Goal: Complete application form: Complete application form

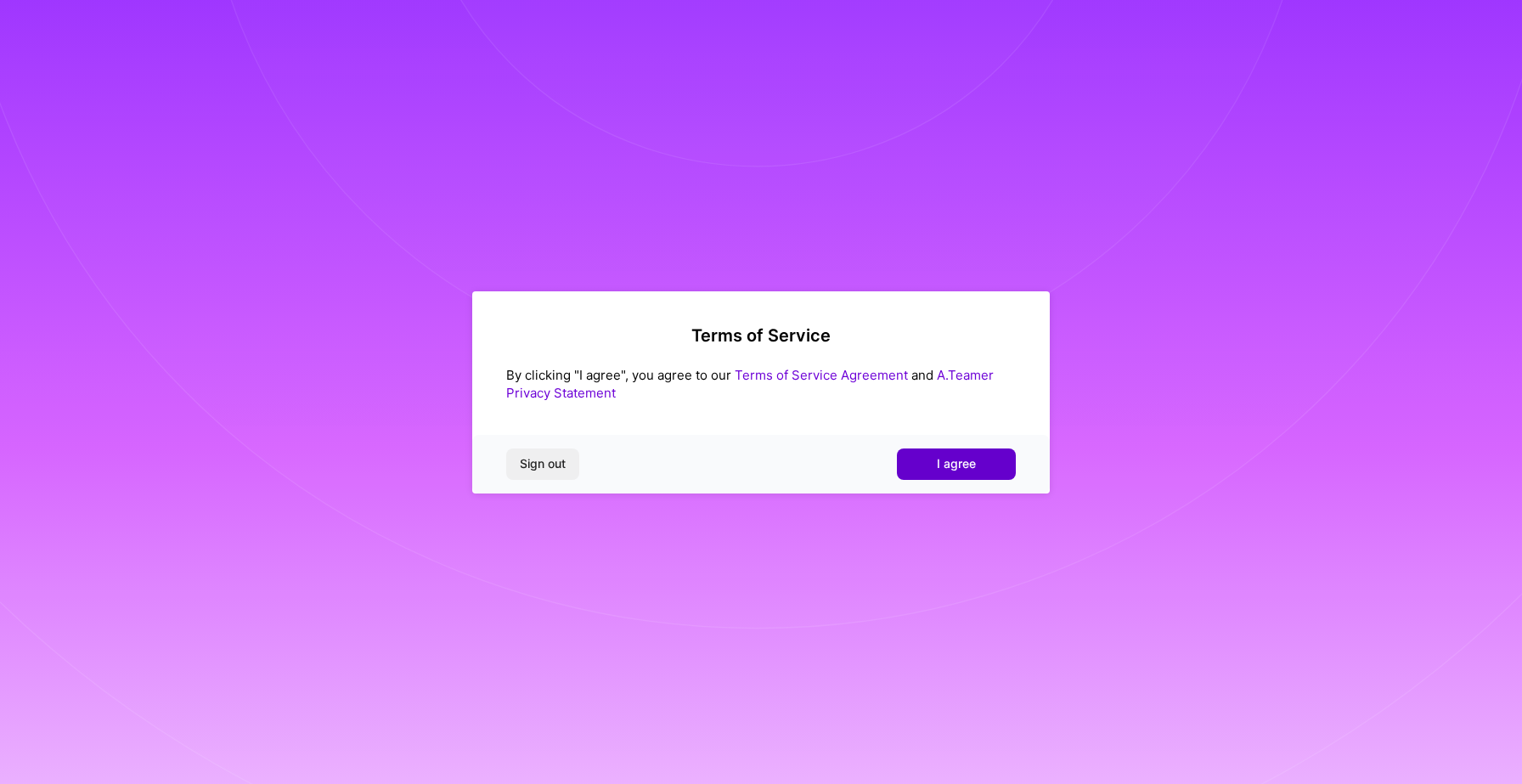
click at [950, 474] on button "I agree" at bounding box center [956, 463] width 119 height 30
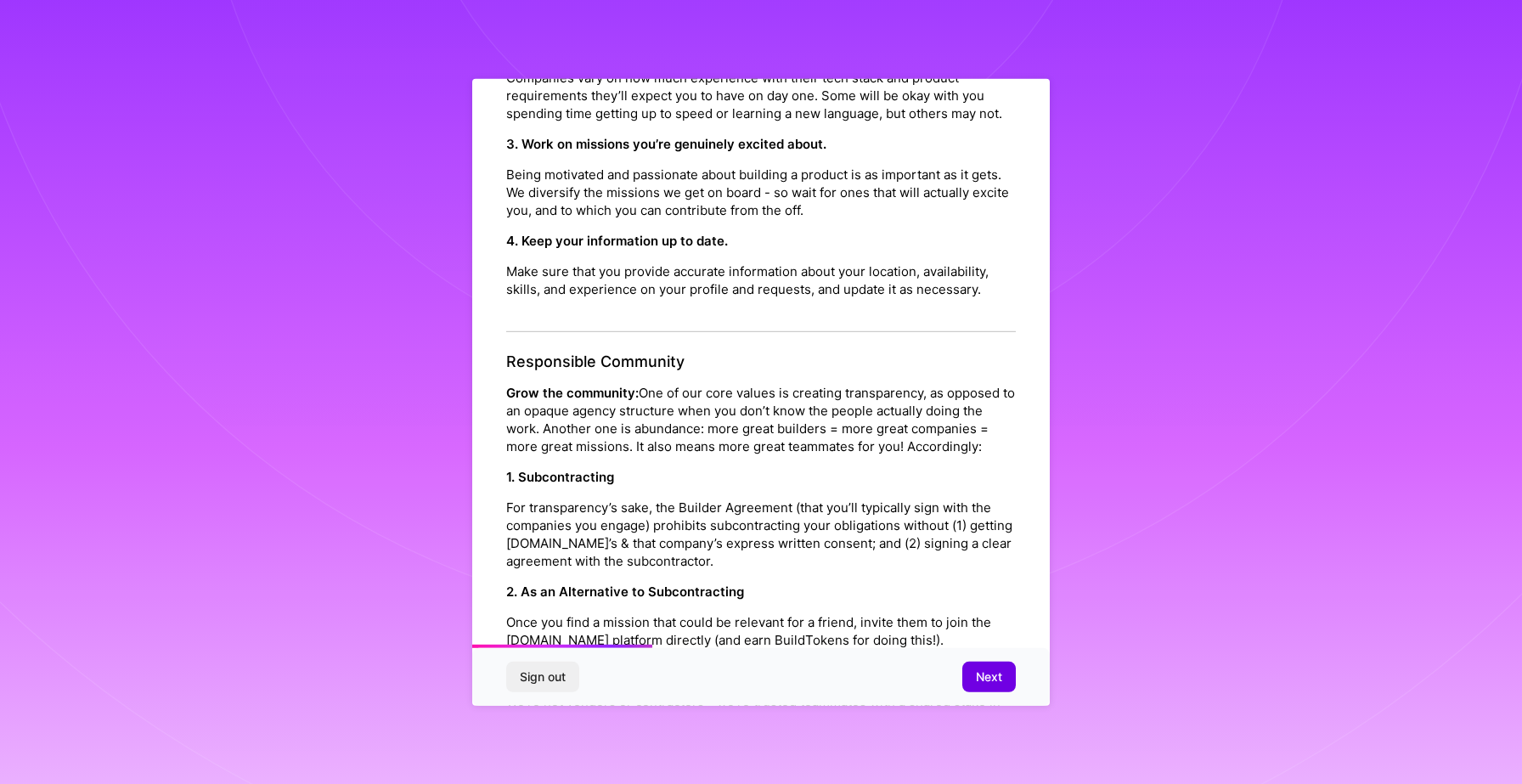
scroll to position [614, 0]
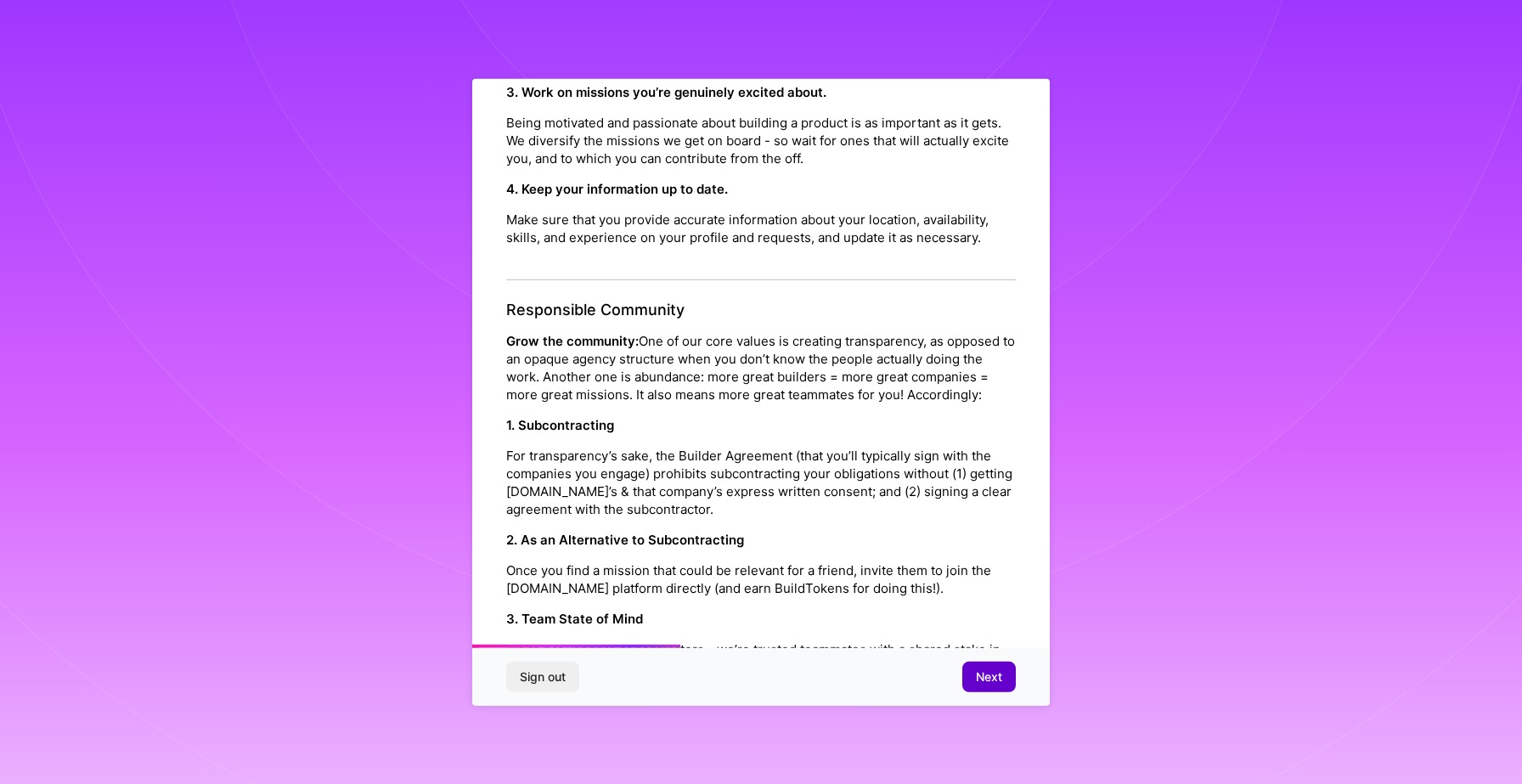
click at [985, 678] on span "Next" at bounding box center [989, 677] width 27 height 17
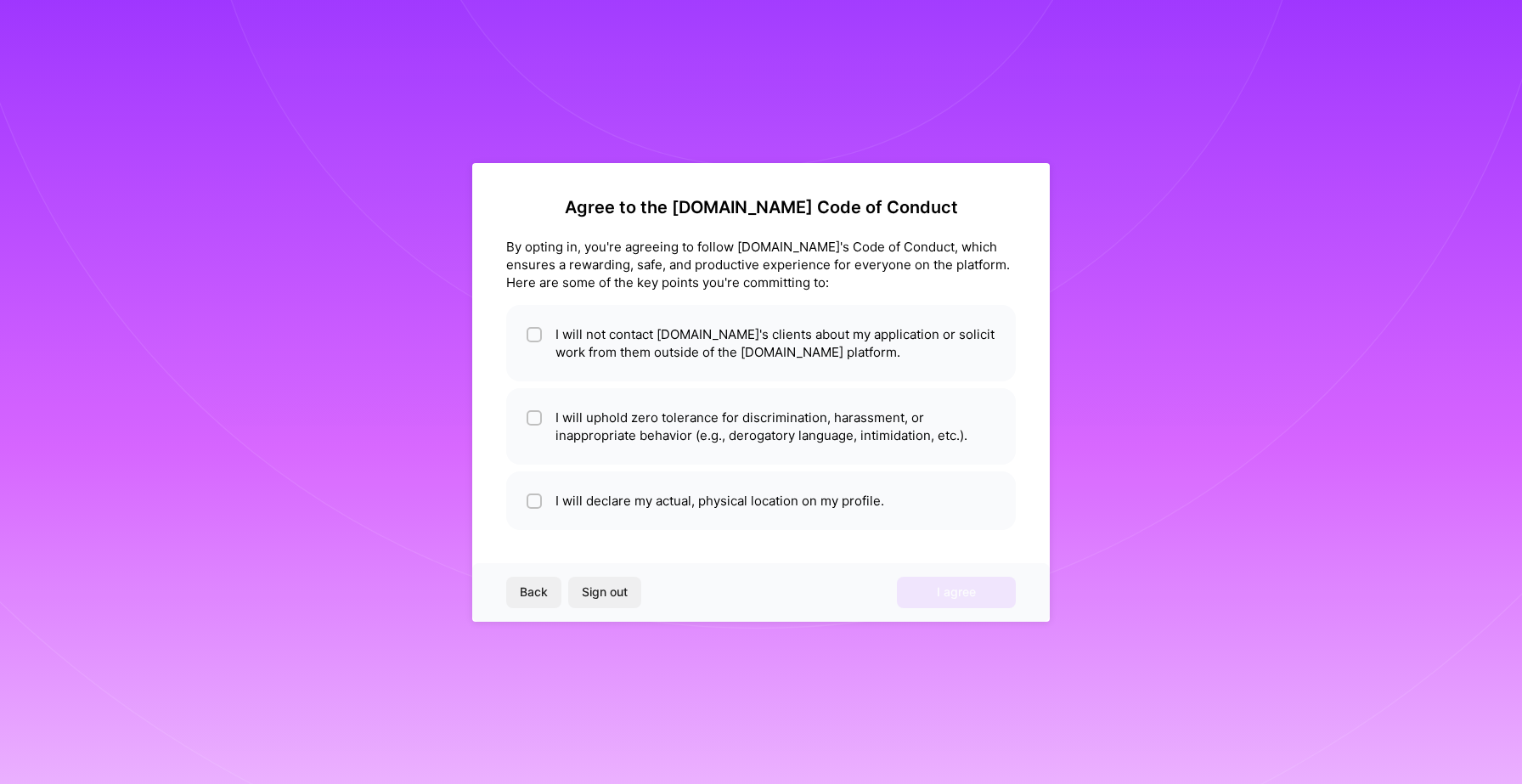
scroll to position [0, 0]
click at [714, 338] on li "I will not contact A.Team's clients about my application or solicit work from t…" at bounding box center [760, 343] width 509 height 76
checkbox input "true"
click at [705, 429] on li "I will uphold zero tolerance for discrimination, harassment, or inappropriate b…" at bounding box center [760, 426] width 509 height 76
checkbox input "true"
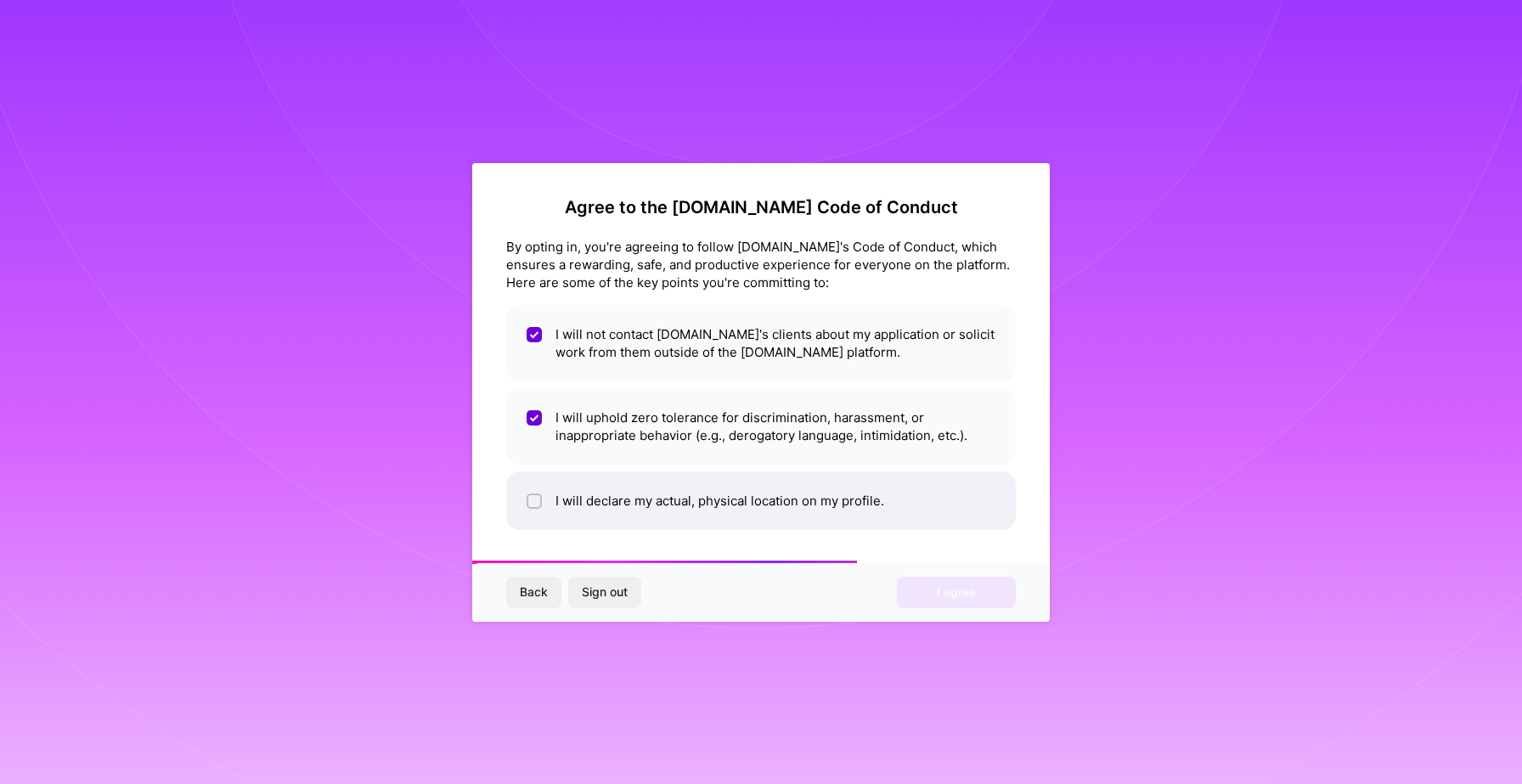
click at [712, 499] on li "I will declare my actual, physical location on my profile." at bounding box center [760, 501] width 509 height 59
checkbox input "true"
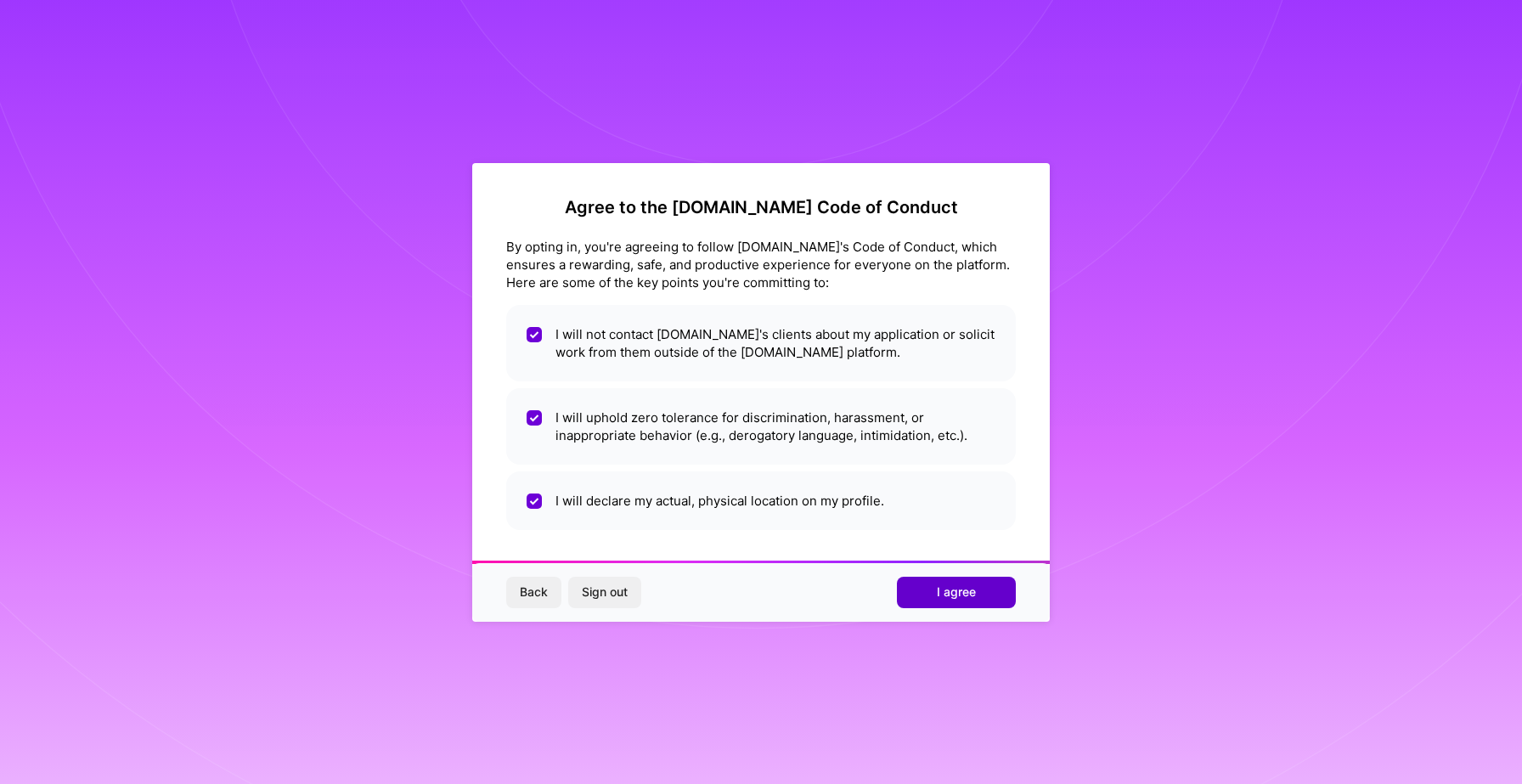
click at [935, 586] on button "I agree" at bounding box center [956, 591] width 119 height 30
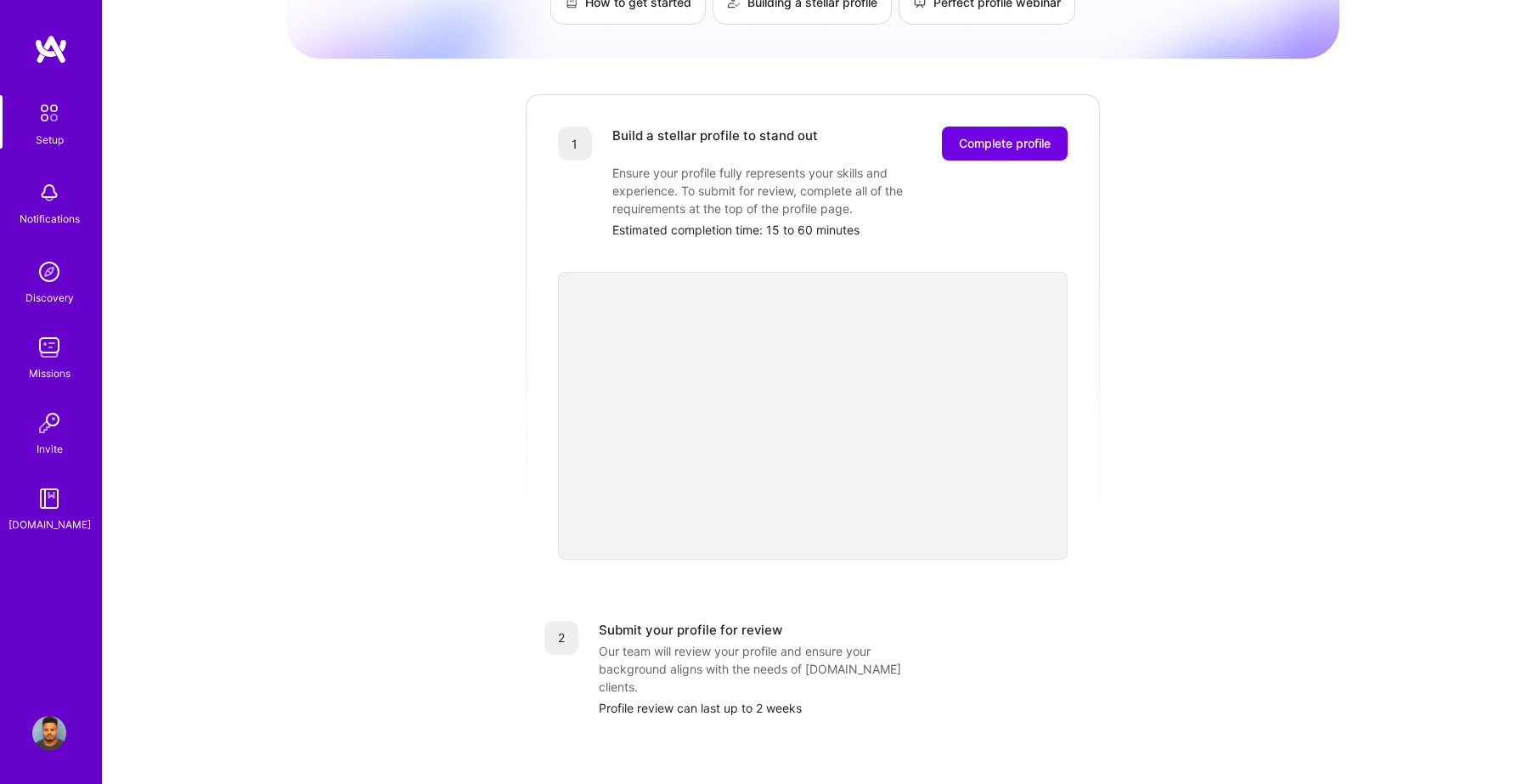
scroll to position [135, 0]
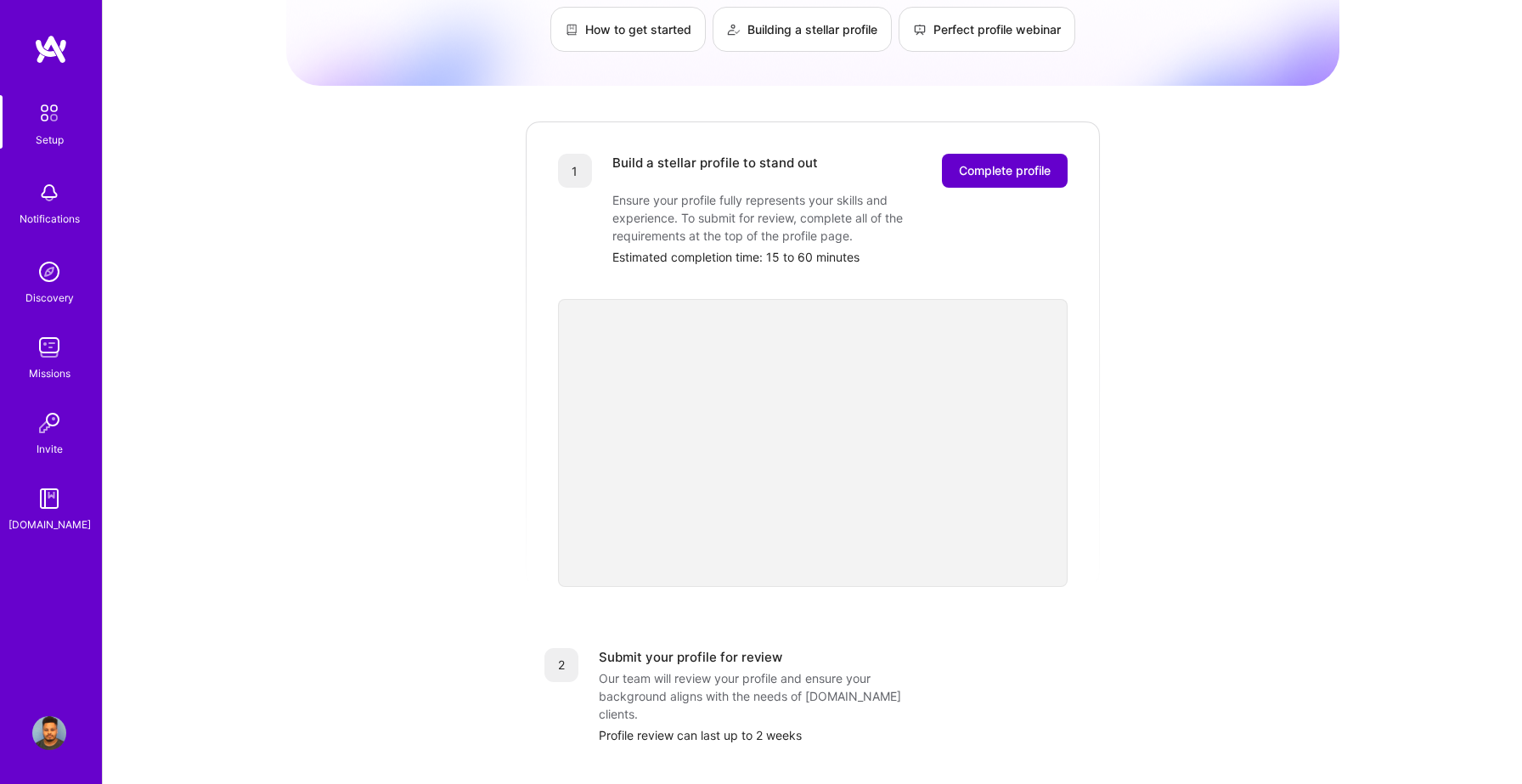
click at [971, 162] on span "Complete profile" at bounding box center [1005, 170] width 92 height 17
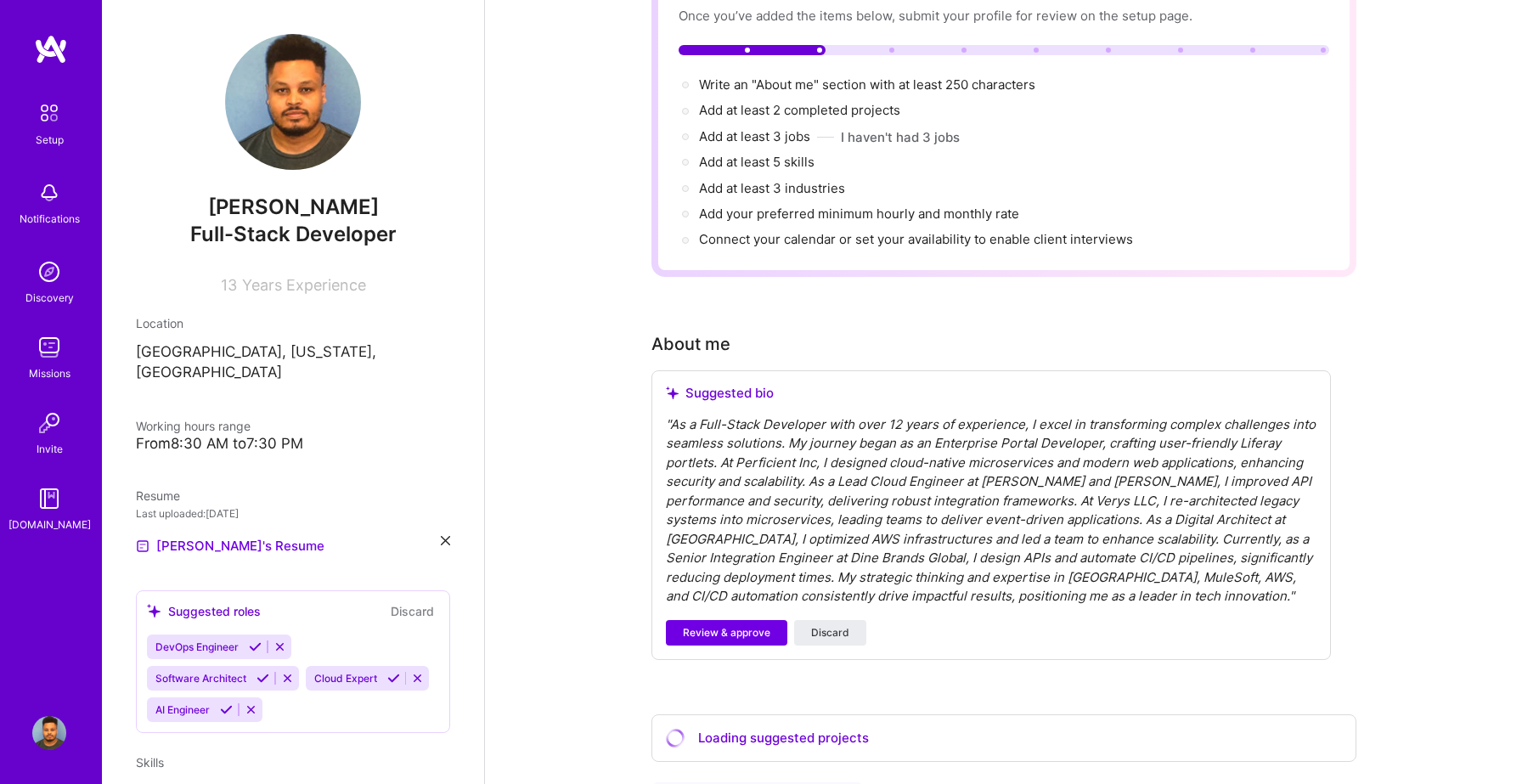
scroll to position [154, 0]
click at [757, 627] on span "Review & approve" at bounding box center [726, 635] width 88 height 16
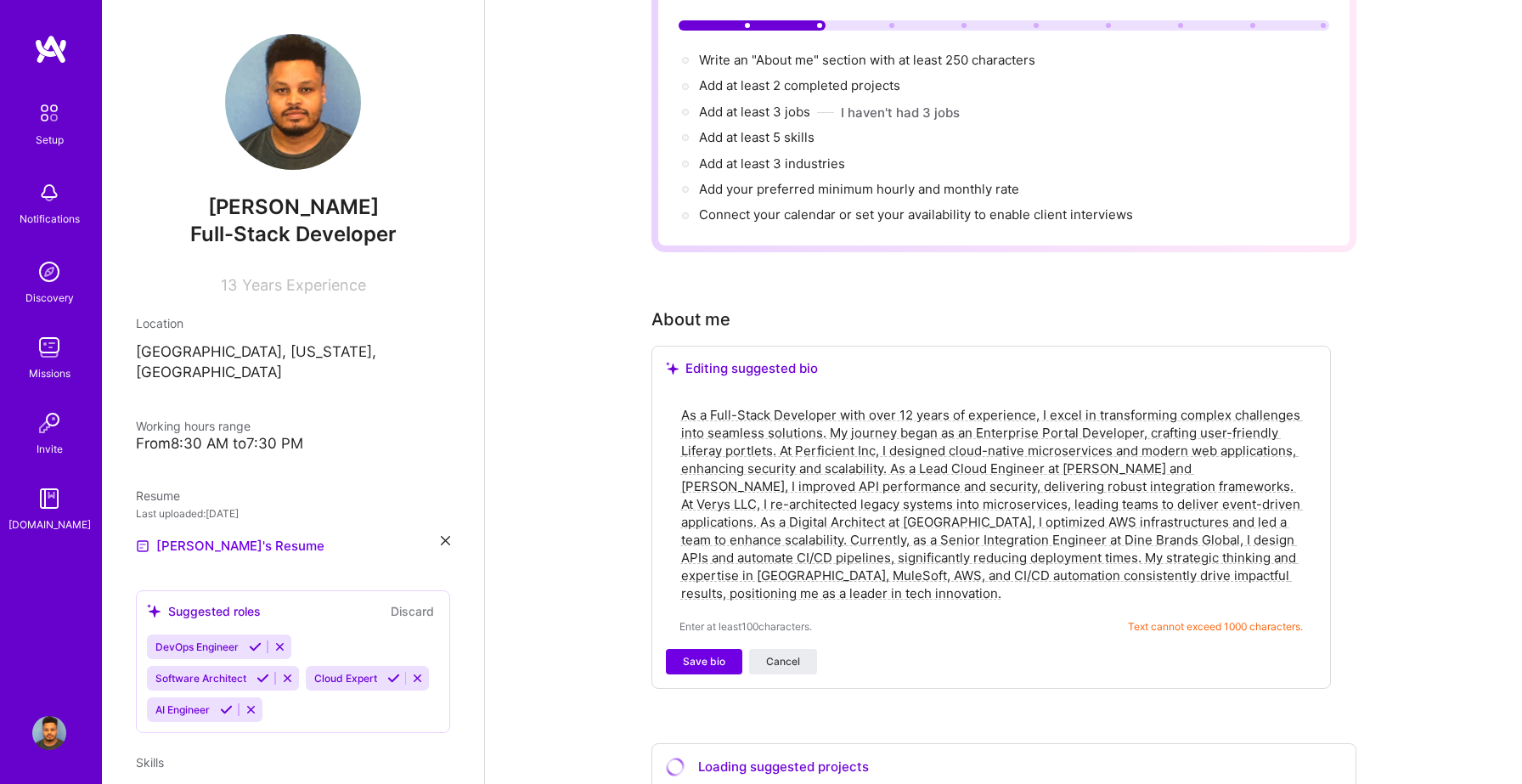
scroll to position [208, 0]
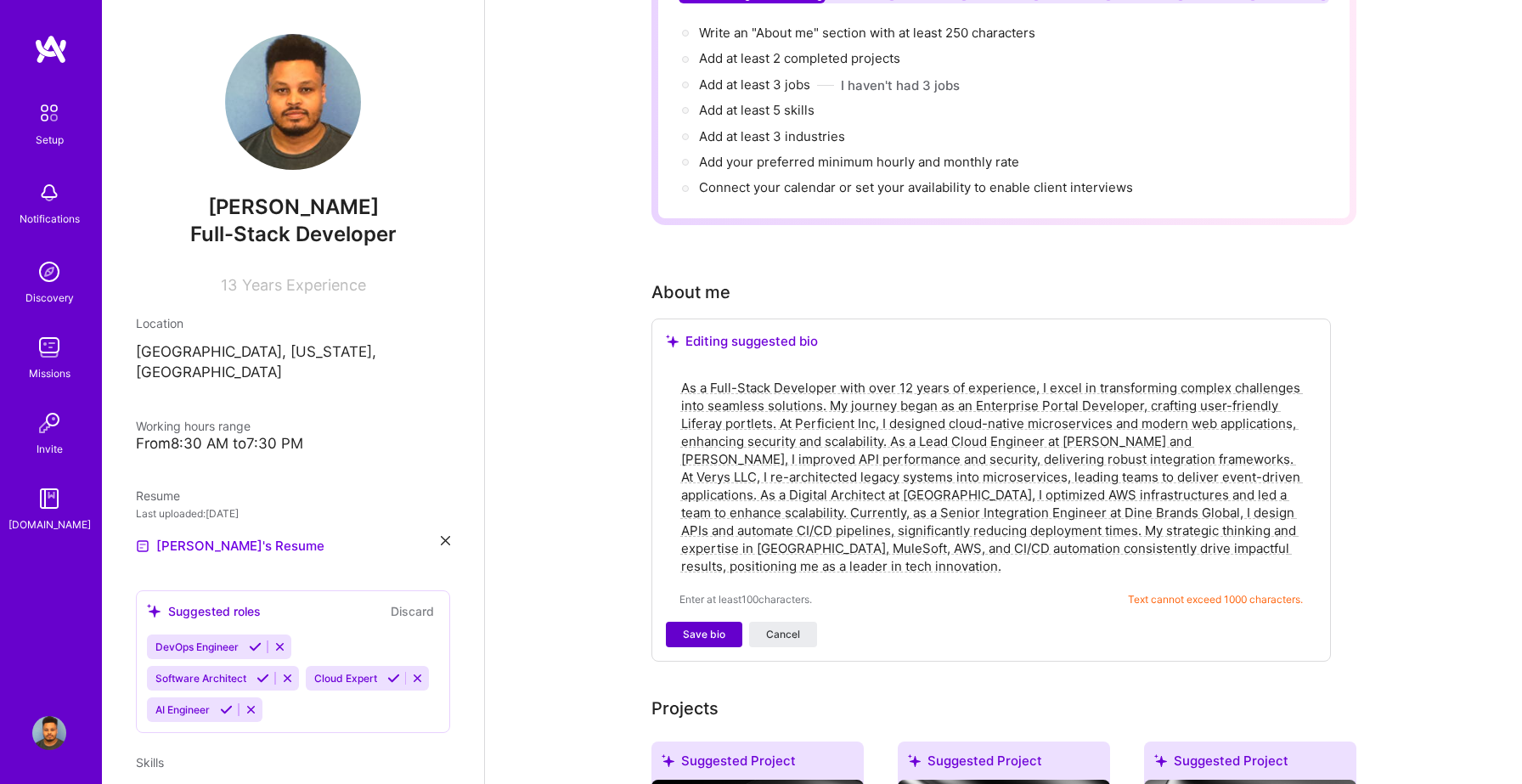
click at [711, 626] on span "Save bio" at bounding box center [704, 634] width 42 height 16
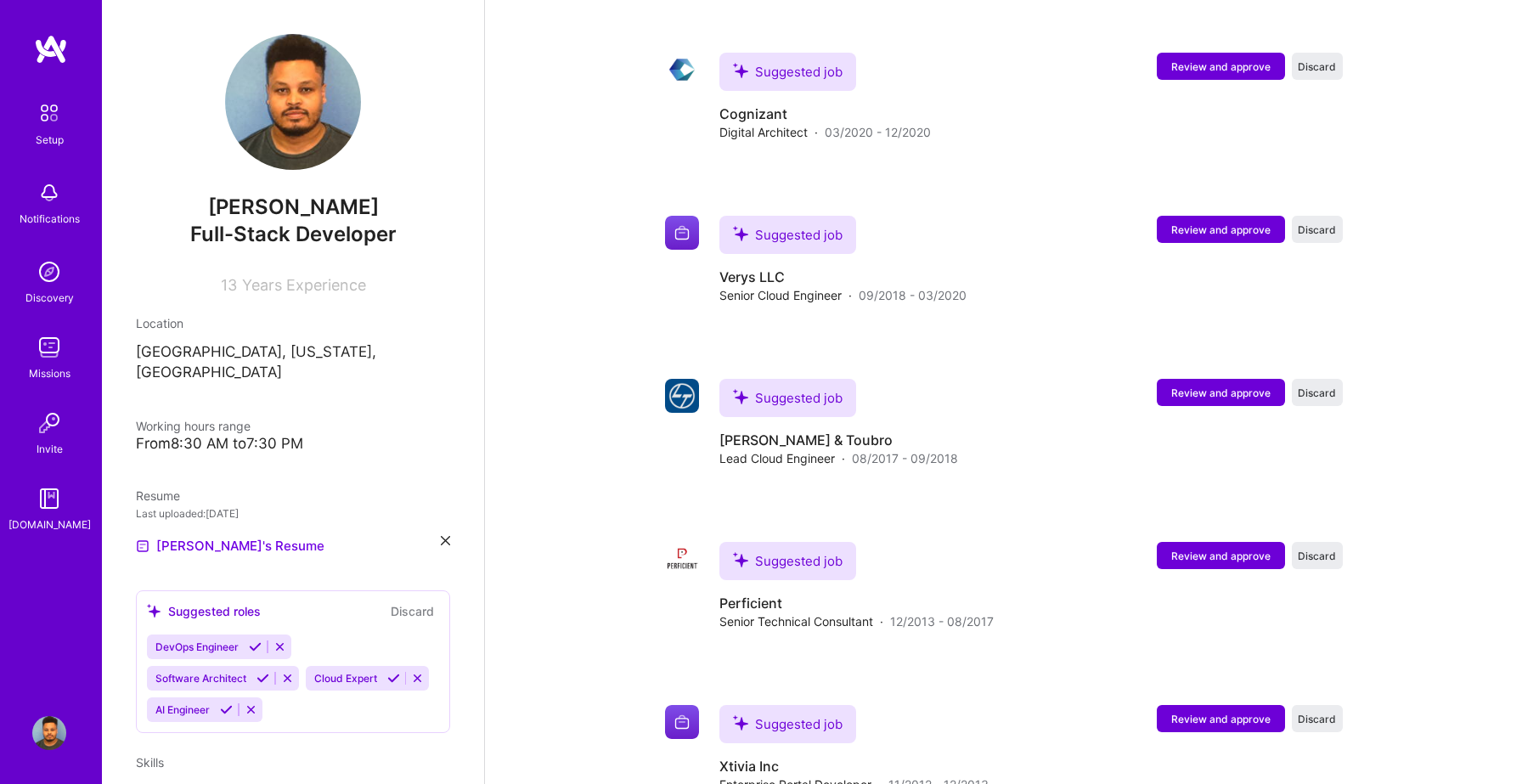
scroll to position [1662, 0]
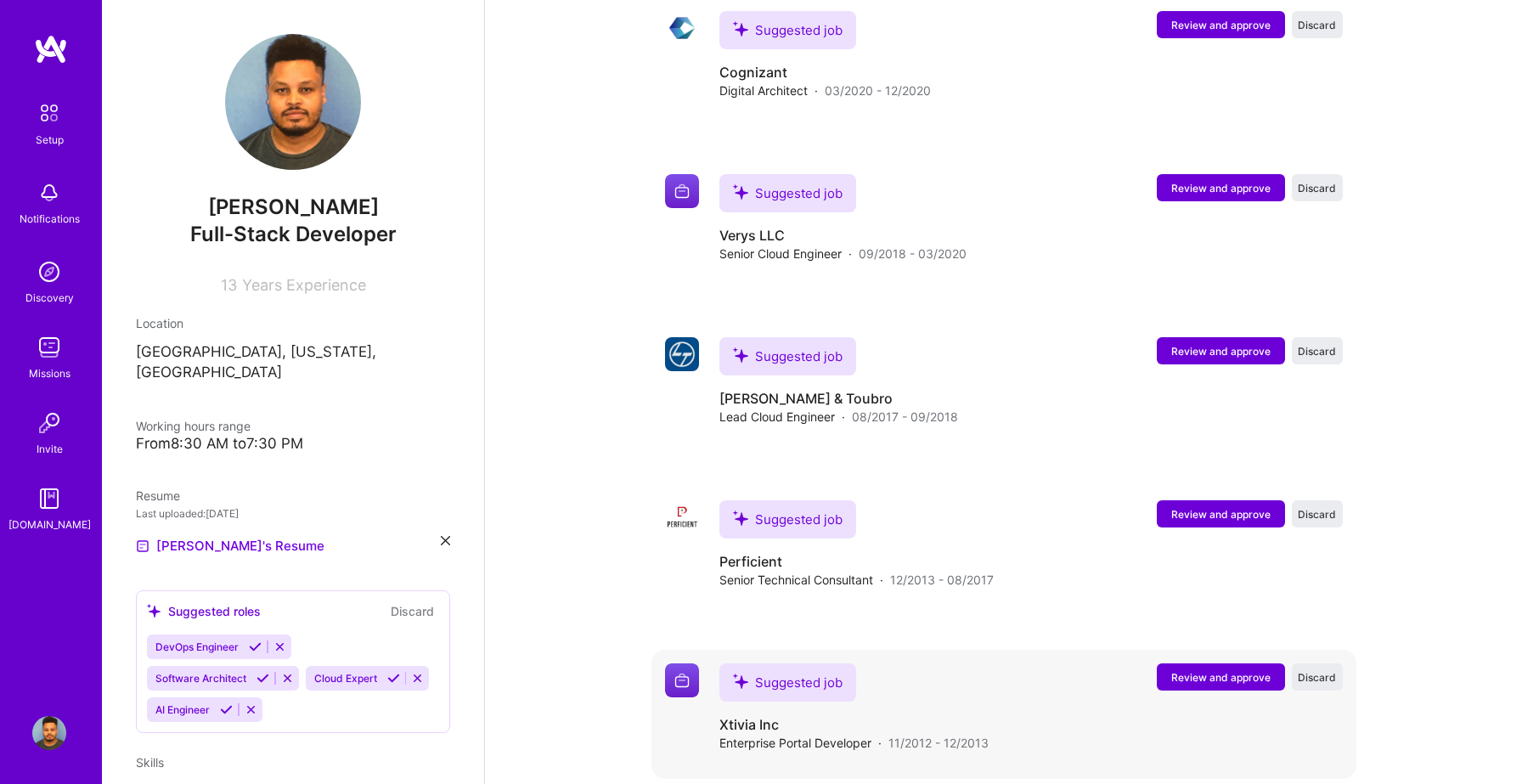
click at [1200, 670] on span "Review and approve" at bounding box center [1221, 677] width 100 height 15
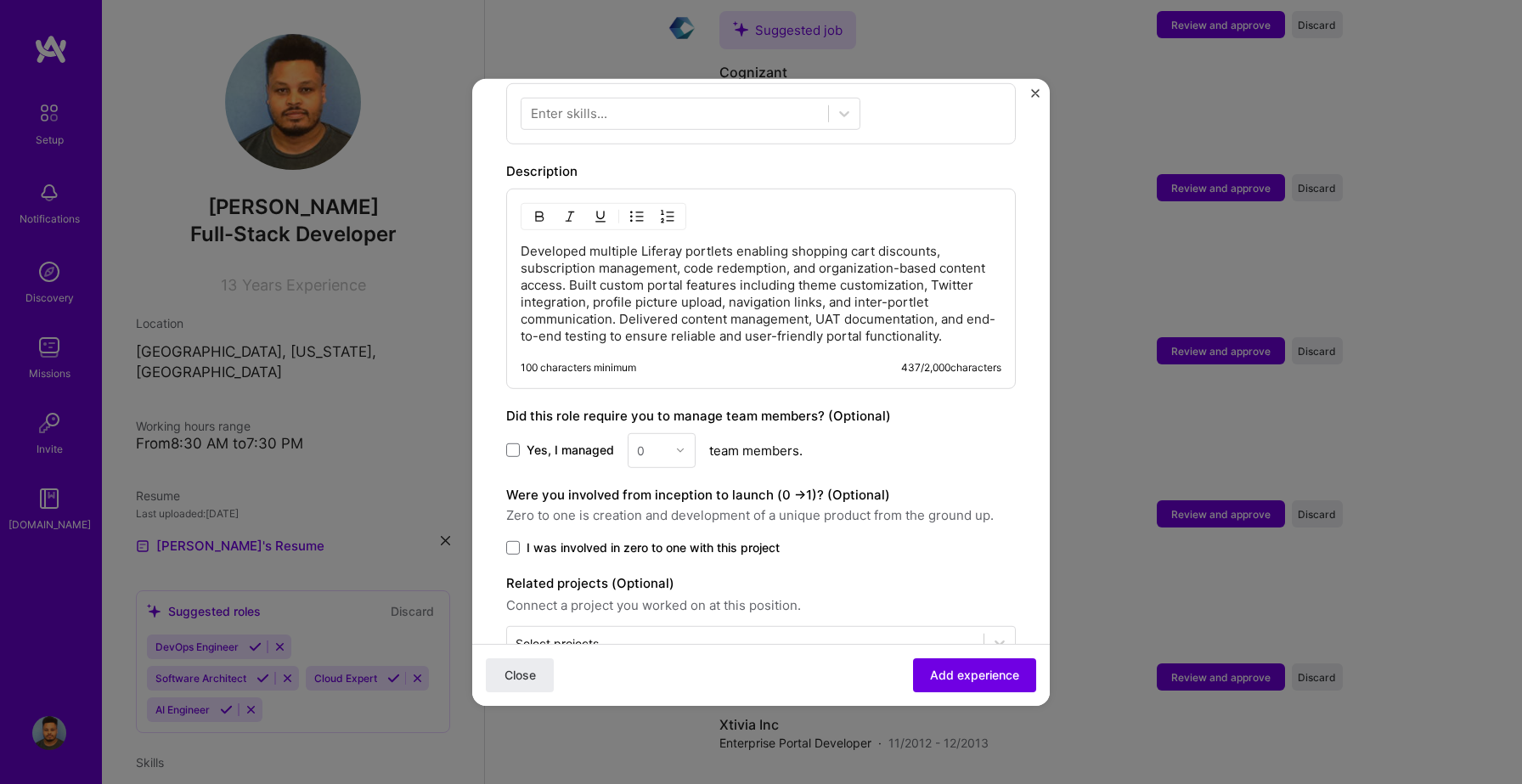
scroll to position [686, 0]
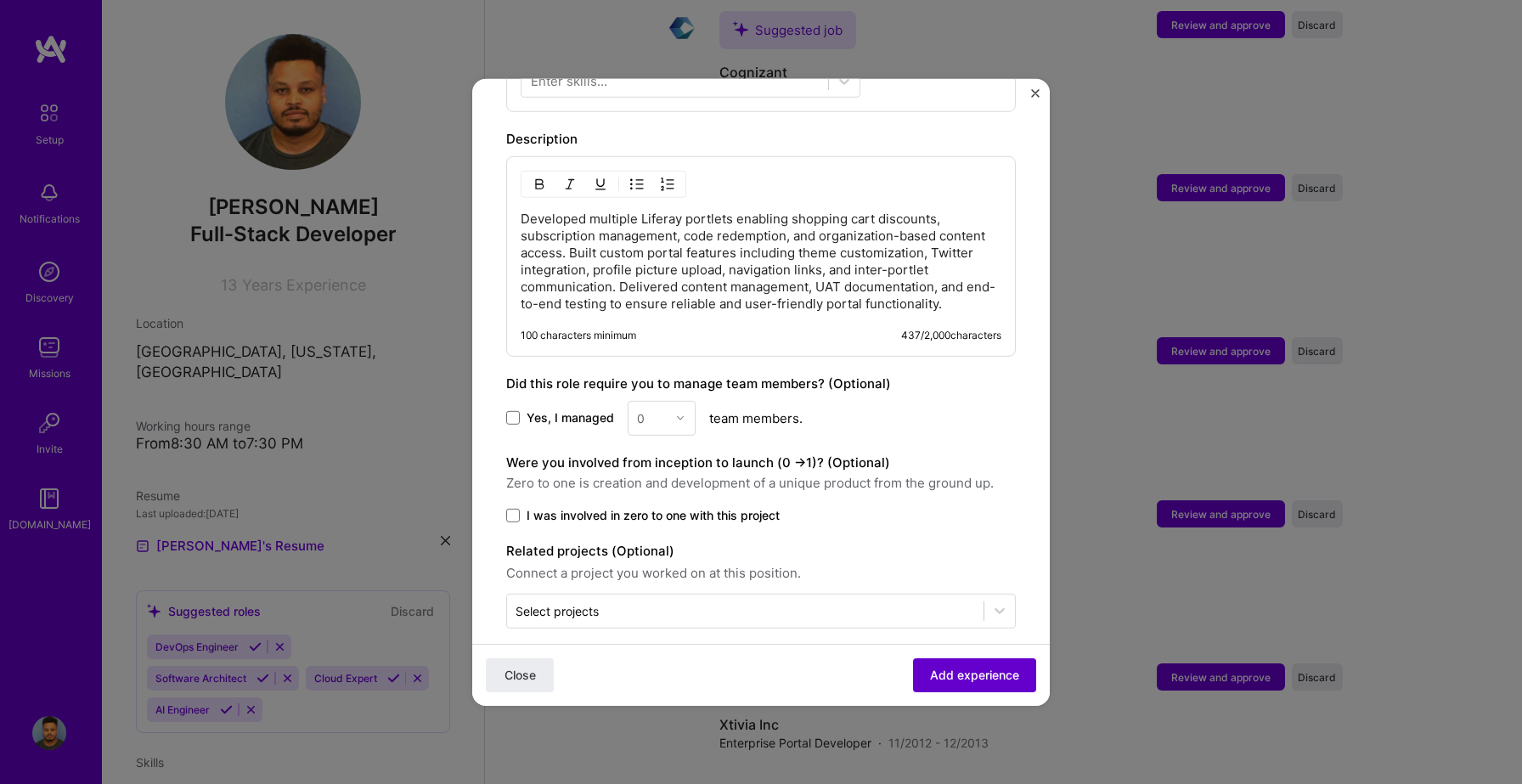
click at [966, 668] on span "Add experience" at bounding box center [975, 675] width 89 height 17
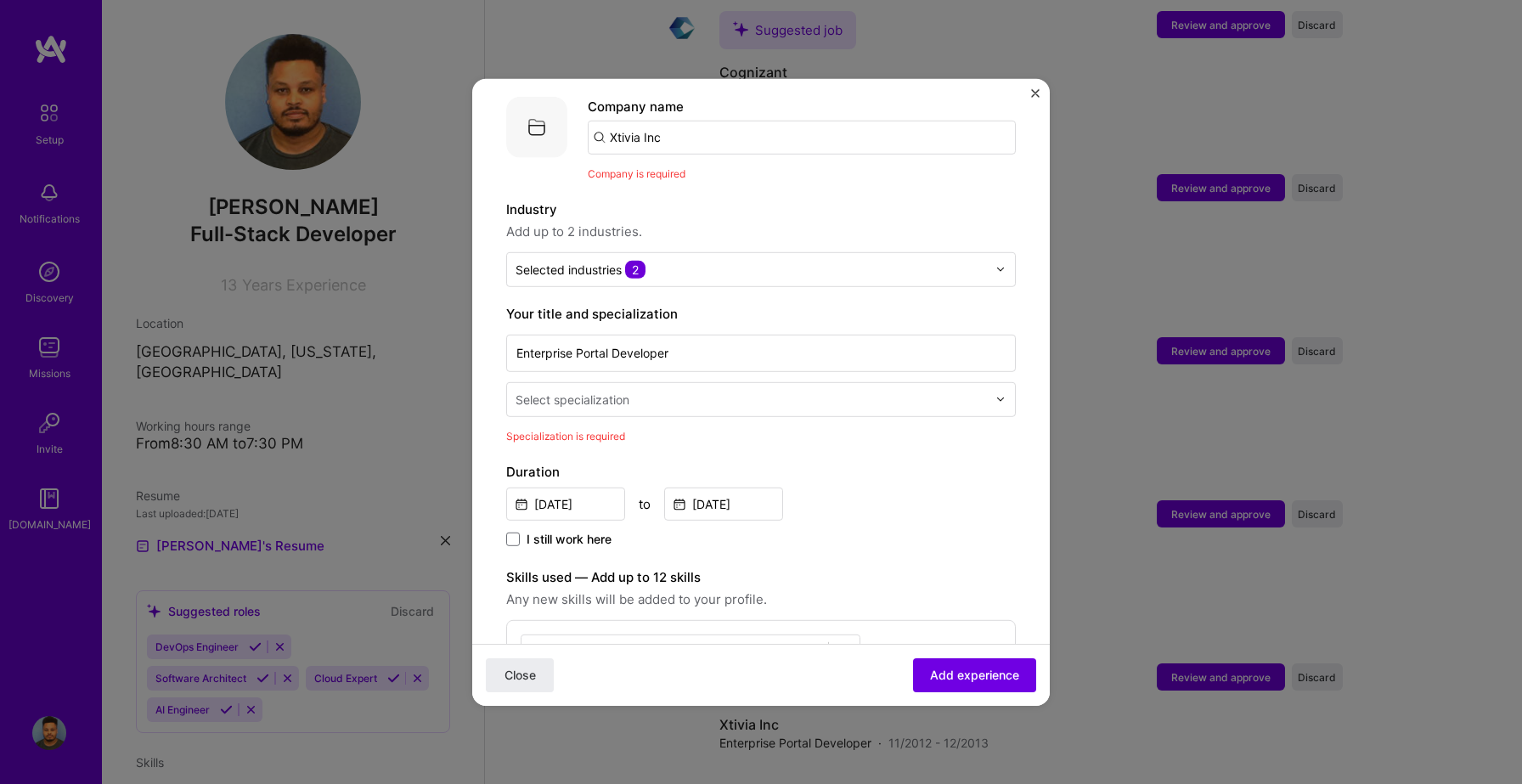
scroll to position [0, 0]
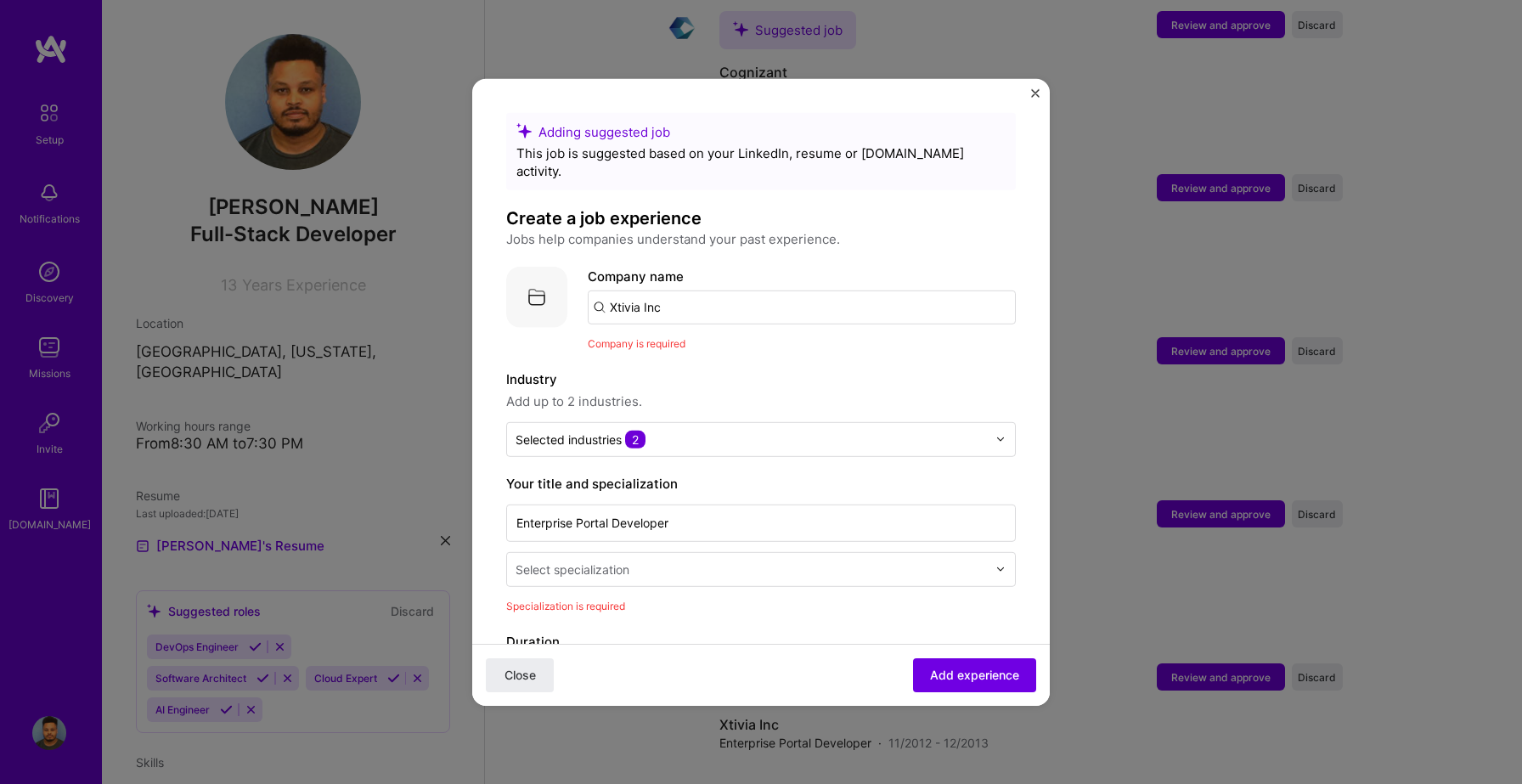
click at [786, 290] on input "Xtivia Inc" at bounding box center [802, 306] width 428 height 34
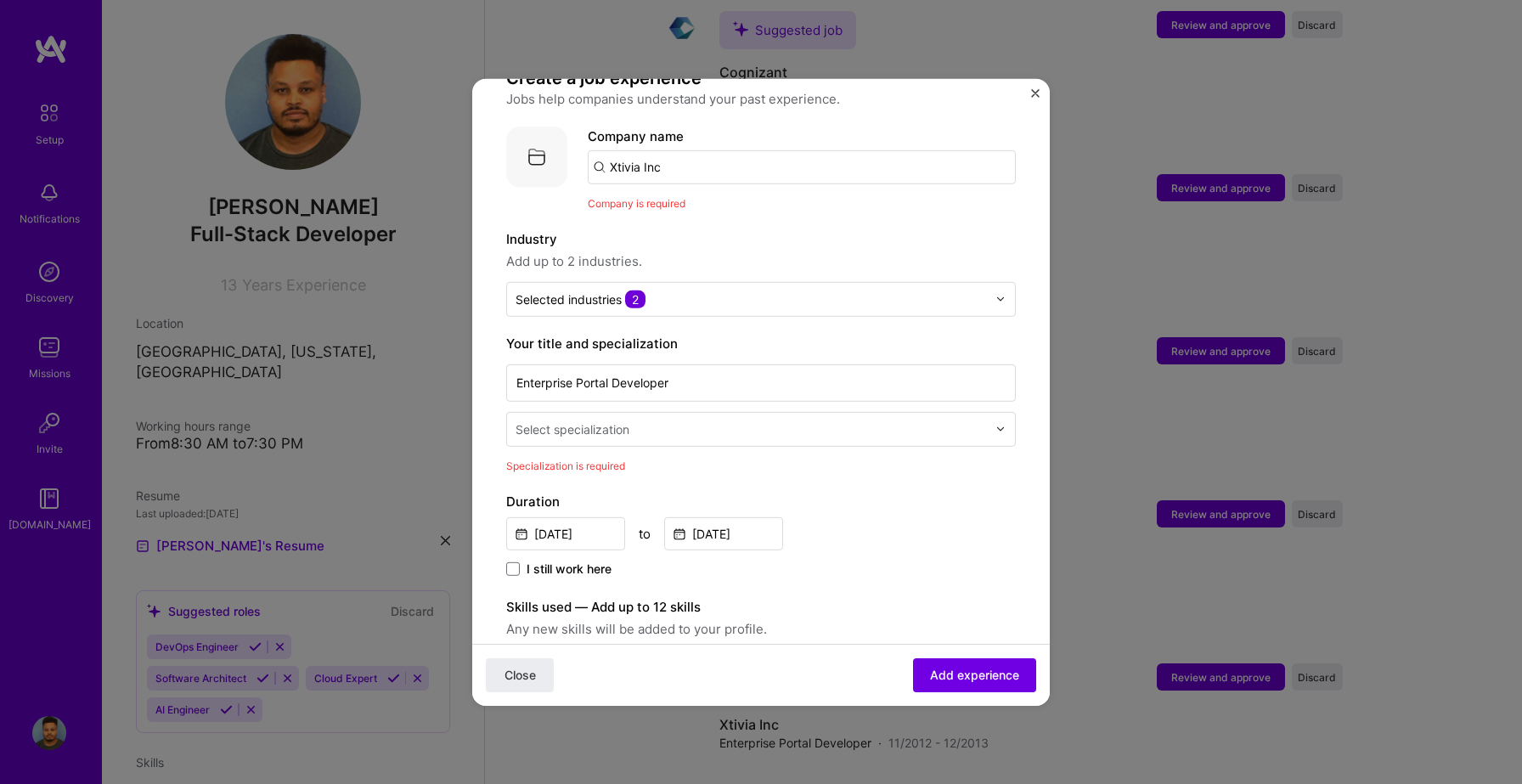
scroll to position [180, 0]
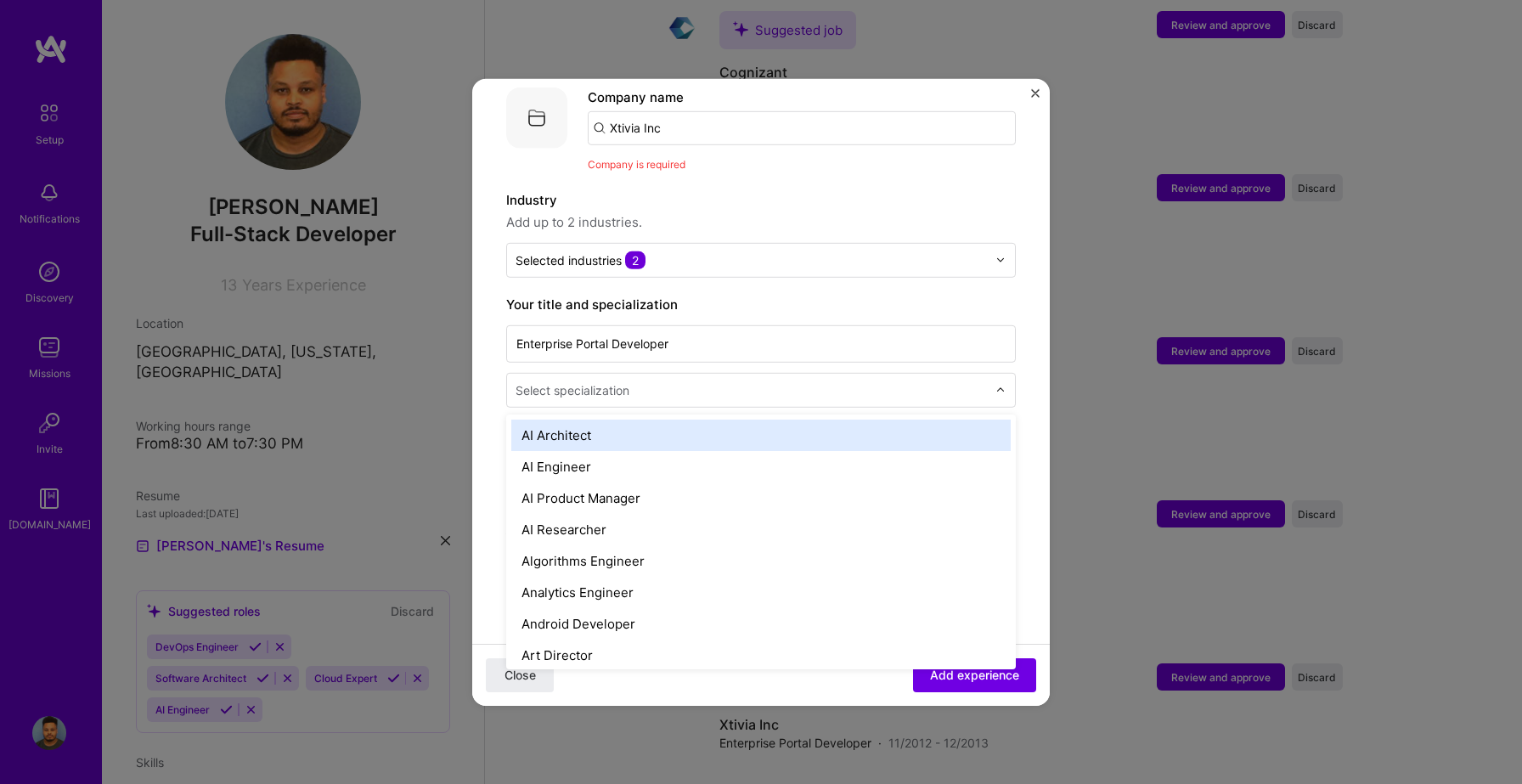
click at [774, 380] on input "text" at bounding box center [753, 389] width 474 height 18
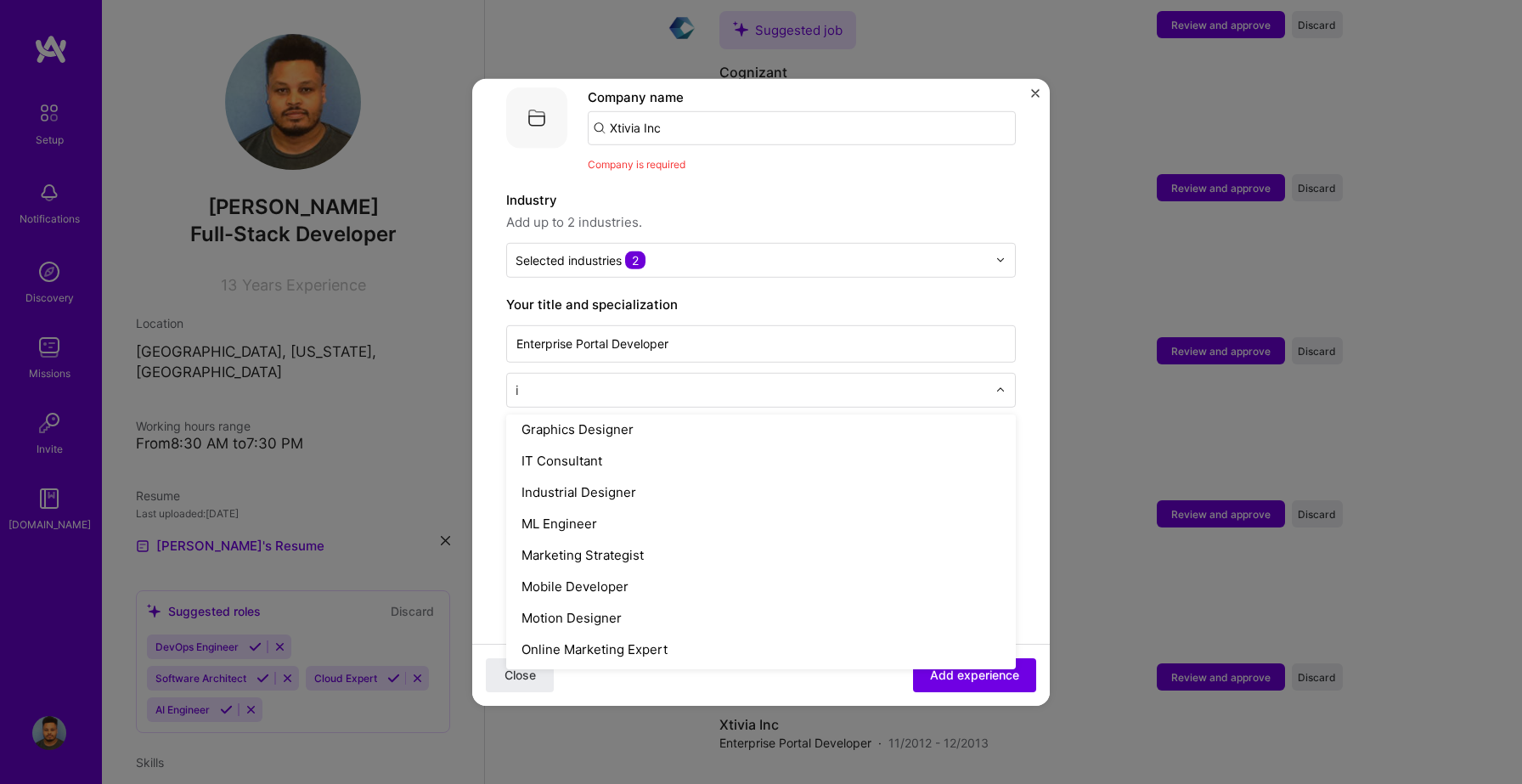
scroll to position [257, 0]
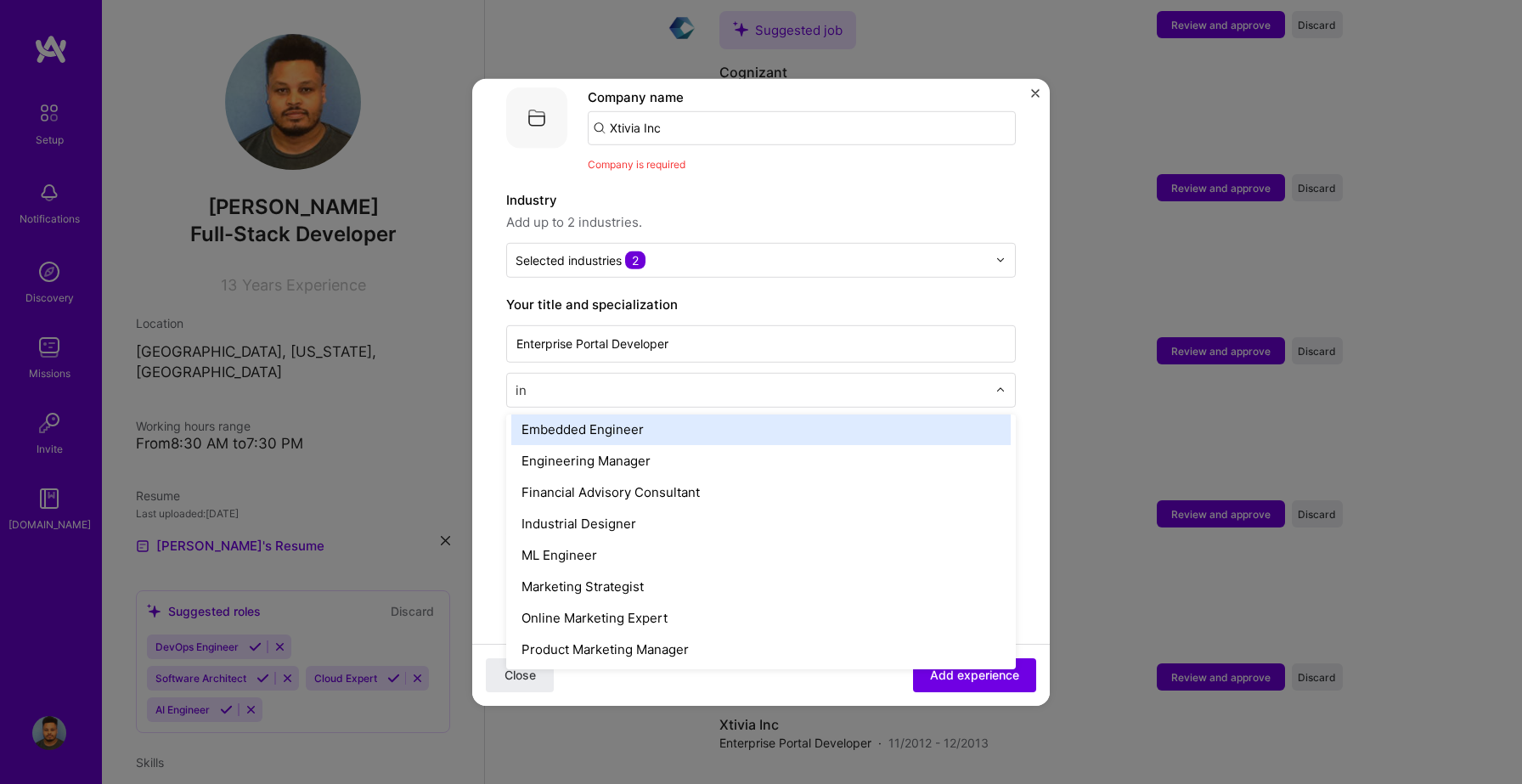
type input "i"
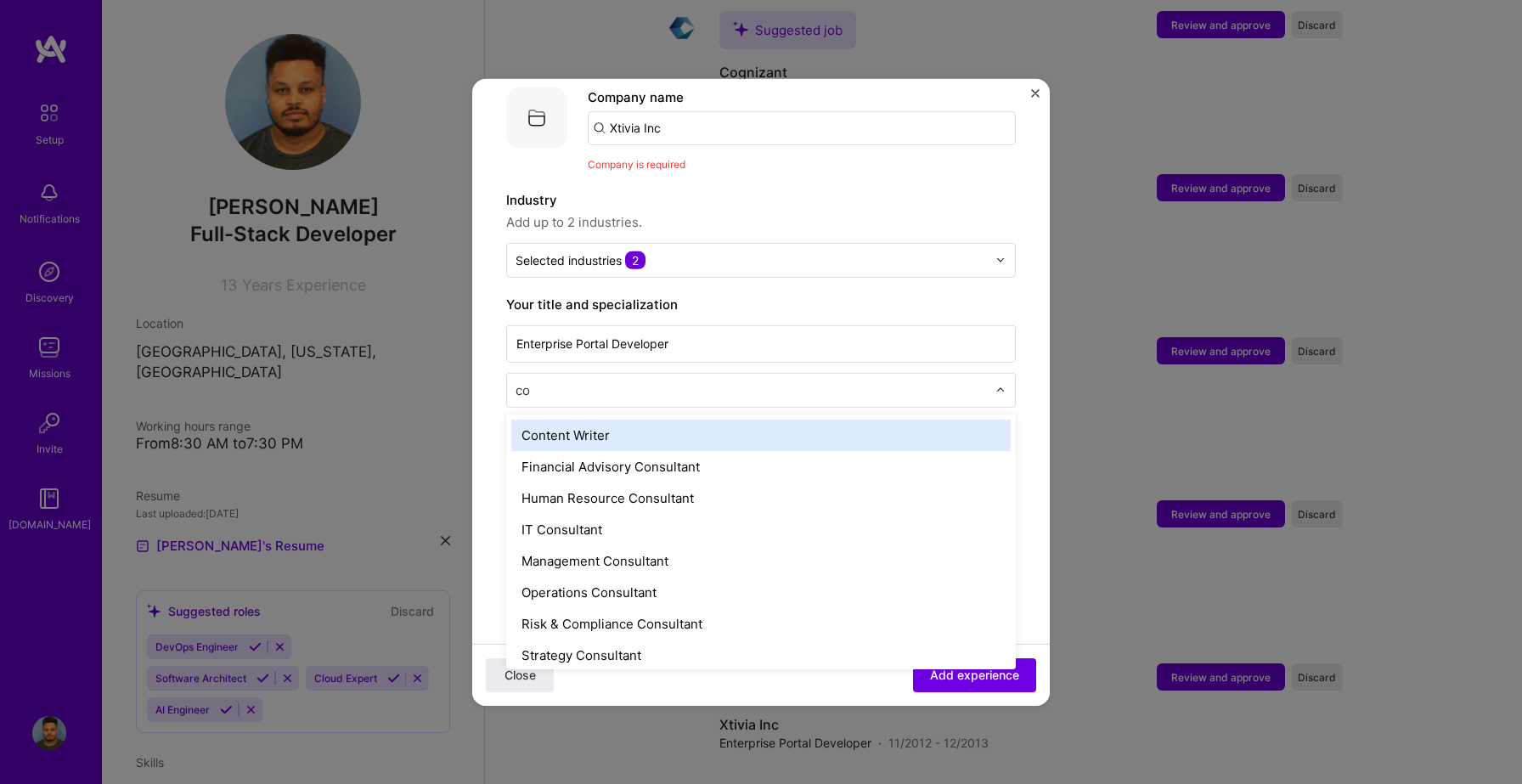
type input "c"
type input "deve"
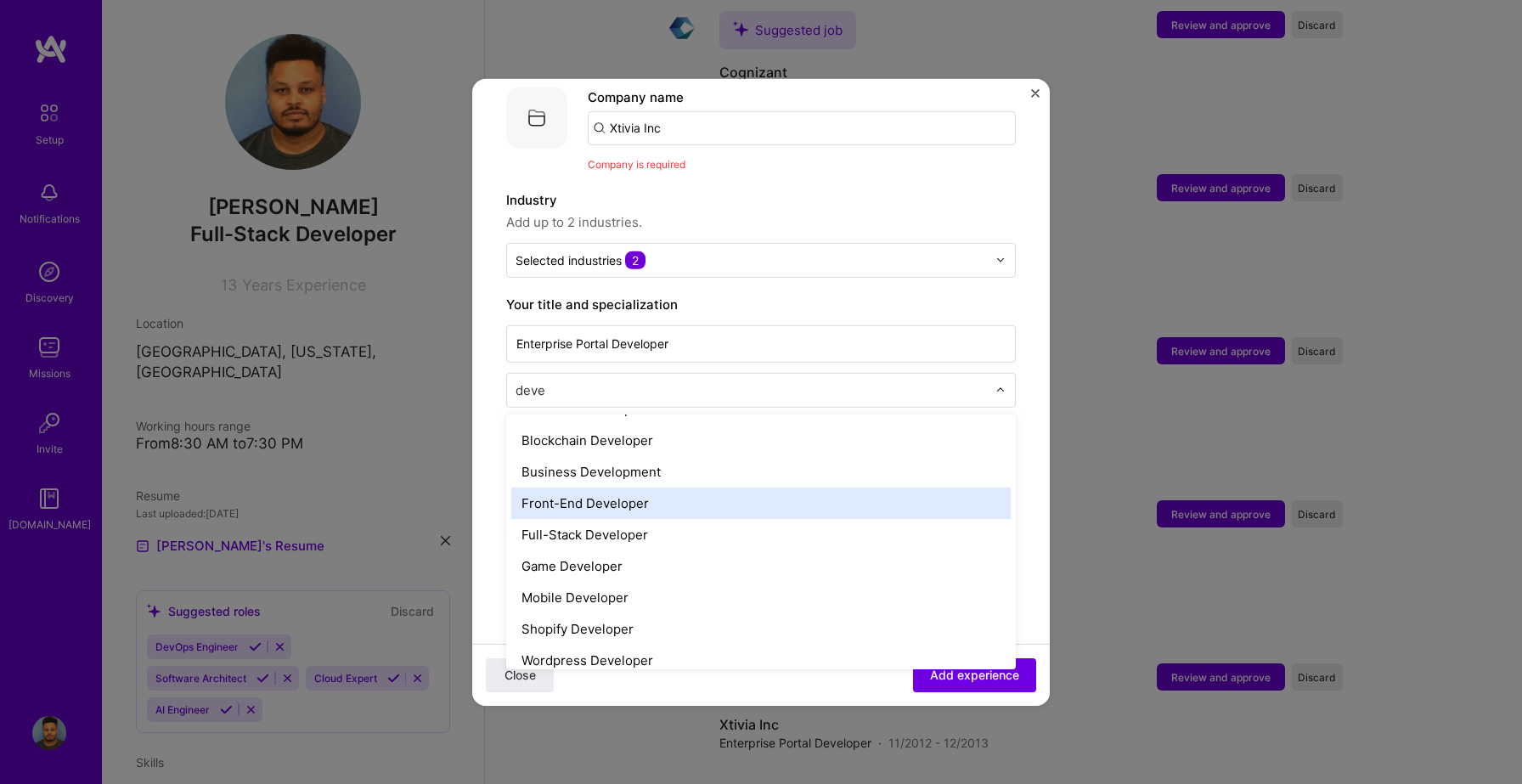
click at [638, 487] on div "Front-End Developer" at bounding box center [761, 502] width 499 height 31
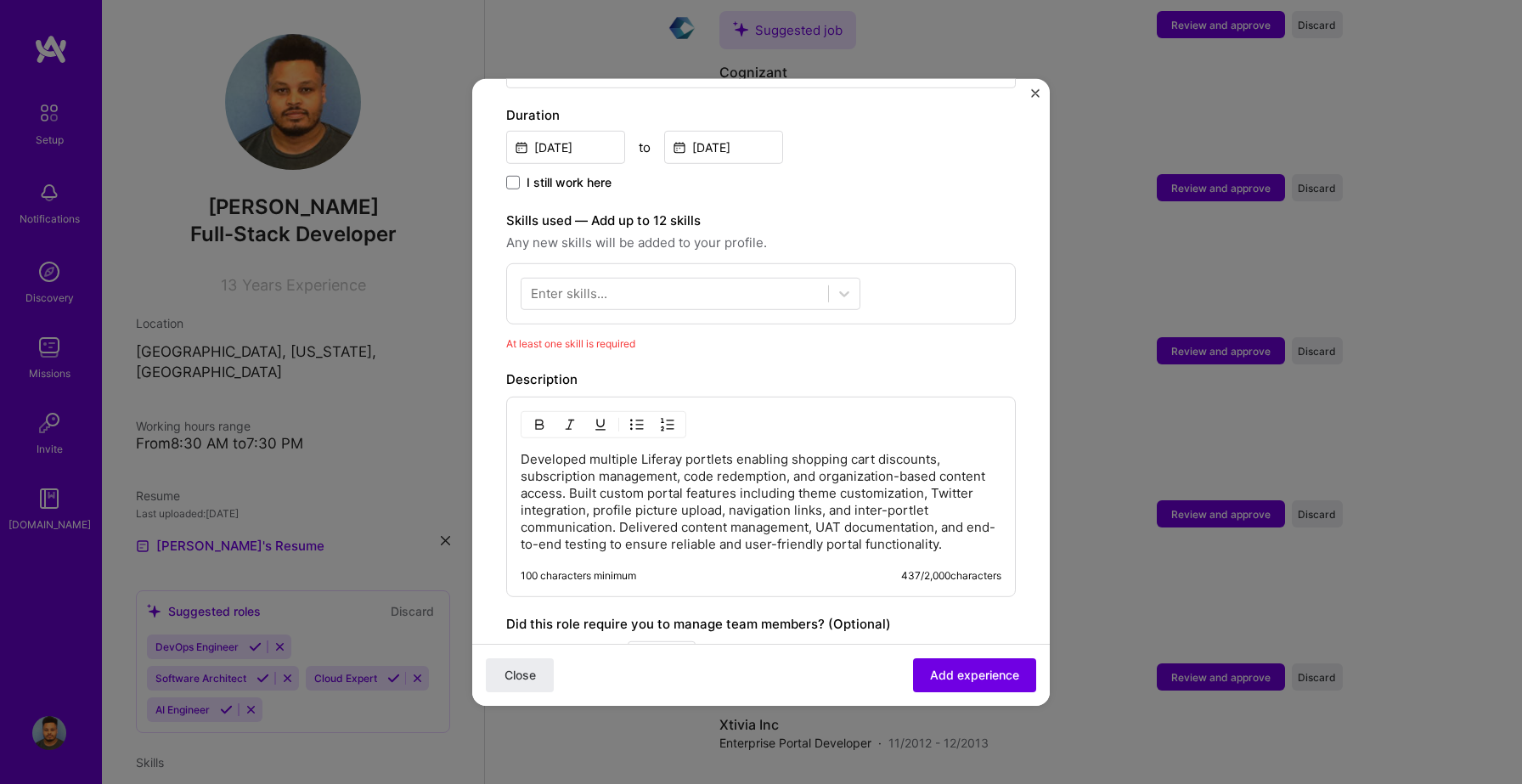
scroll to position [494, 0]
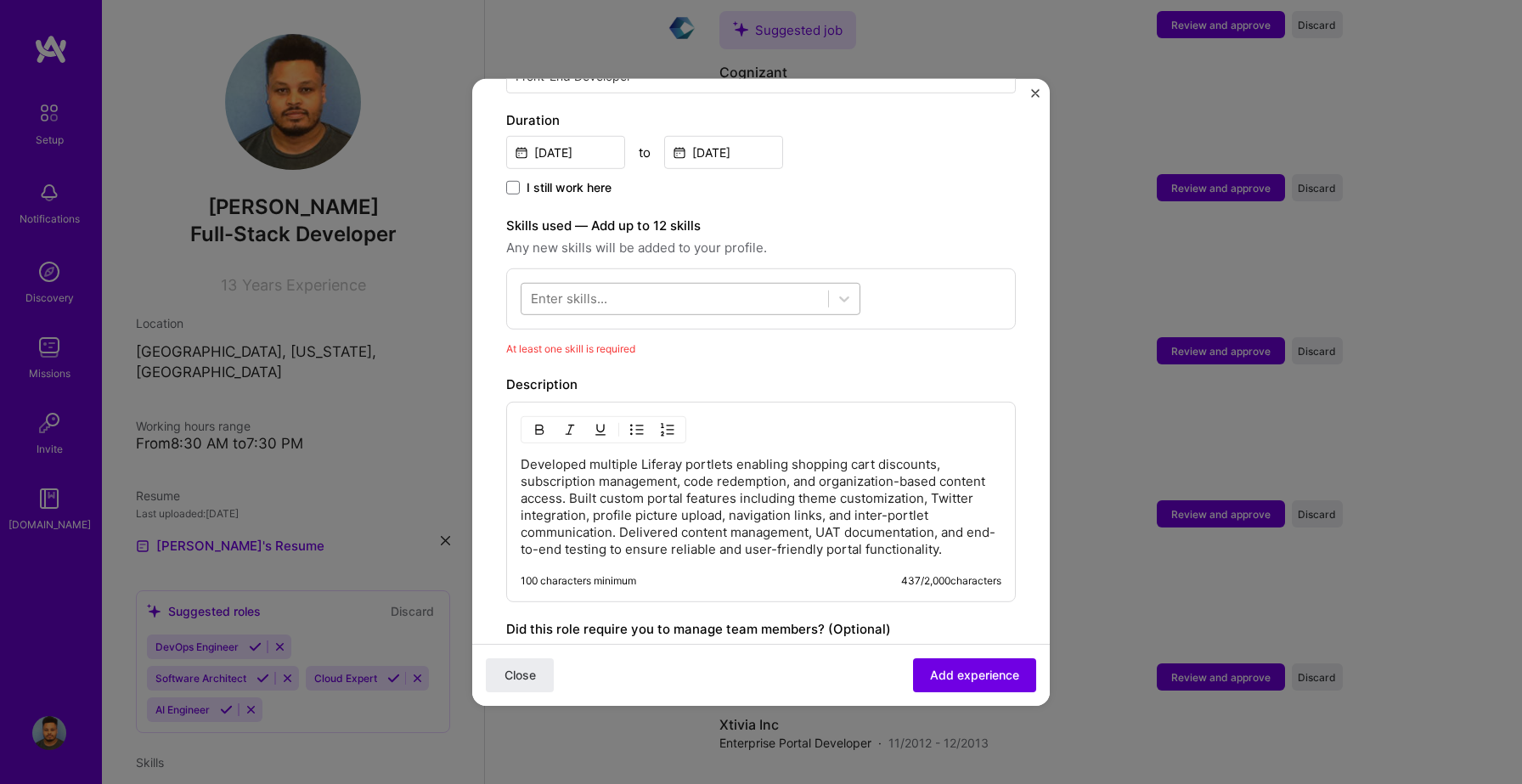
click at [793, 285] on div at bounding box center [674, 298] width 307 height 28
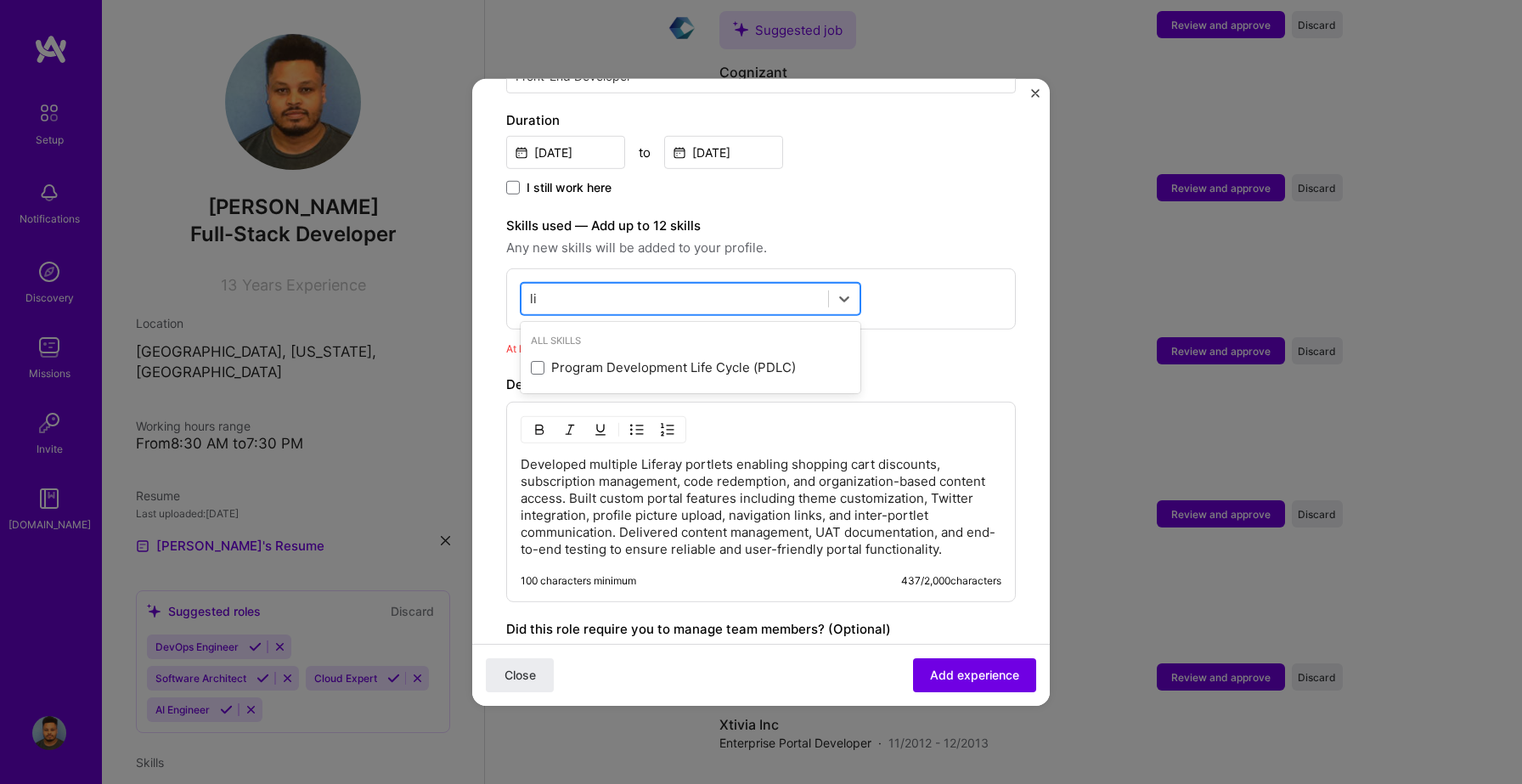
type input "l"
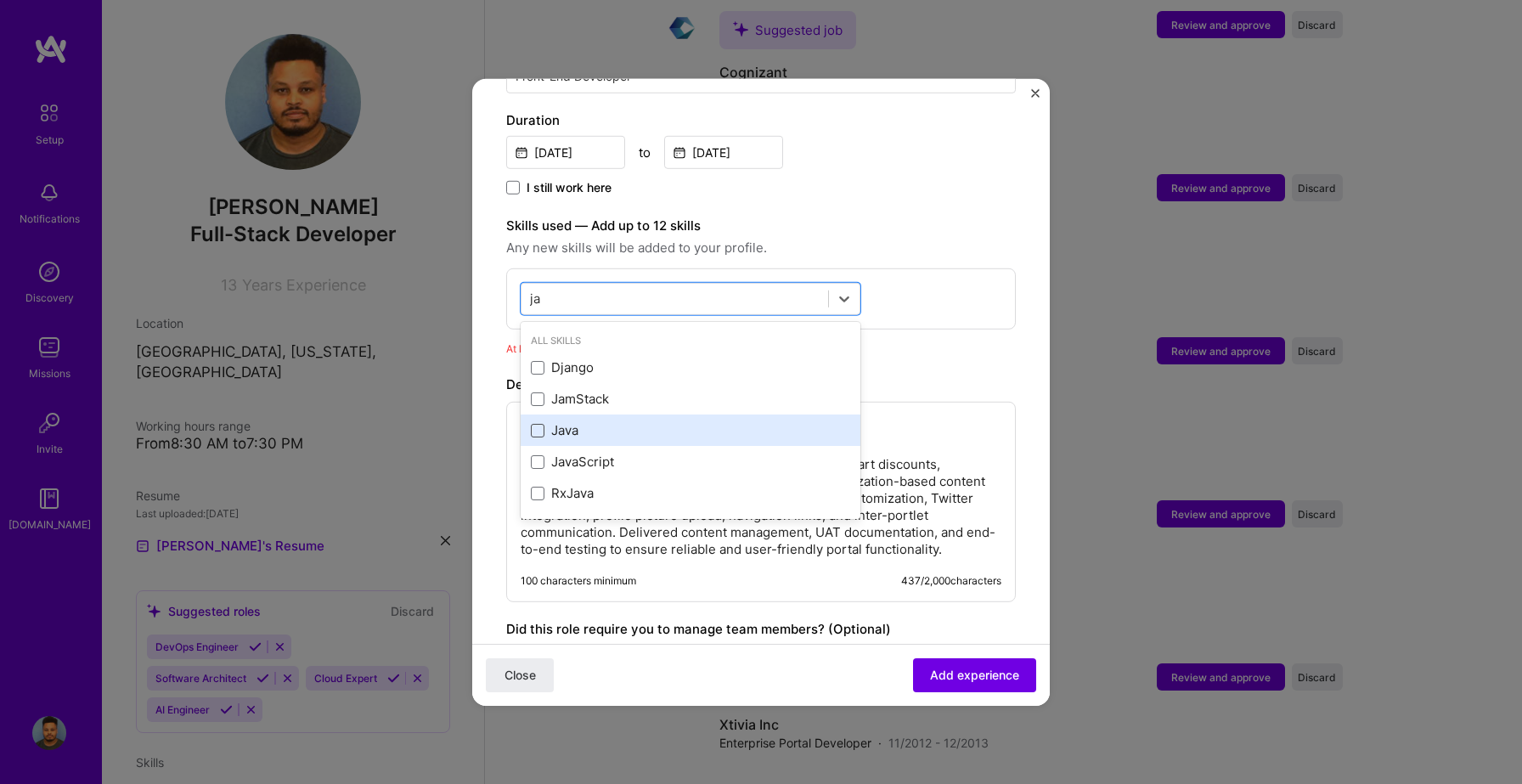
click at [531, 424] on span at bounding box center [537, 430] width 14 height 14
click at [0, 0] on input "checkbox" at bounding box center [0, 0] width 0 height 0
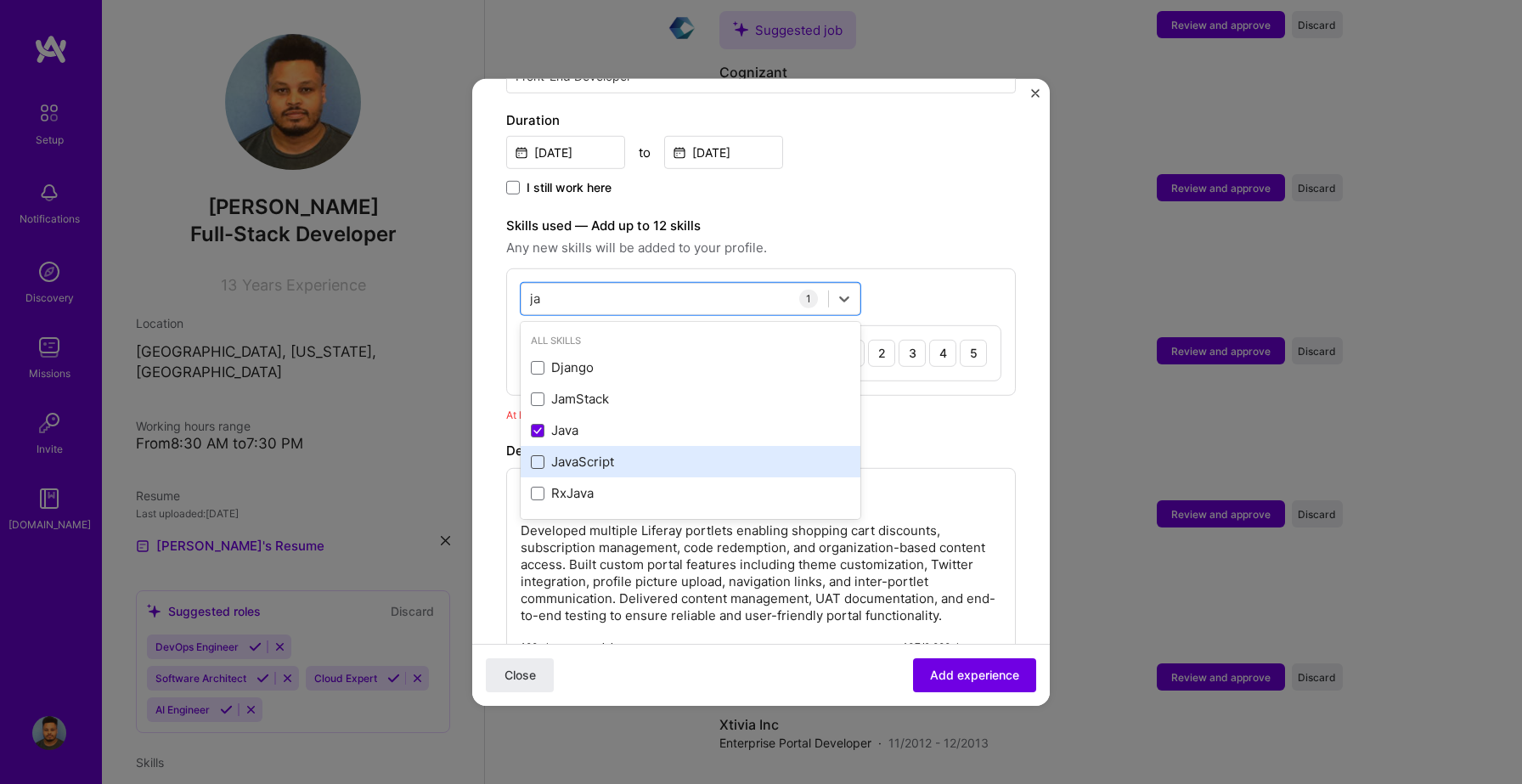
click at [539, 455] on span at bounding box center [537, 462] width 14 height 14
click at [0, 0] on input "checkbox" at bounding box center [0, 0] width 0 height 0
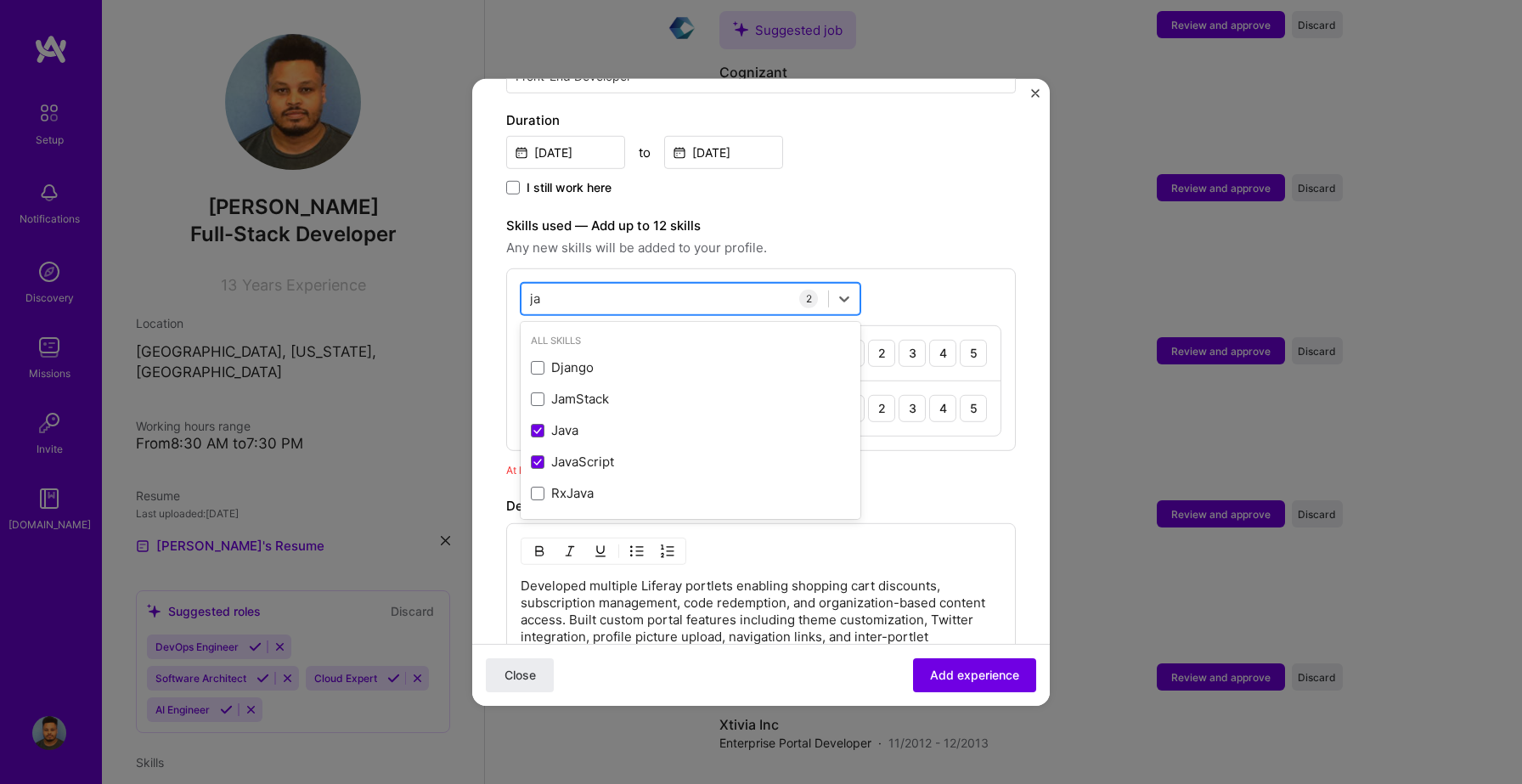
click at [561, 285] on div "ja ja" at bounding box center [674, 298] width 307 height 28
click at [547, 285] on div "ja ja" at bounding box center [674, 298] width 307 height 28
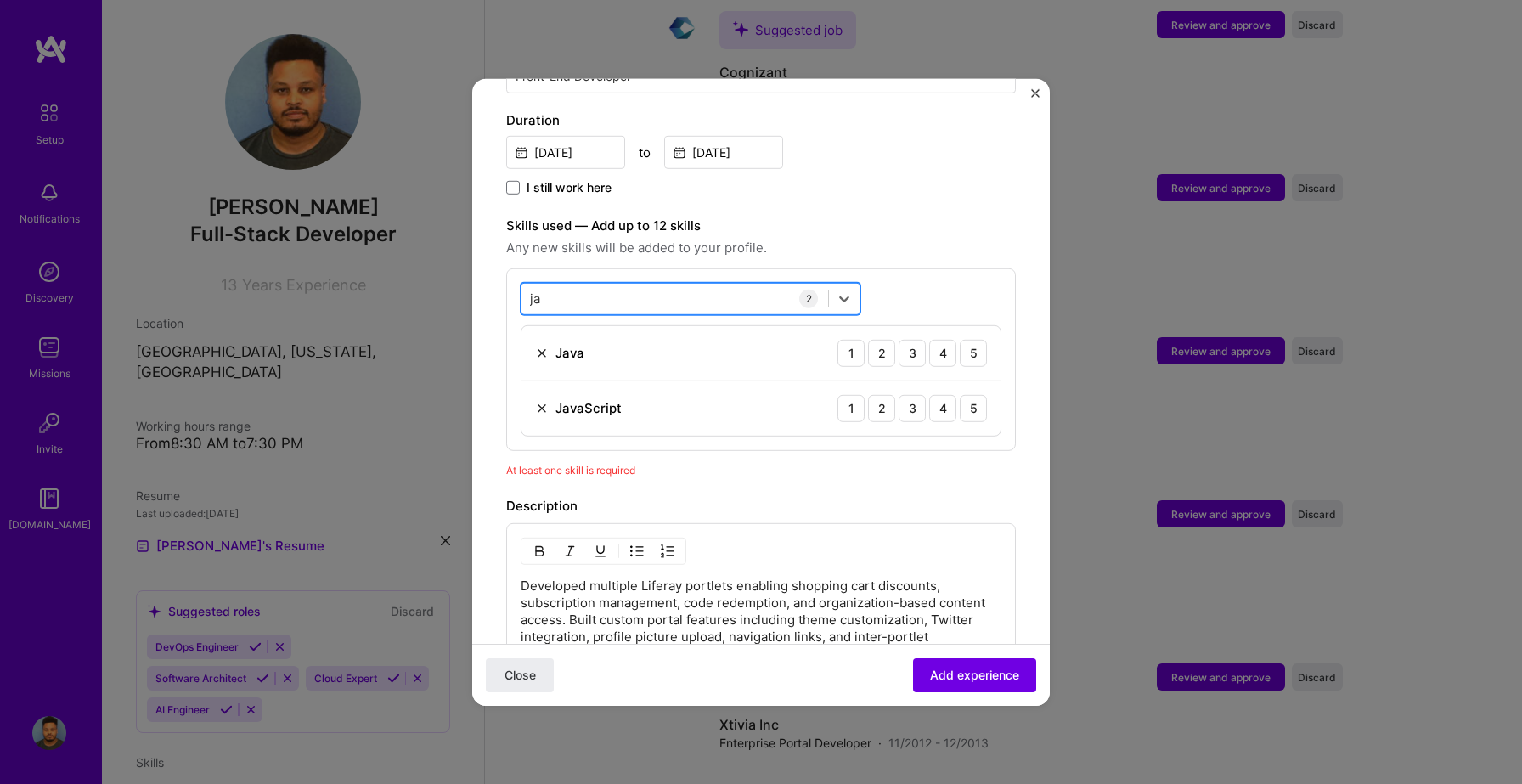
click at [531, 289] on input "ja" at bounding box center [535, 298] width 12 height 18
click at [533, 361] on span at bounding box center [537, 368] width 14 height 14
click at [0, 0] on input "checkbox" at bounding box center [0, 0] width 0 height 0
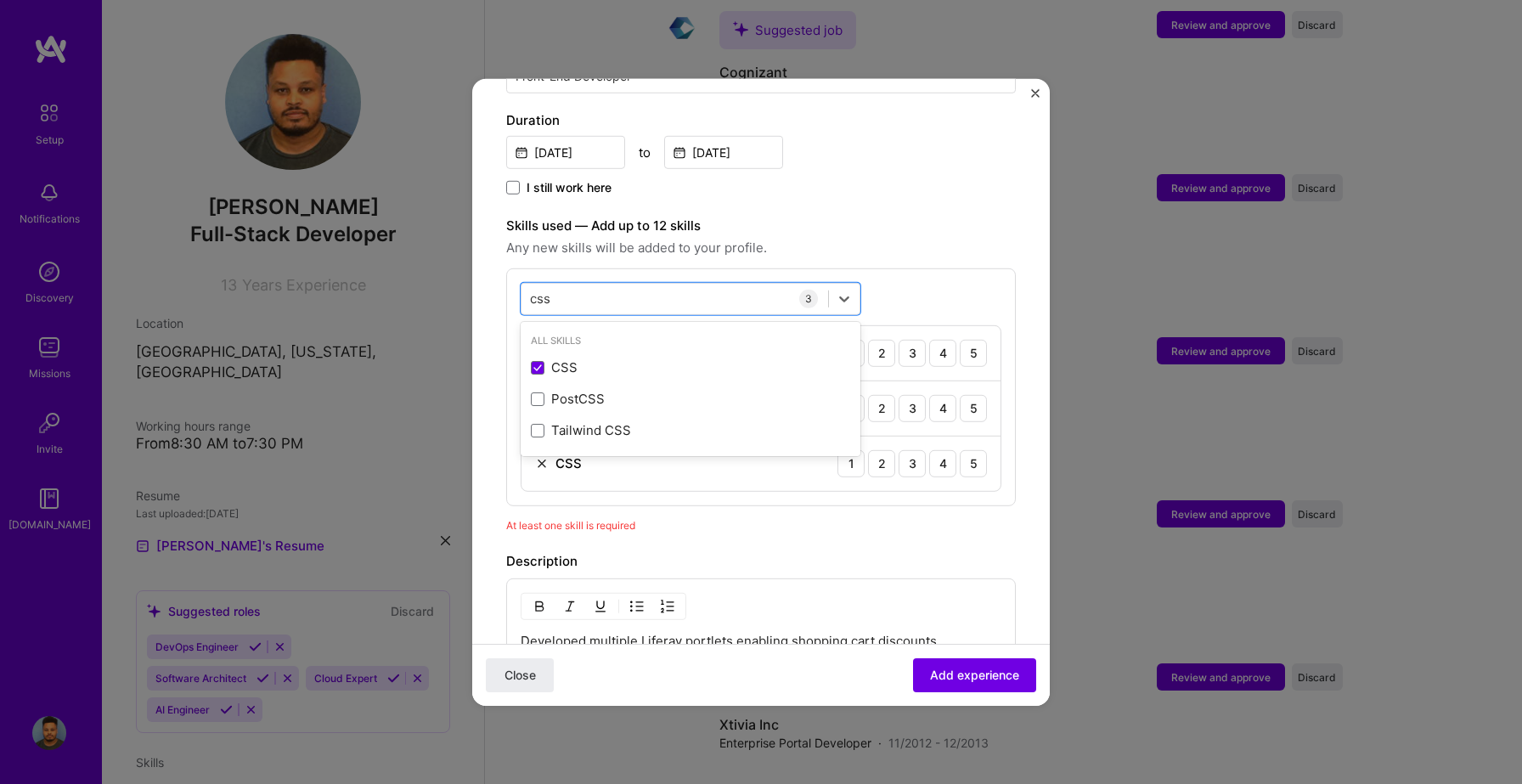
type input "css"
click at [944, 215] on label "Skills used — Add up to 12 skills" at bounding box center [760, 225] width 509 height 20
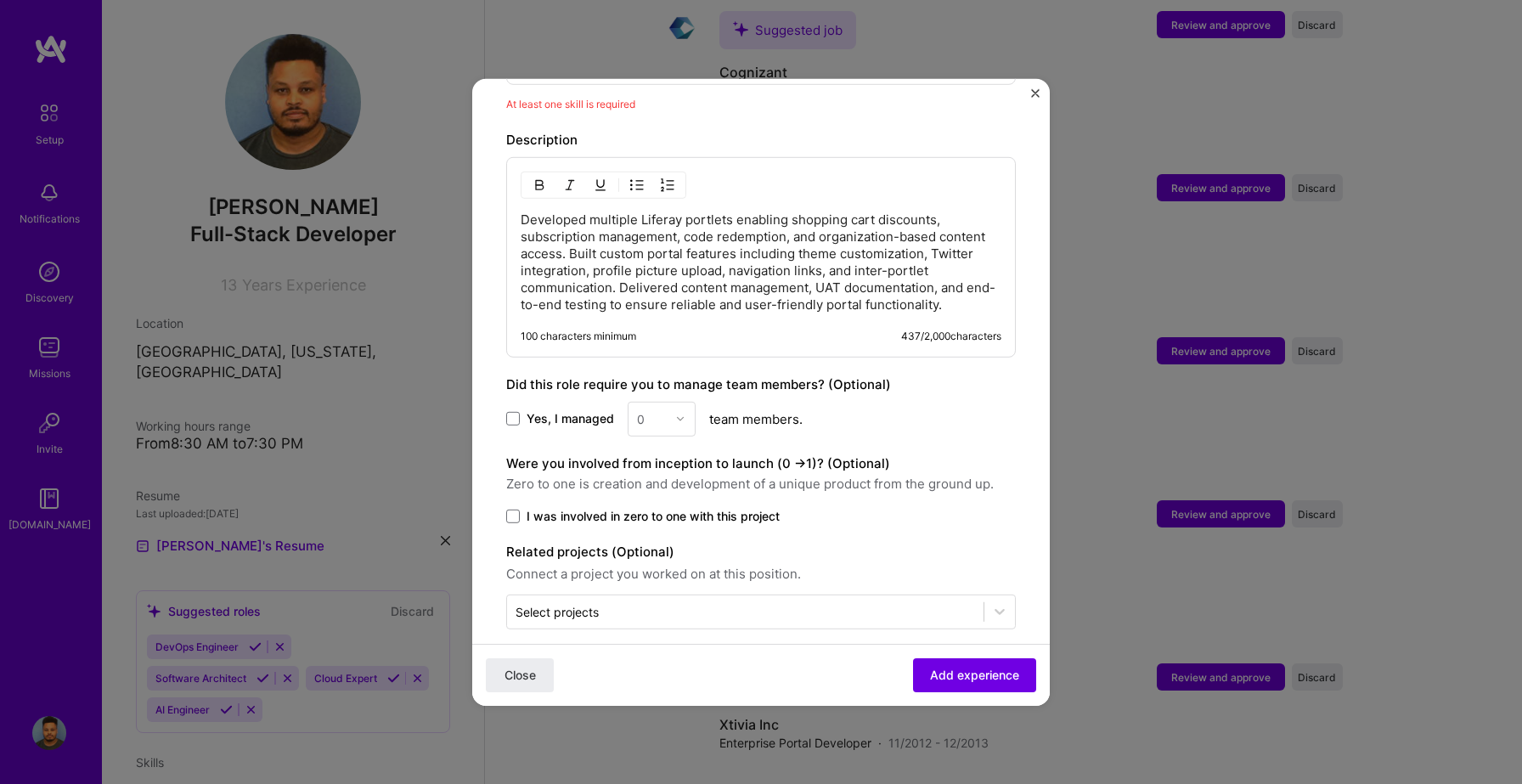
scroll to position [916, 0]
click at [949, 670] on span "Add experience" at bounding box center [975, 675] width 89 height 17
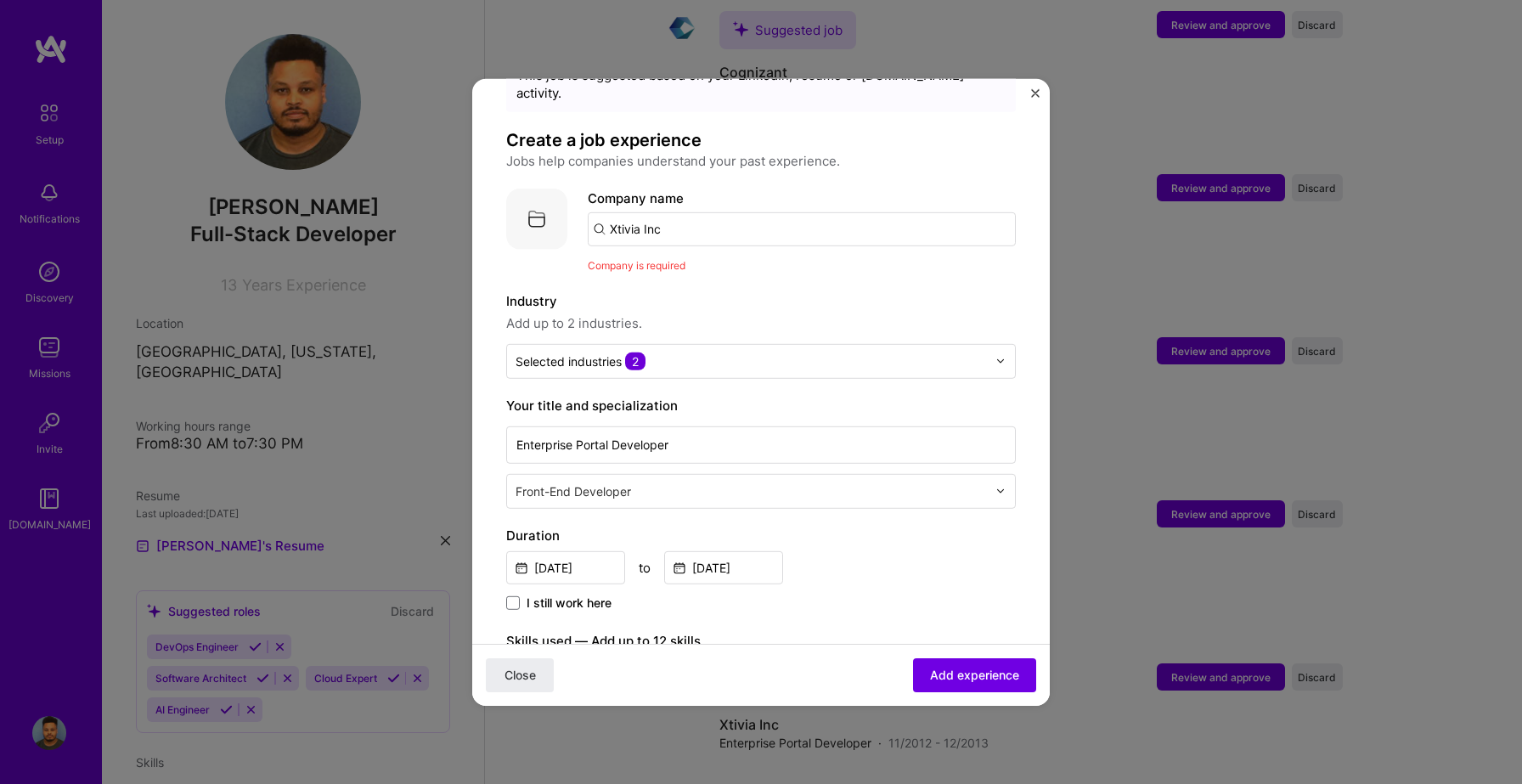
scroll to position [64, 0]
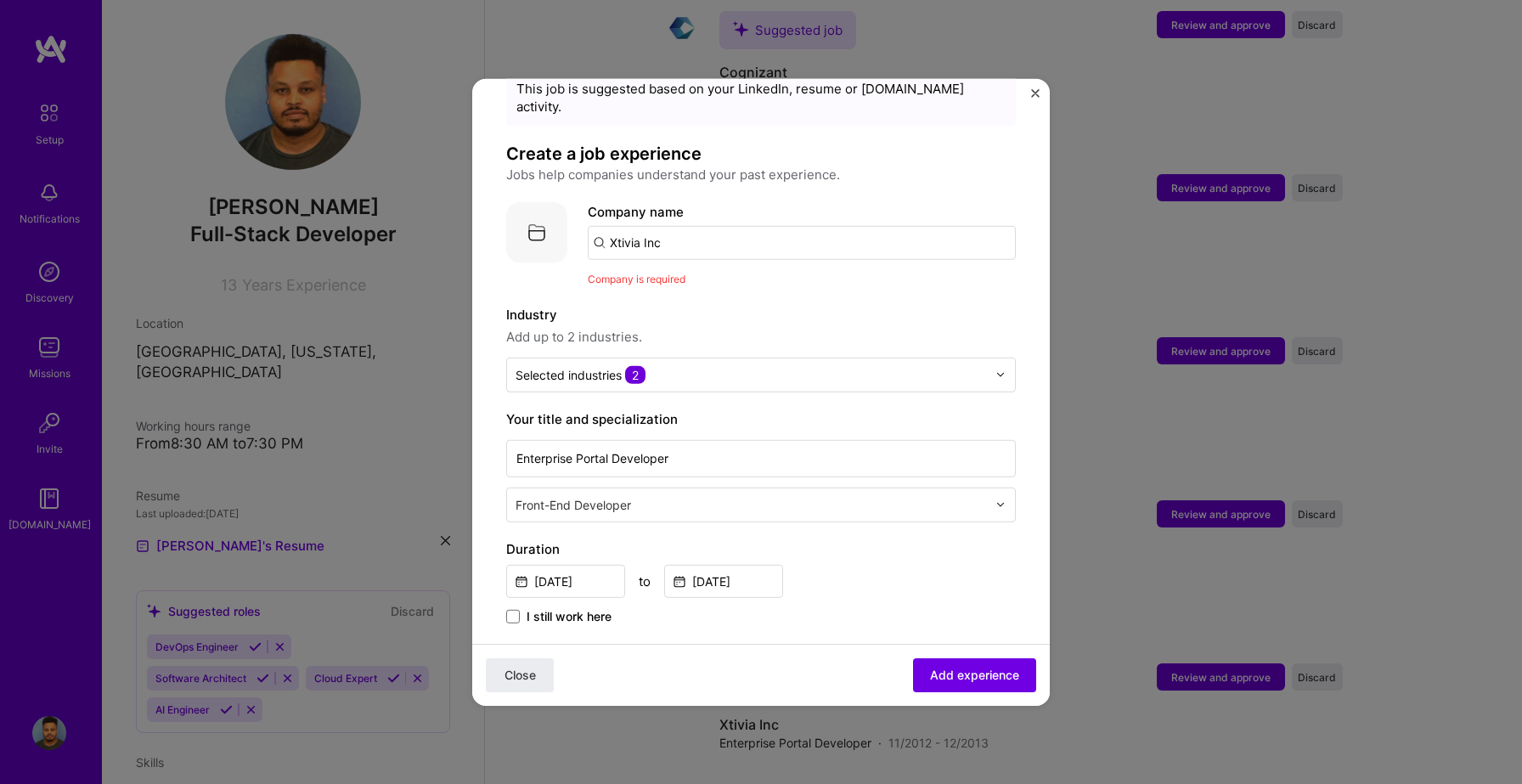
click at [696, 227] on input "Xtivia Inc" at bounding box center [802, 241] width 428 height 34
type input "Xtivia"
click at [721, 278] on div "Xtivia" at bounding box center [707, 289] width 49 height 29
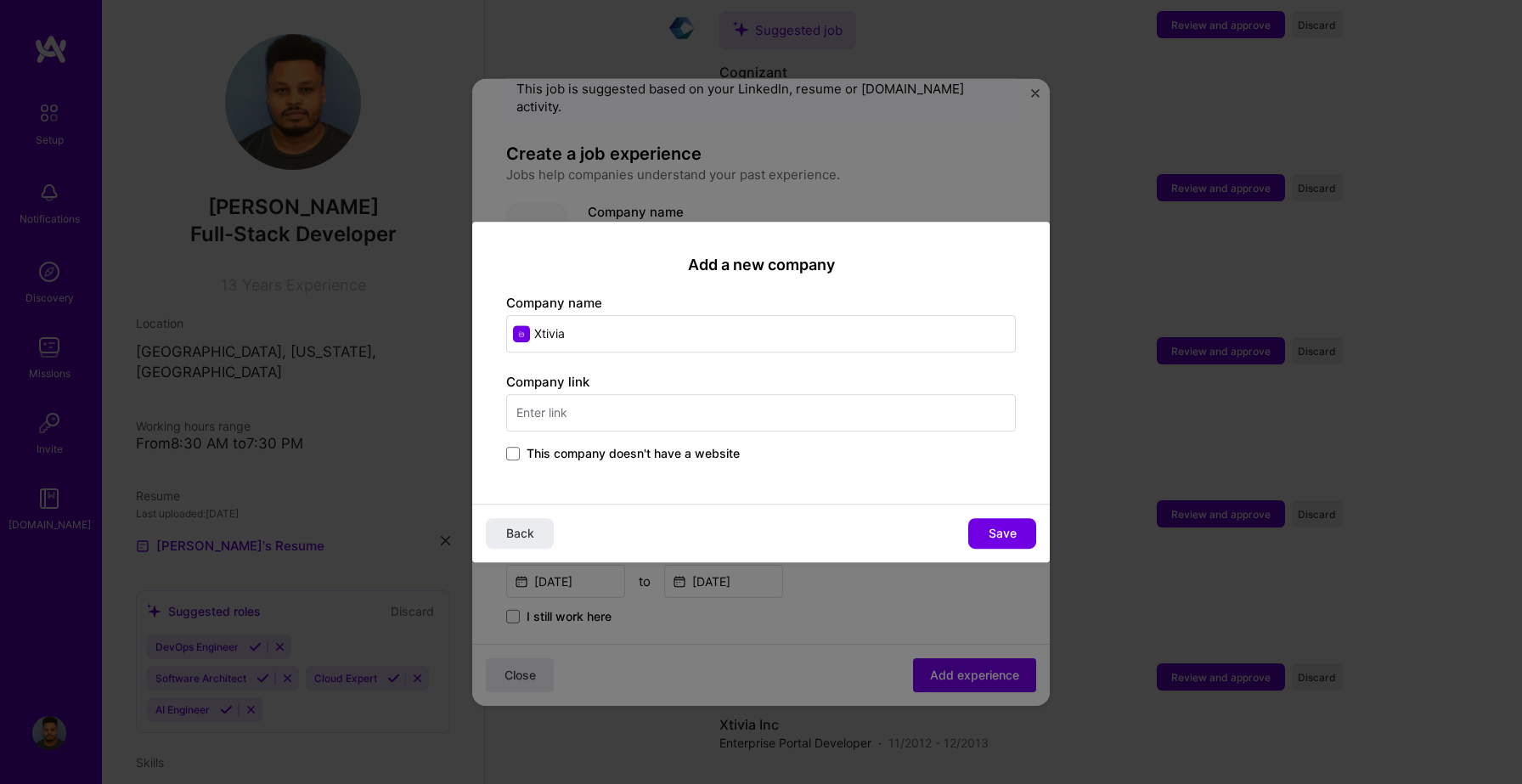
click at [686, 420] on input "text" at bounding box center [760, 413] width 509 height 38
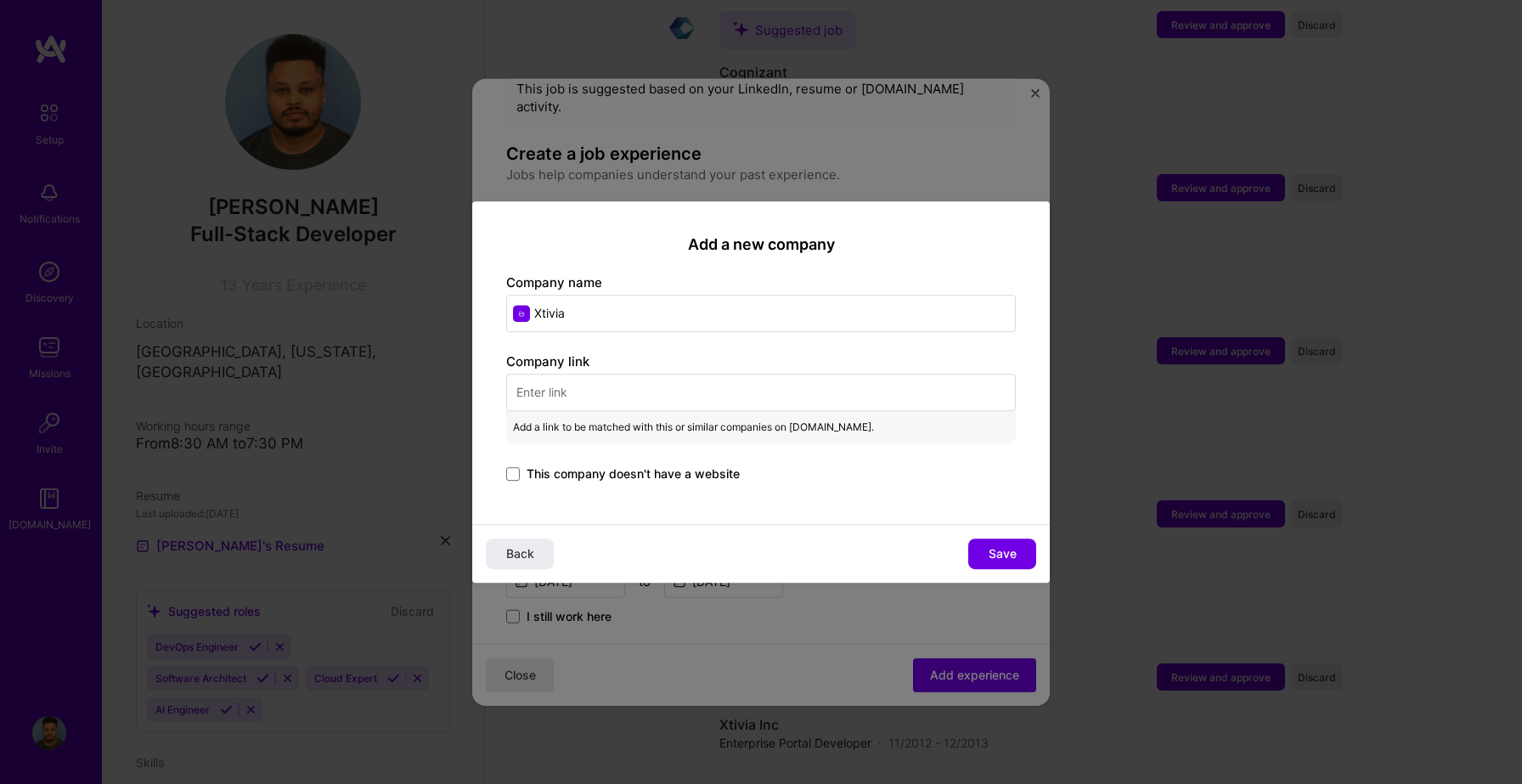
click at [706, 406] on input "text" at bounding box center [760, 392] width 509 height 38
paste input "https://www.xtivia.com/"
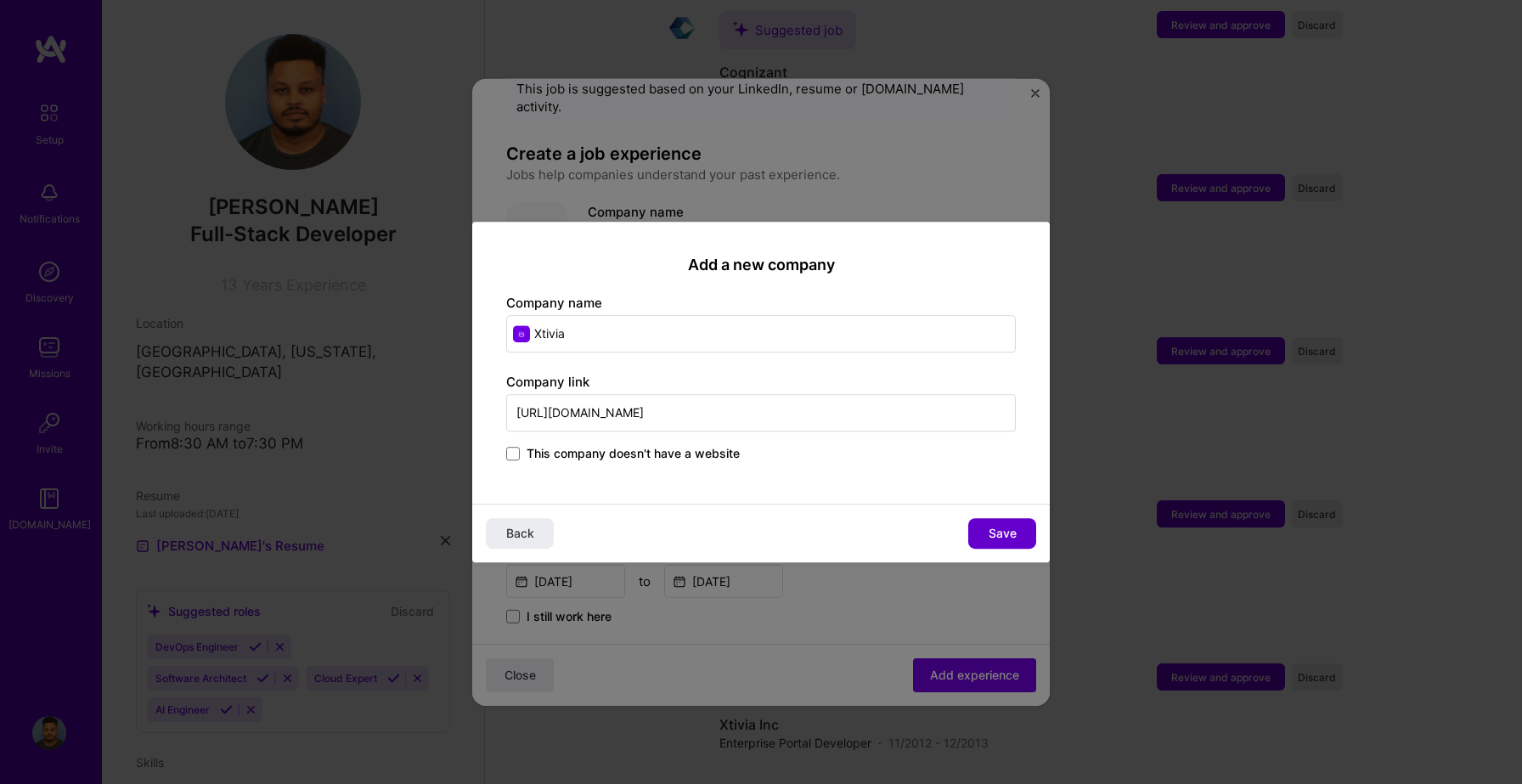
type input "https://www.xtivia.com/"
click at [996, 528] on span "Save" at bounding box center [1002, 533] width 28 height 17
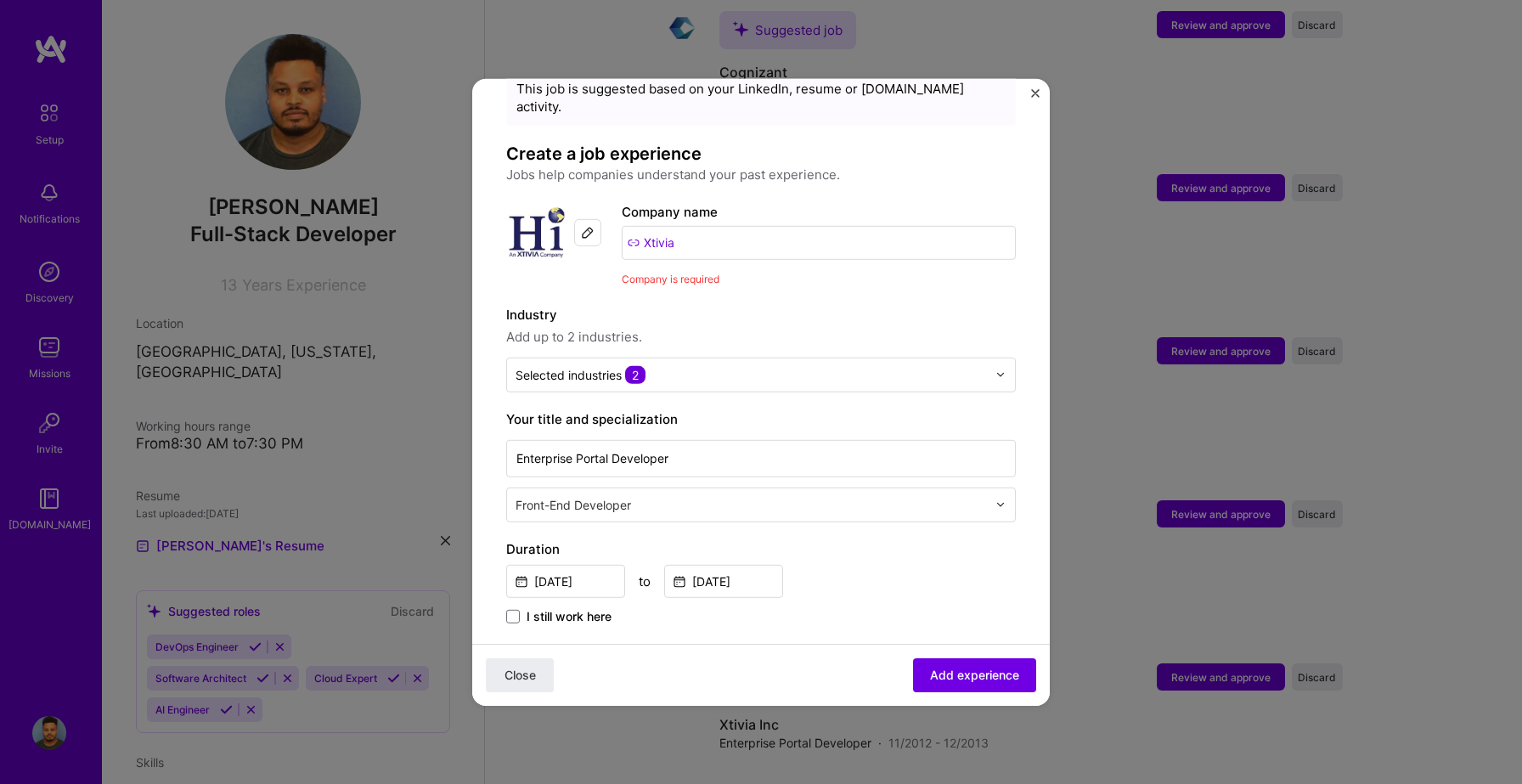
click at [732, 232] on input "Xtivia" at bounding box center [819, 241] width 394 height 34
click at [964, 667] on span "Add experience" at bounding box center [975, 675] width 89 height 17
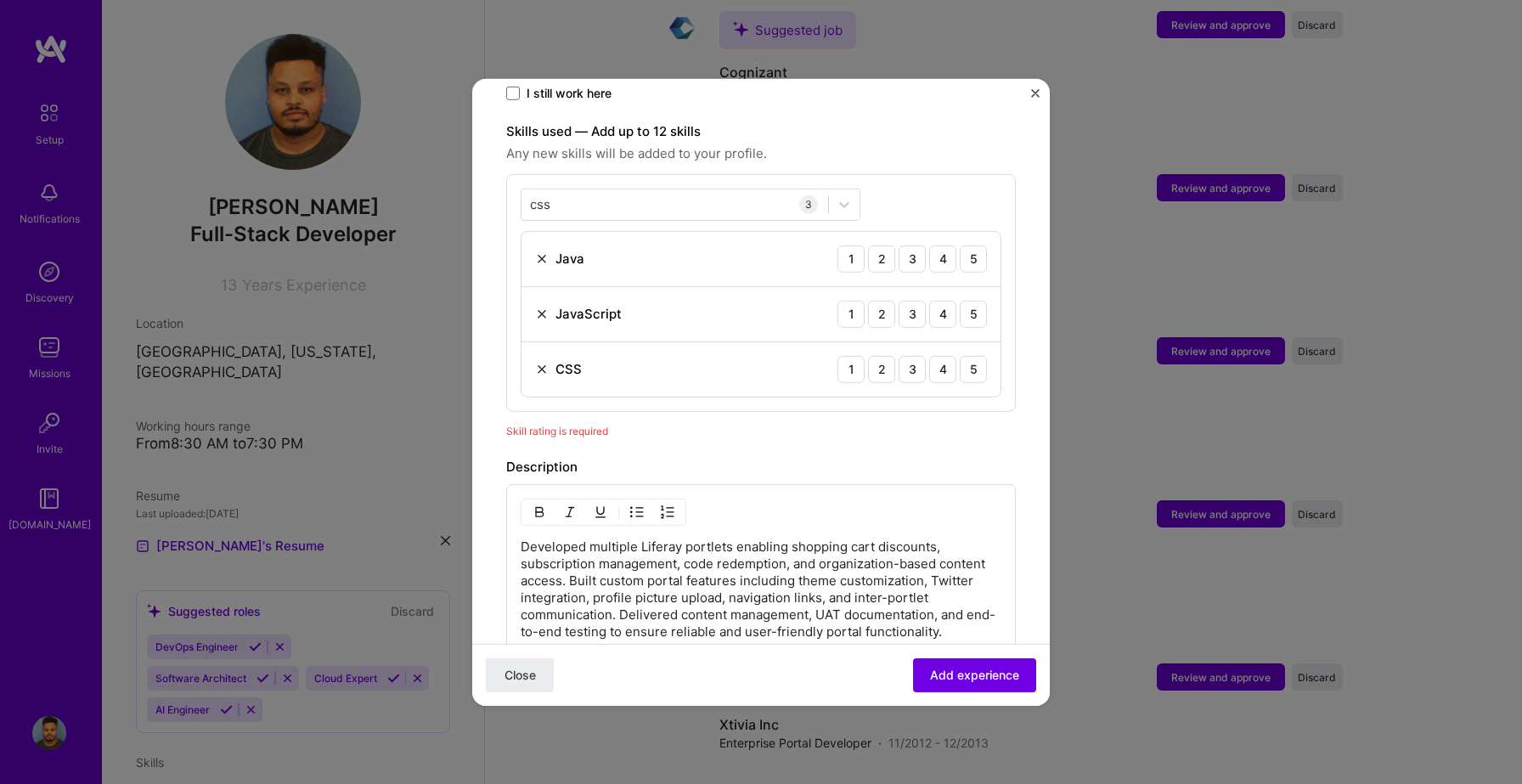
scroll to position [562, 0]
click at [953, 245] on div "4" at bounding box center [943, 259] width 28 height 28
click at [952, 300] on div "4" at bounding box center [943, 314] width 28 height 28
click at [942, 365] on div "4" at bounding box center [943, 369] width 28 height 28
click at [912, 356] on div "3" at bounding box center [912, 369] width 28 height 28
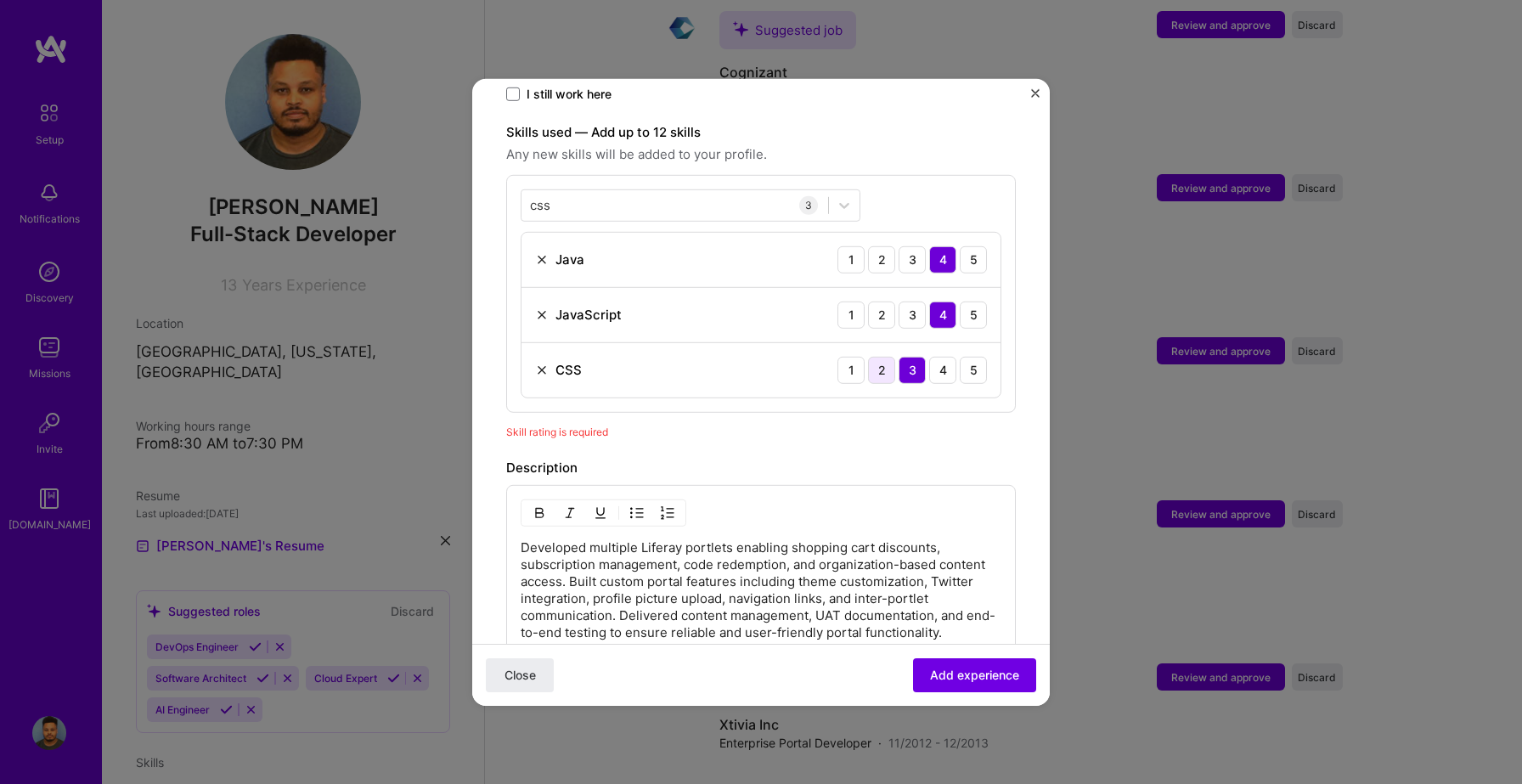
click at [888, 356] on div "2" at bounding box center [882, 369] width 28 height 28
click at [961, 677] on span "Add experience" at bounding box center [975, 675] width 89 height 17
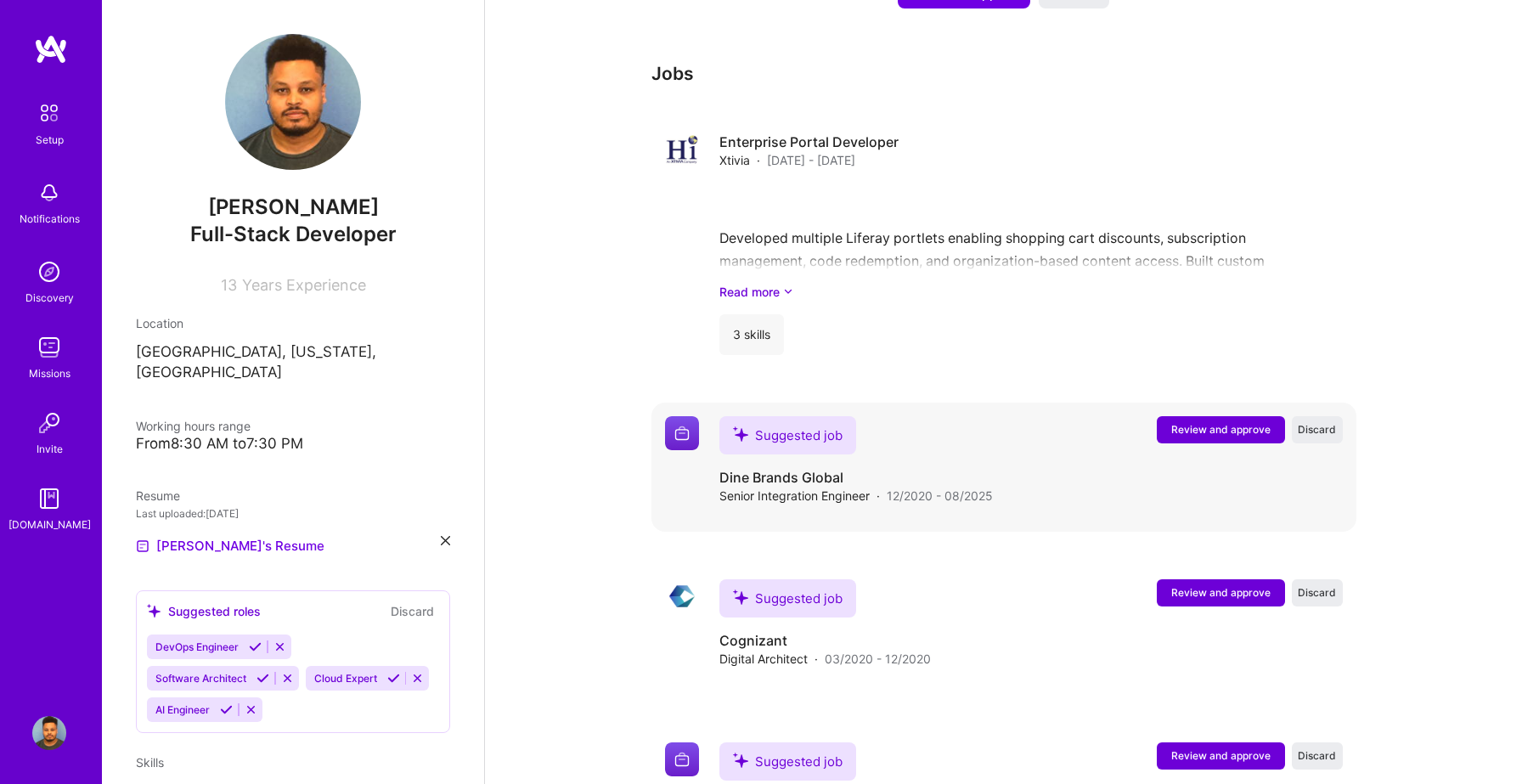
scroll to position [1451, 0]
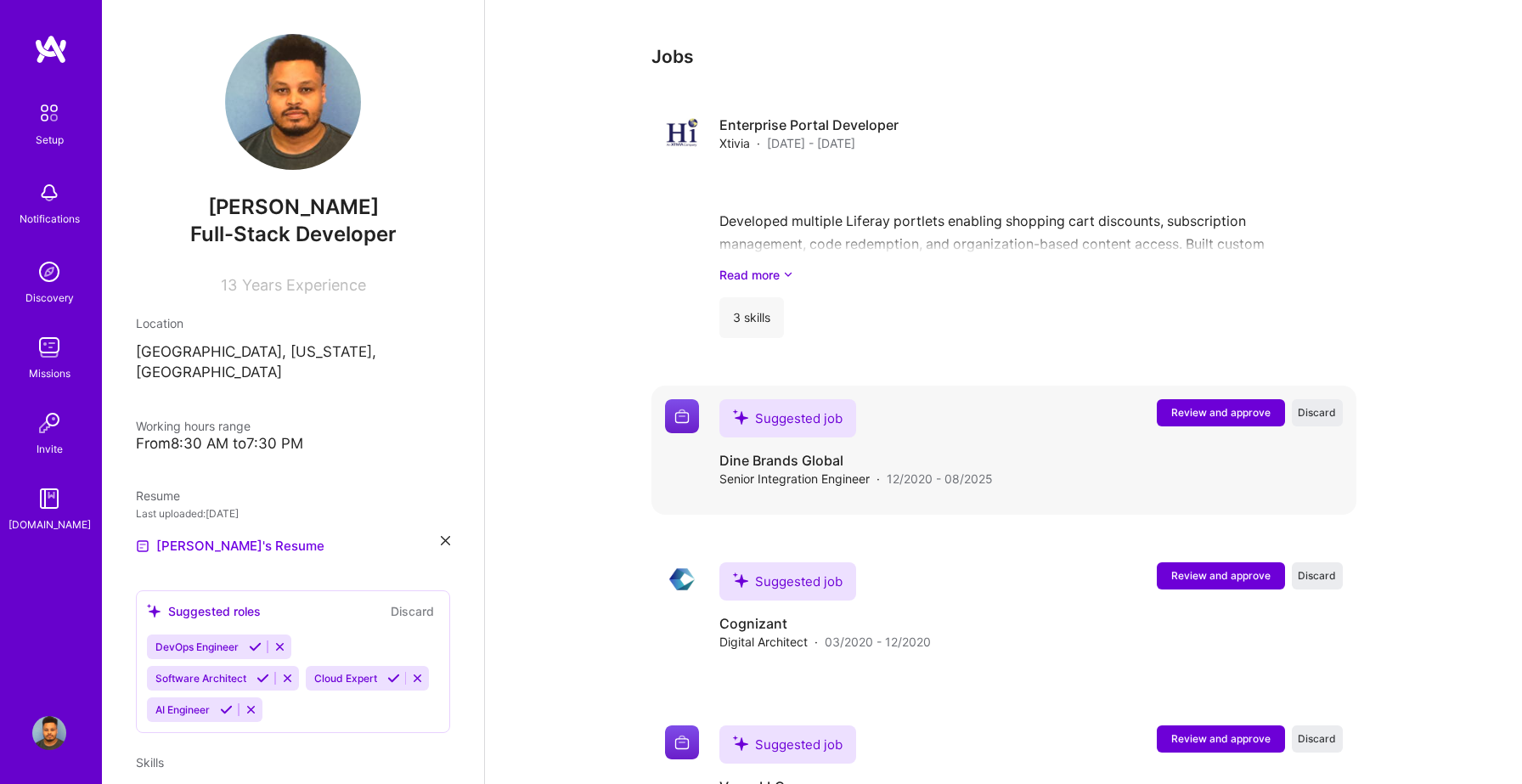
click at [1199, 405] on span "Review and approve" at bounding box center [1221, 413] width 100 height 15
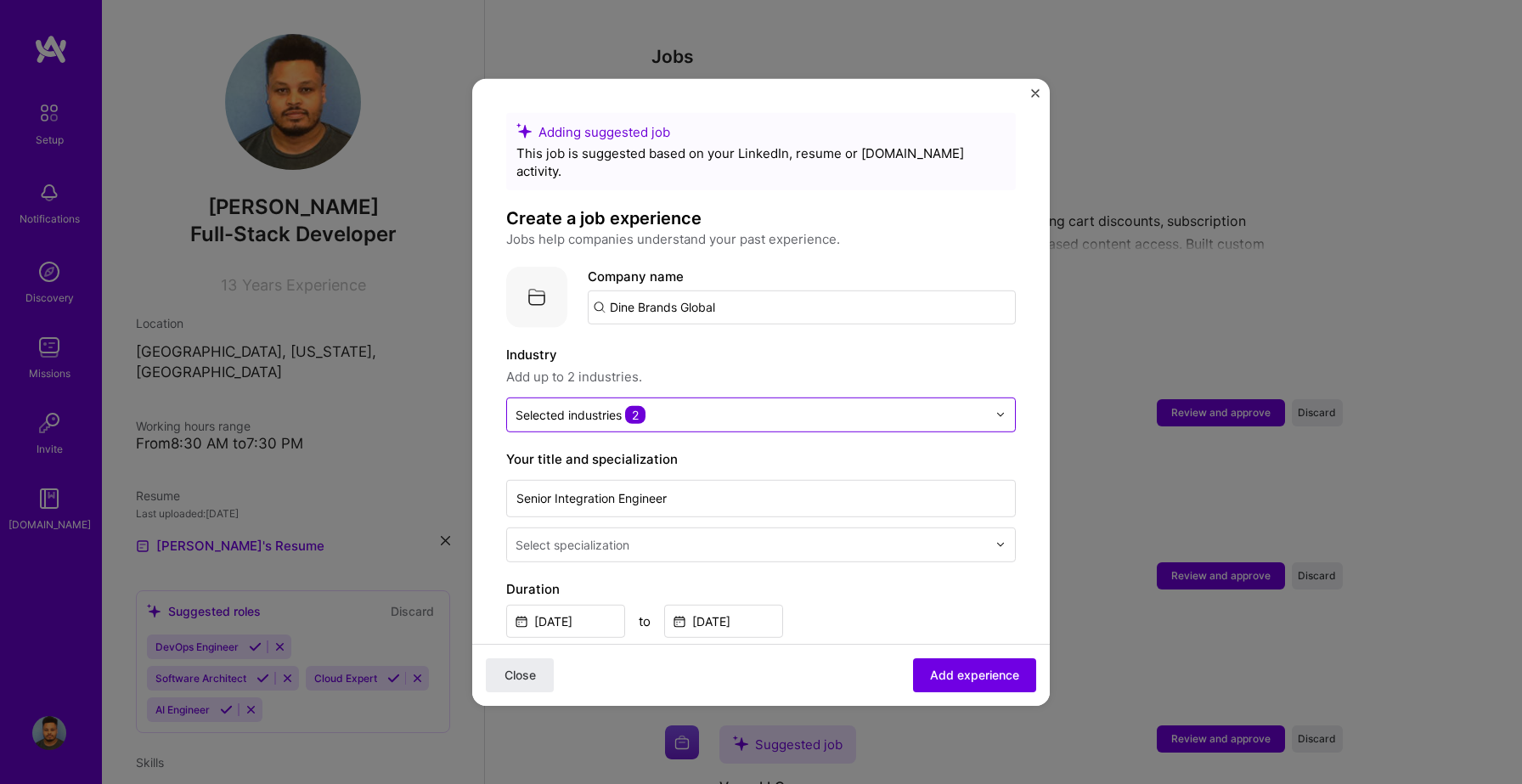
click at [723, 405] on input "text" at bounding box center [752, 414] width 472 height 18
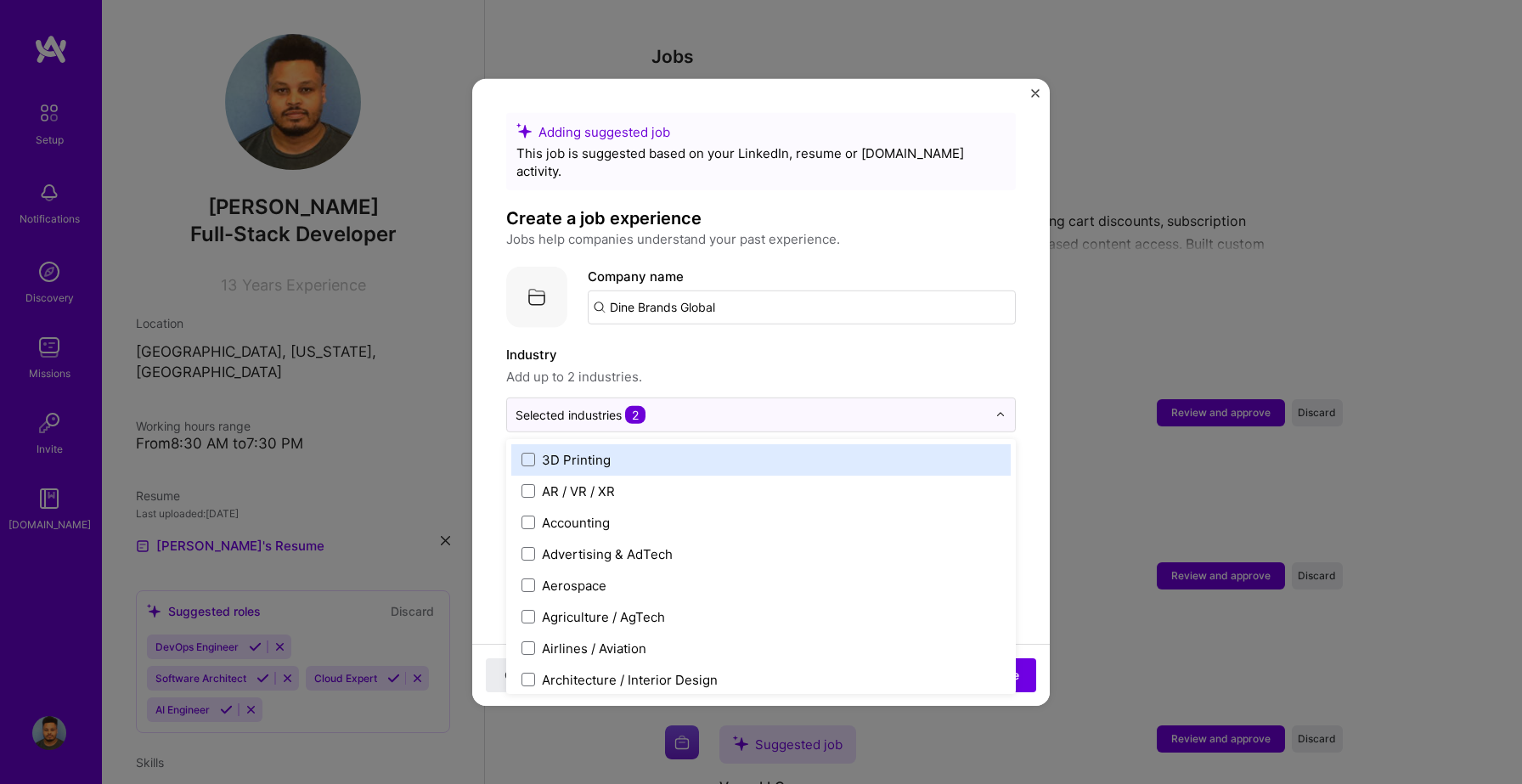
click at [756, 344] on label "Industry" at bounding box center [760, 354] width 509 height 20
click at [727, 405] on input "text" at bounding box center [752, 414] width 472 height 18
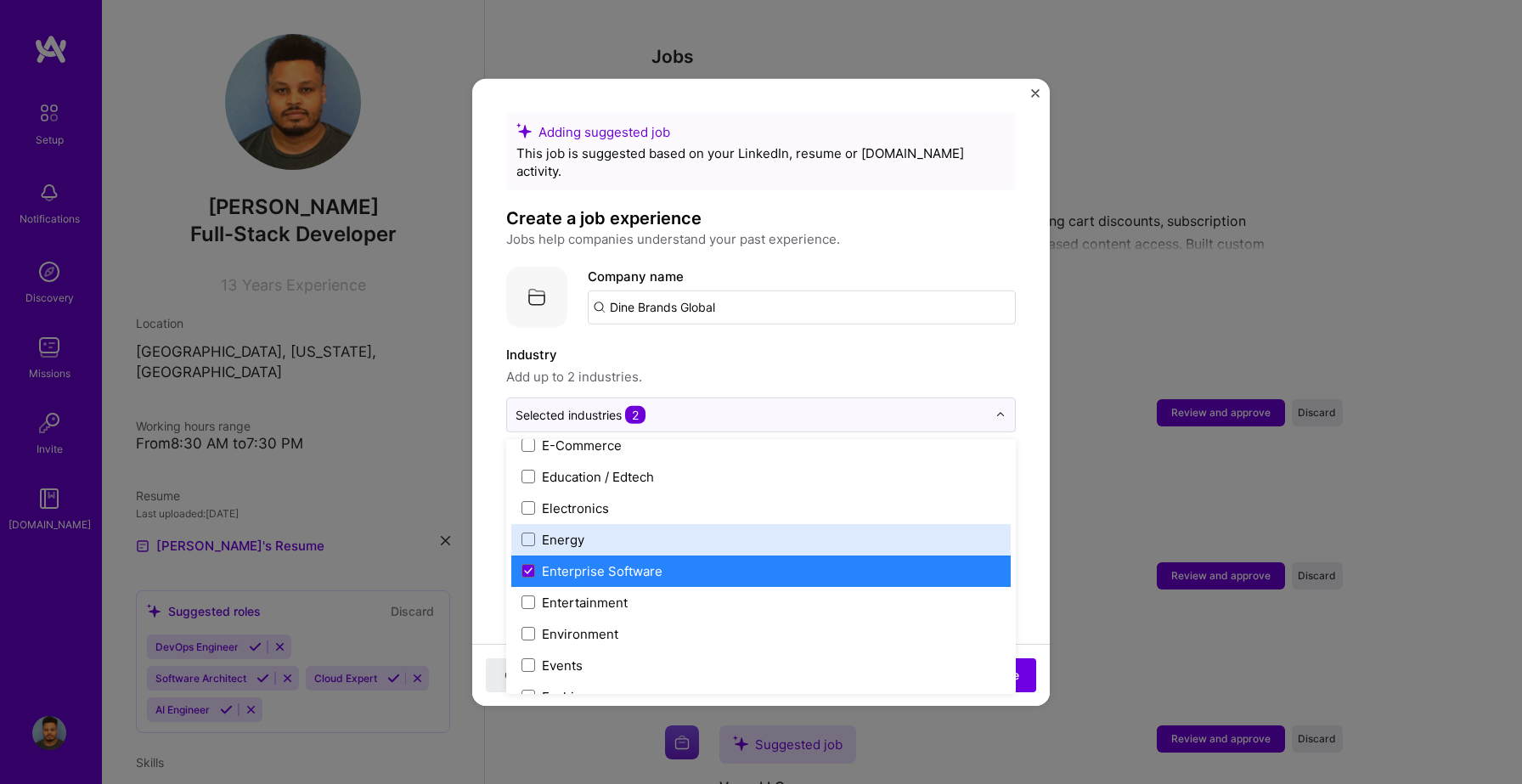
scroll to position [1524, 0]
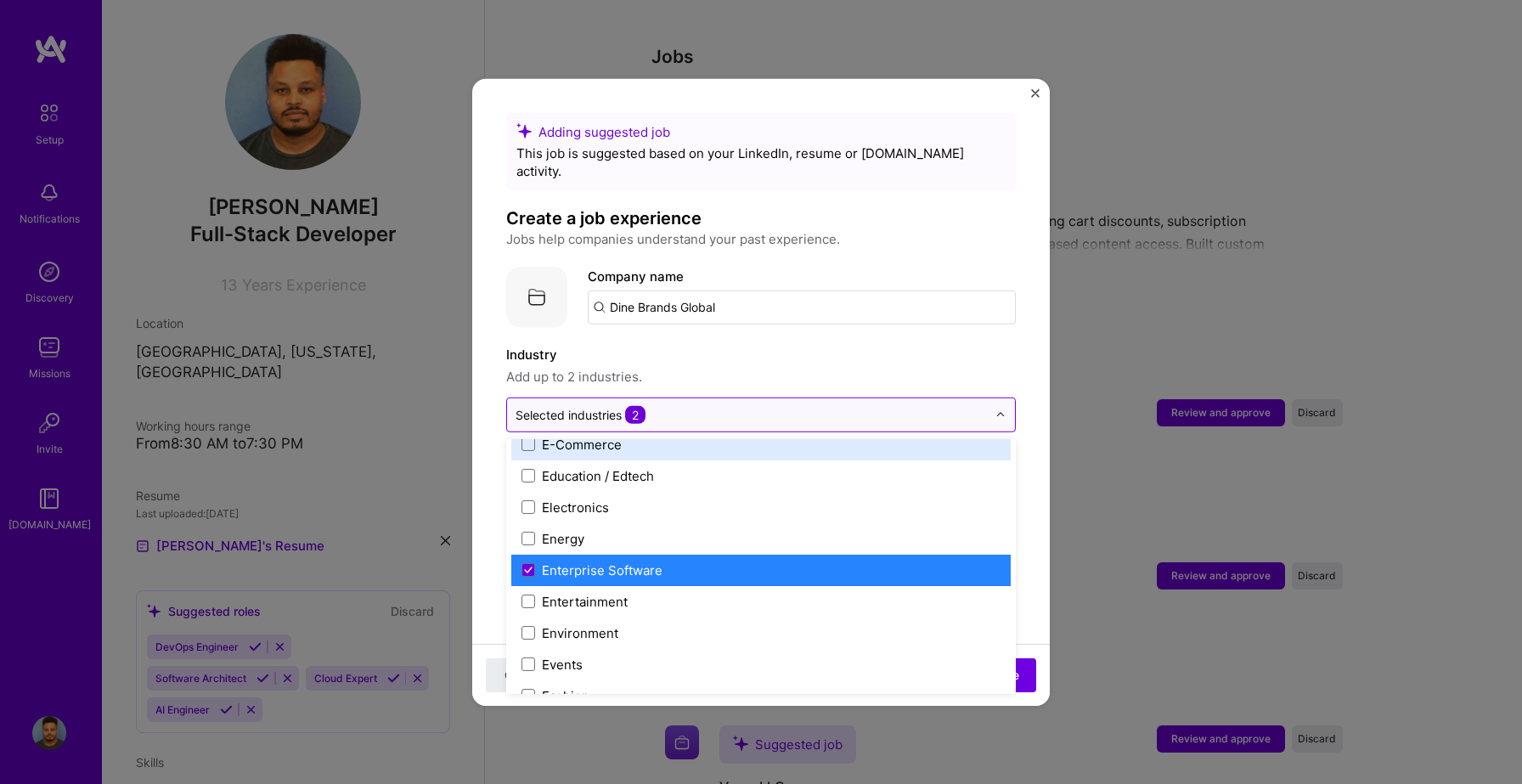
click at [700, 405] on input "text" at bounding box center [752, 414] width 472 height 18
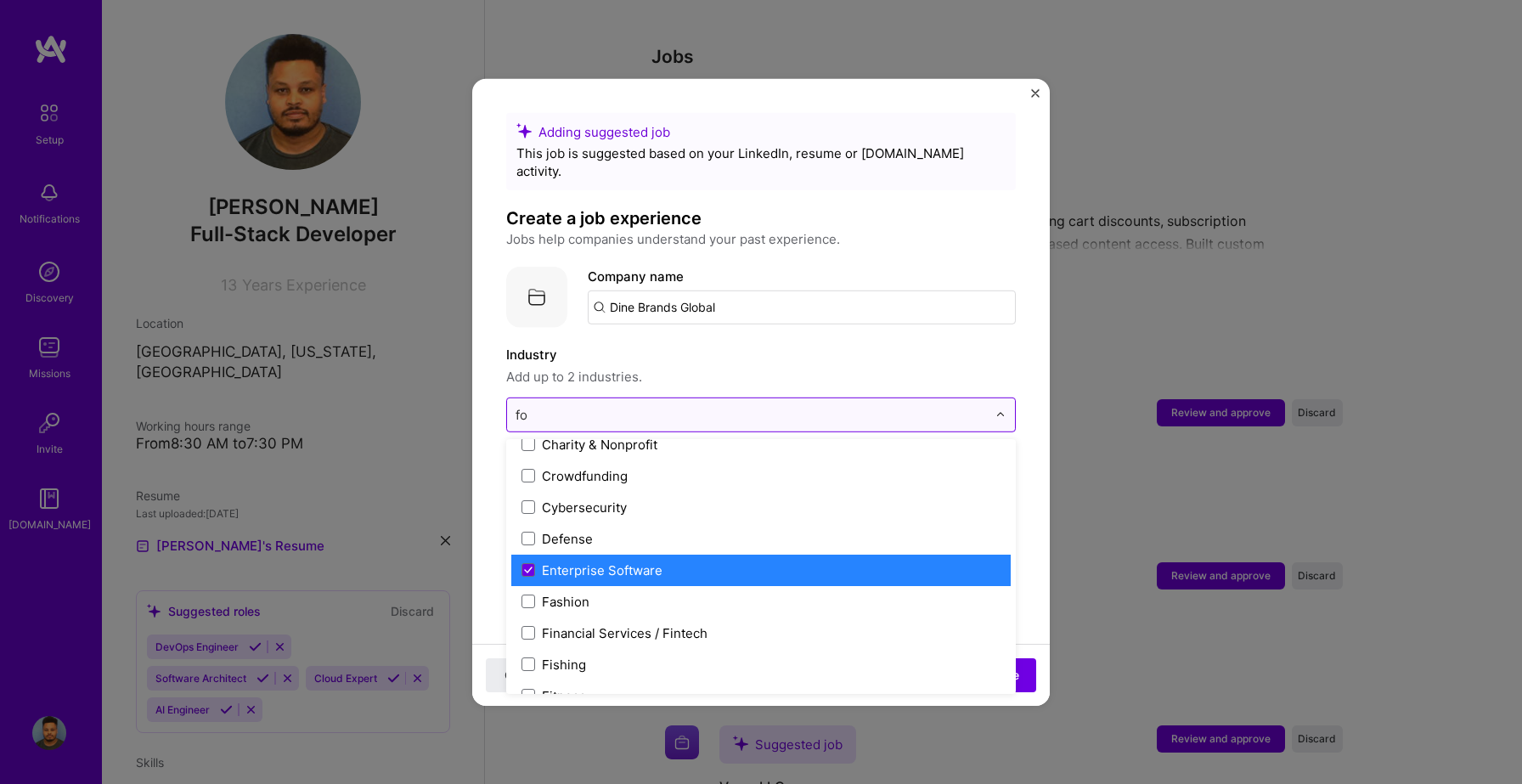
scroll to position [0, 0]
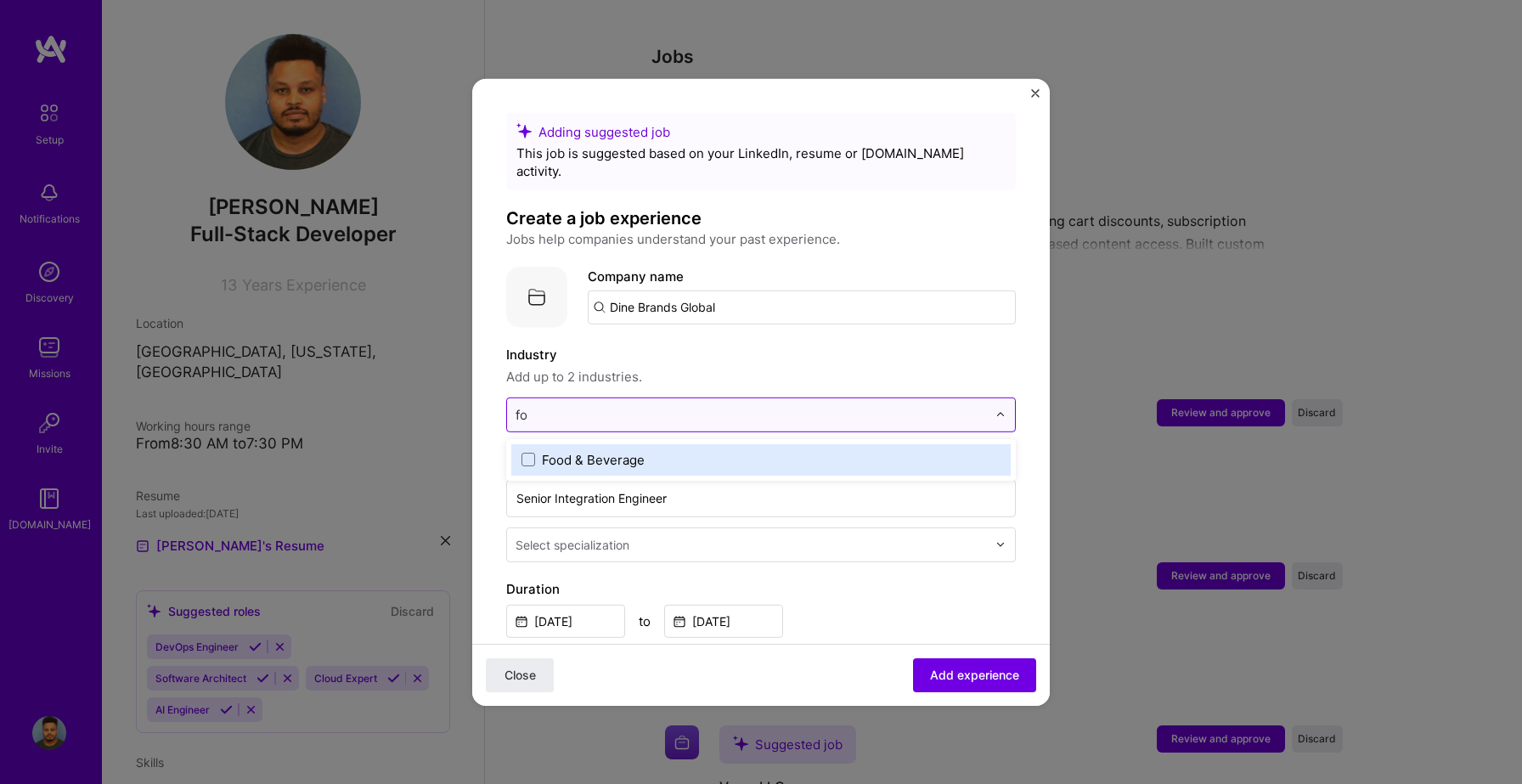
type input "foo"
click at [537, 451] on label "Food & Beverage" at bounding box center [761, 459] width 479 height 18
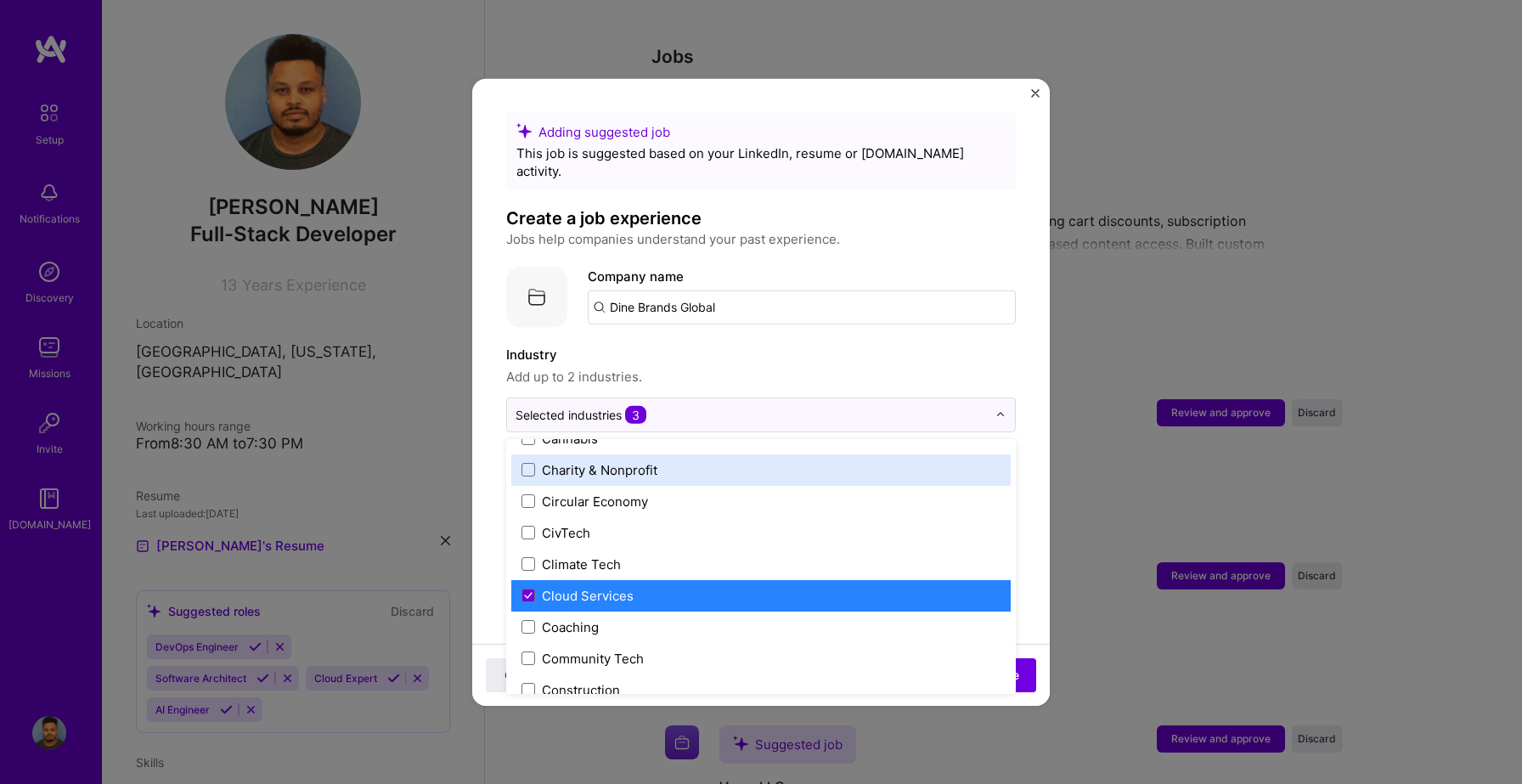
scroll to position [879, 0]
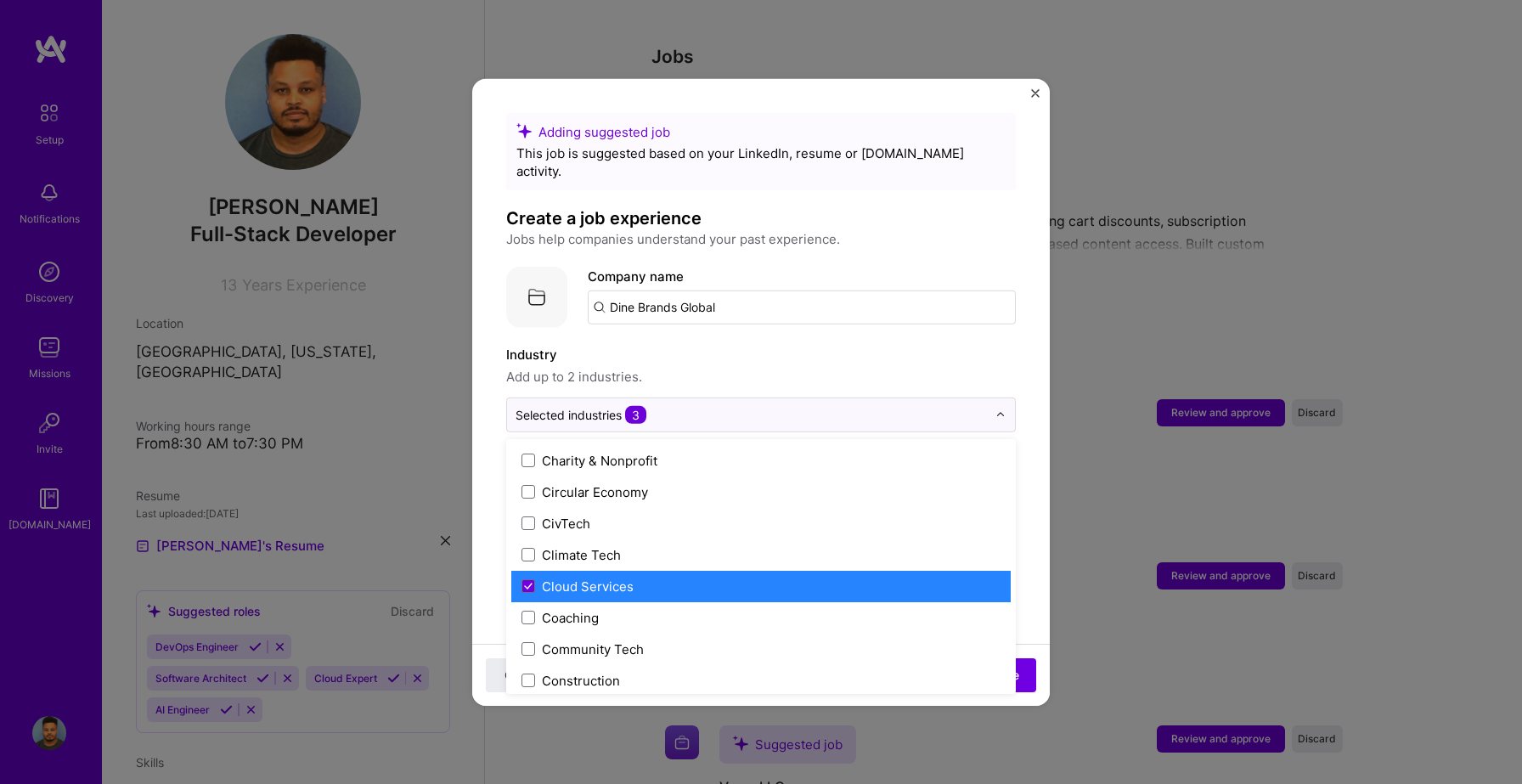
click at [535, 577] on label "Cloud Services" at bounding box center [761, 585] width 479 height 18
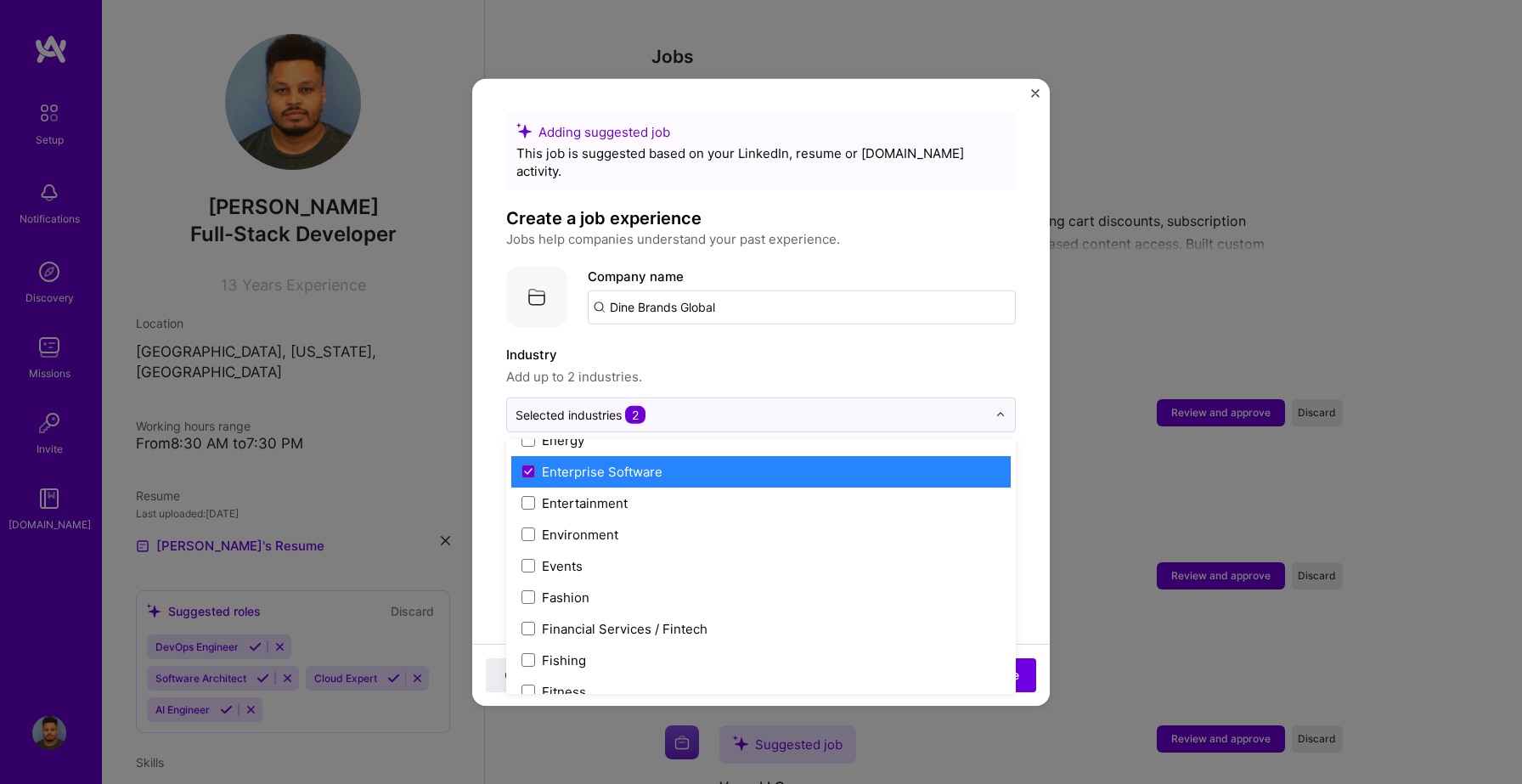
scroll to position [1634, 0]
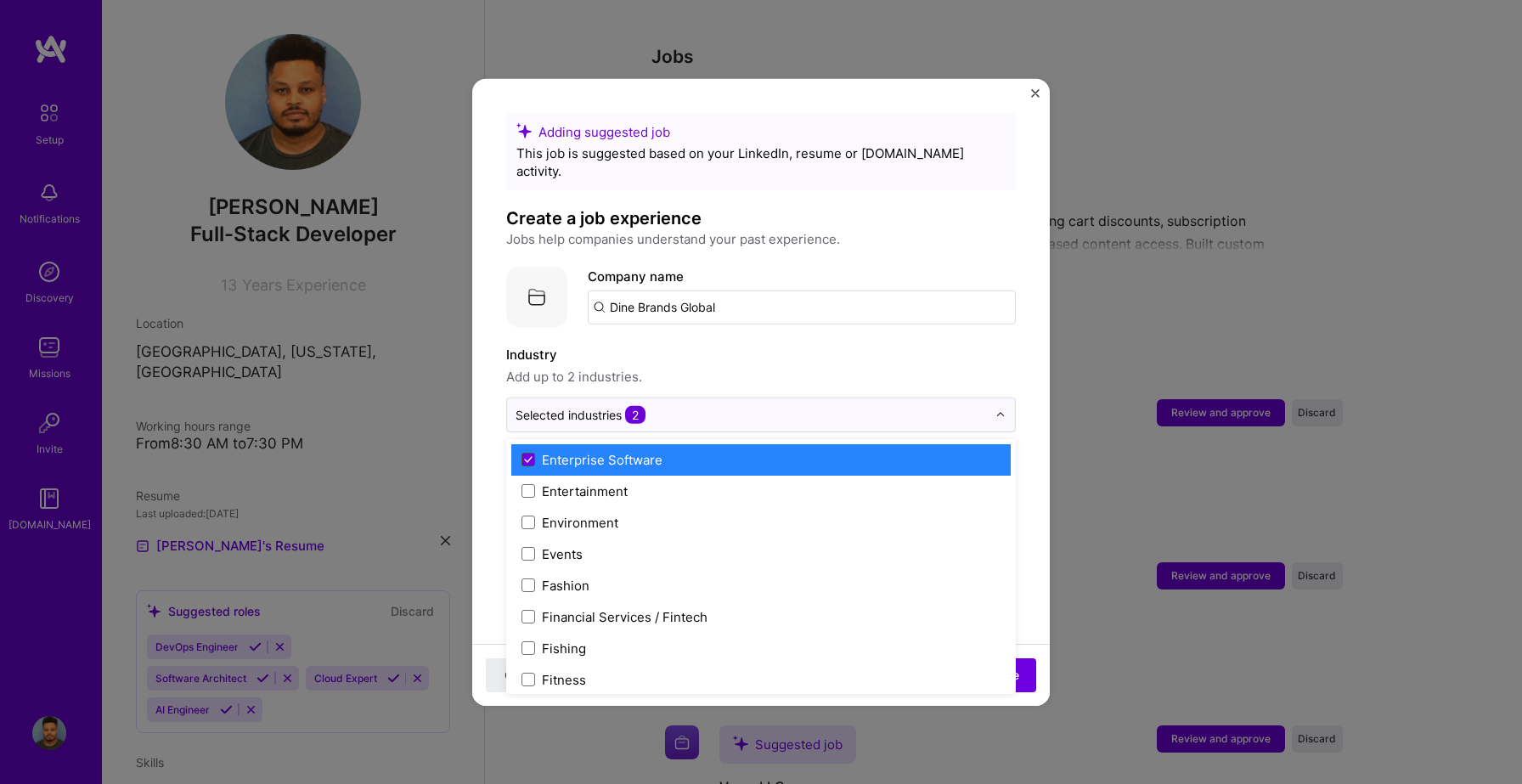
click at [532, 456] on icon at bounding box center [528, 459] width 8 height 6
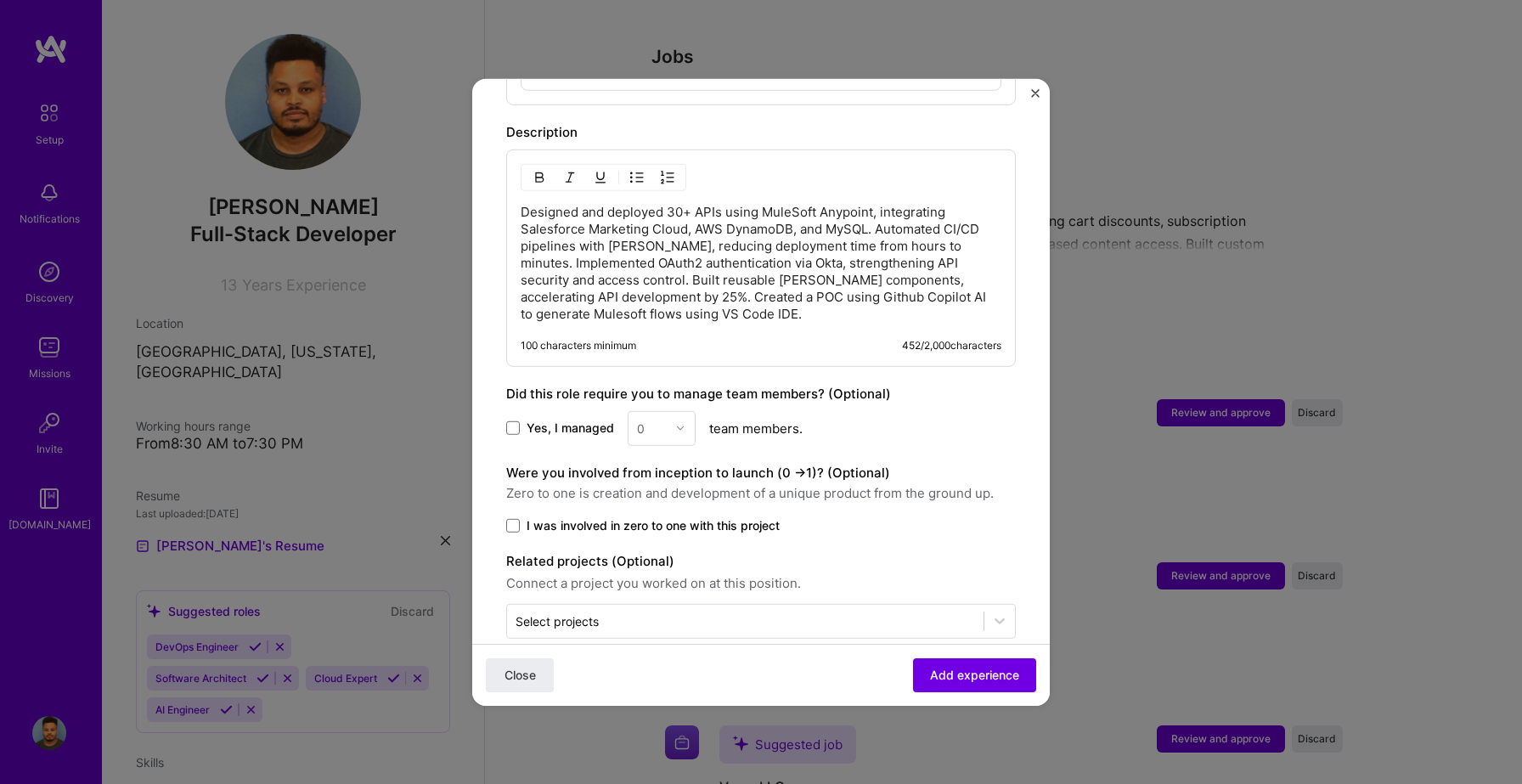
scroll to position [880, 0]
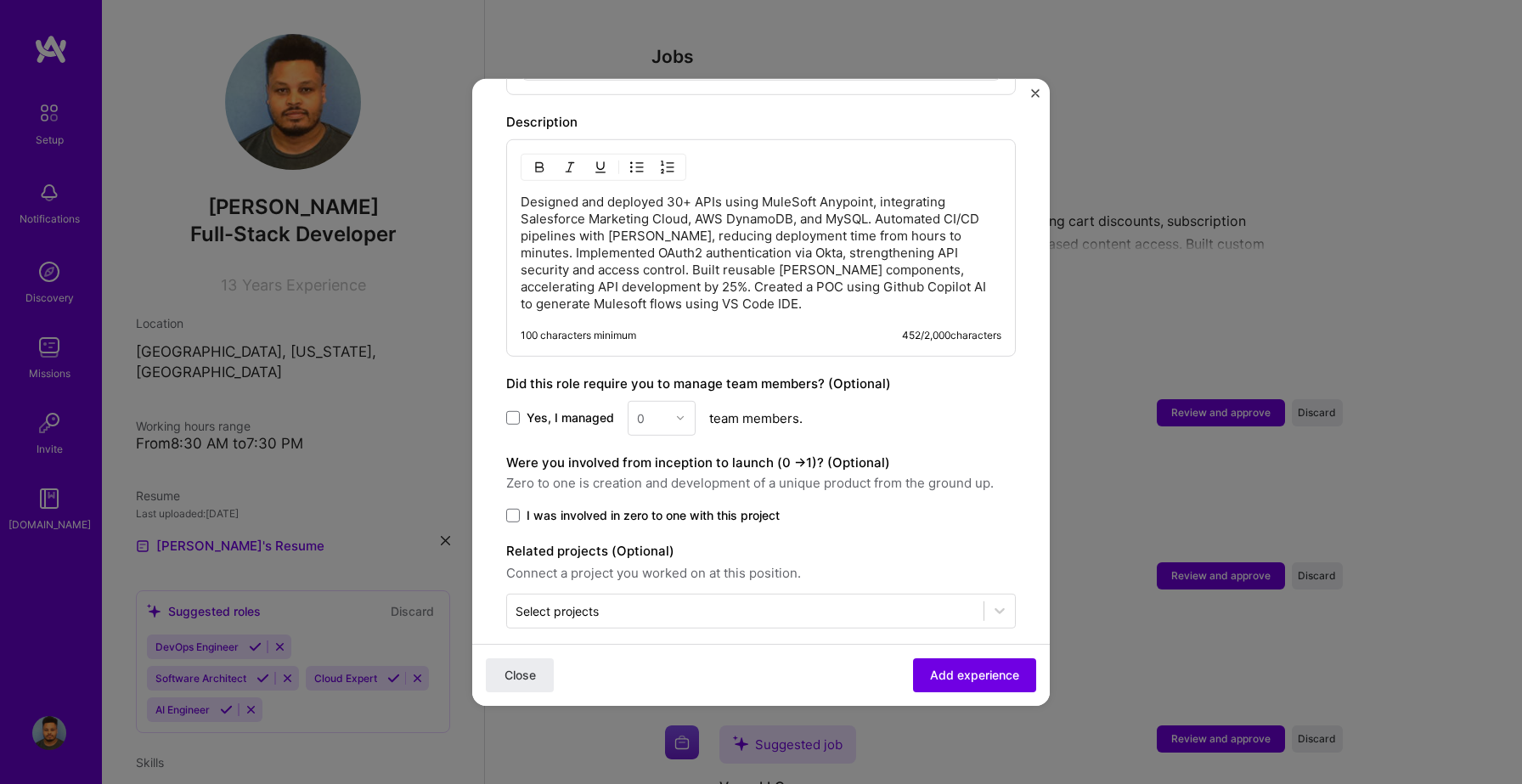
click at [641, 506] on span "I was involved in zero to one with this project" at bounding box center [653, 514] width 253 height 17
click at [0, 0] on input "I was involved in zero to one with this project" at bounding box center [0, 0] width 0 height 0
click at [518, 411] on span at bounding box center [512, 417] width 14 height 14
click at [0, 0] on input "Yes, I managed" at bounding box center [0, 0] width 0 height 0
click at [510, 415] on icon at bounding box center [512, 418] width 6 height 6
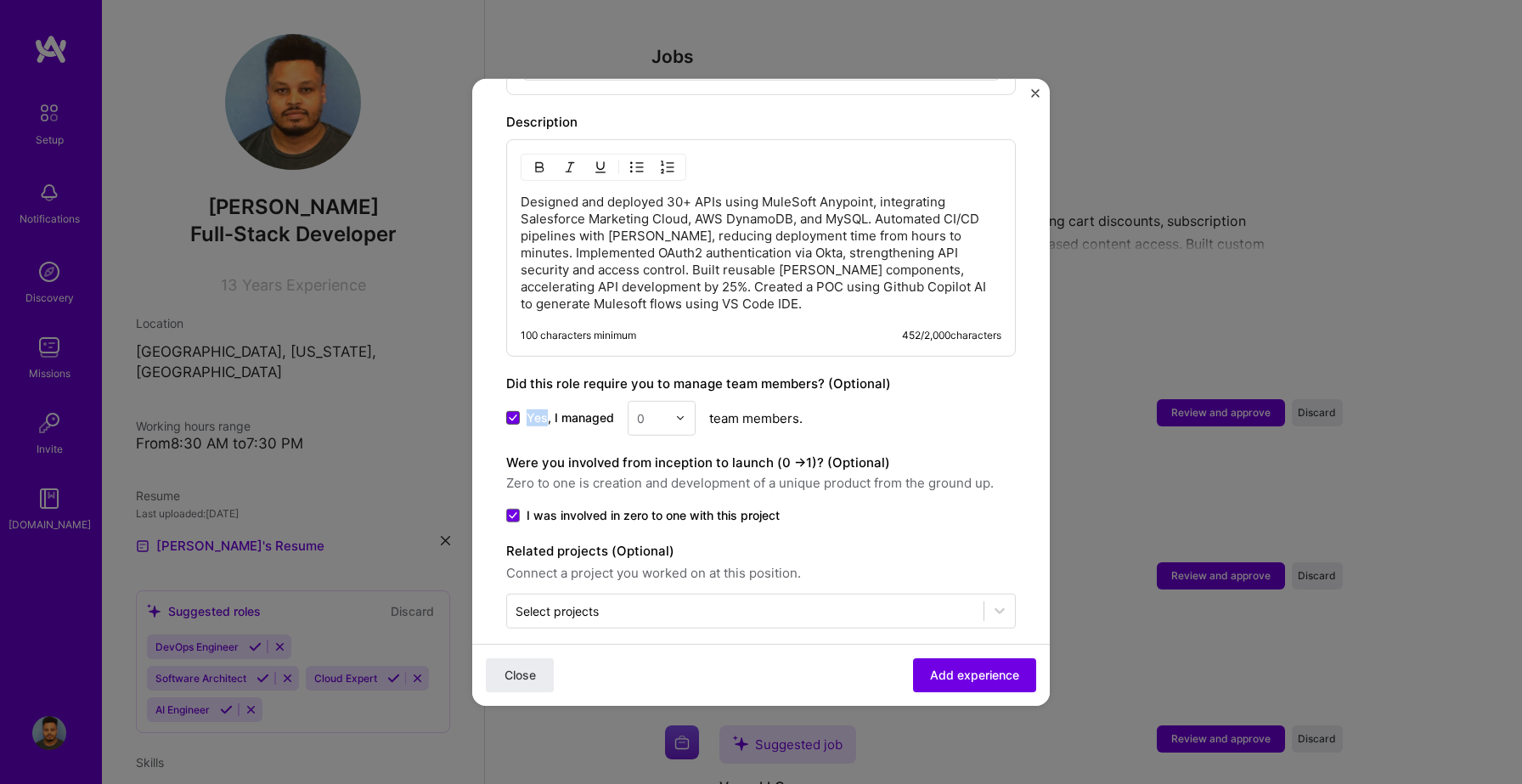
click at [0, 0] on input "Yes, I managed" at bounding box center [0, 0] width 0 height 0
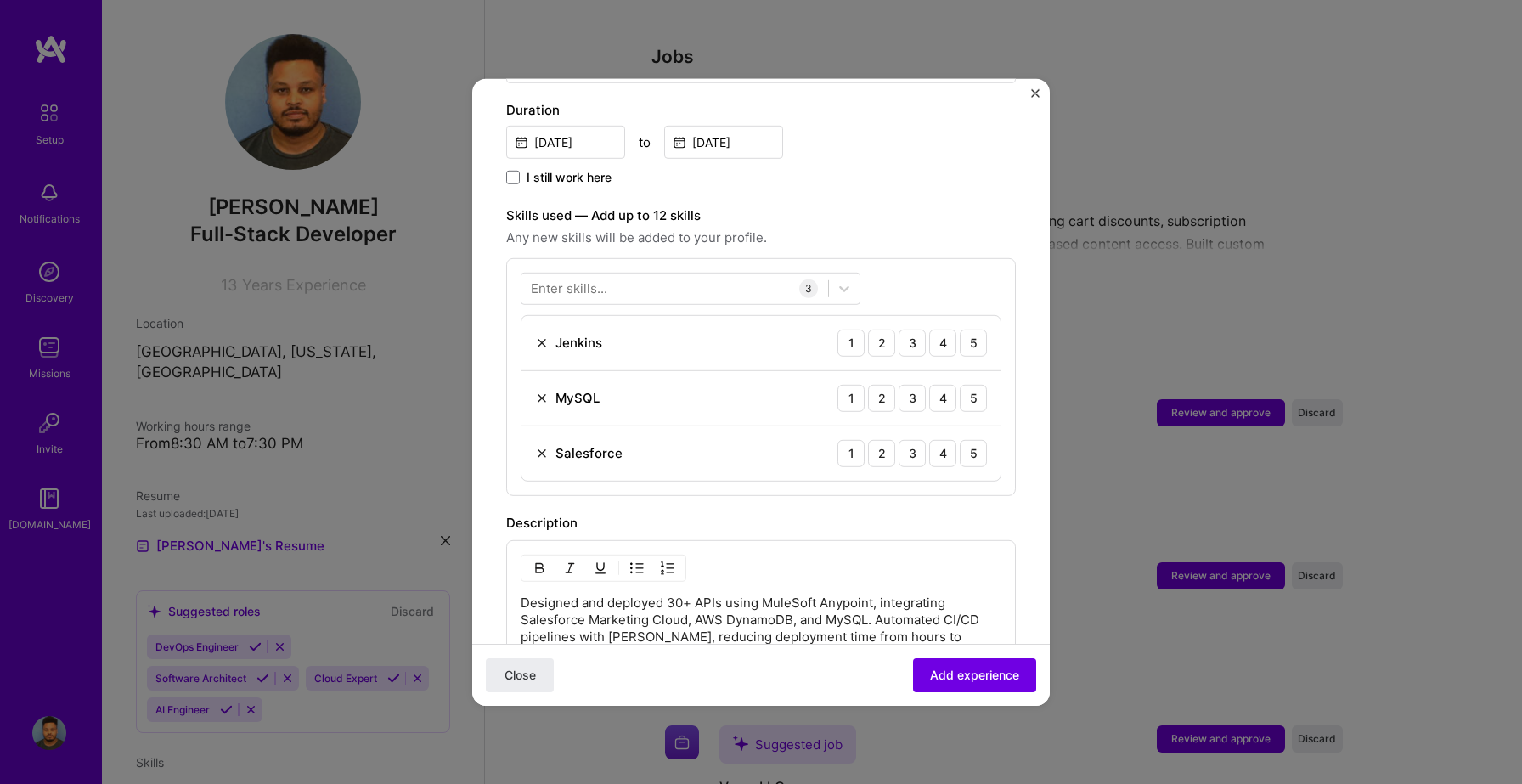
scroll to position [401, 0]
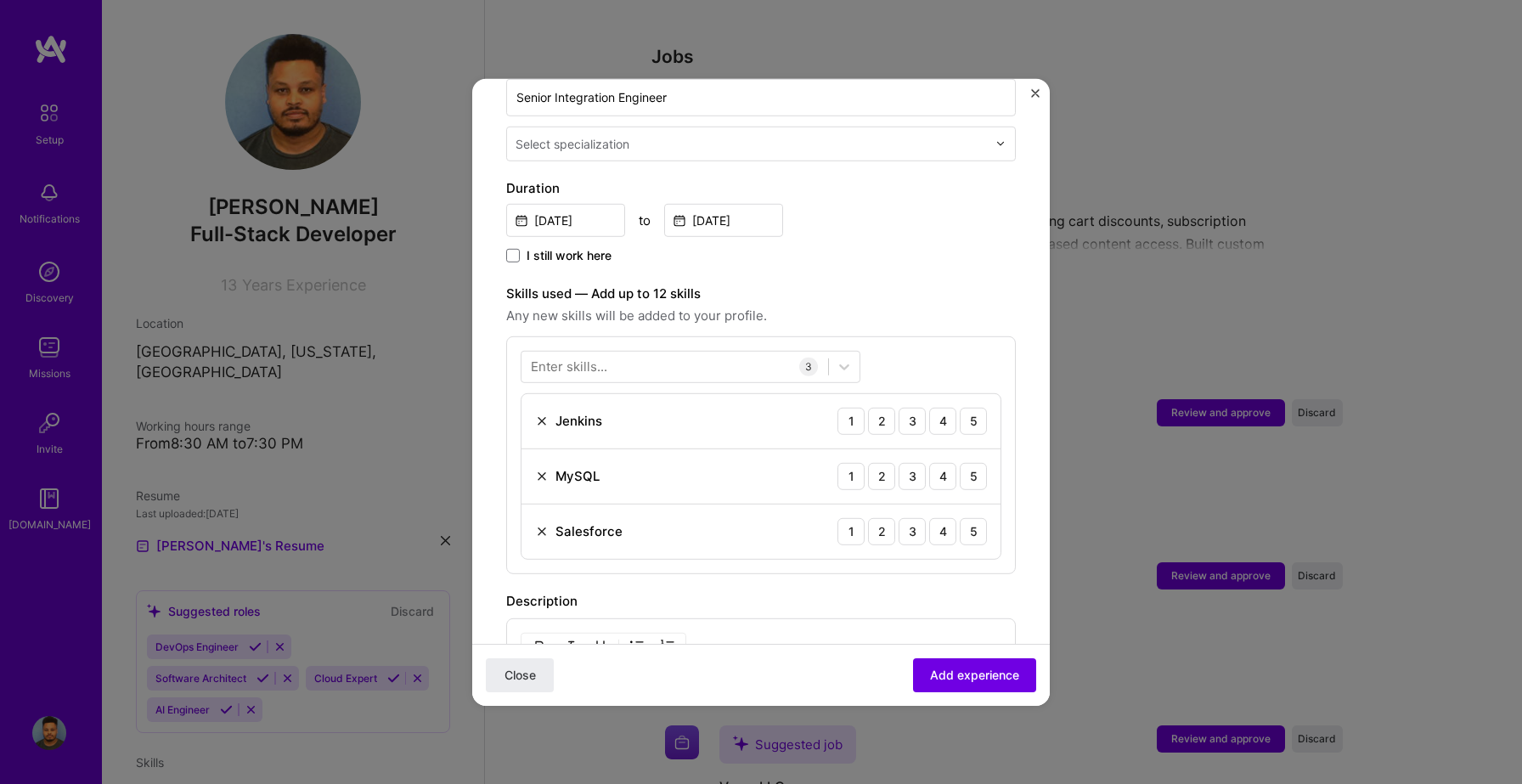
click at [583, 357] on div "Enter skills..." at bounding box center [568, 366] width 76 height 18
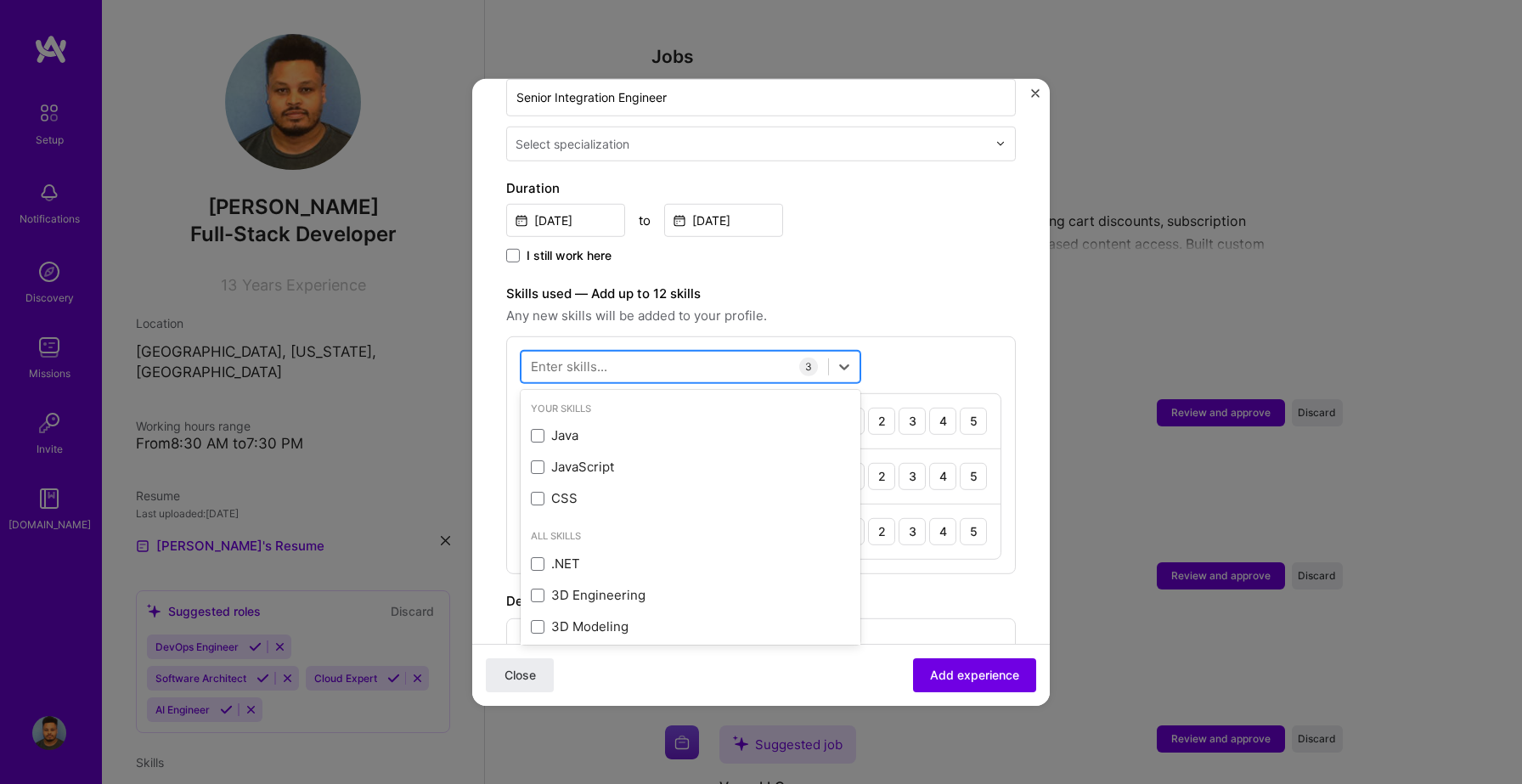
click at [613, 353] on div at bounding box center [674, 367] width 307 height 28
type input "m"
type input "d"
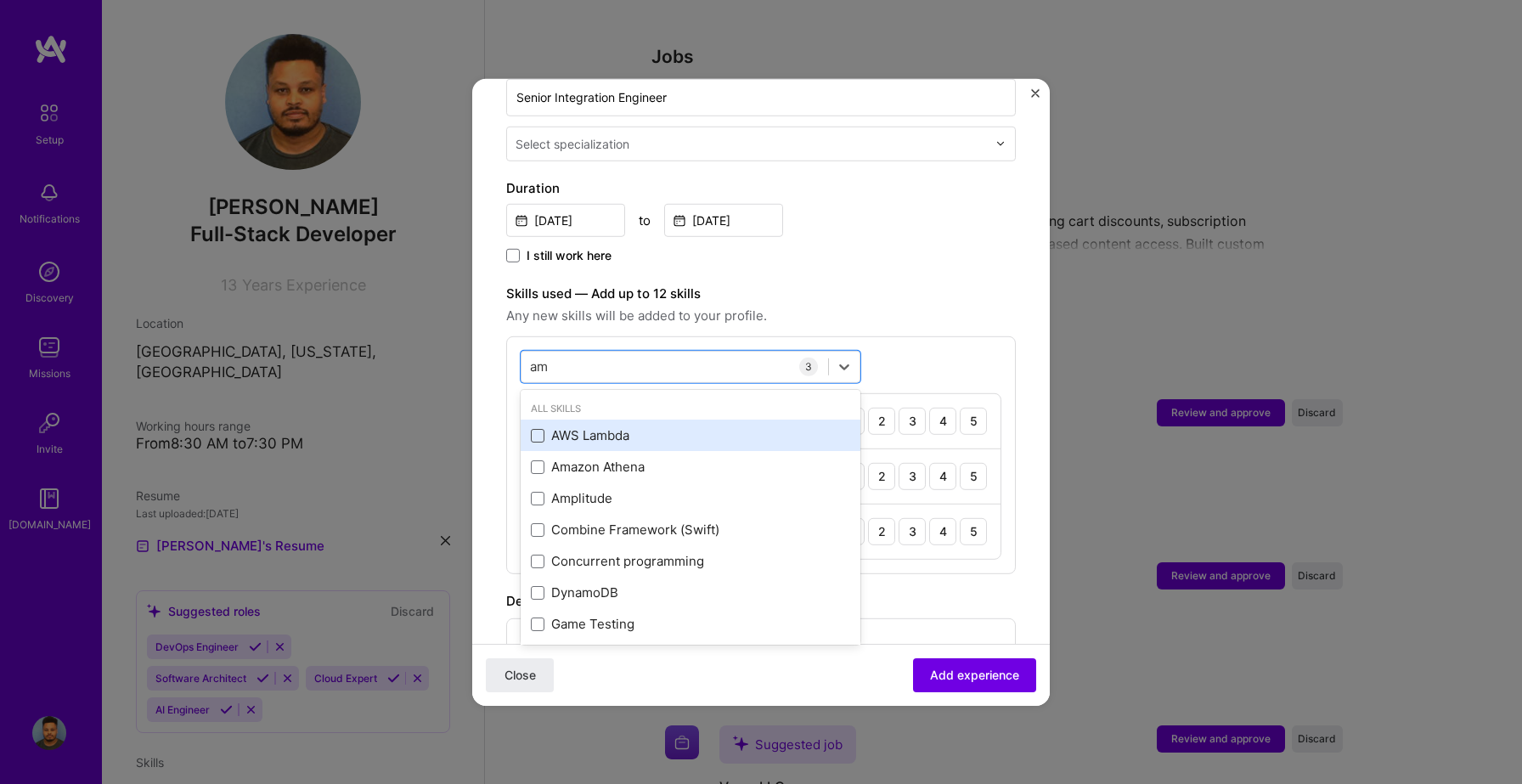
click at [543, 429] on span at bounding box center [537, 436] width 14 height 14
click at [0, 0] on input "checkbox" at bounding box center [0, 0] width 0 height 0
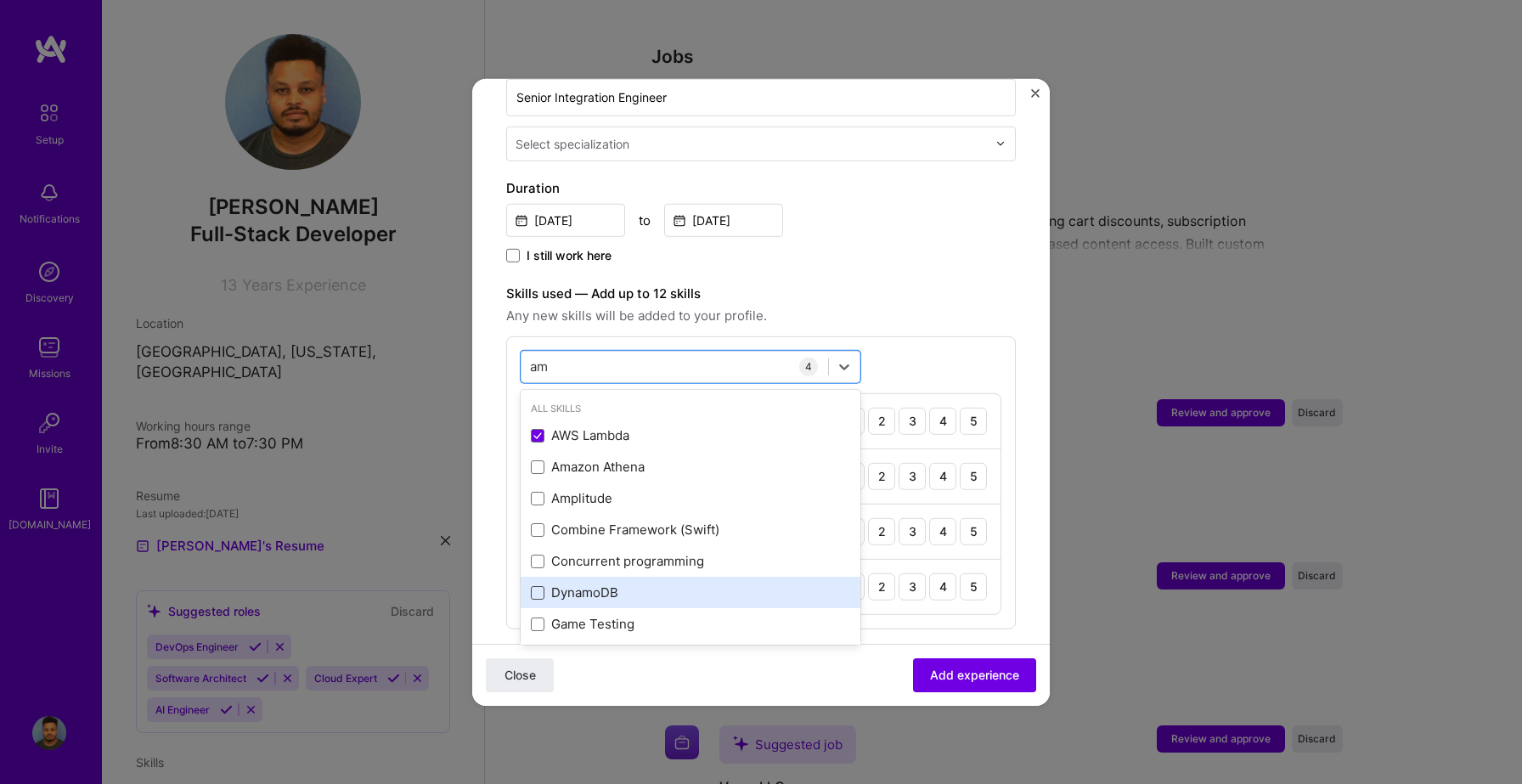
click at [543, 586] on span at bounding box center [537, 592] width 14 height 14
click at [0, 0] on input "checkbox" at bounding box center [0, 0] width 0 height 0
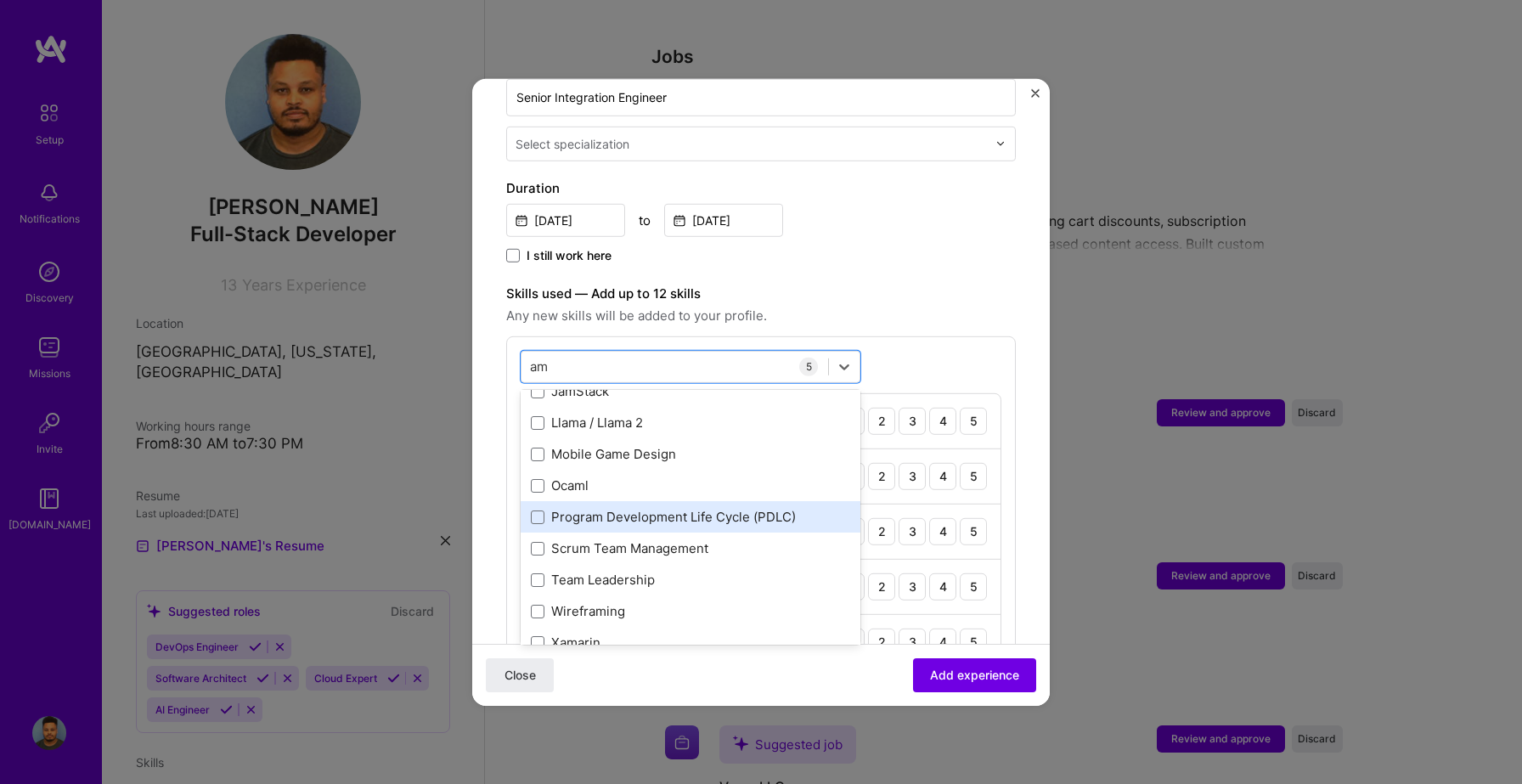
scroll to position [321, 0]
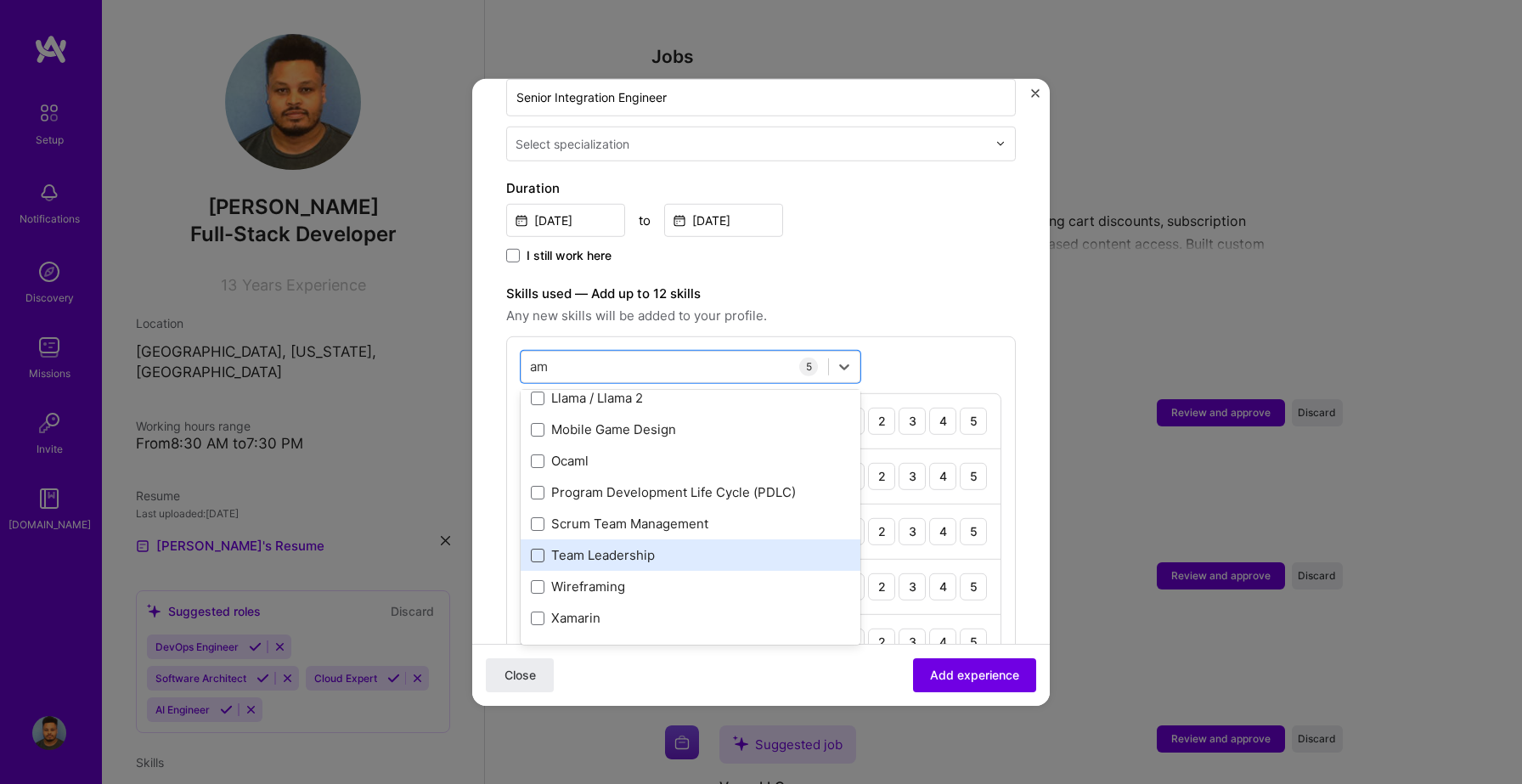
click at [542, 549] on span at bounding box center [537, 556] width 14 height 14
click at [0, 0] on input "checkbox" at bounding box center [0, 0] width 0 height 0
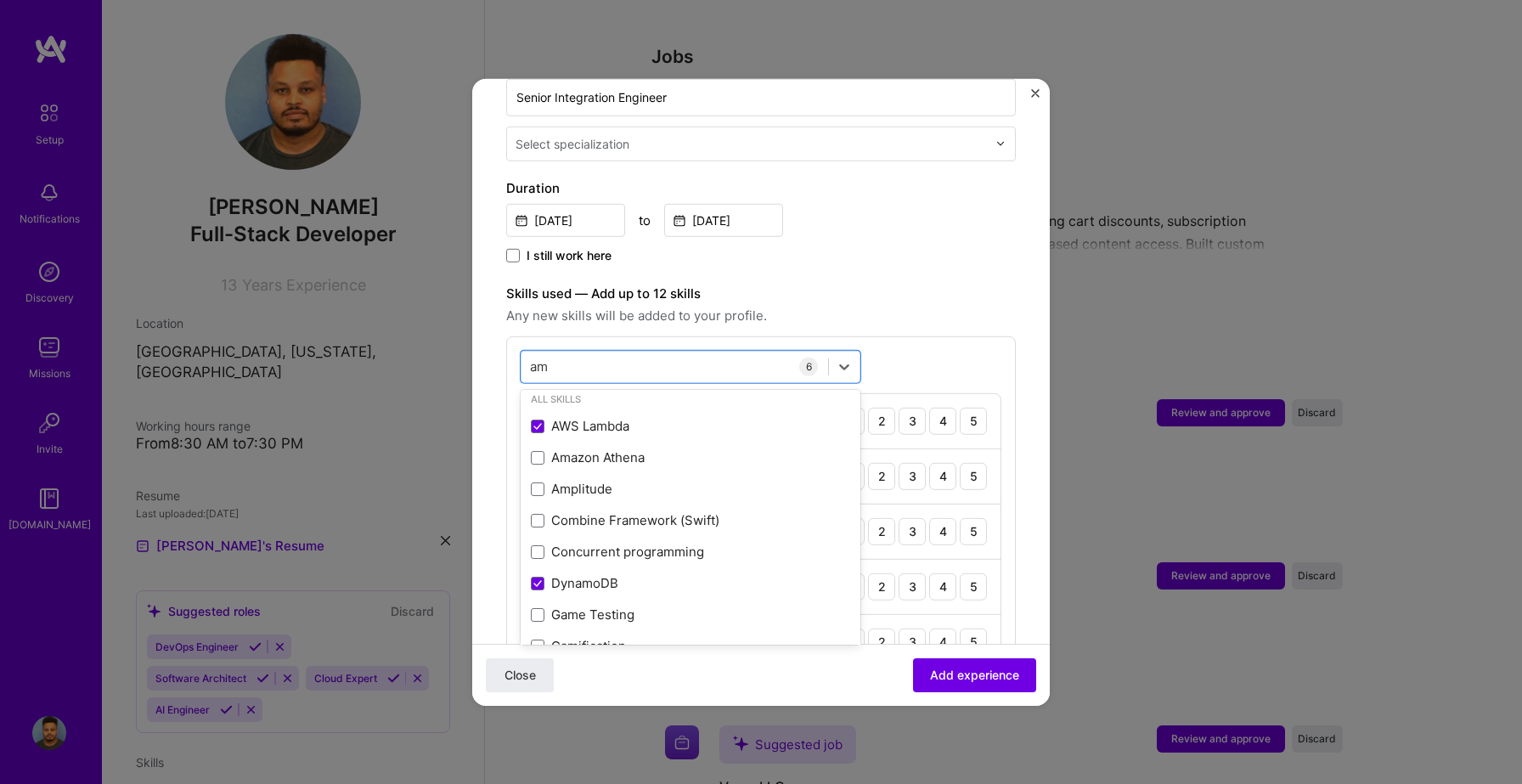
scroll to position [0, 0]
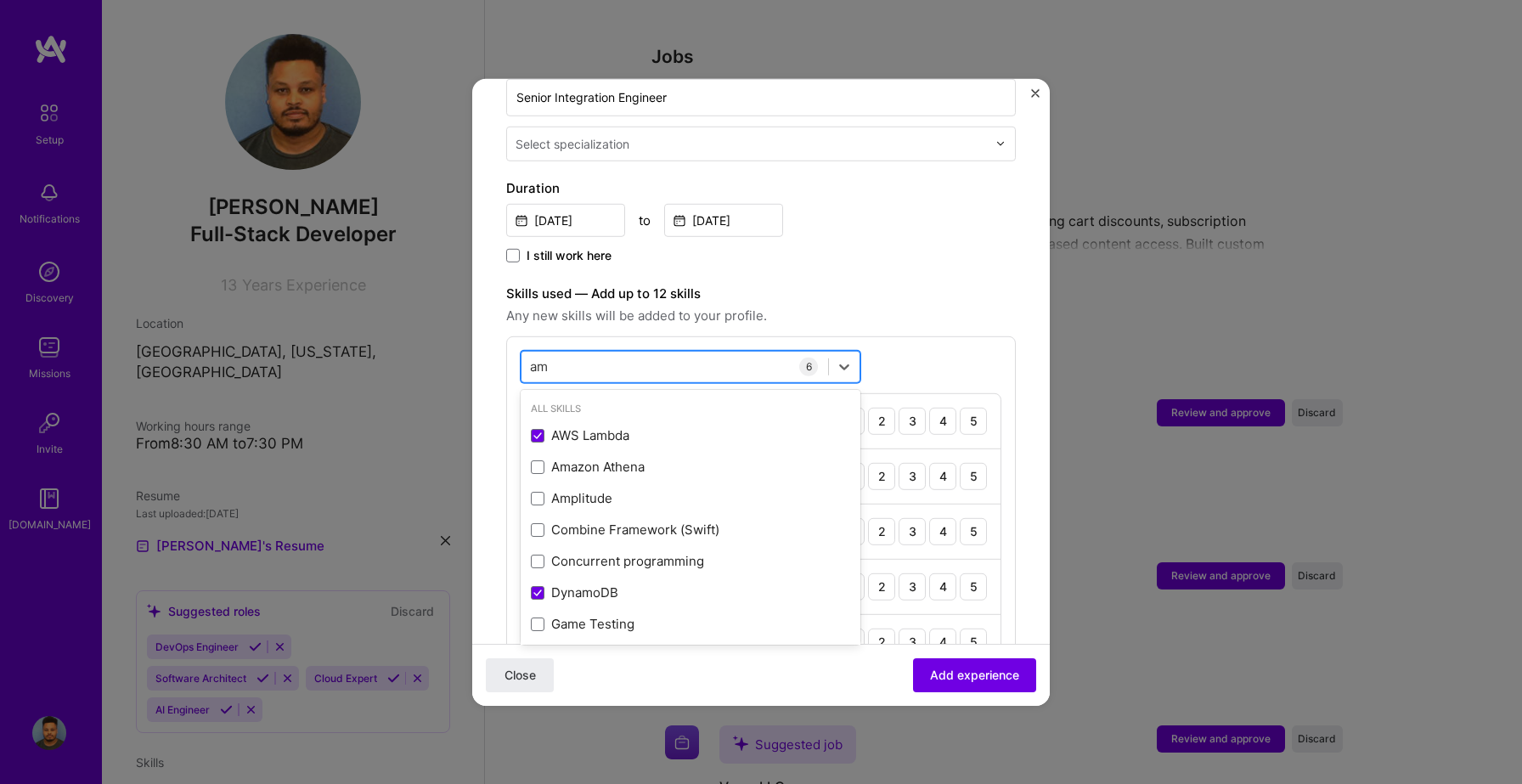
click at [580, 356] on div "am am" at bounding box center [674, 367] width 307 height 28
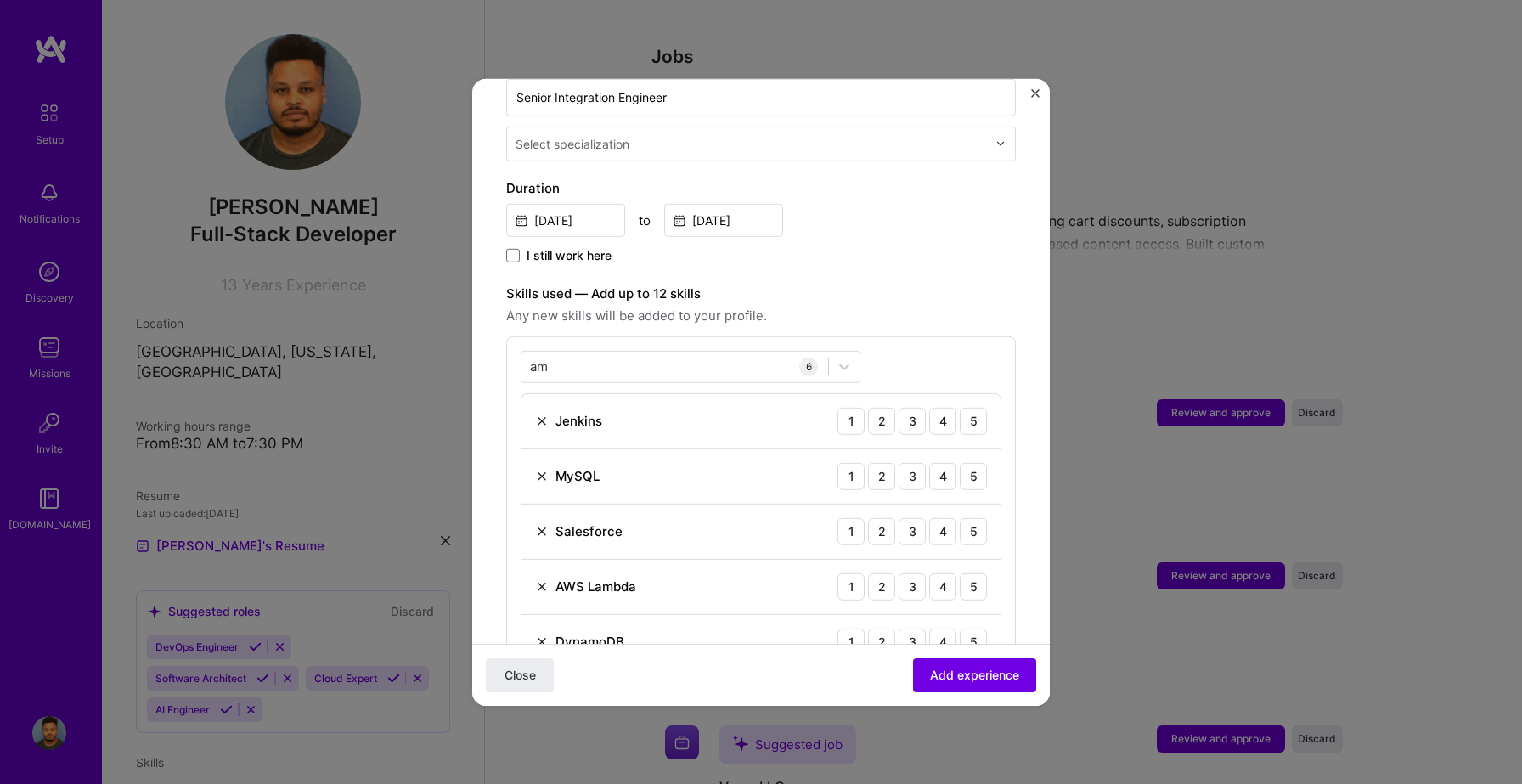
click at [838, 305] on span "Any new skills will be added to your profile." at bounding box center [760, 315] width 509 height 20
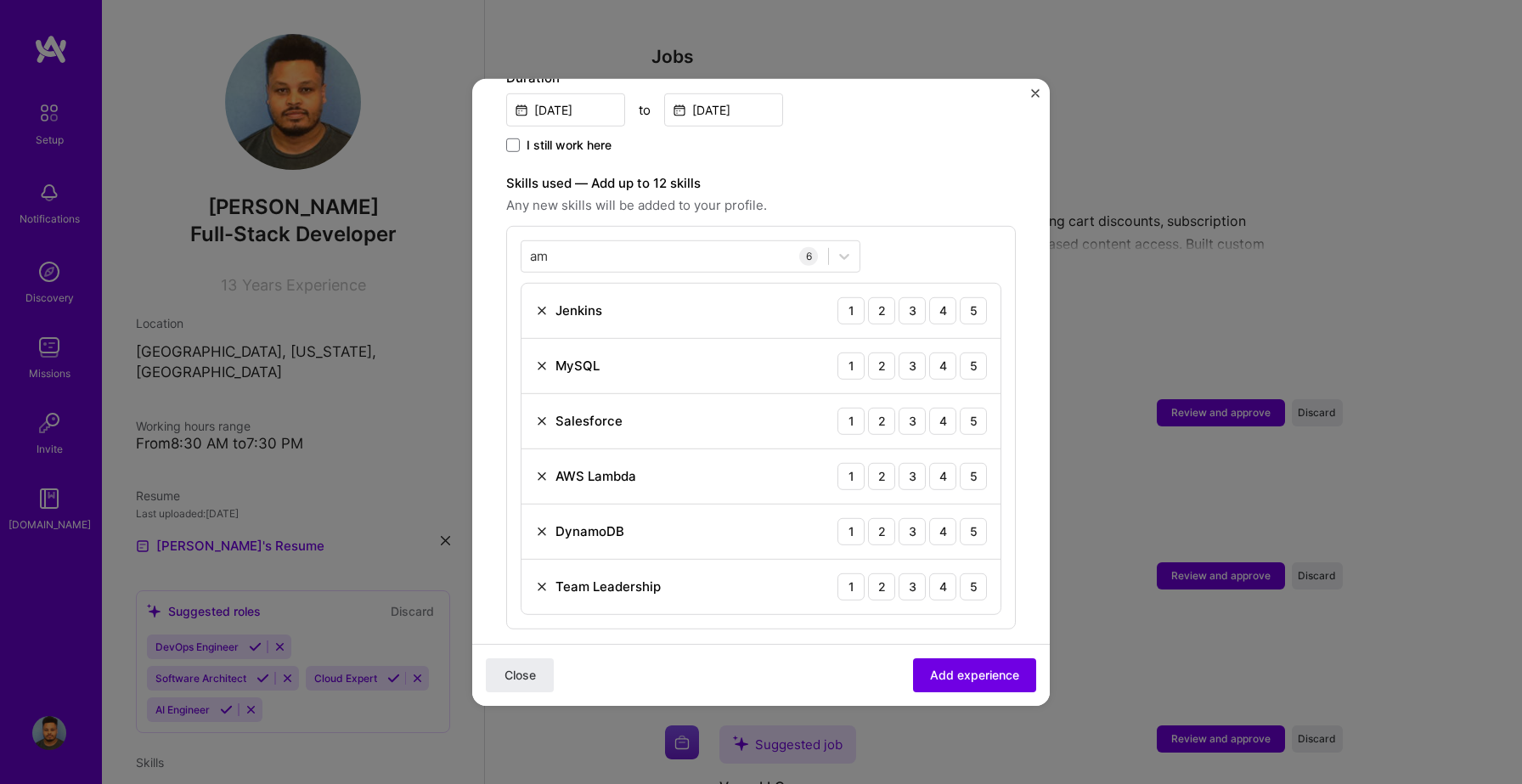
scroll to position [510, 0]
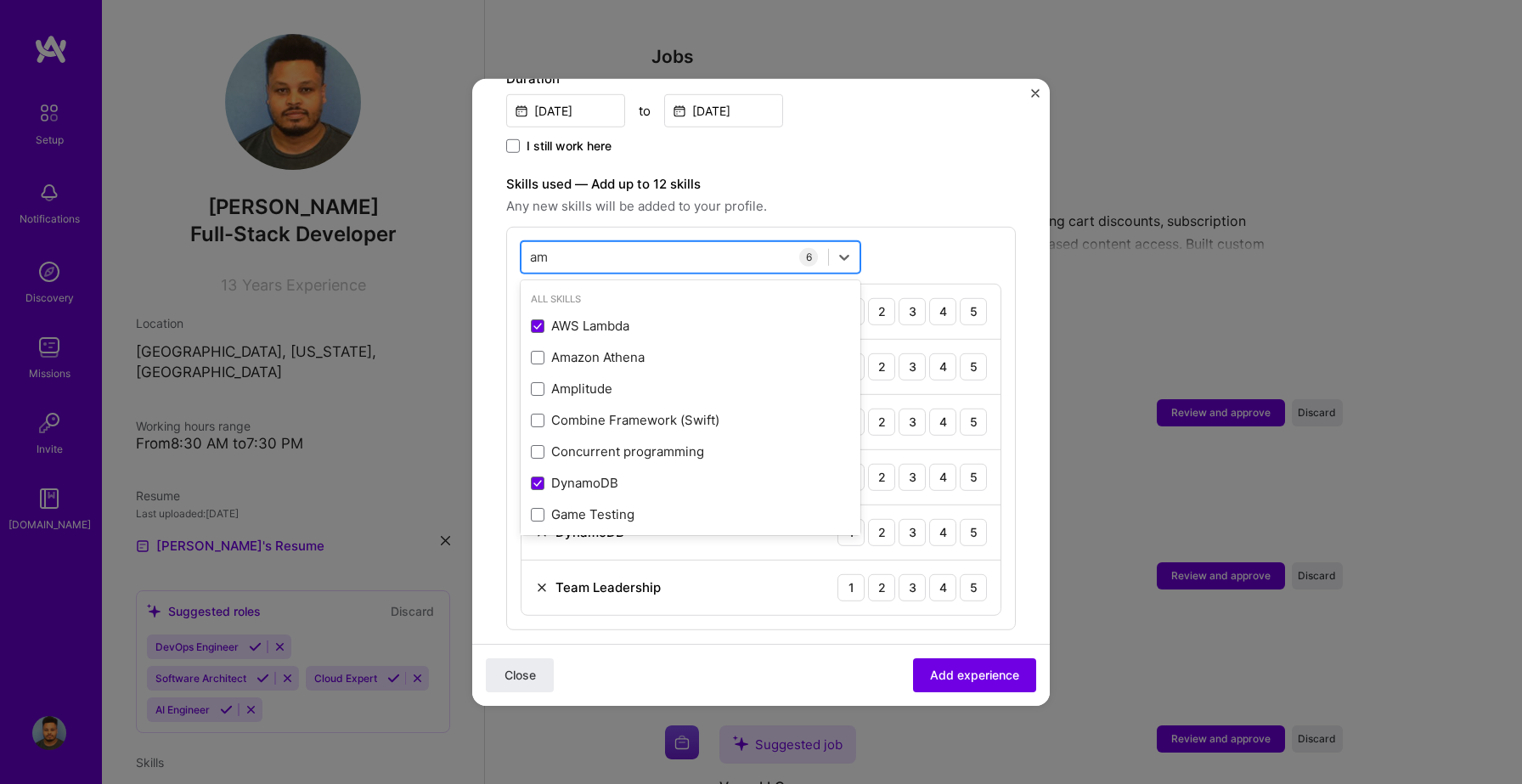
click at [555, 247] on div "am am" at bounding box center [674, 257] width 307 height 28
click at [550, 243] on div "am am" at bounding box center [674, 257] width 307 height 28
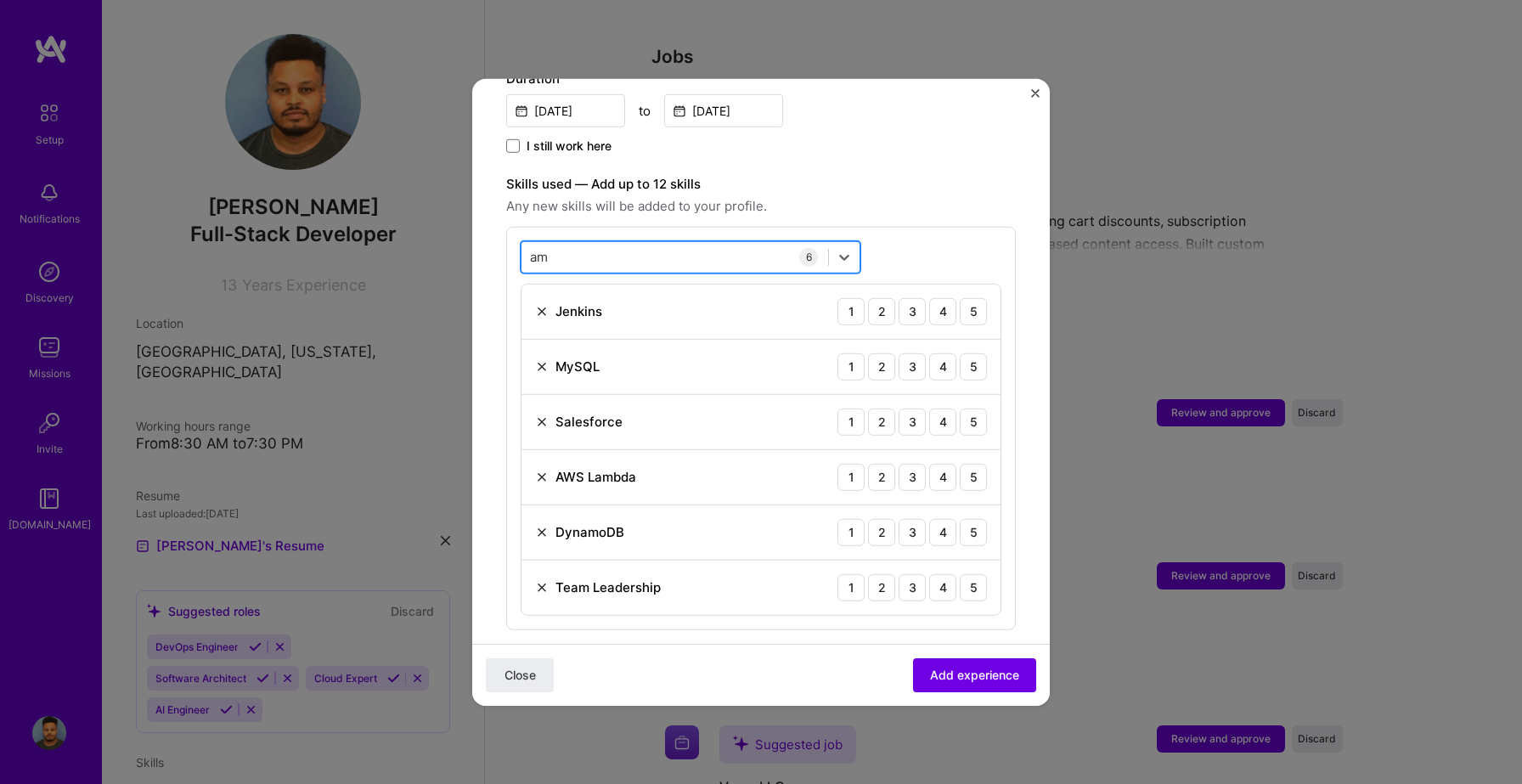
click at [550, 243] on div "am am" at bounding box center [674, 257] width 307 height 28
type input "a"
type input "s"
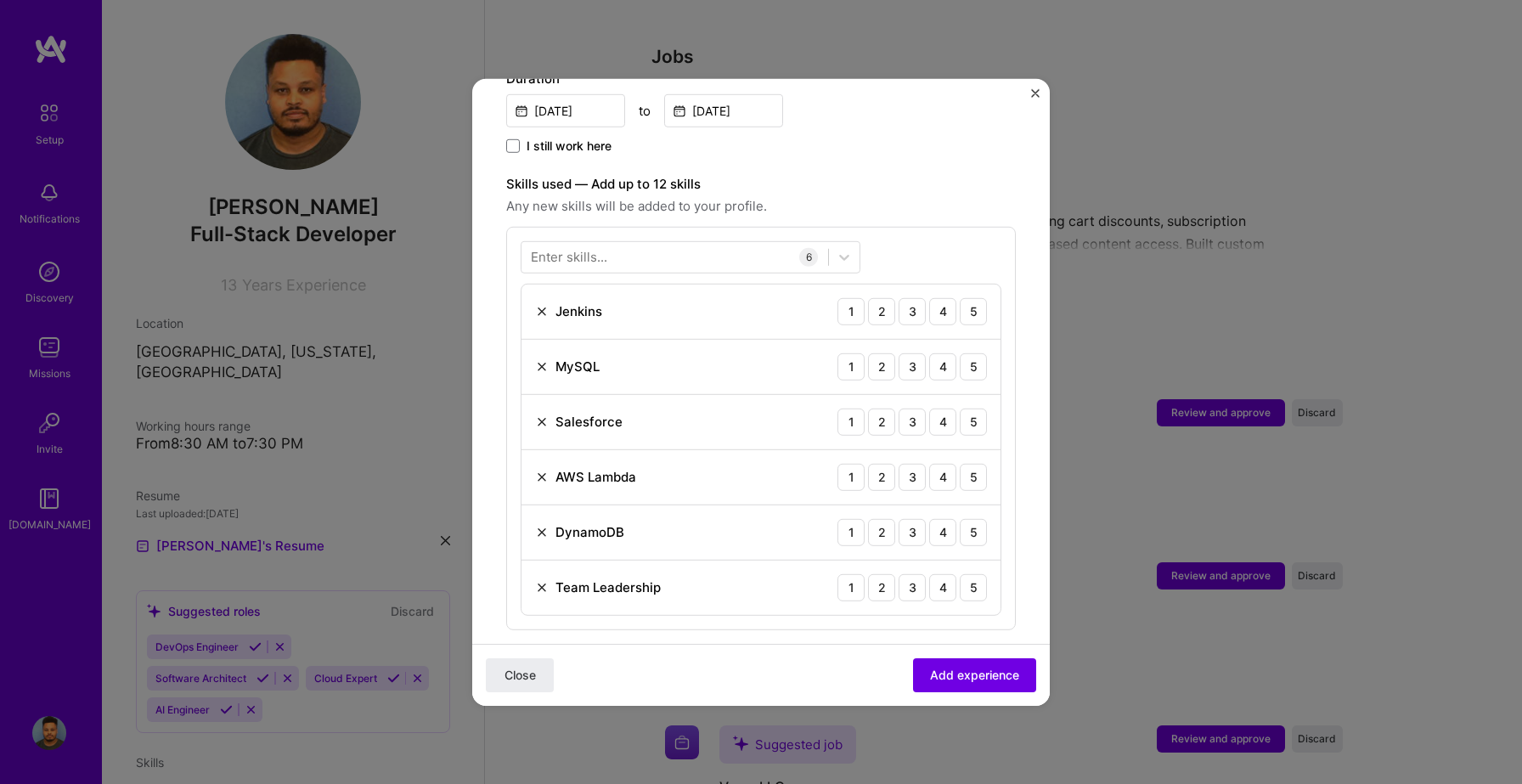
click at [887, 195] on span "Any new skills will be added to your profile." at bounding box center [760, 205] width 509 height 20
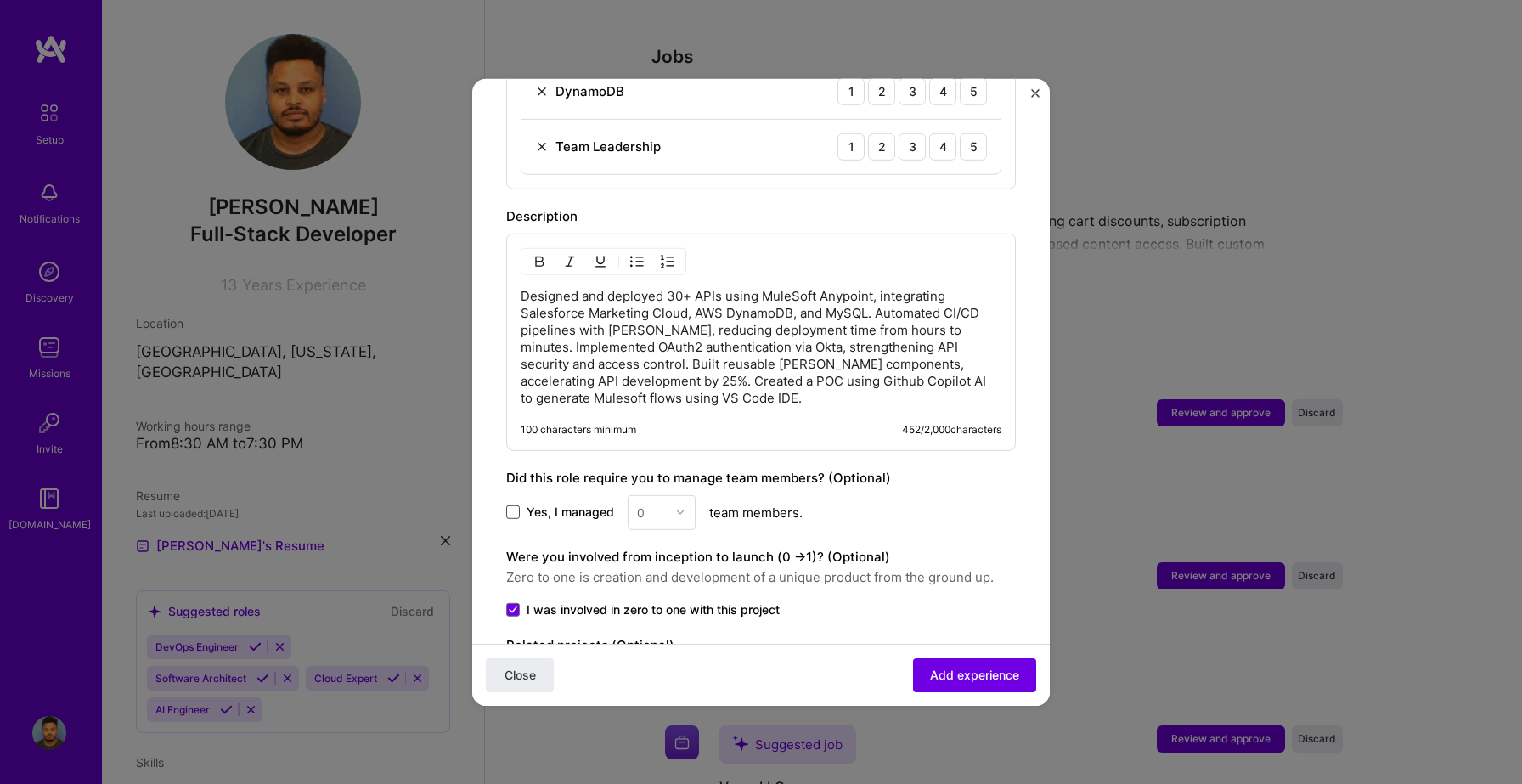
scroll to position [1046, 0]
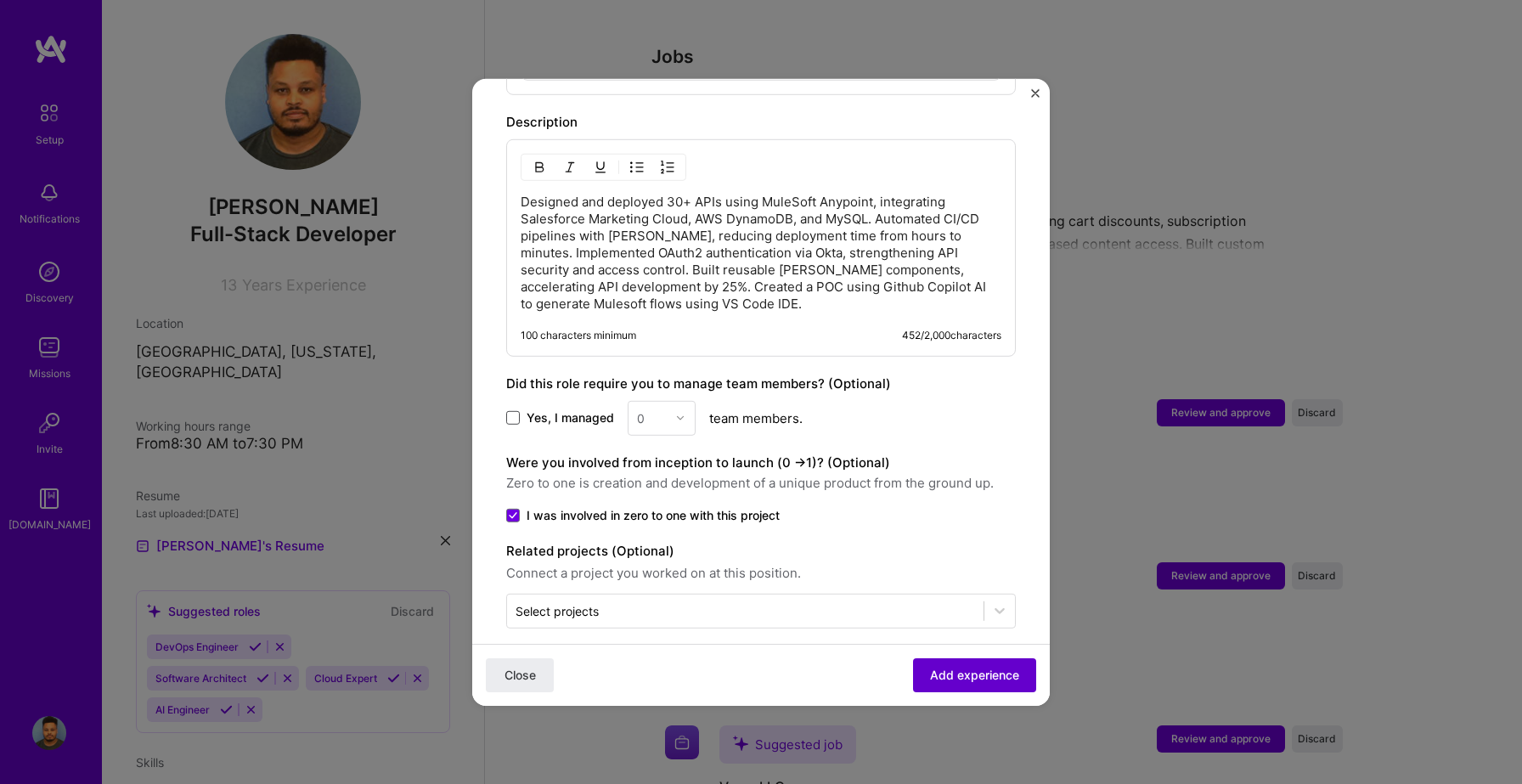
click at [954, 678] on span "Add experience" at bounding box center [975, 675] width 89 height 17
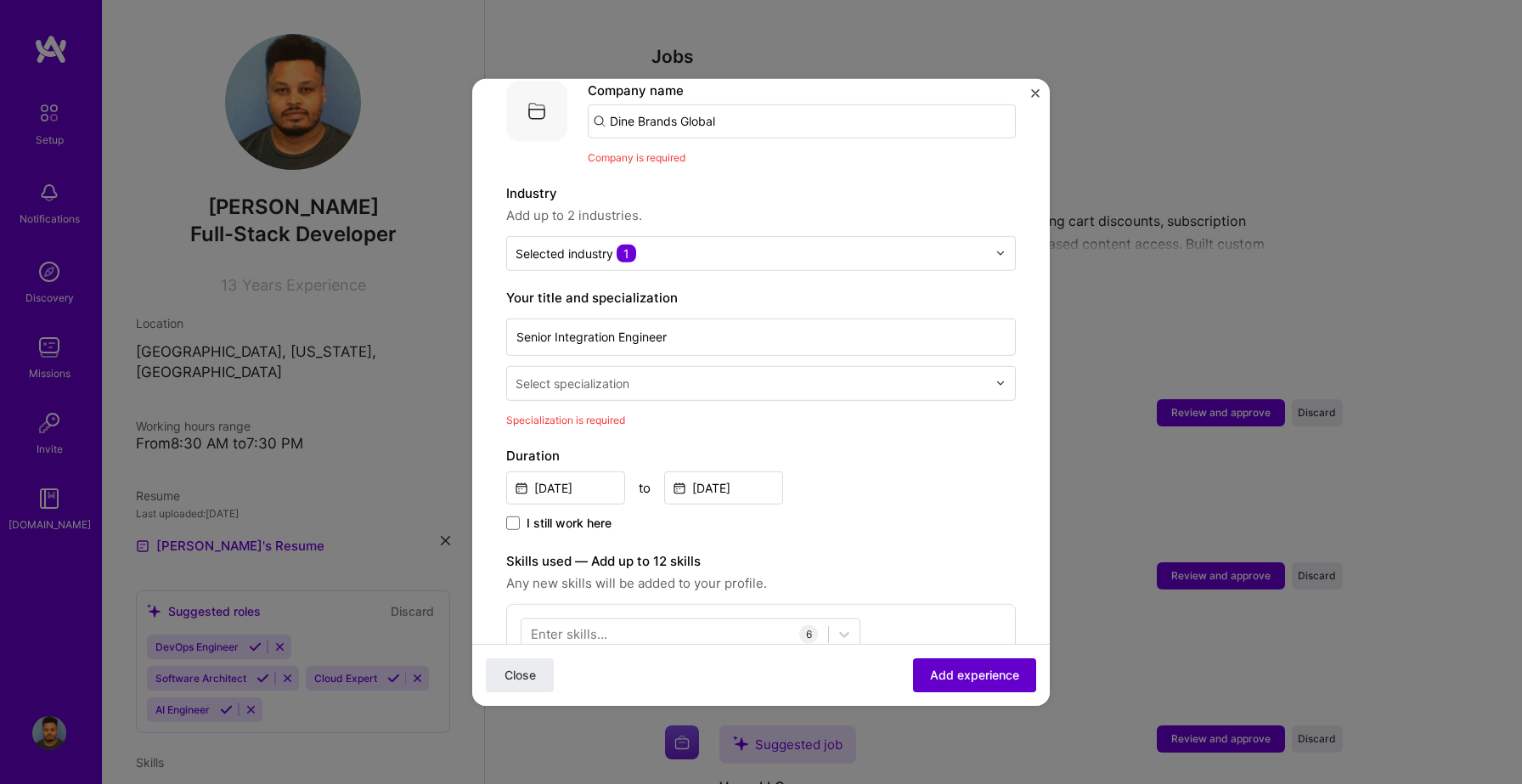
scroll to position [170, 0]
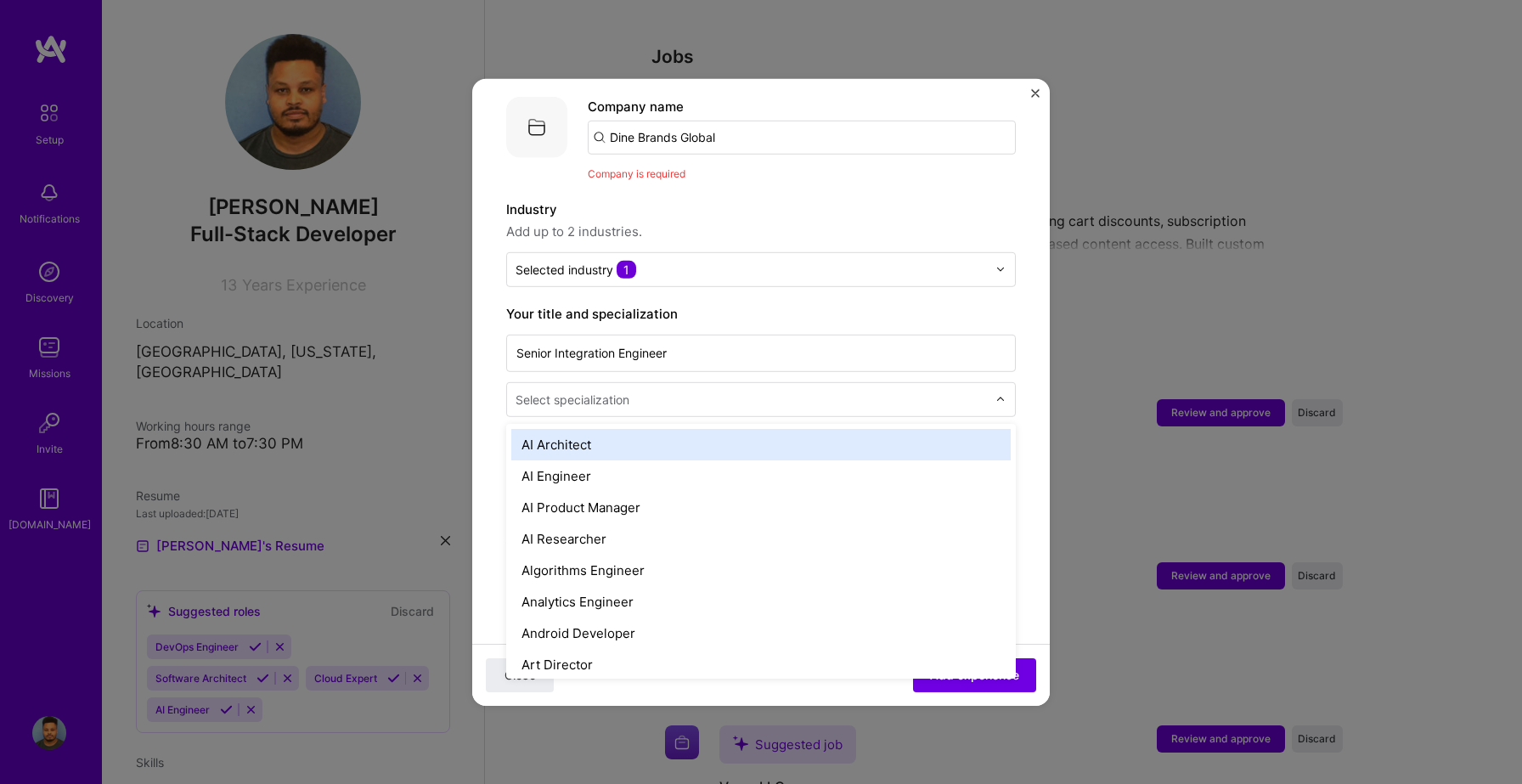
click at [644, 390] on input "text" at bounding box center [753, 398] width 474 height 18
type input "bac"
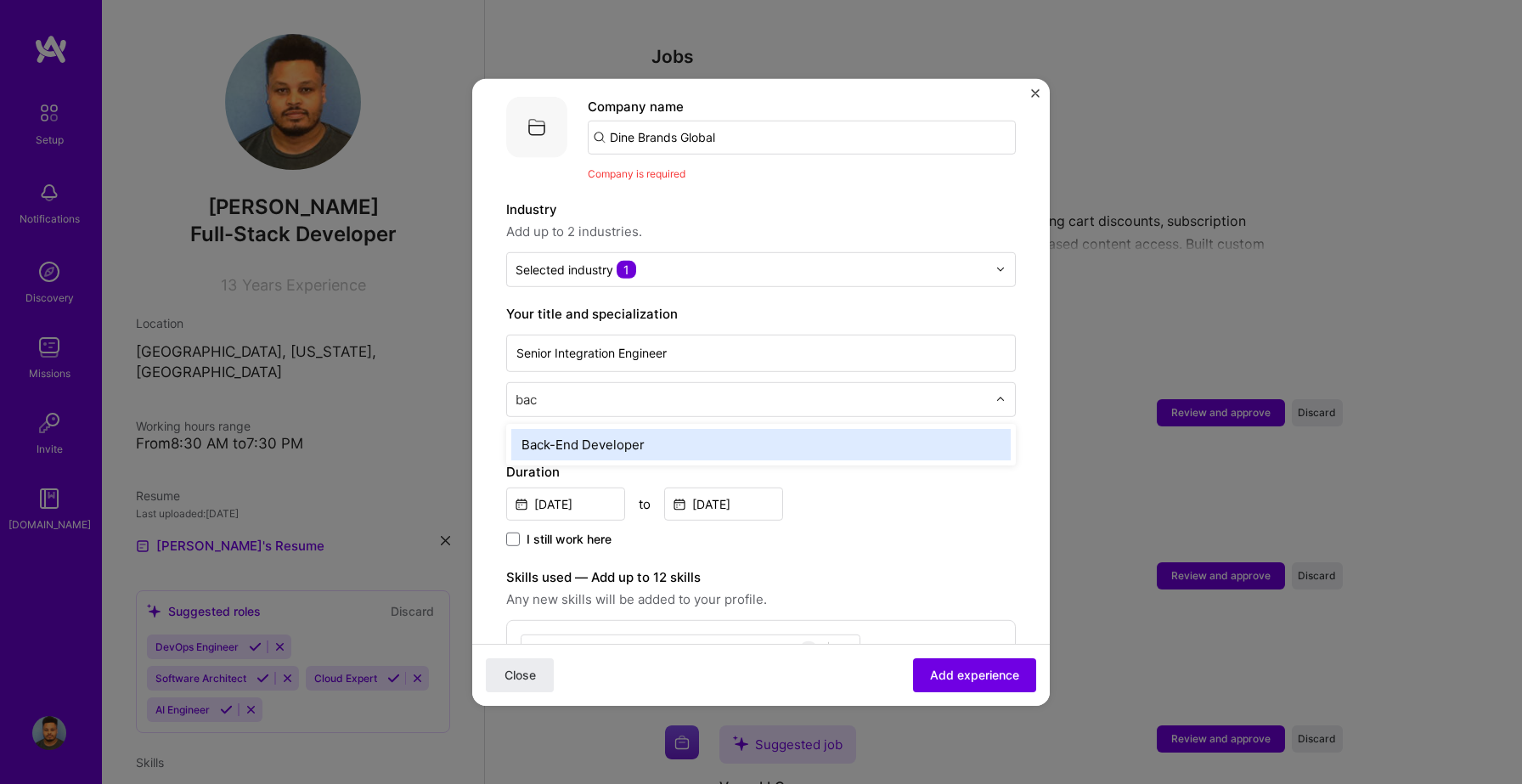
click at [615, 428] on div "Back-End Developer" at bounding box center [761, 444] width 499 height 31
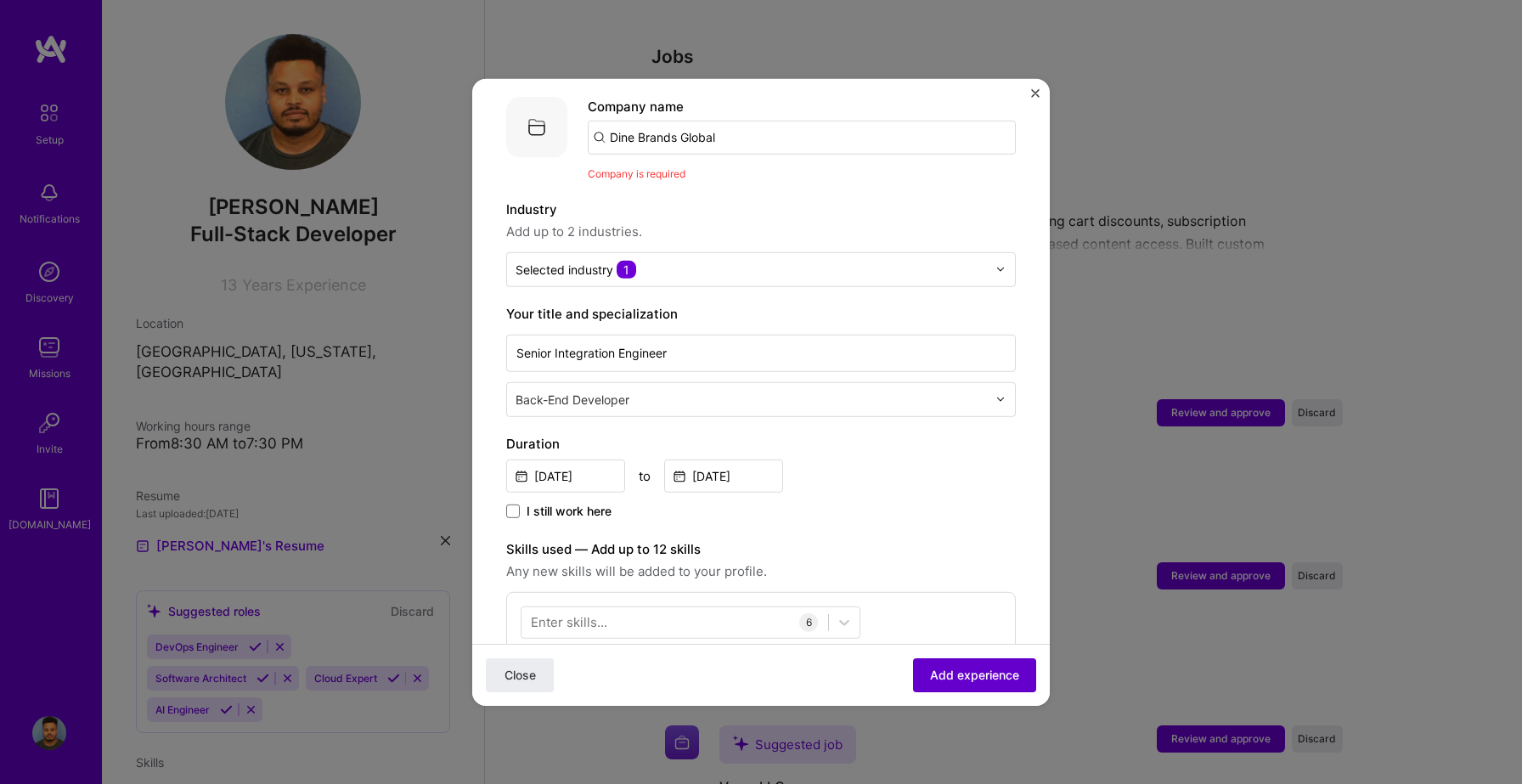
click at [974, 659] on button "Add experience" at bounding box center [975, 675] width 123 height 34
click at [984, 685] on button "Add experience" at bounding box center [975, 675] width 123 height 34
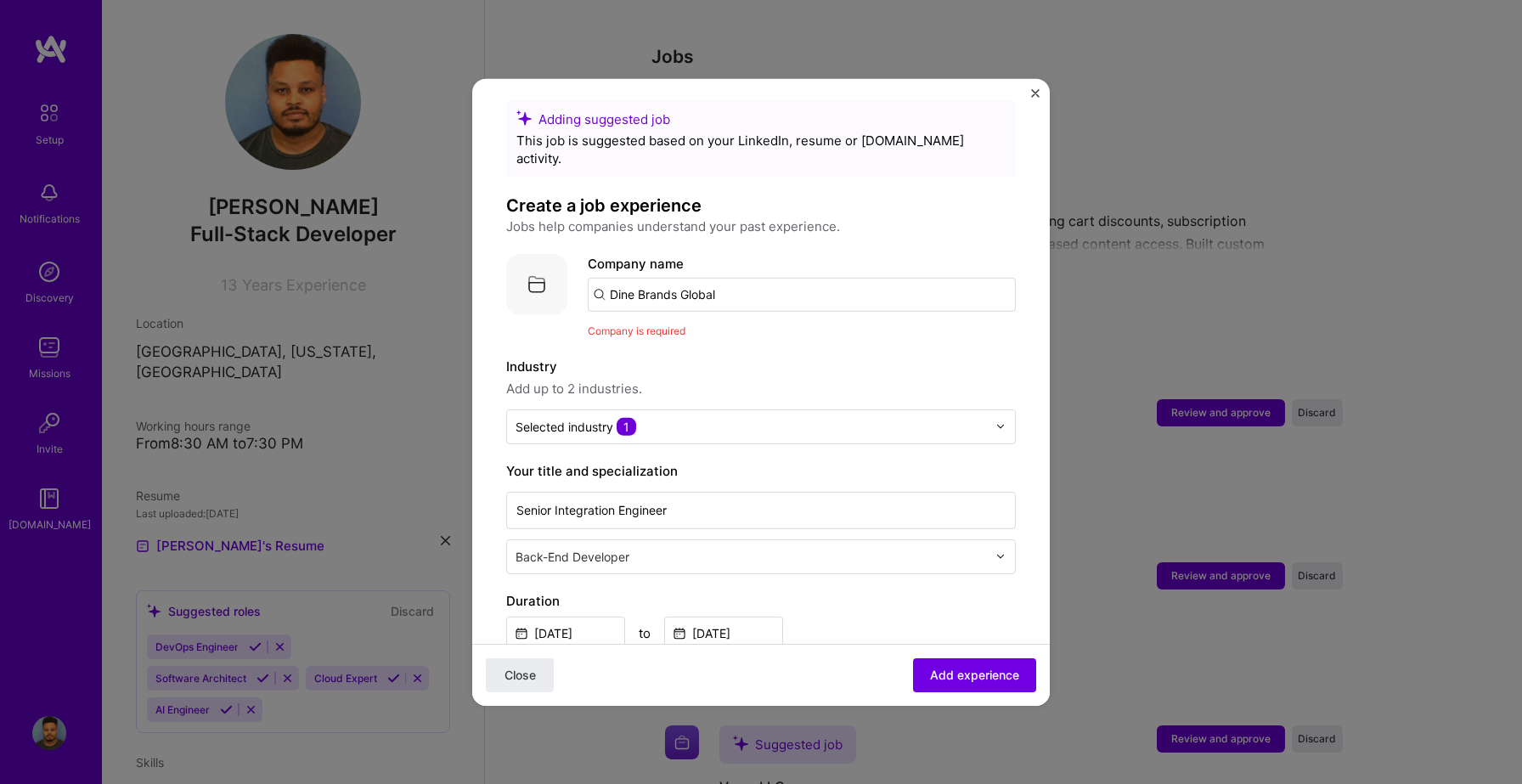
scroll to position [0, 0]
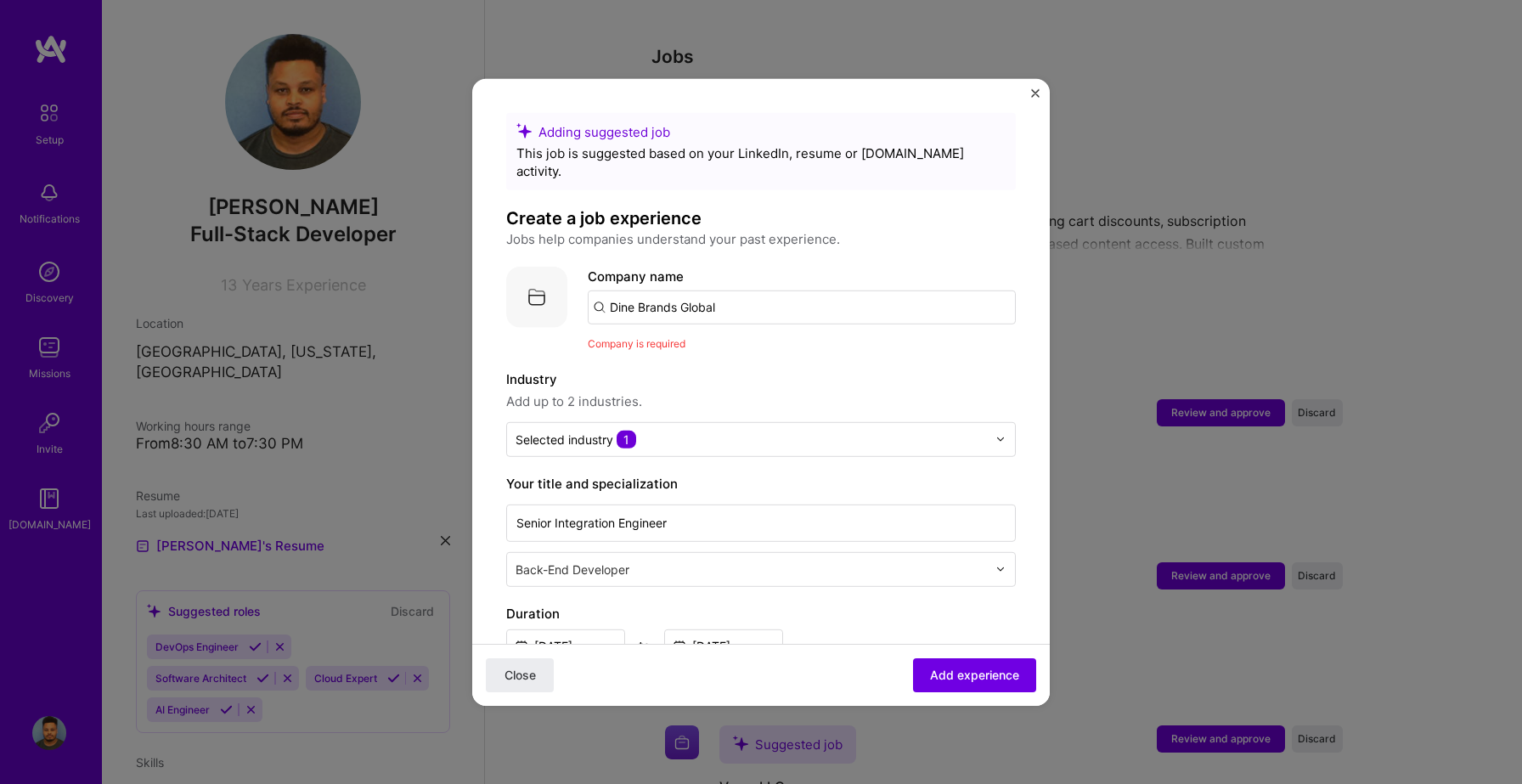
click at [749, 289] on input "Dine Brands Global" at bounding box center [802, 306] width 428 height 34
click at [675, 289] on input "text" at bounding box center [802, 306] width 428 height 34
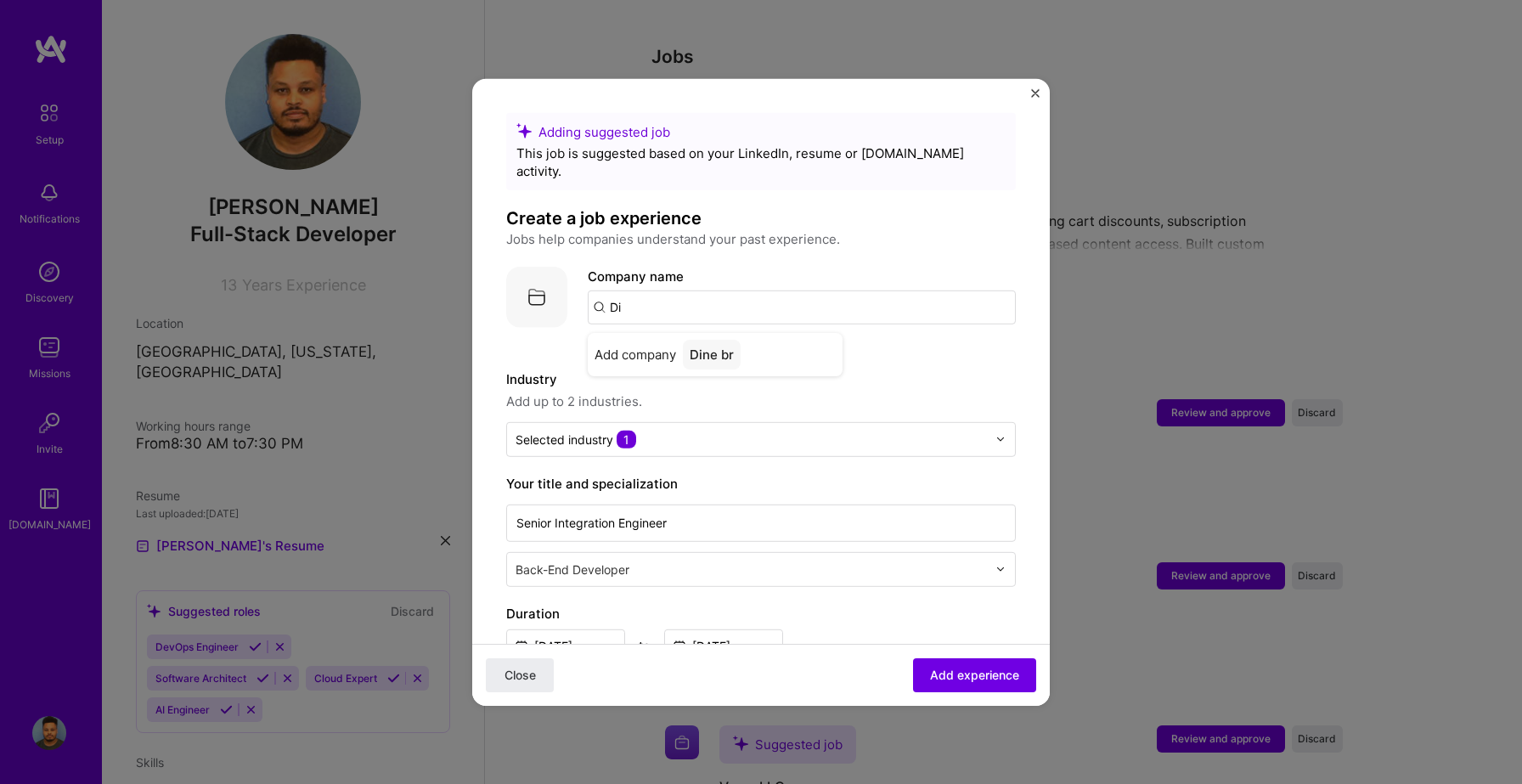
type input "D"
type input "Dine Brands Global"
click at [765, 345] on div "Dine Brands Global" at bounding box center [748, 354] width 131 height 29
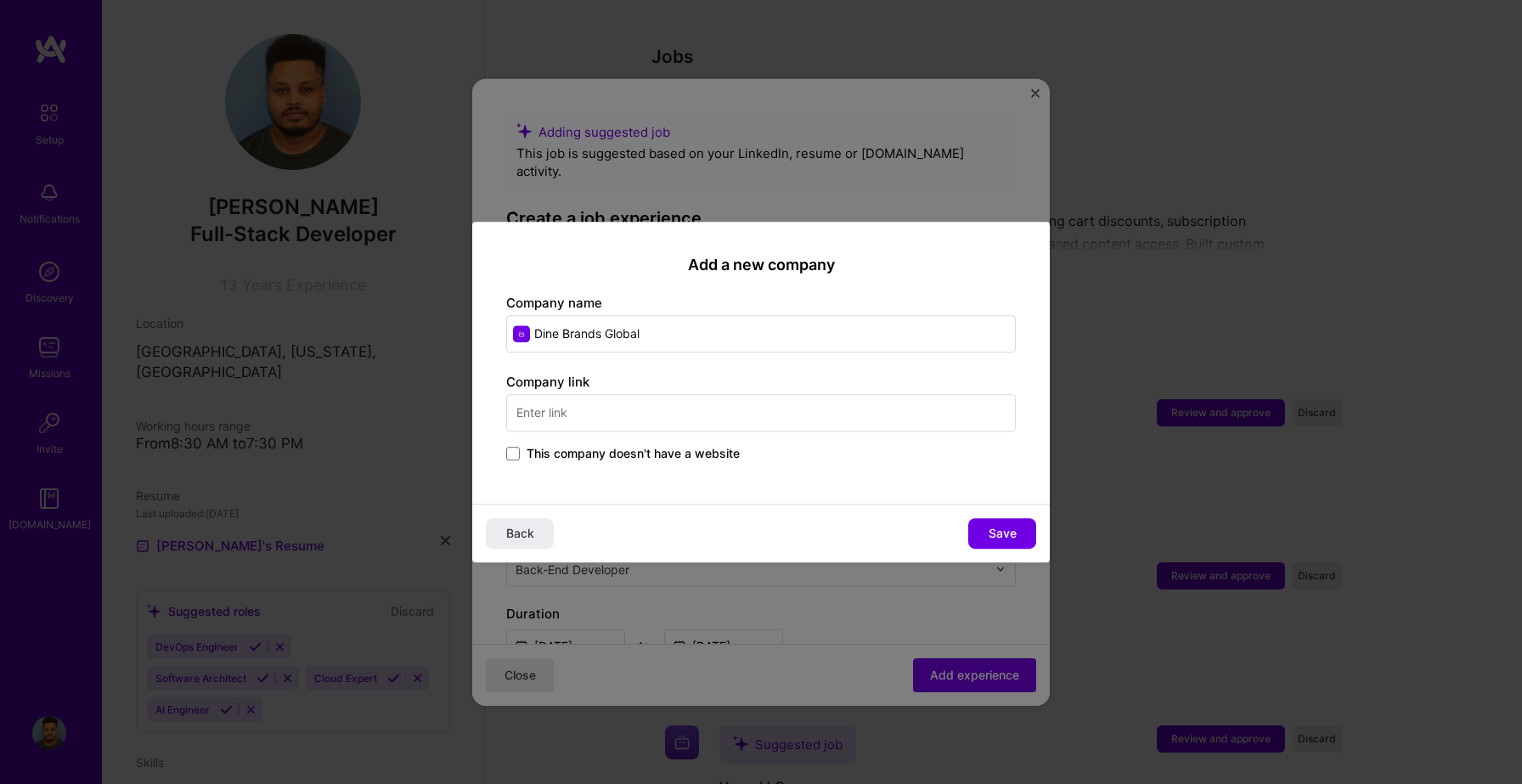
click at [621, 411] on input "text" at bounding box center [760, 413] width 509 height 38
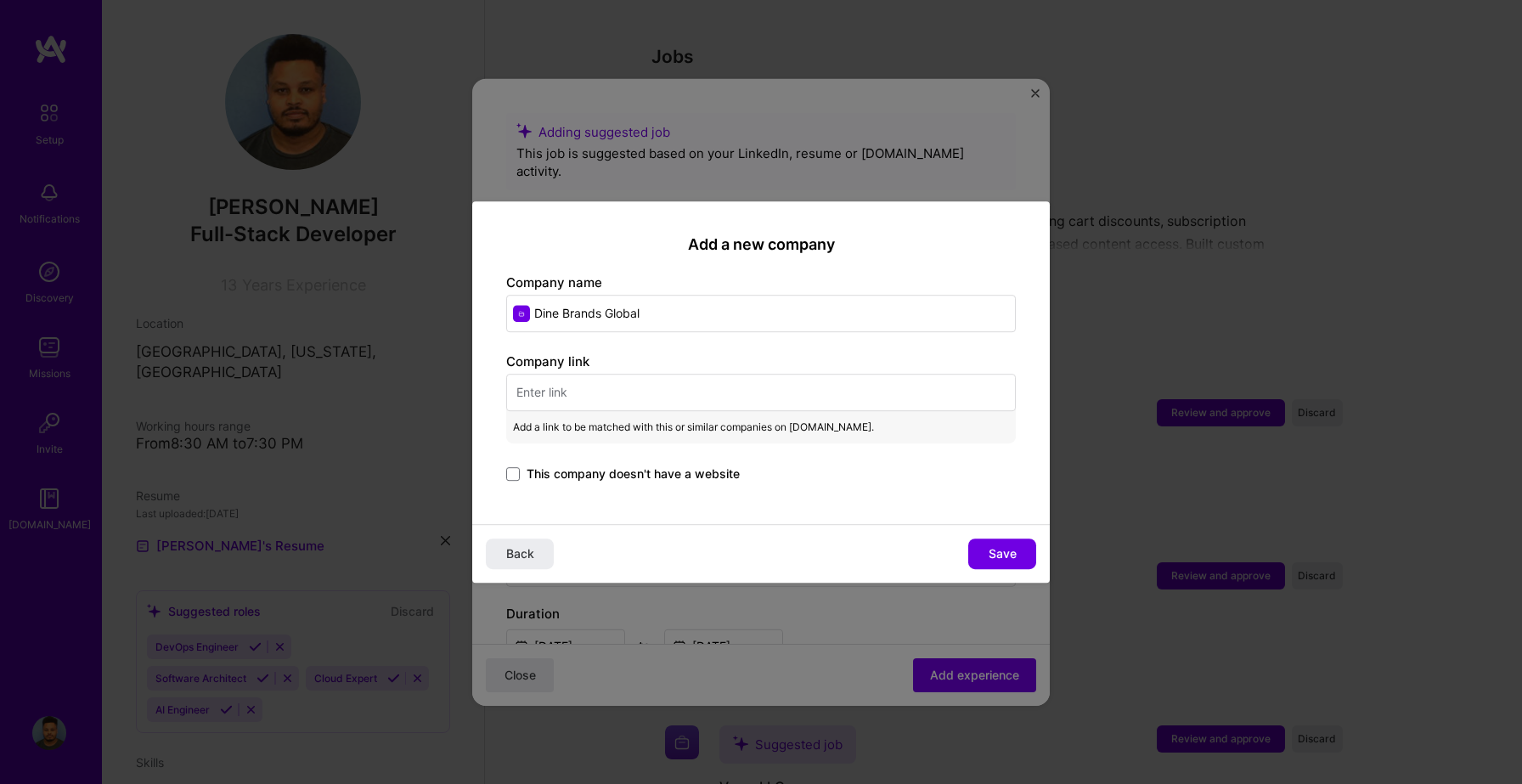
paste input "https://www.dinebrands.com/en"
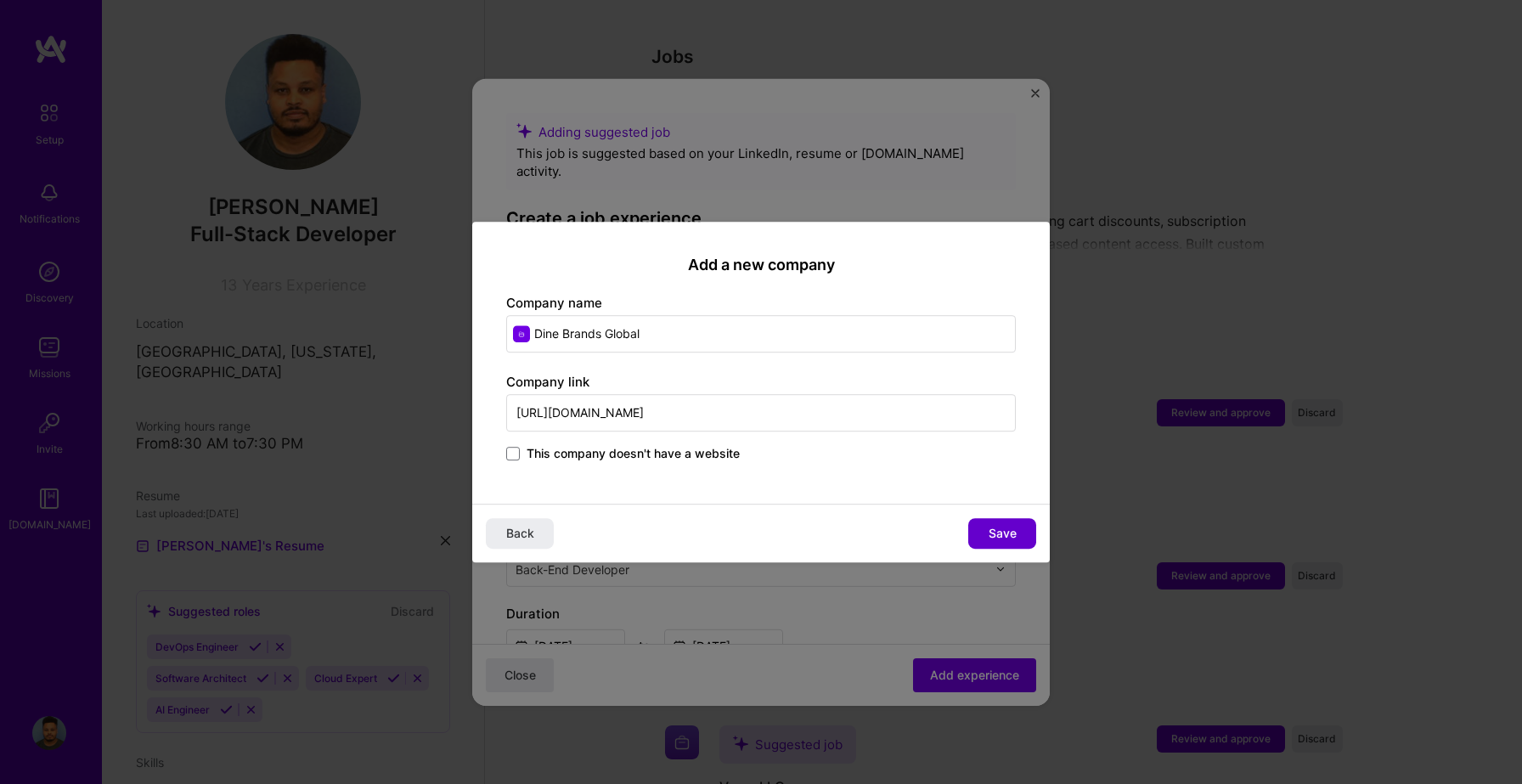
type input "https://www.dinebrands.com/en"
click at [987, 532] on button "Save" at bounding box center [1002, 532] width 68 height 30
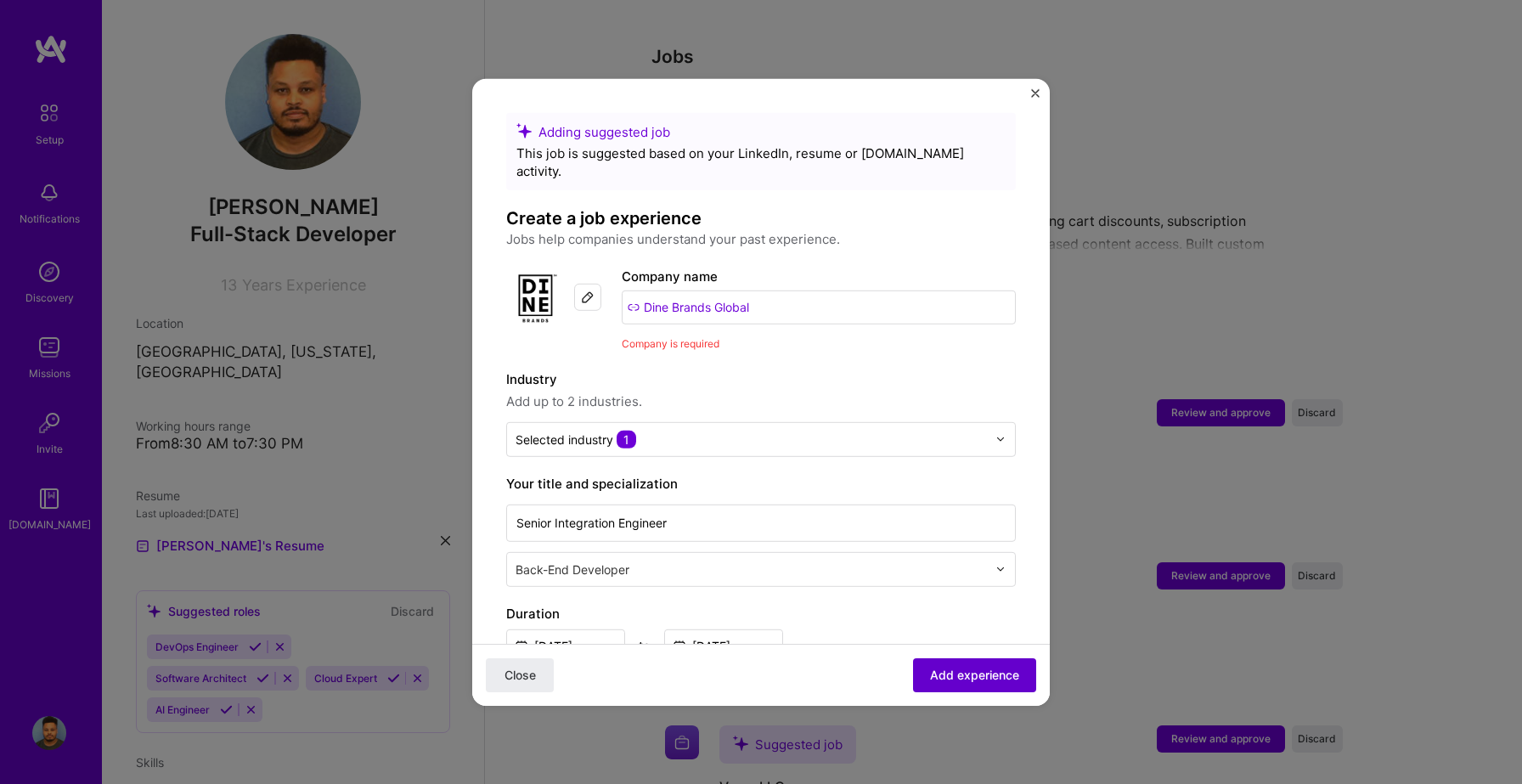
click at [981, 669] on span "Add experience" at bounding box center [975, 675] width 89 height 17
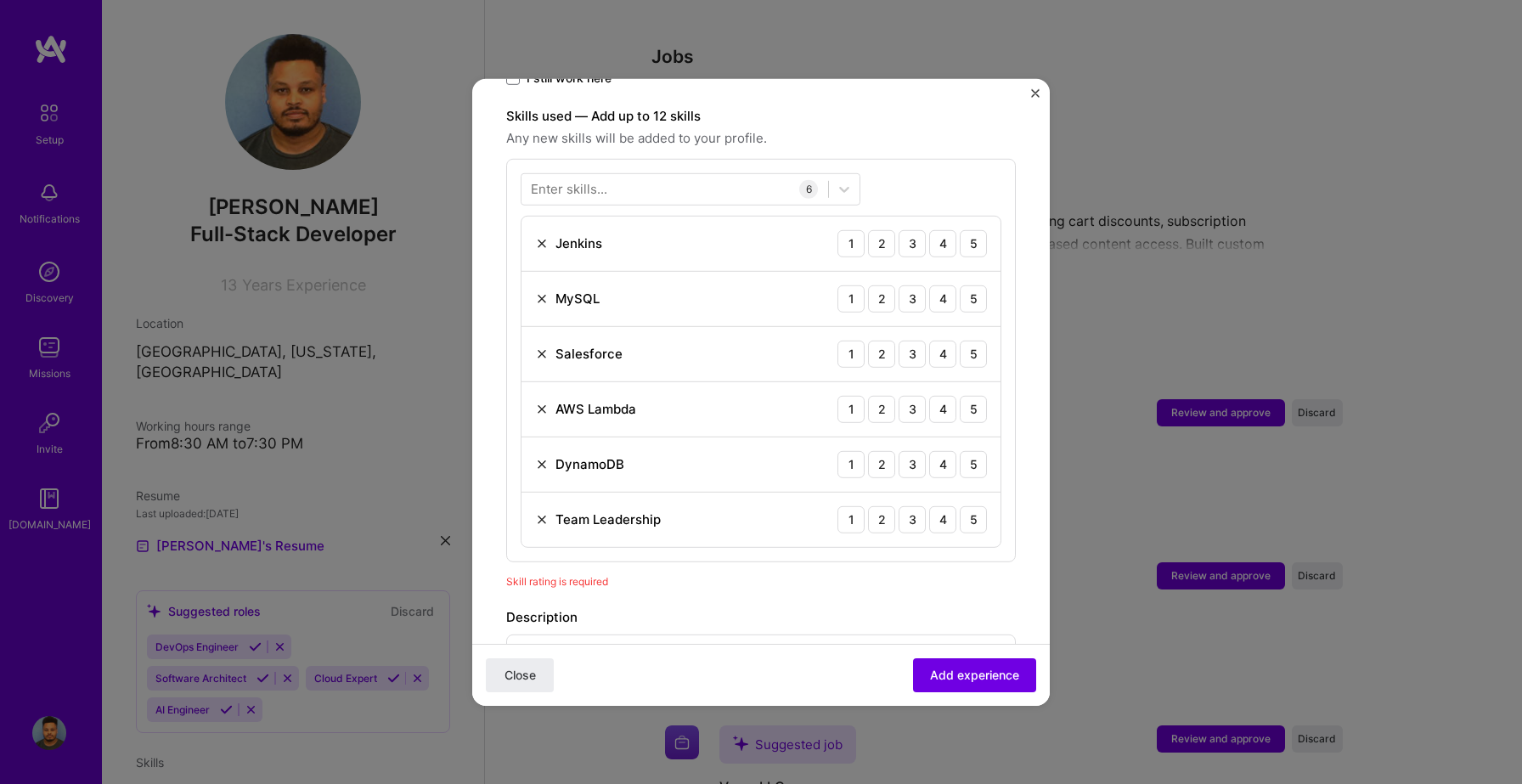
scroll to position [563, 0]
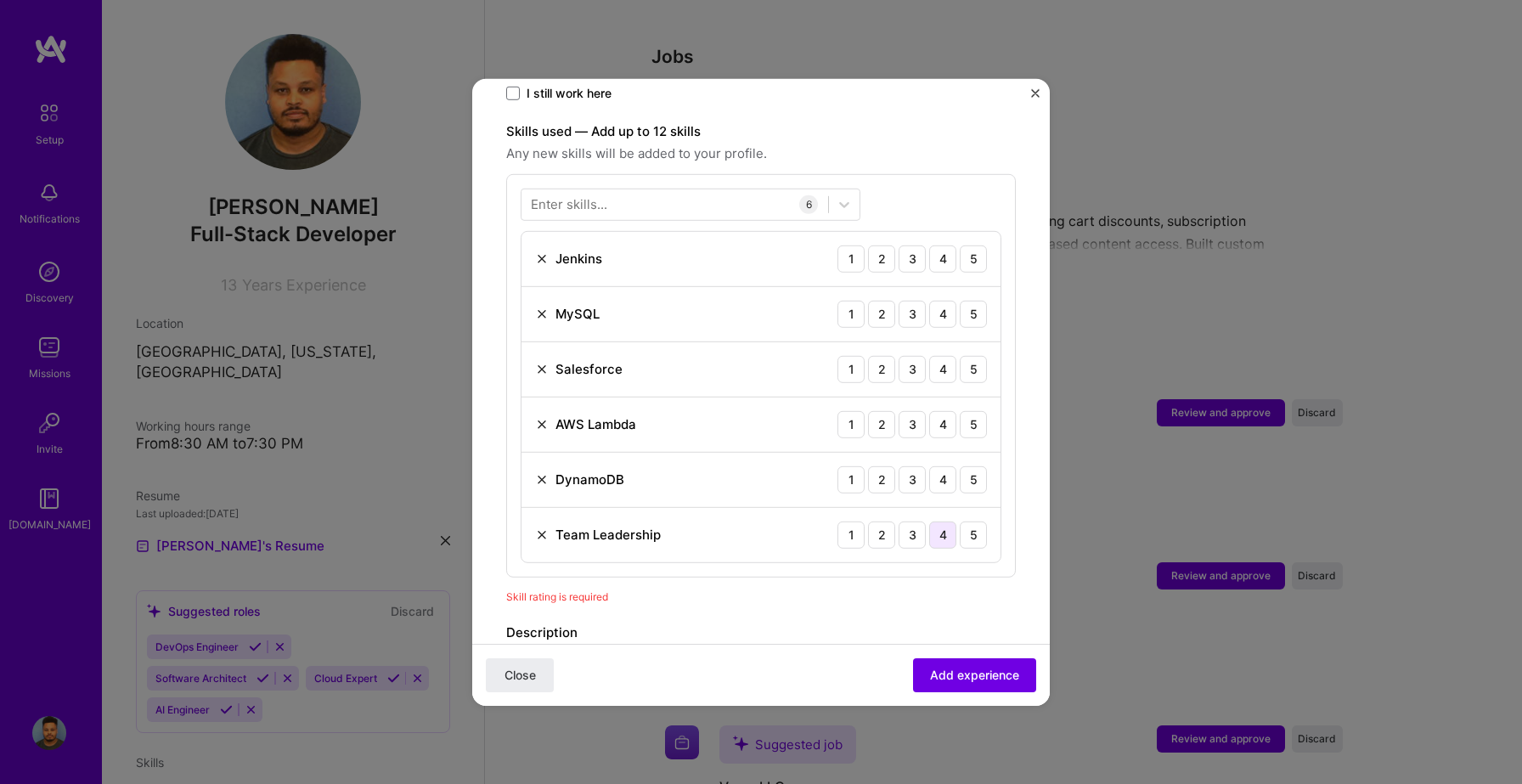
click at [942, 521] on div "4" at bounding box center [943, 534] width 28 height 28
click at [971, 521] on div "5" at bounding box center [974, 534] width 28 height 28
click at [942, 465] on div "4" at bounding box center [943, 479] width 28 height 28
click at [947, 414] on div "4" at bounding box center [943, 424] width 28 height 28
click at [913, 355] on div "3" at bounding box center [912, 369] width 28 height 28
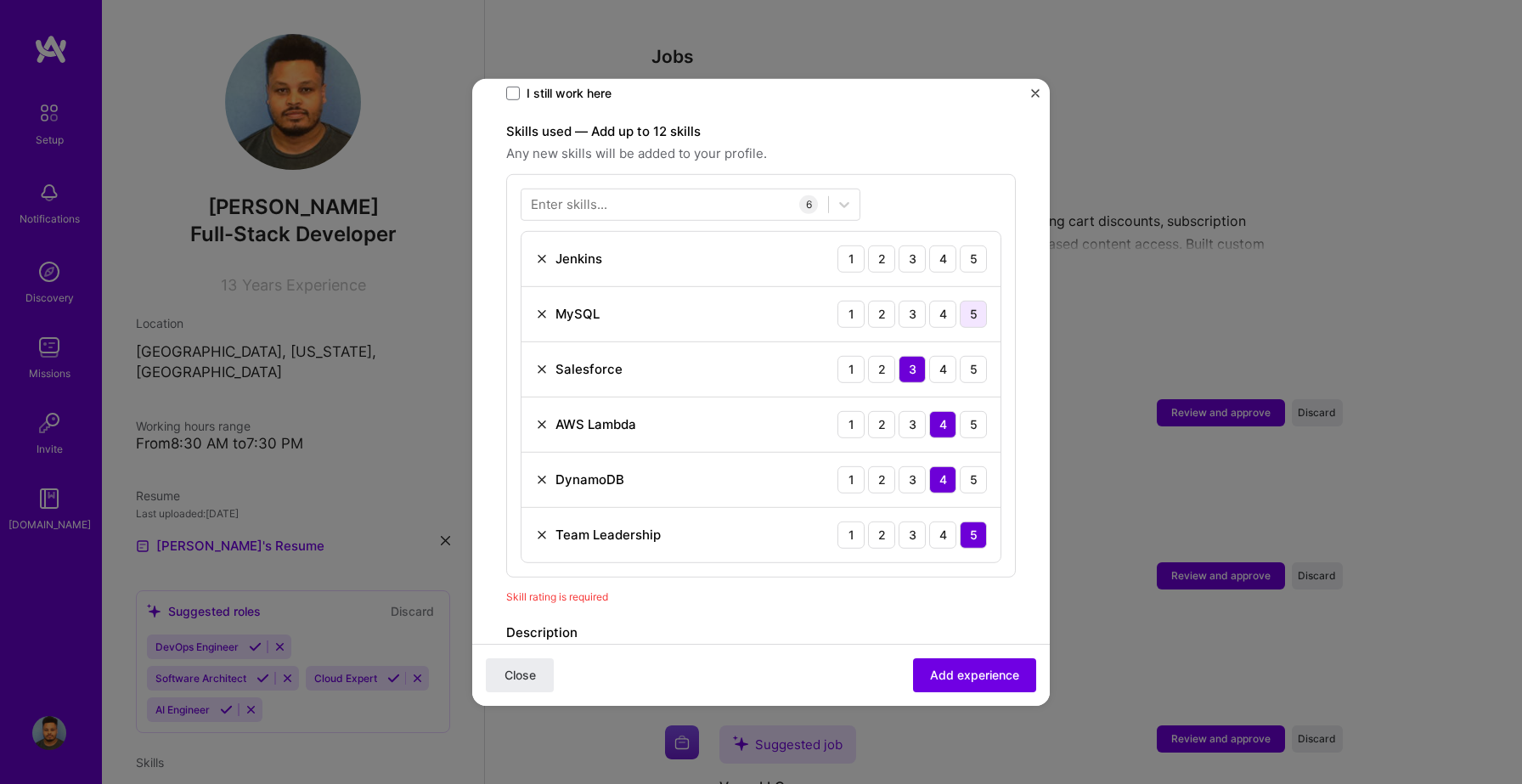
click at [965, 305] on div "5" at bounding box center [974, 313] width 28 height 28
click at [949, 245] on div "4" at bounding box center [943, 259] width 28 height 28
click at [978, 465] on div "5" at bounding box center [974, 479] width 28 height 28
click at [971, 417] on div "5" at bounding box center [974, 424] width 28 height 28
click at [969, 245] on div "5" at bounding box center [974, 259] width 28 height 28
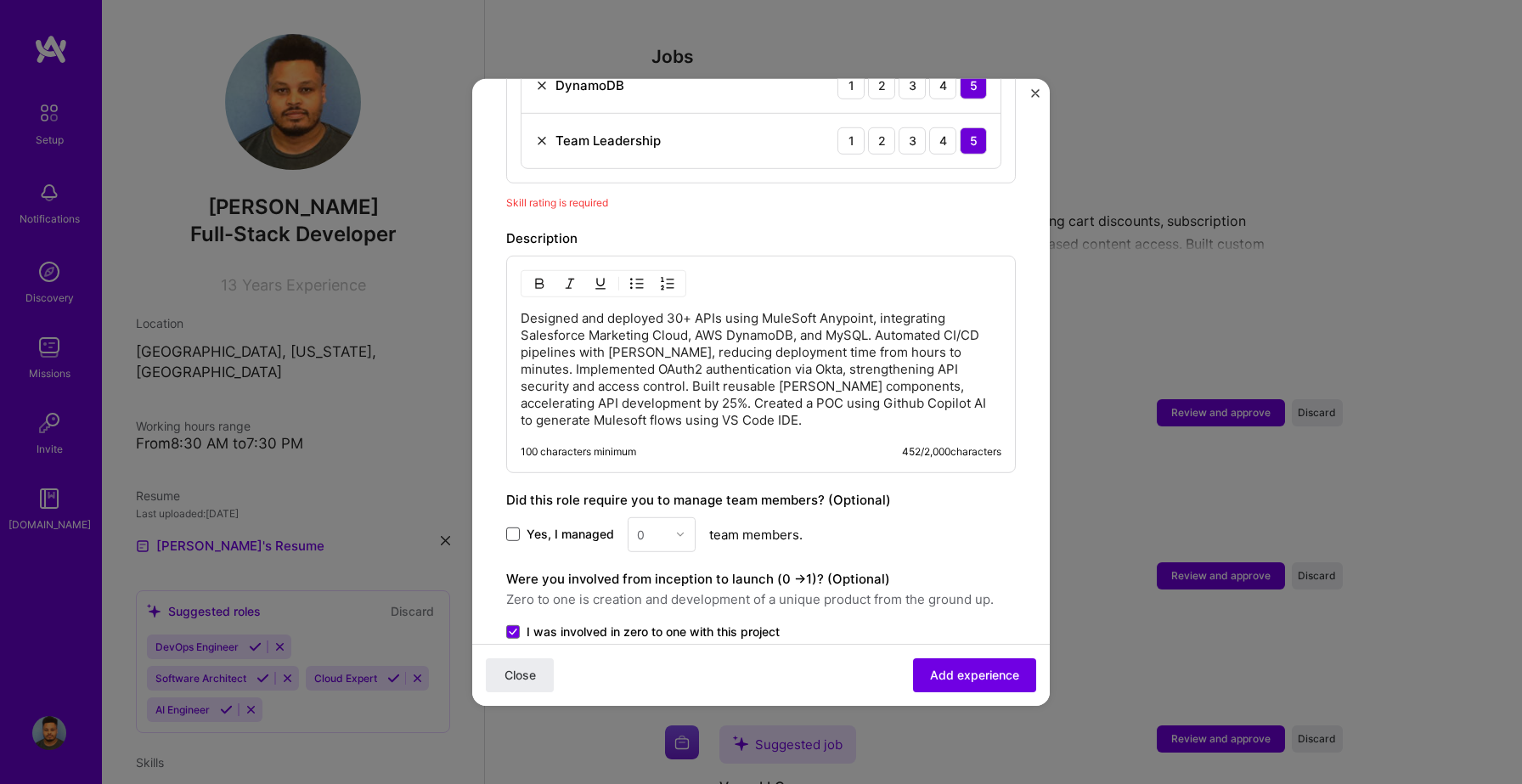
scroll to position [1073, 0]
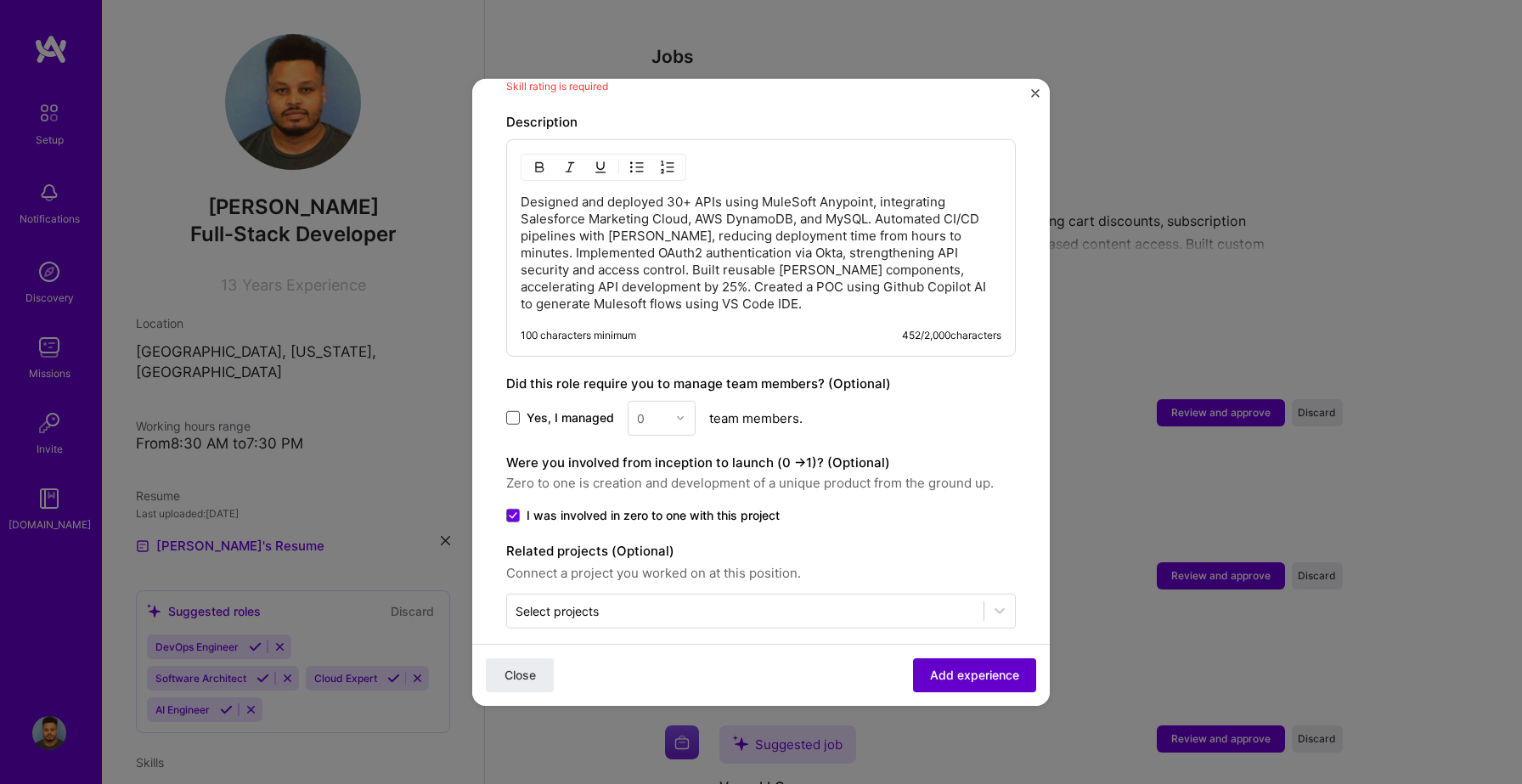
click at [973, 681] on span "Add experience" at bounding box center [975, 675] width 89 height 17
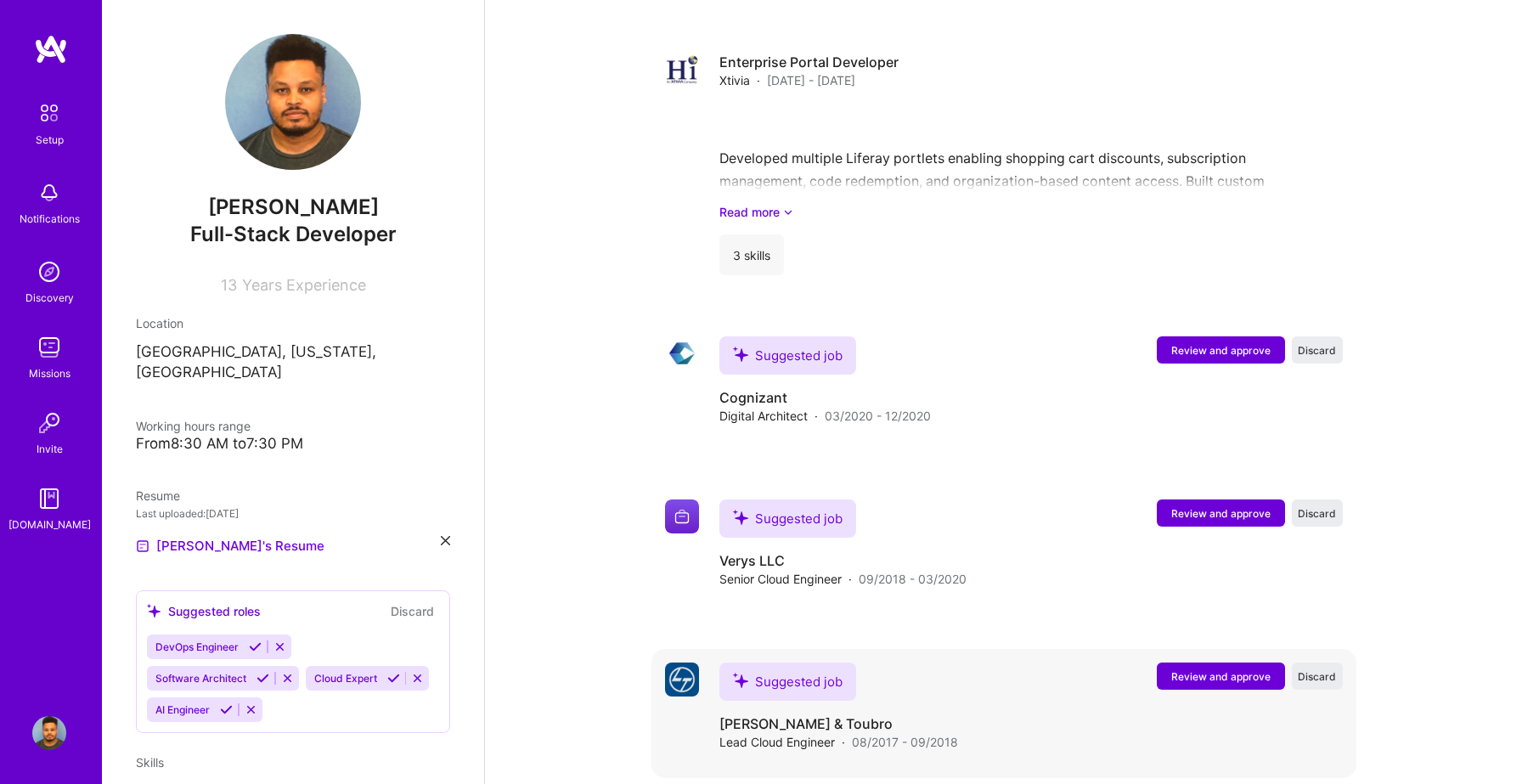
scroll to position [1777, 0]
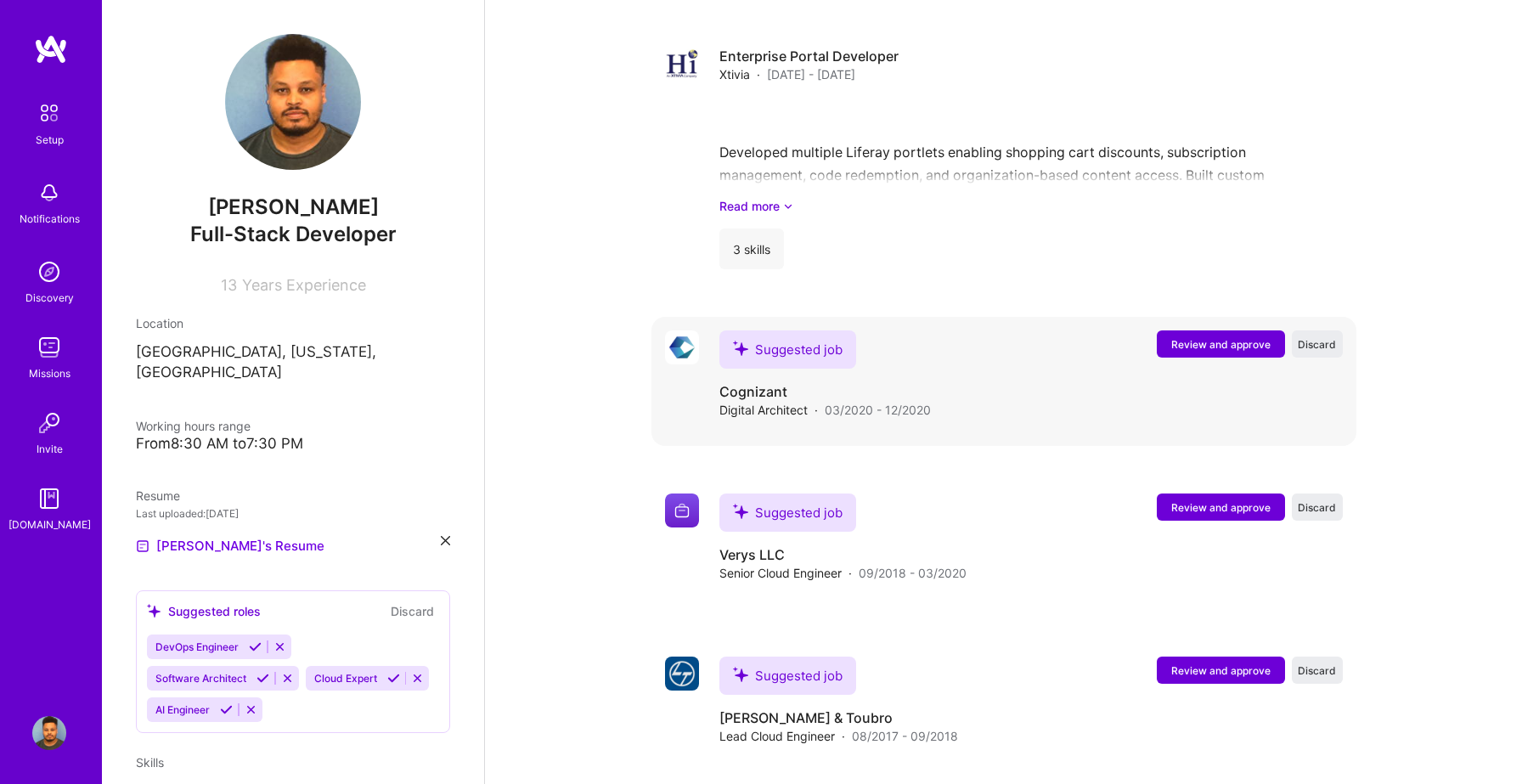
click at [1203, 337] on span "Review and approve" at bounding box center [1221, 345] width 100 height 15
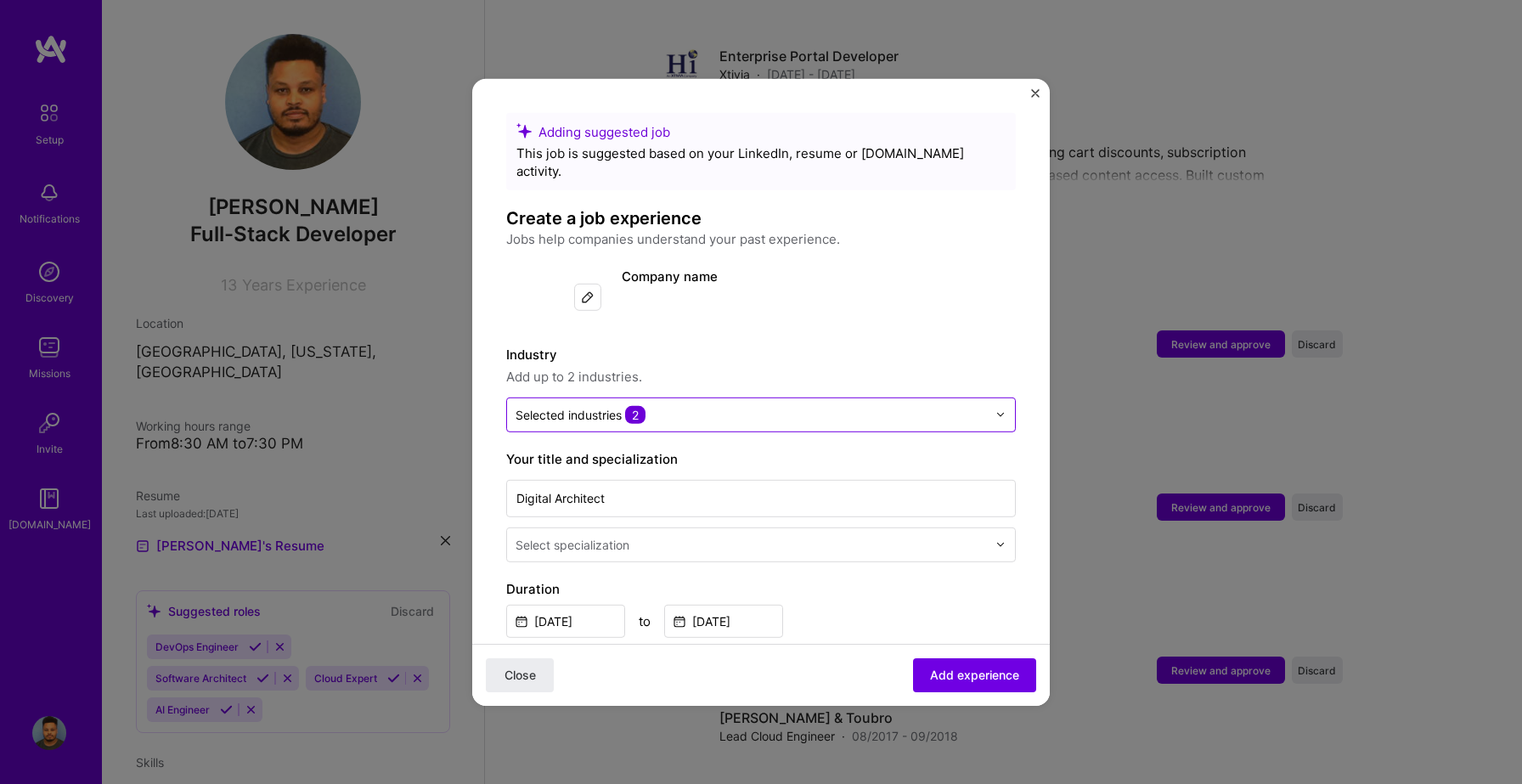
click at [667, 405] on input "text" at bounding box center [752, 414] width 472 height 18
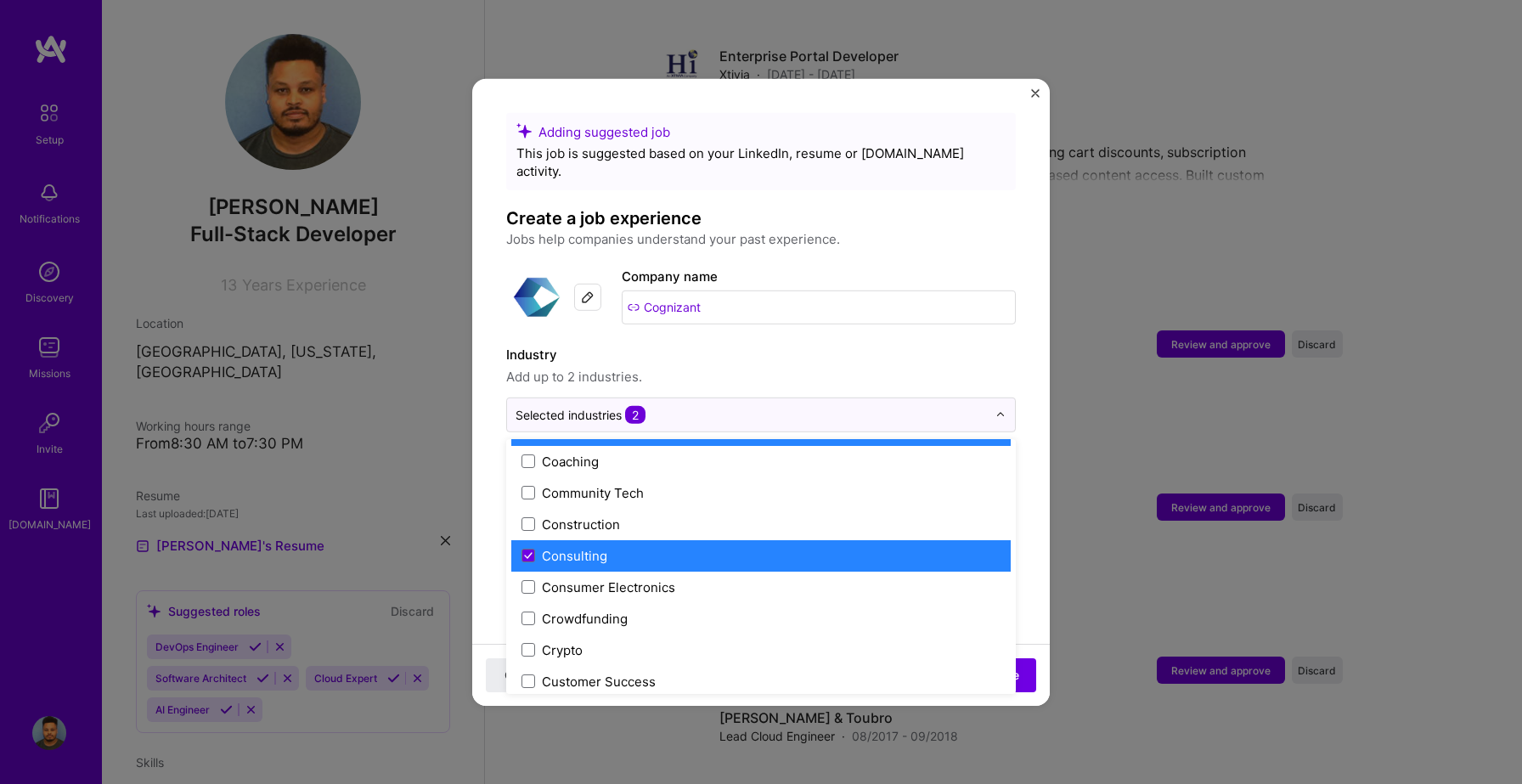
scroll to position [1035, 0]
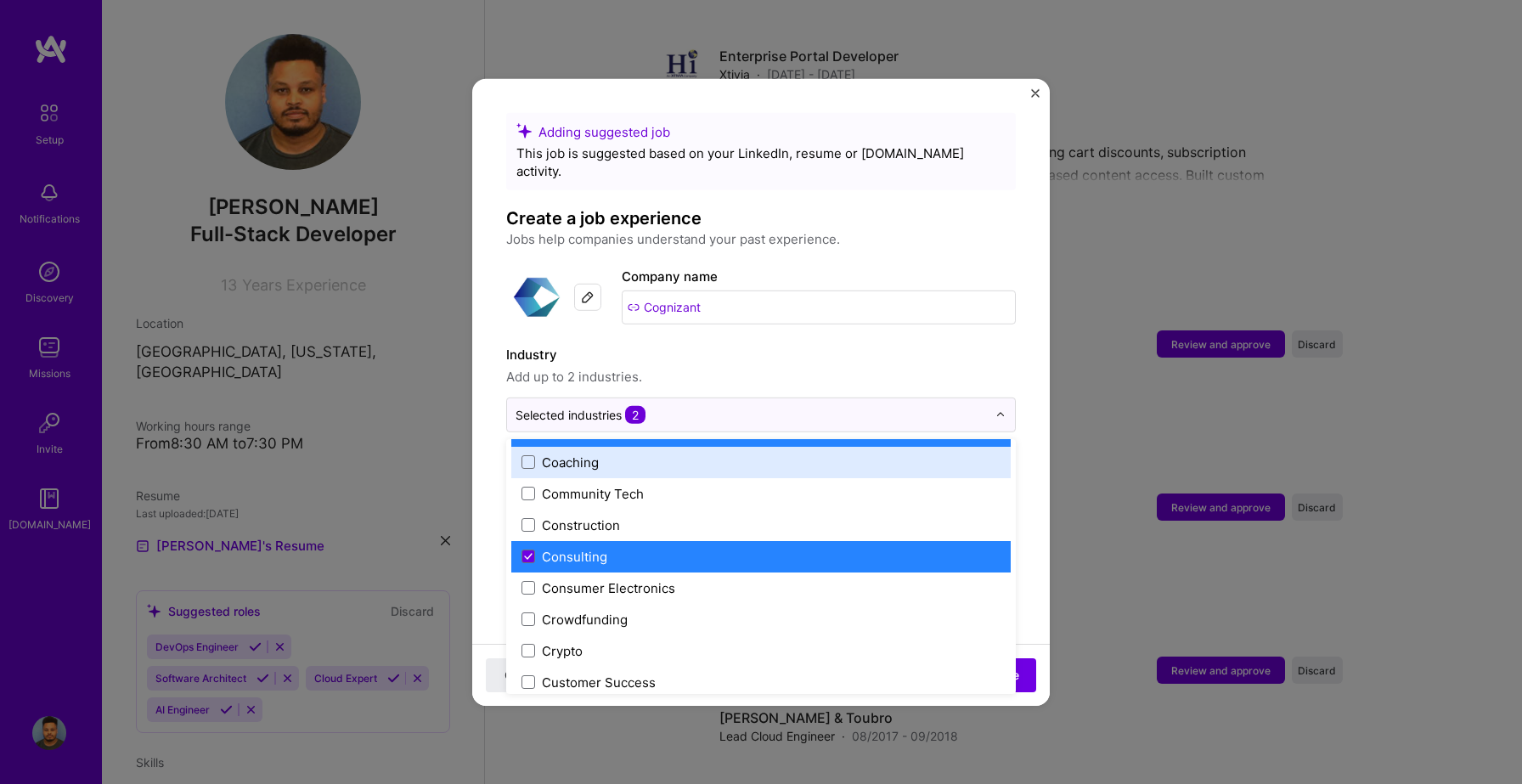
click at [970, 344] on label "Industry" at bounding box center [760, 354] width 509 height 20
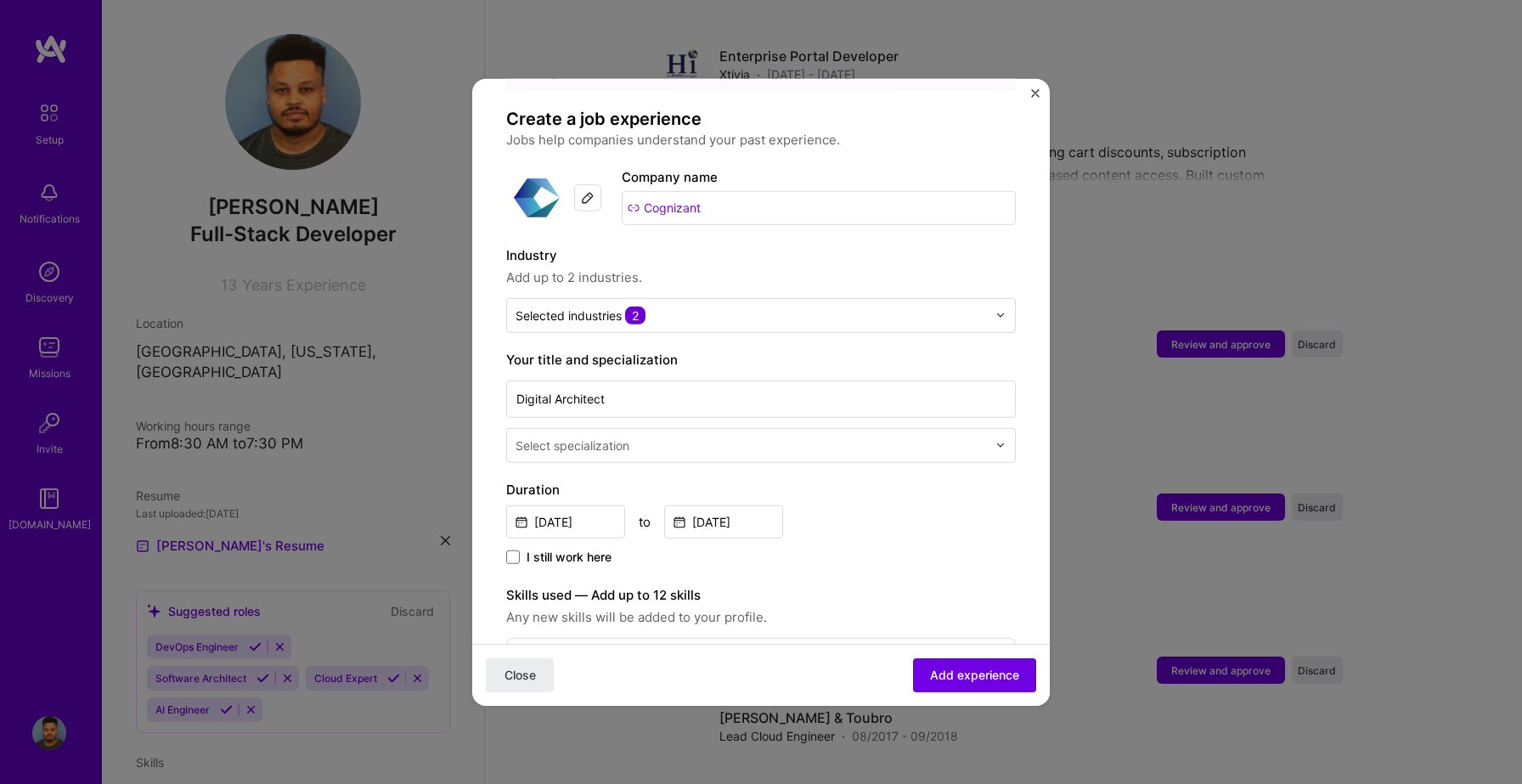
scroll to position [111, 0]
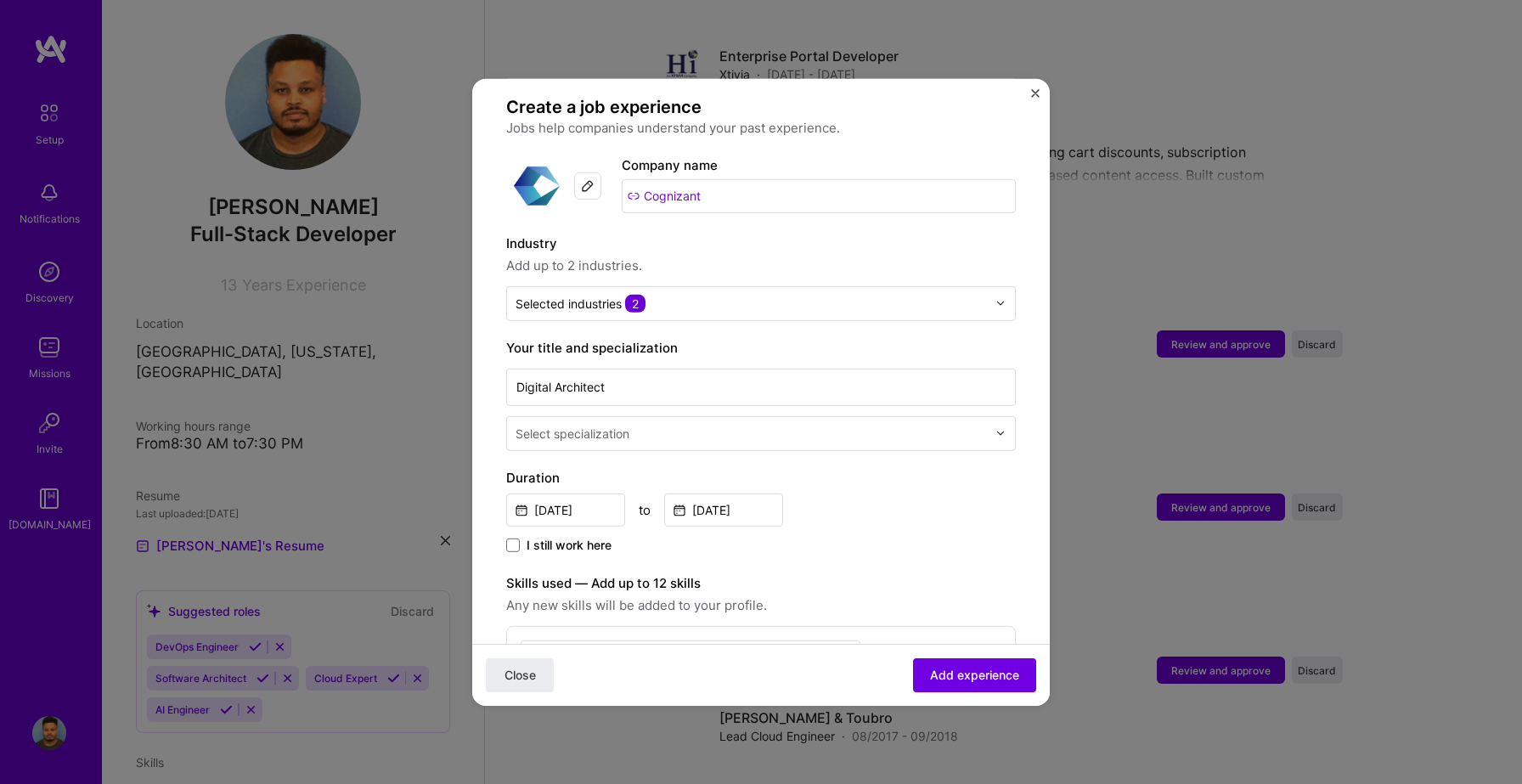
click at [777, 424] on input "text" at bounding box center [753, 432] width 474 height 18
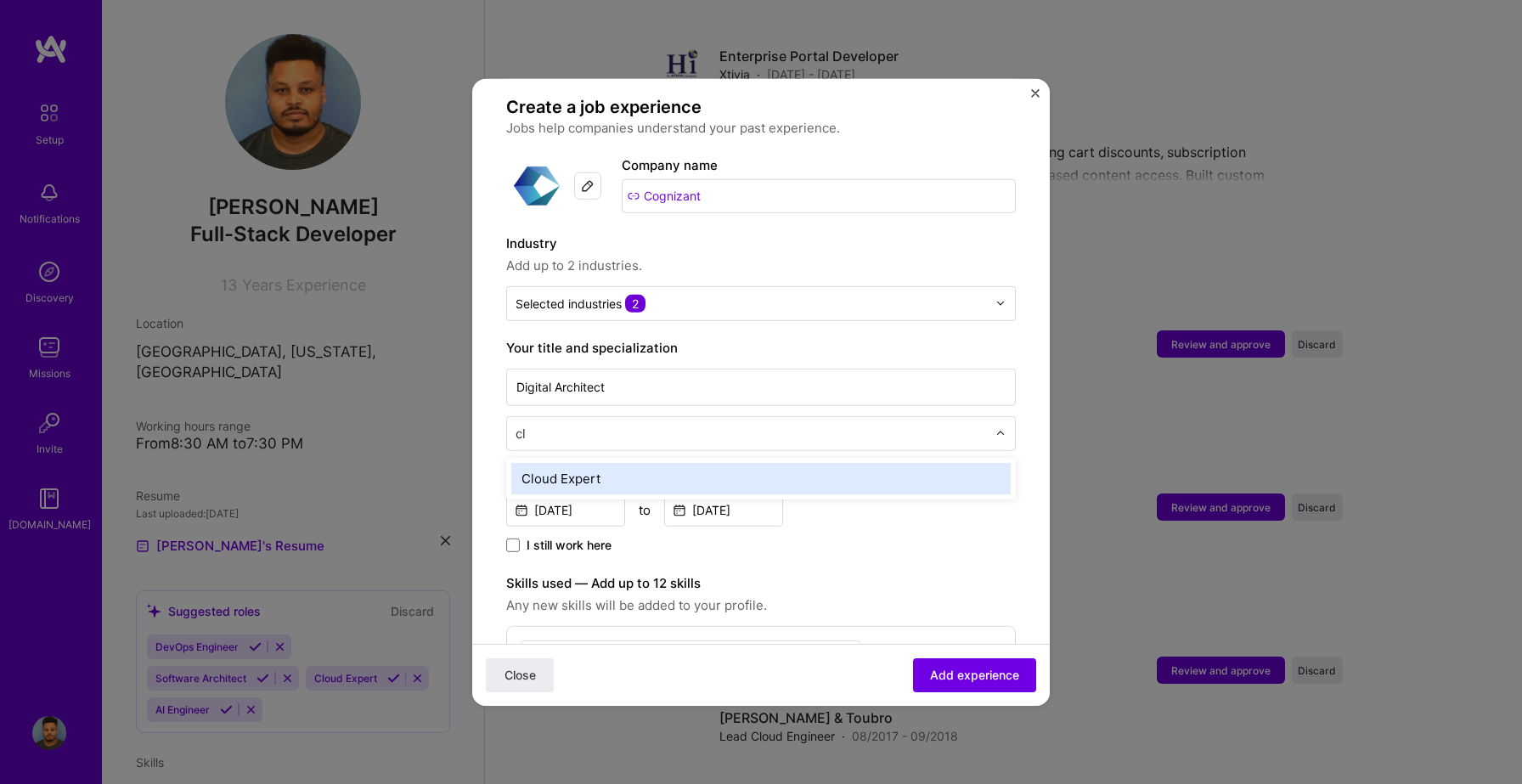
type input "clo"
click at [734, 463] on div "Cloud Expert" at bounding box center [761, 478] width 499 height 31
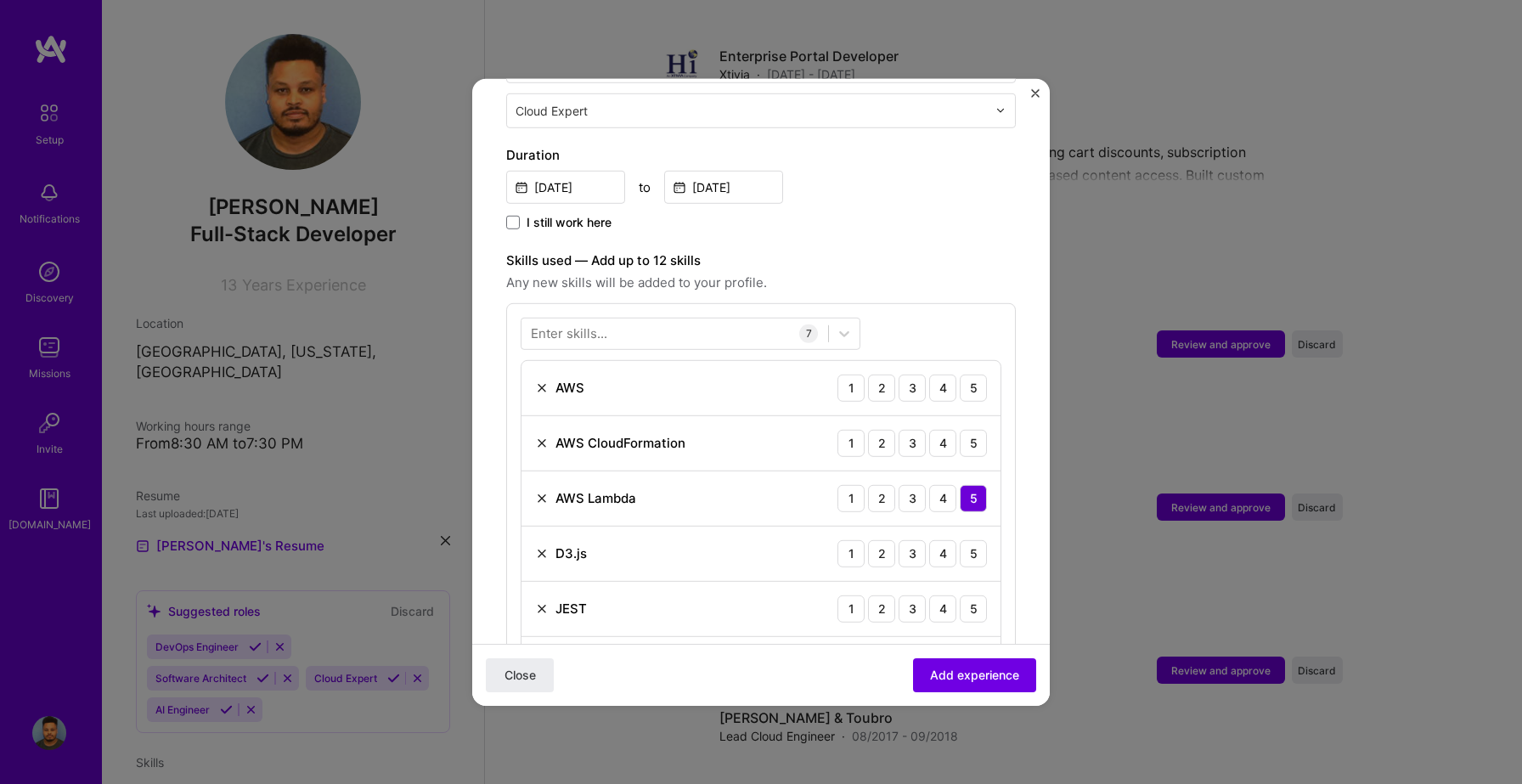
scroll to position [441, 0]
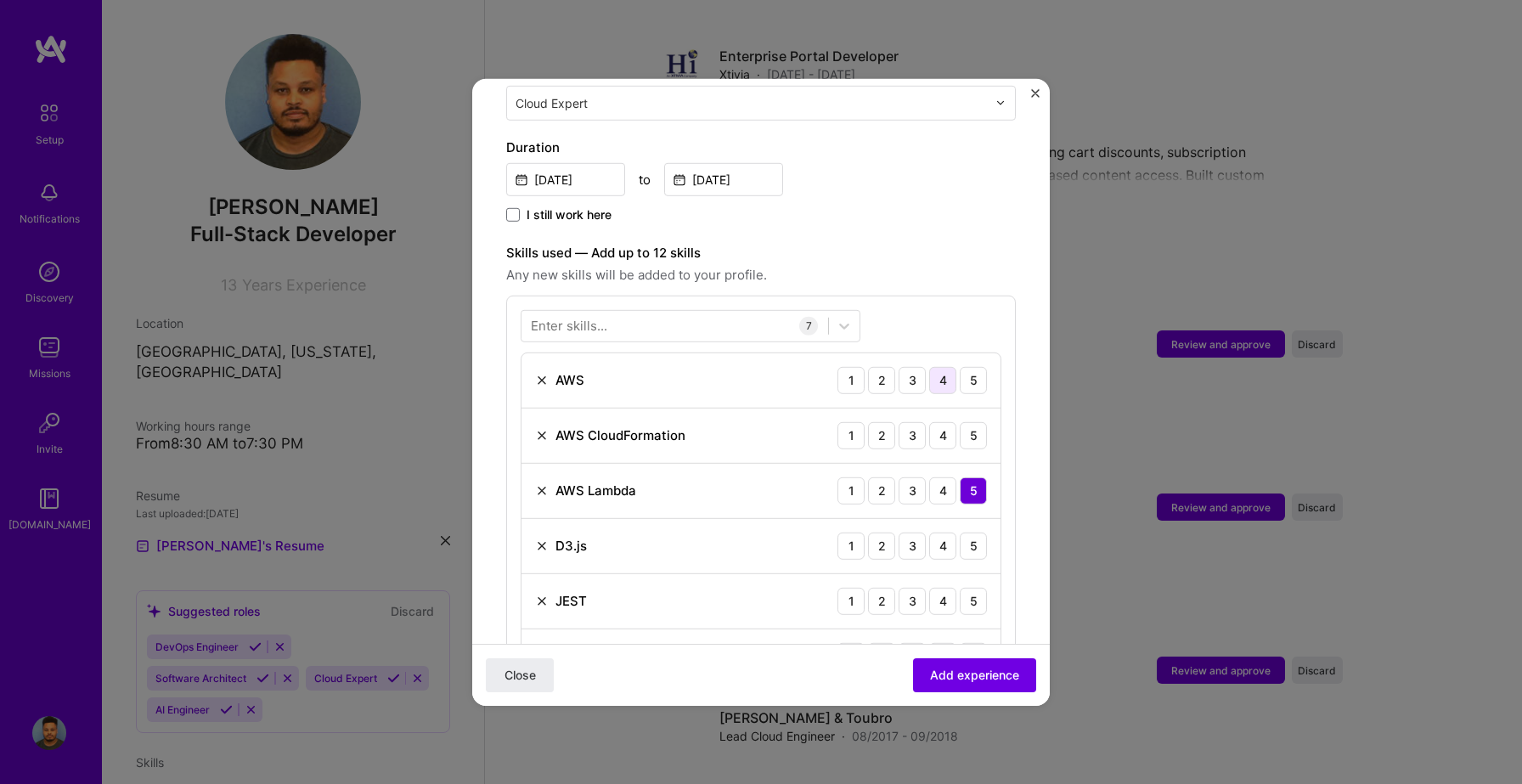
click at [949, 366] on div "4" at bounding box center [943, 380] width 28 height 28
click at [943, 421] on div "4" at bounding box center [943, 435] width 28 height 28
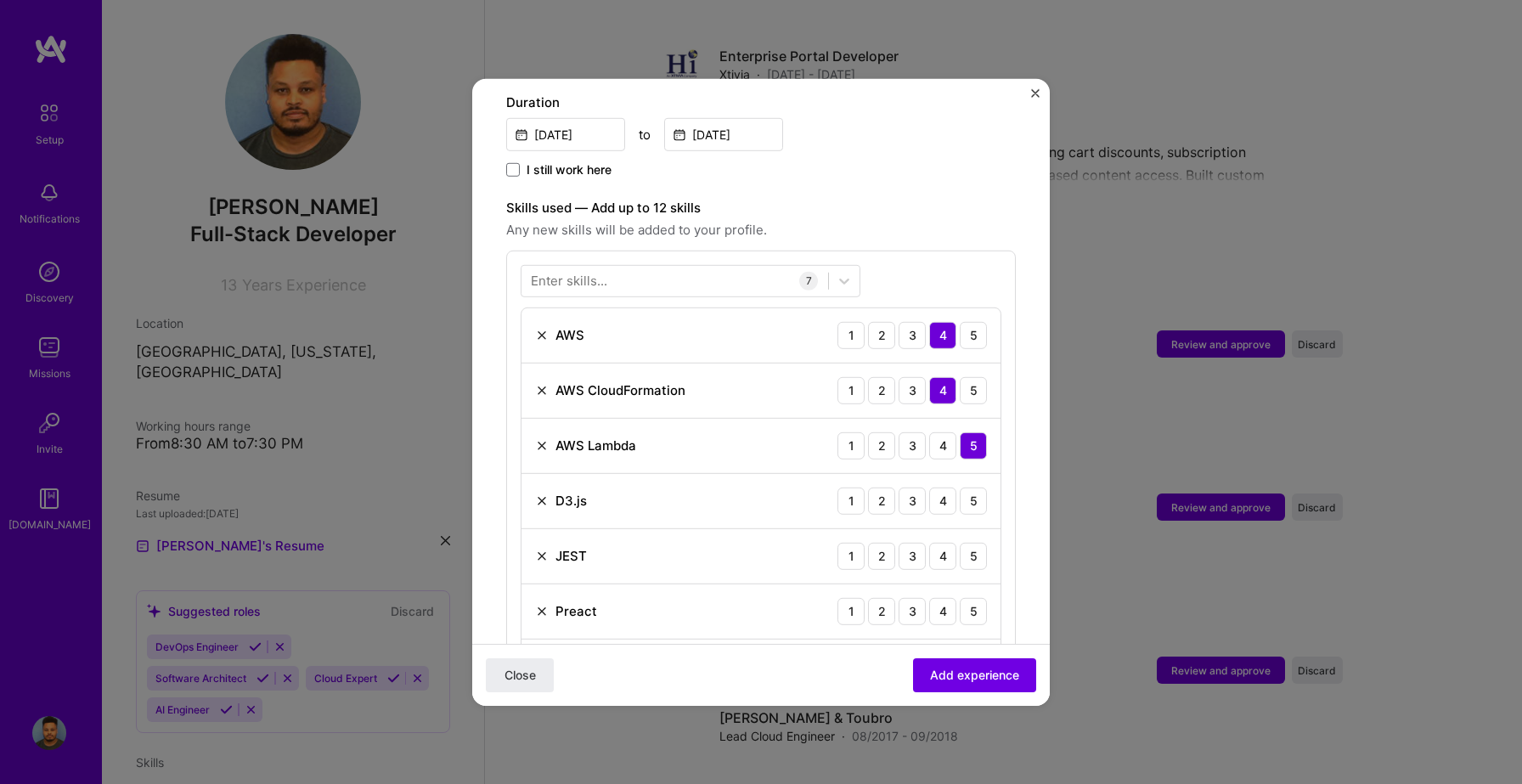
scroll to position [536, 0]
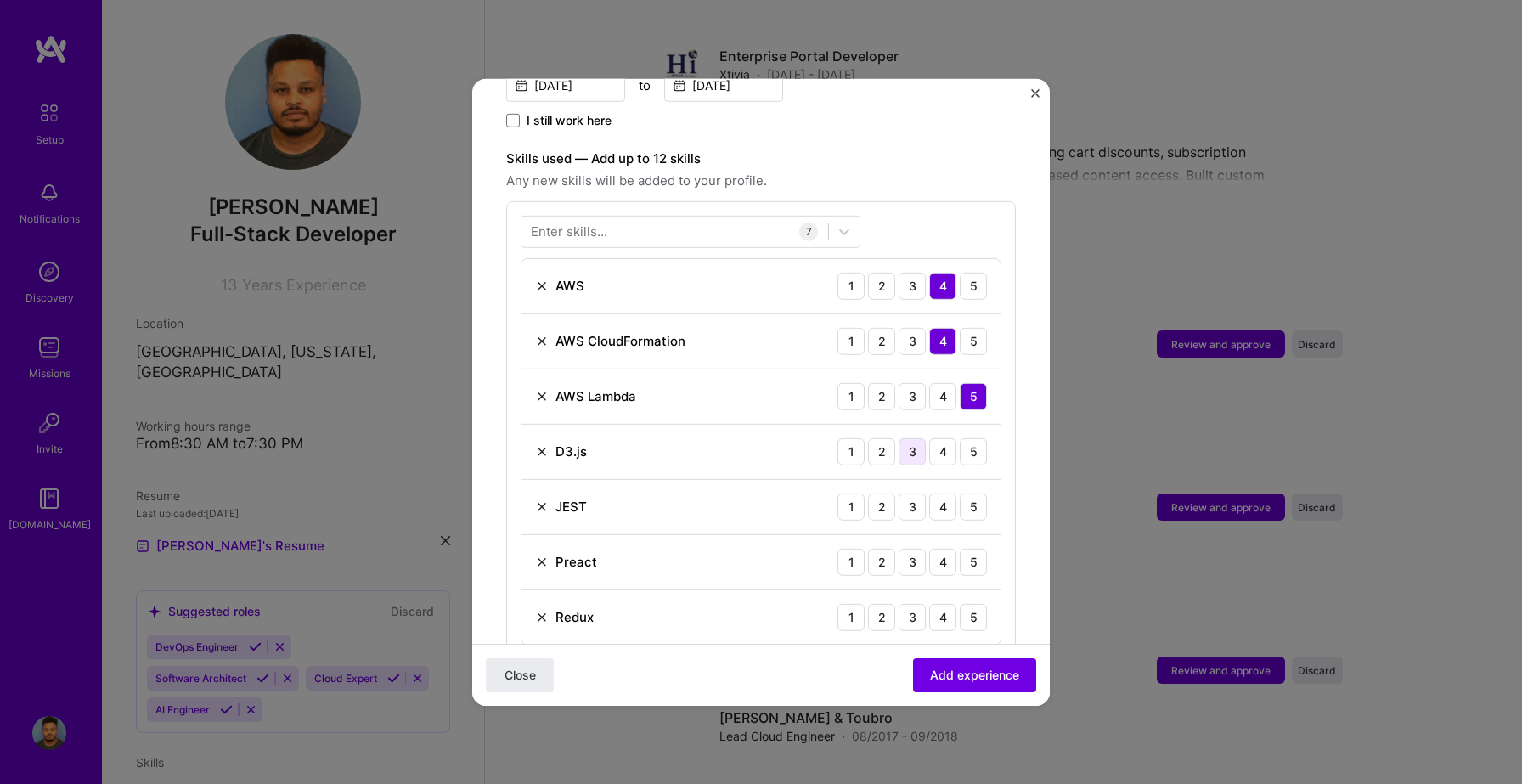
click at [919, 438] on div "3" at bounding box center [912, 451] width 28 height 28
click at [920, 493] on div "3" at bounding box center [912, 507] width 28 height 28
click at [951, 550] on div "4" at bounding box center [943, 562] width 28 height 28
click at [946, 603] on div "4" at bounding box center [943, 617] width 28 height 28
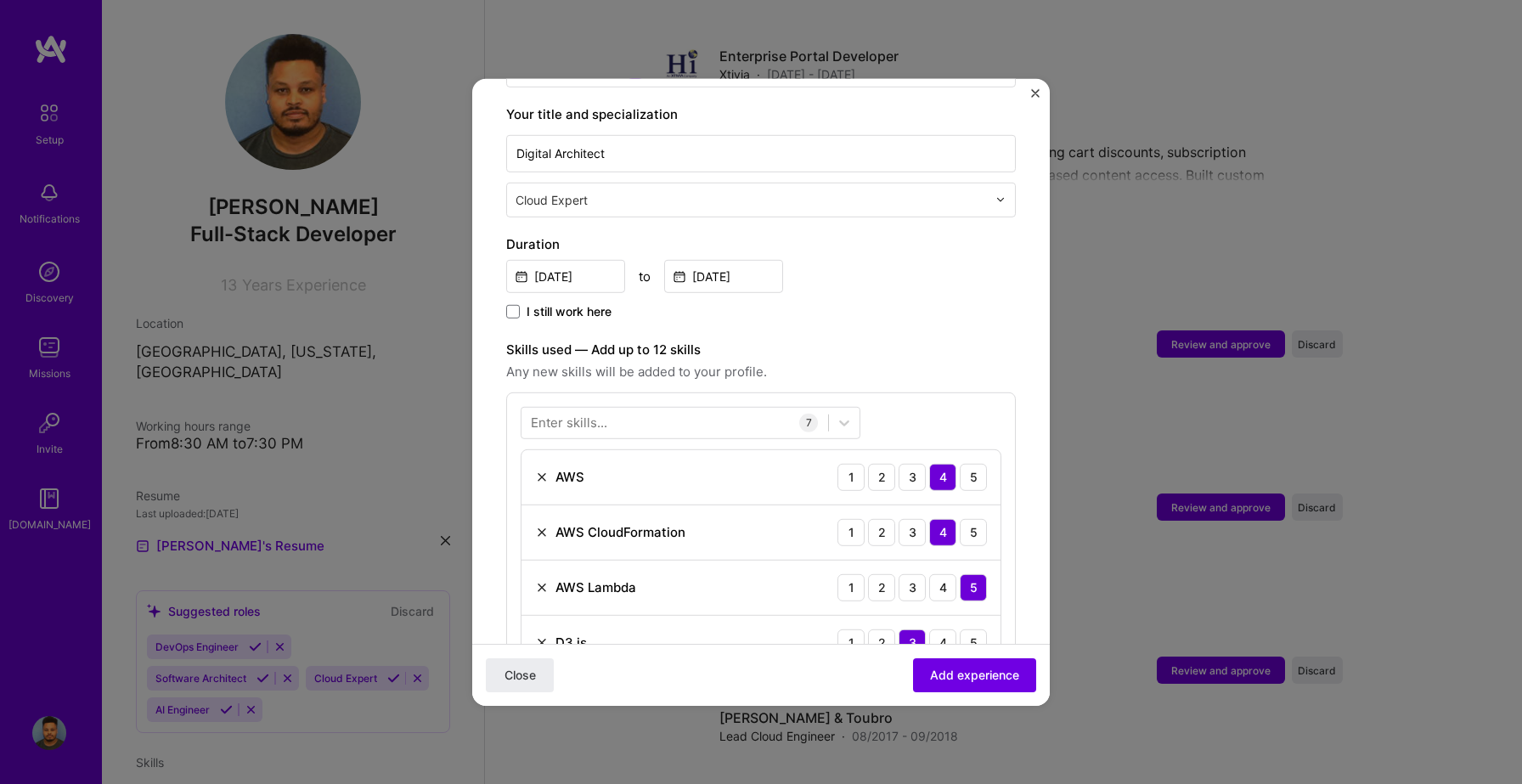
scroll to position [301, 0]
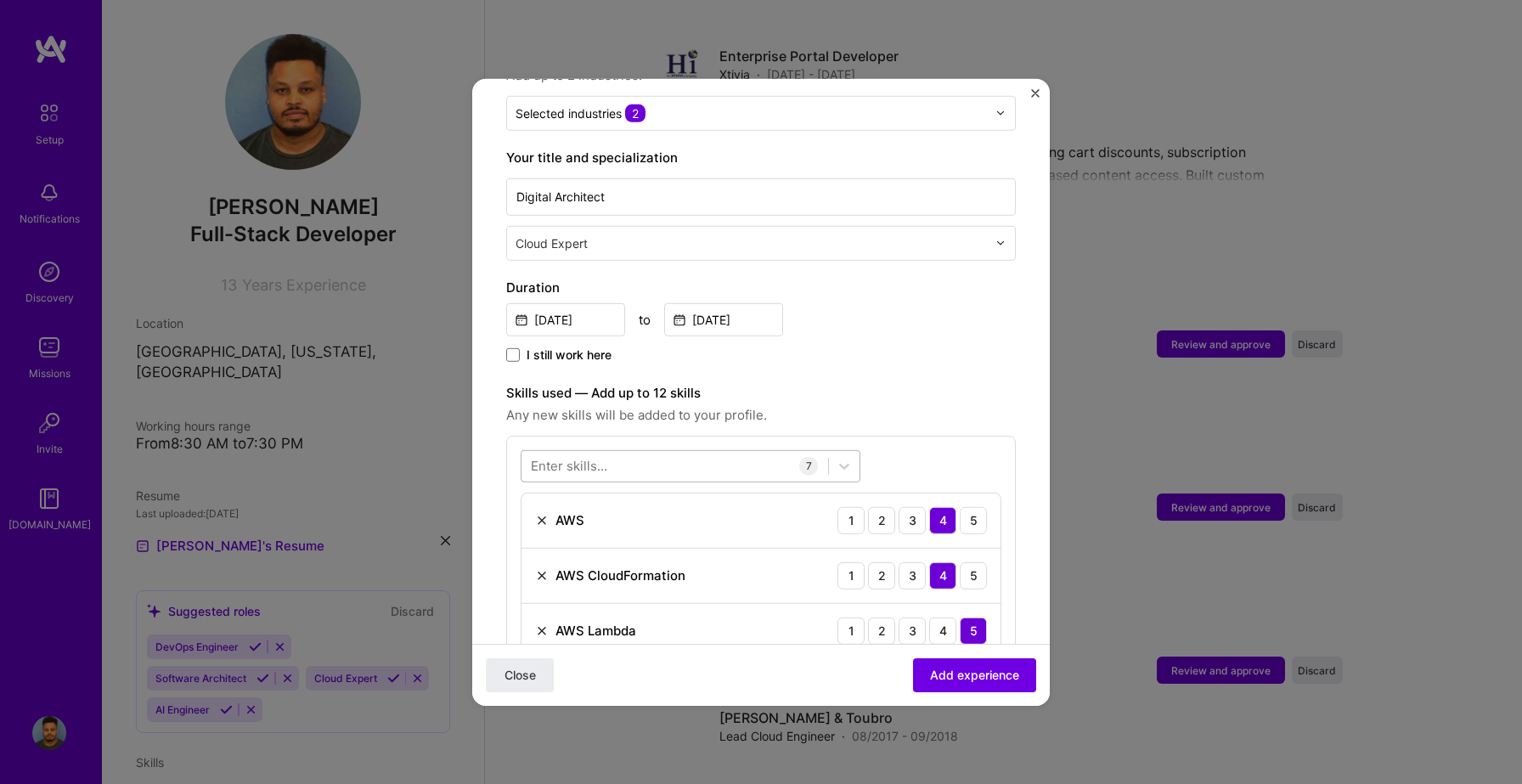
click at [720, 451] on div at bounding box center [674, 465] width 307 height 28
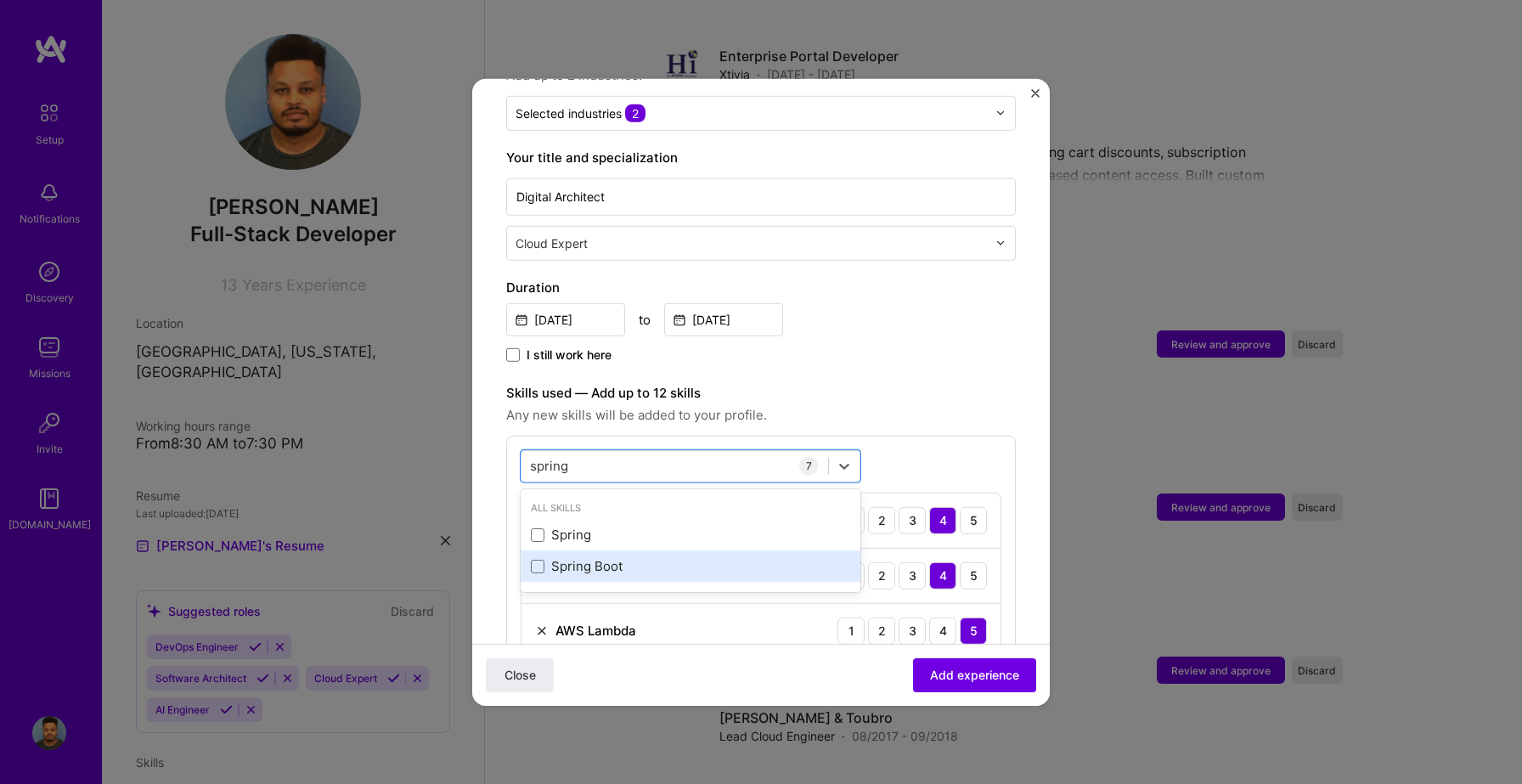
click at [577, 557] on div "Spring Boot" at bounding box center [690, 566] width 320 height 18
click at [869, 382] on label "Skills used — Add up to 12 skills" at bounding box center [760, 392] width 509 height 20
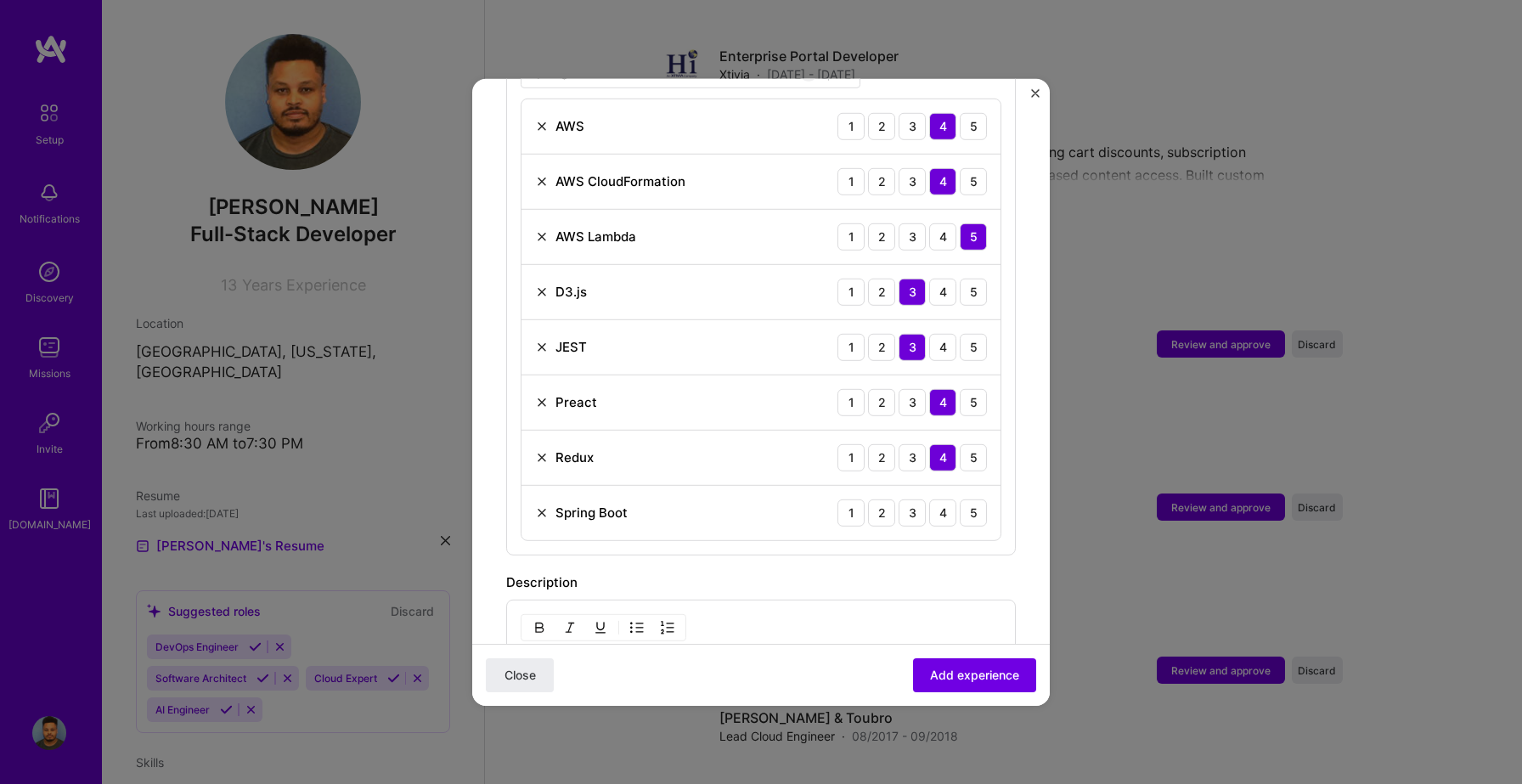
scroll to position [851, 0]
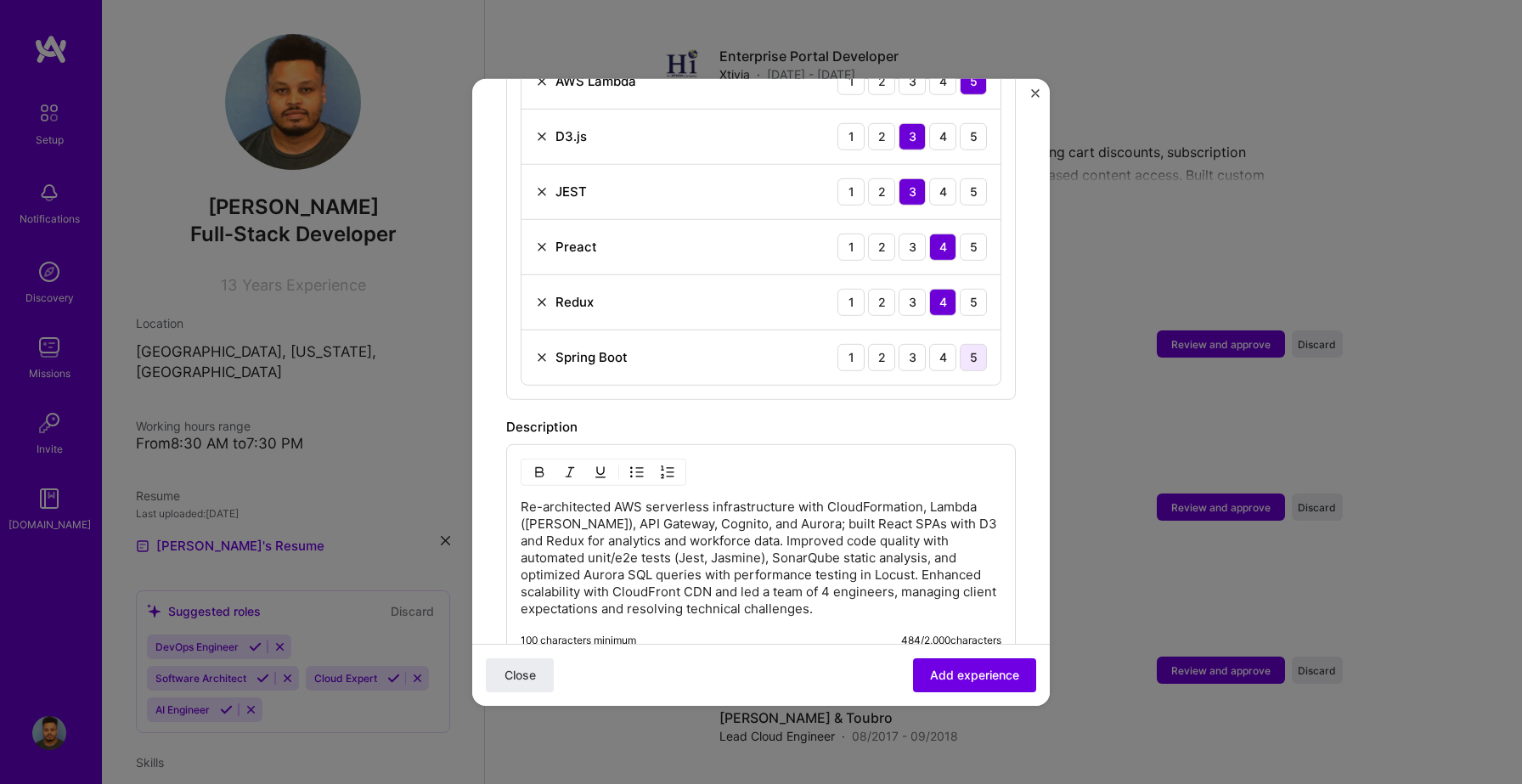
click at [971, 343] on div "5" at bounding box center [974, 357] width 28 height 28
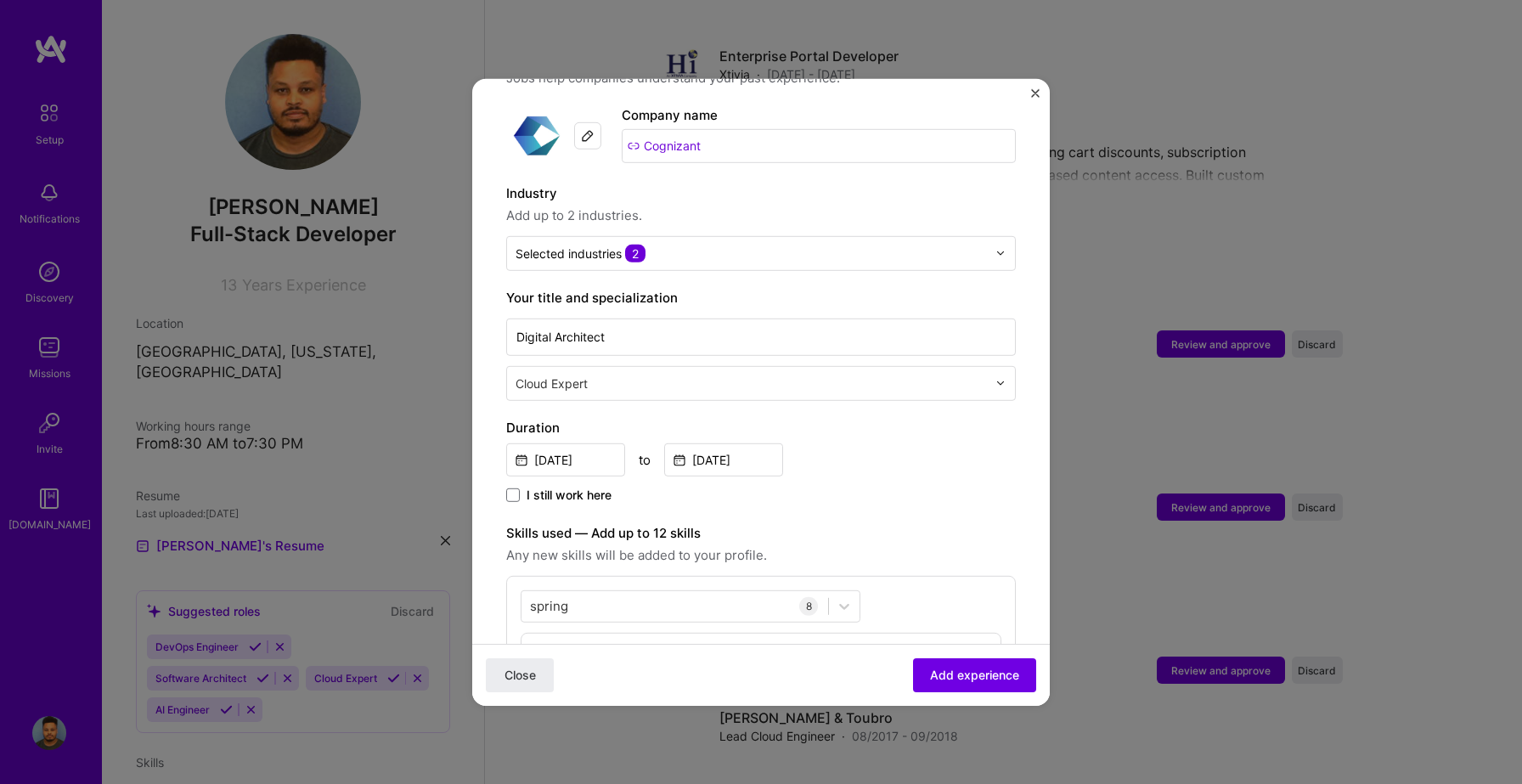
scroll to position [166, 0]
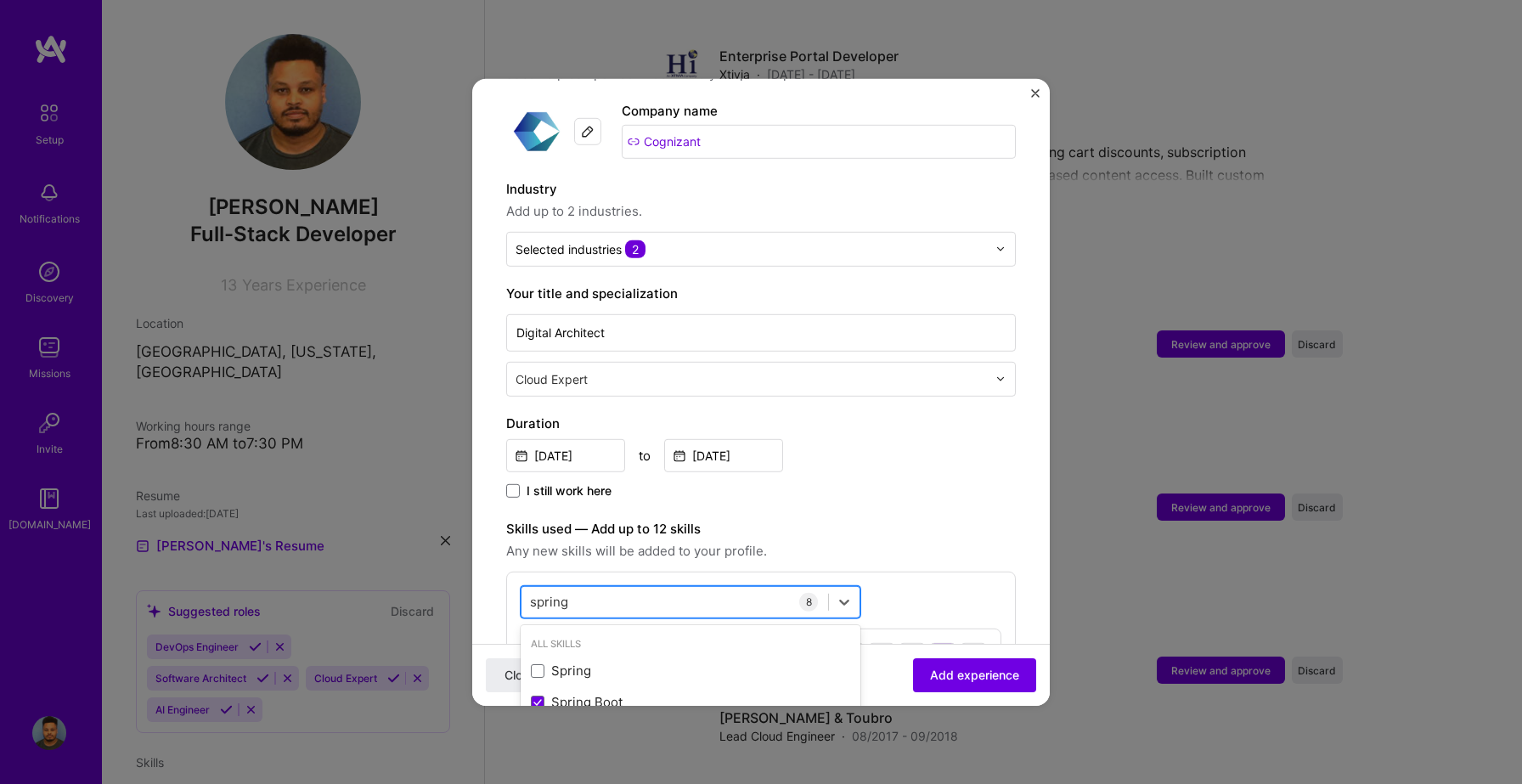
click at [599, 592] on div "spring spring" at bounding box center [674, 602] width 307 height 28
click at [562, 593] on input "spring" at bounding box center [549, 602] width 39 height 18
type input "h"
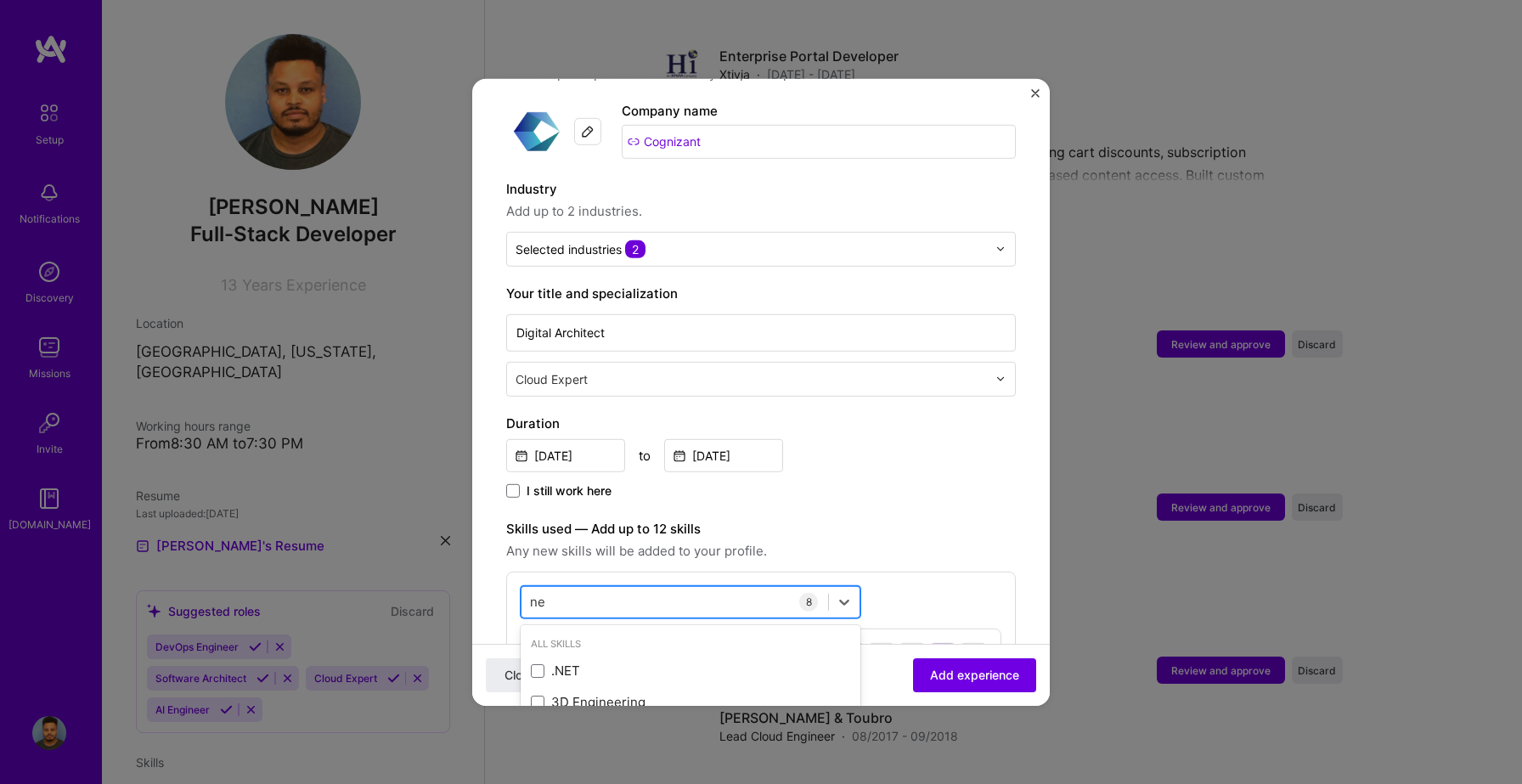
type input "n"
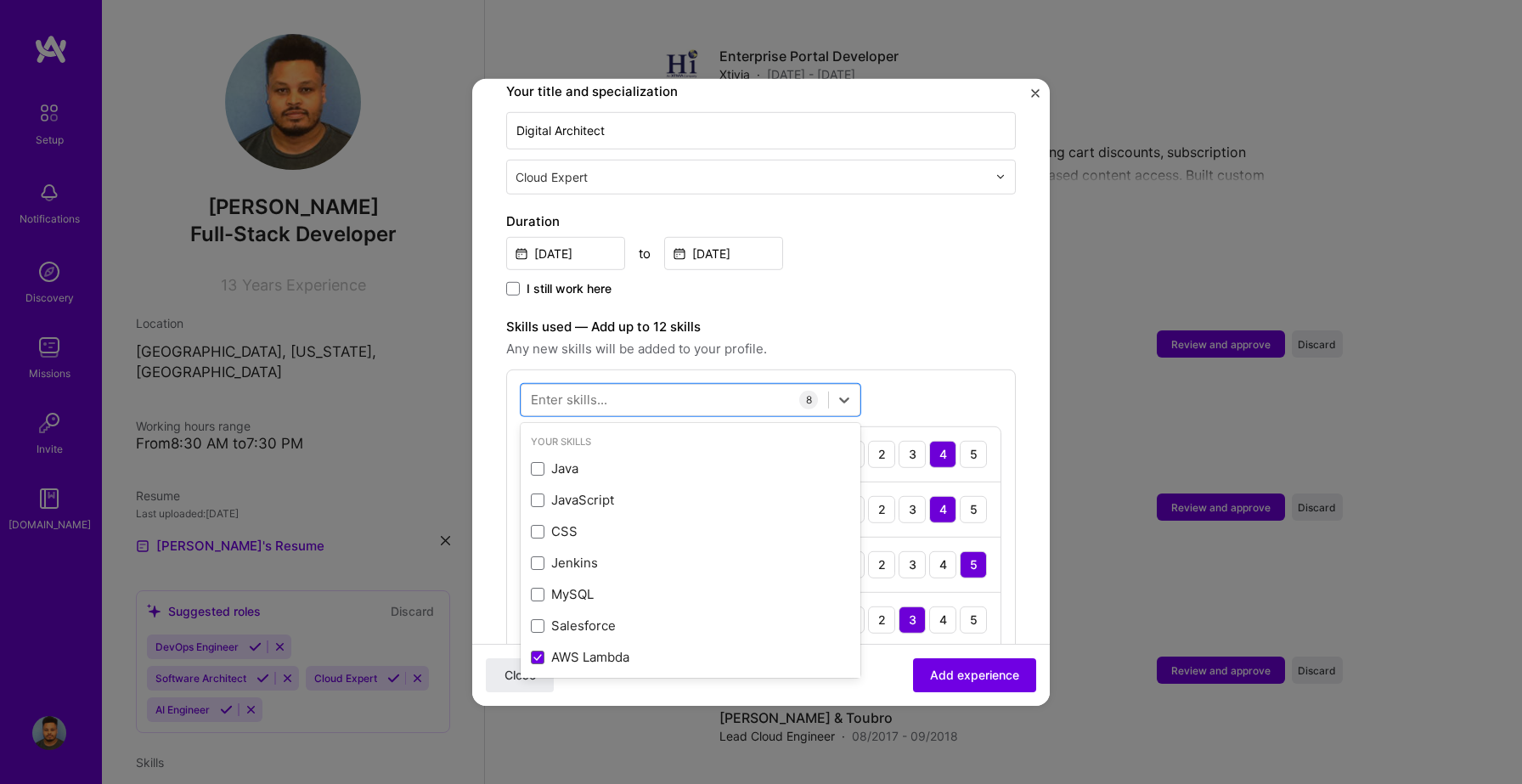
scroll to position [401, 0]
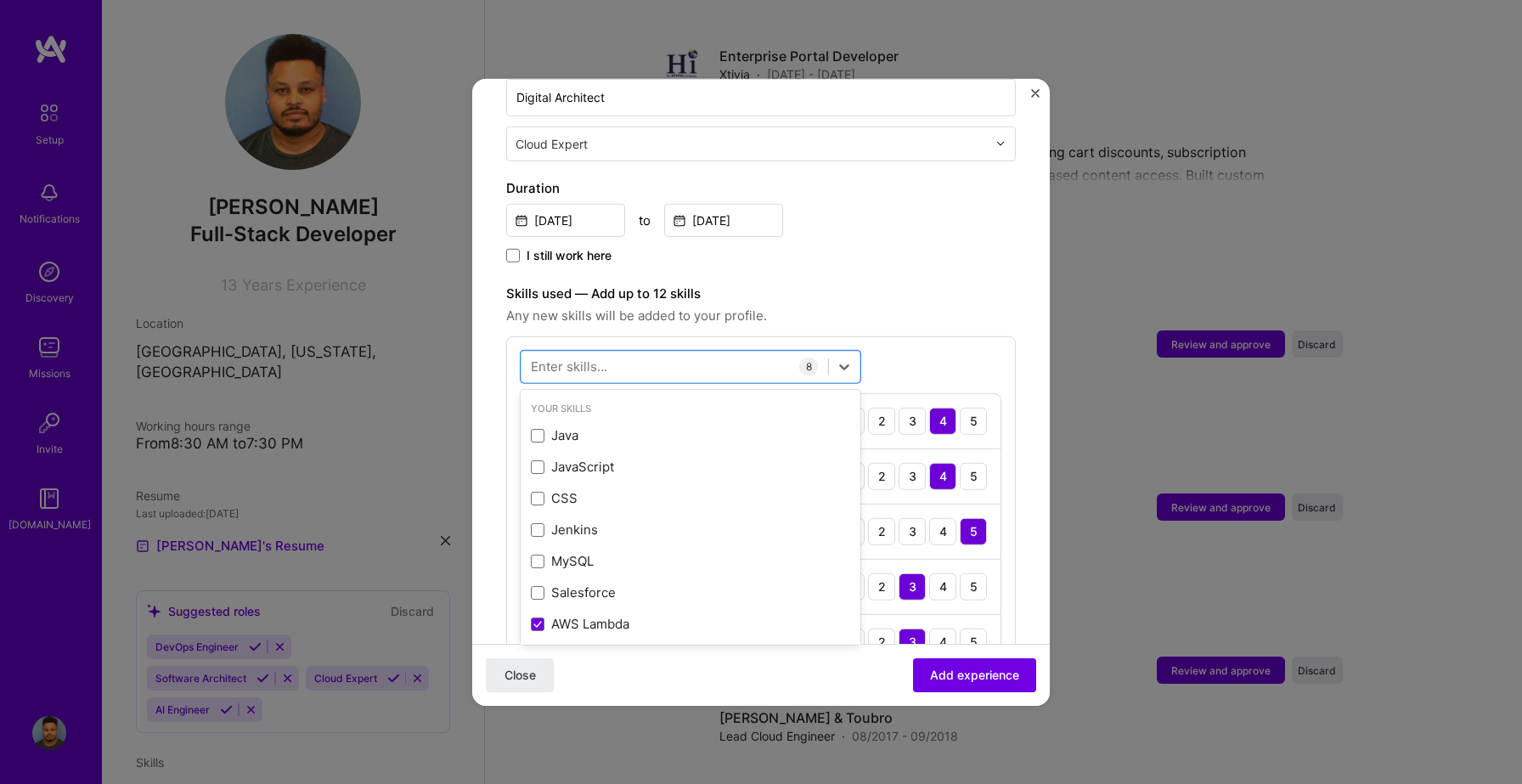
click at [896, 220] on div "Duration Mar, 2020 to Dec, 2020 I still work here" at bounding box center [760, 222] width 509 height 88
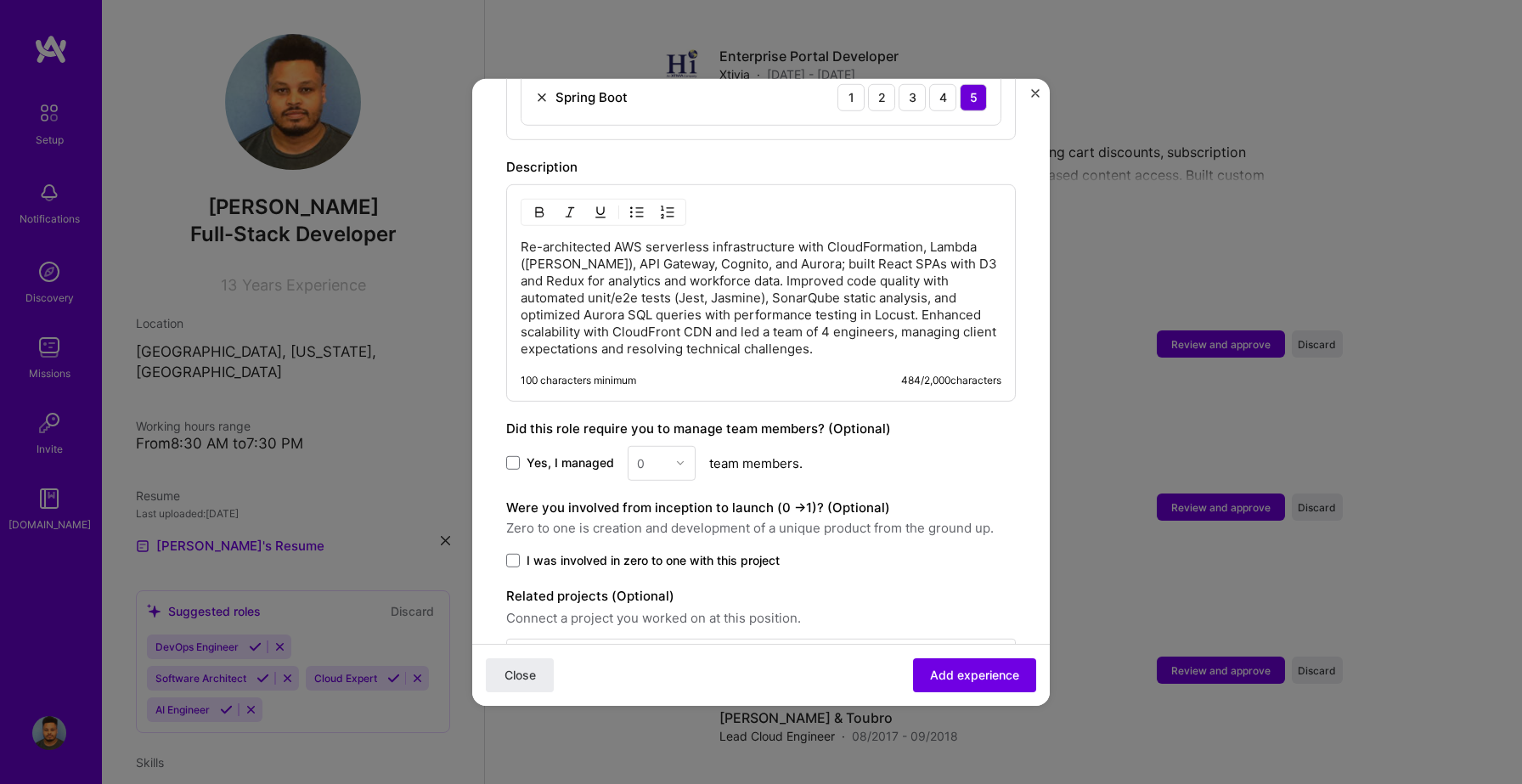
scroll to position [1156, 0]
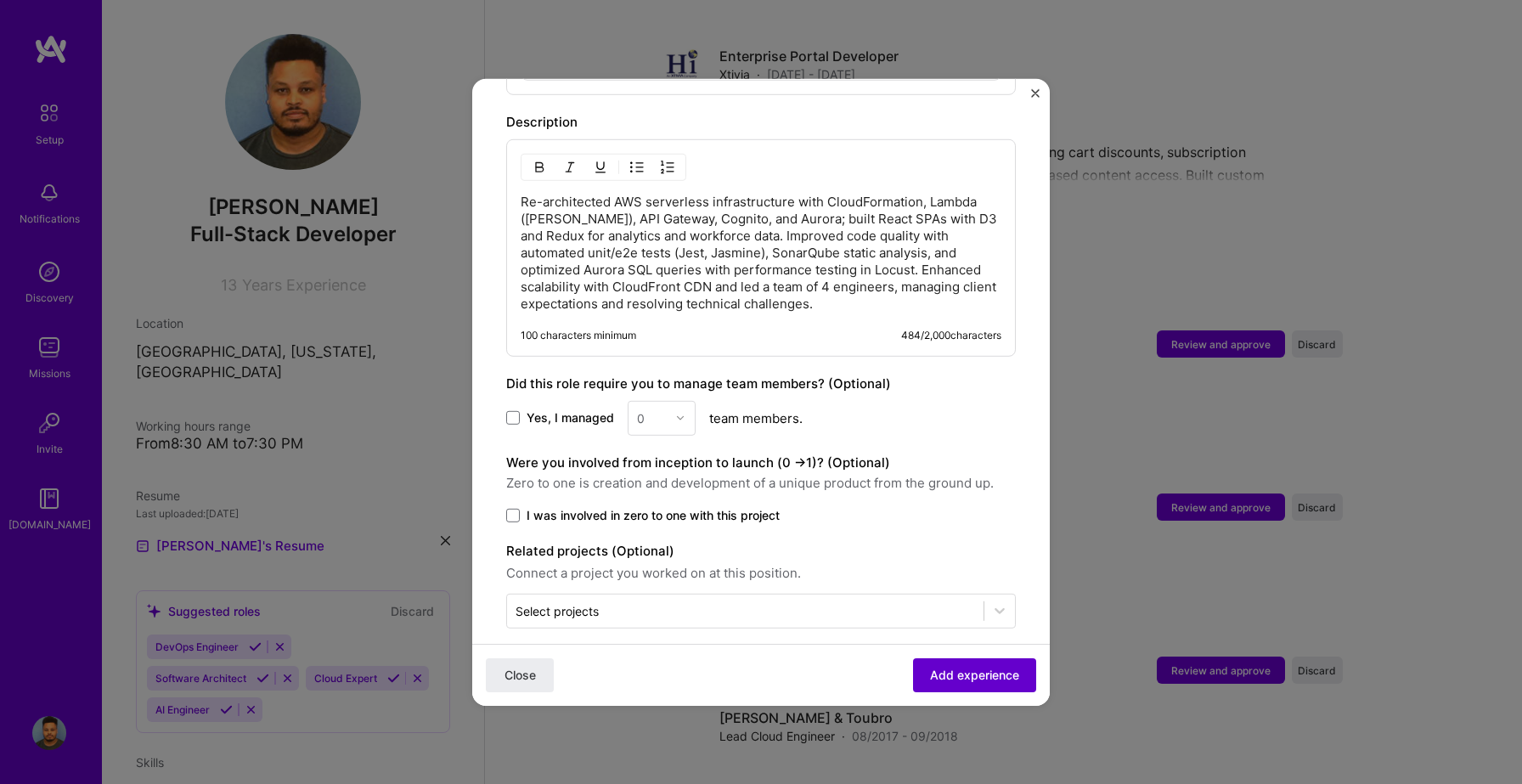
click at [966, 678] on span "Add experience" at bounding box center [975, 675] width 89 height 17
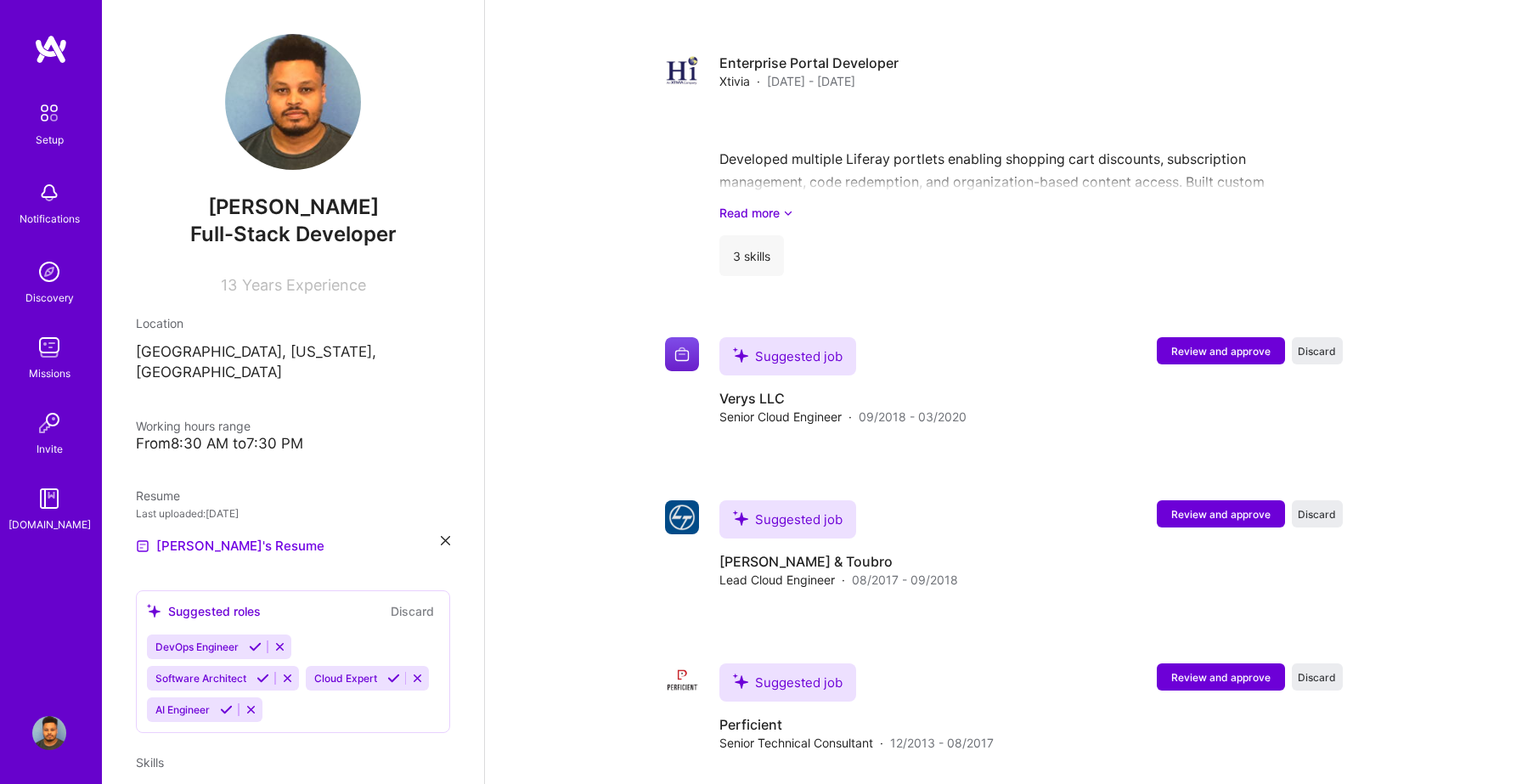
scroll to position [2029, 0]
click at [1208, 343] on span "Review and approve" at bounding box center [1221, 350] width 100 height 15
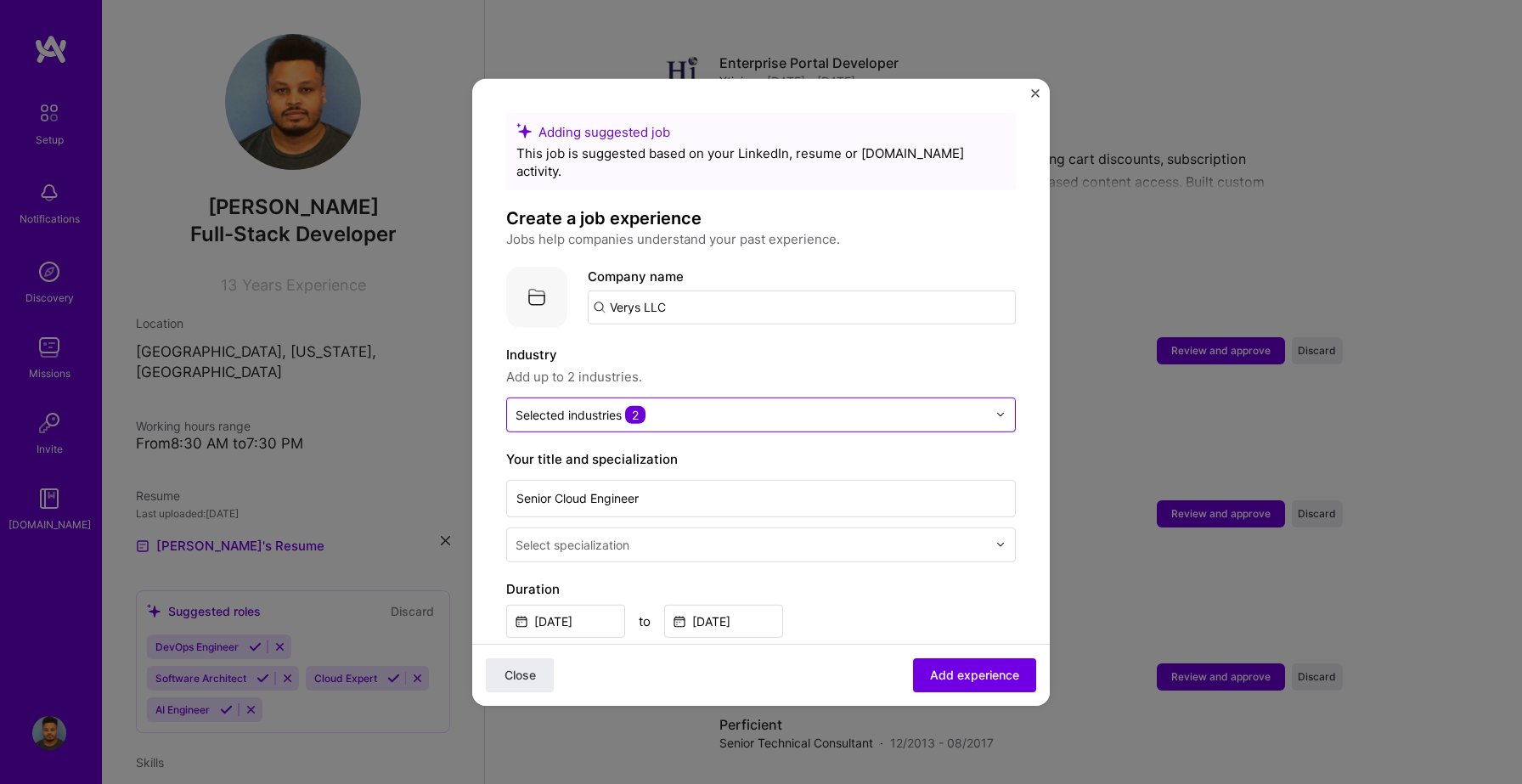
click at [719, 405] on input "text" at bounding box center [752, 414] width 472 height 18
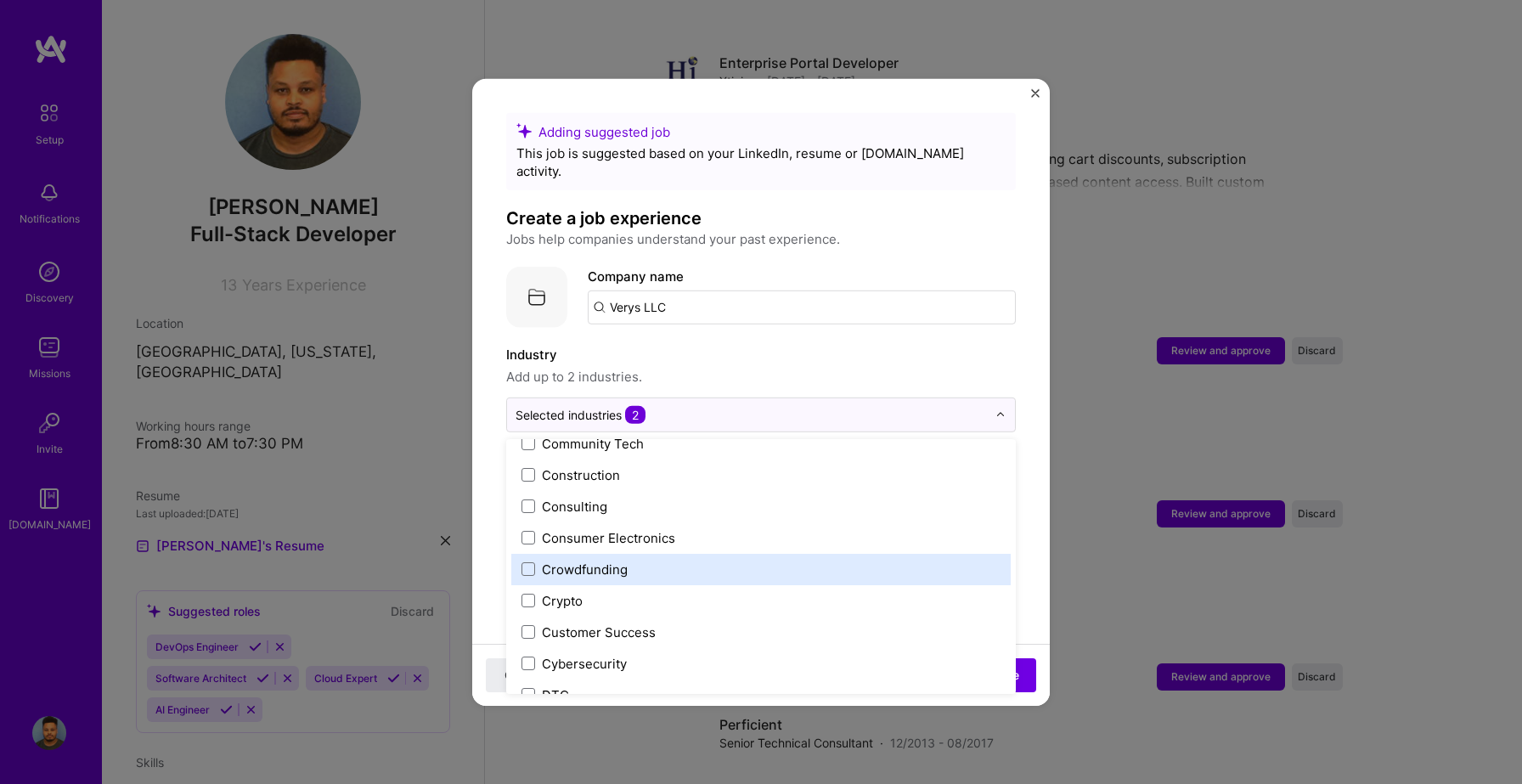
scroll to position [1083, 0]
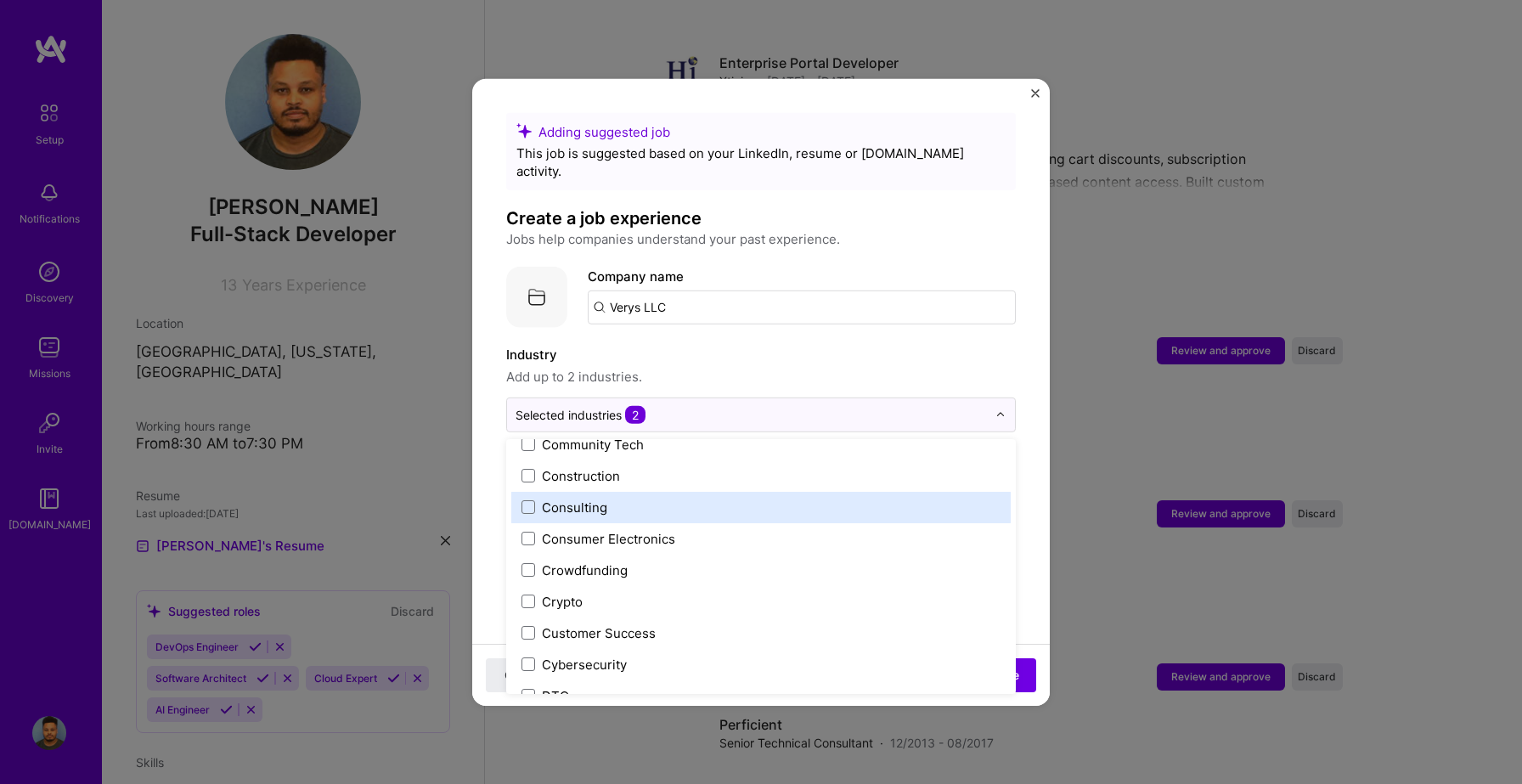
click at [530, 497] on div "Consulting" at bounding box center [761, 507] width 499 height 31
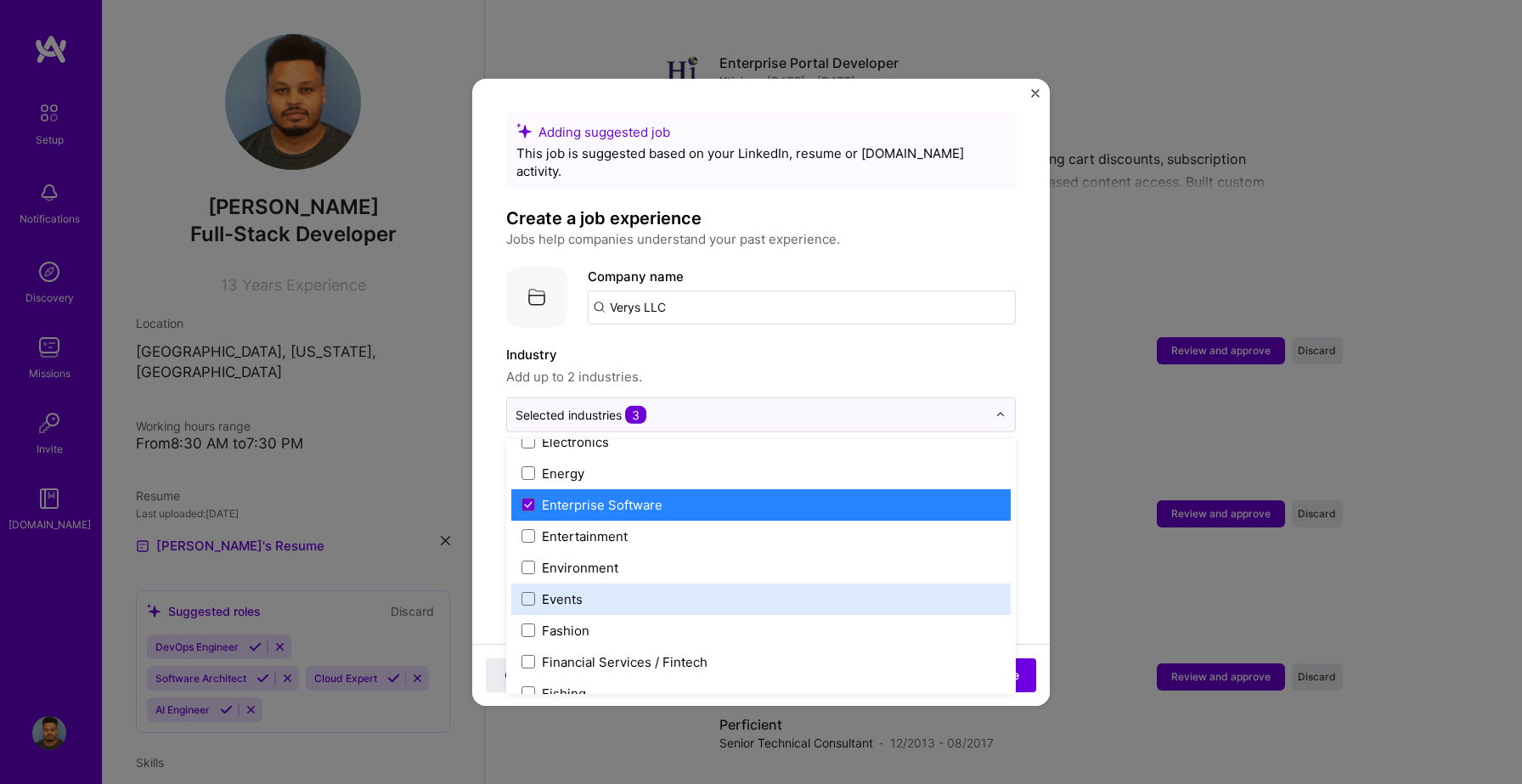
scroll to position [1478, 0]
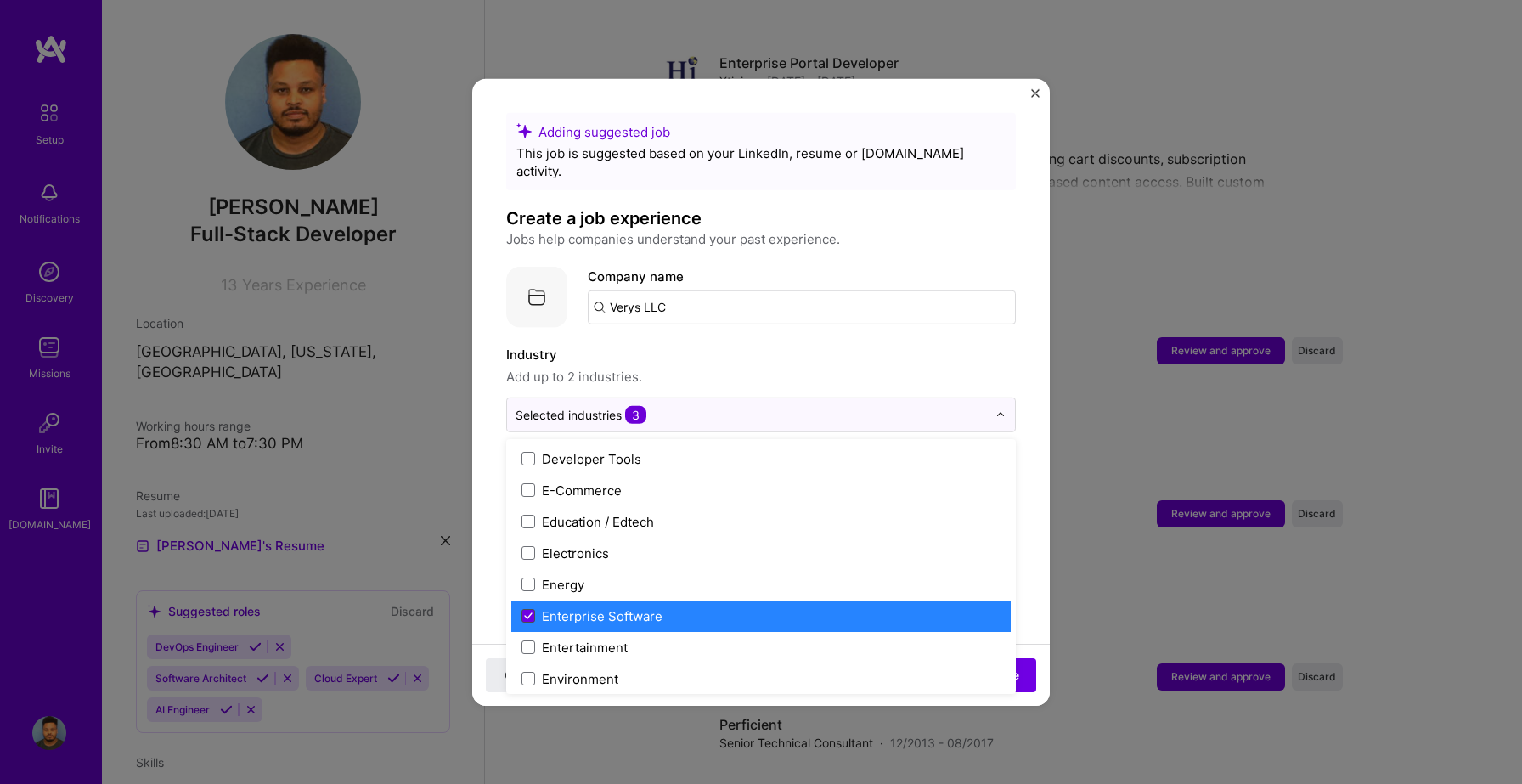
click at [531, 614] on icon at bounding box center [528, 616] width 6 height 6
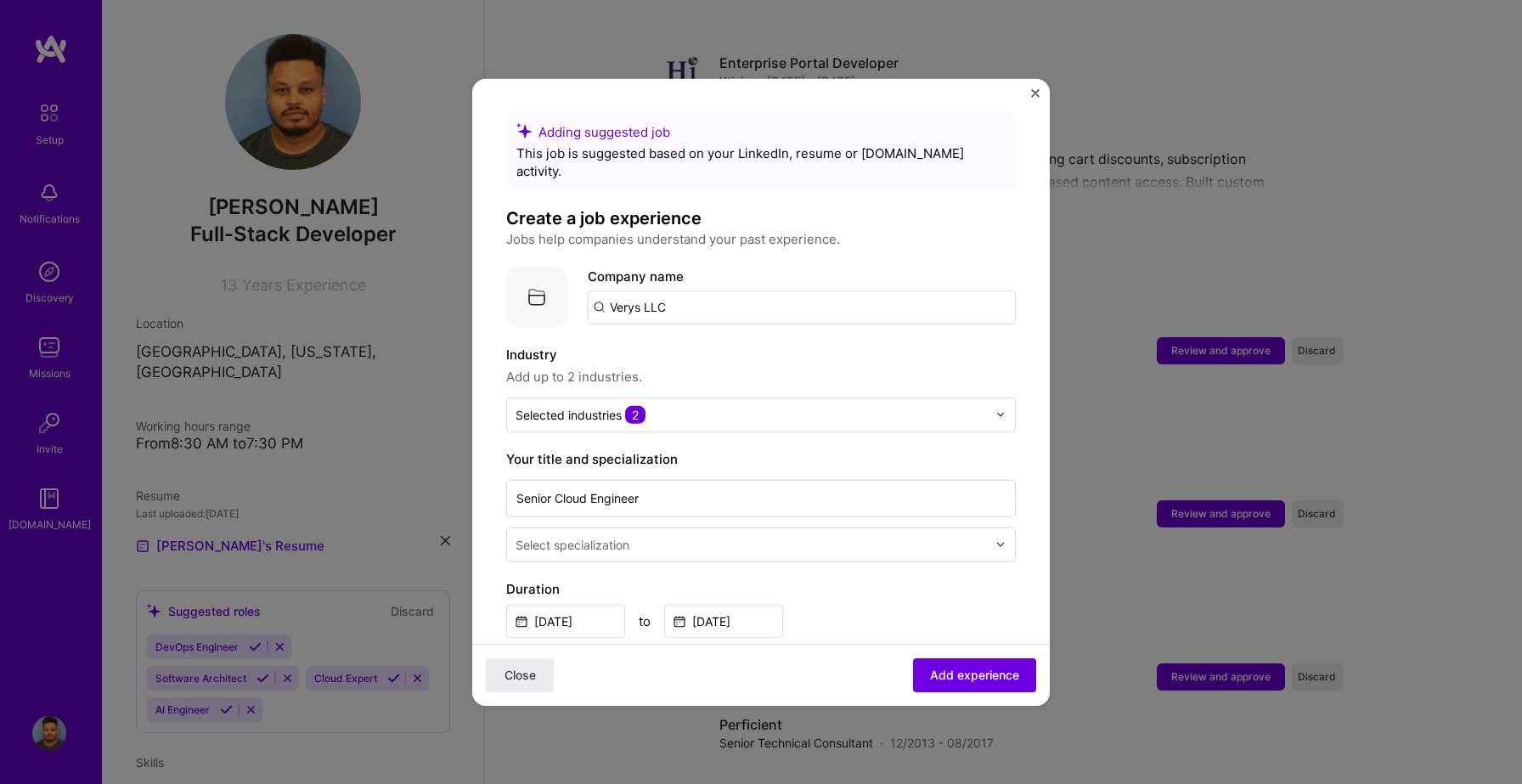
click at [727, 297] on input "Verys LLC" at bounding box center [802, 306] width 428 height 34
type input "Verys LL"
click at [710, 341] on div "Verys LL" at bounding box center [715, 354] width 65 height 29
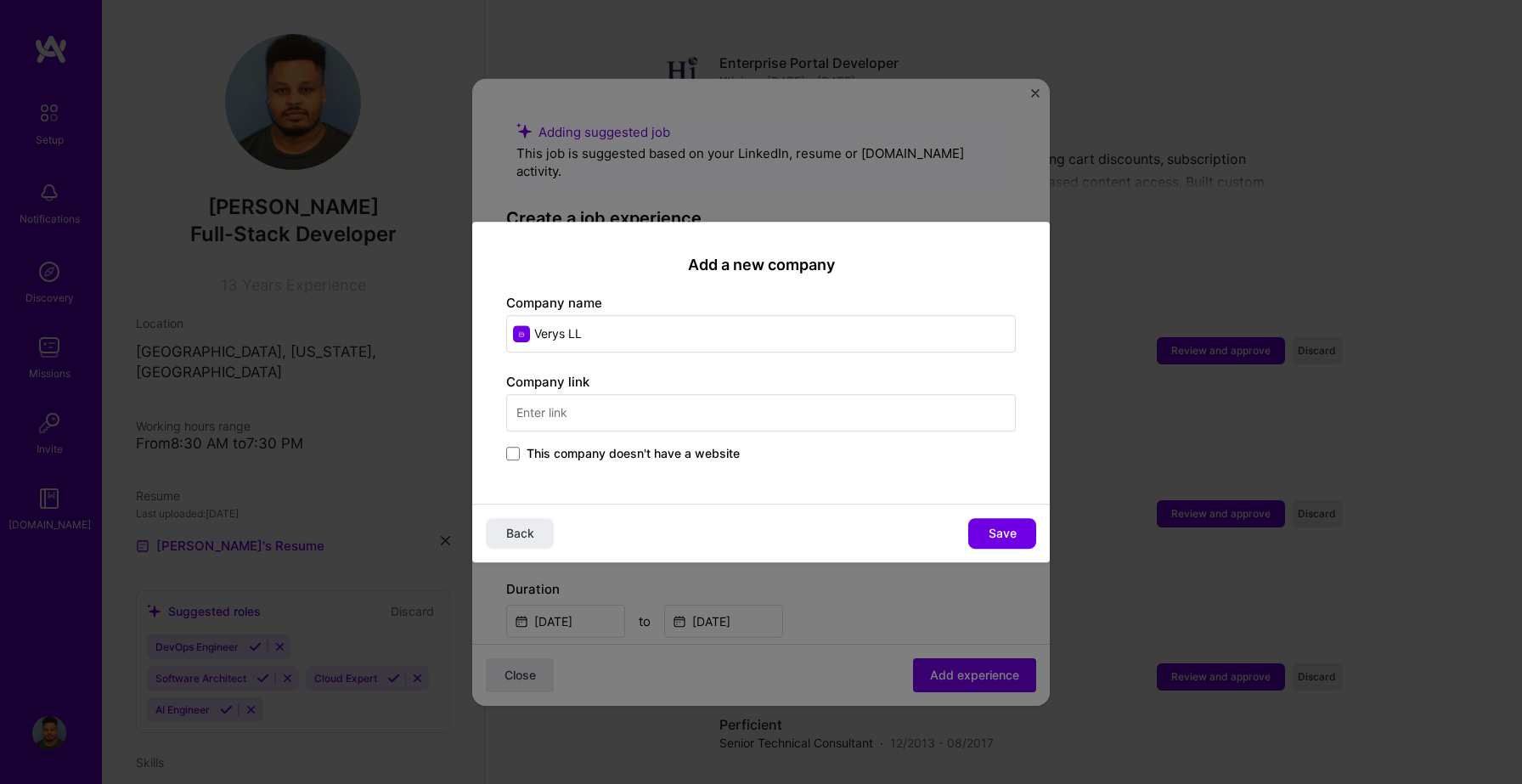
click at [701, 424] on input "text" at bounding box center [760, 413] width 509 height 38
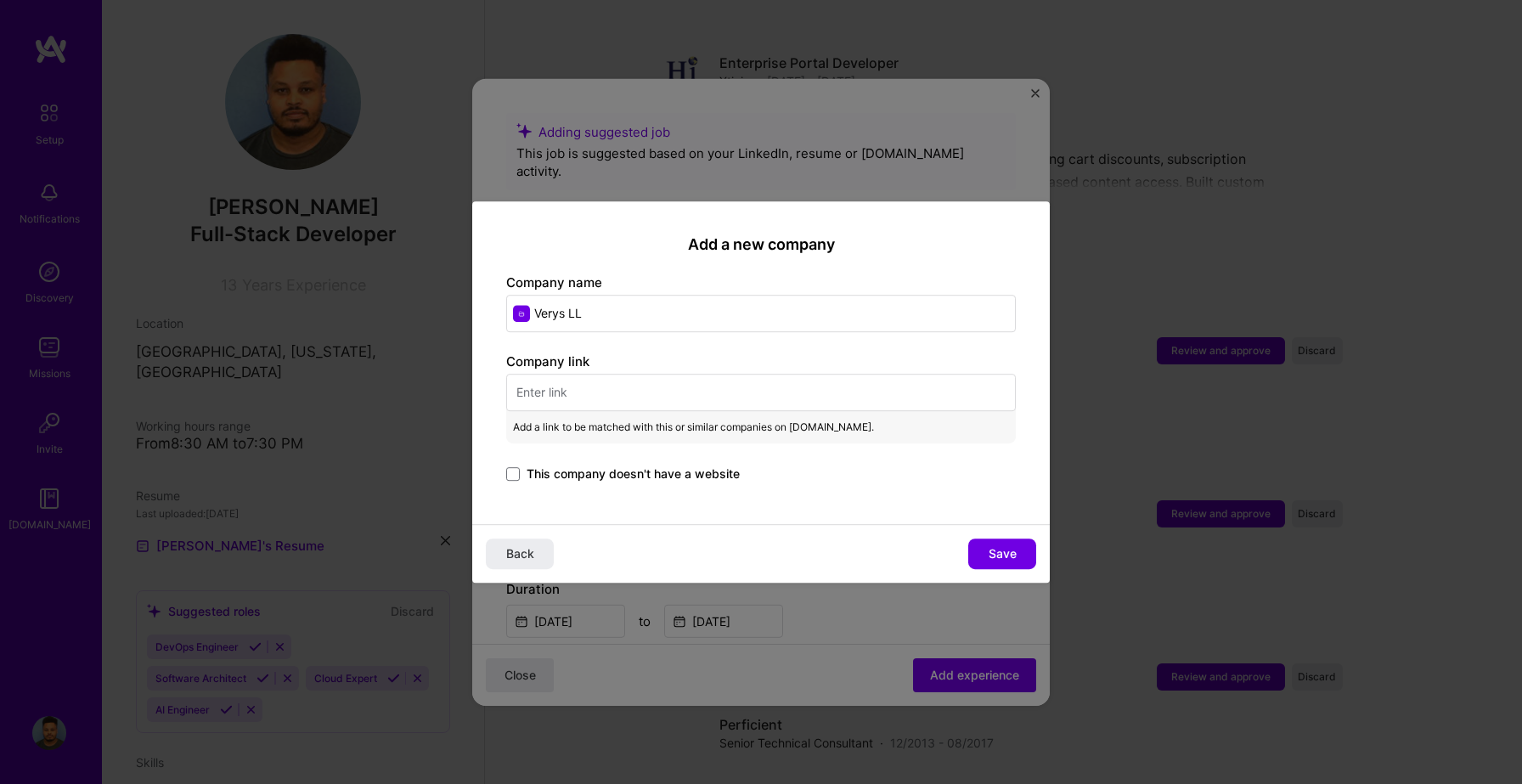
paste input "https://verys.com/"
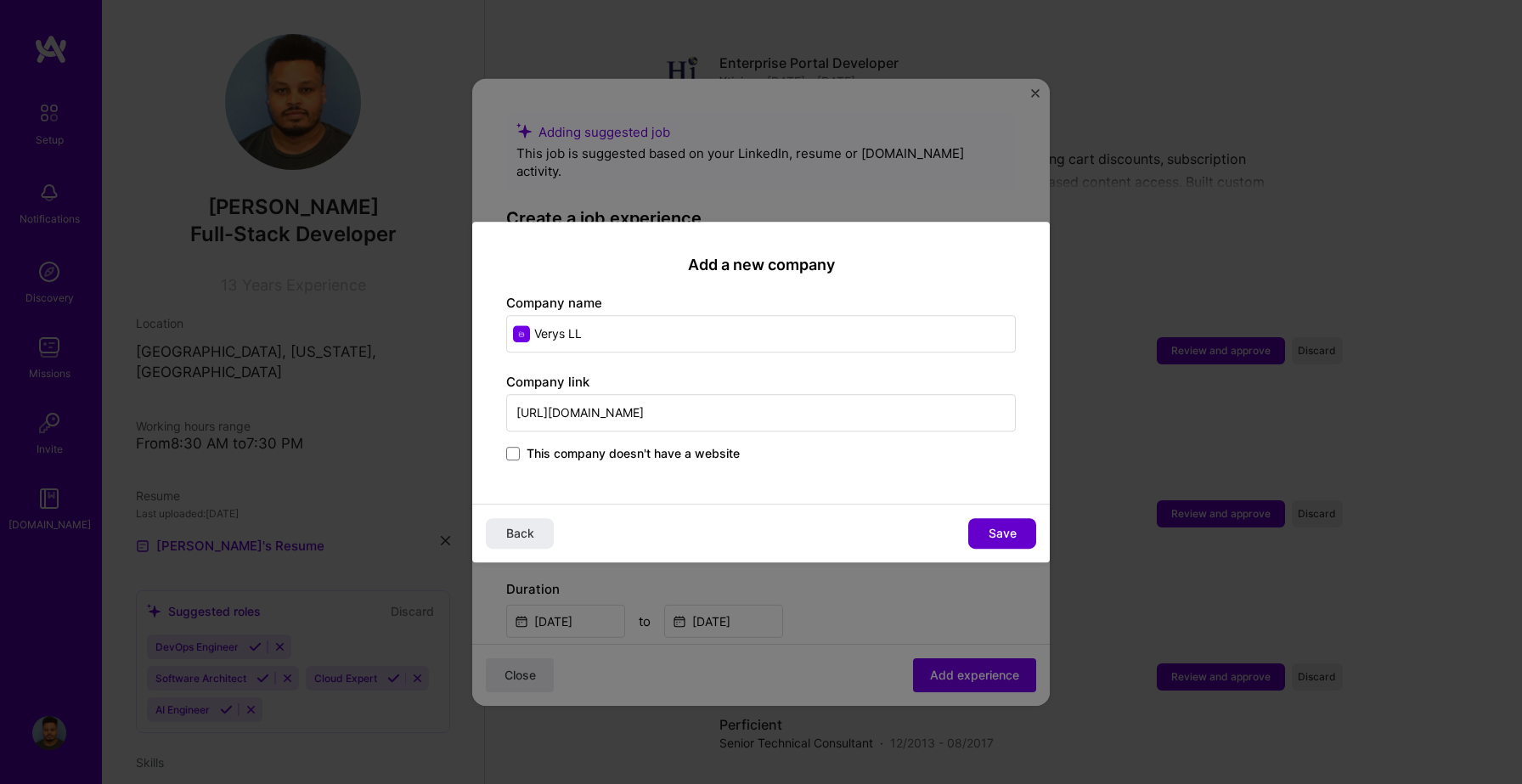
type input "https://verys.com/"
click at [993, 535] on span "Save" at bounding box center [1002, 533] width 28 height 17
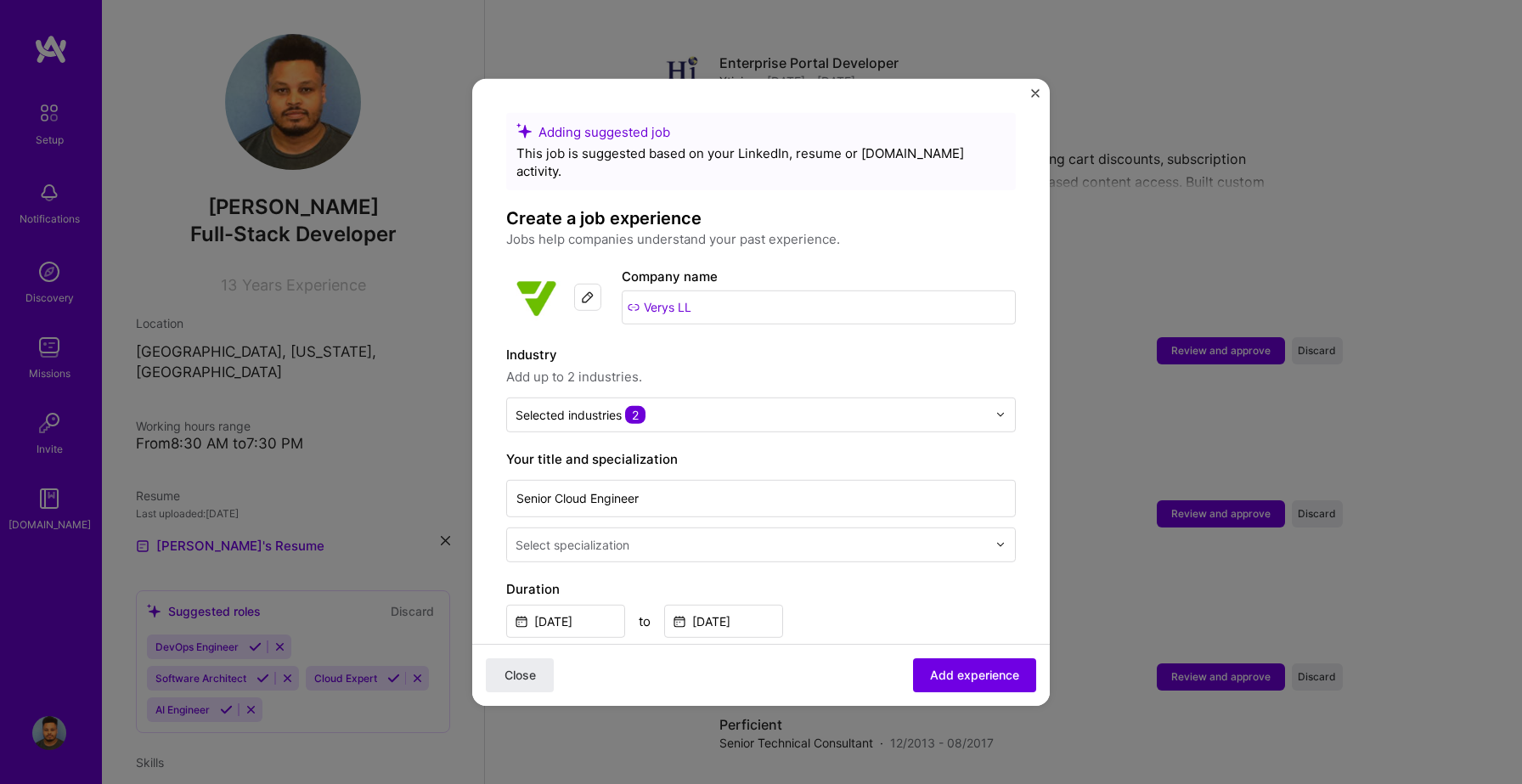
click at [681, 290] on input "Verys LL" at bounding box center [819, 306] width 394 height 34
click at [722, 295] on input "Verys LL" at bounding box center [819, 306] width 394 height 34
paste input ", a West Monroe company"
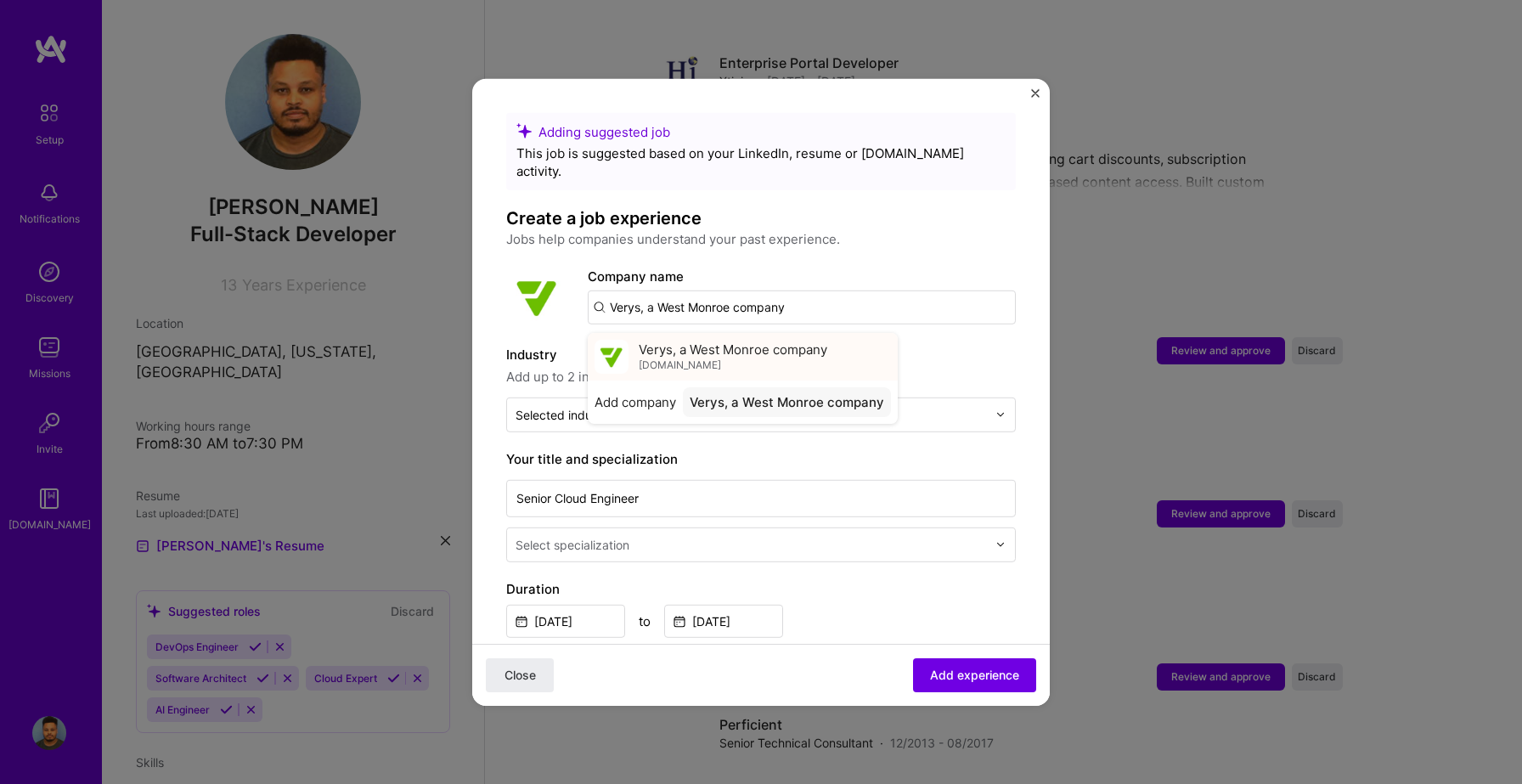
type input "Verys, a West Monroe company"
click at [685, 358] on span "verys.com" at bounding box center [679, 365] width 82 height 14
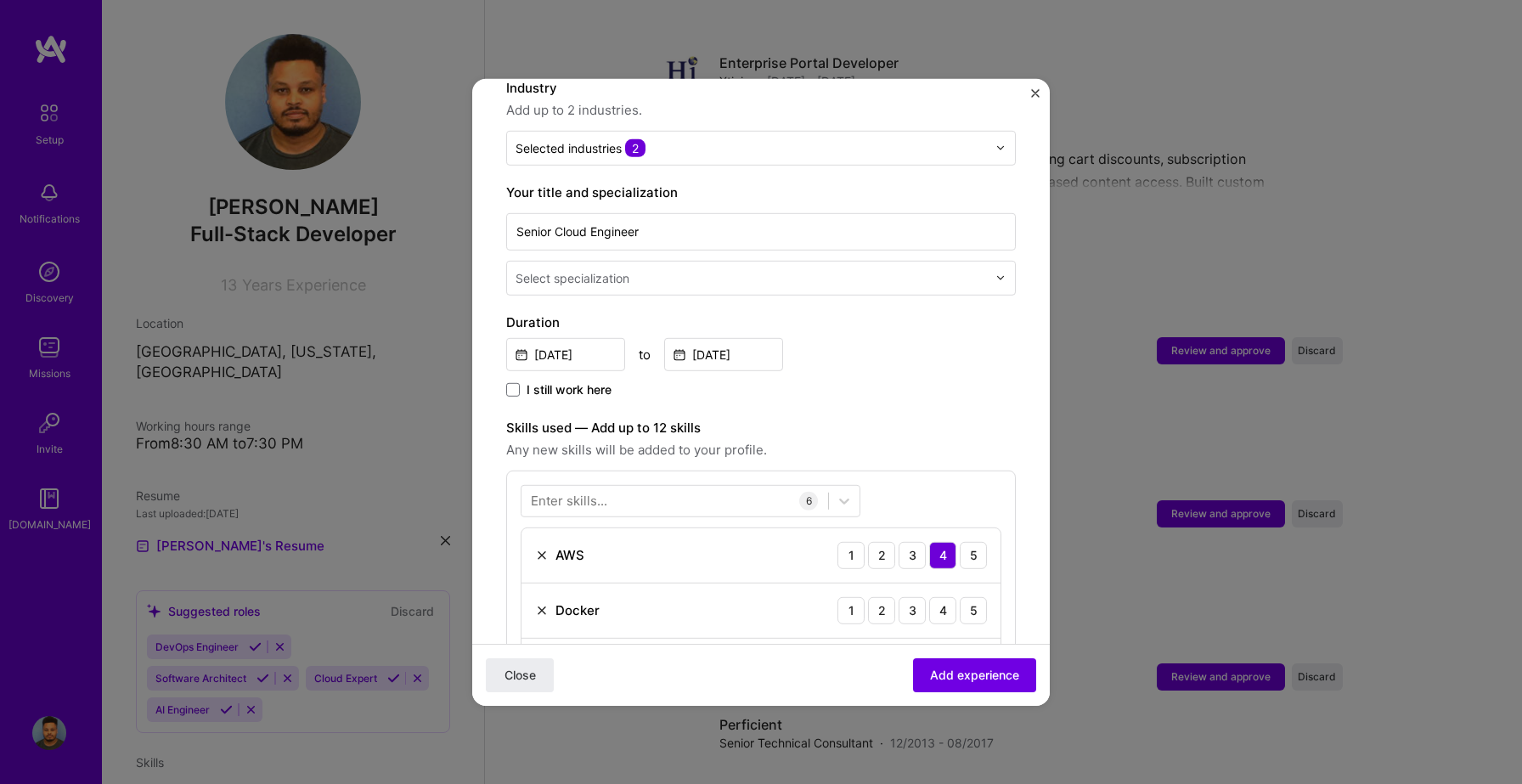
scroll to position [296, 0]
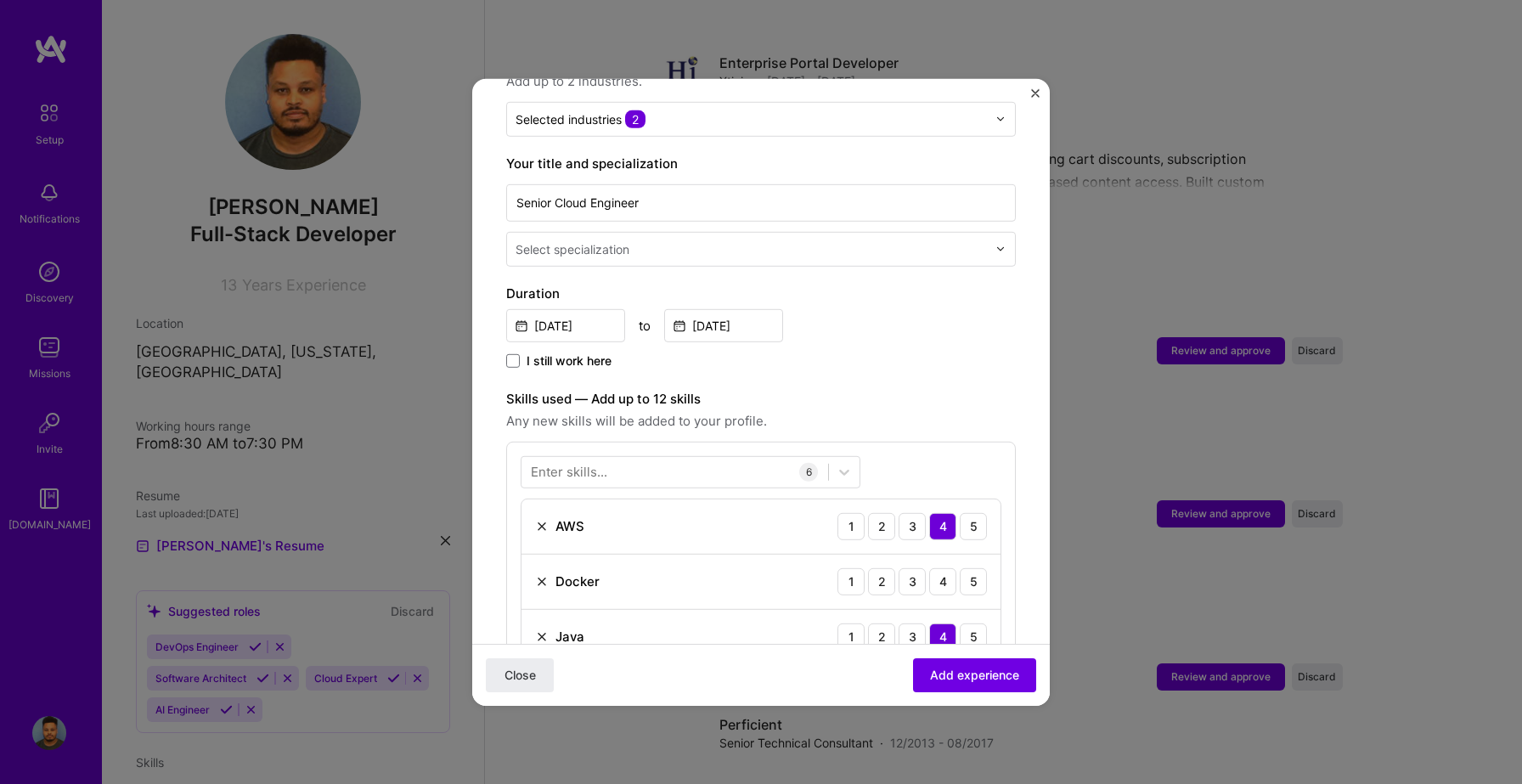
click at [672, 248] on div "Select specialization" at bounding box center [760, 249] width 509 height 35
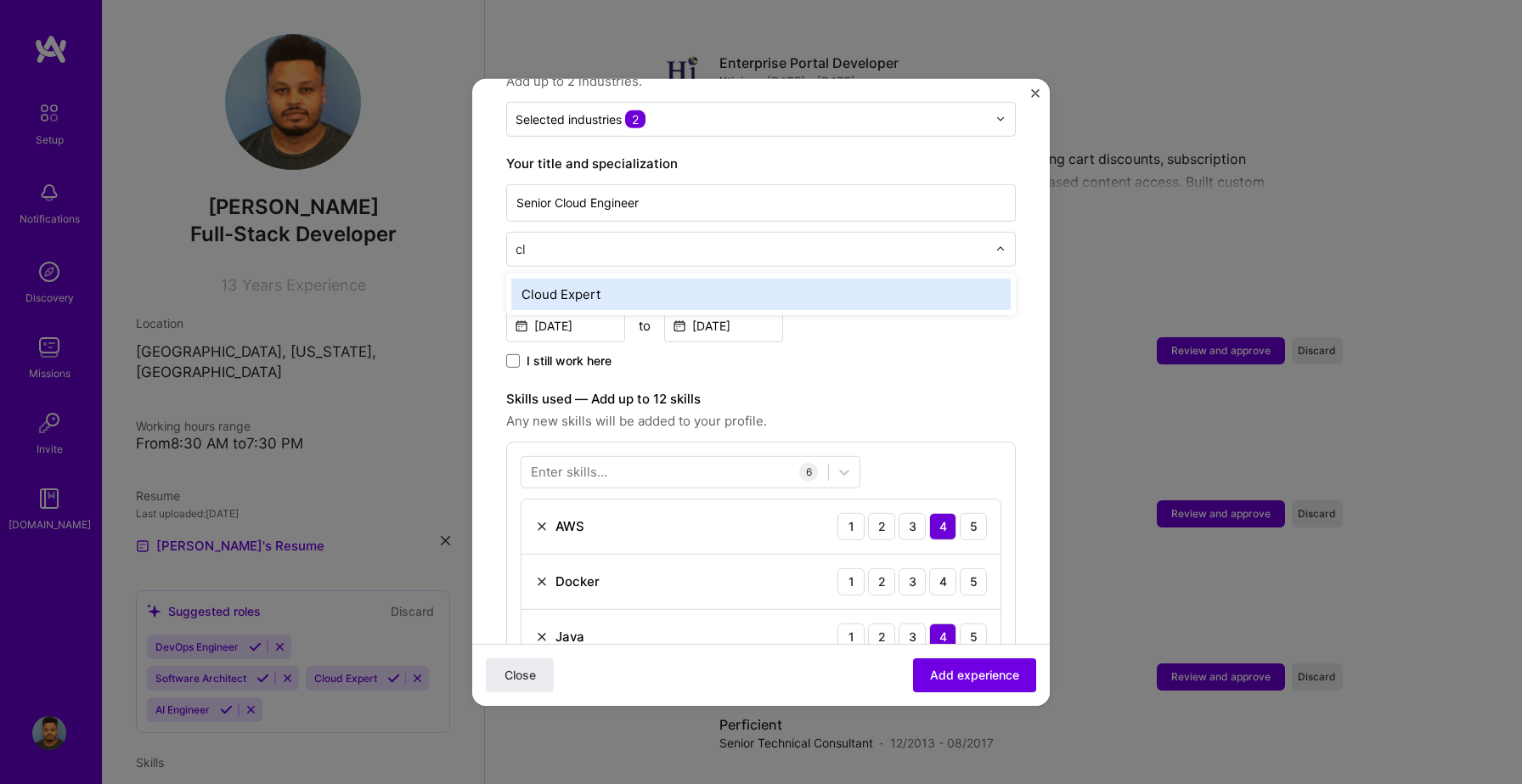
type input "clo"
click at [602, 277] on div "Cloud Expert" at bounding box center [761, 293] width 499 height 31
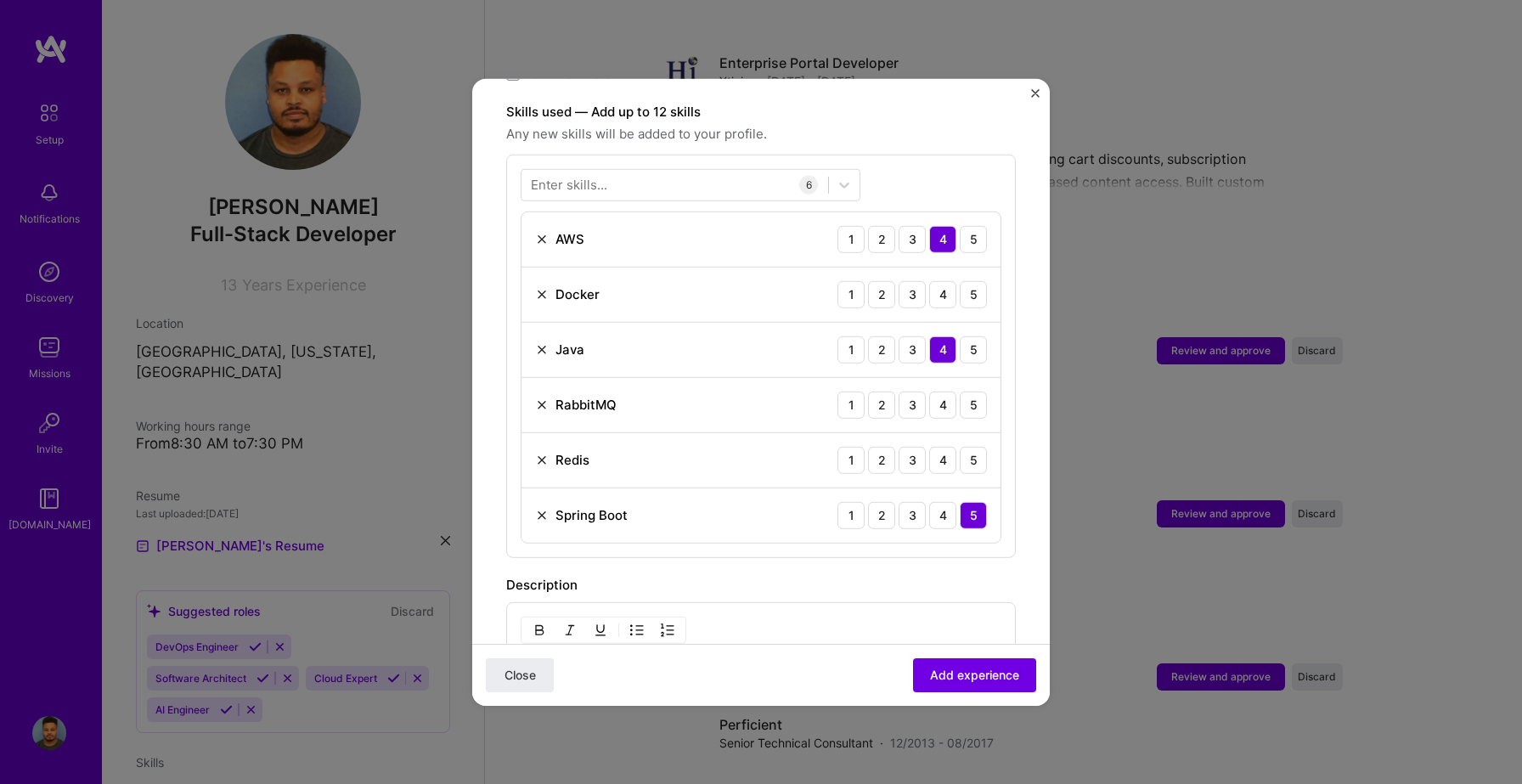
scroll to position [588, 0]
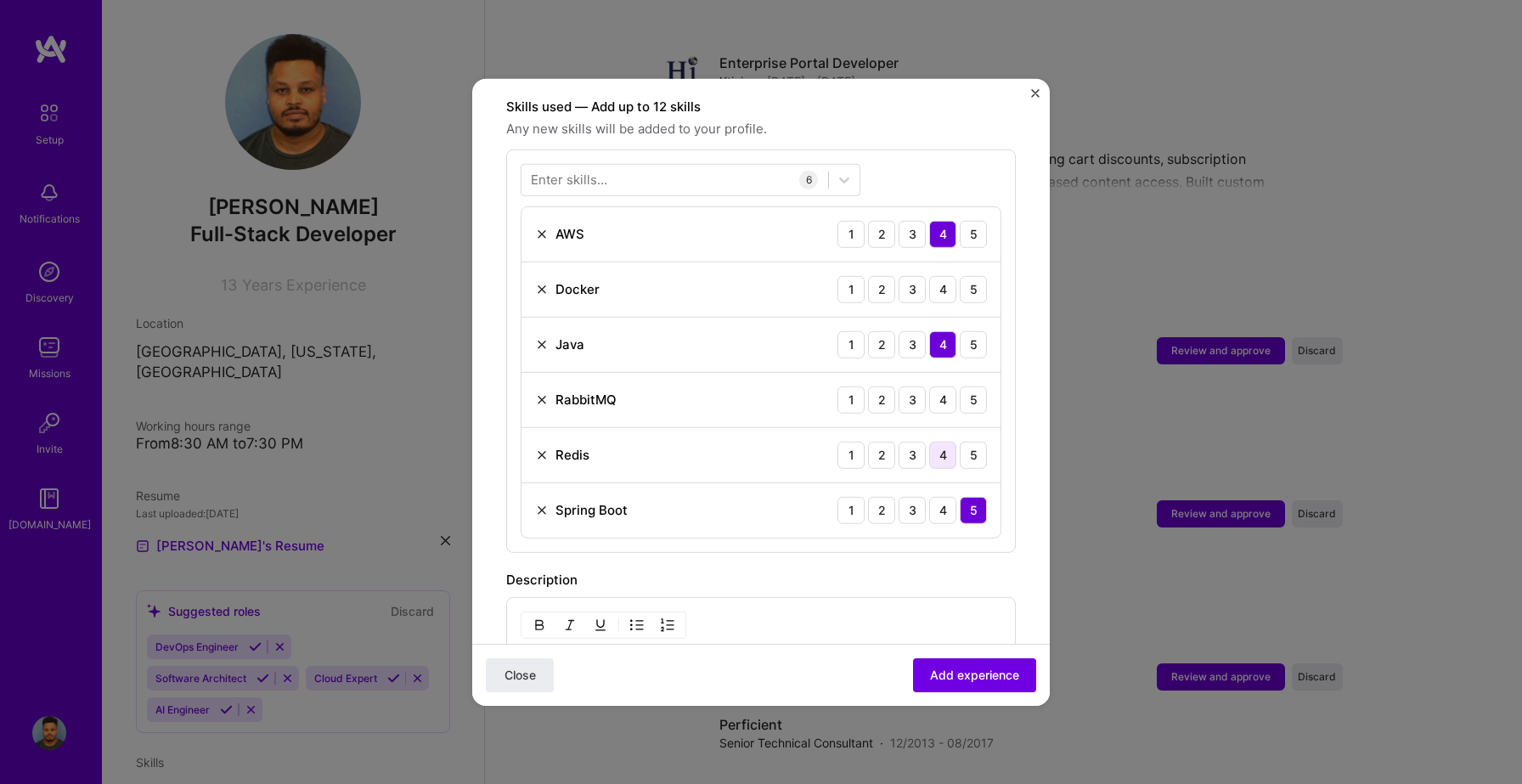
click at [942, 441] on div "4" at bounding box center [943, 455] width 28 height 28
click at [968, 386] on div "5" at bounding box center [974, 400] width 28 height 28
click at [942, 275] on div "4" at bounding box center [943, 289] width 28 height 28
click at [967, 331] on div "5" at bounding box center [974, 345] width 28 height 28
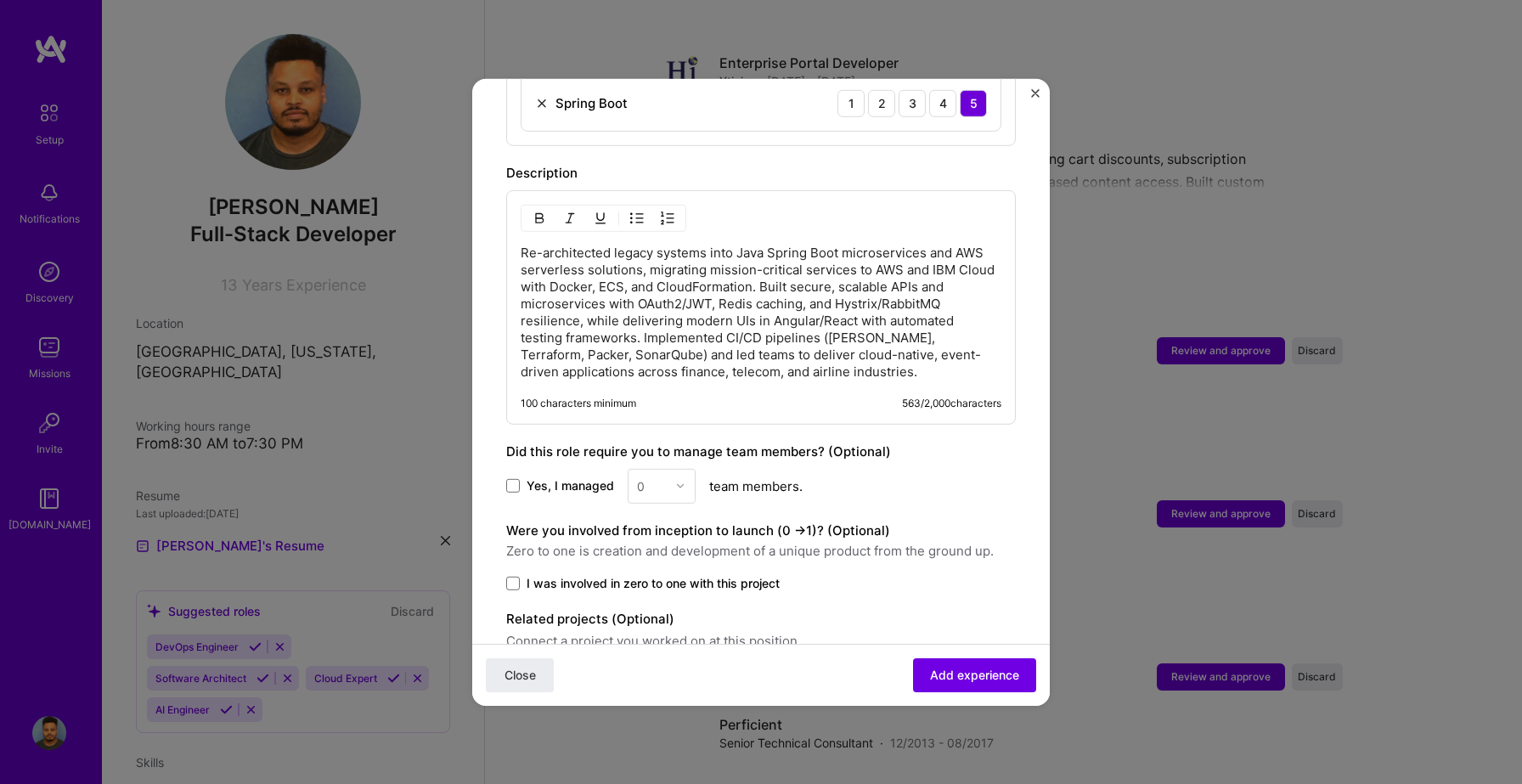
scroll to position [1062, 0]
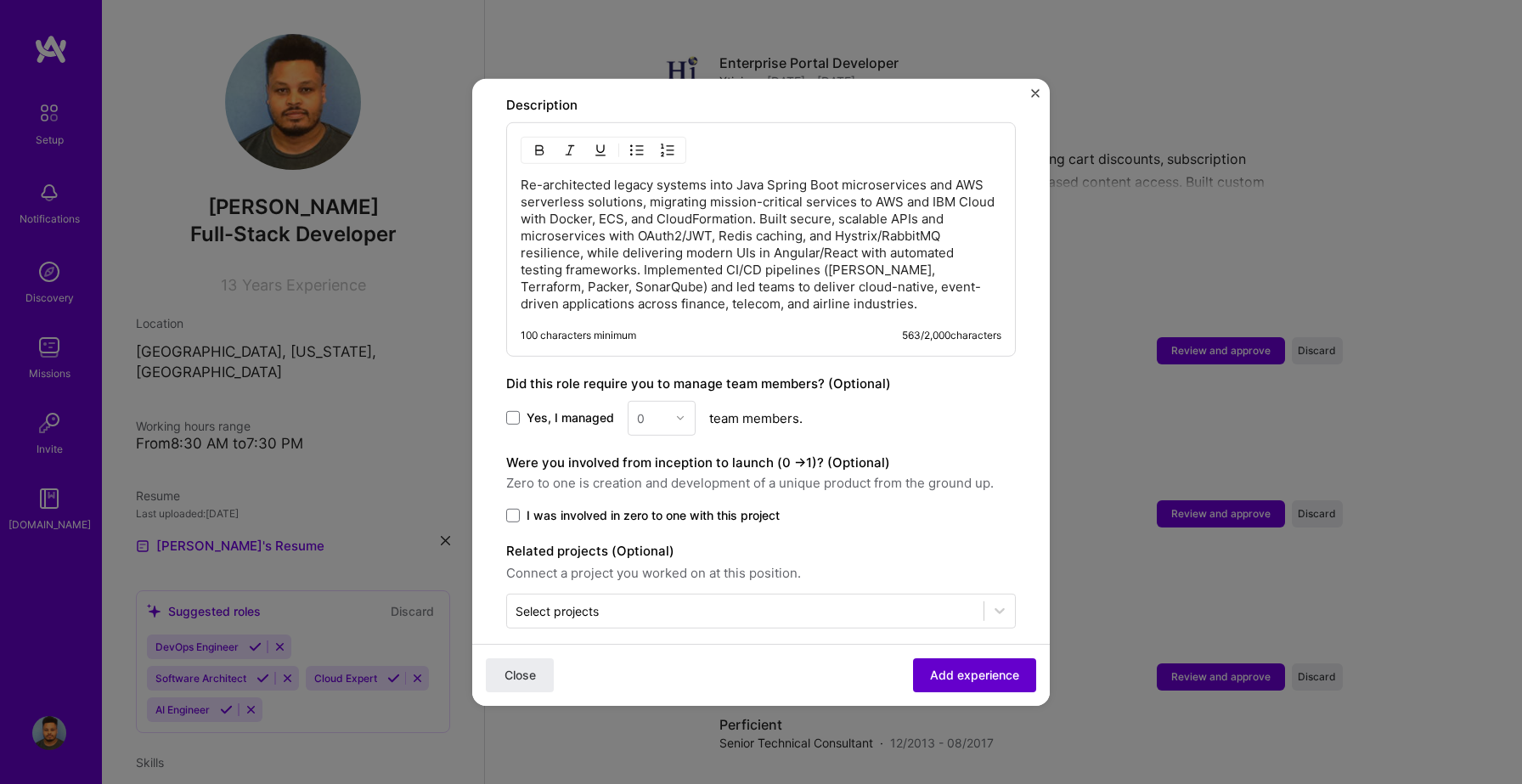
click at [993, 673] on span "Add experience" at bounding box center [975, 675] width 89 height 17
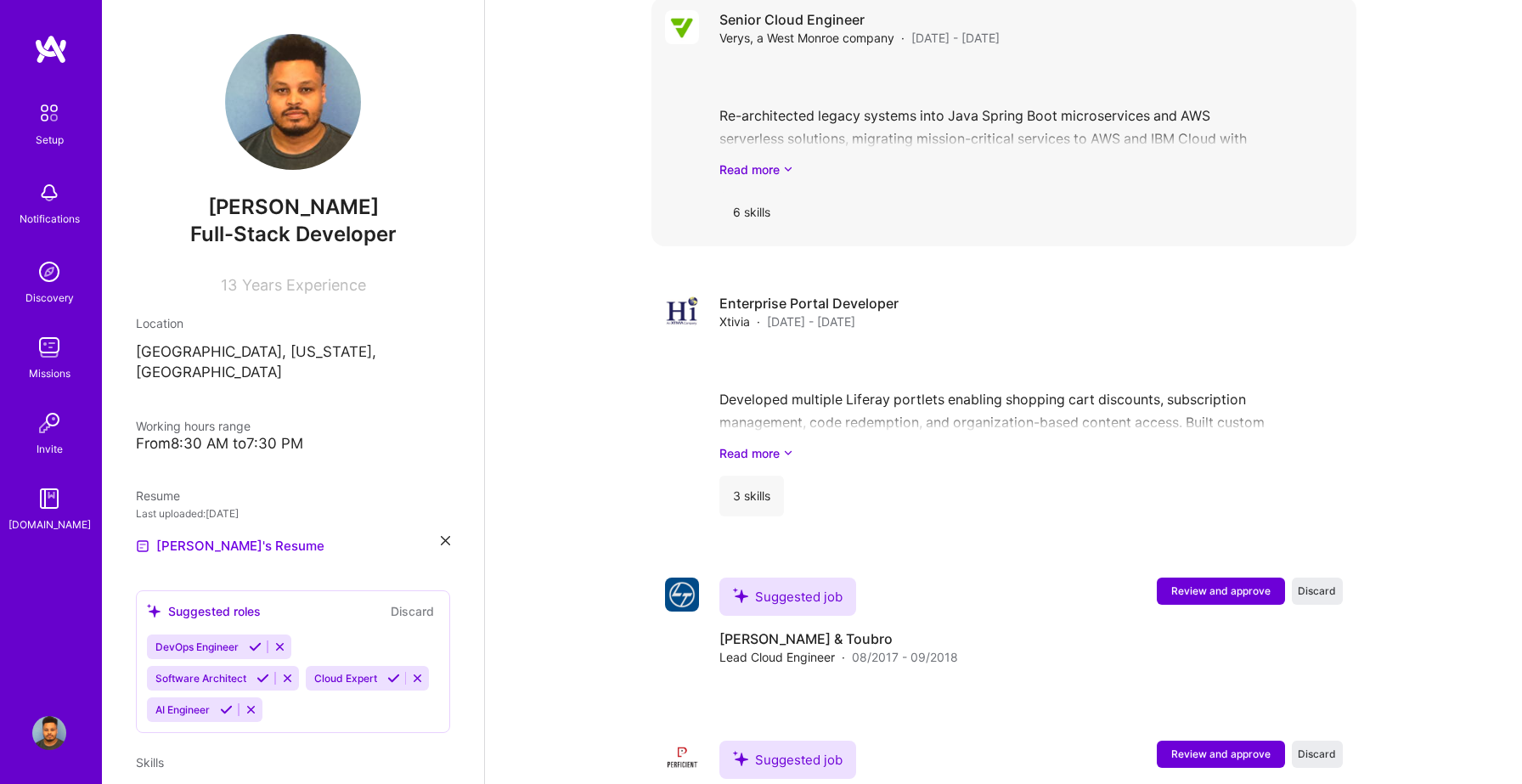
scroll to position [2149, 0]
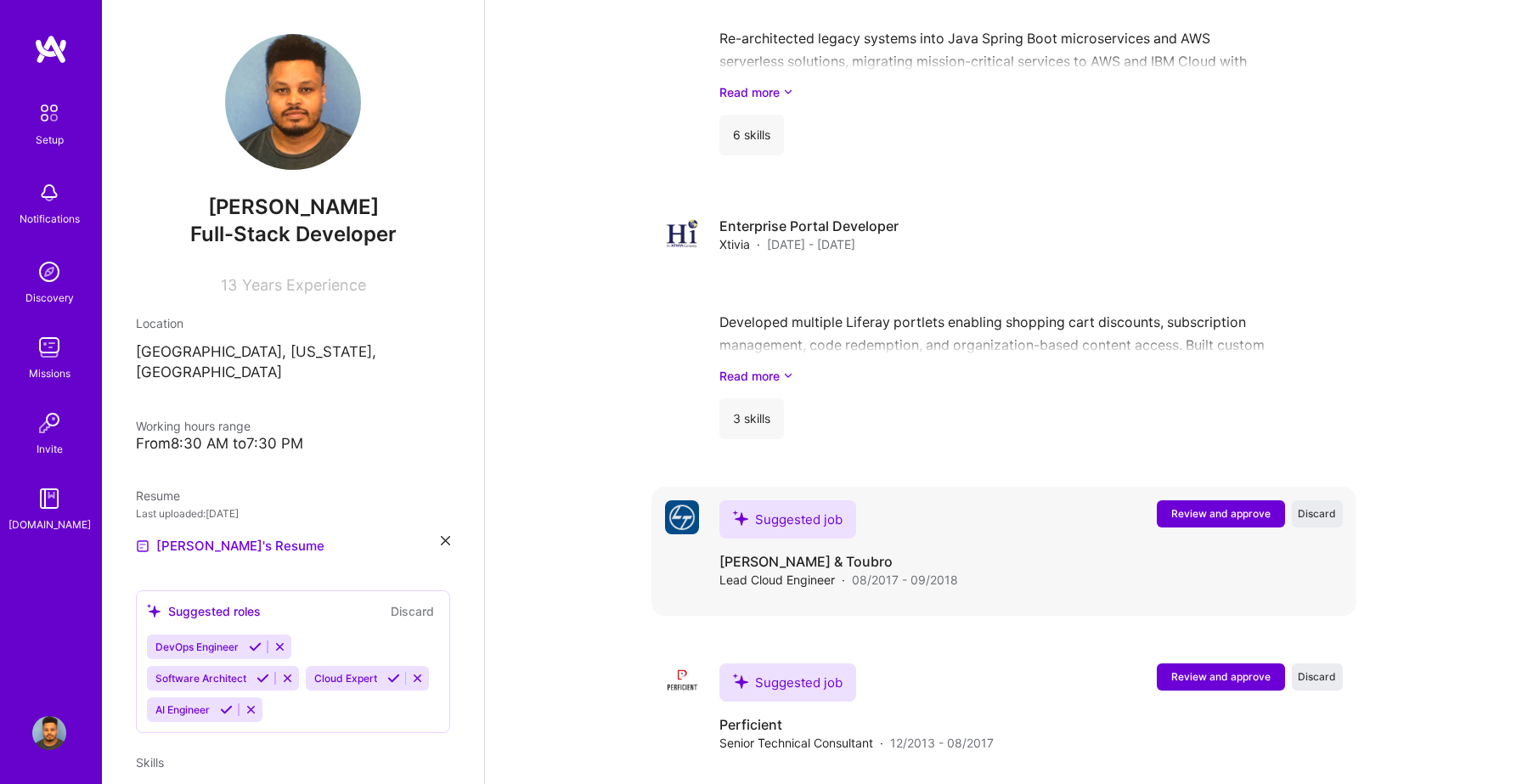
click at [1230, 506] on span "Review and approve" at bounding box center [1221, 513] width 100 height 15
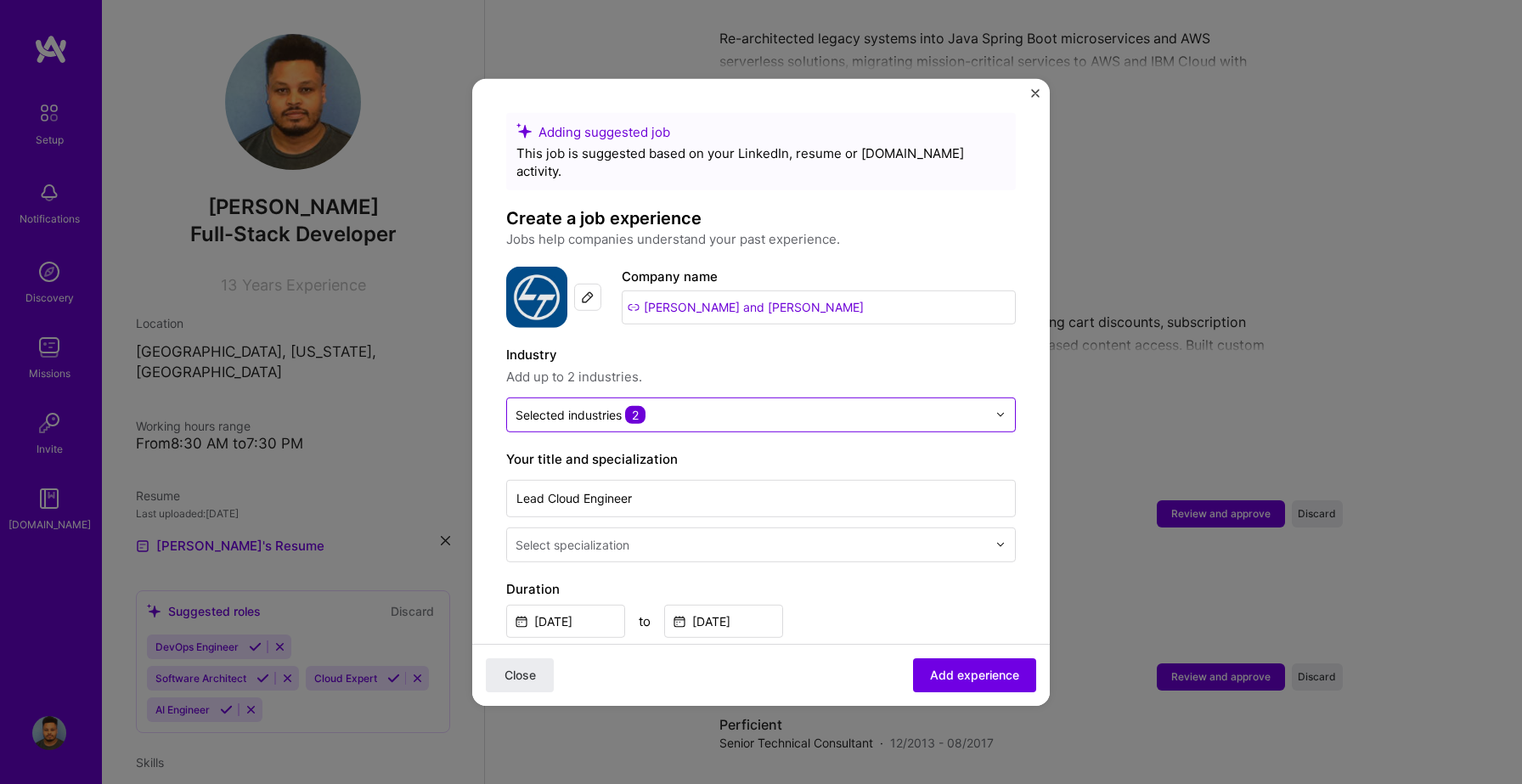
click at [690, 405] on input "text" at bounding box center [752, 414] width 472 height 18
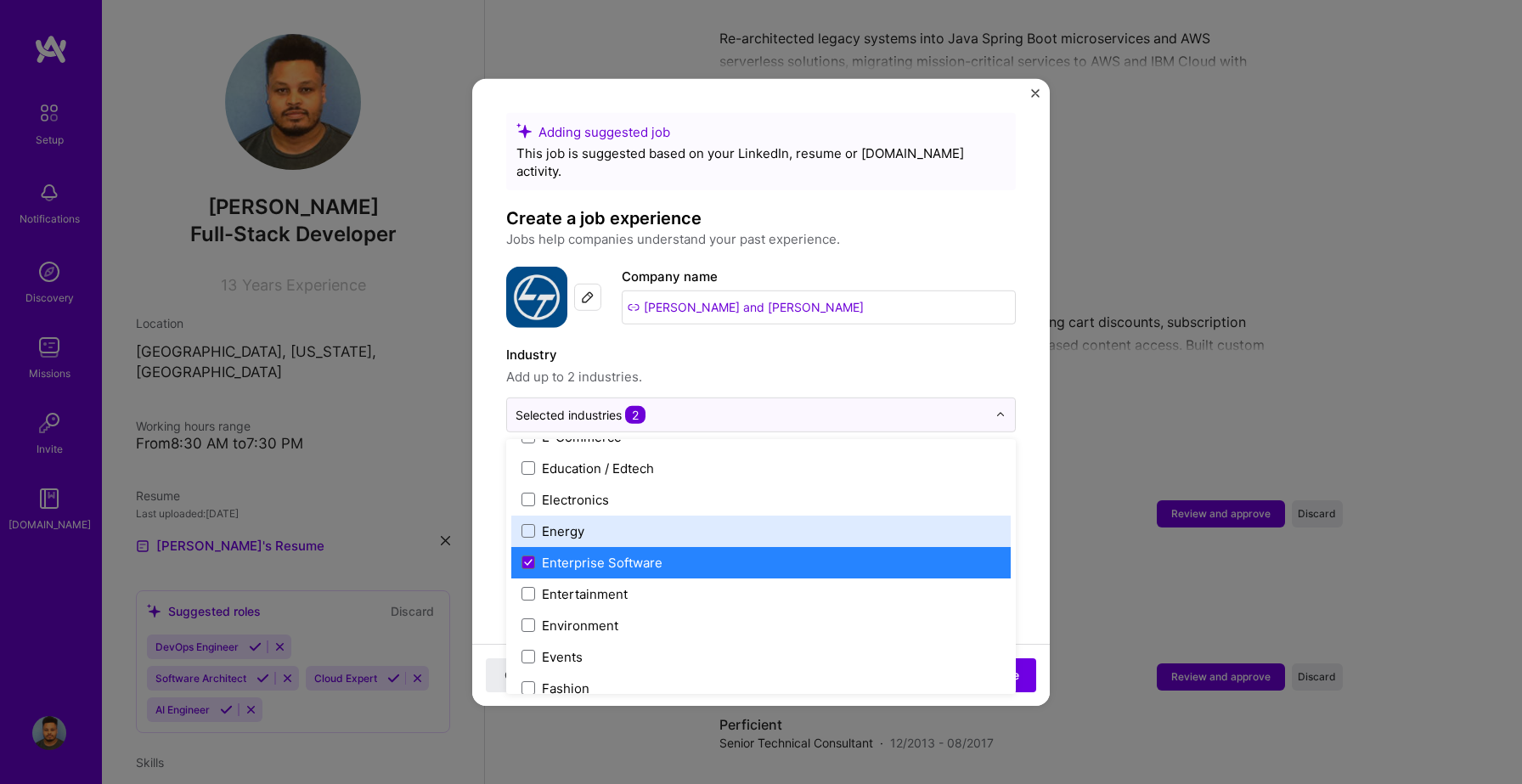
scroll to position [1536, 0]
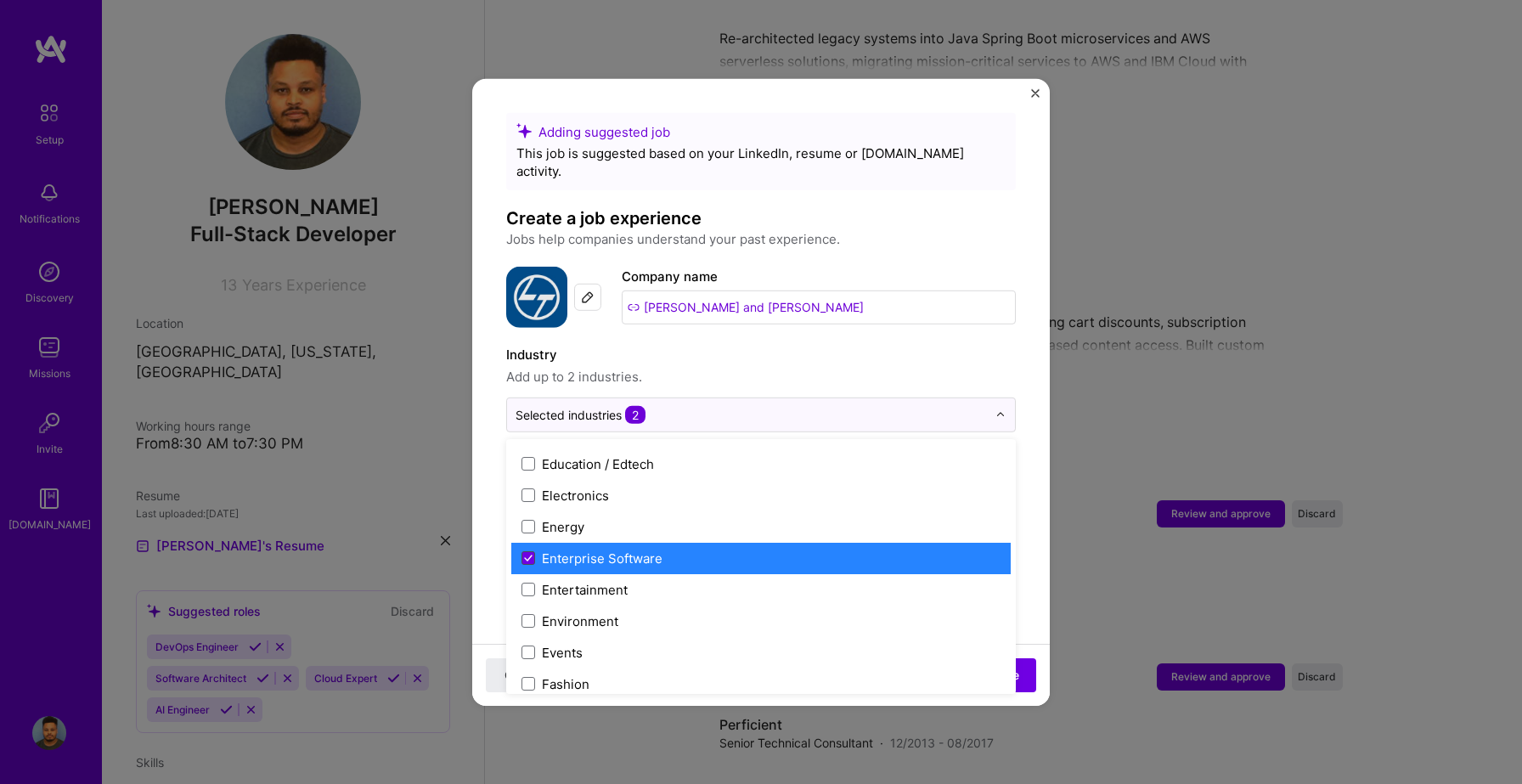
click at [525, 556] on icon at bounding box center [528, 558] width 6 height 6
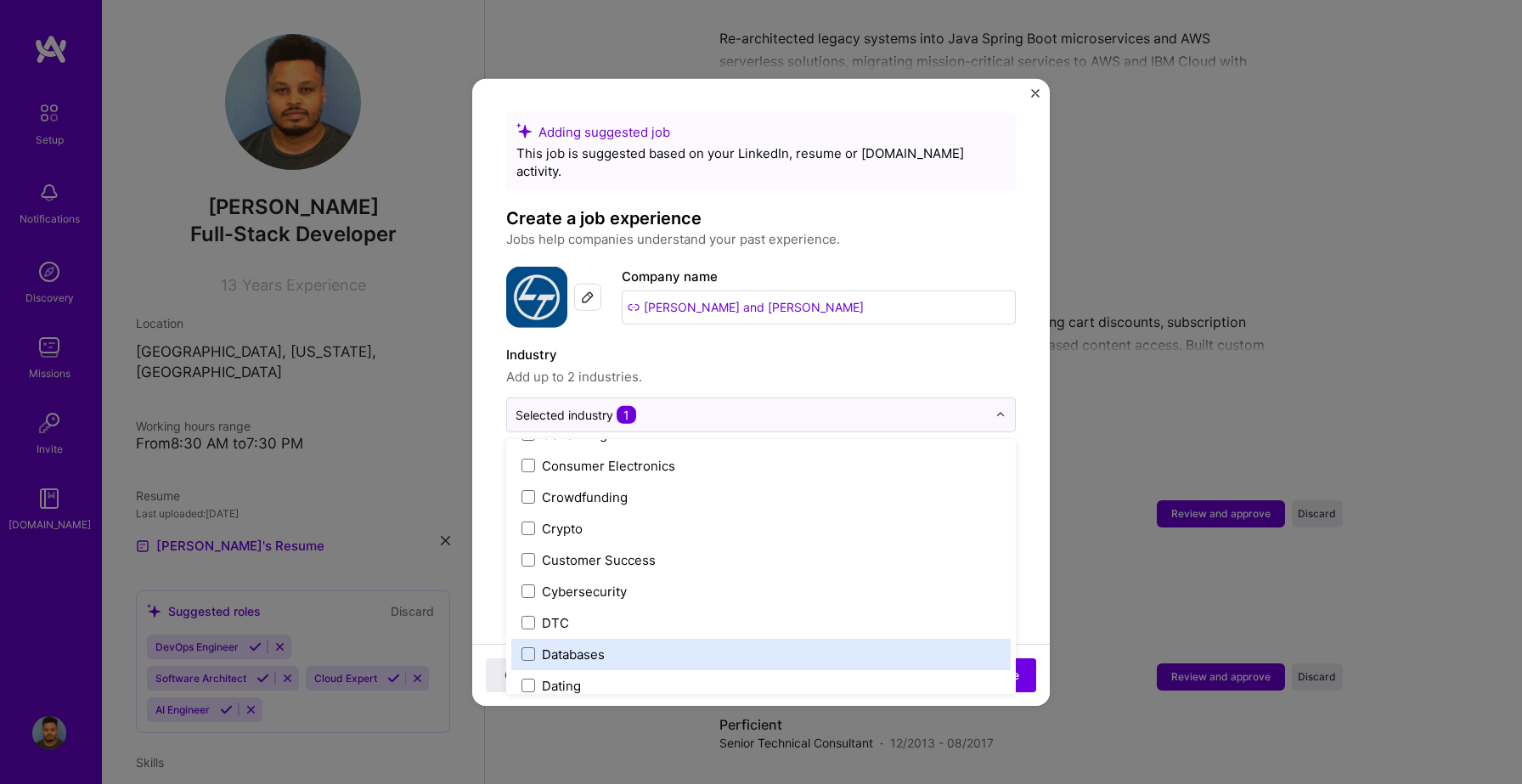
scroll to position [1092, 0]
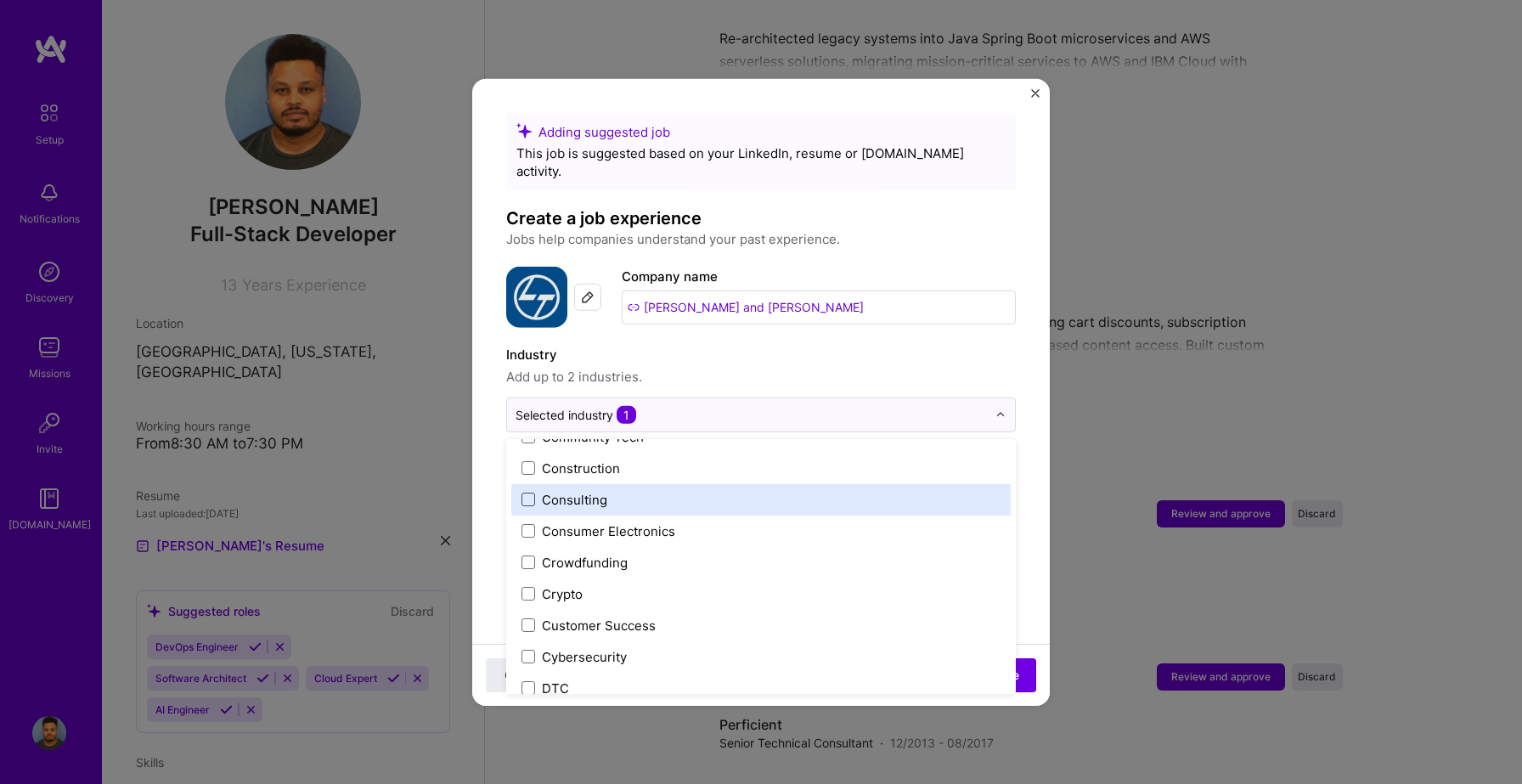
click at [525, 493] on span at bounding box center [528, 499] width 14 height 14
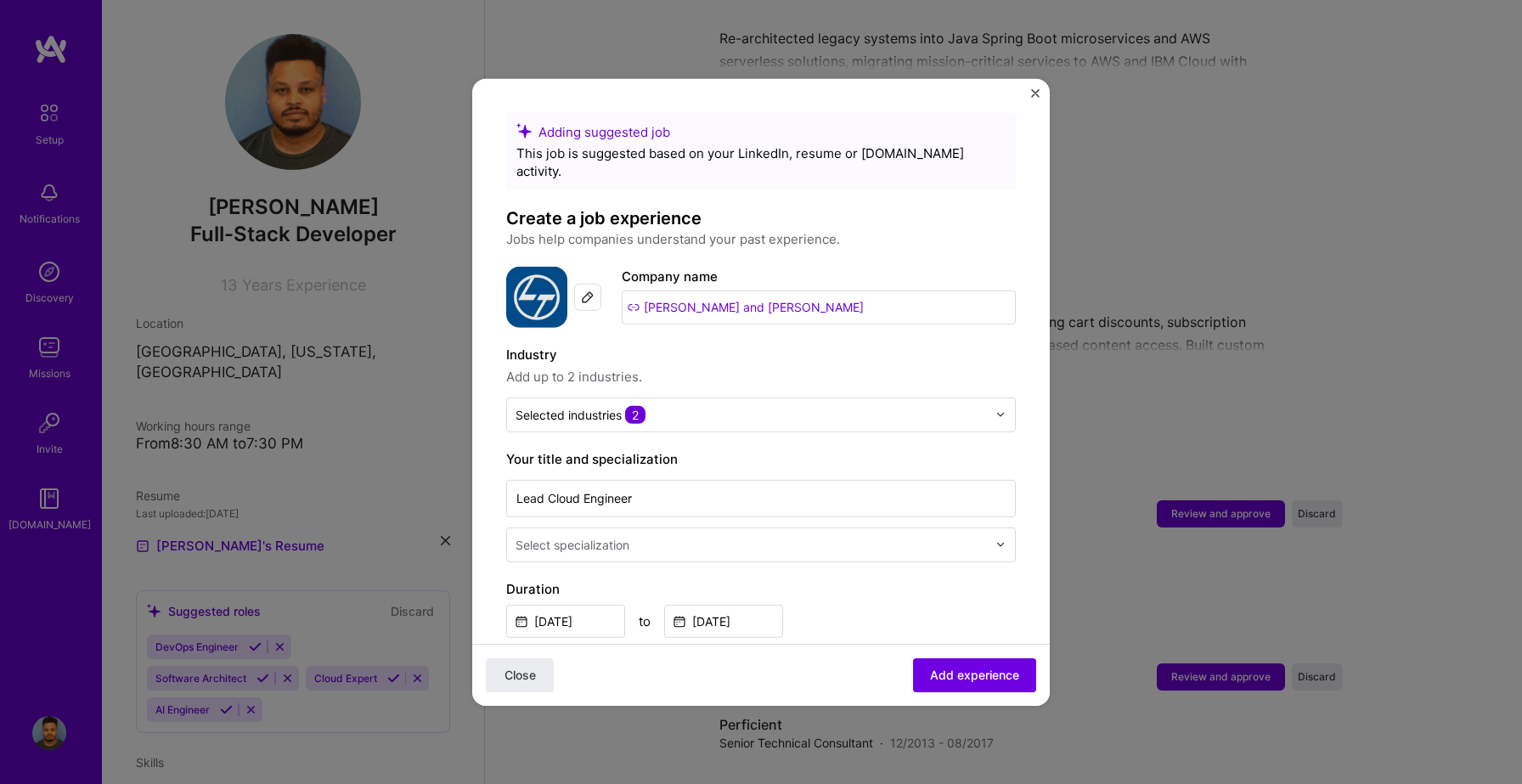
click at [959, 371] on div "Industry Add up to 2 industries. Selected industries 2" at bounding box center [760, 387] width 509 height 88
click at [767, 535] on input "text" at bounding box center [753, 544] width 474 height 18
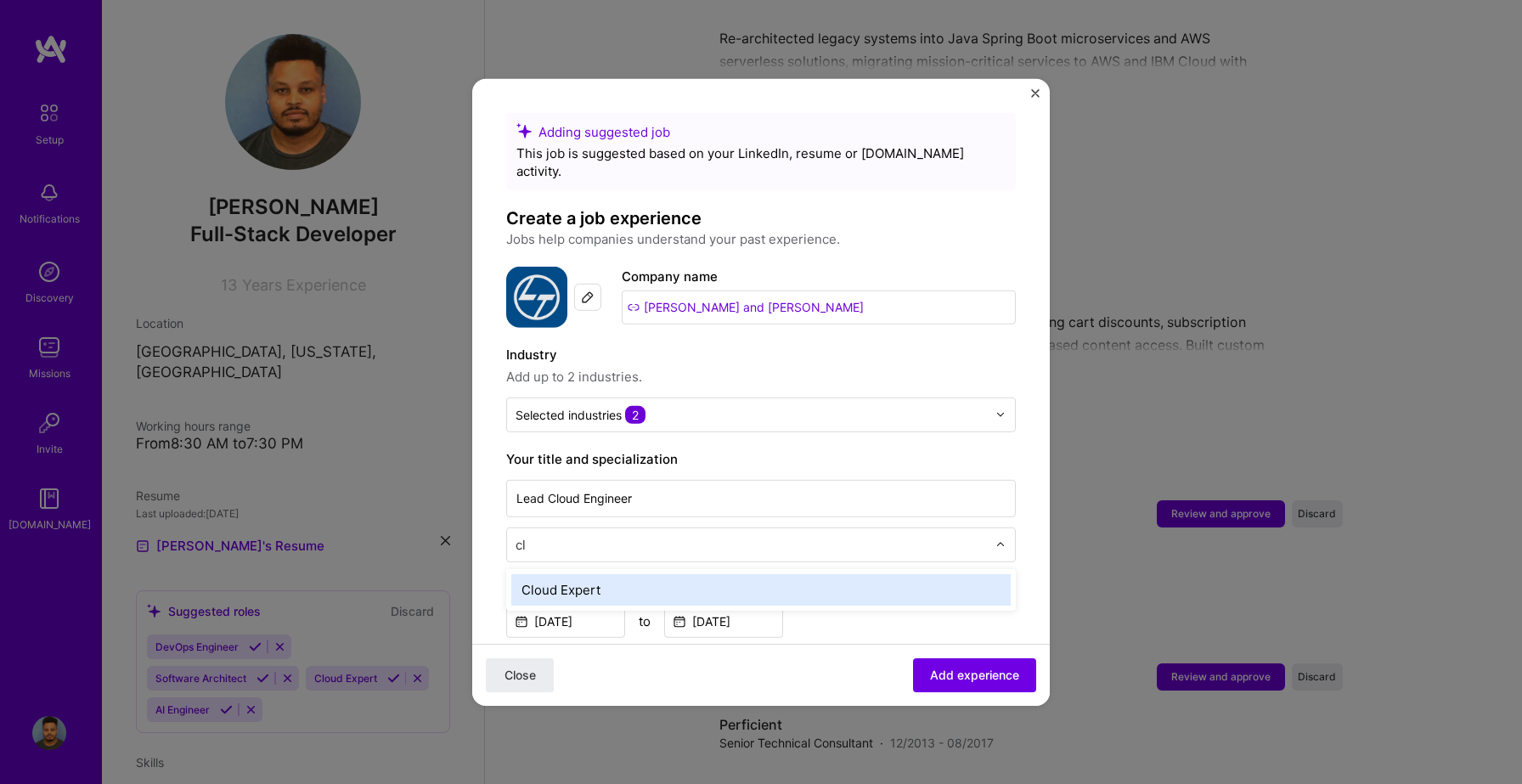
type input "clo"
click at [721, 576] on div "Cloud Expert" at bounding box center [761, 589] width 499 height 31
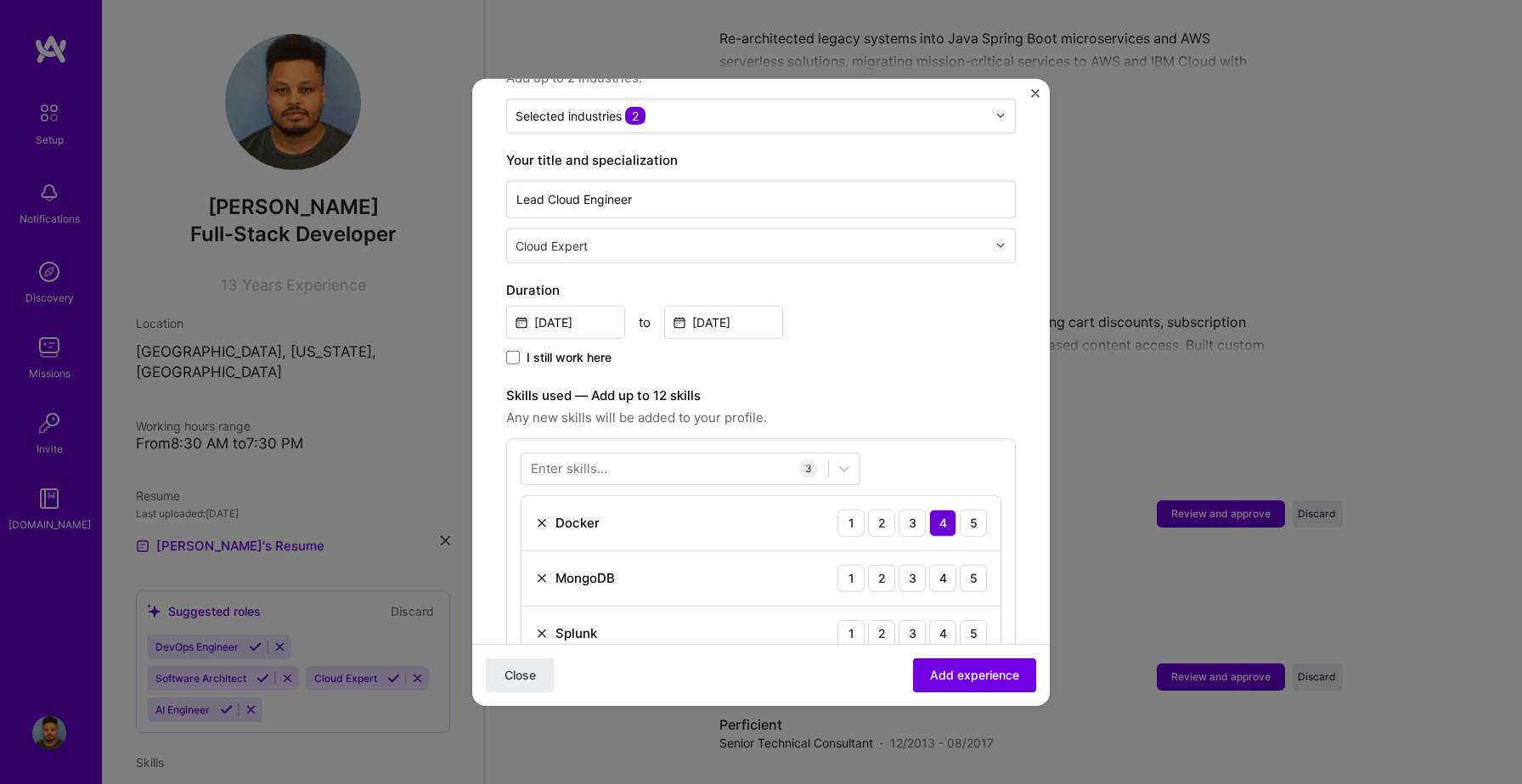
scroll to position [343, 0]
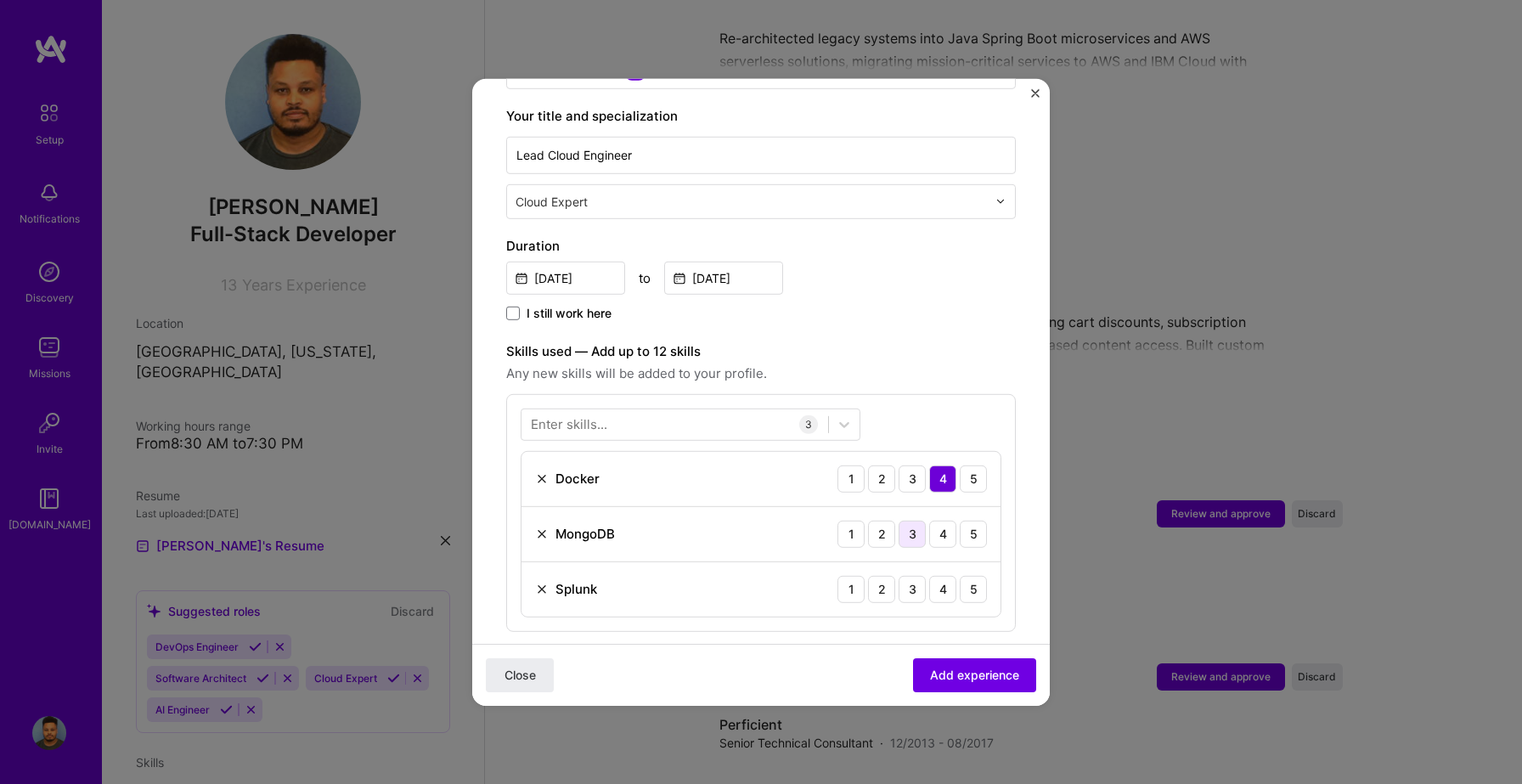
click at [919, 520] on div "3" at bounding box center [912, 533] width 28 height 28
click at [903, 575] on div "3" at bounding box center [912, 589] width 28 height 28
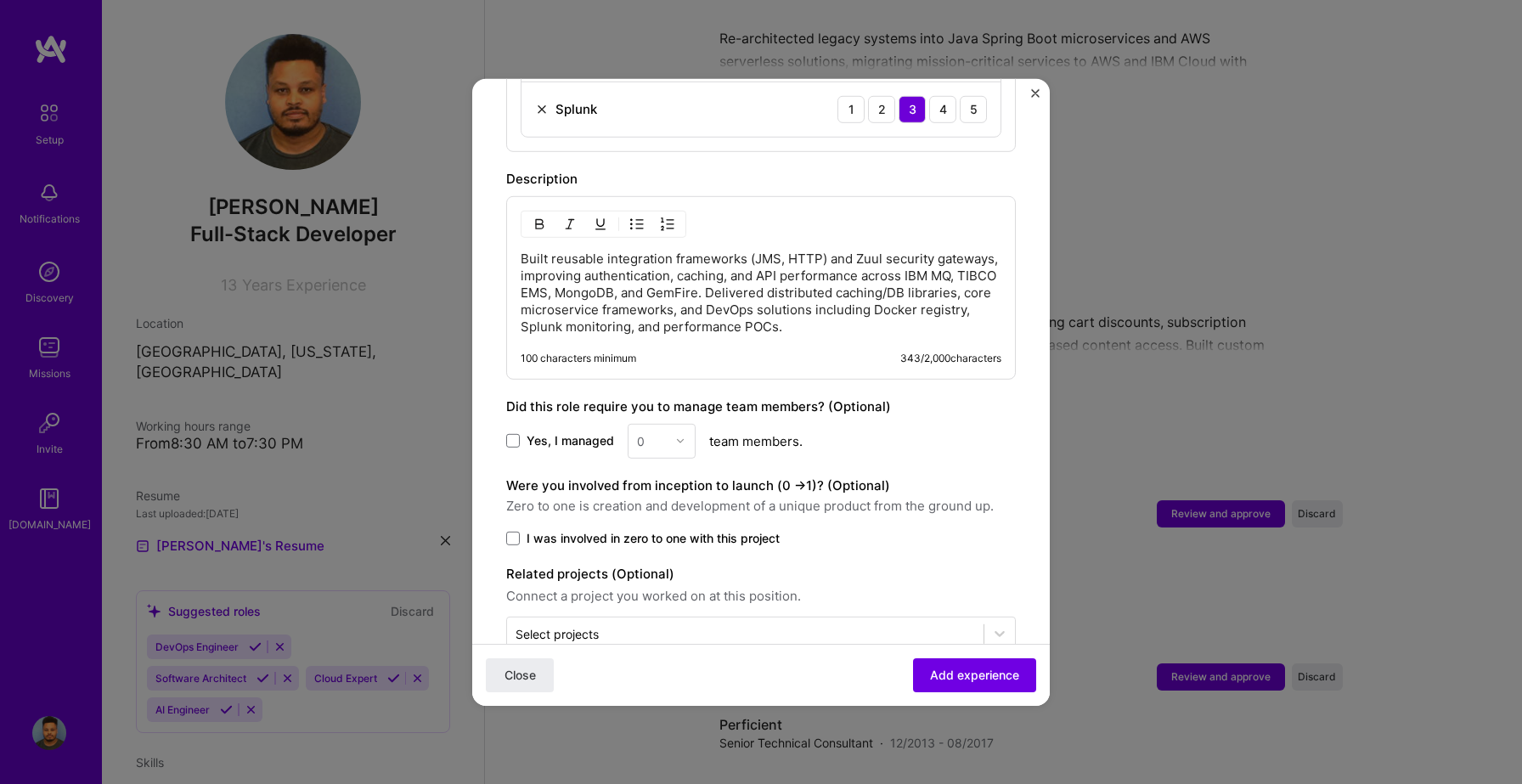
scroll to position [846, 0]
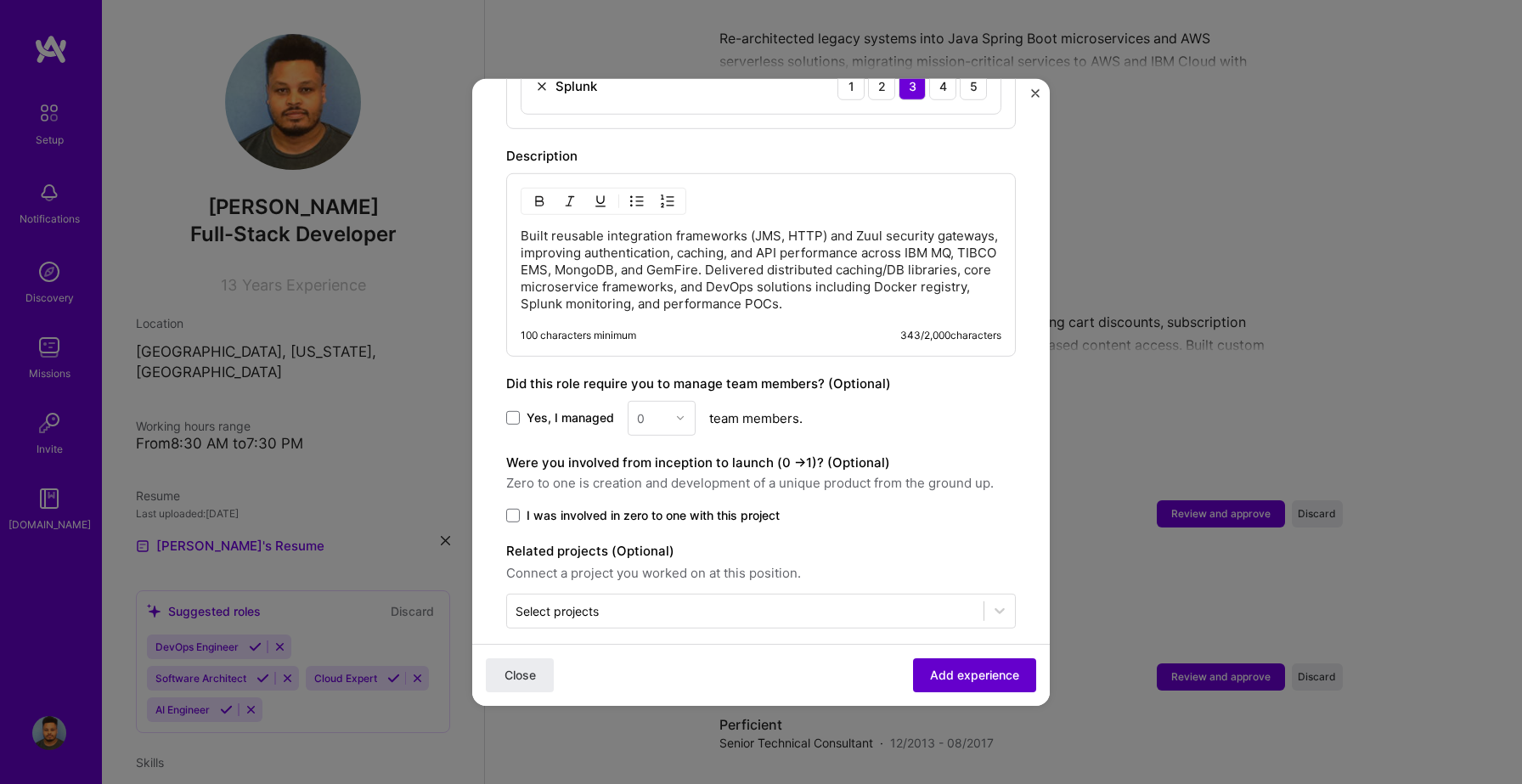
click at [957, 661] on button "Add experience" at bounding box center [975, 675] width 123 height 34
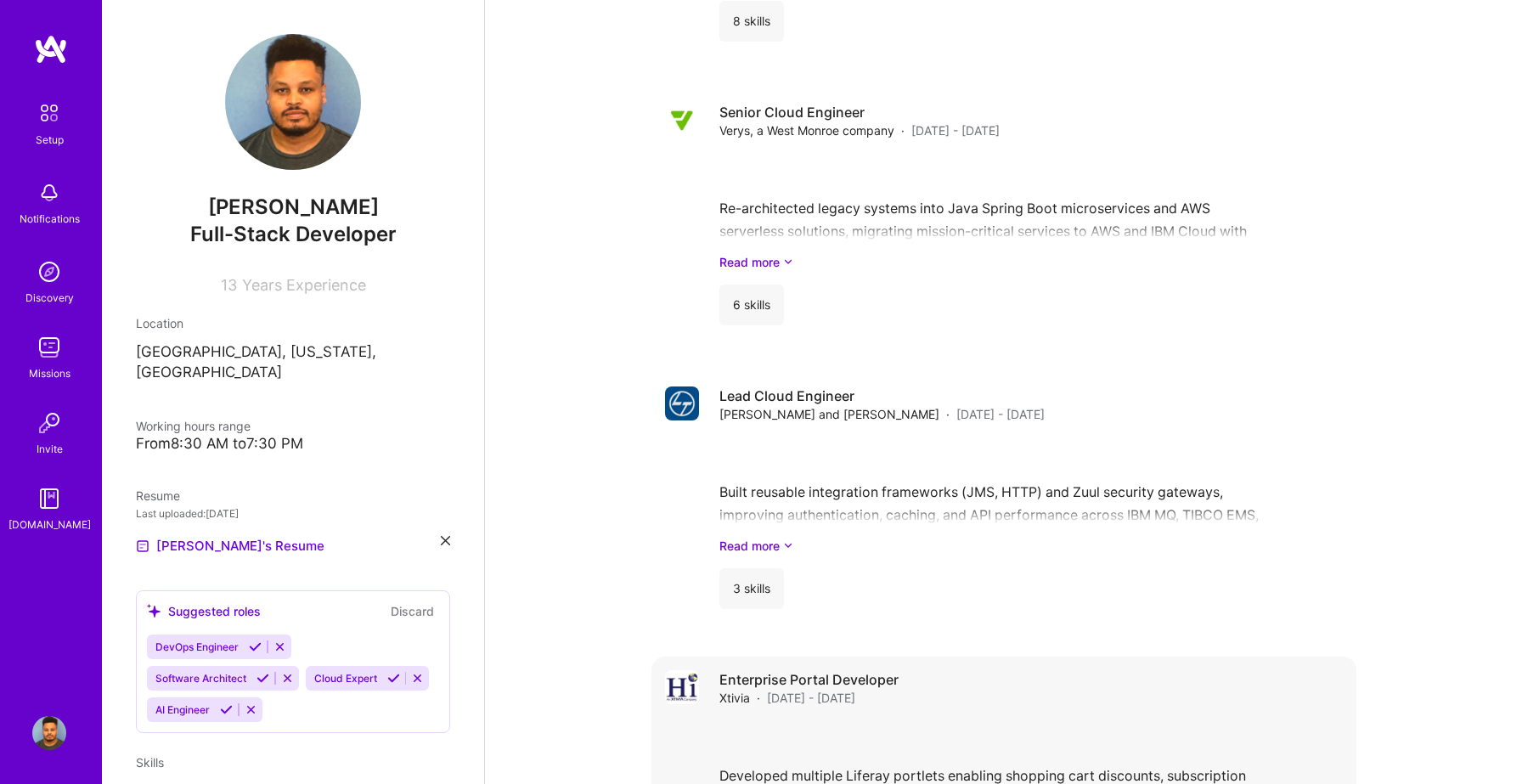
scroll to position [2270, 0]
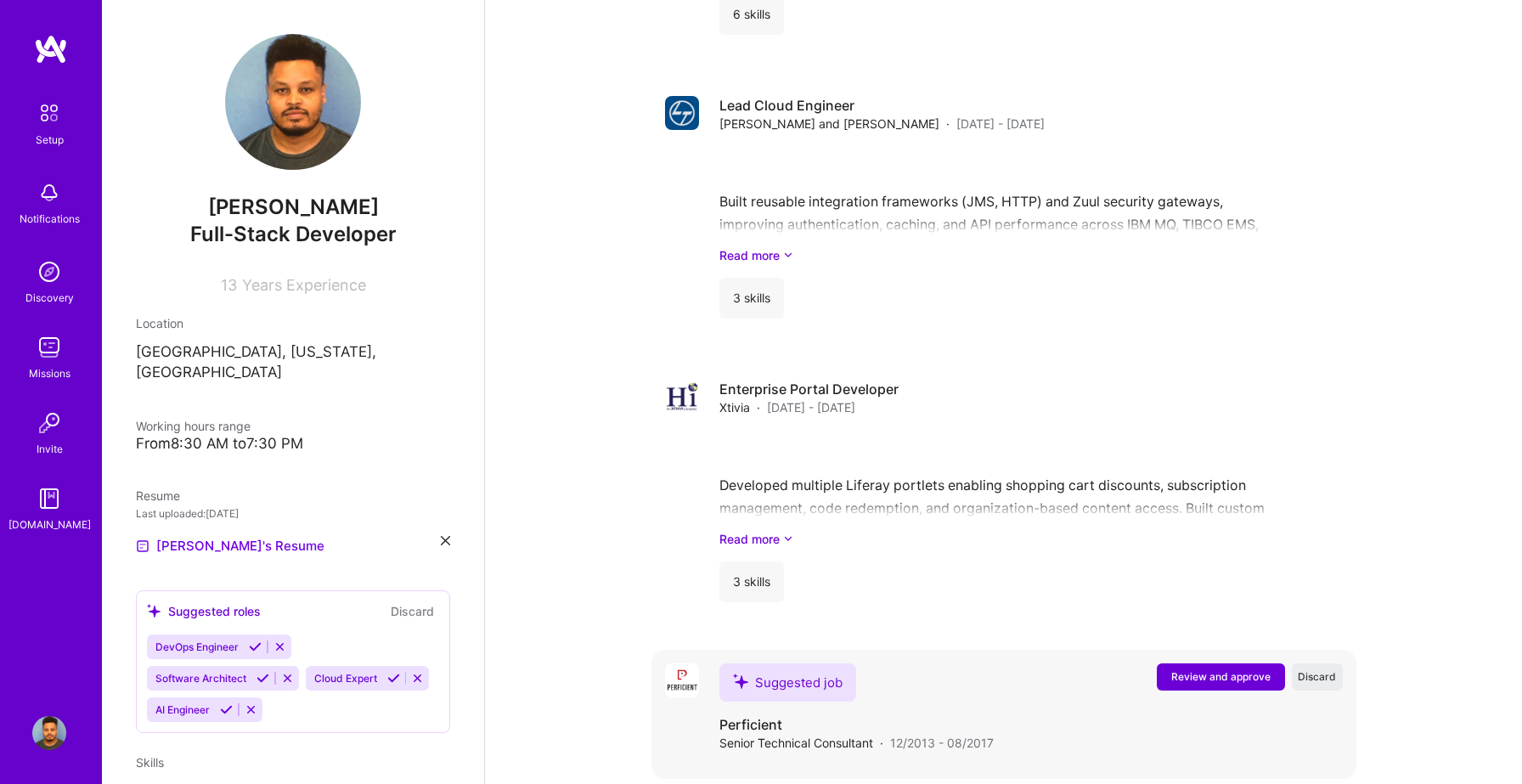
click at [1242, 670] on span "Review and approve" at bounding box center [1221, 677] width 100 height 15
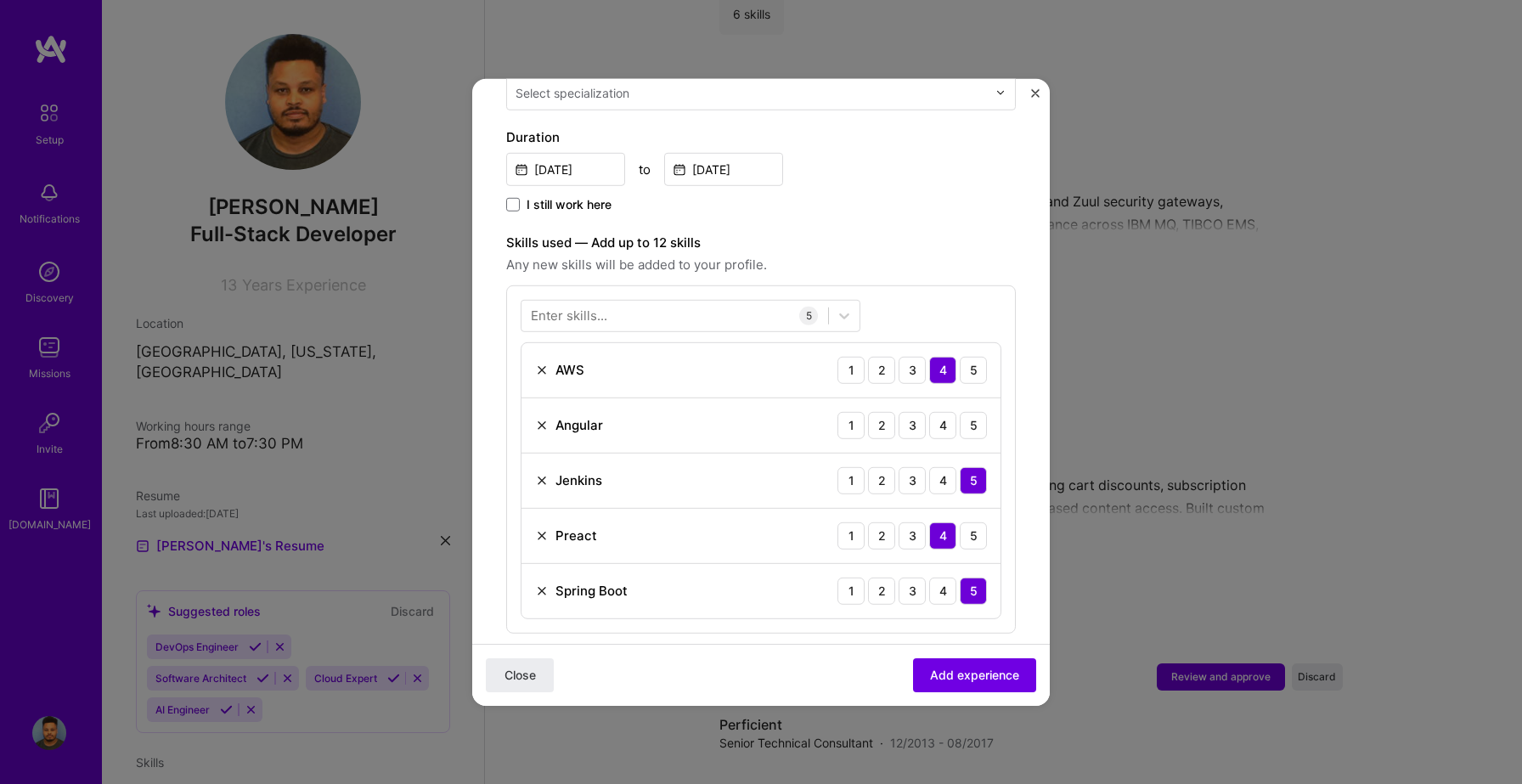
scroll to position [462, 0]
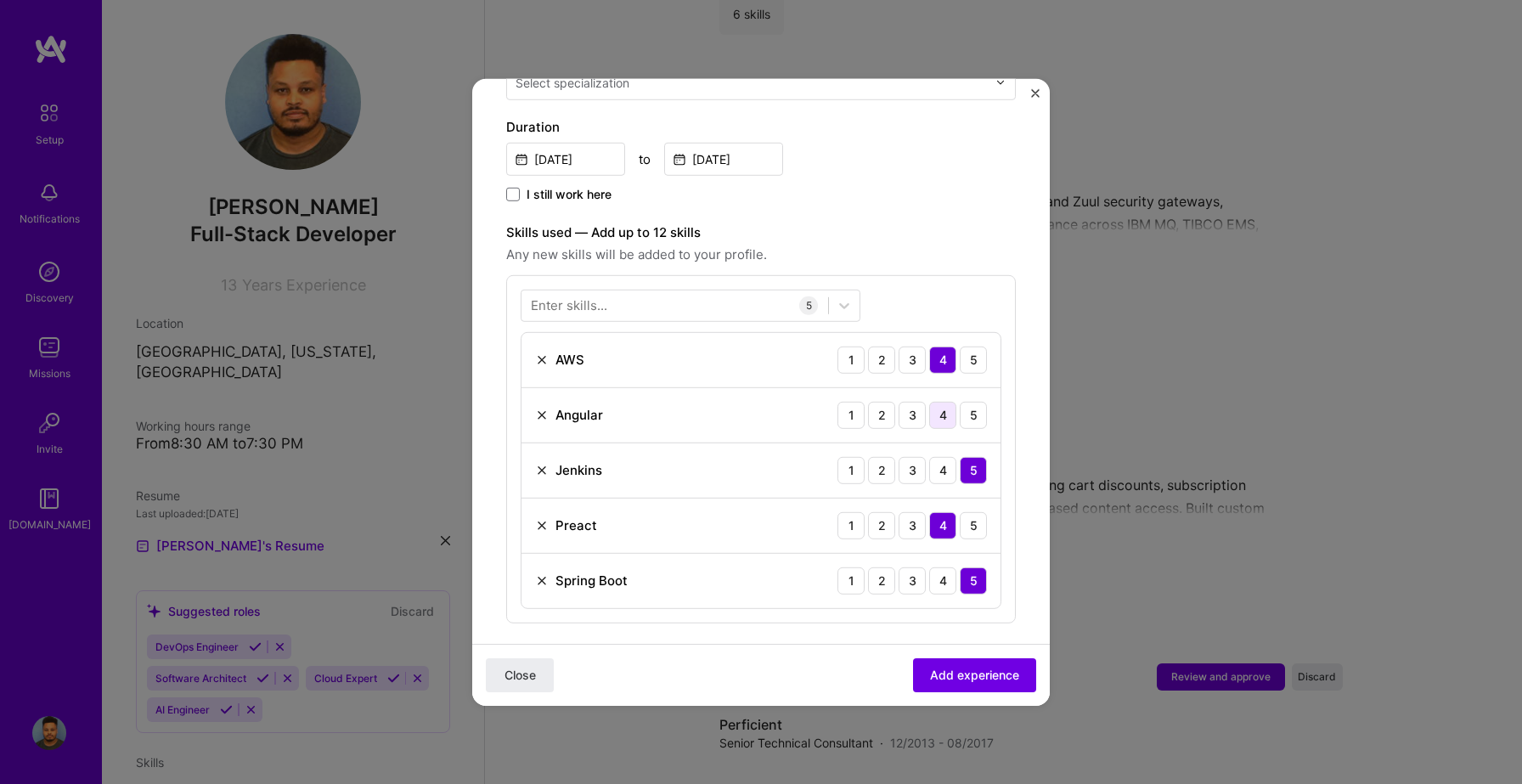
click at [943, 401] on div "4" at bounding box center [943, 415] width 28 height 28
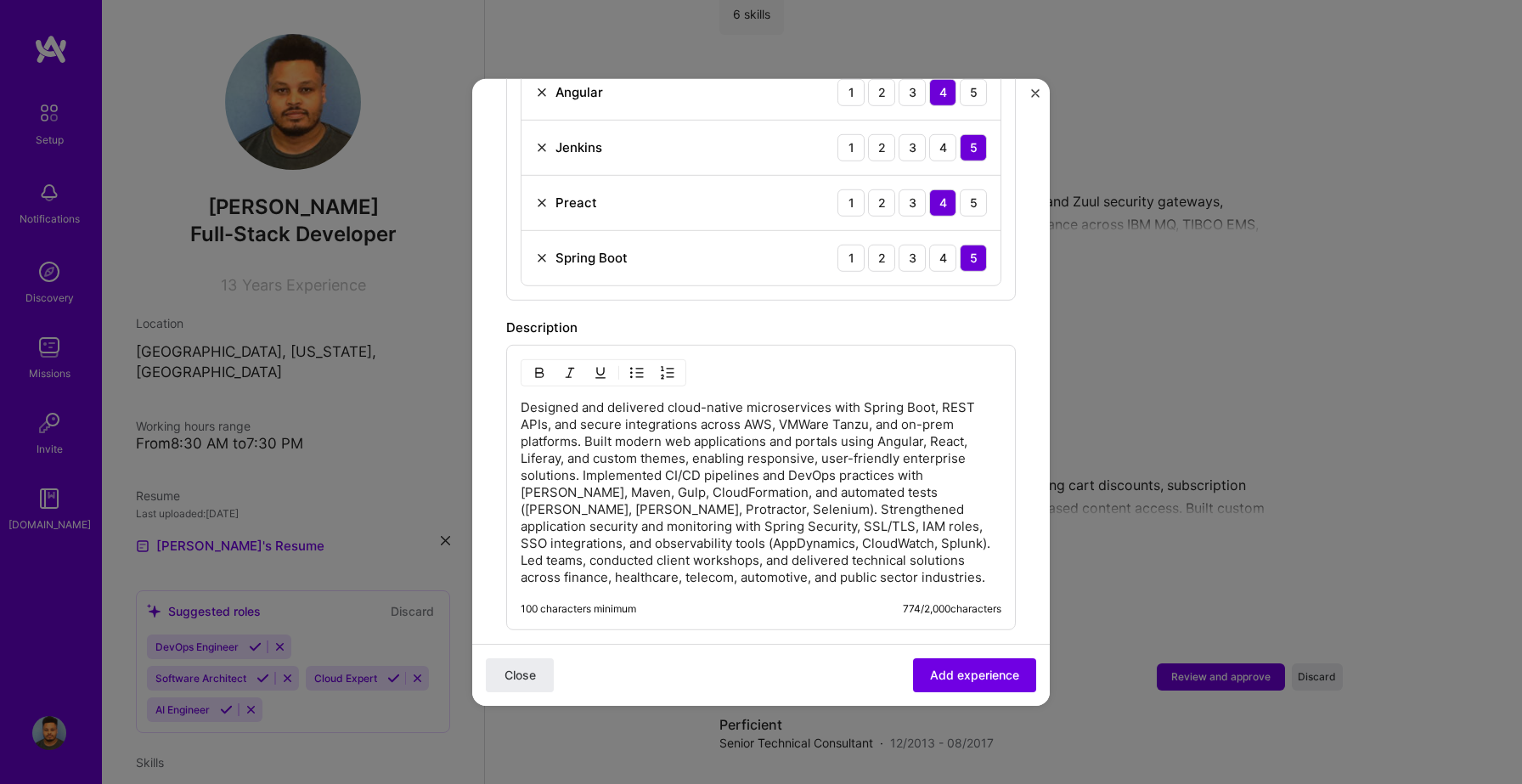
scroll to position [278, 0]
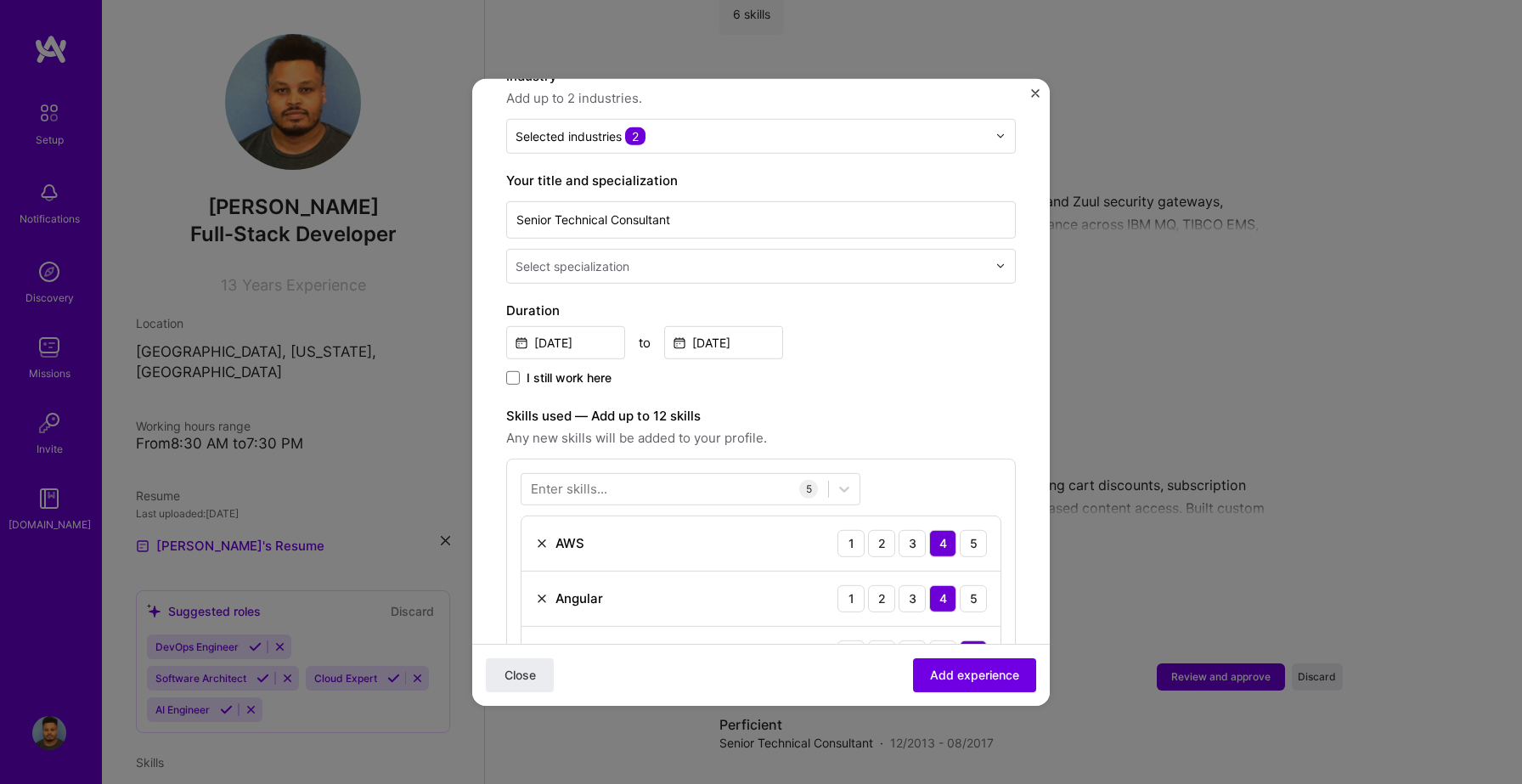
click at [695, 256] on input "text" at bounding box center [753, 264] width 474 height 18
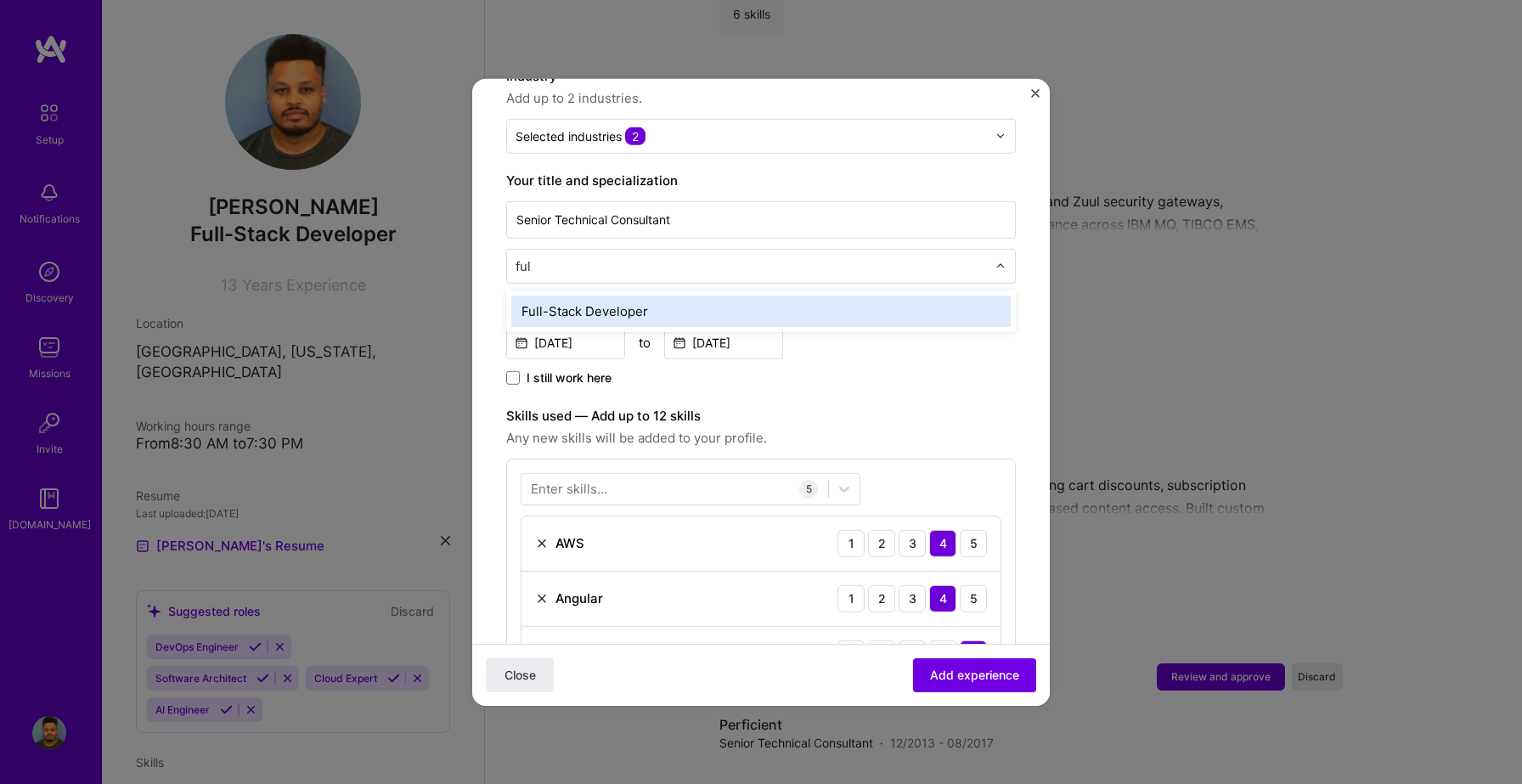
type input "full"
click at [666, 295] on div "Full-Stack Developer" at bounding box center [761, 310] width 499 height 31
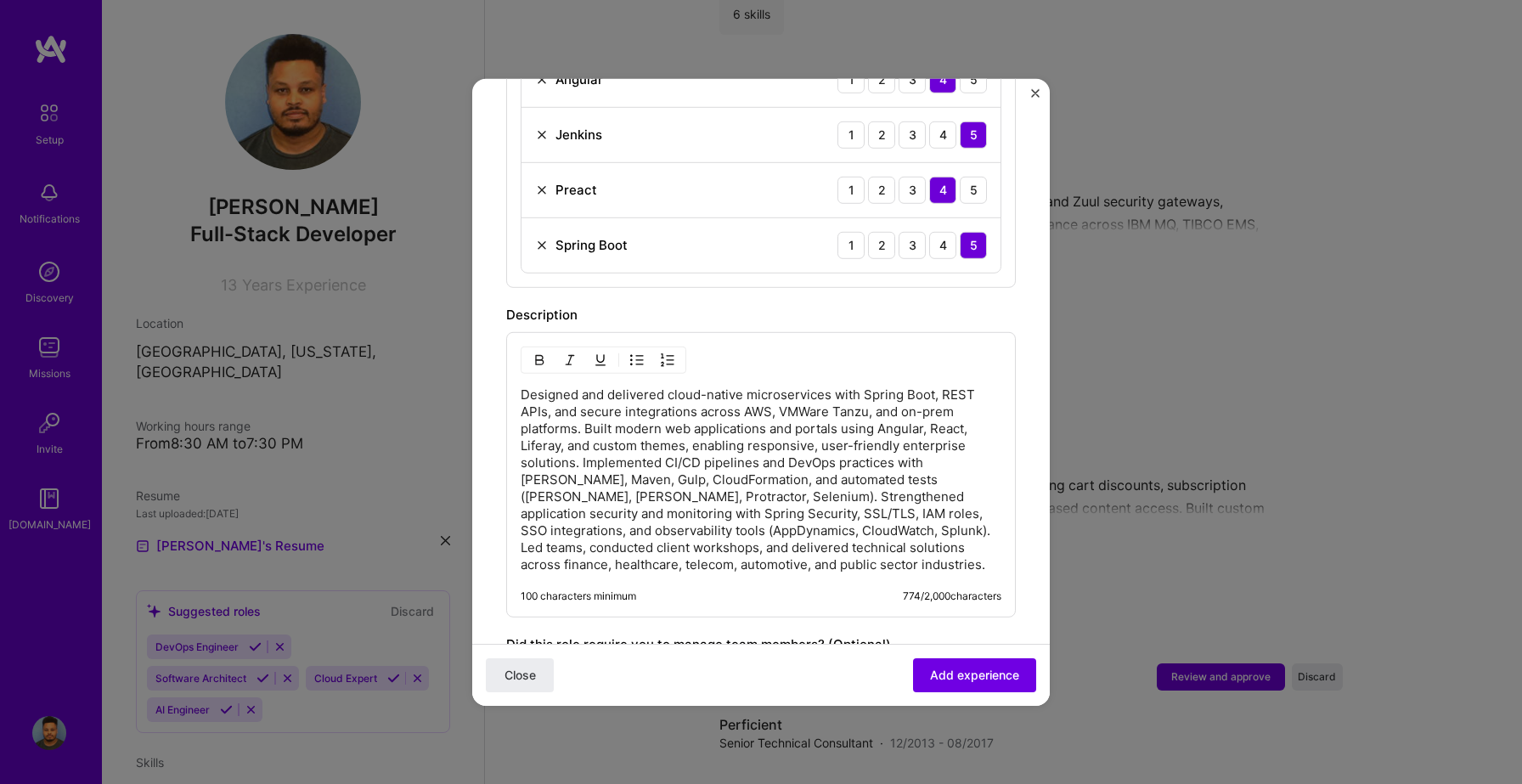
scroll to position [1059, 0]
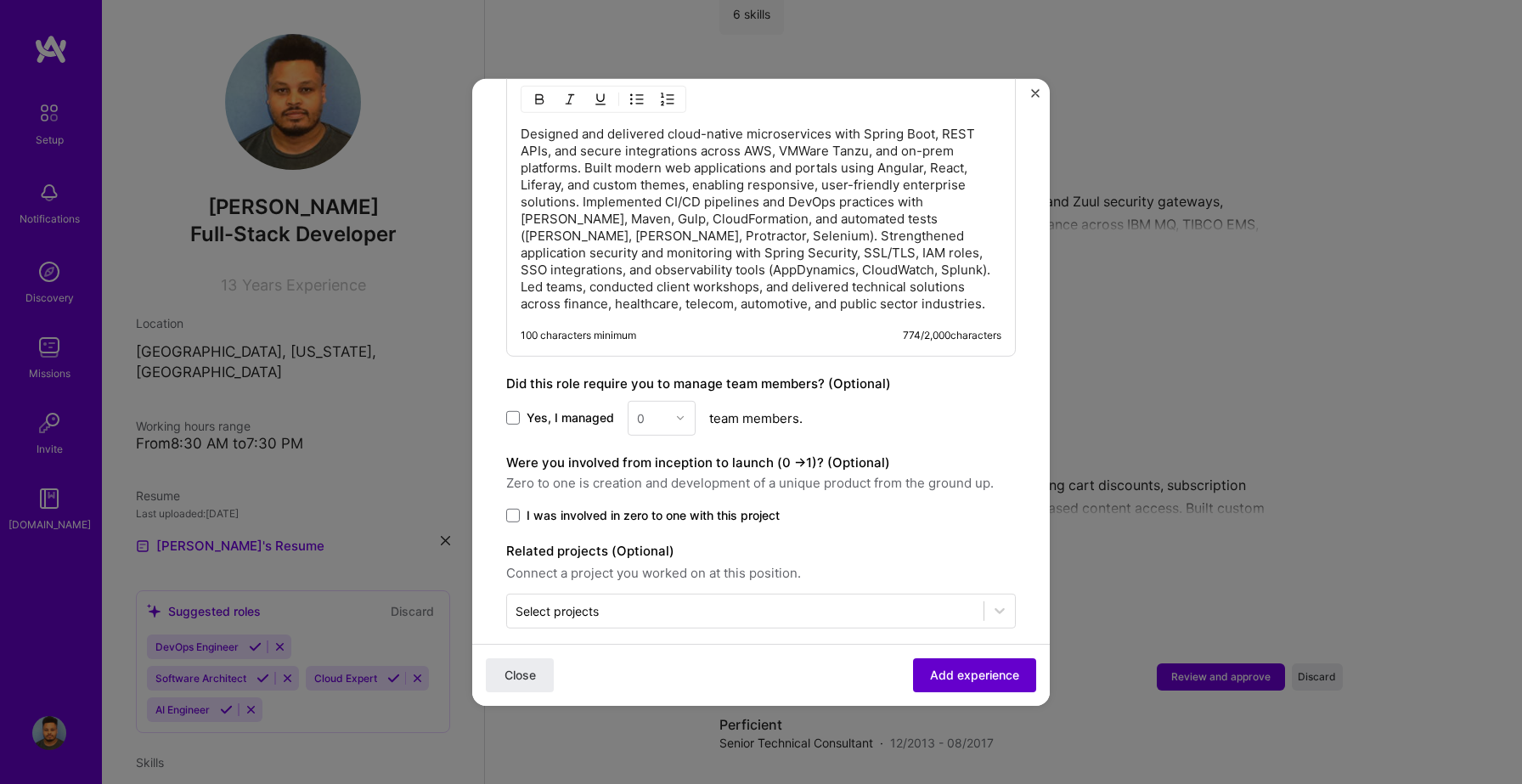
click at [978, 667] on span "Add experience" at bounding box center [975, 675] width 89 height 17
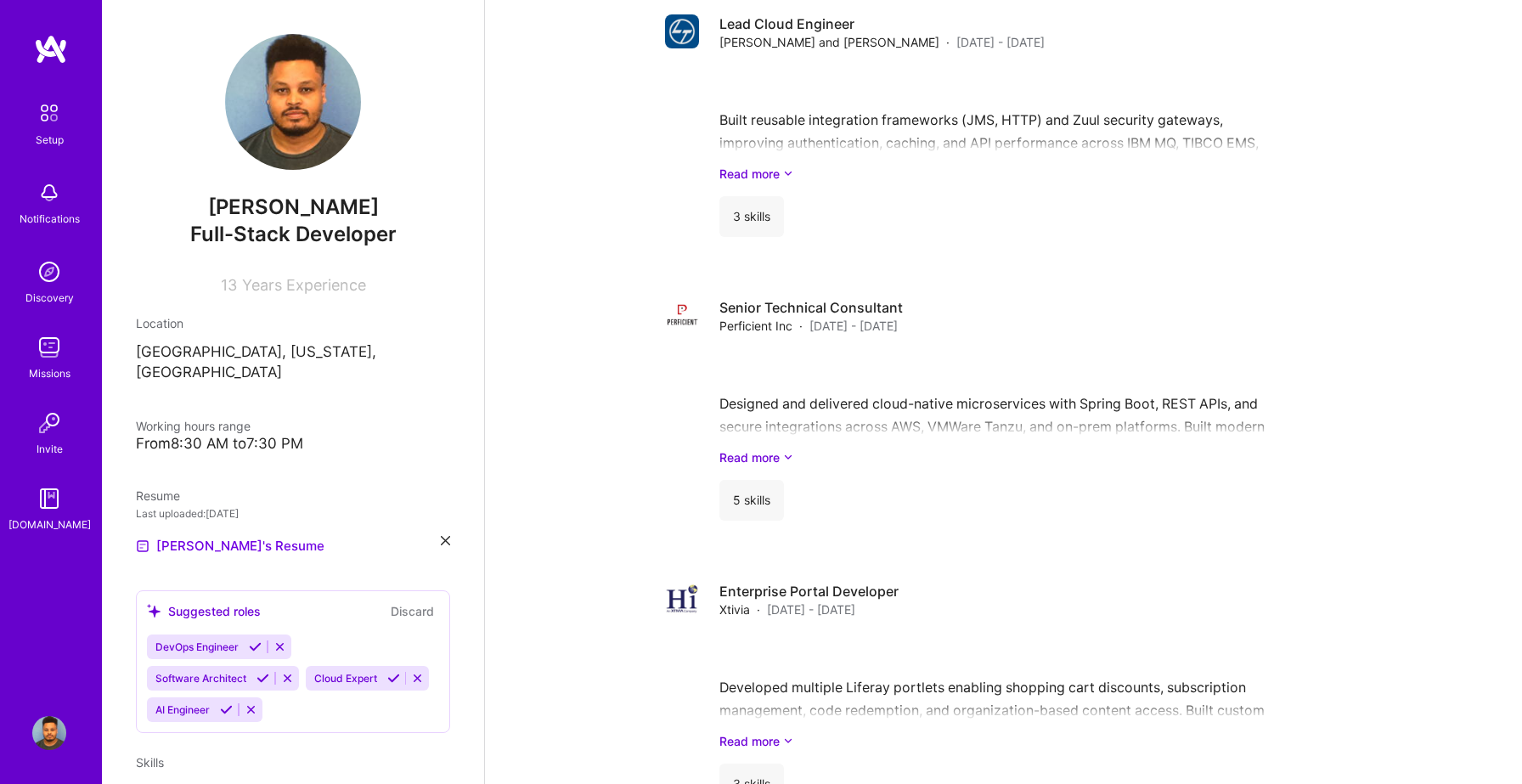
scroll to position [2390, 0]
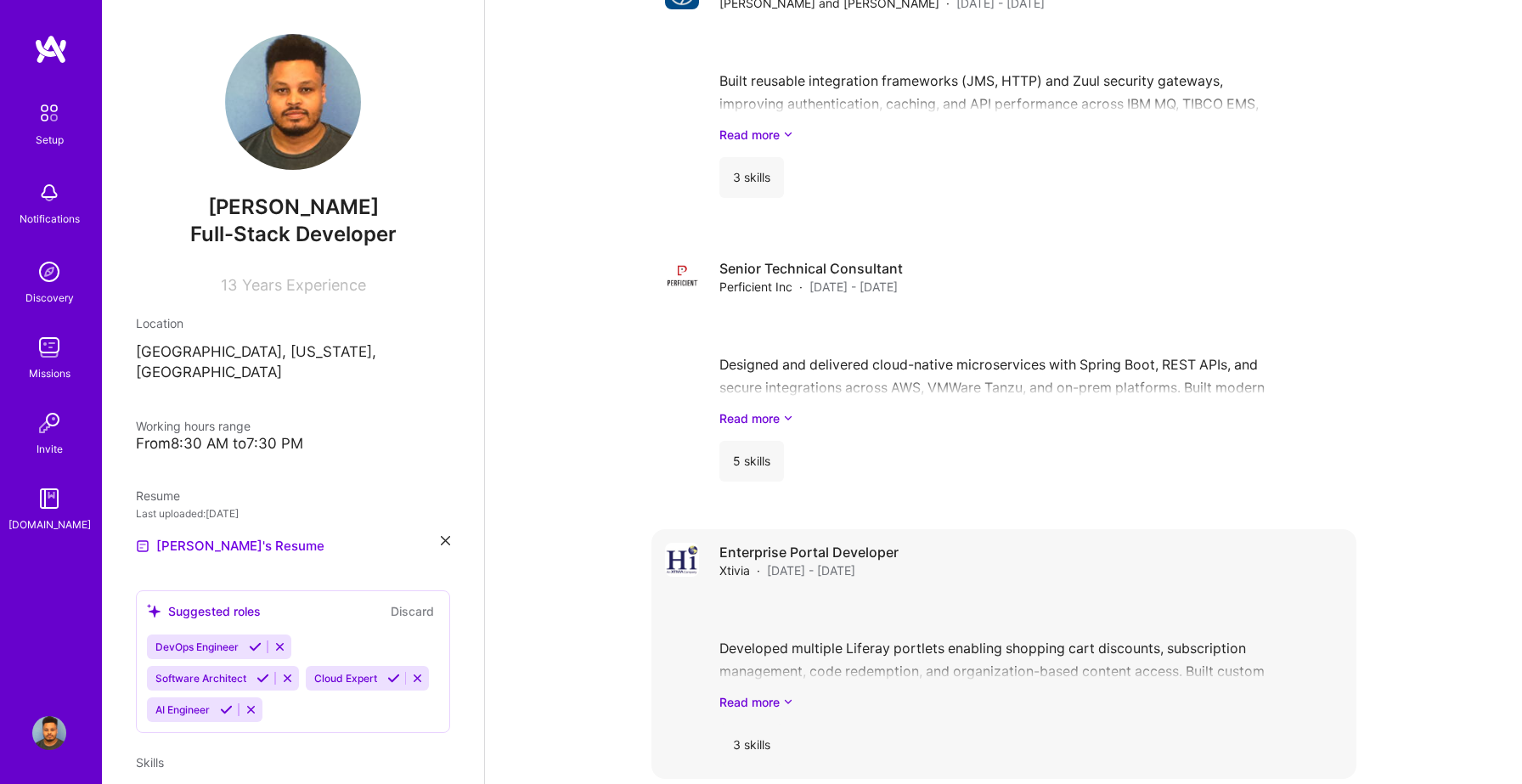
click at [958, 631] on div "Developed multiple Liferay portlets enabling shopping cart discounts, subscript…" at bounding box center [1031, 652] width 624 height 118
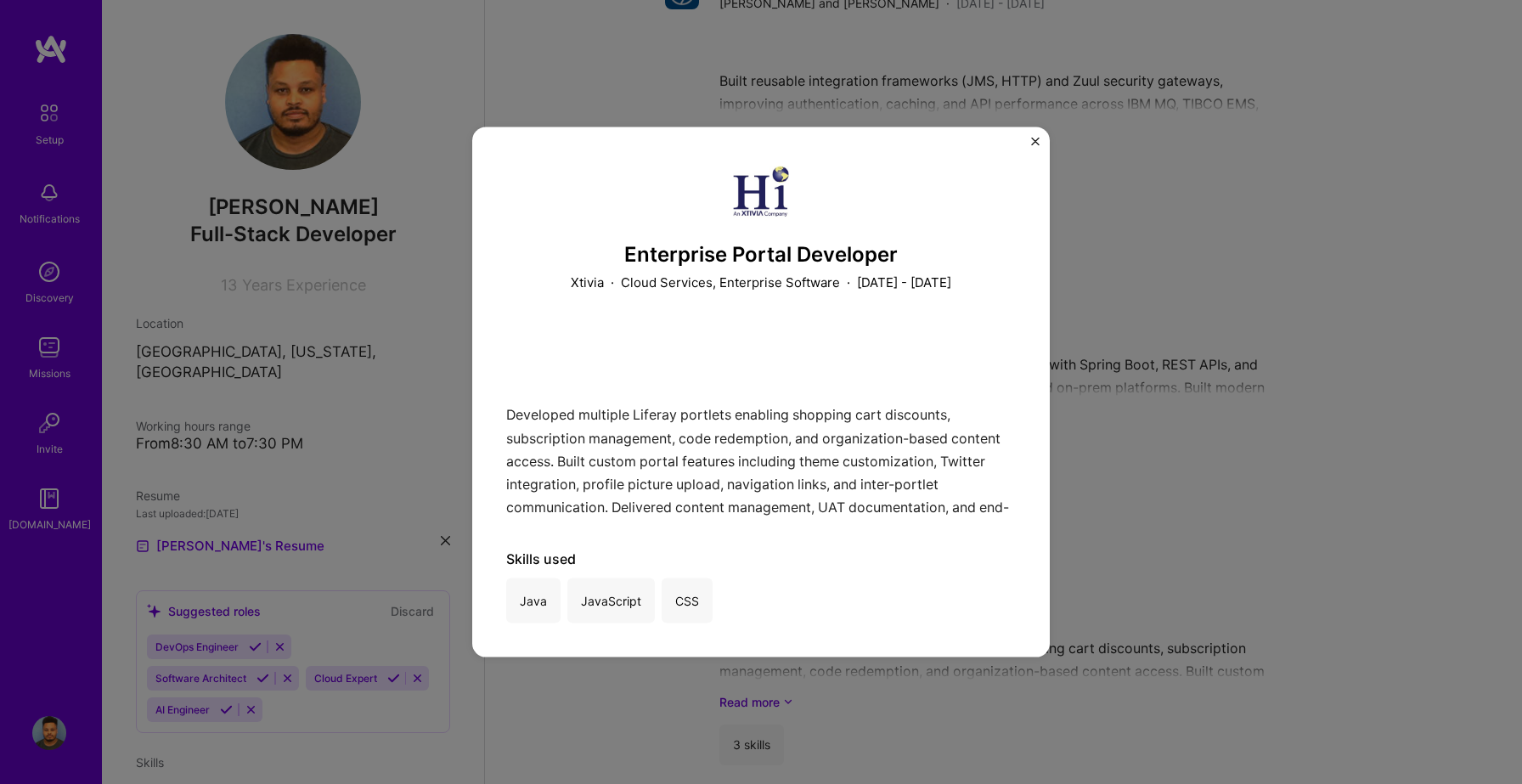
click at [1035, 147] on button "Close" at bounding box center [1035, 145] width 8 height 18
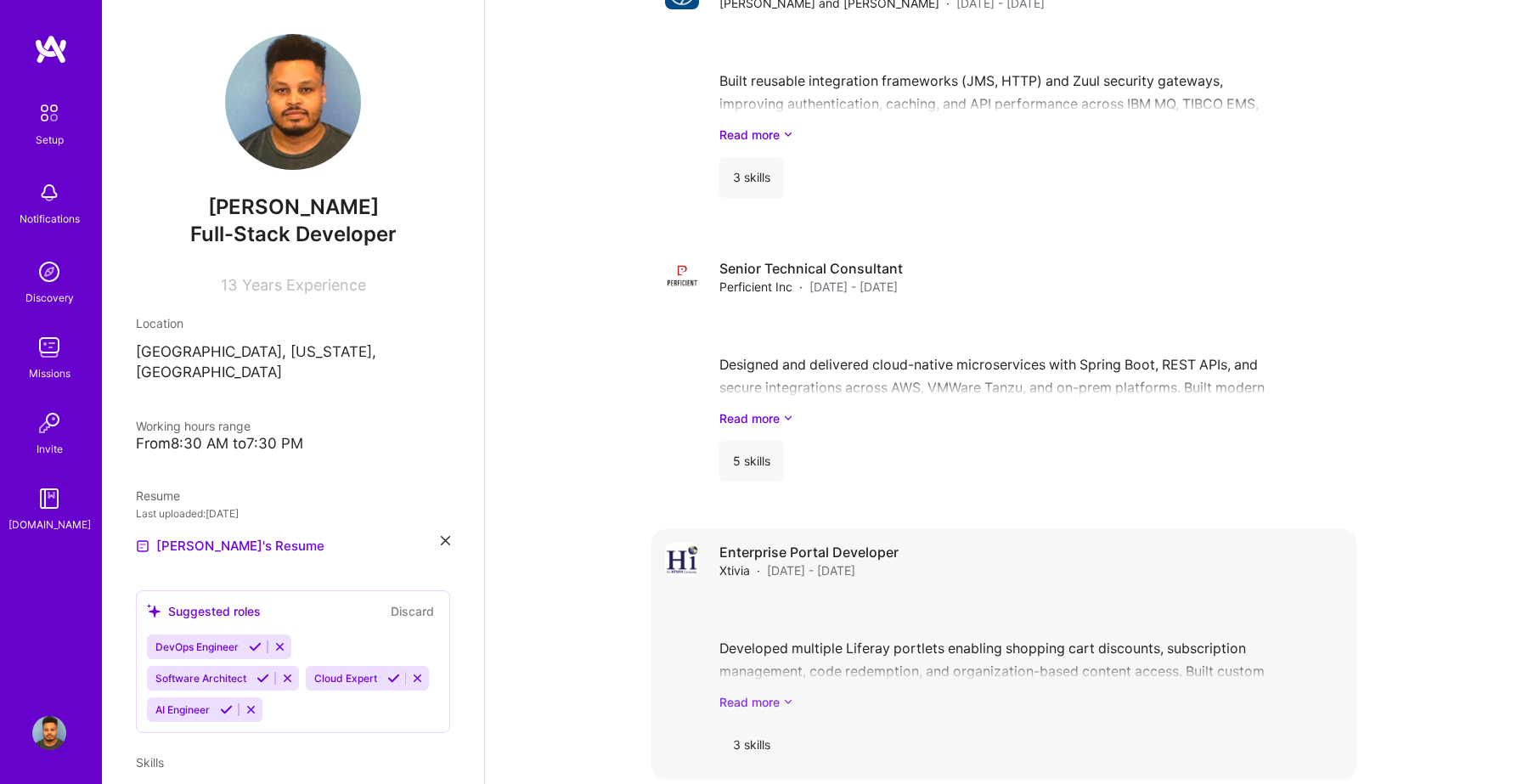
click at [765, 693] on link "Read more" at bounding box center [1031, 701] width 624 height 18
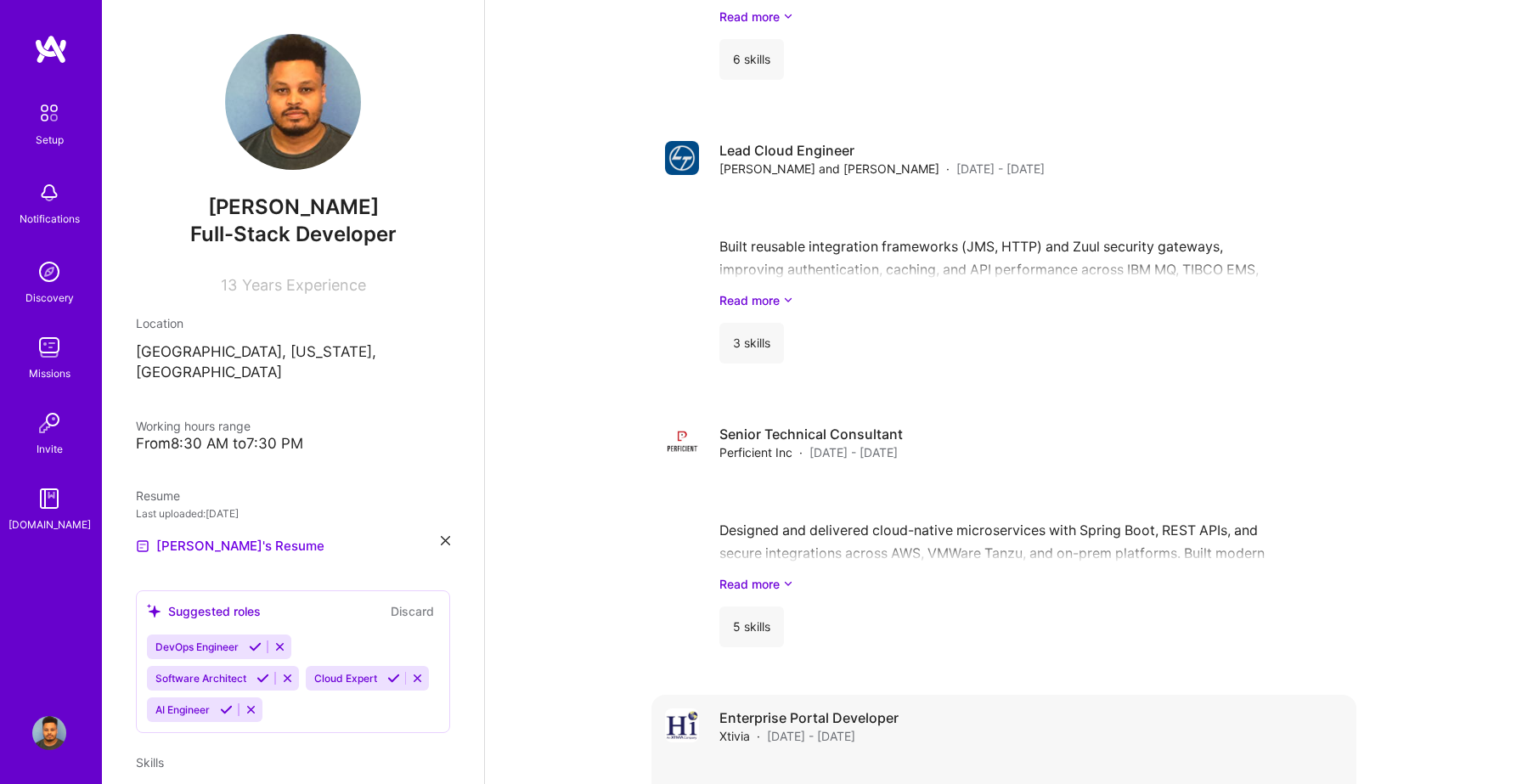
scroll to position [2222, 0]
click at [675, 711] on img at bounding box center [682, 728] width 34 height 34
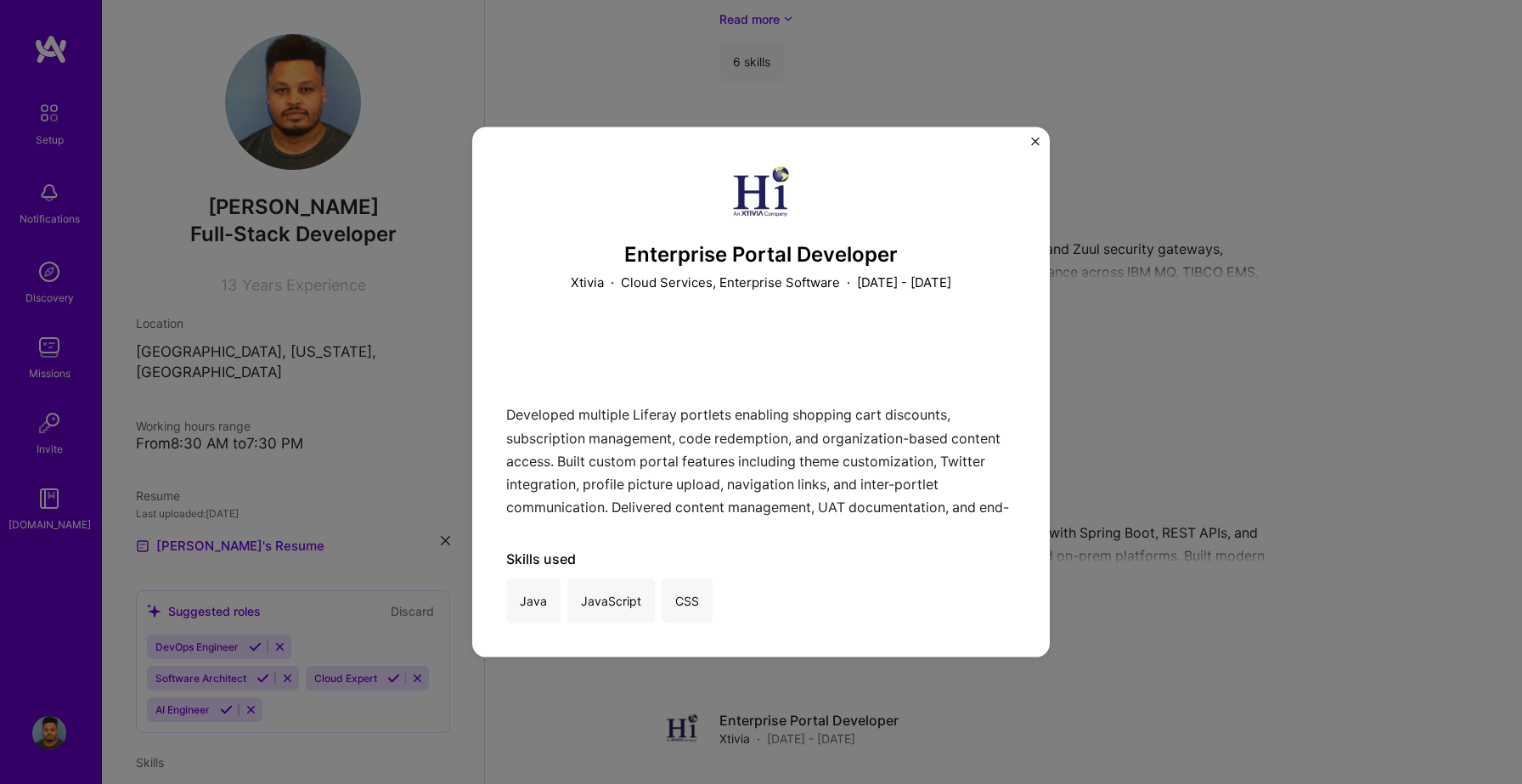
click at [772, 211] on img at bounding box center [761, 191] width 61 height 61
click at [1031, 139] on img "Close" at bounding box center [1035, 140] width 8 height 8
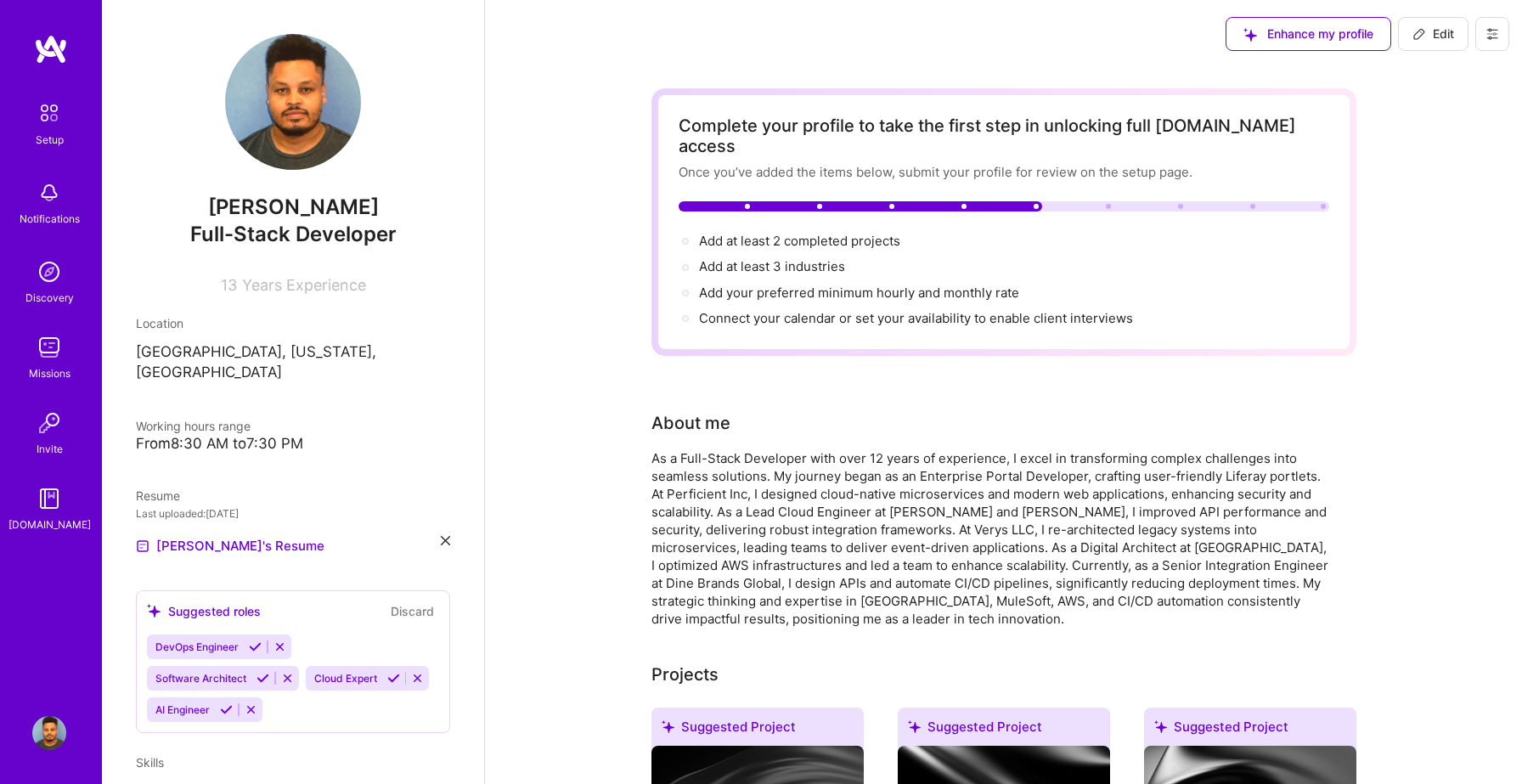
click at [1105, 202] on div at bounding box center [1004, 206] width 650 height 10
click at [849, 233] on span "Add at least 2 completed projects →" at bounding box center [807, 241] width 217 height 17
select select "US"
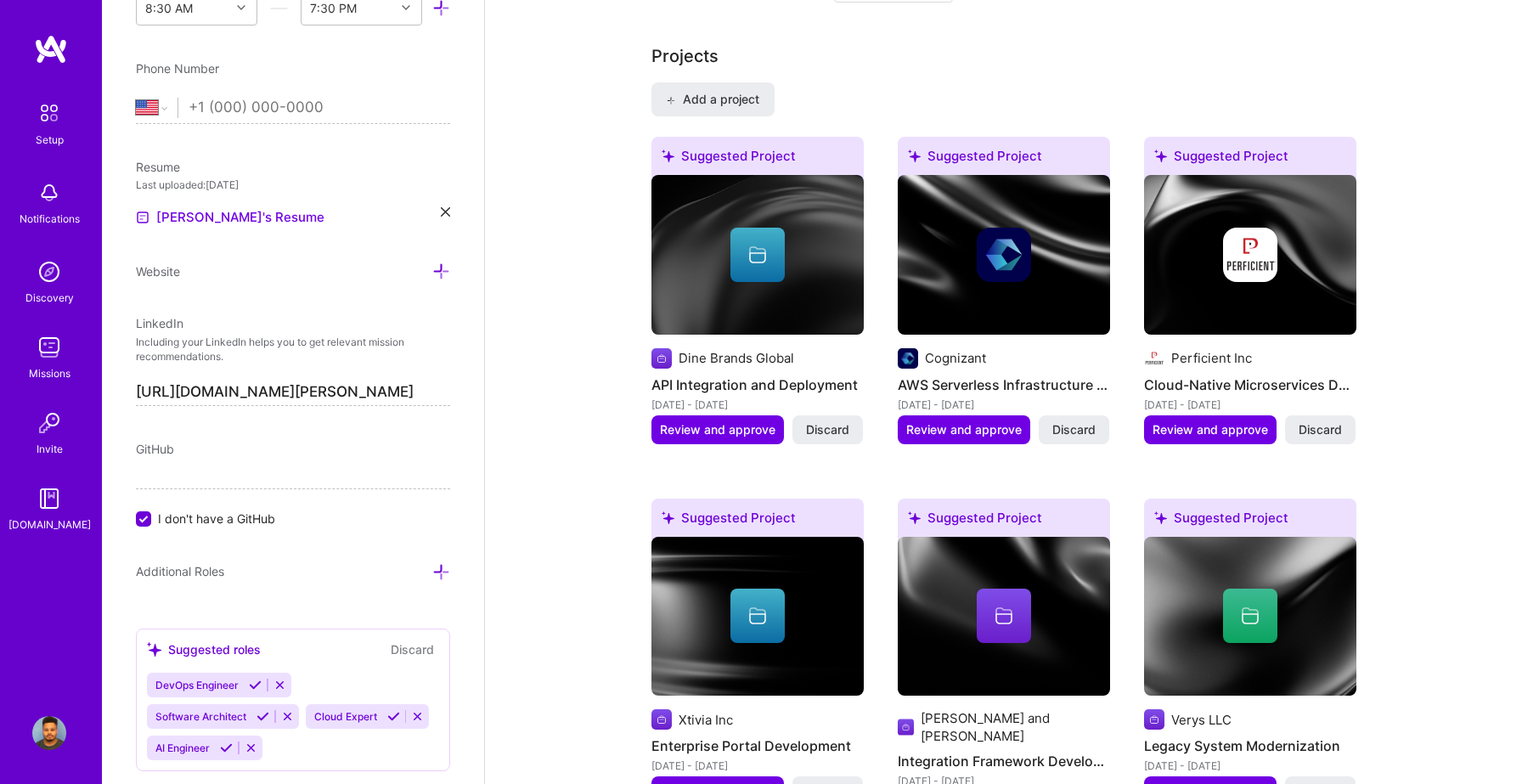
scroll to position [1412, 0]
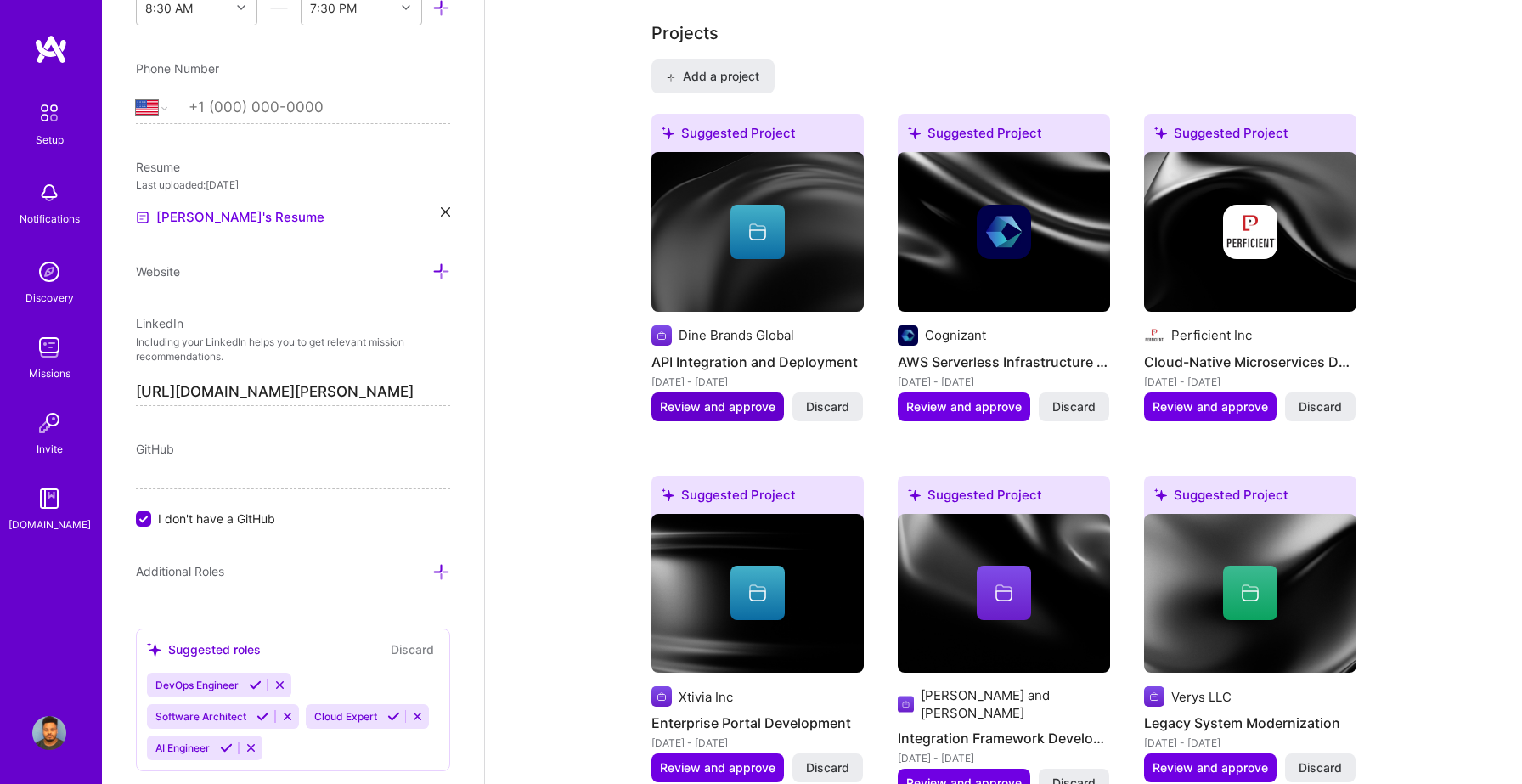
click at [712, 398] on span "Review and approve" at bounding box center [717, 406] width 115 height 17
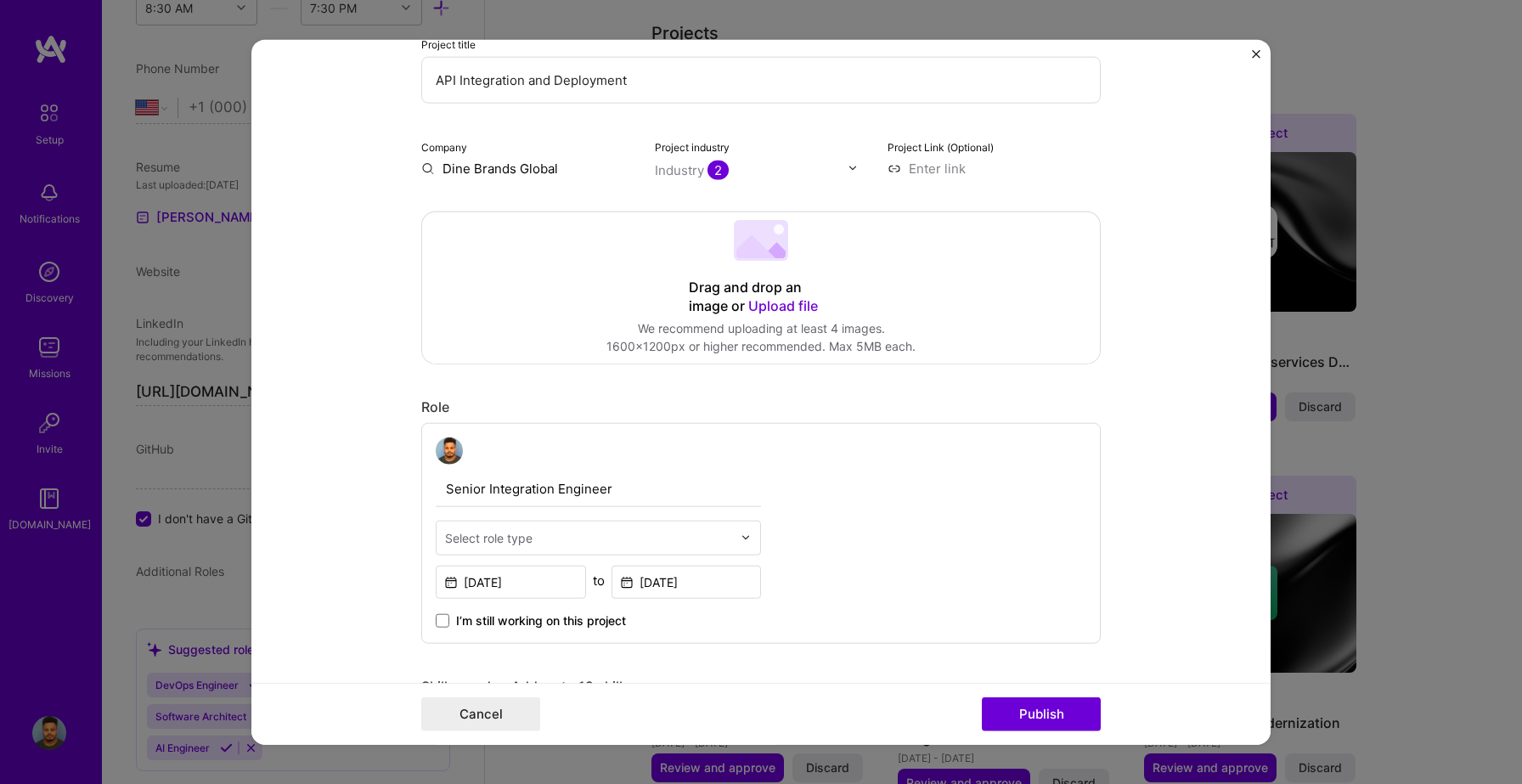
scroll to position [288, 0]
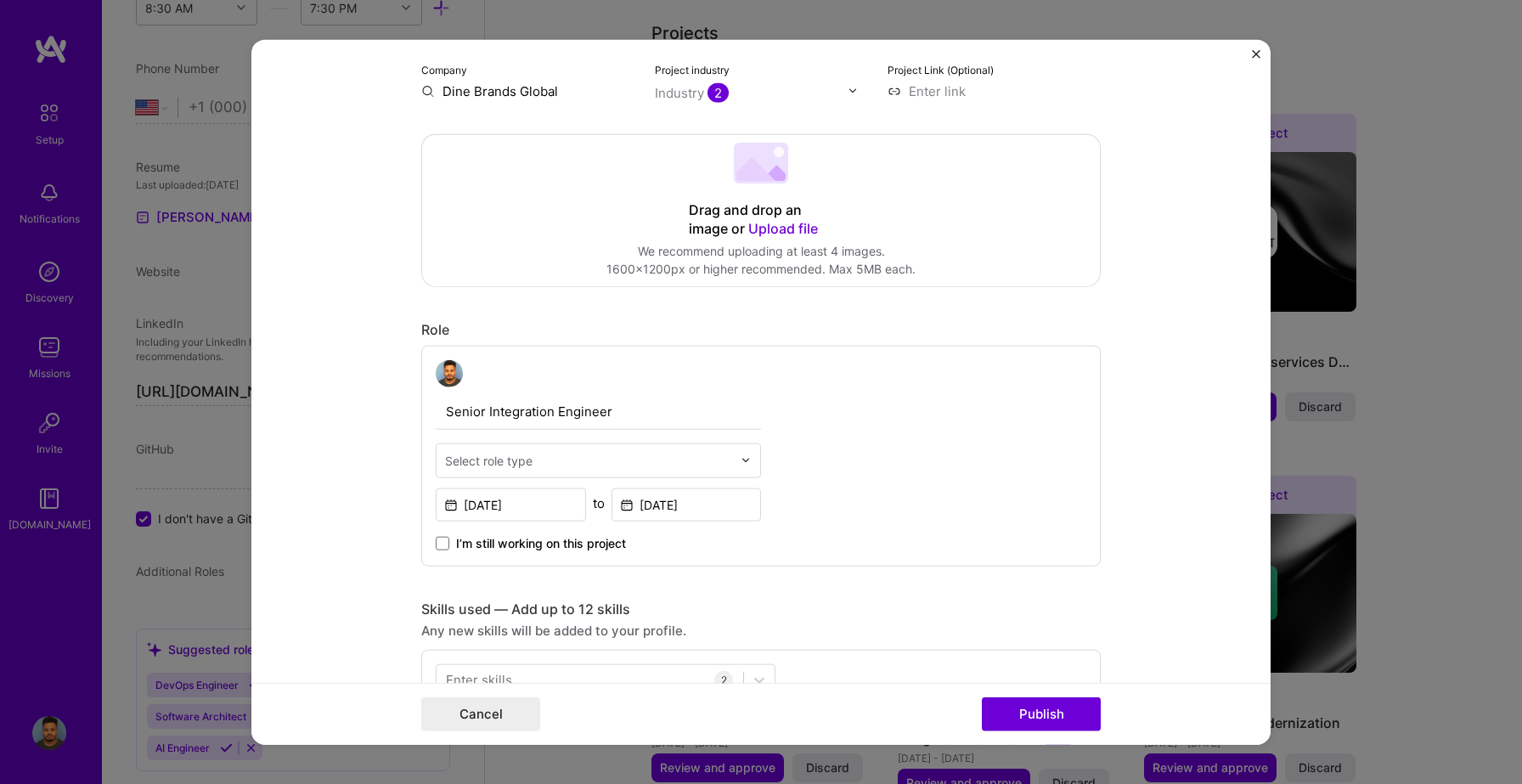
click at [720, 458] on input "text" at bounding box center [589, 460] width 287 height 18
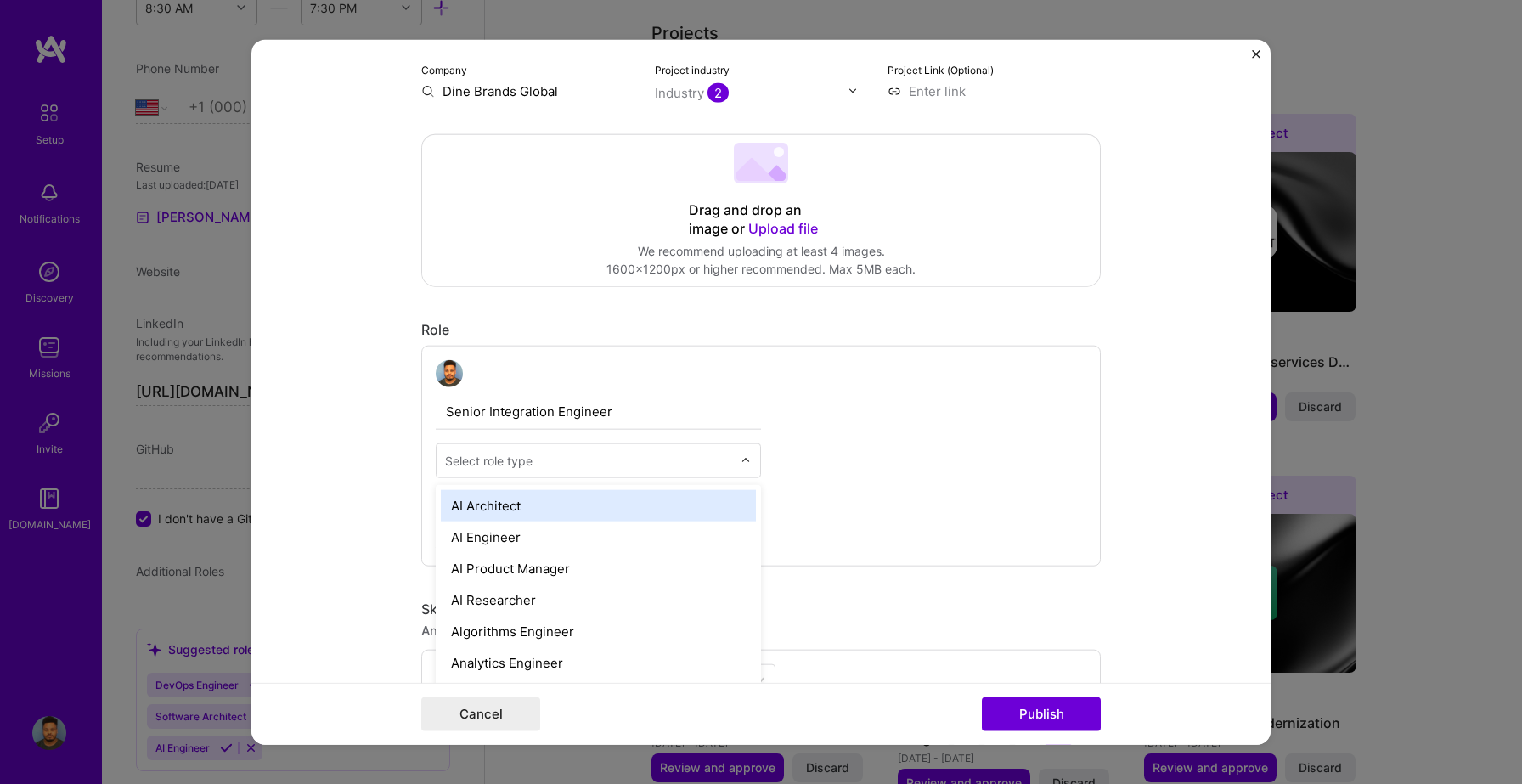
type input "i"
type input "e"
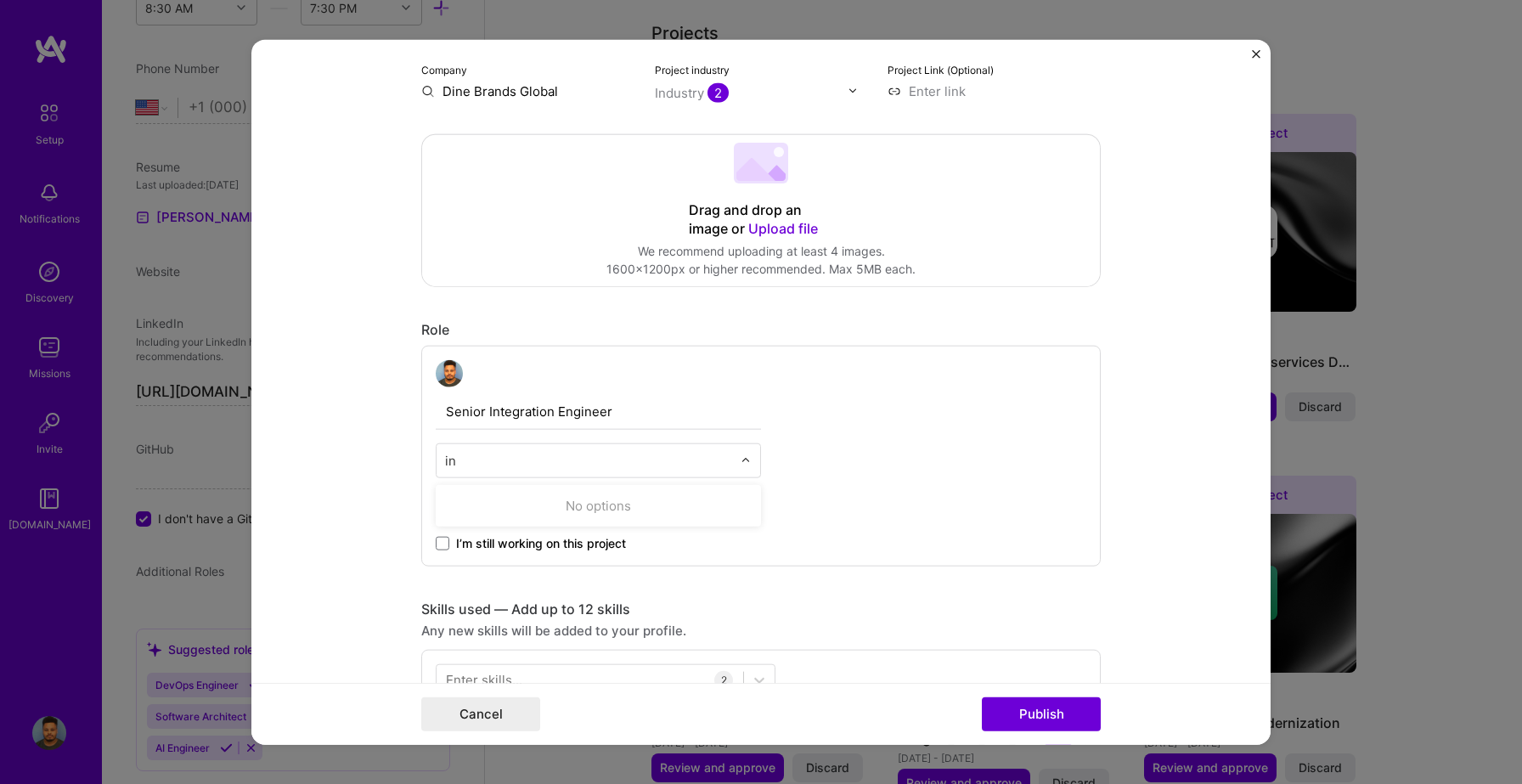
type input "i"
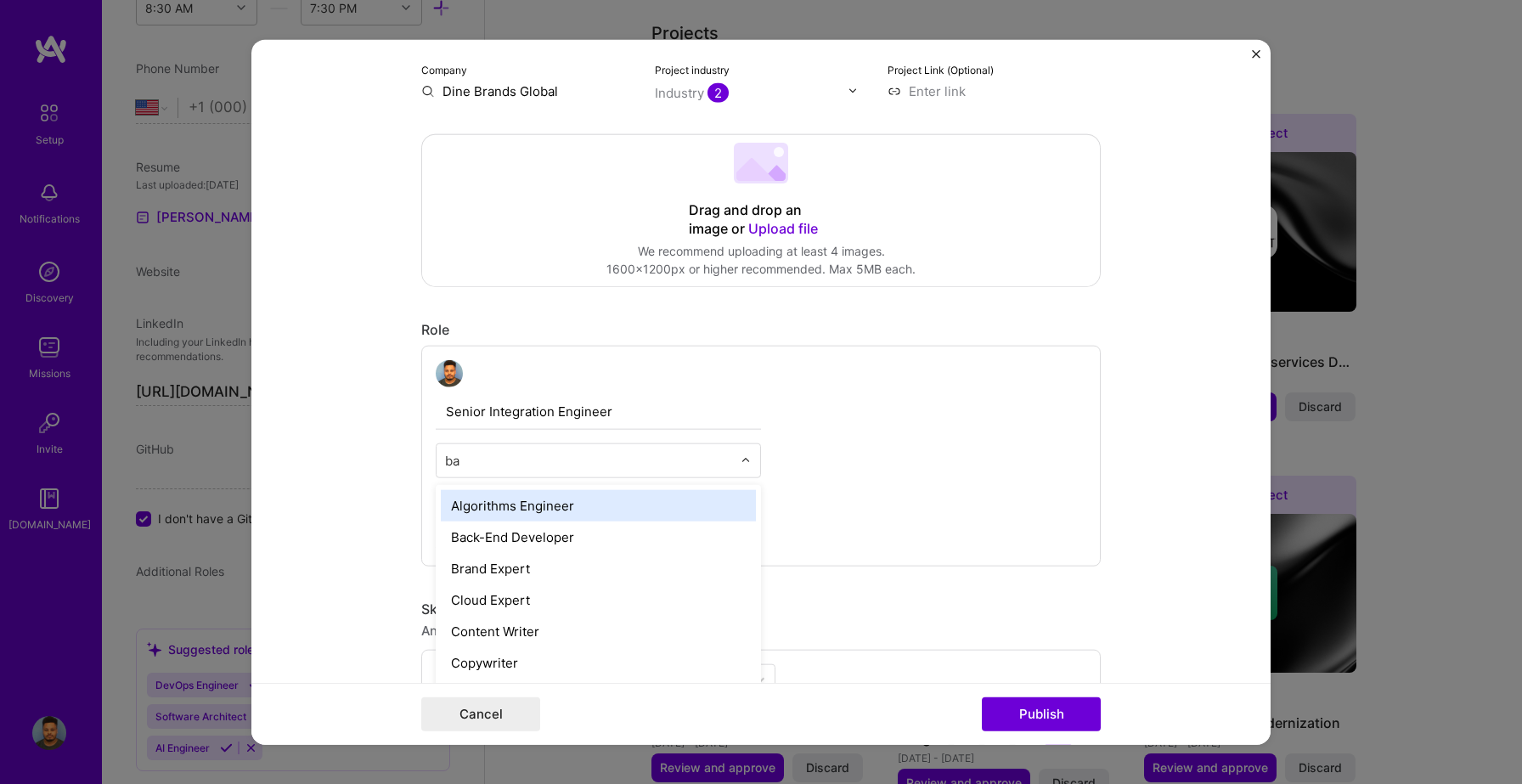
type input "bac"
click at [566, 506] on div "Back-End Developer" at bounding box center [599, 505] width 315 height 31
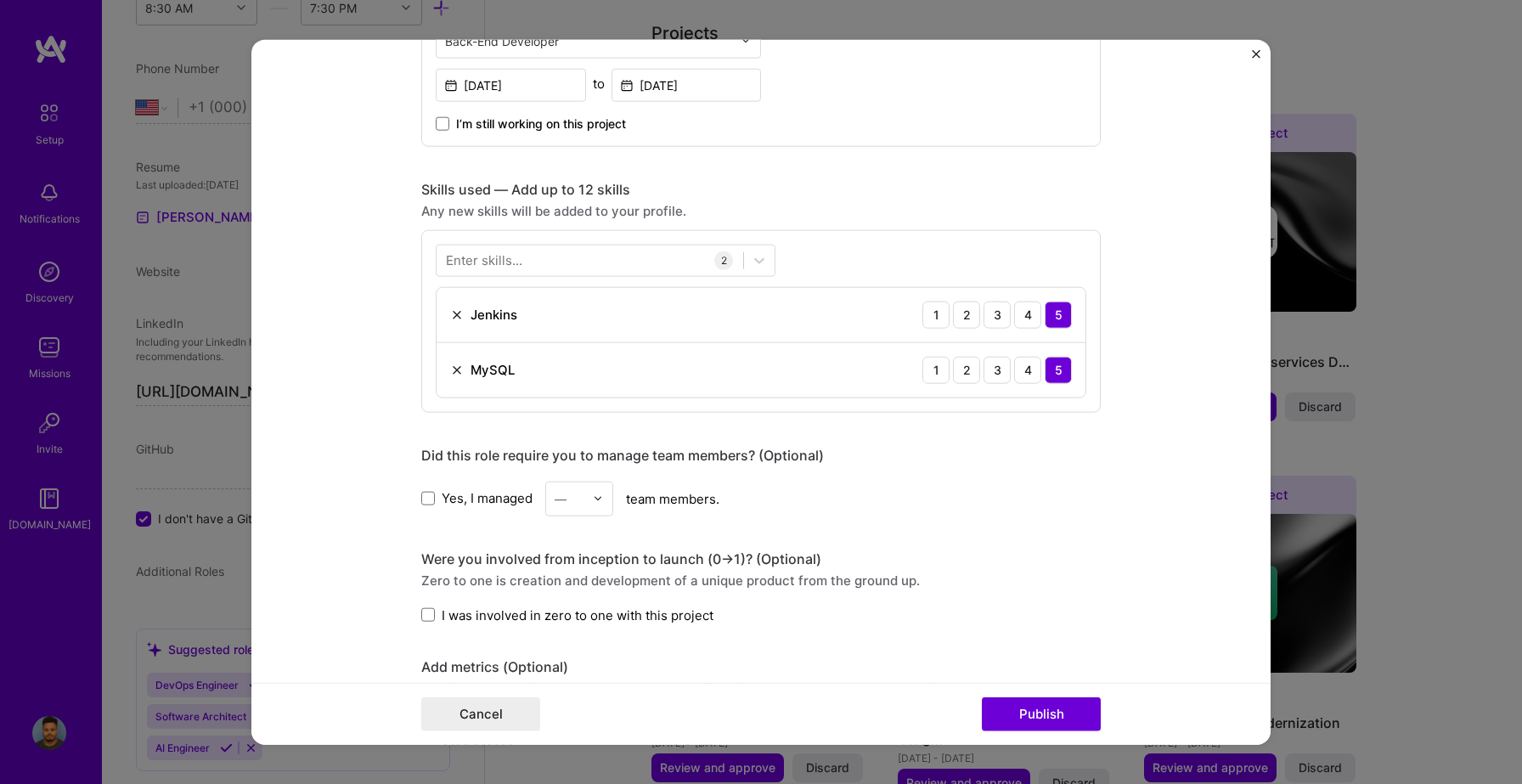
scroll to position [731, 0]
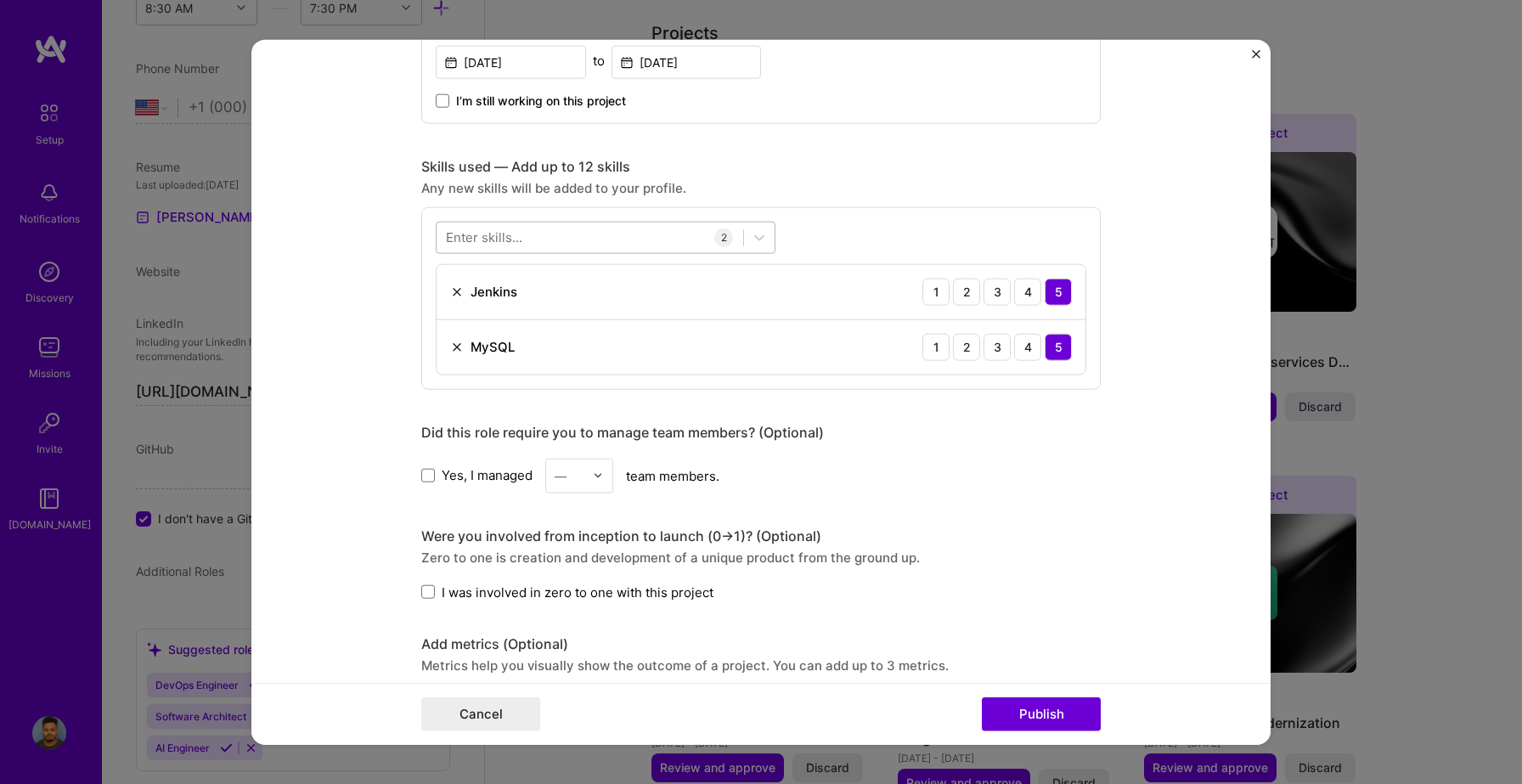
click at [549, 240] on div at bounding box center [590, 237] width 307 height 28
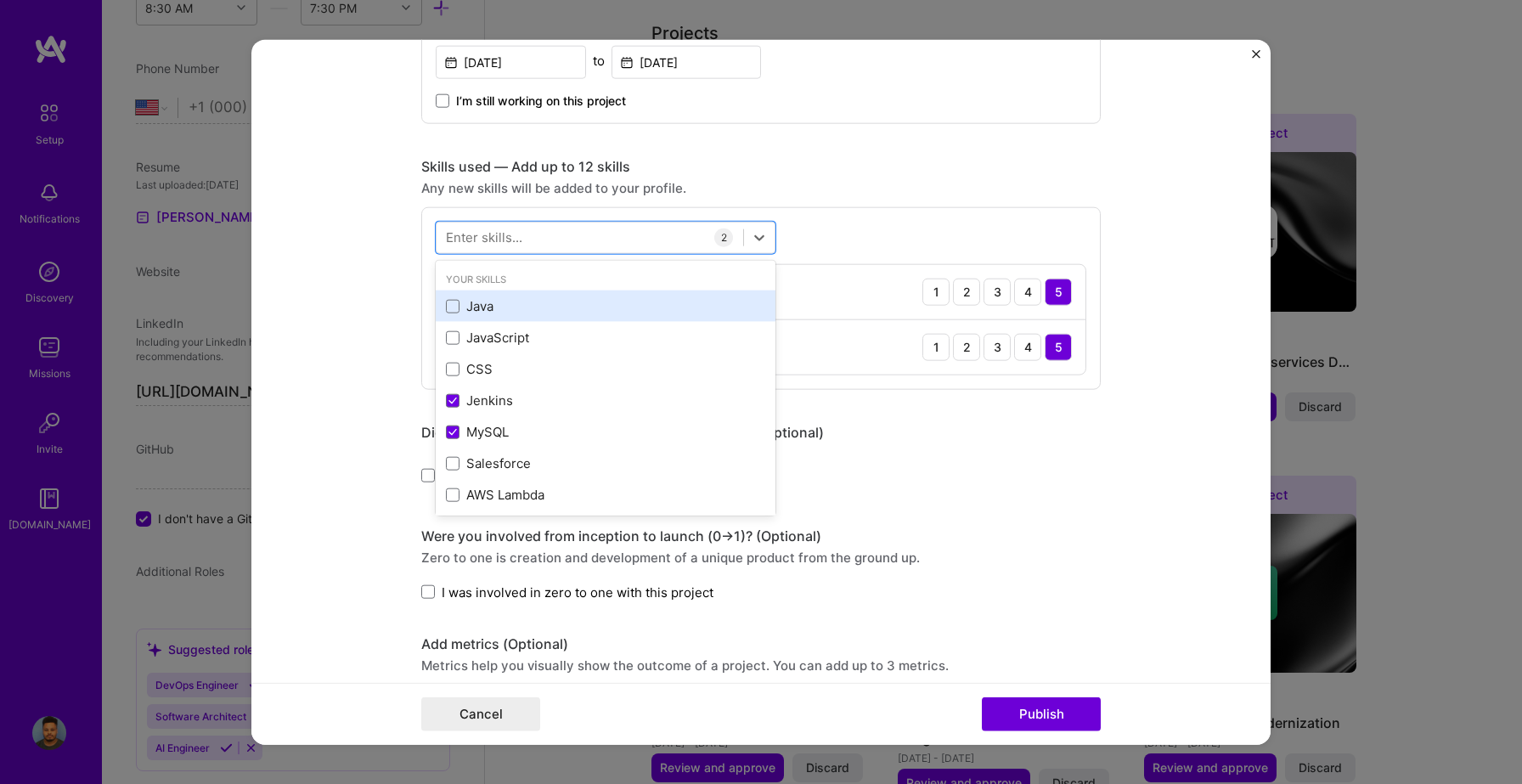
click at [453, 314] on div "Java" at bounding box center [605, 306] width 320 height 18
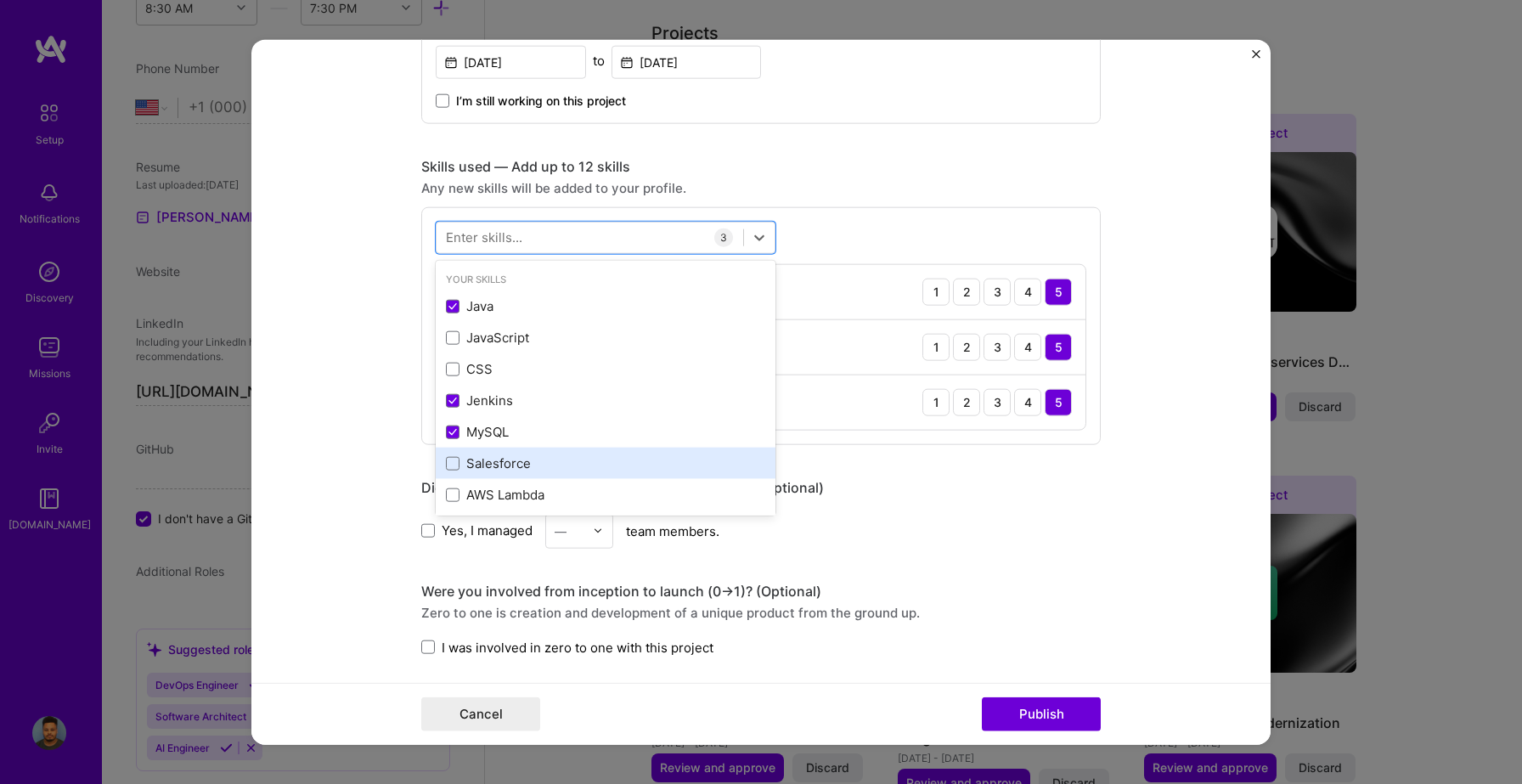
click at [456, 451] on div "Salesforce" at bounding box center [605, 463] width 340 height 31
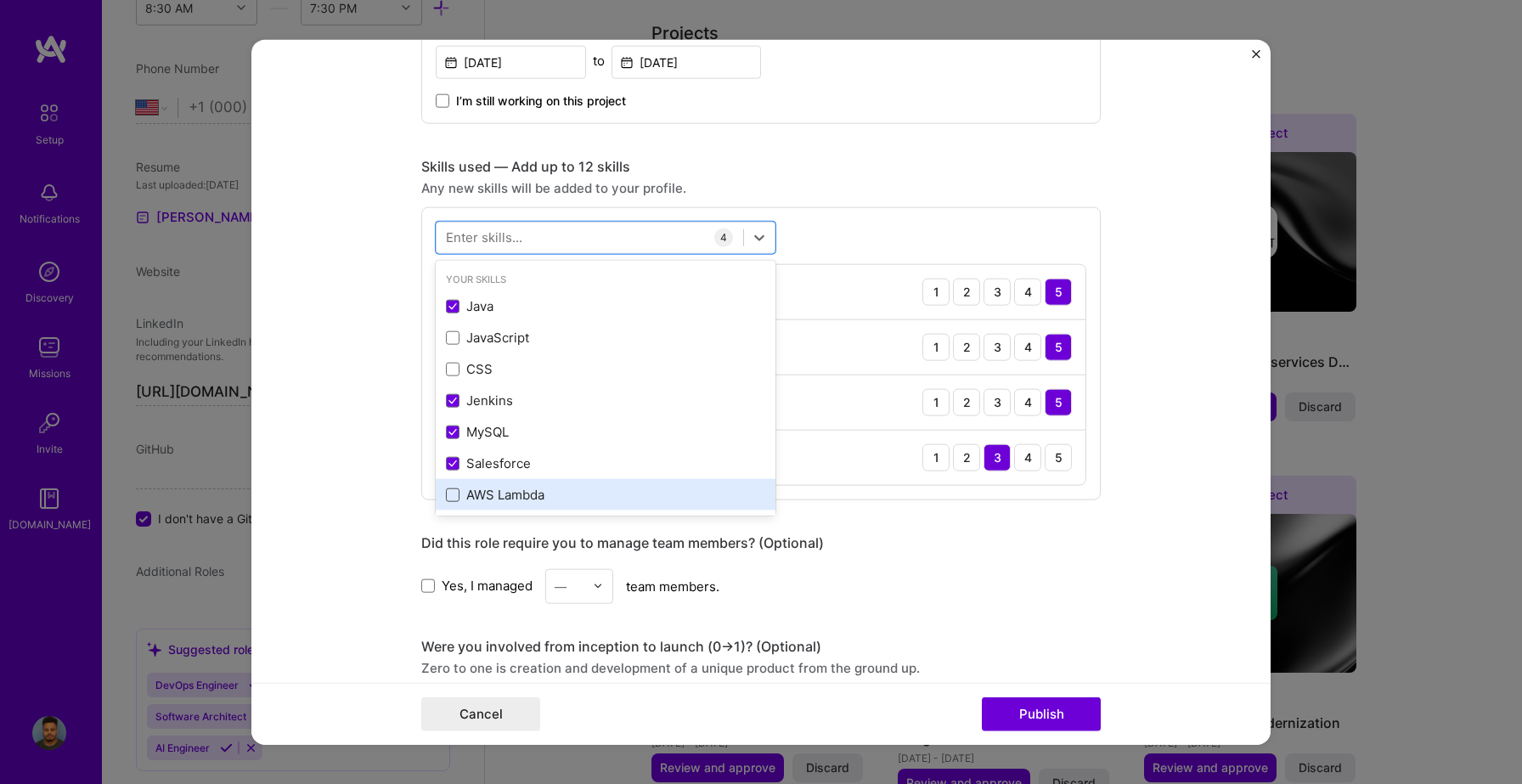
click at [452, 500] on span at bounding box center [452, 494] width 14 height 14
click at [0, 0] on input "checkbox" at bounding box center [0, 0] width 0 height 0
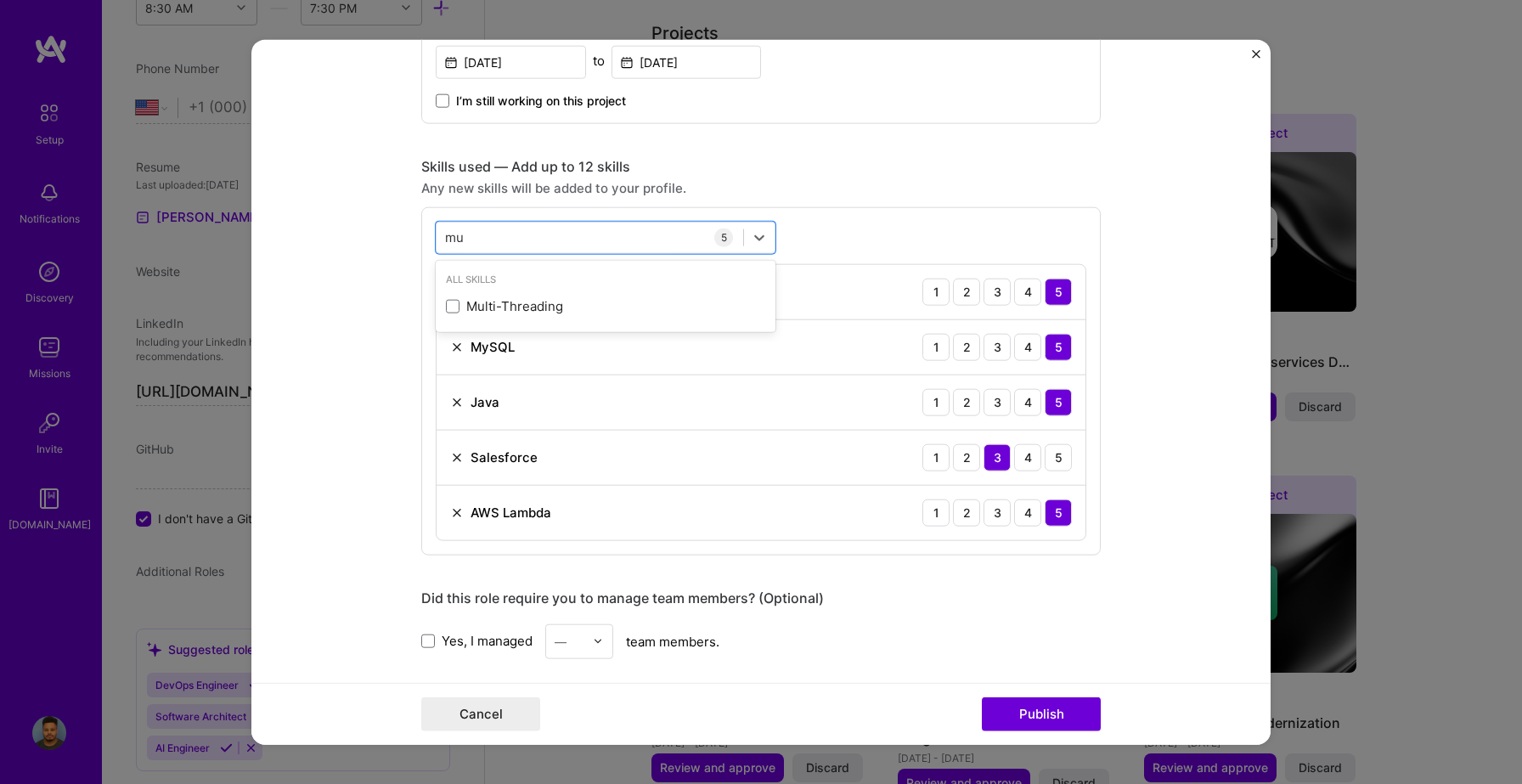
type input "m"
click at [455, 298] on div "DynamoDB" at bounding box center [605, 306] width 320 height 18
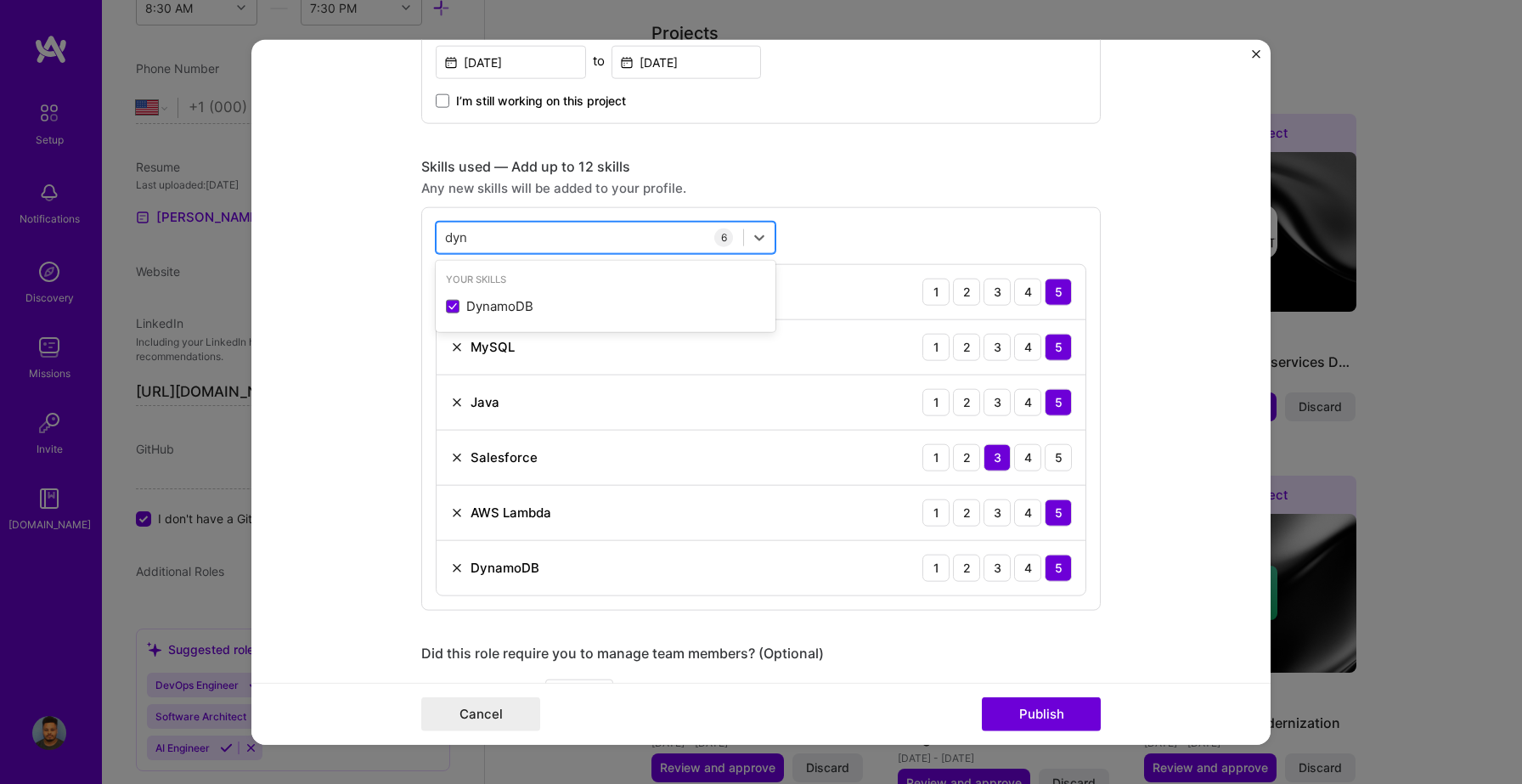
click at [468, 240] on input "dyn" at bounding box center [457, 237] width 24 height 18
type input "o"
click at [456, 305] on span at bounding box center [452, 306] width 14 height 14
click at [0, 0] on input "checkbox" at bounding box center [0, 0] width 0 height 0
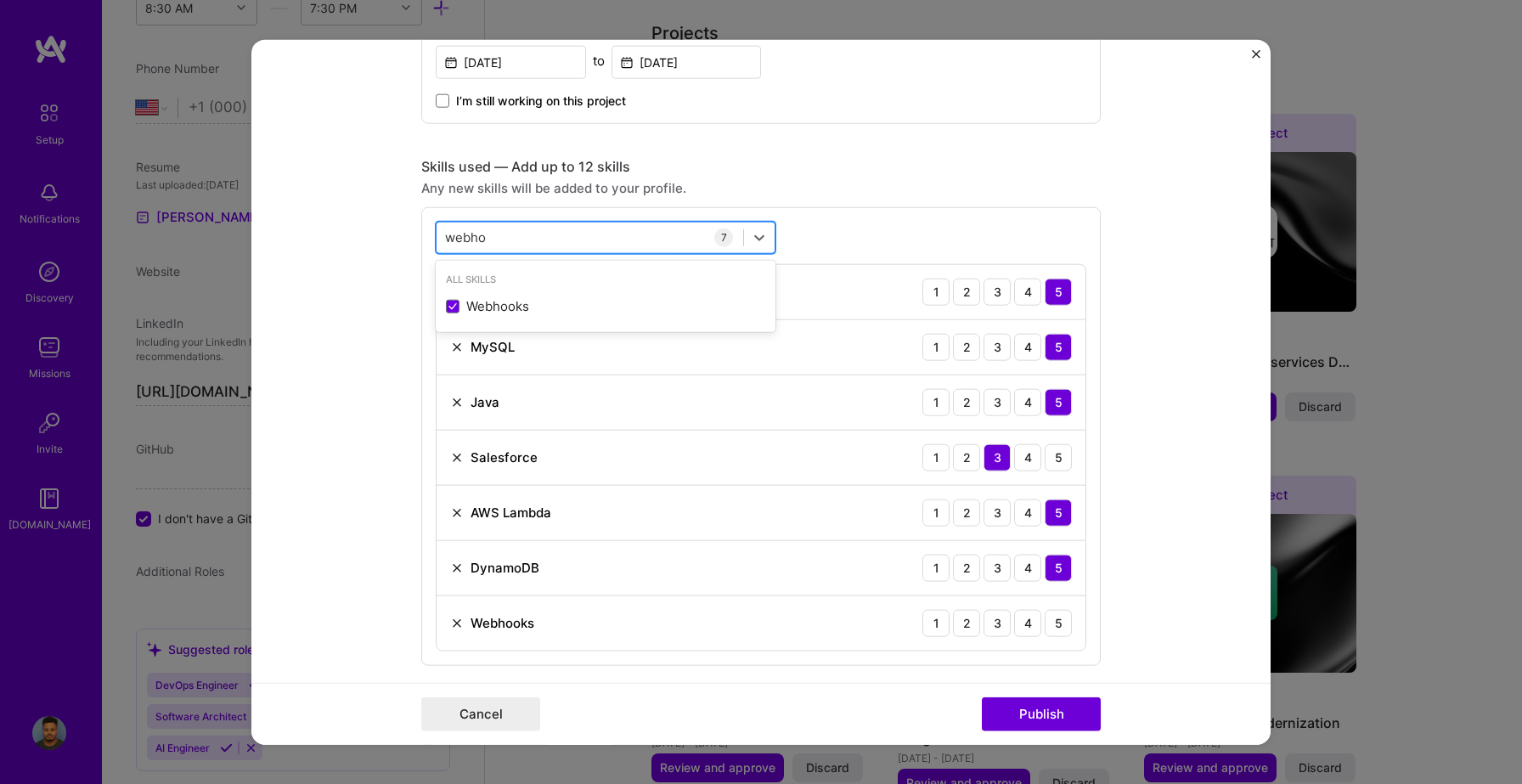
click at [500, 247] on div "webho webho" at bounding box center [590, 237] width 307 height 28
click at [490, 235] on div "webho webho" at bounding box center [590, 237] width 307 height 28
click at [473, 235] on input "webho" at bounding box center [466, 237] width 42 height 18
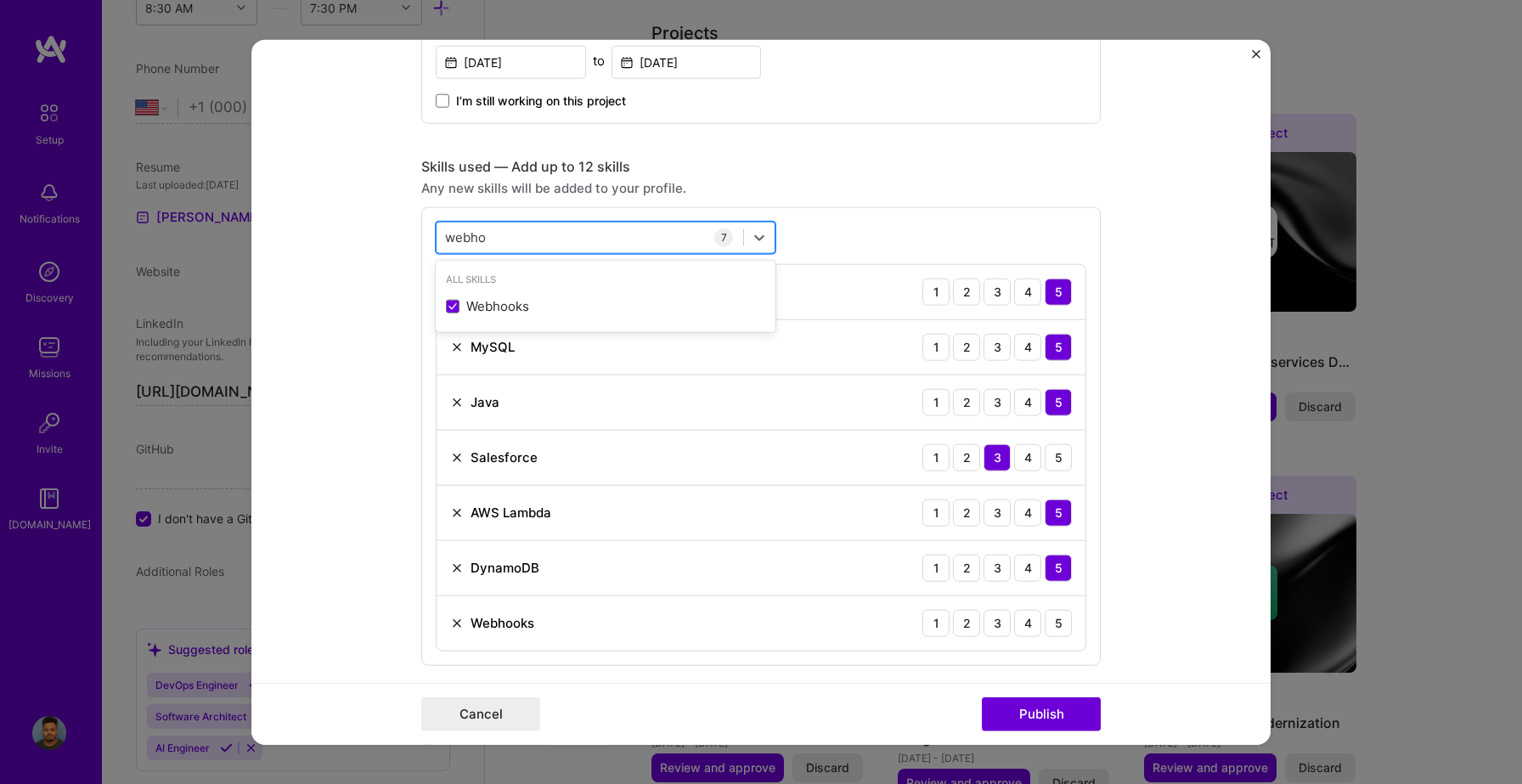
click at [473, 235] on input "webho" at bounding box center [466, 237] width 42 height 18
click at [462, 312] on div "RabbitMQ" at bounding box center [605, 306] width 320 height 18
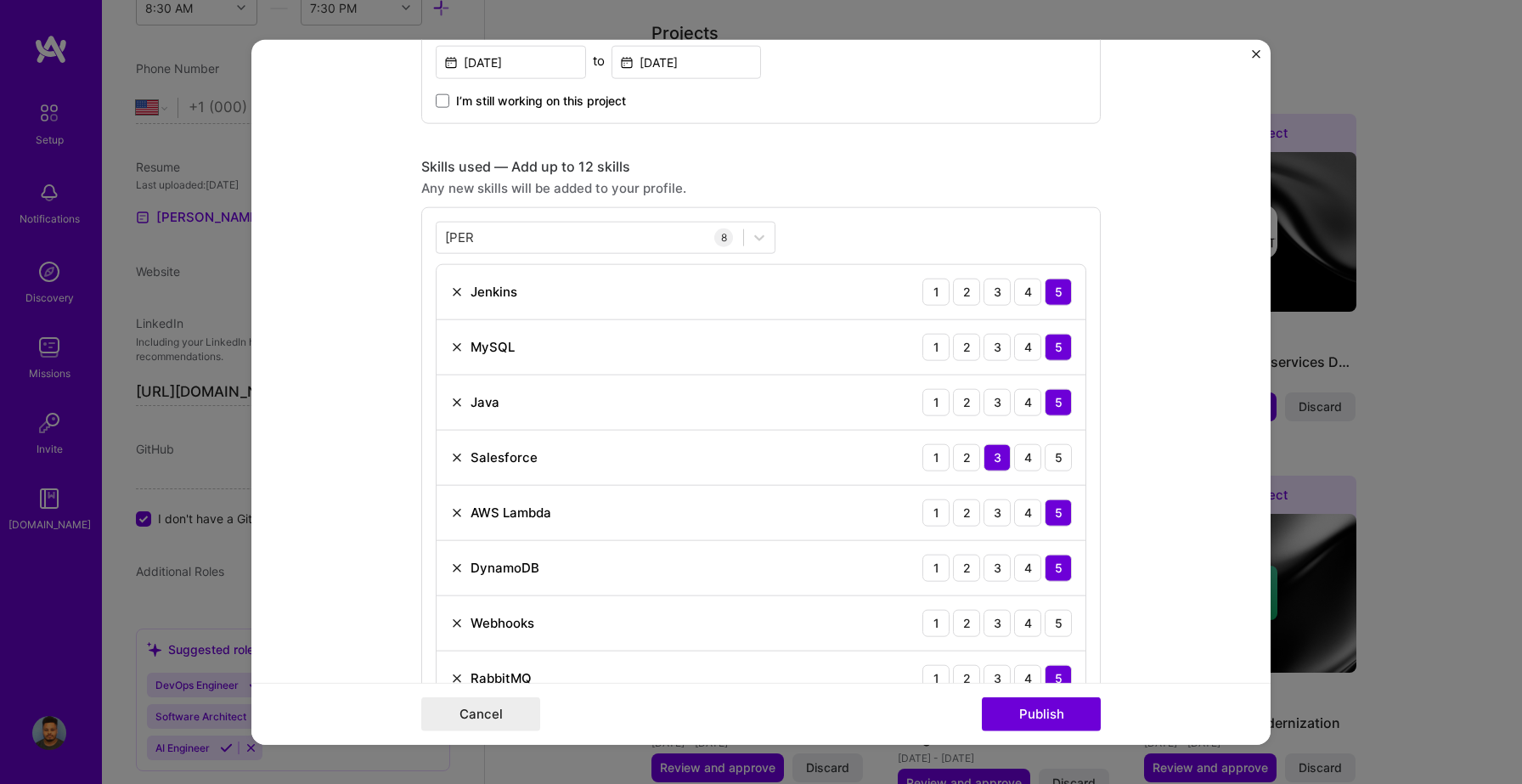
click at [767, 191] on div "Any new skills will be added to your profile." at bounding box center [761, 187] width 680 height 18
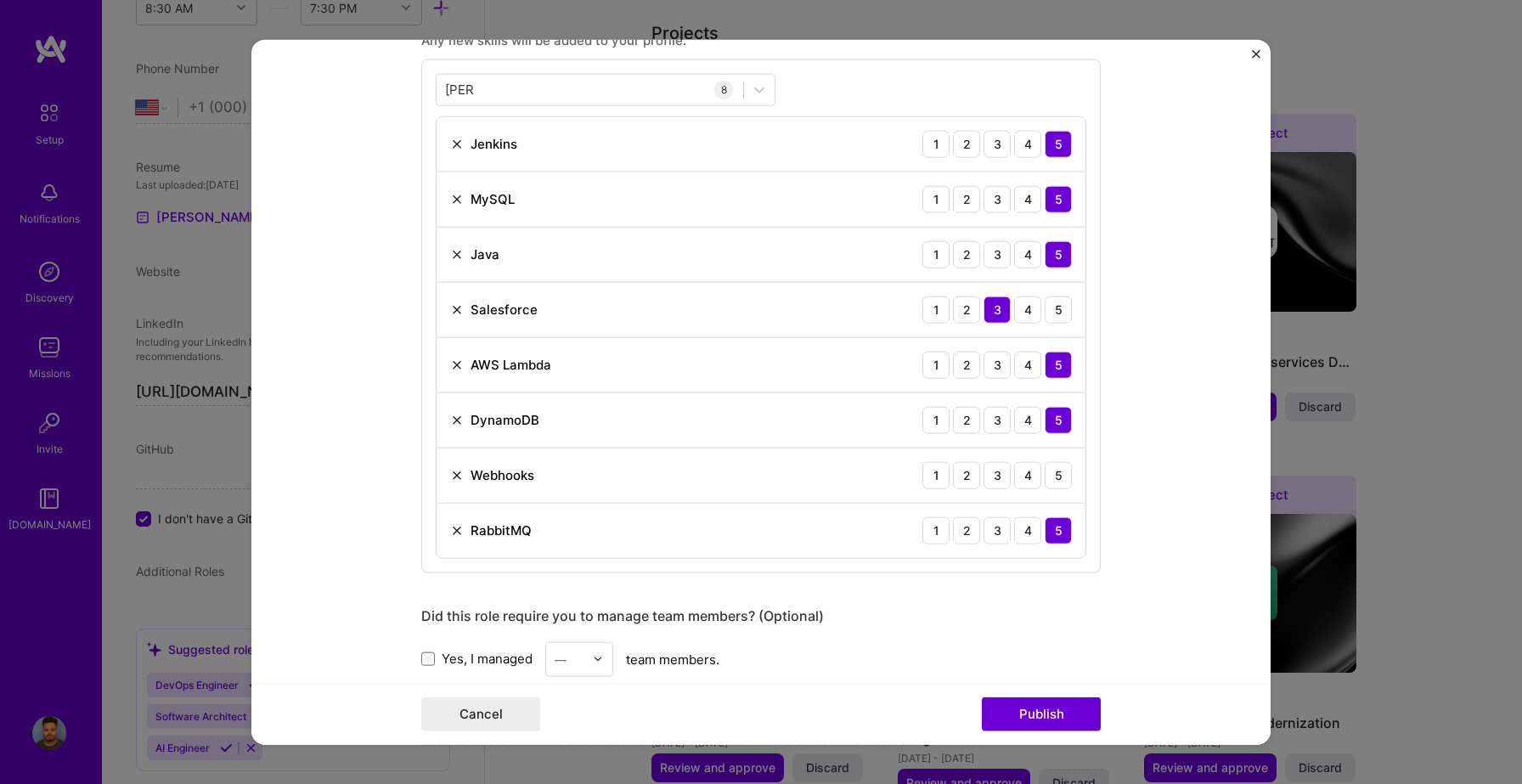
scroll to position [883, 0]
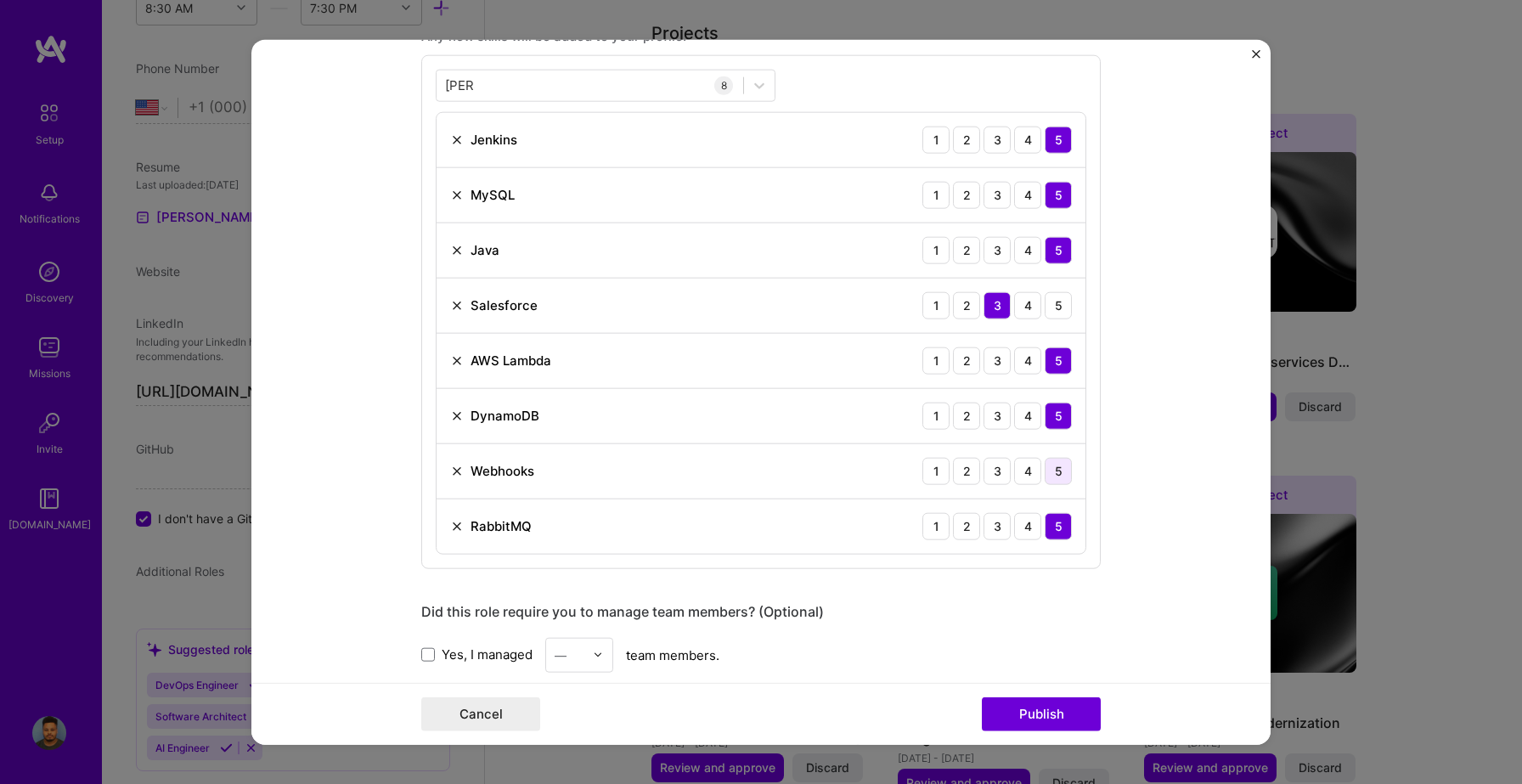
click at [1056, 474] on div "5" at bounding box center [1059, 471] width 28 height 28
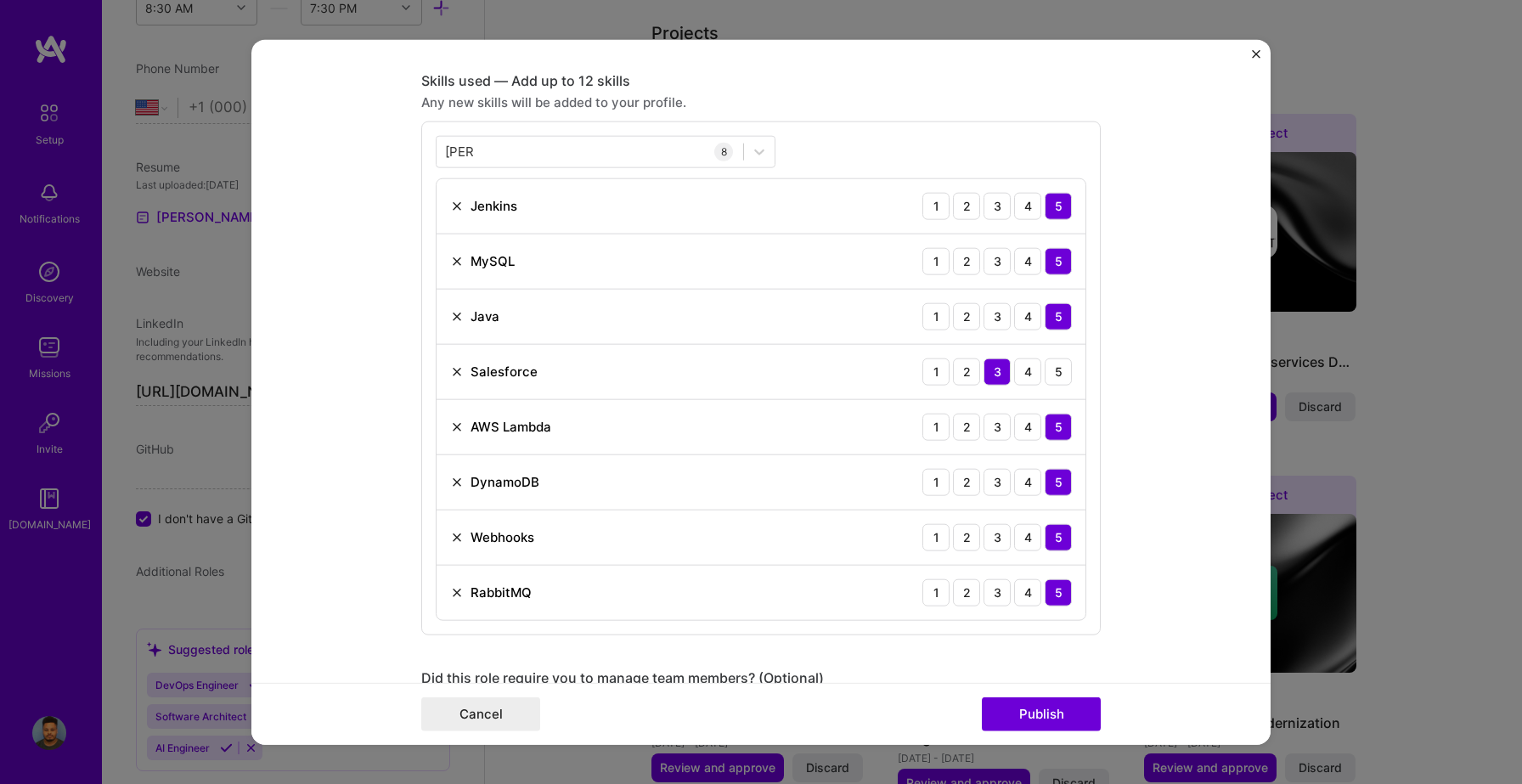
scroll to position [800, 0]
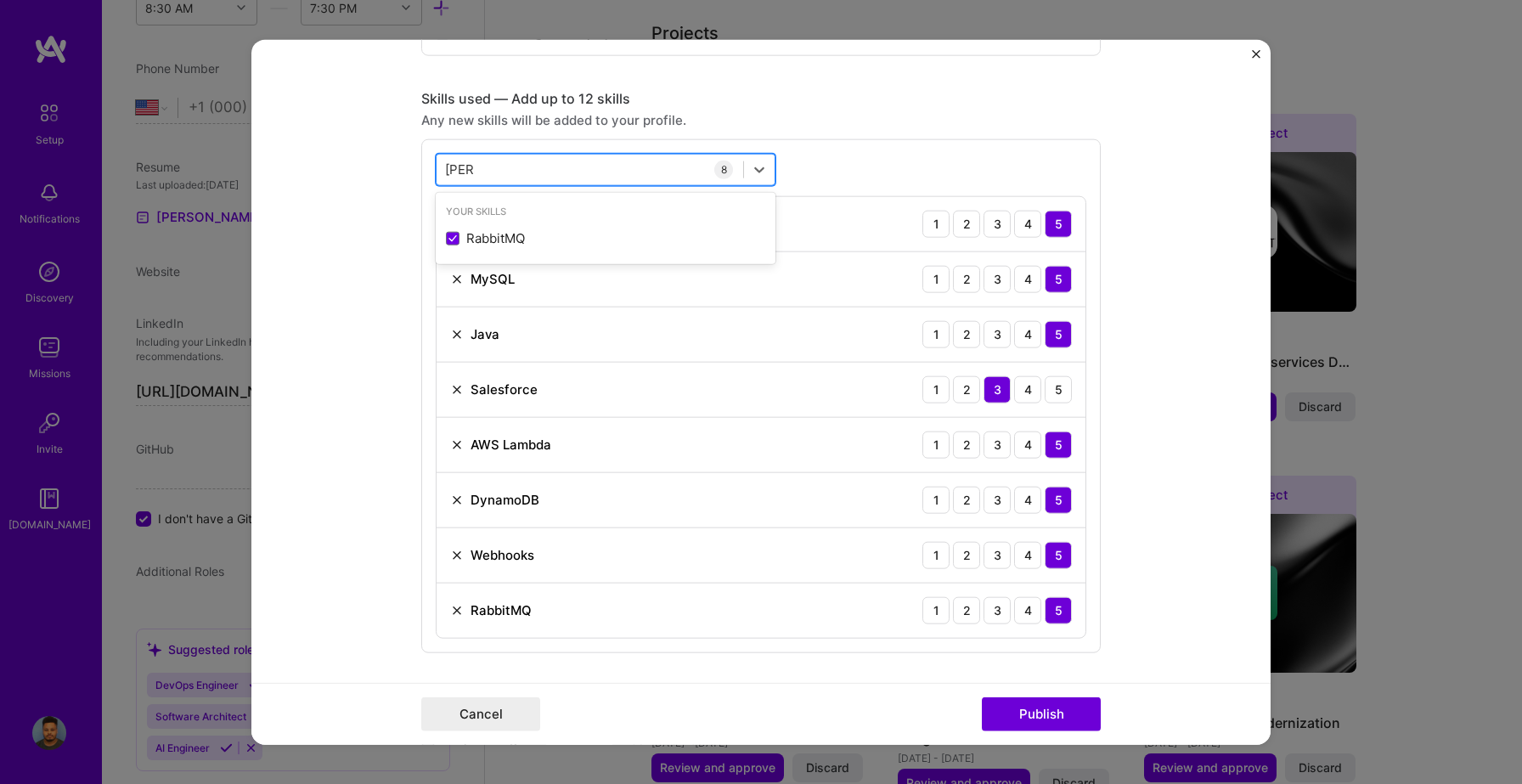
click at [619, 175] on div "rabb rabb" at bounding box center [590, 170] width 307 height 28
type input "r"
click at [343, 521] on form "Editing suggested project This project is suggested based on your LinkedIn, res…" at bounding box center [761, 392] width 1019 height 706
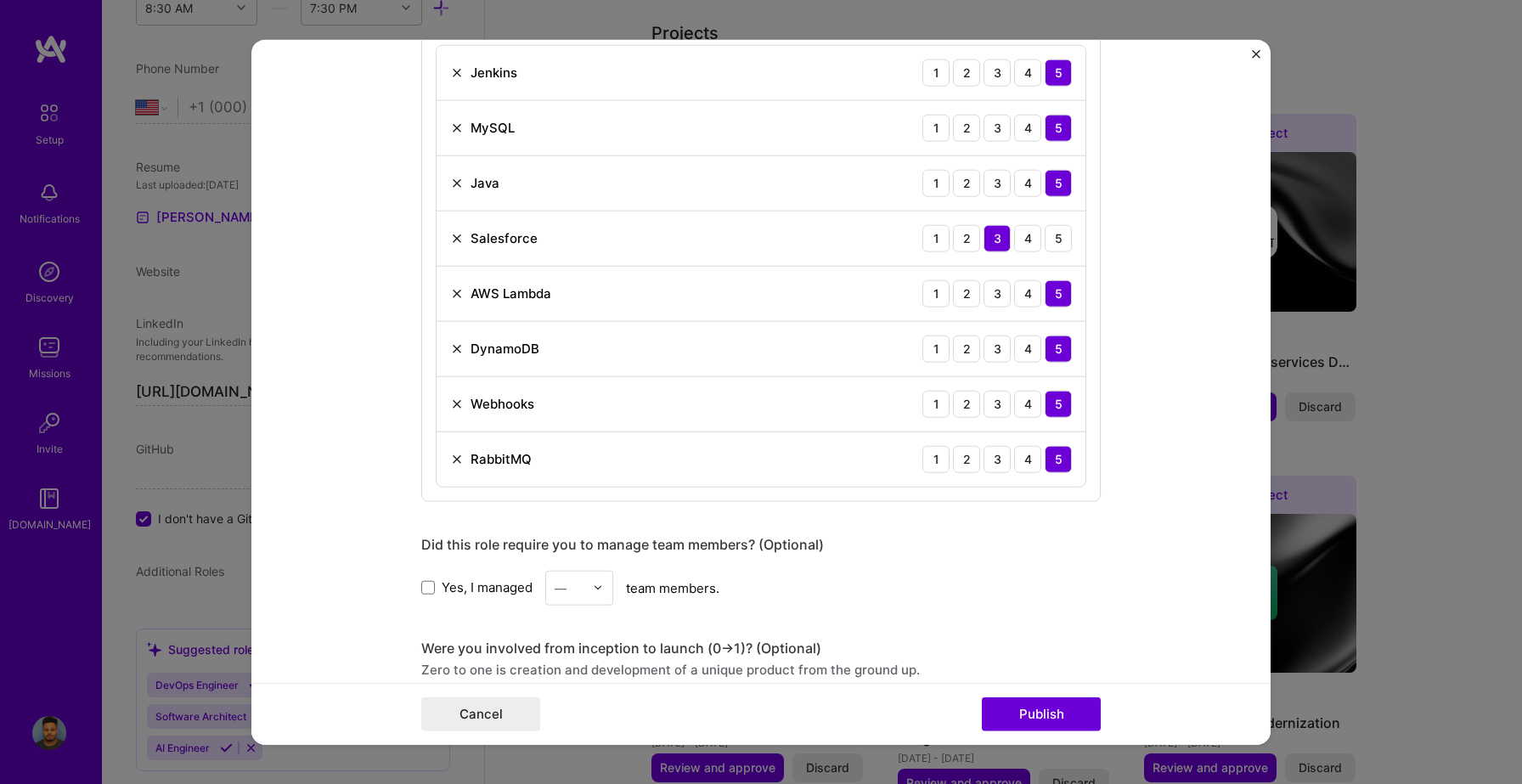
scroll to position [1179, 0]
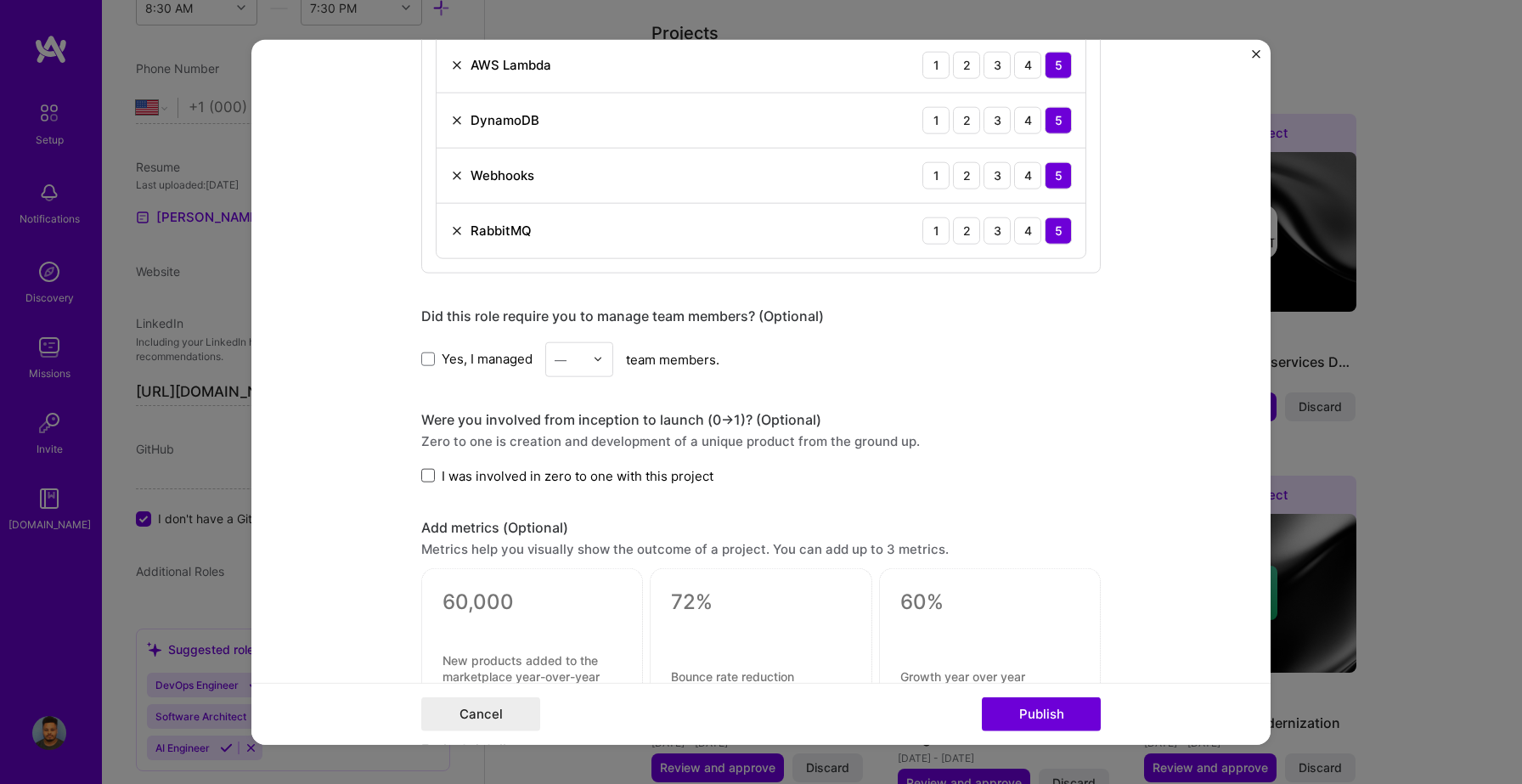
click at [427, 479] on span at bounding box center [427, 475] width 14 height 14
click at [0, 0] on input "I was involved in zero to one with this project" at bounding box center [0, 0] width 0 height 0
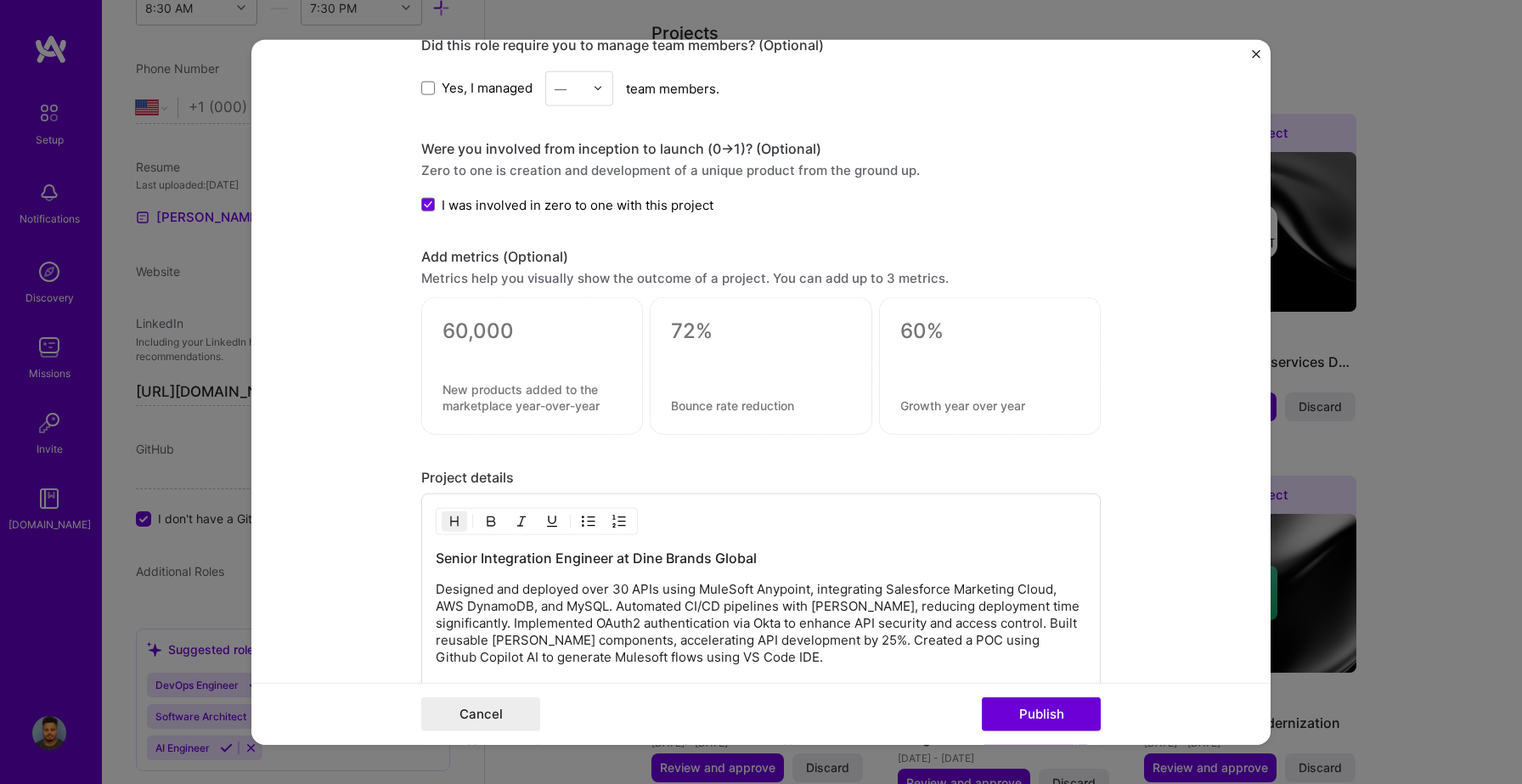
scroll to position [1448, 0]
click at [973, 359] on div at bounding box center [989, 362] width 180 height 18
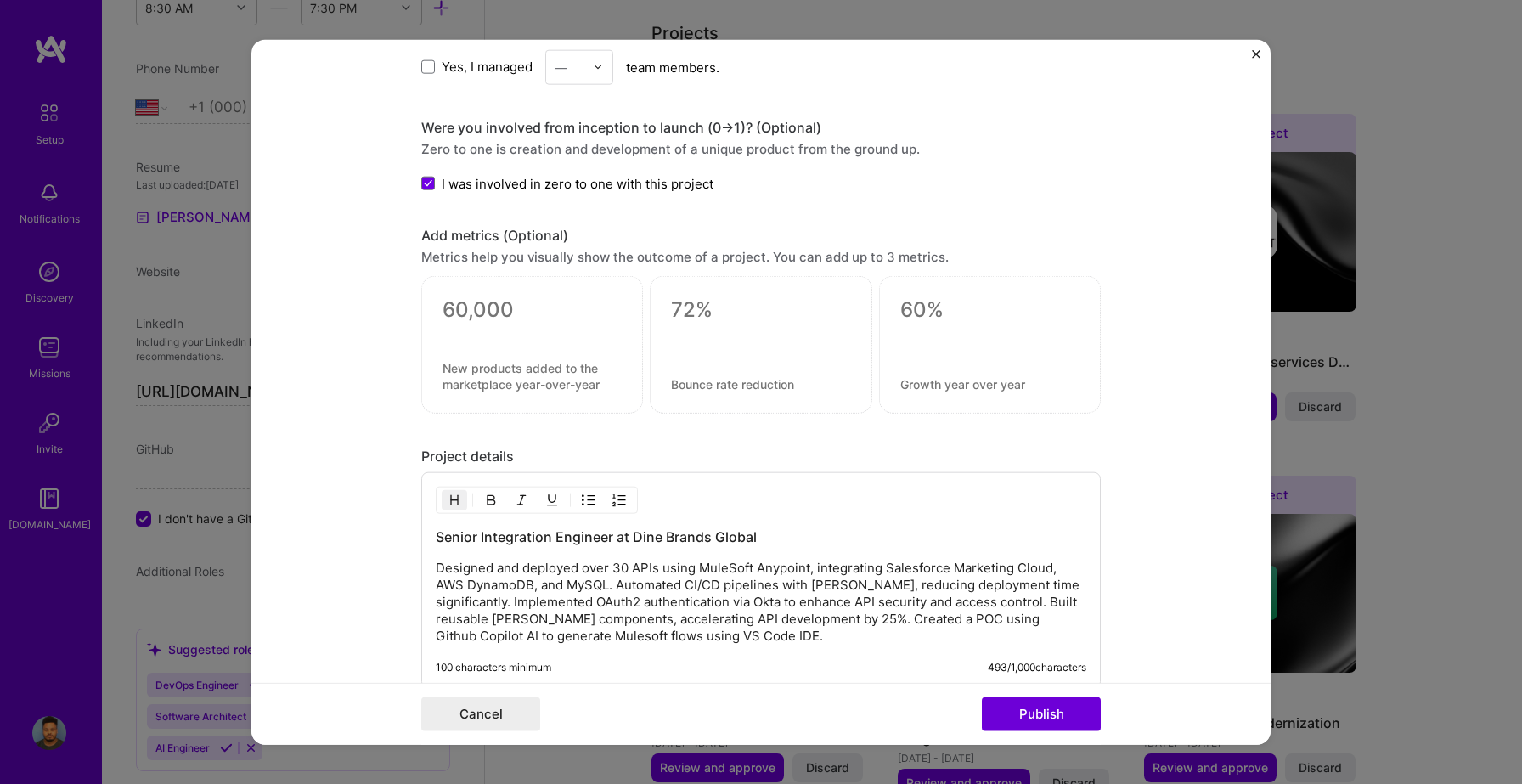
scroll to position [1613, 0]
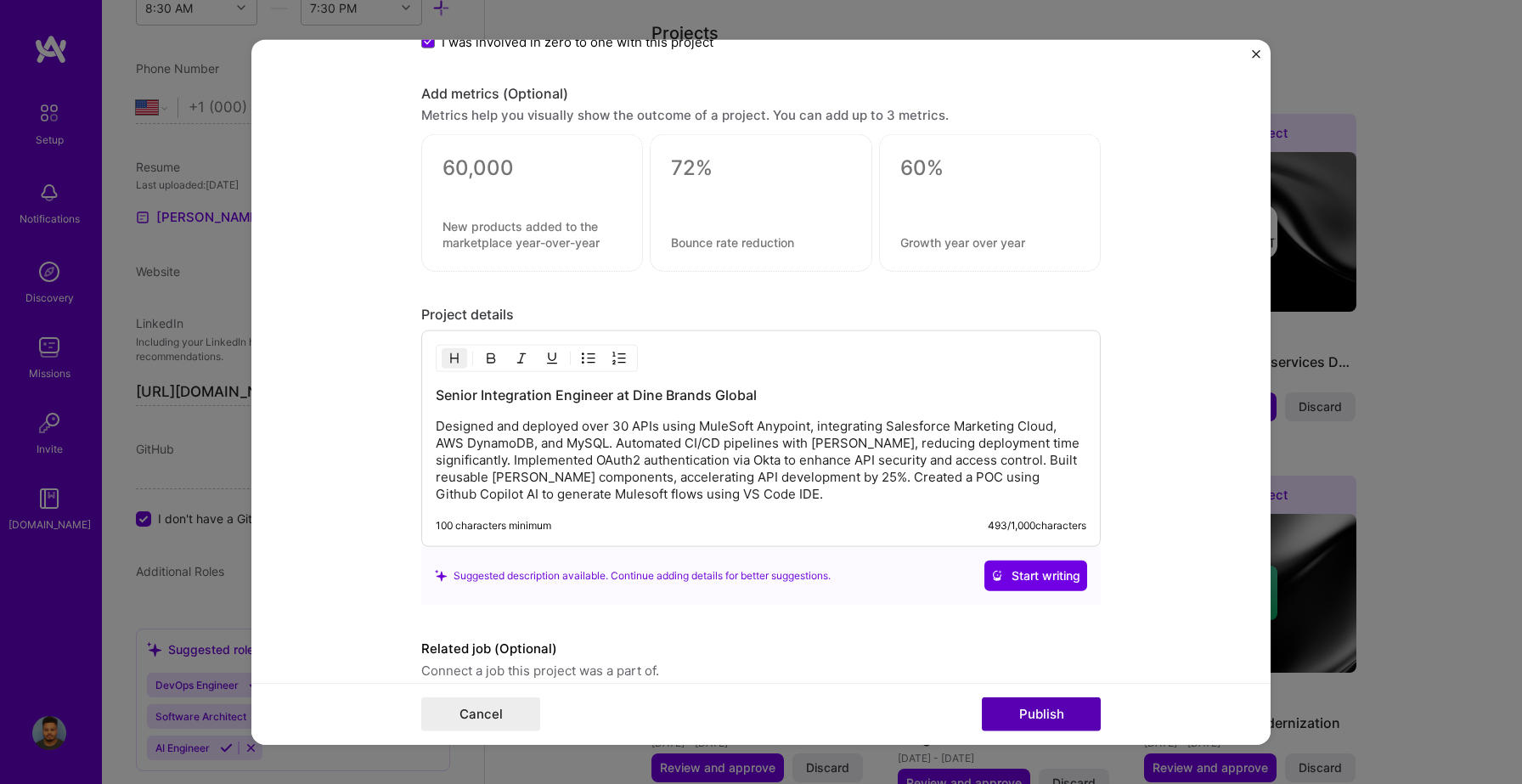
click at [1024, 719] on button "Publish" at bounding box center [1041, 714] width 119 height 34
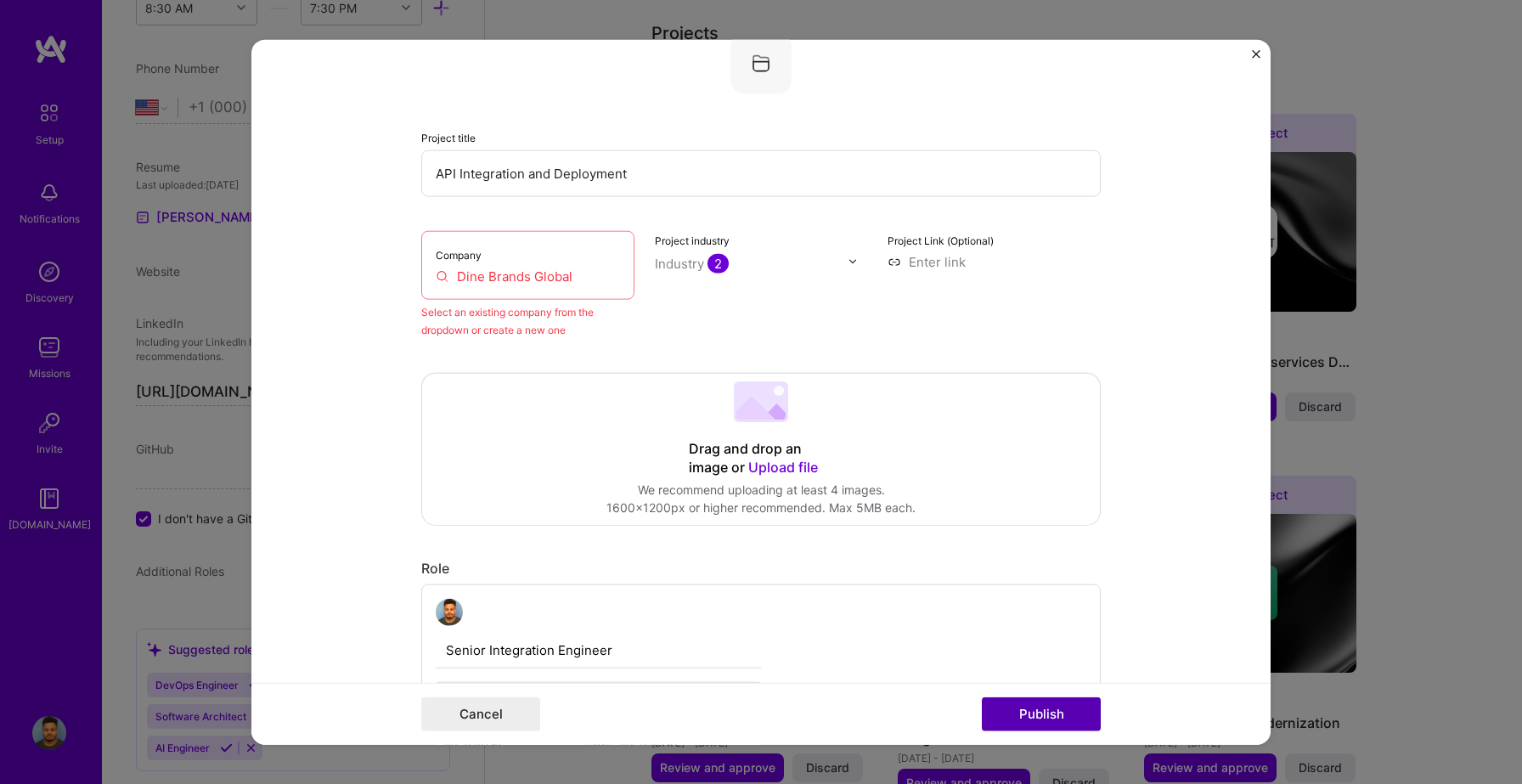
scroll to position [111, 0]
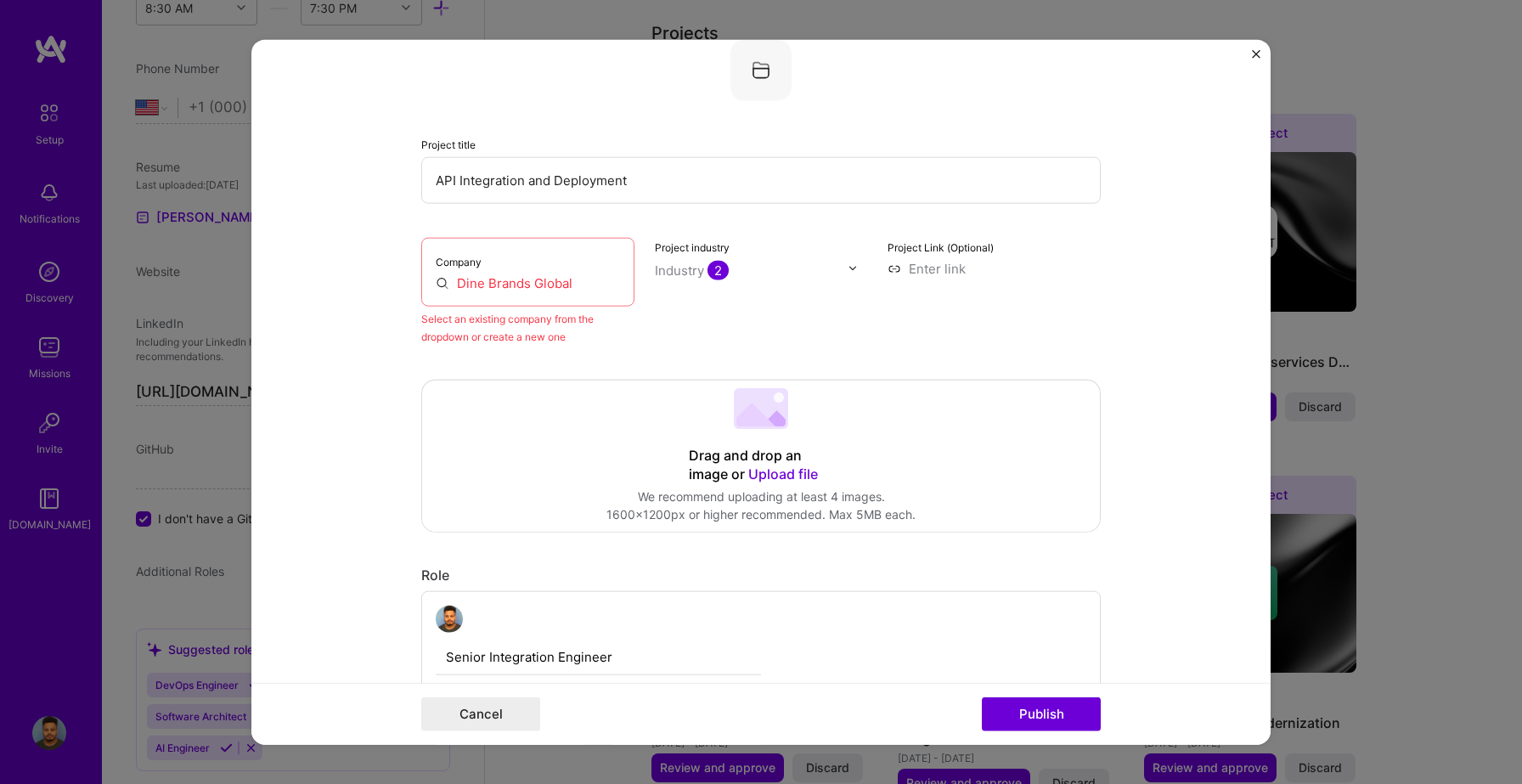
click at [544, 287] on input "Dine Brands Global" at bounding box center [528, 282] width 184 height 18
click at [578, 286] on input "Dine Brands Global" at bounding box center [528, 282] width 184 height 18
click at [578, 283] on input "Dine Brands Global" at bounding box center [528, 282] width 184 height 18
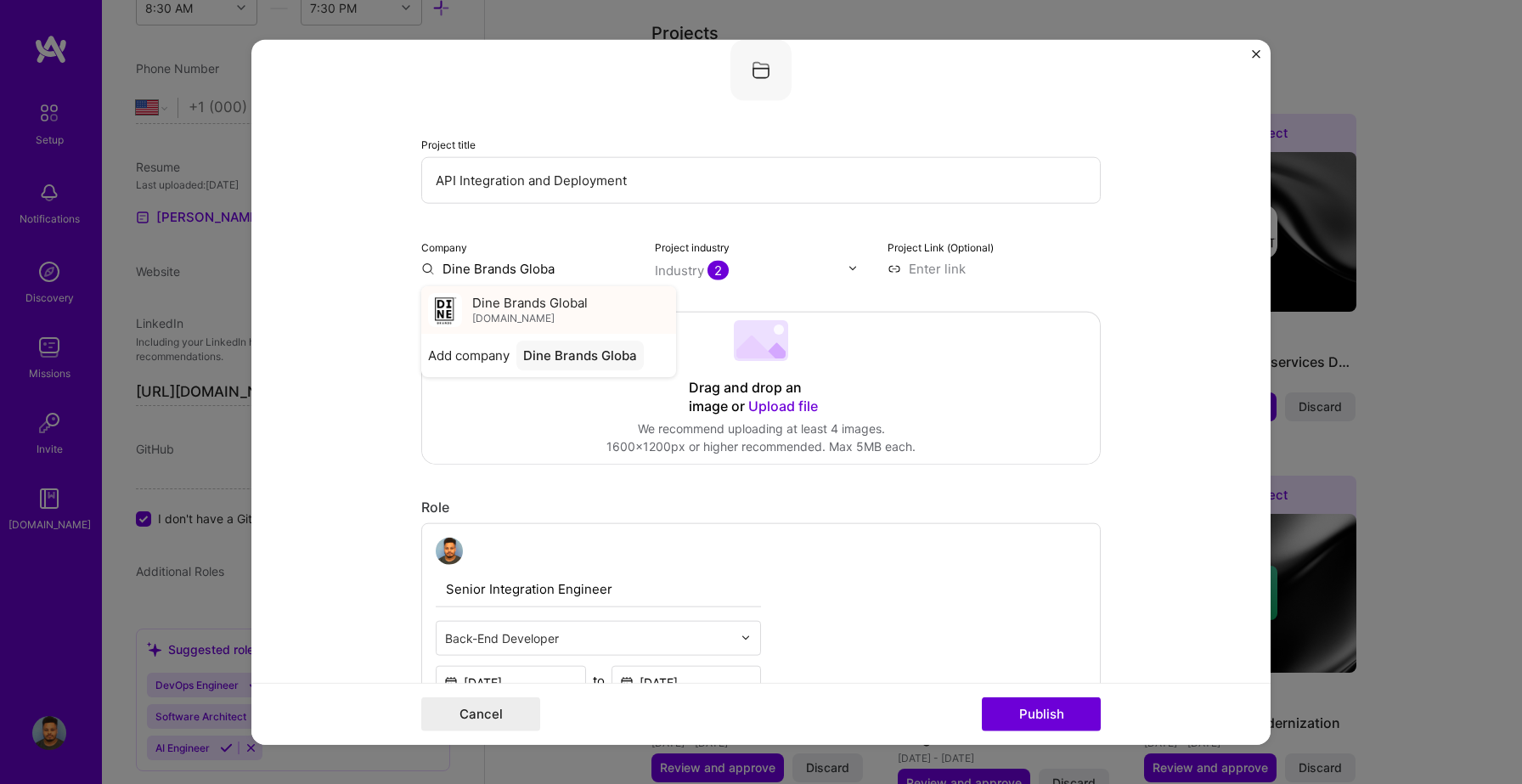
click at [527, 310] on span "Dine Brands Global" at bounding box center [530, 302] width 115 height 18
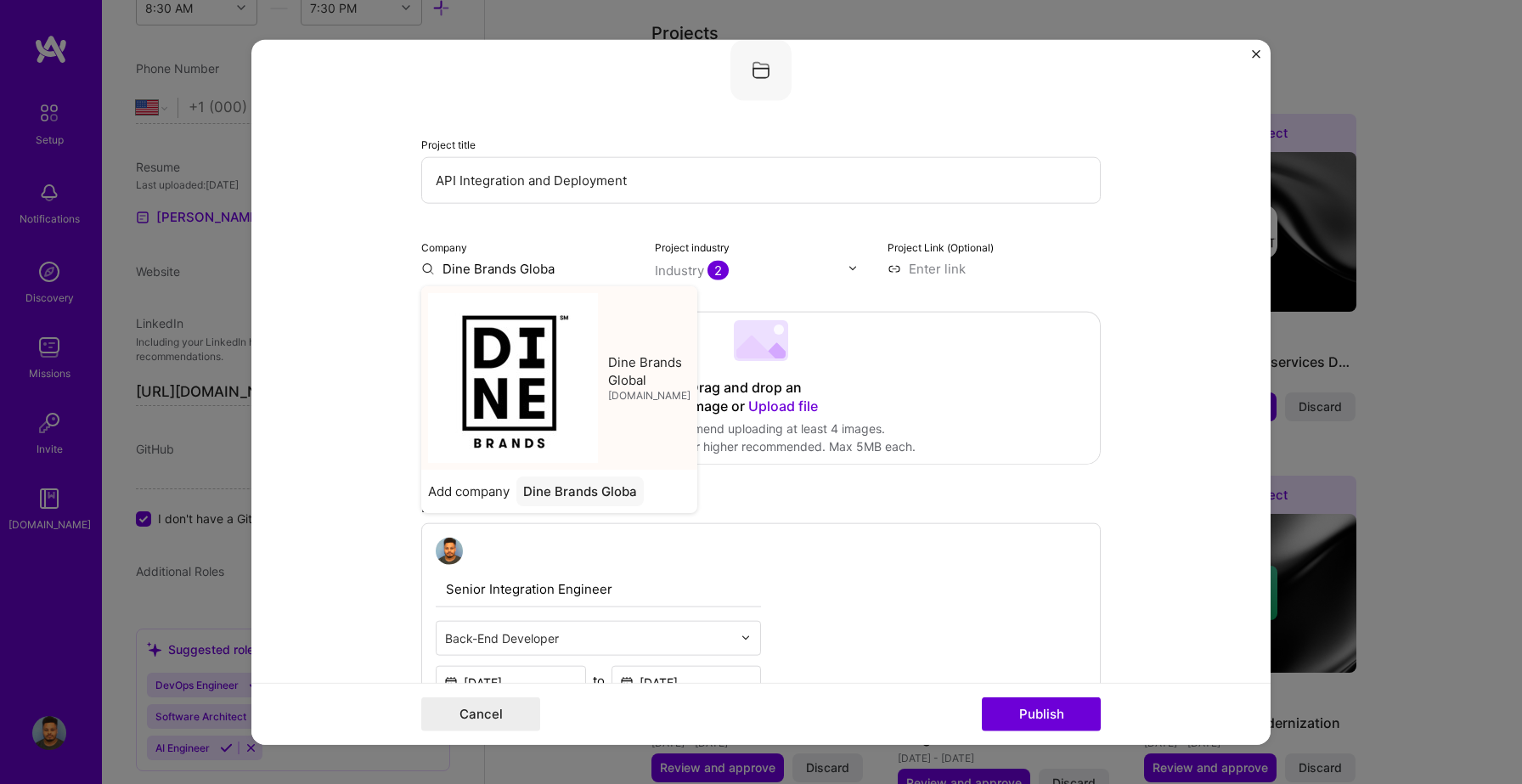
type input "Dine Brands Global"
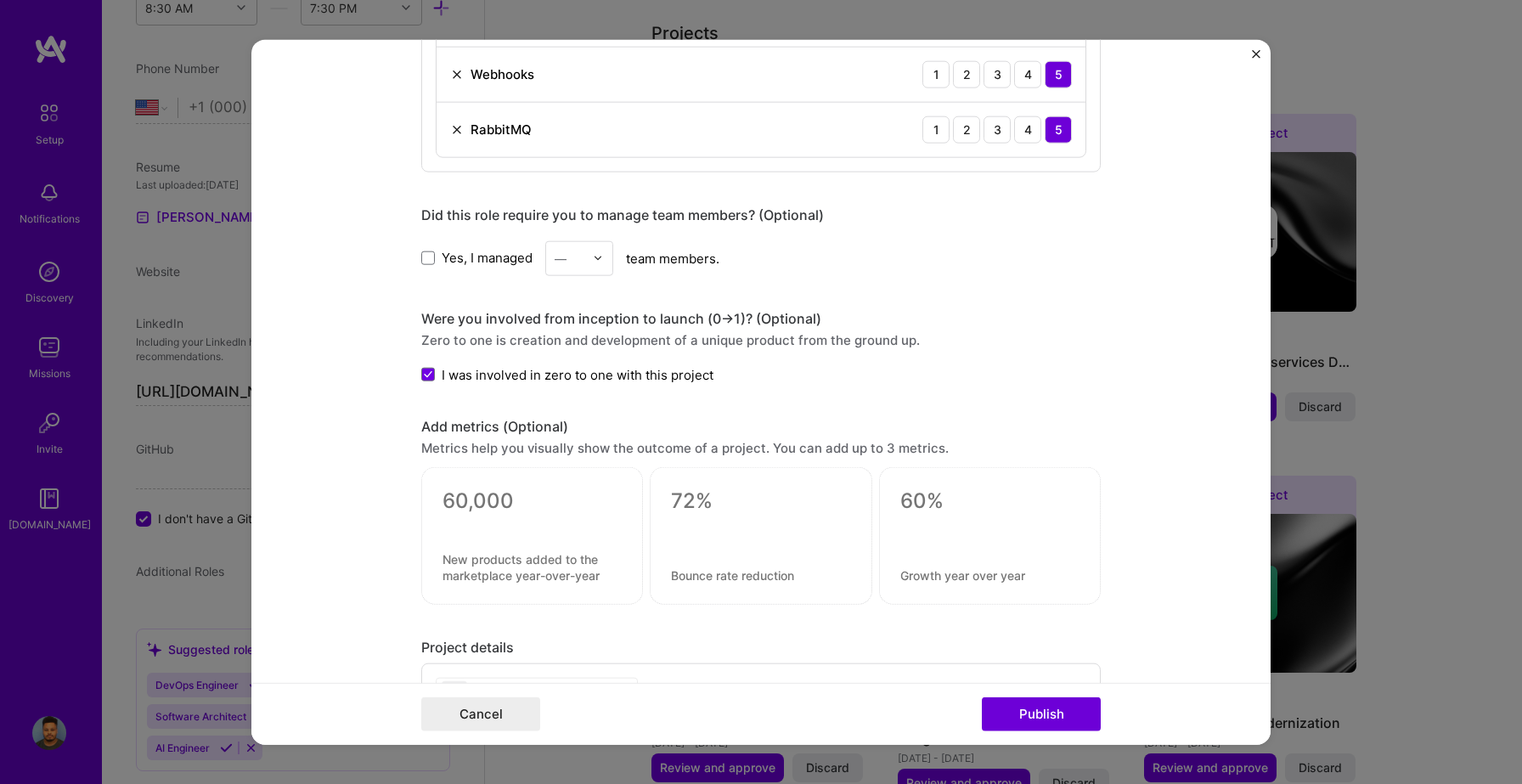
scroll to position [1301, 0]
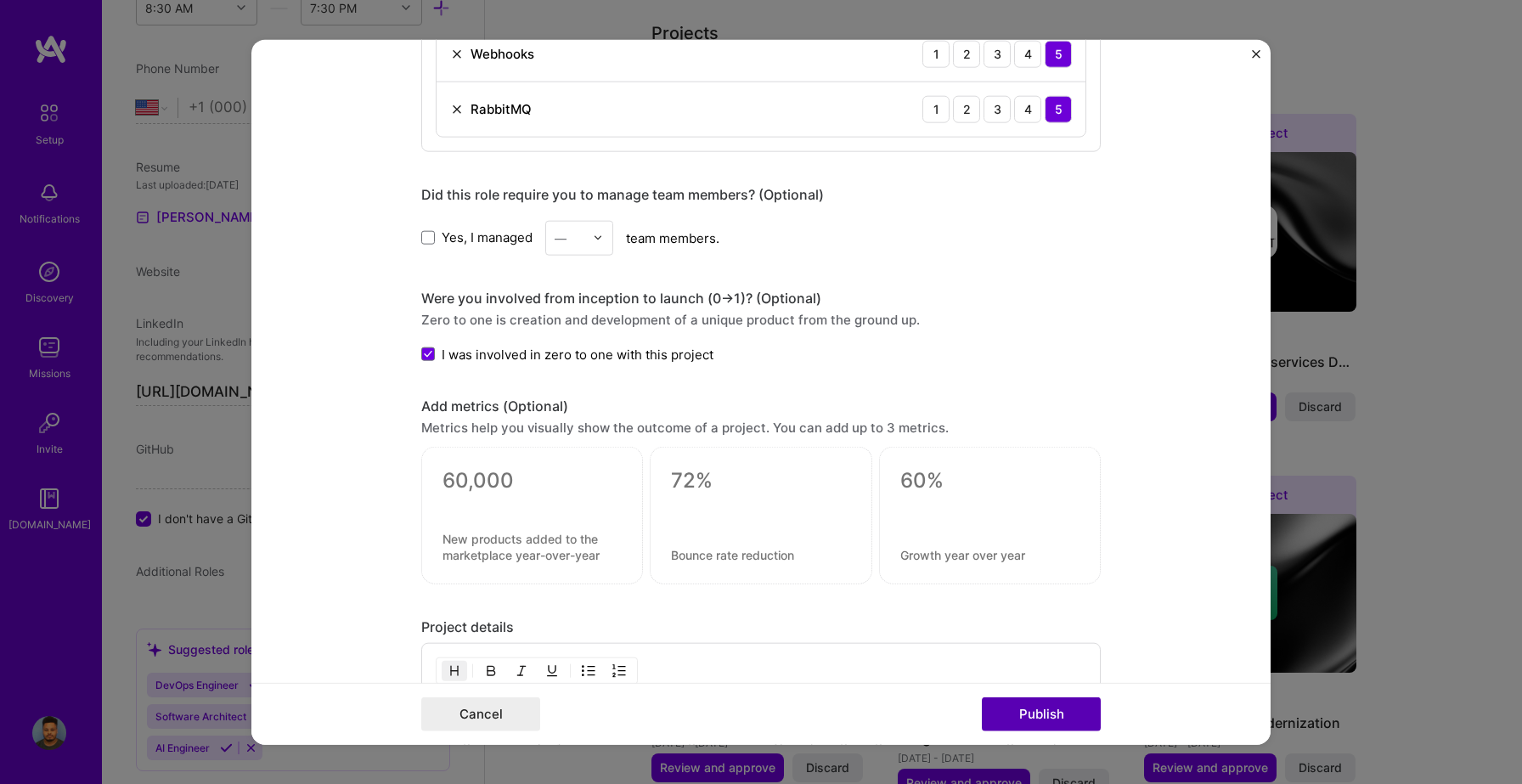
click at [1033, 706] on button "Publish" at bounding box center [1041, 714] width 119 height 34
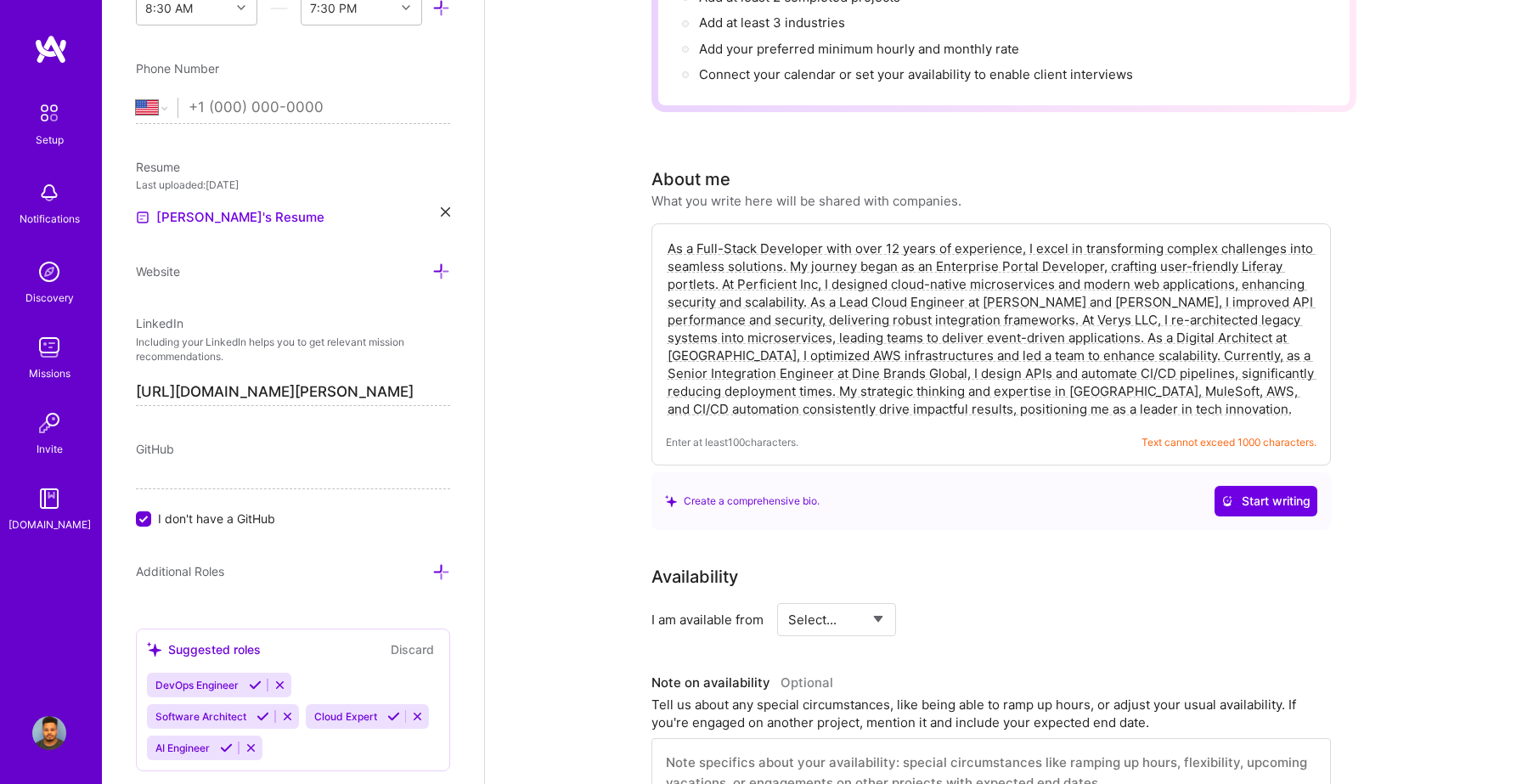
scroll to position [486, 0]
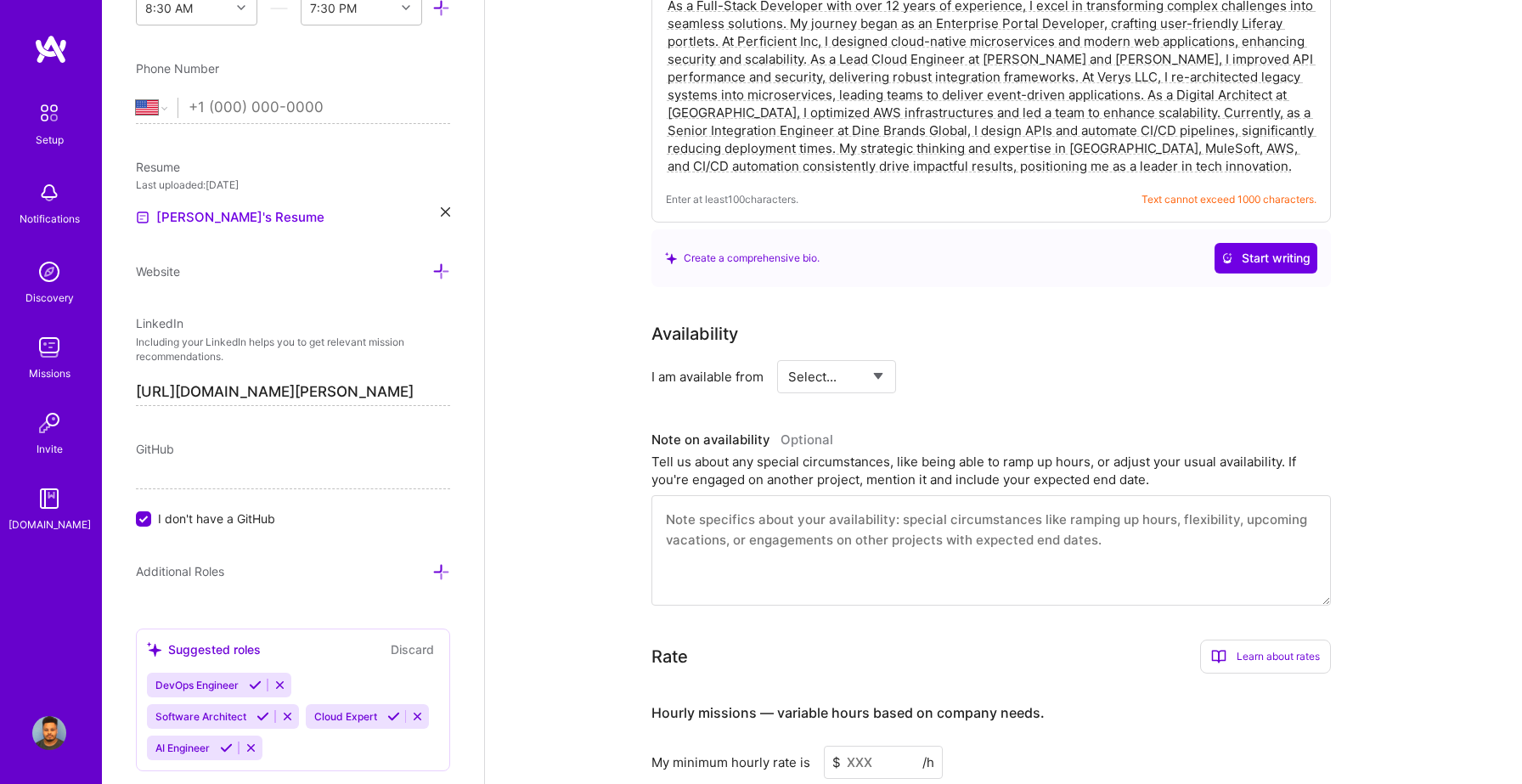
click at [870, 367] on select "Select... Right Now Future Date Not Available" at bounding box center [837, 376] width 98 height 43
select select "Right Now"
click at [789, 355] on select "Select... Right Now Future Date Not Available" at bounding box center [837, 376] width 98 height 43
click at [986, 360] on input at bounding box center [991, 377] width 102 height 33
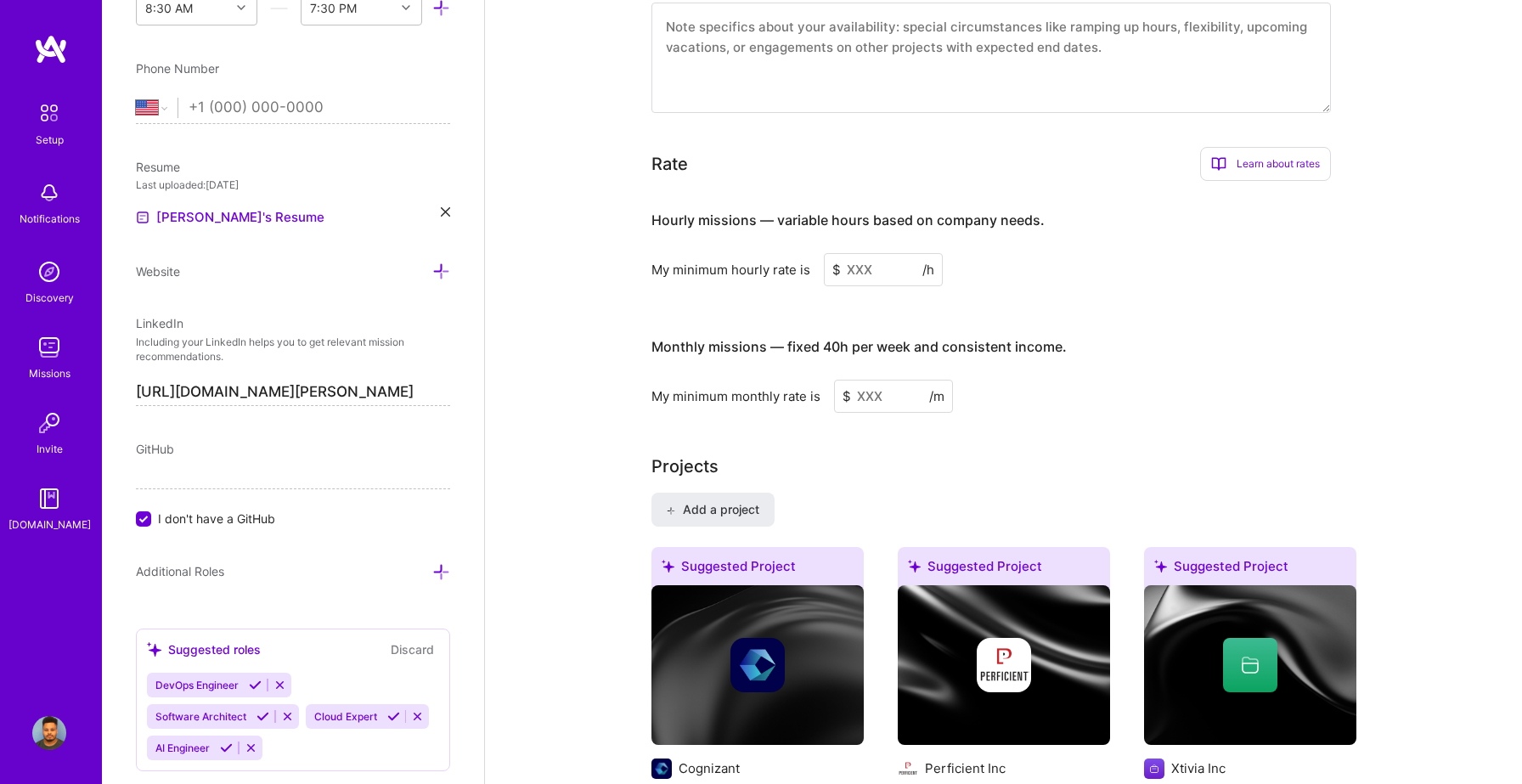
scroll to position [1024, 0]
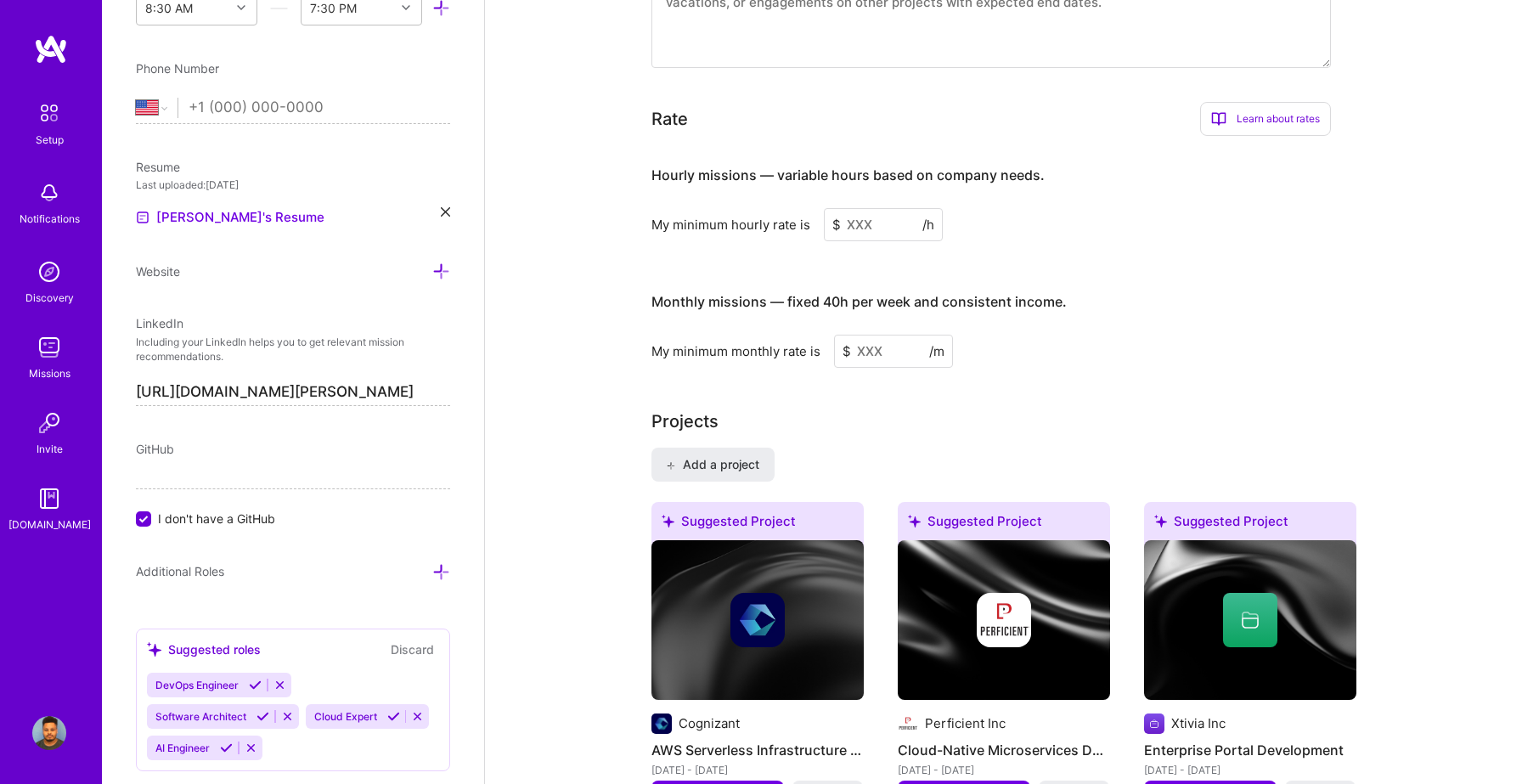
type input "40"
click at [874, 208] on input at bounding box center [883, 225] width 119 height 33
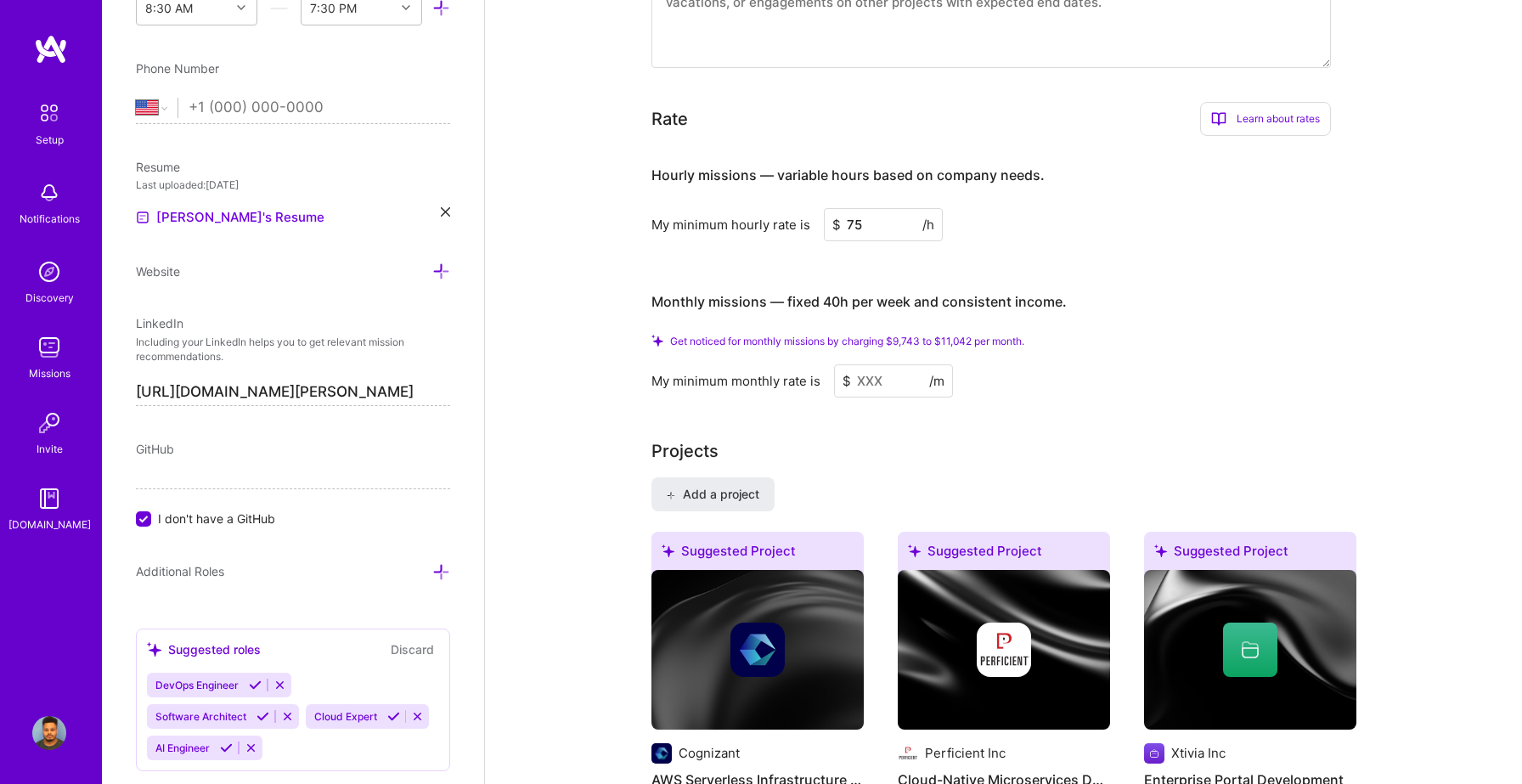
type input "75"
click at [863, 365] on input at bounding box center [893, 381] width 119 height 33
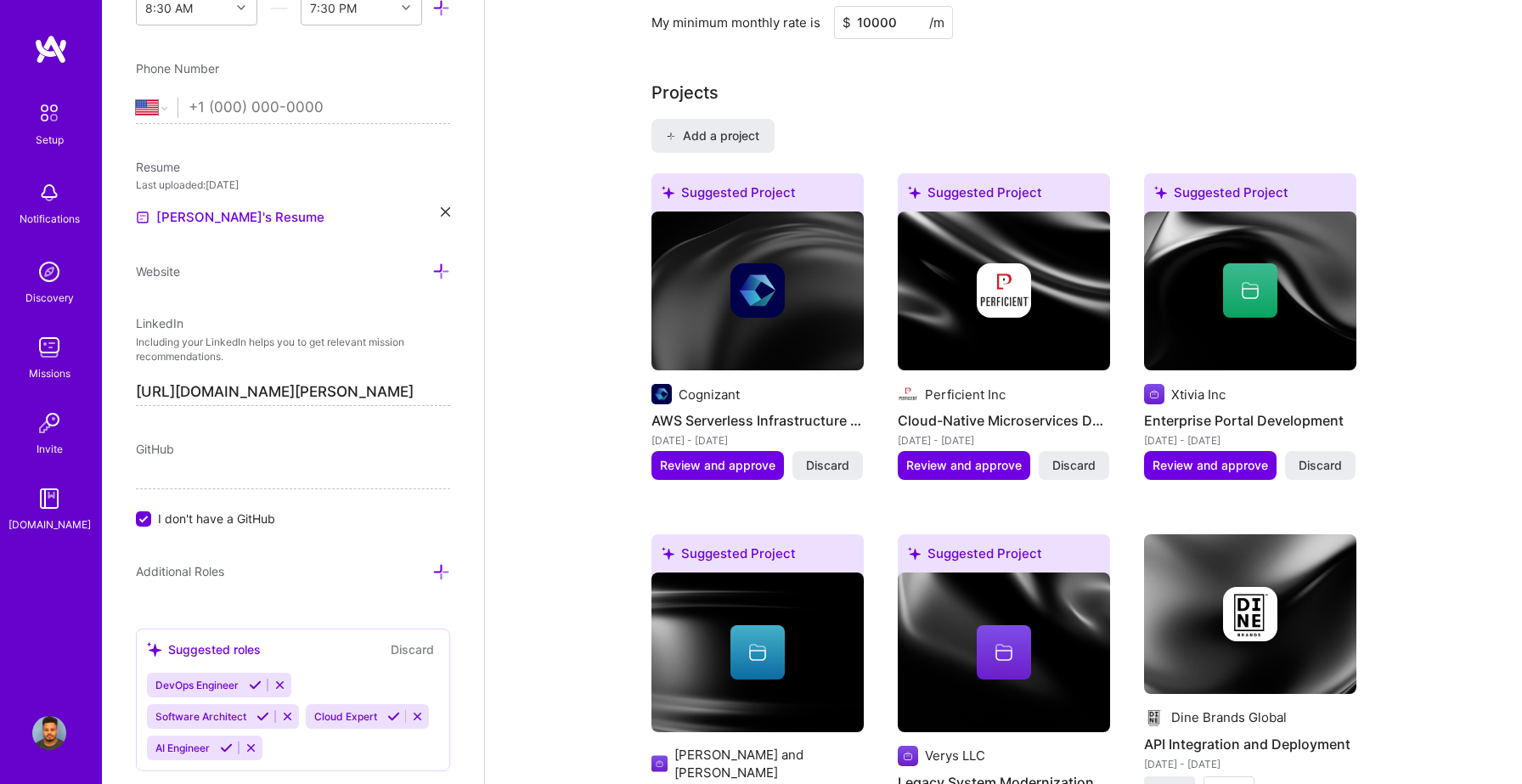
scroll to position [1333, 0]
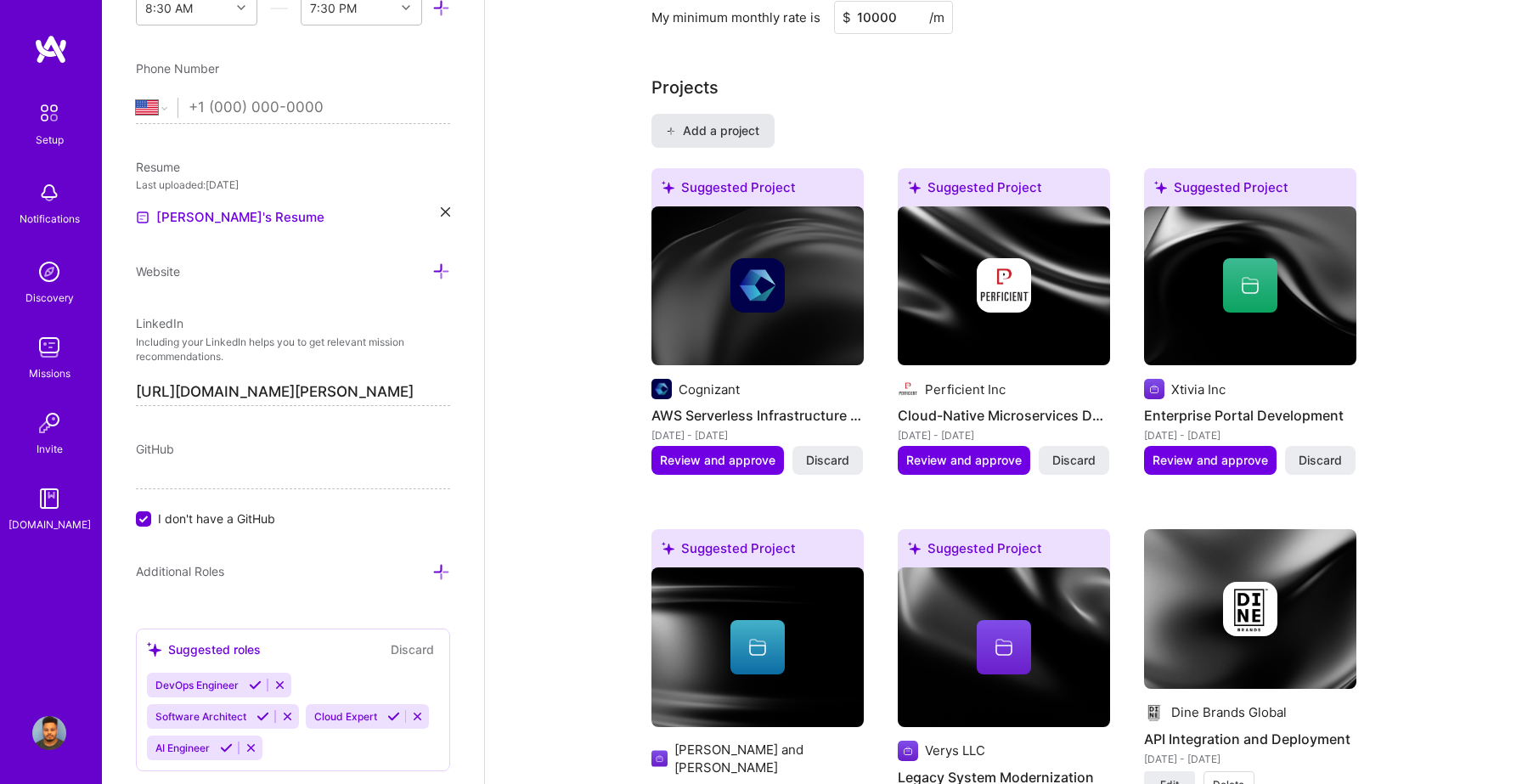
type input "10000"
click at [715, 123] on span "Add a project" at bounding box center [712, 131] width 92 height 17
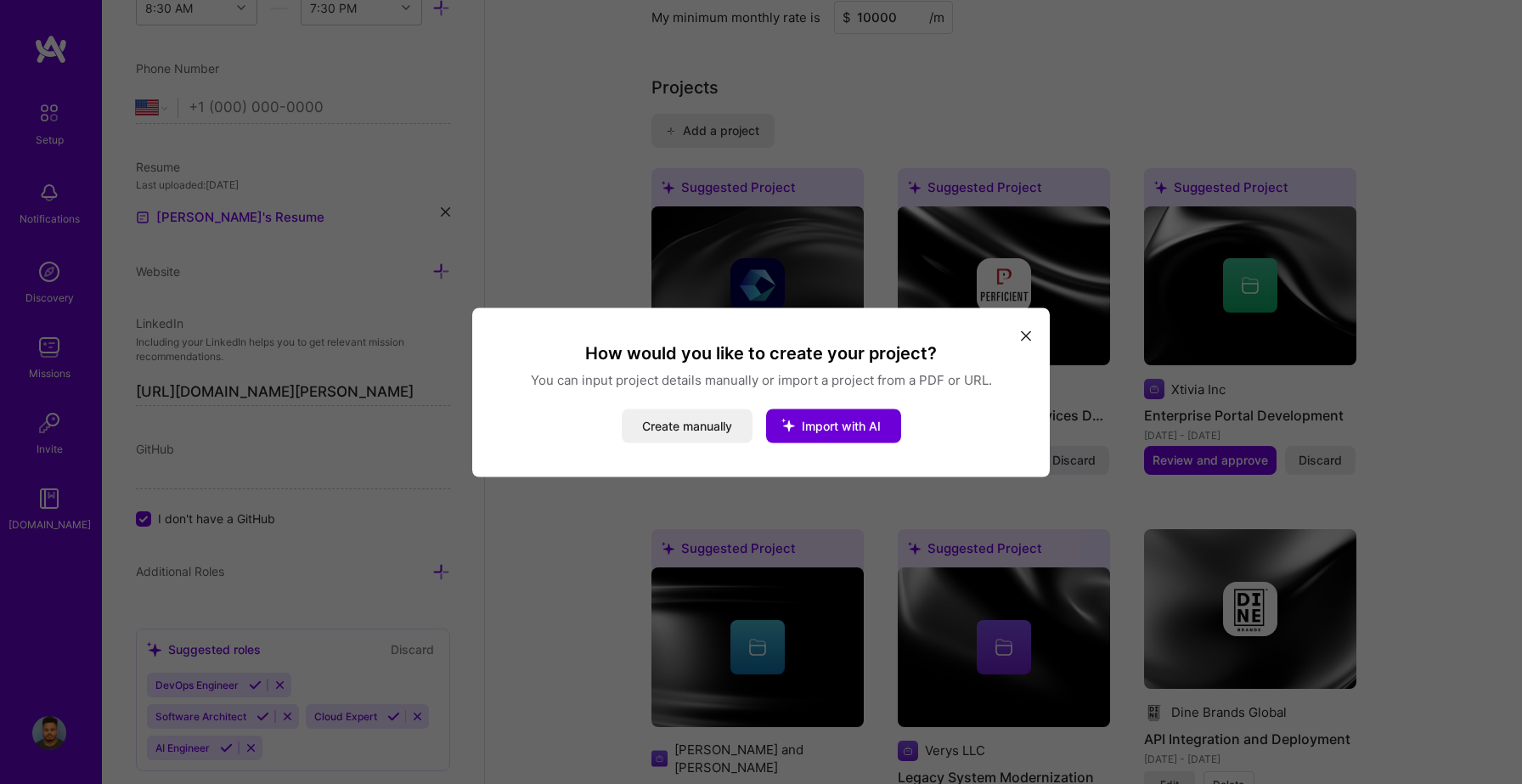
click at [1007, 328] on div "How would you like to create your project? You can input project details manual…" at bounding box center [761, 392] width 578 height 169
click at [1027, 334] on icon "modal" at bounding box center [1025, 336] width 10 height 10
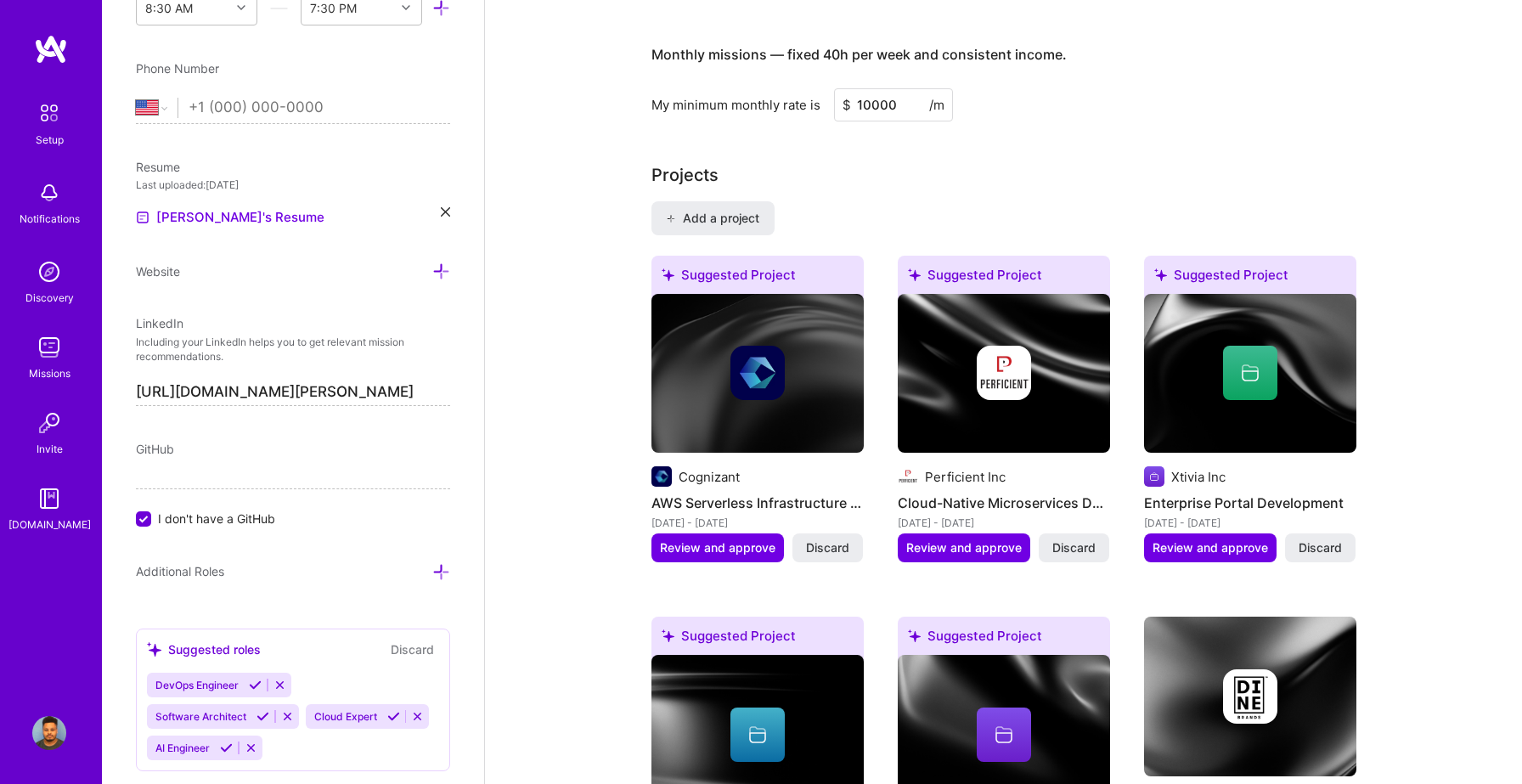
scroll to position [1149, 0]
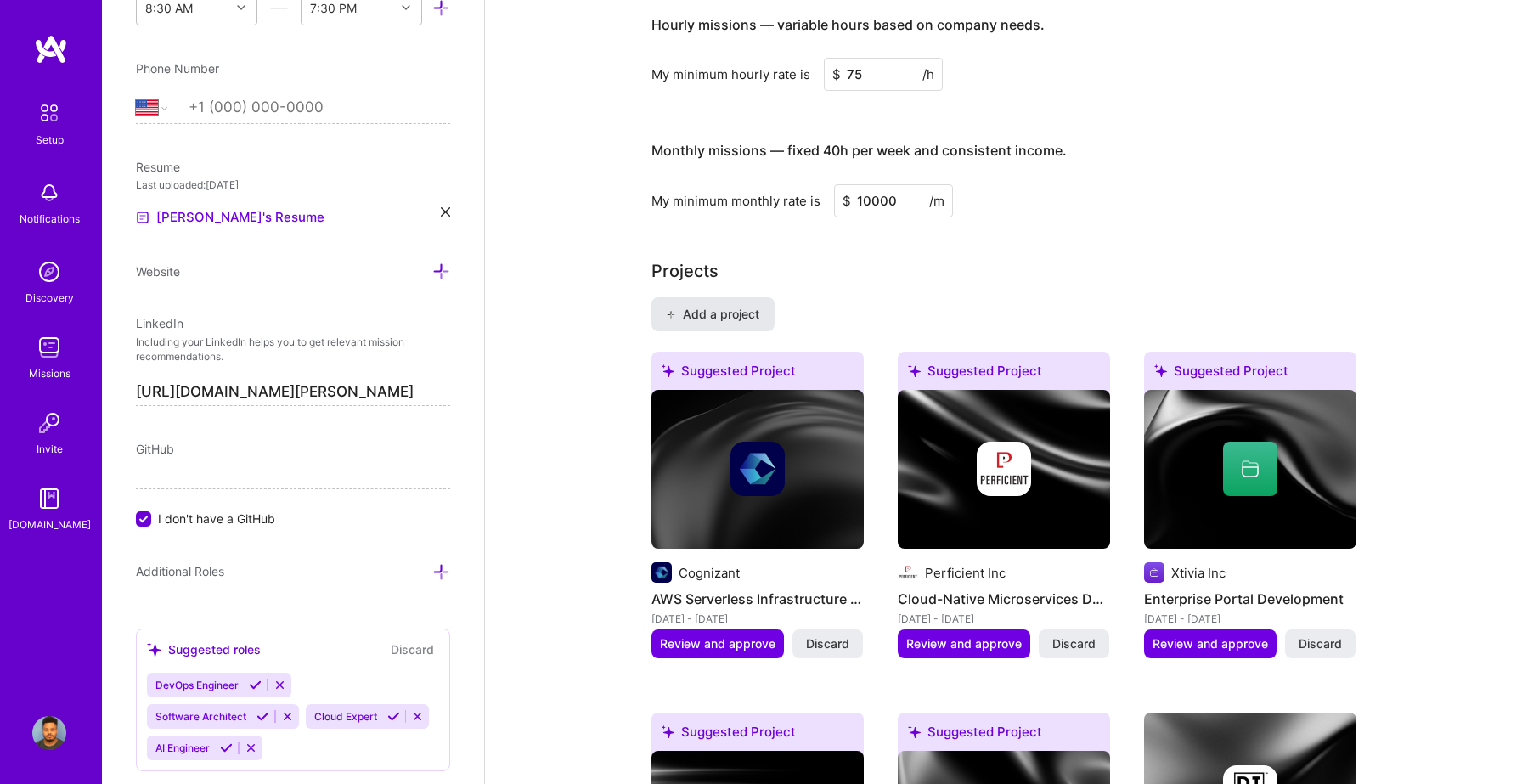
click at [674, 306] on span "Add a project" at bounding box center [712, 314] width 92 height 17
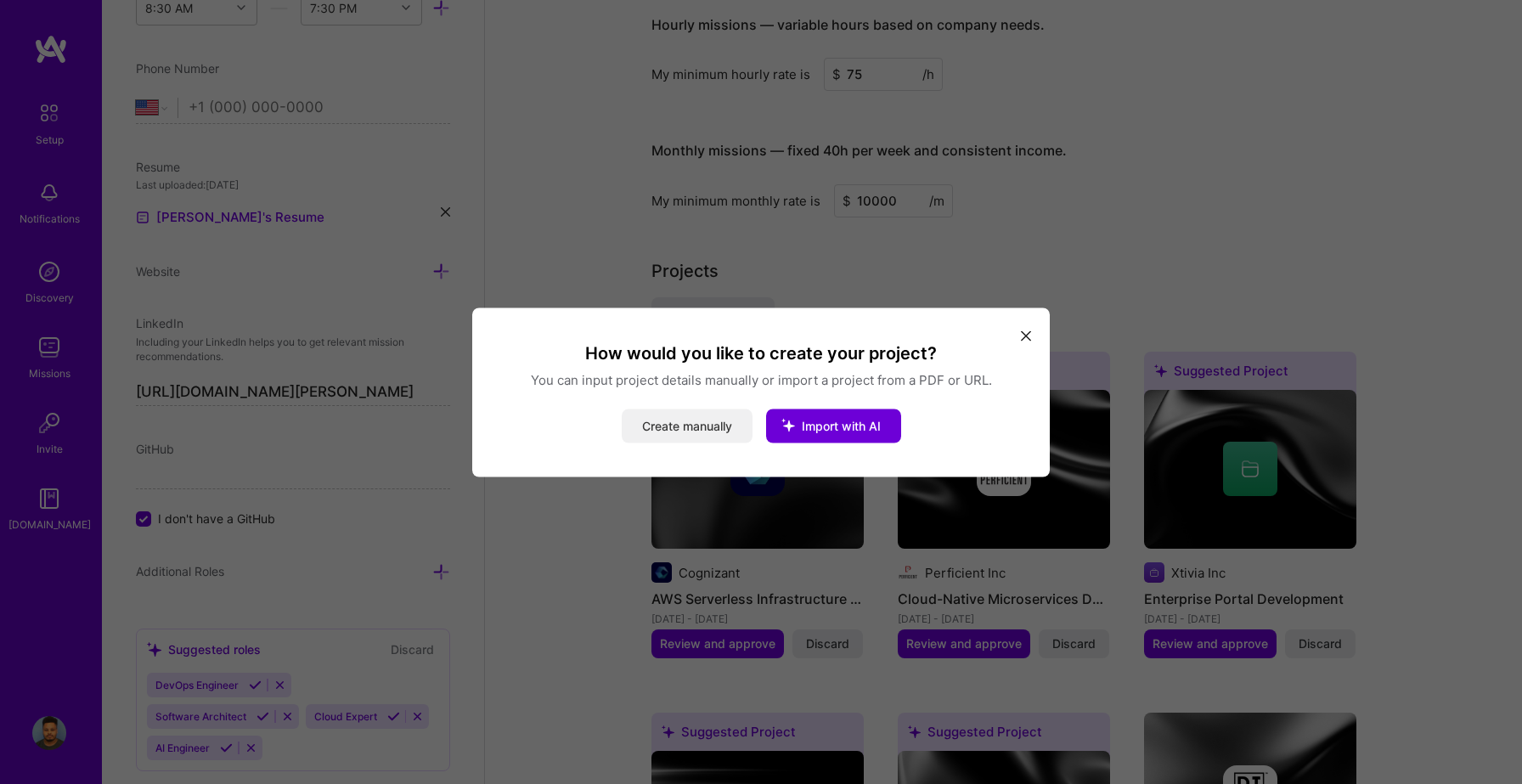
click at [691, 441] on button "Create manually" at bounding box center [687, 425] width 131 height 34
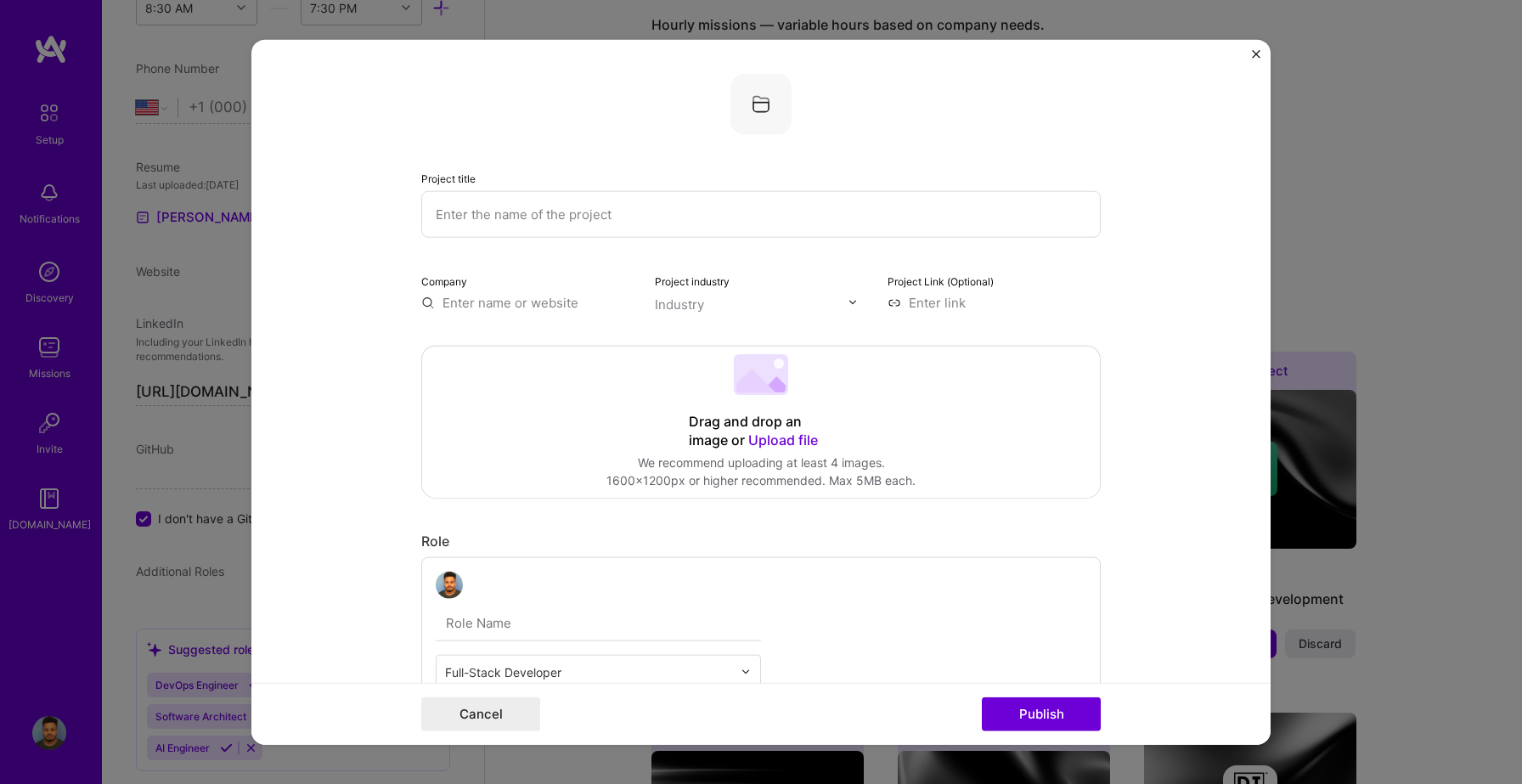
click at [559, 218] on input "text" at bounding box center [761, 214] width 680 height 47
type input "V"
type input "Neptune ProLabs"
click at [569, 299] on input "text" at bounding box center [527, 301] width 213 height 18
click at [551, 215] on input "Neptune ProLabs" at bounding box center [761, 214] width 680 height 47
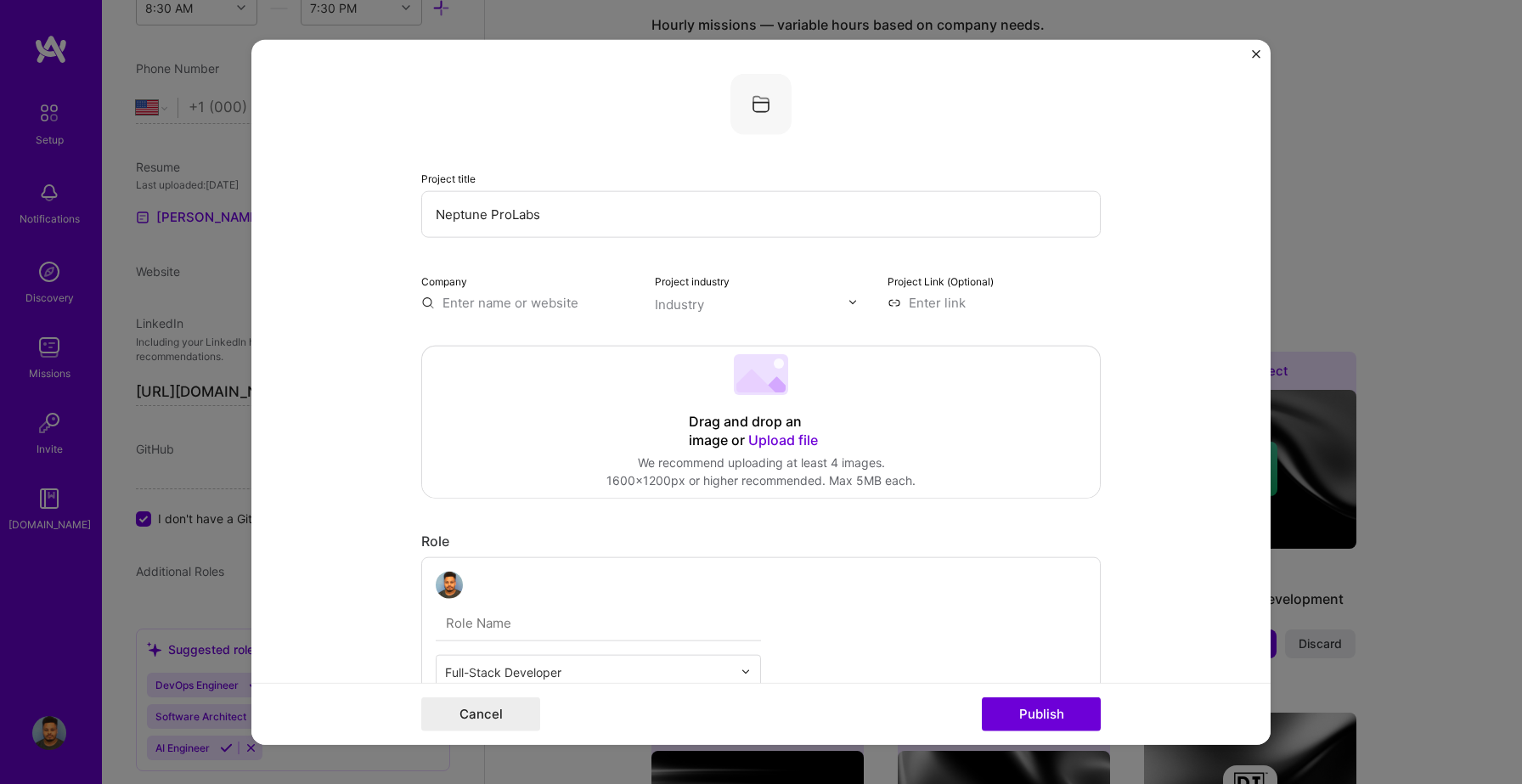
click at [551, 215] on input "Neptune ProLabs" at bounding box center [761, 214] width 680 height 47
click at [503, 303] on input "text" at bounding box center [527, 301] width 213 height 18
paste input "Neptune ProLabs"
type input "Neptune ProLab"
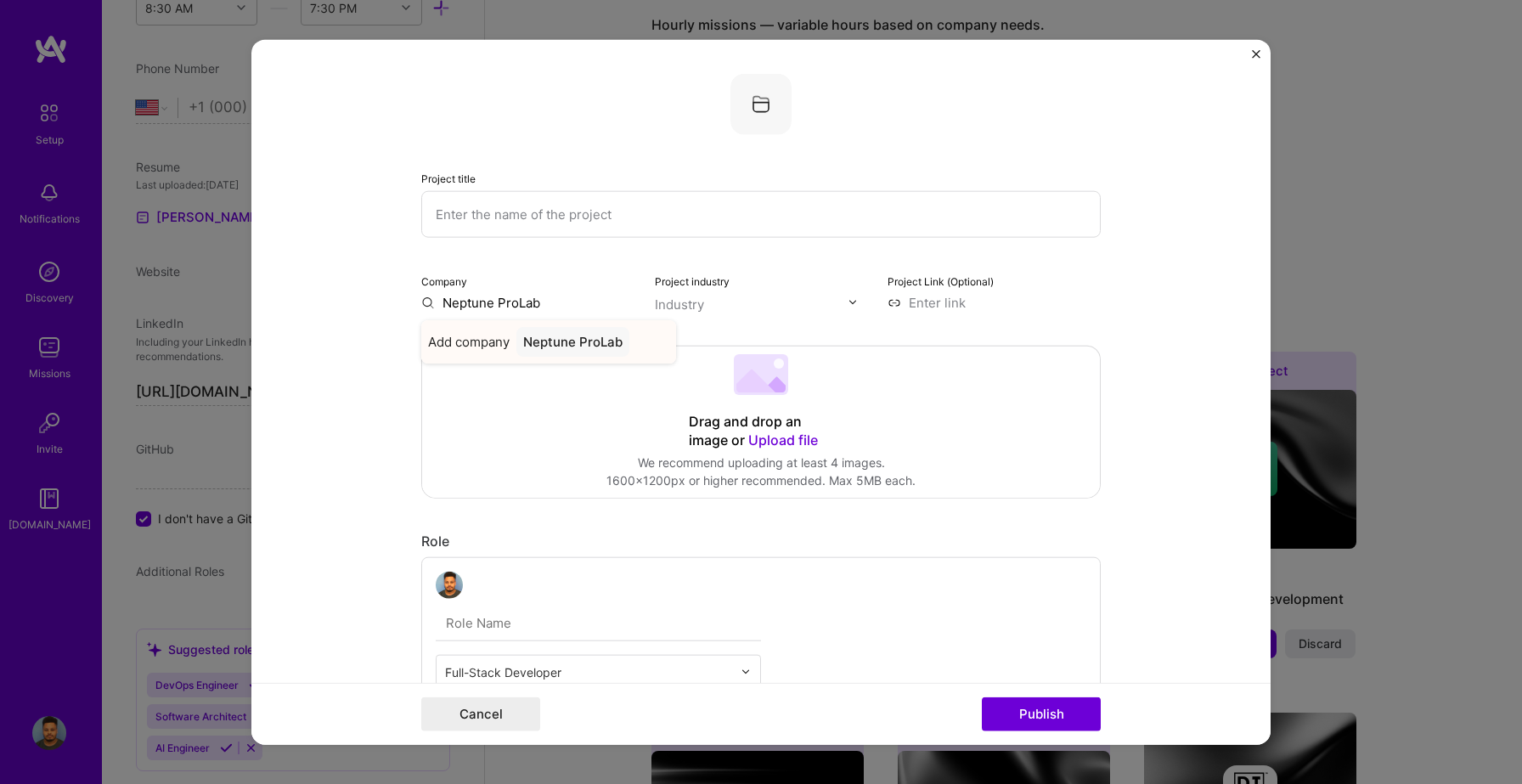
click at [554, 338] on div "Neptune ProLab" at bounding box center [573, 341] width 113 height 29
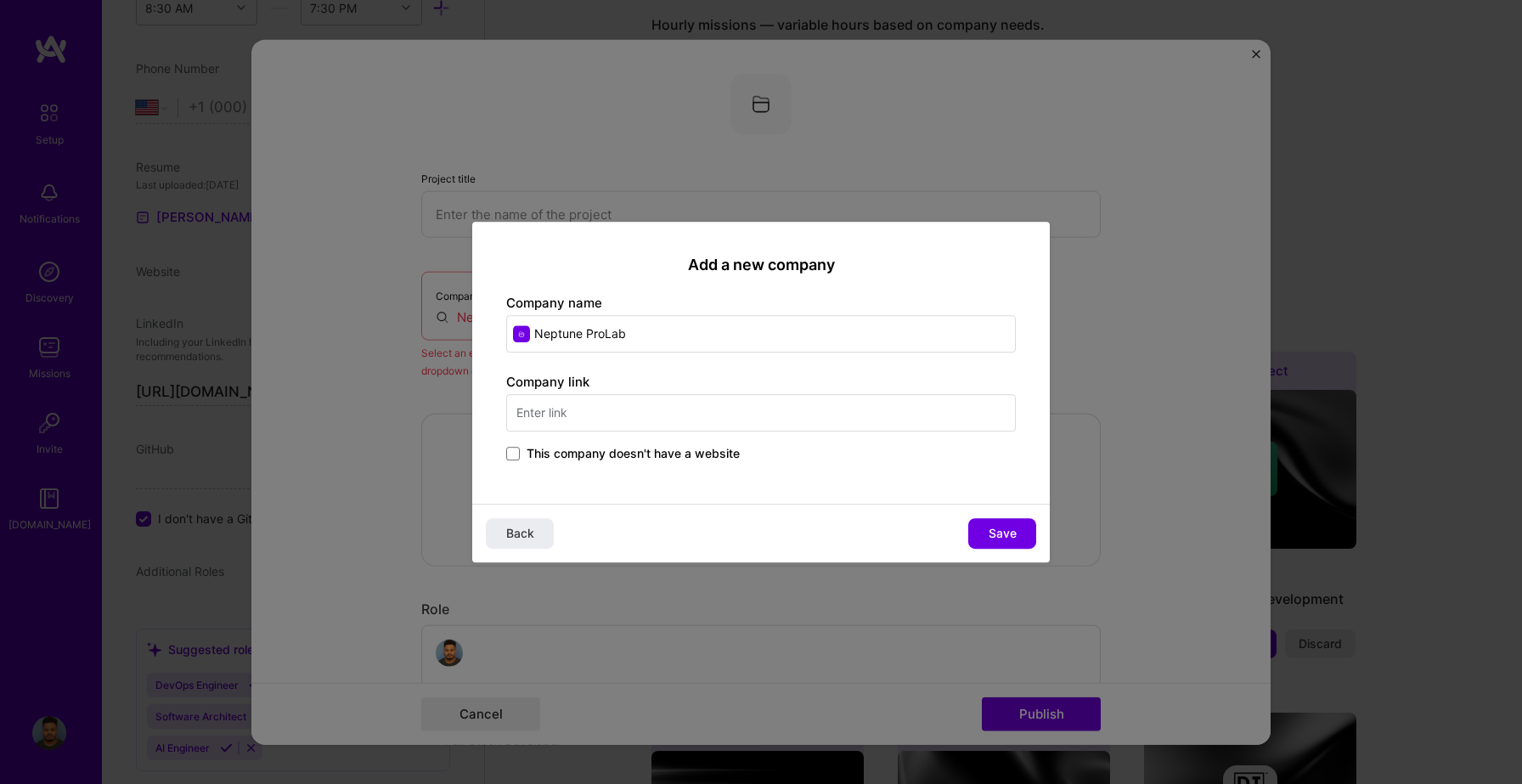
click at [602, 401] on input "text" at bounding box center [760, 413] width 509 height 38
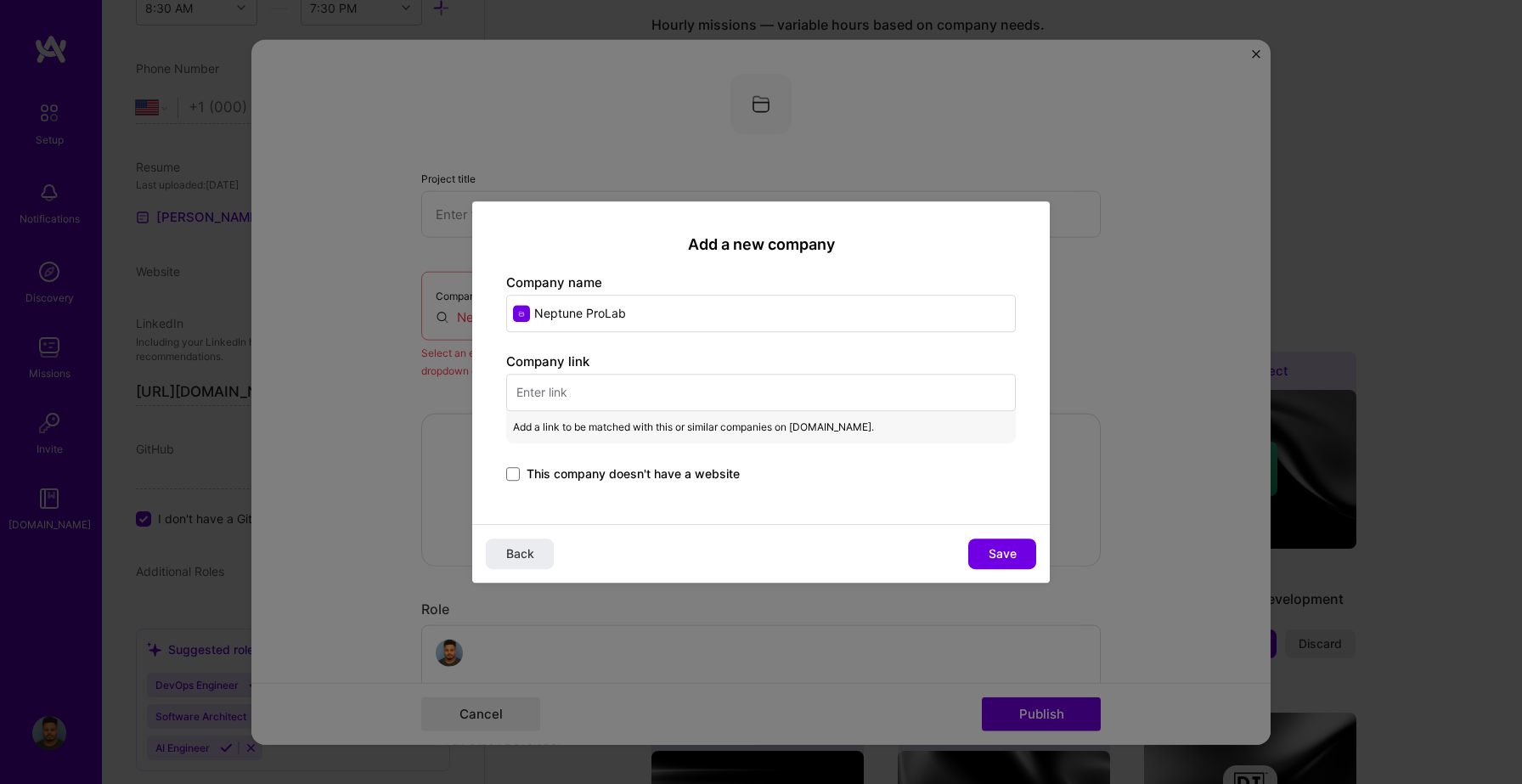
paste input "https://neptuneprolabs.com/"
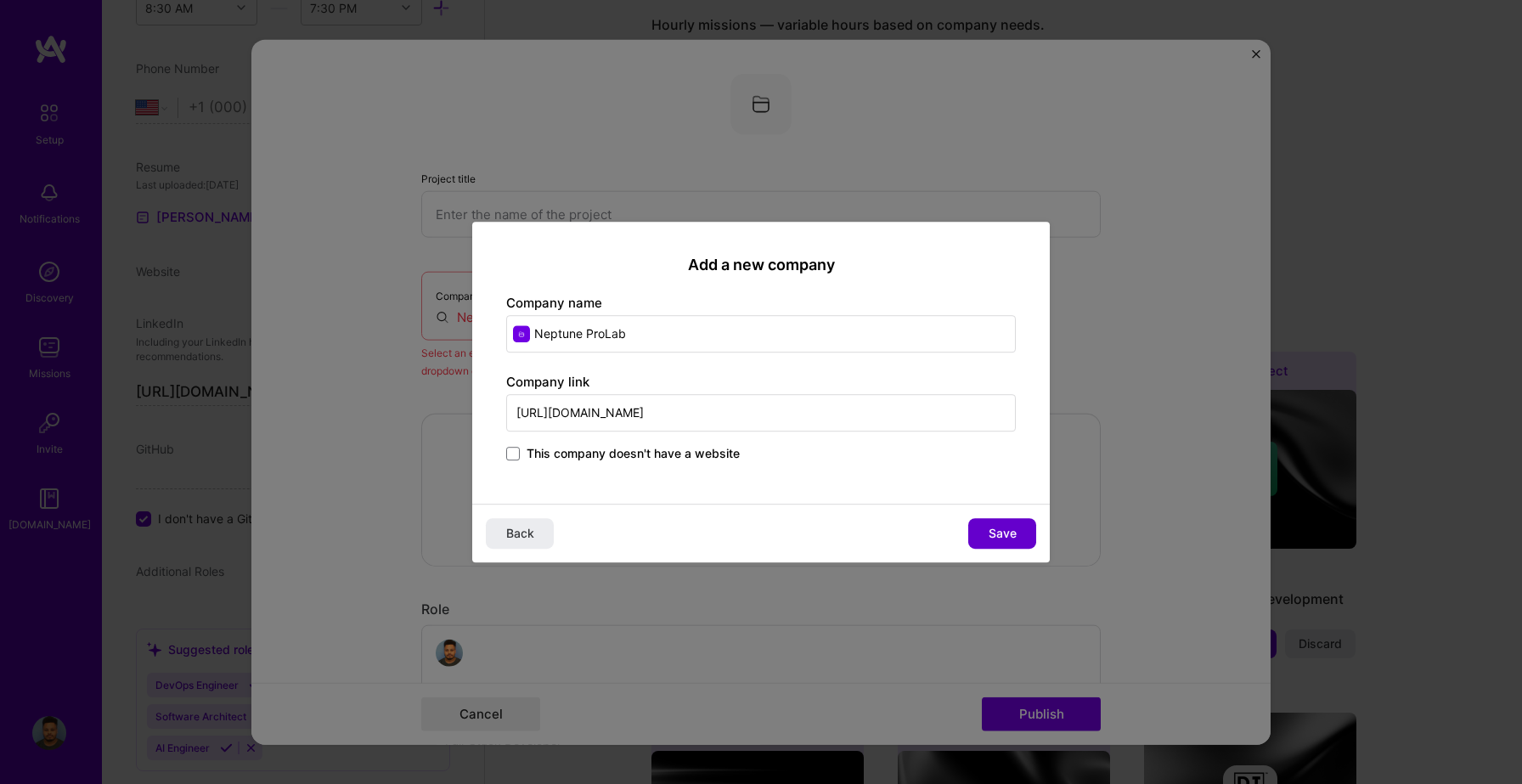
type input "https://neptuneprolabs.com/"
click at [987, 518] on button "Save" at bounding box center [1002, 532] width 68 height 30
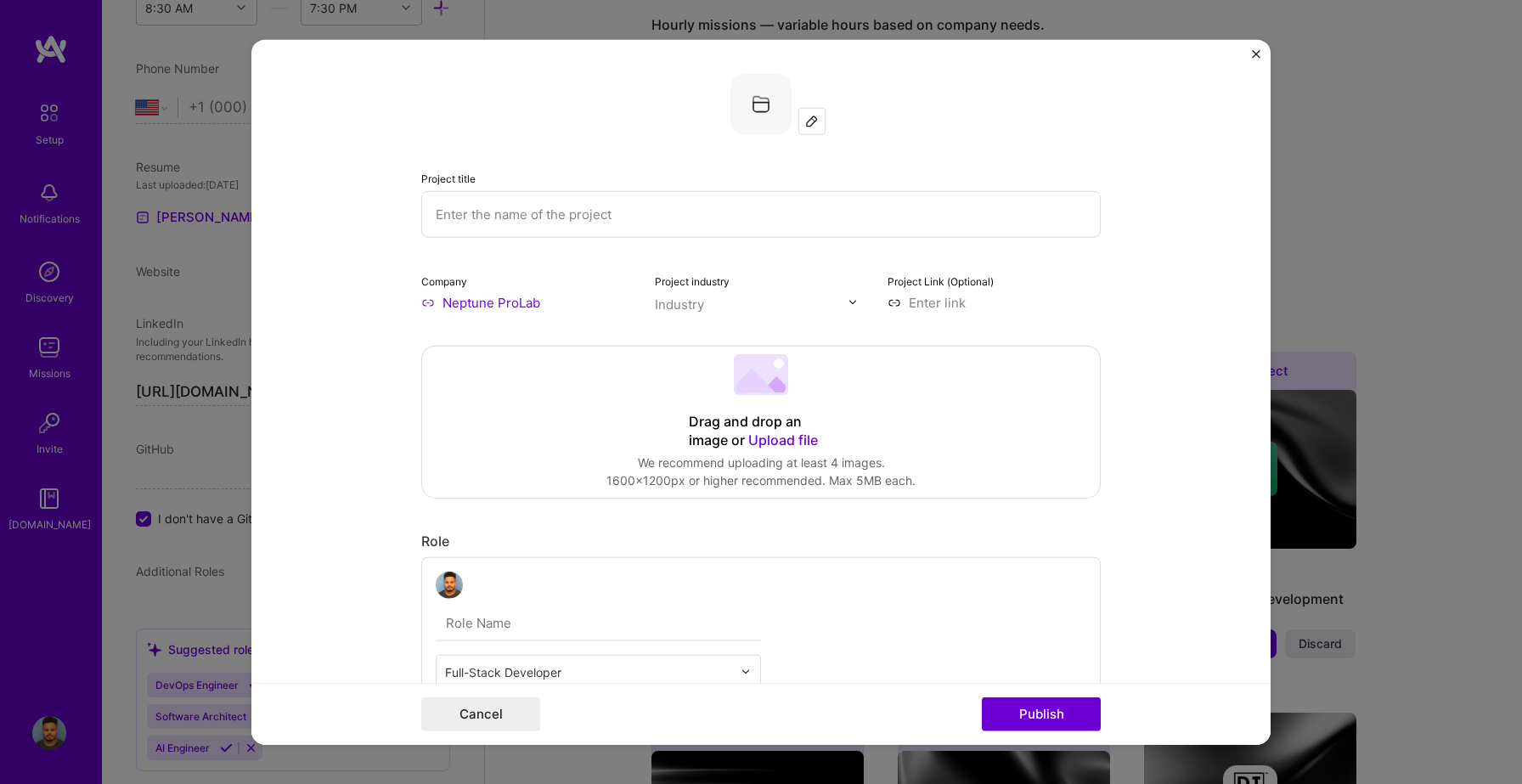
click at [713, 302] on input "text" at bounding box center [752, 303] width 193 height 18
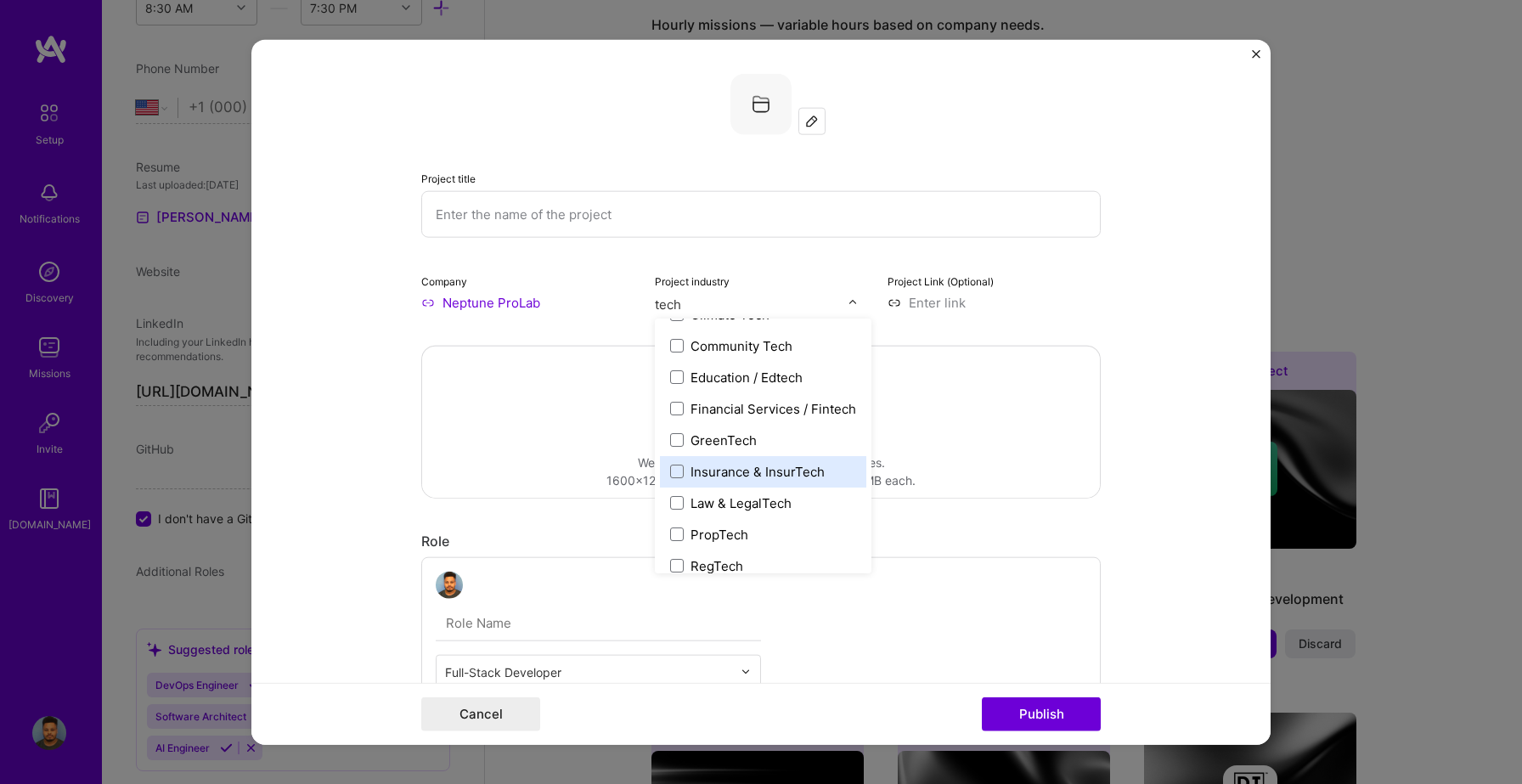
scroll to position [164, 0]
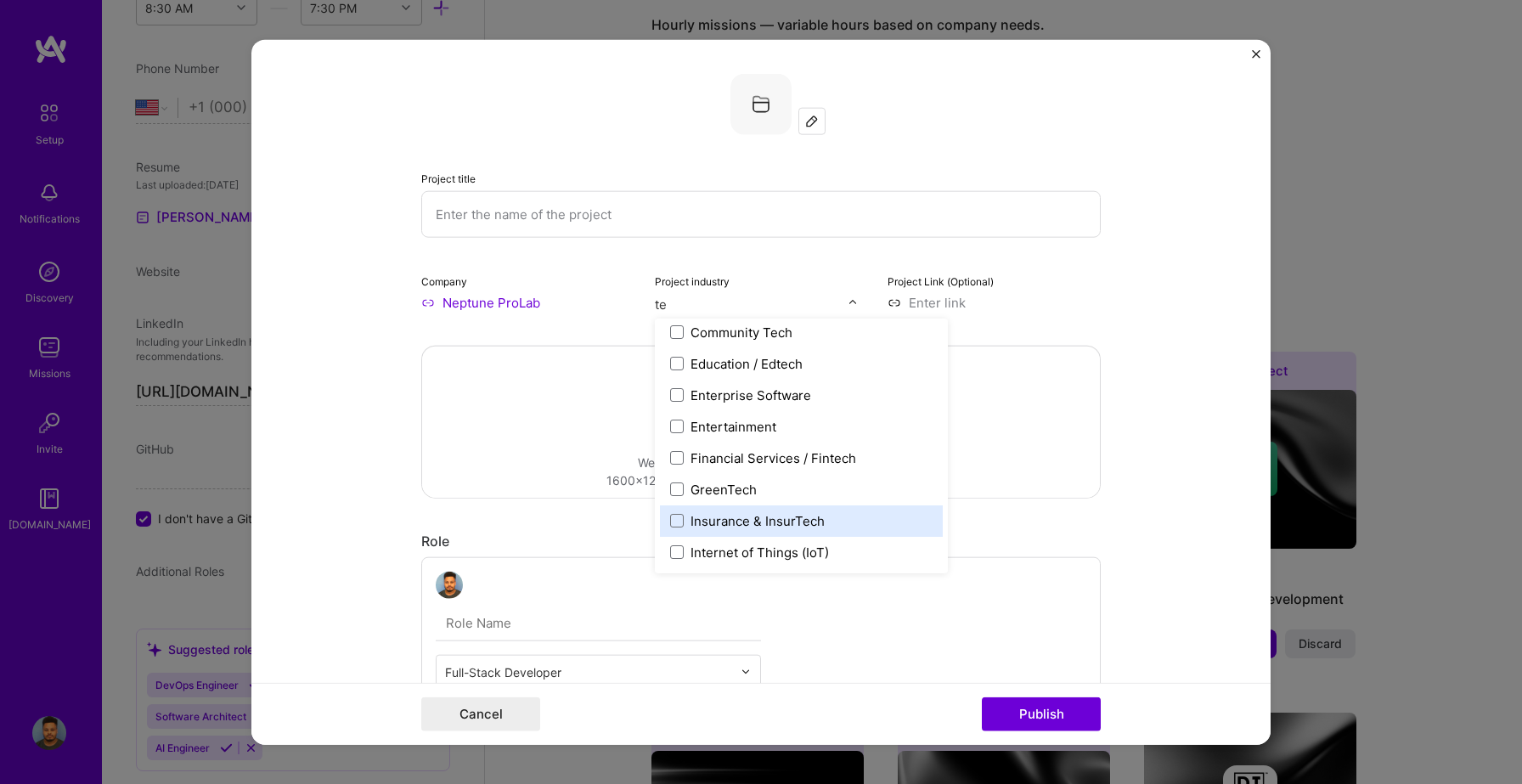
type input "t"
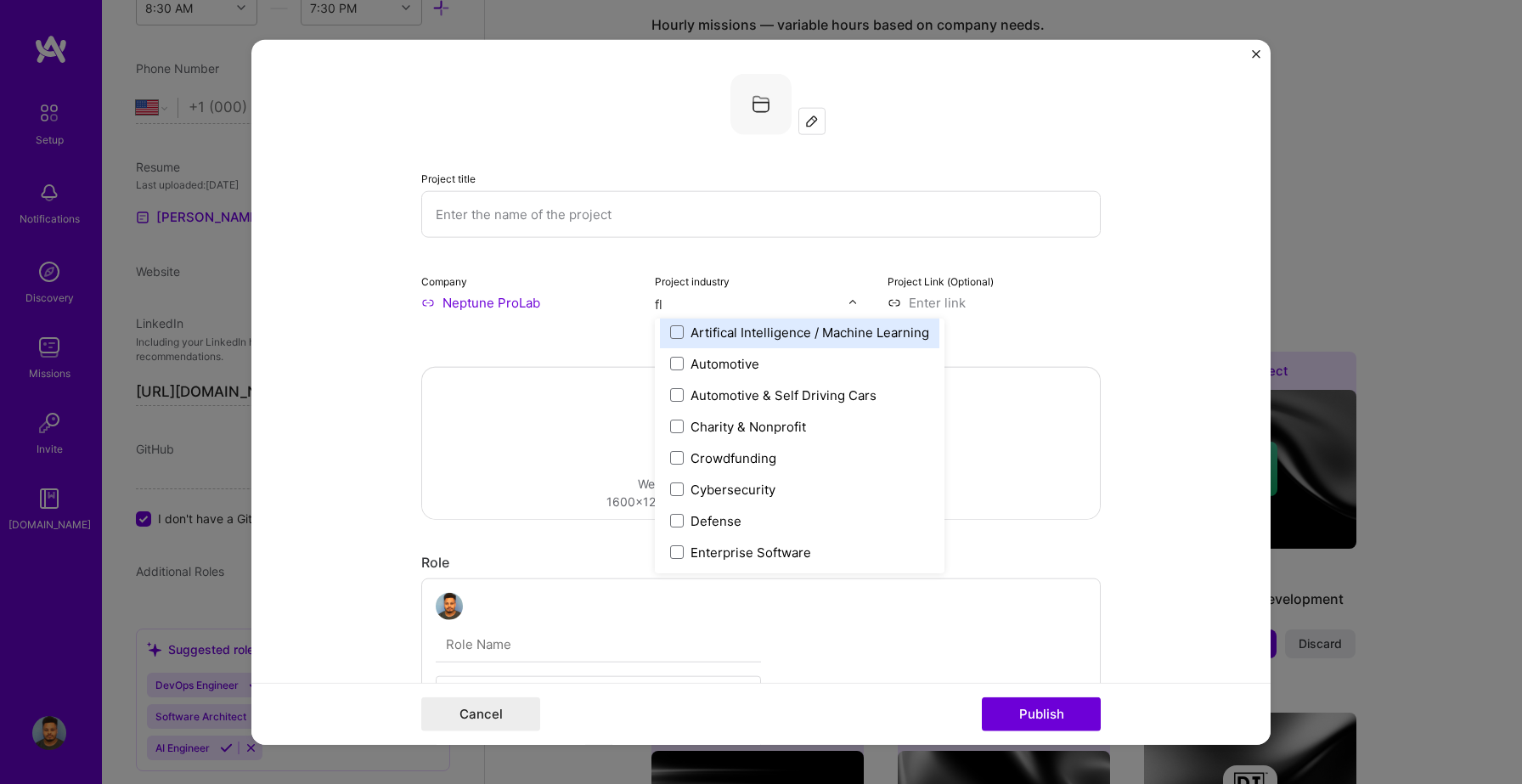
scroll to position [0, 0]
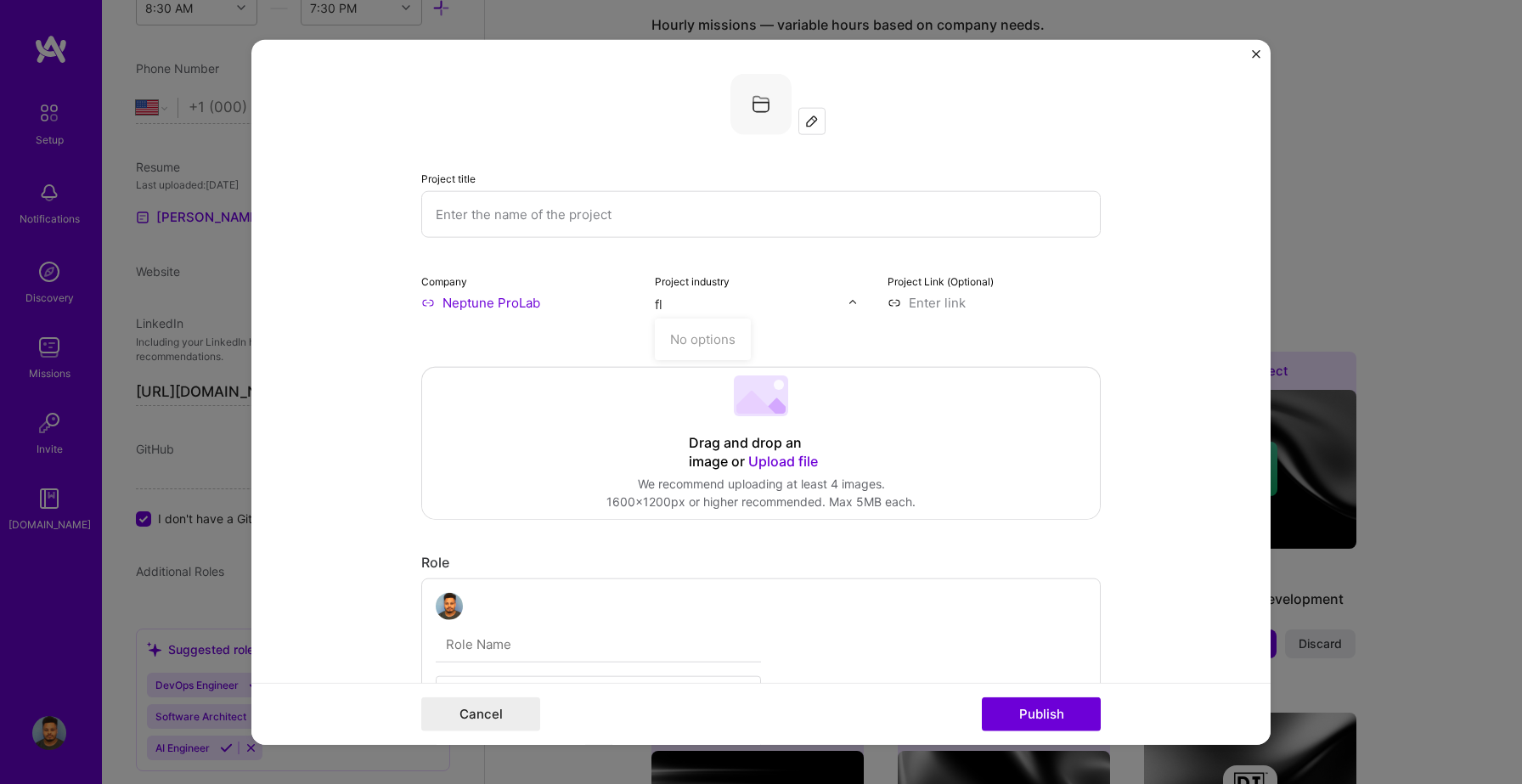
type input "f"
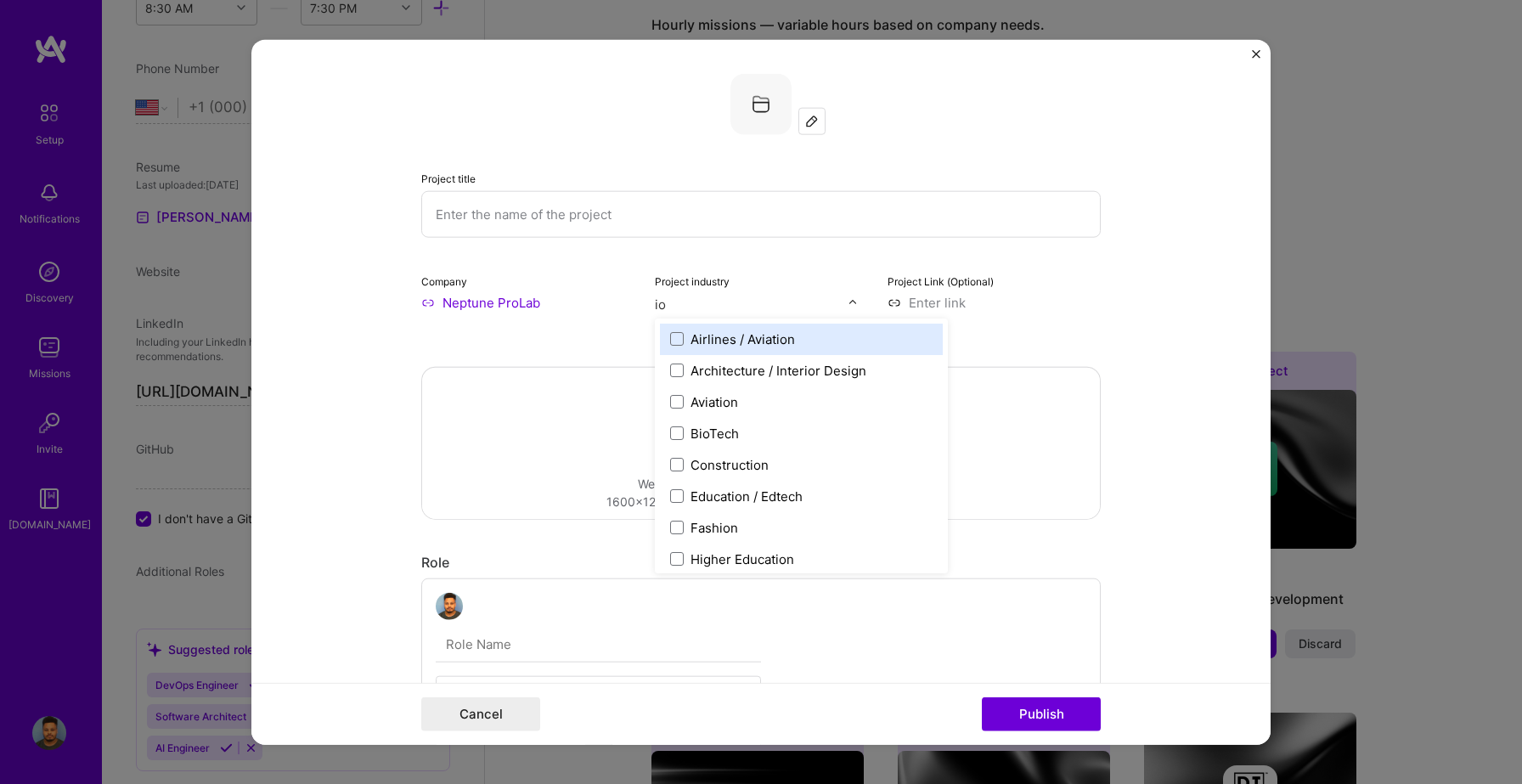
type input "iot"
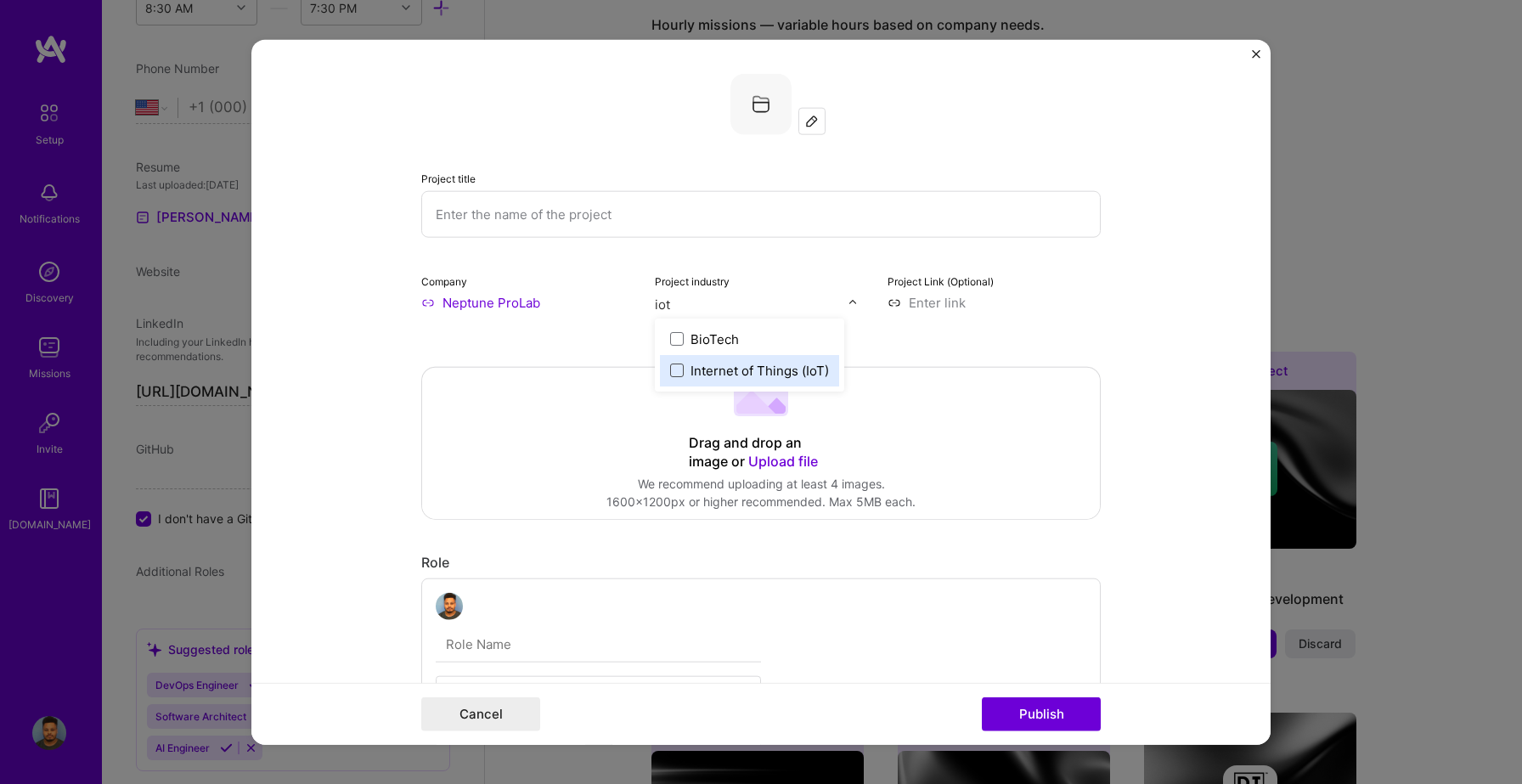
click at [679, 369] on span at bounding box center [676, 370] width 14 height 14
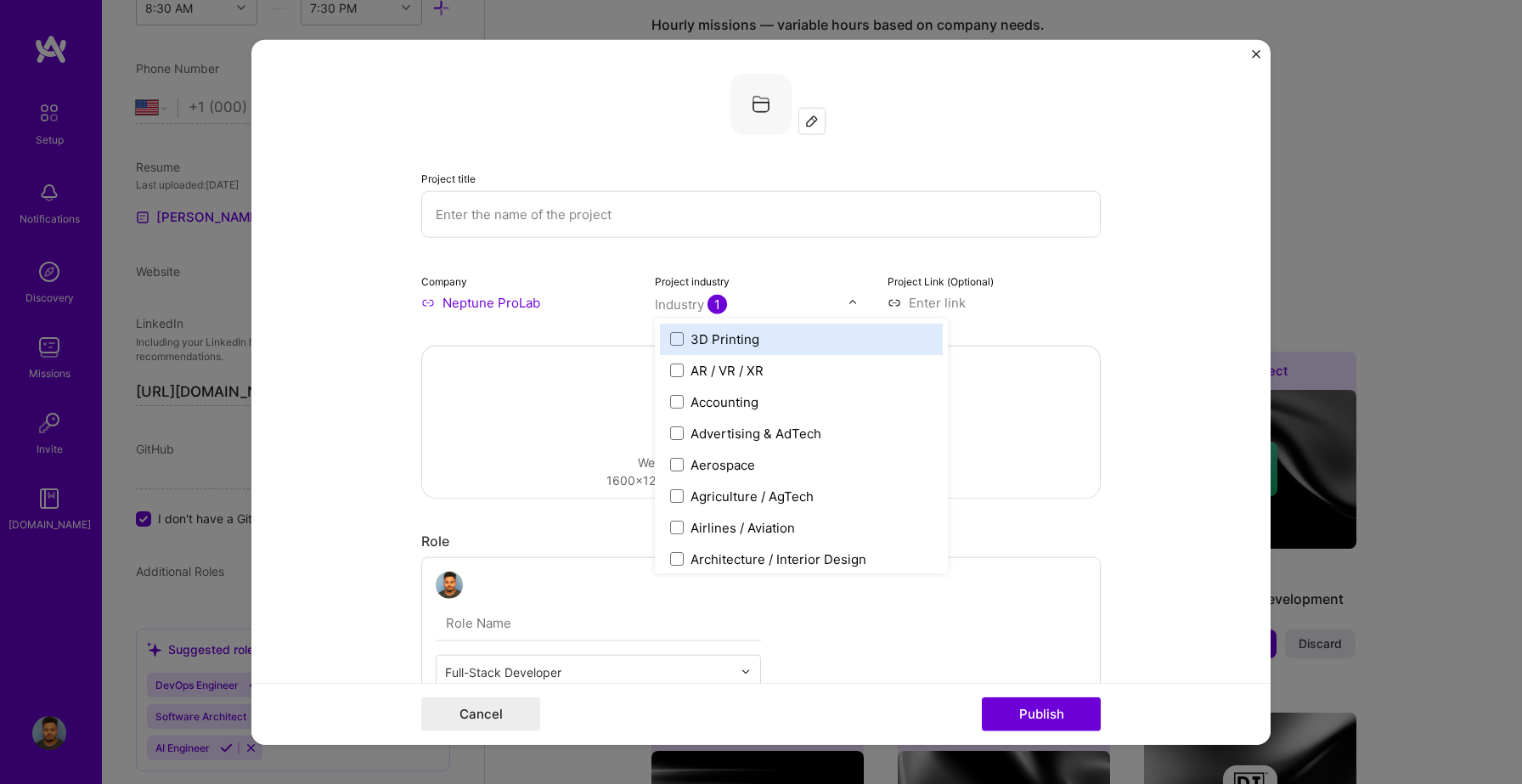
click at [951, 304] on input at bounding box center [993, 301] width 213 height 18
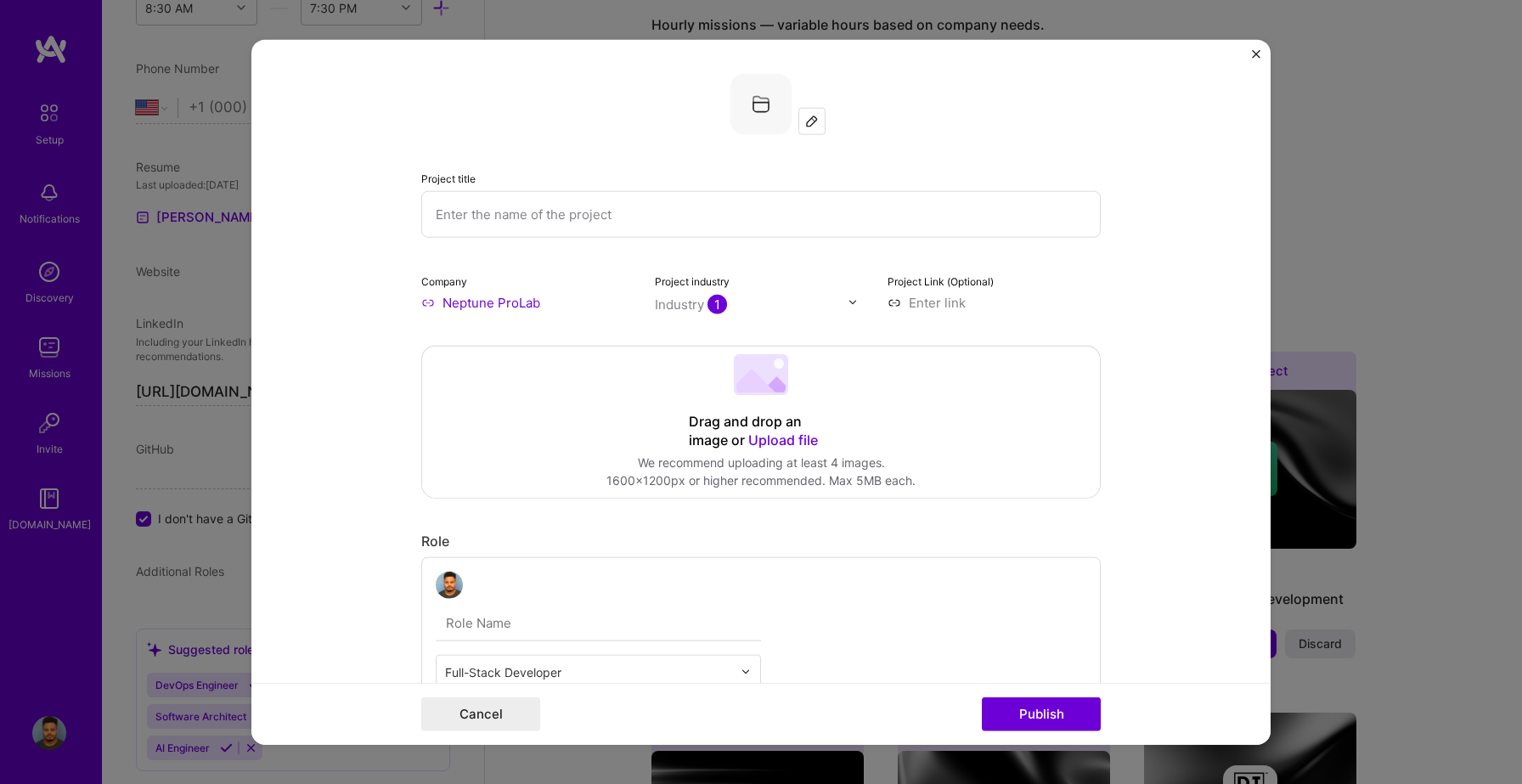
paste input "https://neptuneprolabs.com/fleet-home/"
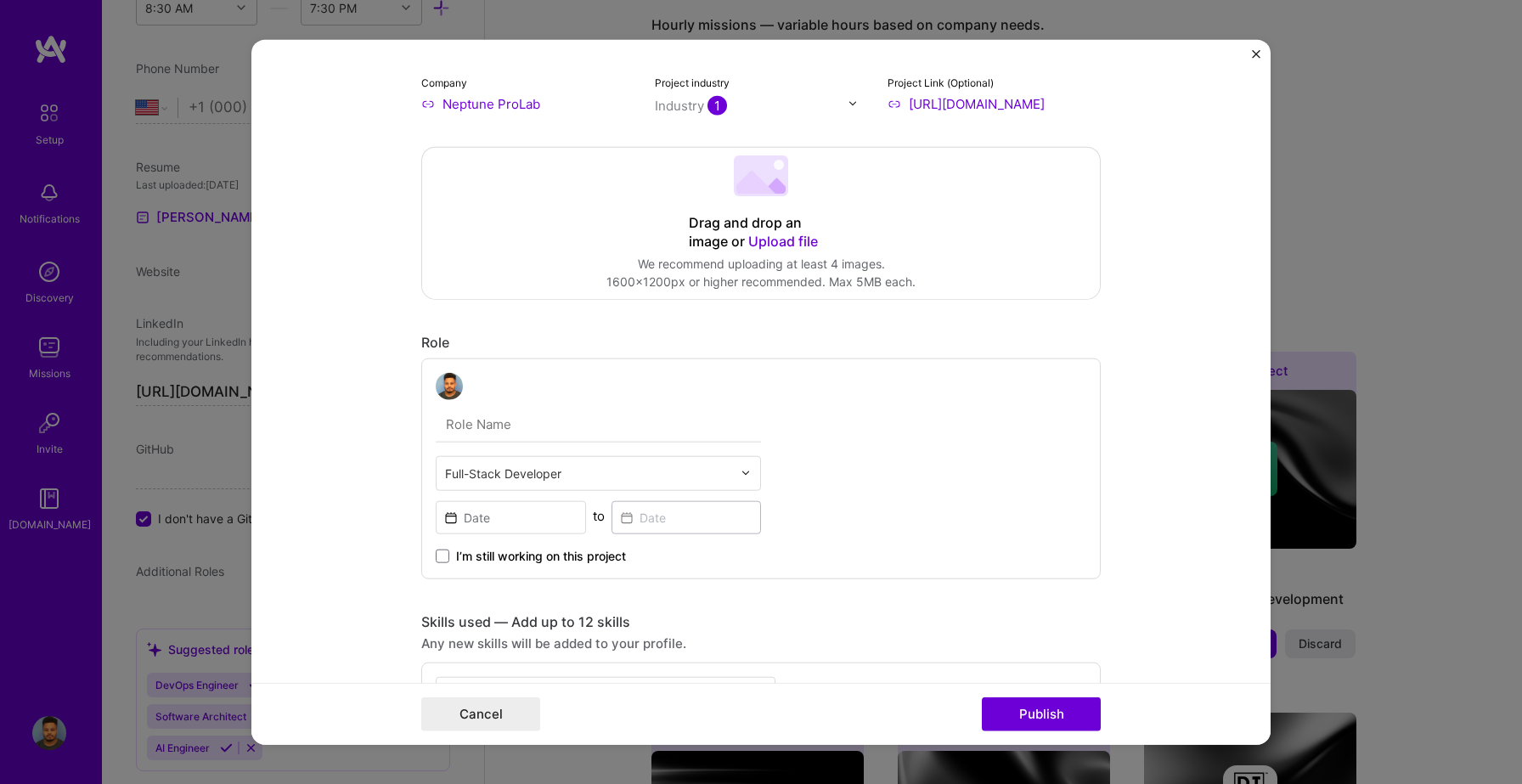
scroll to position [246, 0]
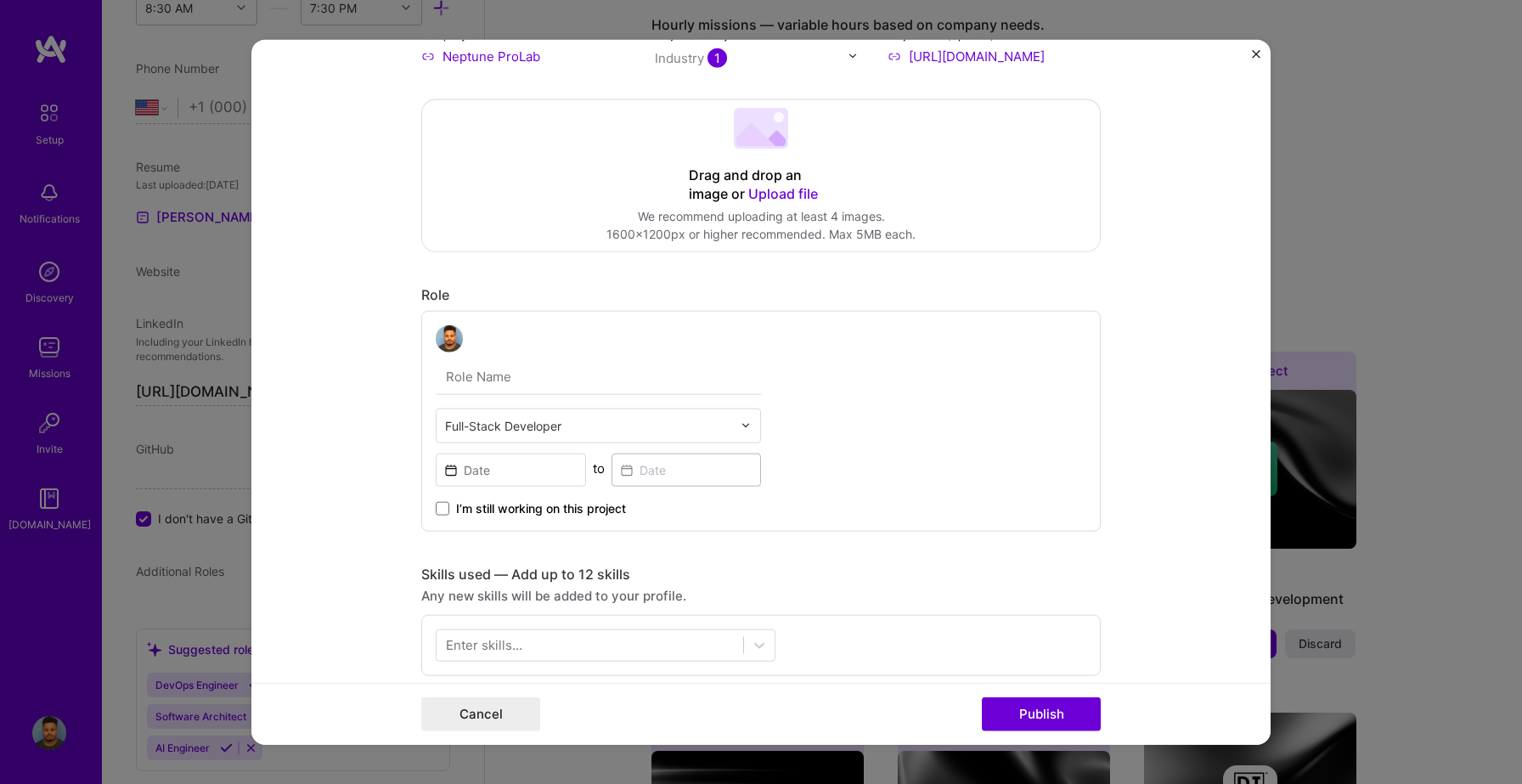
type input "https://neptuneprolabs.com/fleet-home/"
click at [657, 426] on input "text" at bounding box center [589, 425] width 287 height 18
click at [816, 423] on div "Full-Stack Developer to I’m still working on this project" at bounding box center [761, 421] width 680 height 221
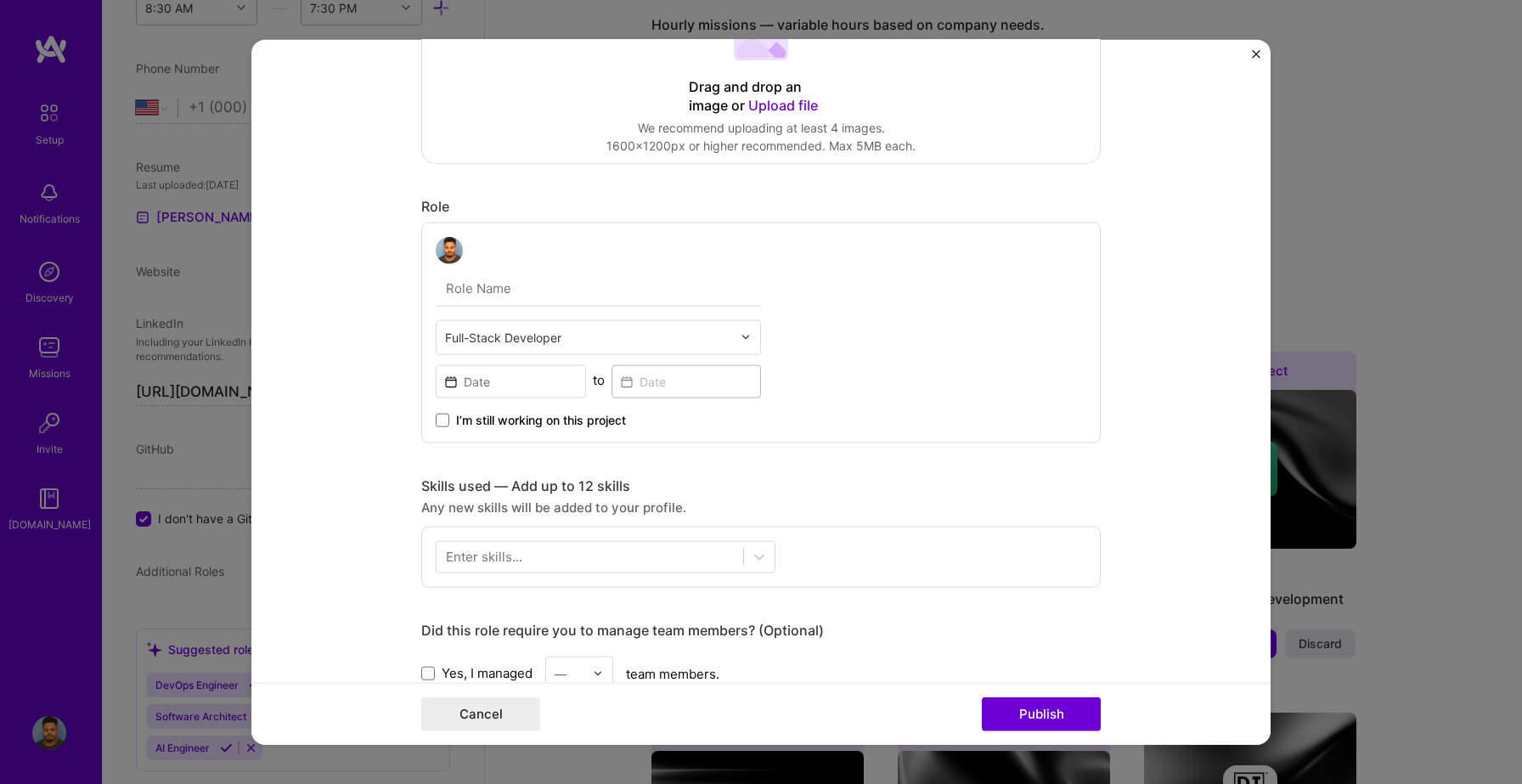
scroll to position [366, 0]
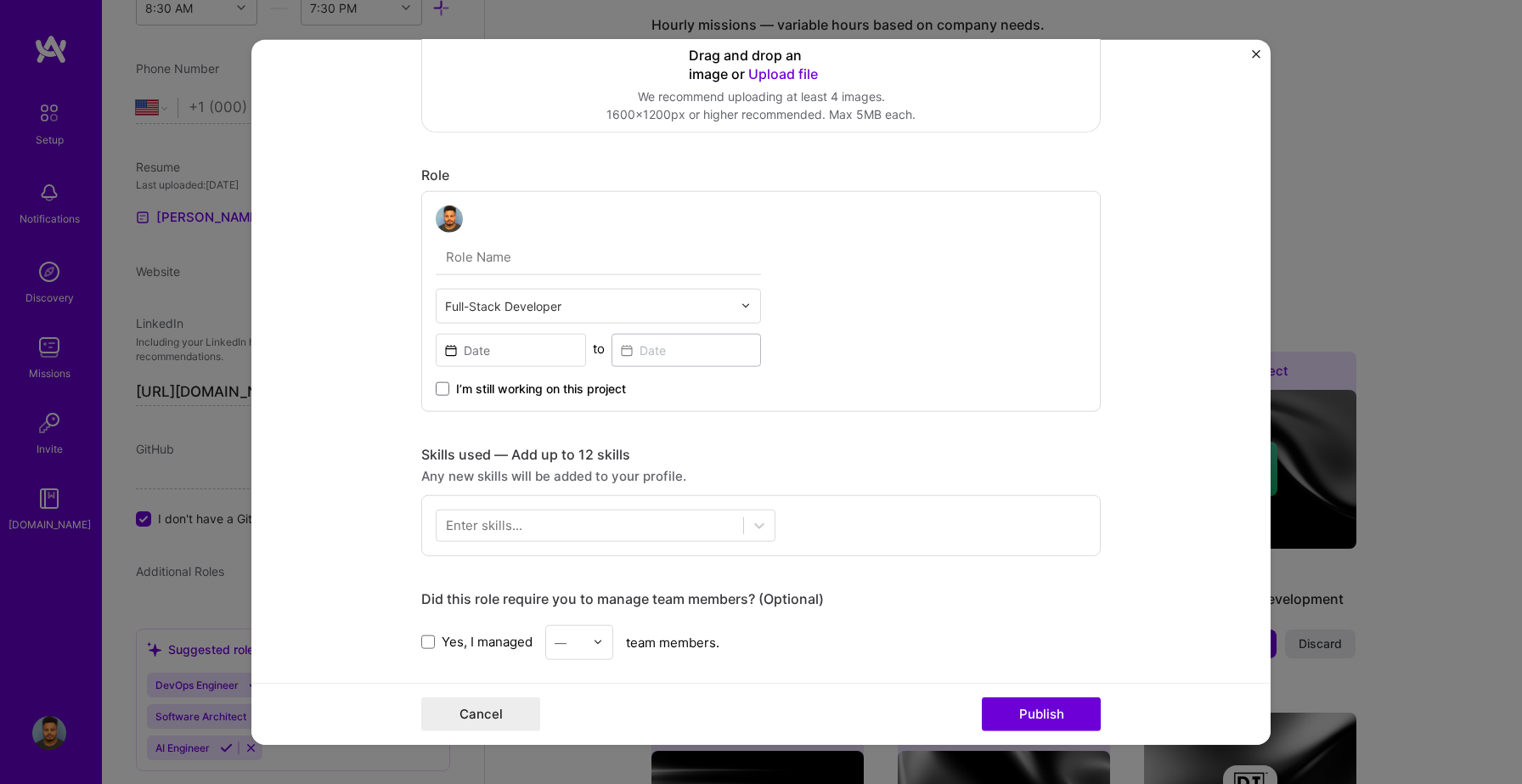
click at [563, 392] on span "I’m still working on this project" at bounding box center [541, 388] width 170 height 17
click at [0, 0] on input "I’m still working on this project" at bounding box center [0, 0] width 0 height 0
click at [541, 394] on span "I’m still working on this project" at bounding box center [541, 388] width 170 height 17
click at [0, 0] on input "I’m still working on this project" at bounding box center [0, 0] width 0 height 0
click at [541, 394] on span "I’m still working on this project" at bounding box center [541, 388] width 170 height 17
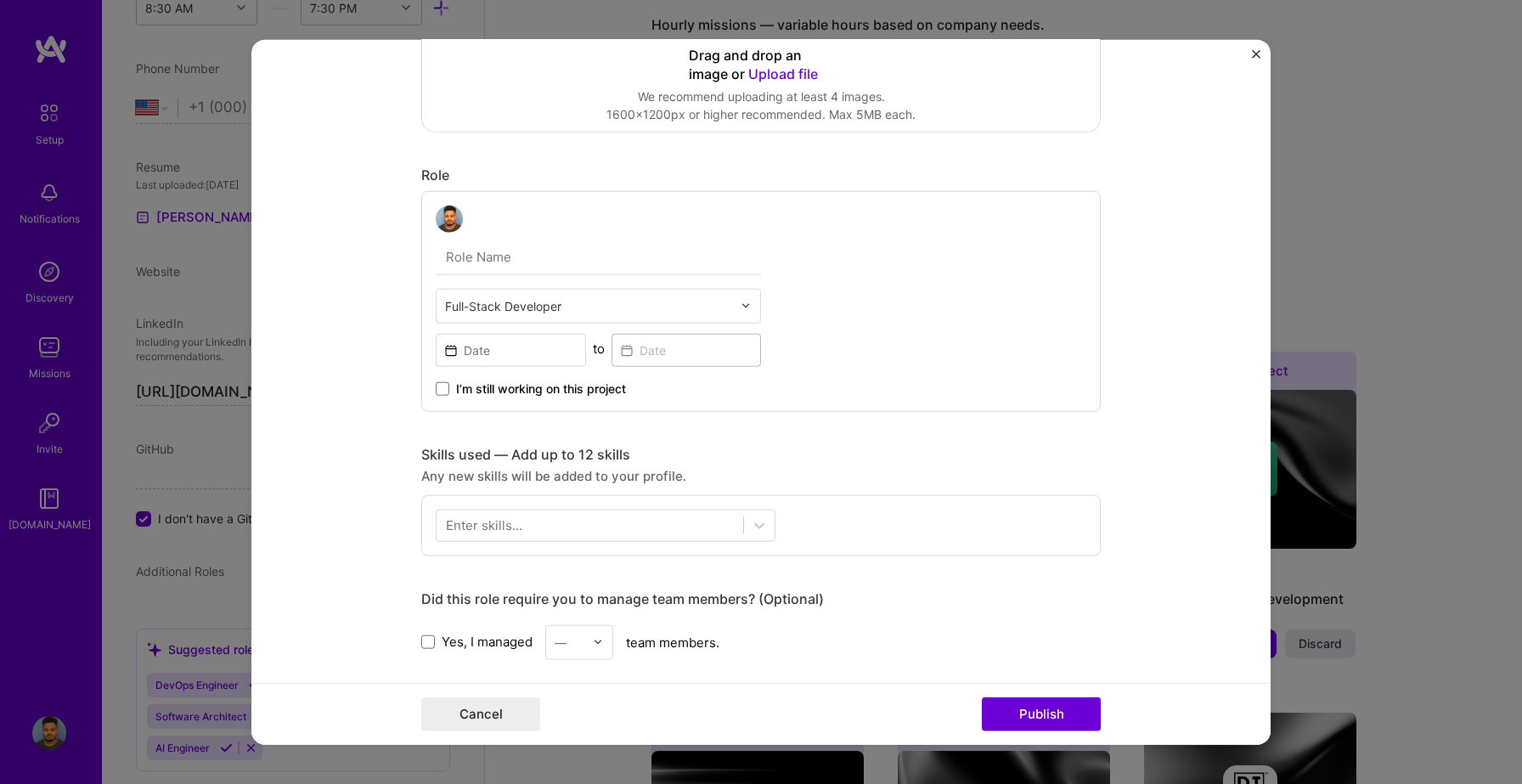
click at [0, 0] on input "I’m still working on this project" at bounding box center [0, 0] width 0 height 0
click at [500, 349] on input at bounding box center [510, 349] width 150 height 33
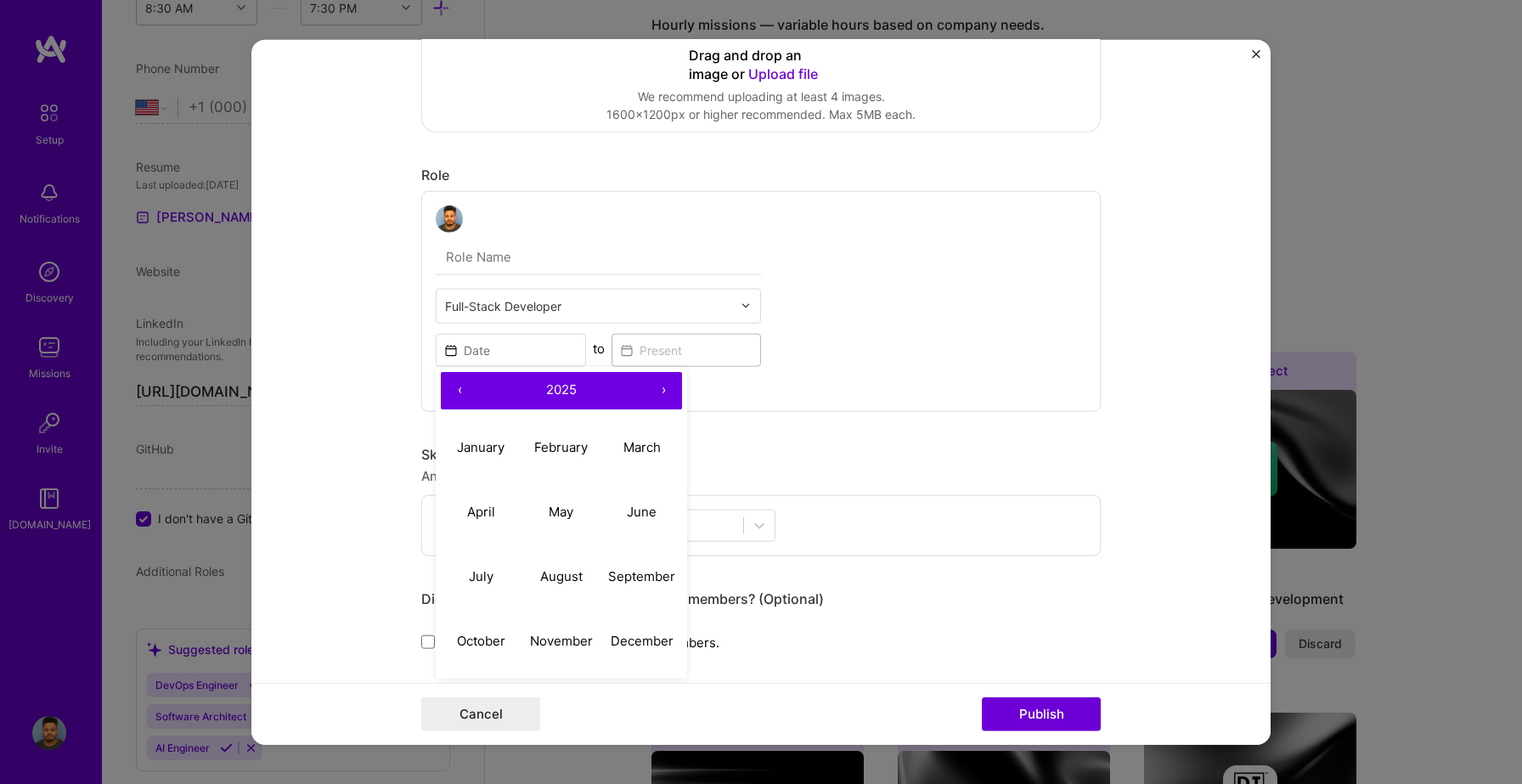
click at [738, 401] on div "Full-Stack Developer ‹ 2025 › January February March April May June July August…" at bounding box center [761, 301] width 680 height 221
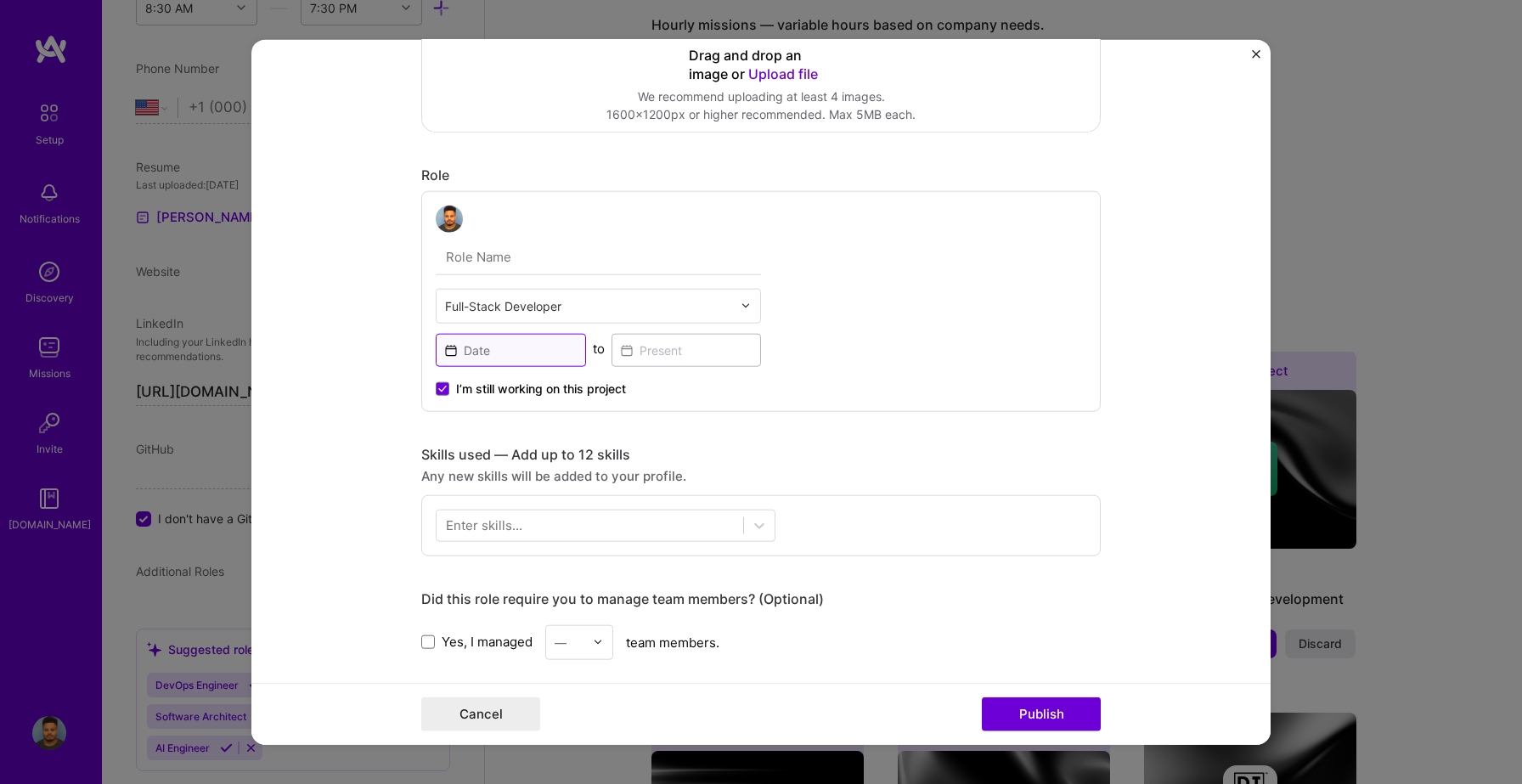
click at [562, 357] on input at bounding box center [510, 349] width 150 height 33
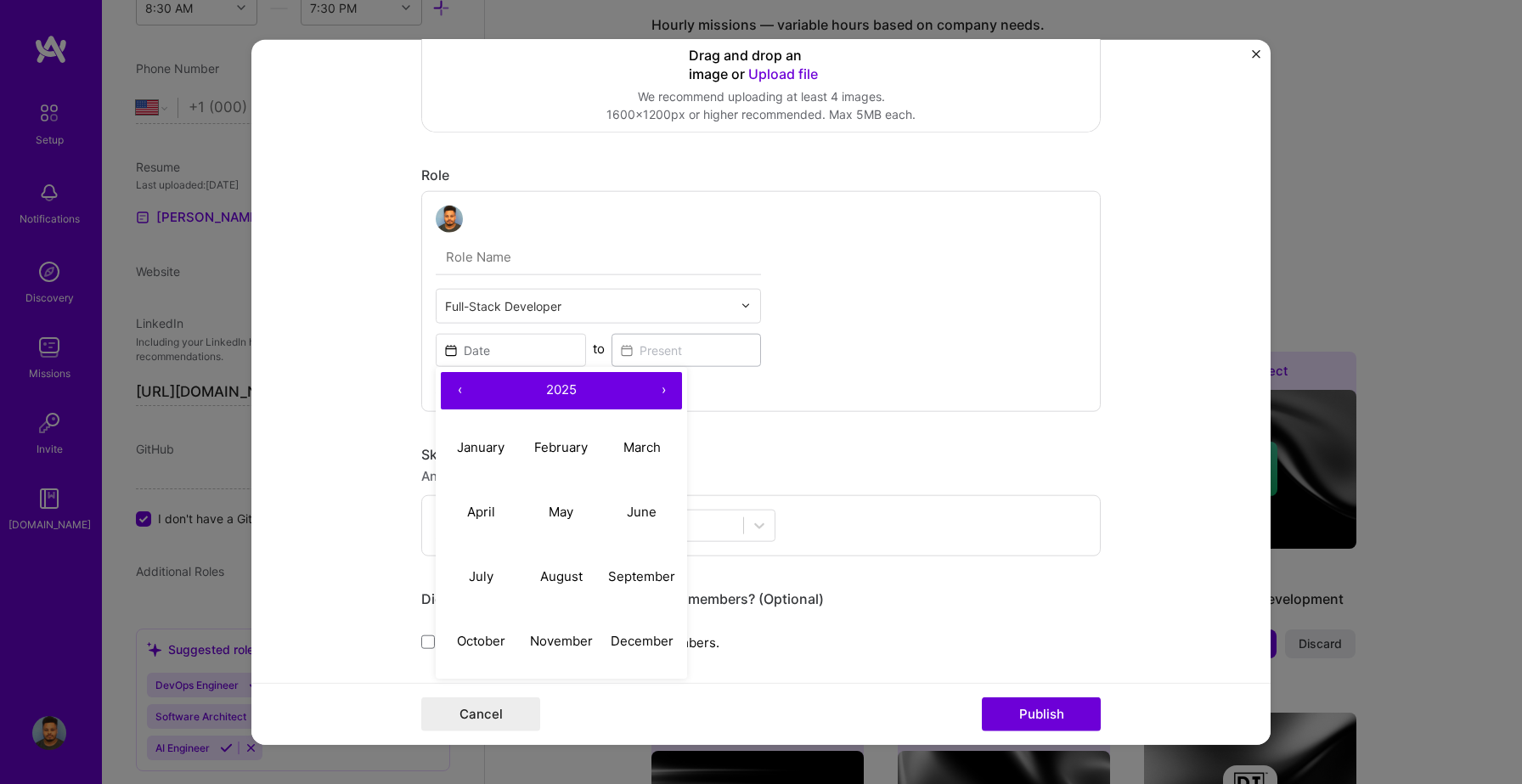
click at [462, 399] on button "‹" at bounding box center [460, 390] width 38 height 38
click at [660, 395] on button "›" at bounding box center [663, 390] width 38 height 38
click at [496, 447] on abbr "January" at bounding box center [481, 448] width 48 height 17
type input "Jan, 2024"
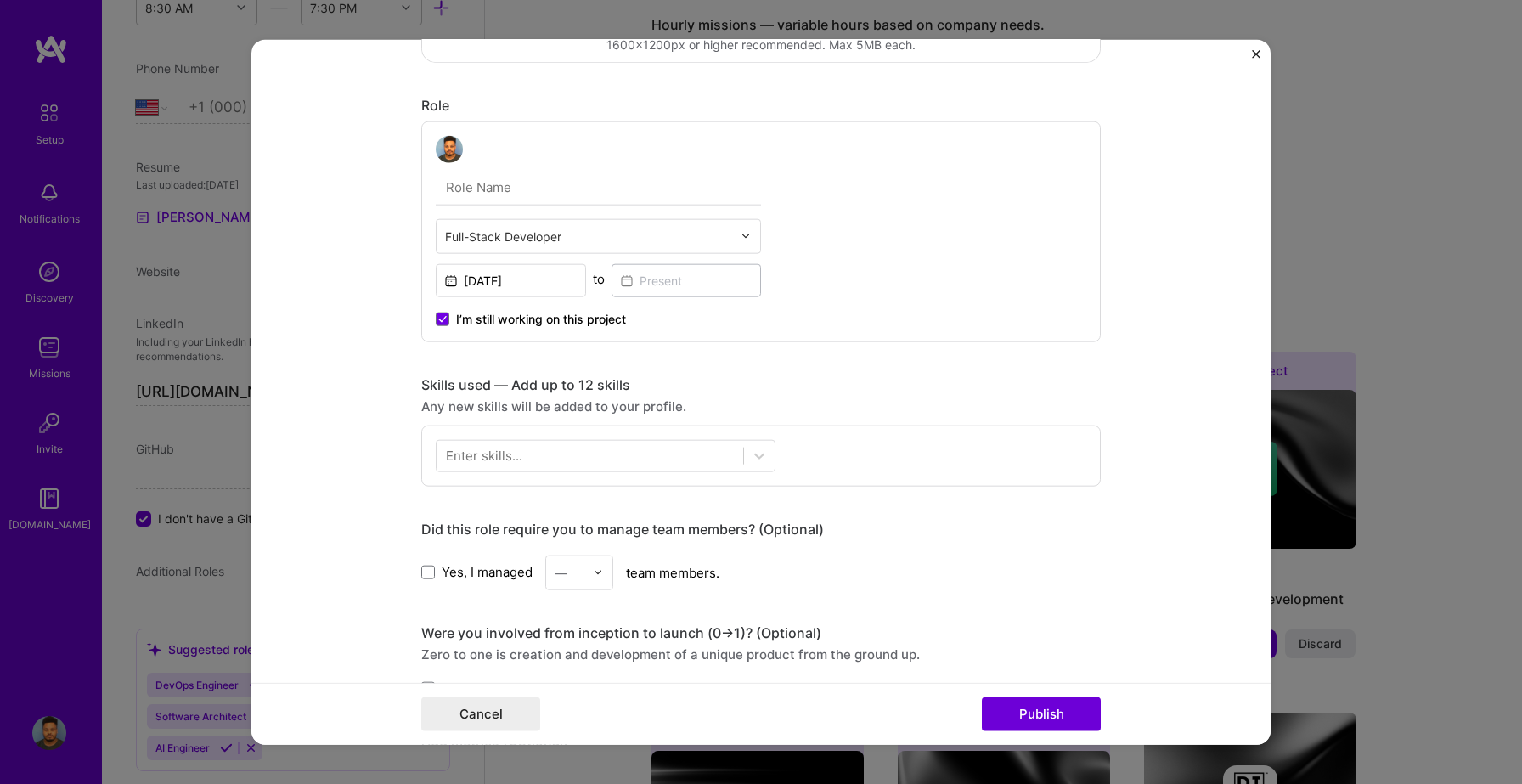
scroll to position [454, 0]
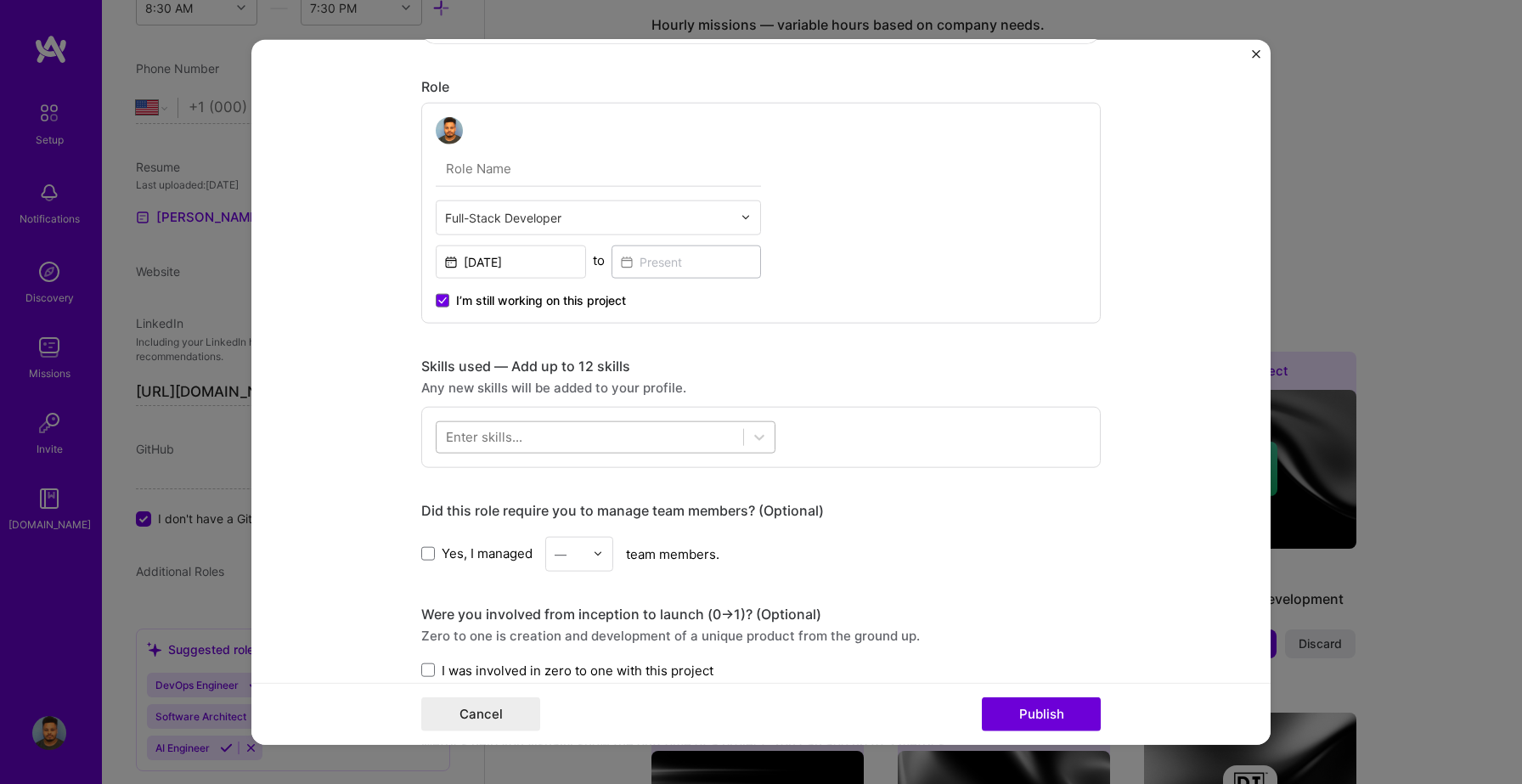
click at [599, 431] on div at bounding box center [590, 437] width 307 height 28
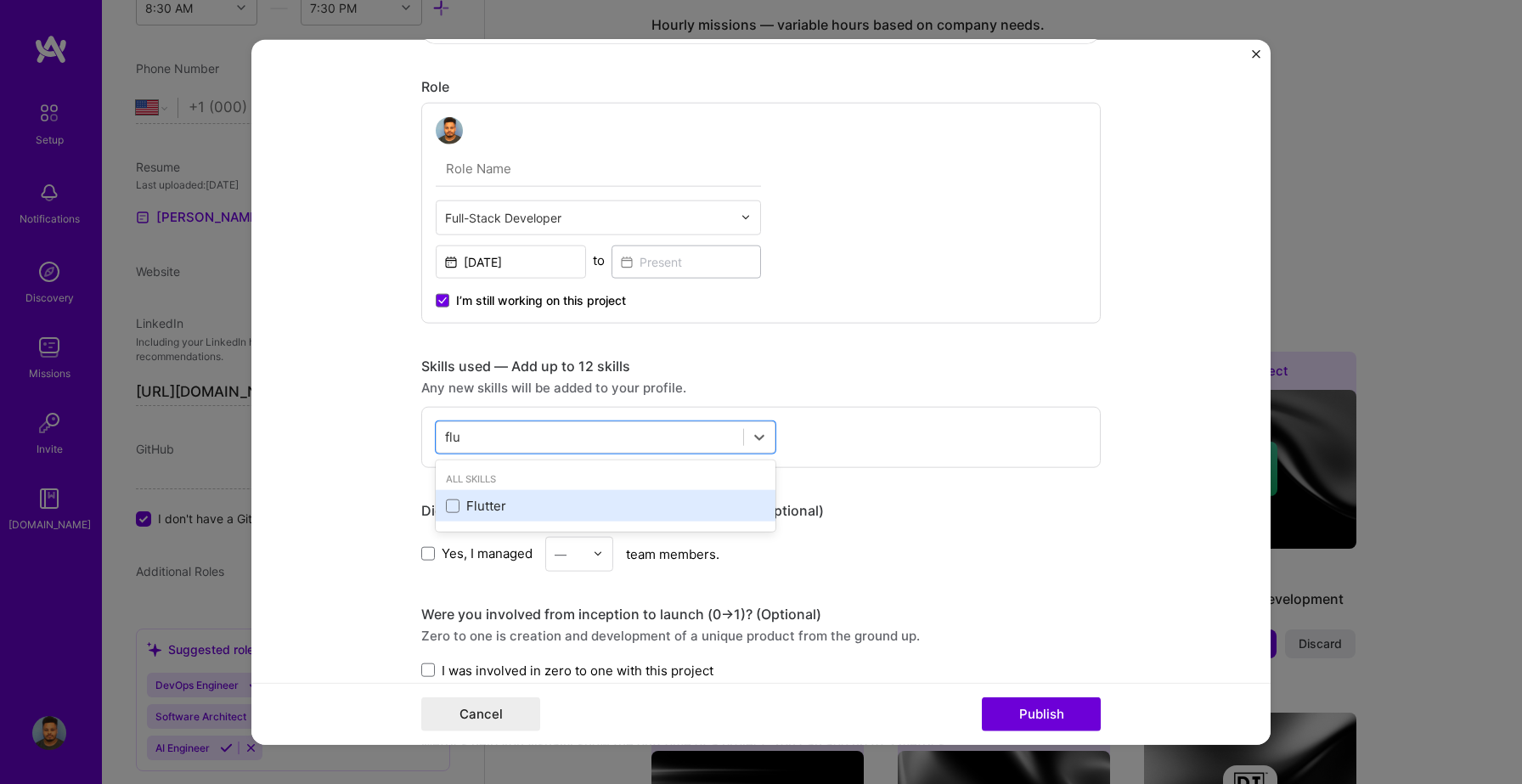
click at [482, 501] on div "Flutter" at bounding box center [605, 505] width 320 height 18
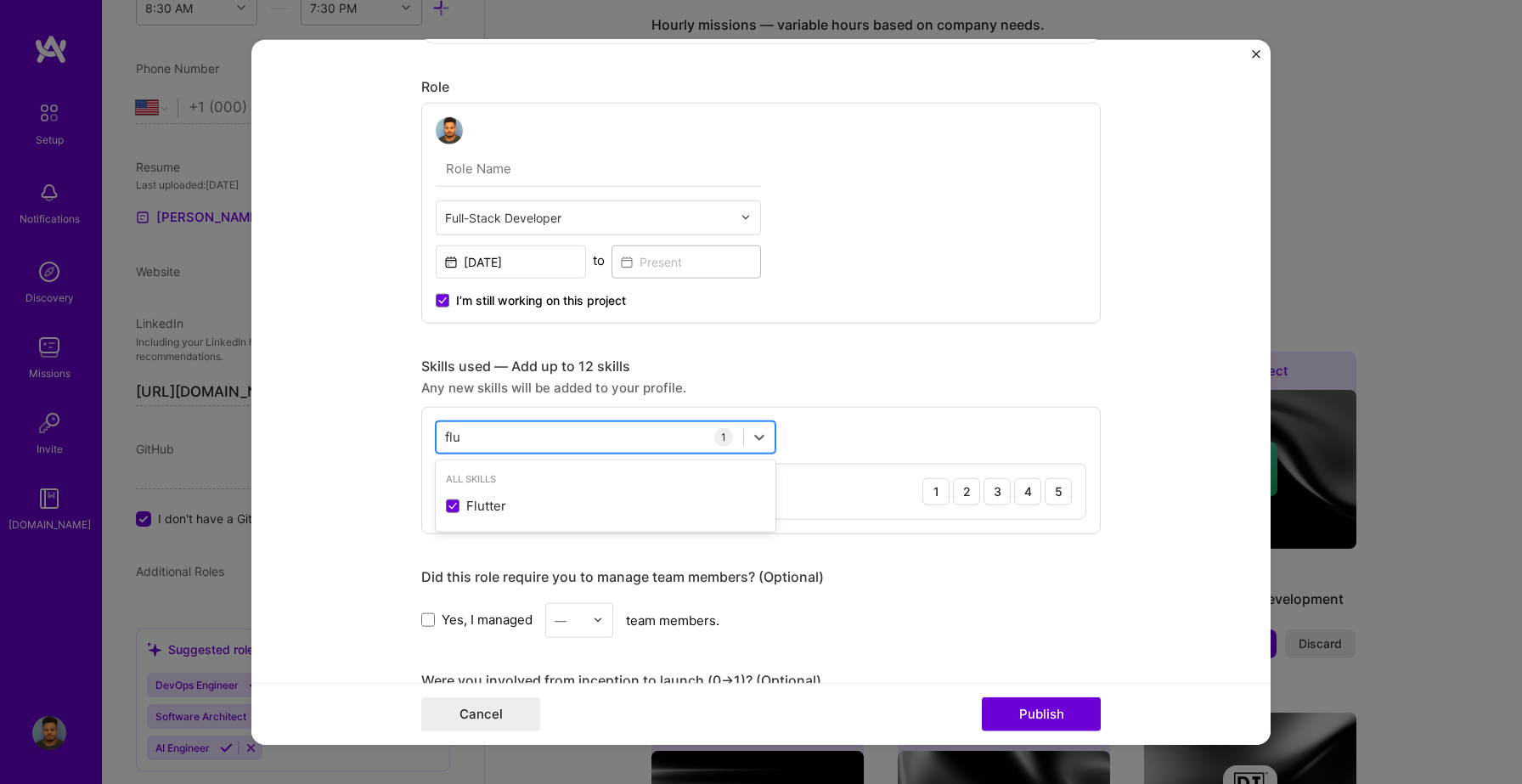
click at [520, 434] on div "flu flu" at bounding box center [590, 437] width 307 height 28
click at [453, 433] on input "flu" at bounding box center [453, 437] width 17 height 18
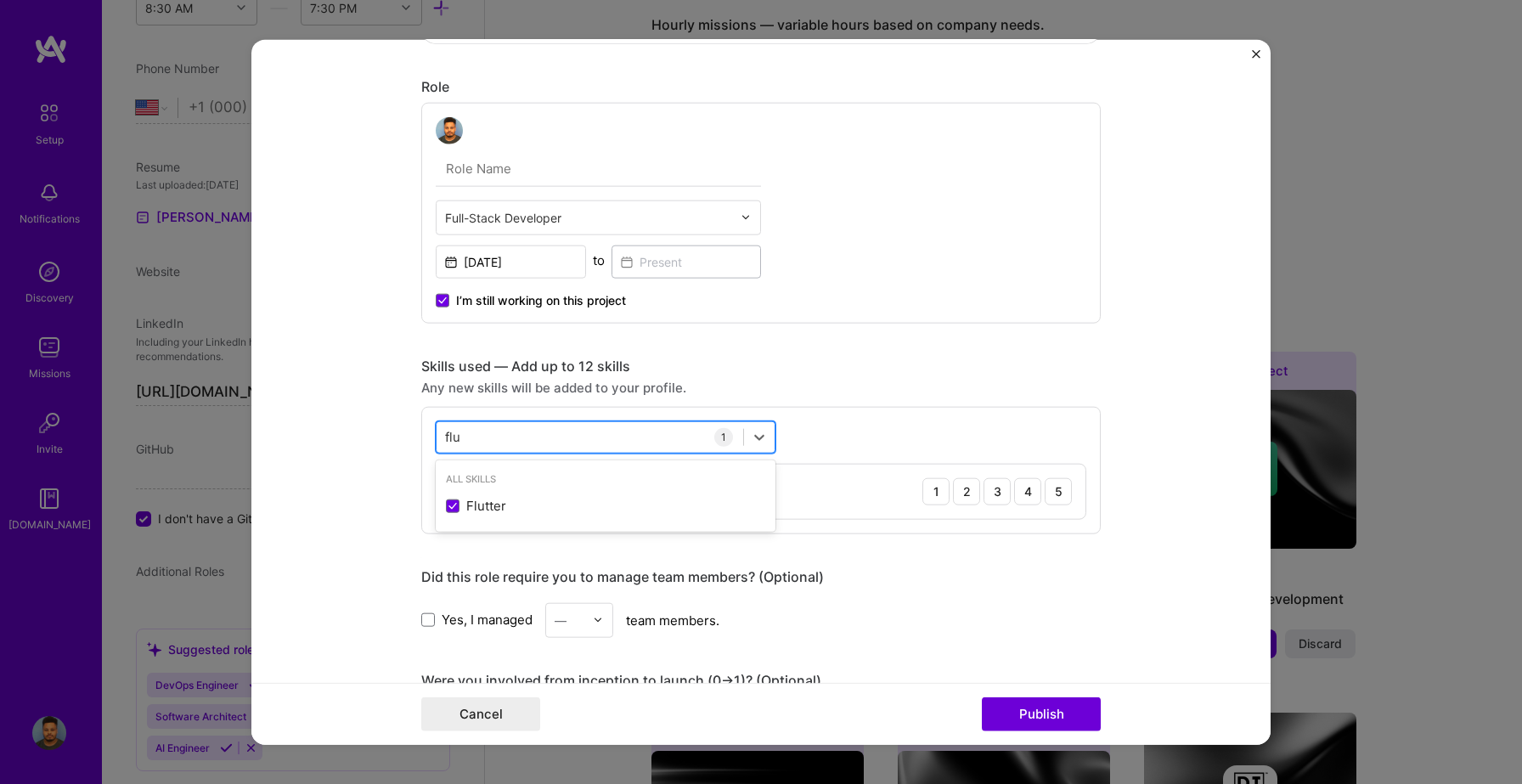
click at [453, 433] on input "flu" at bounding box center [453, 437] width 17 height 18
type input "f"
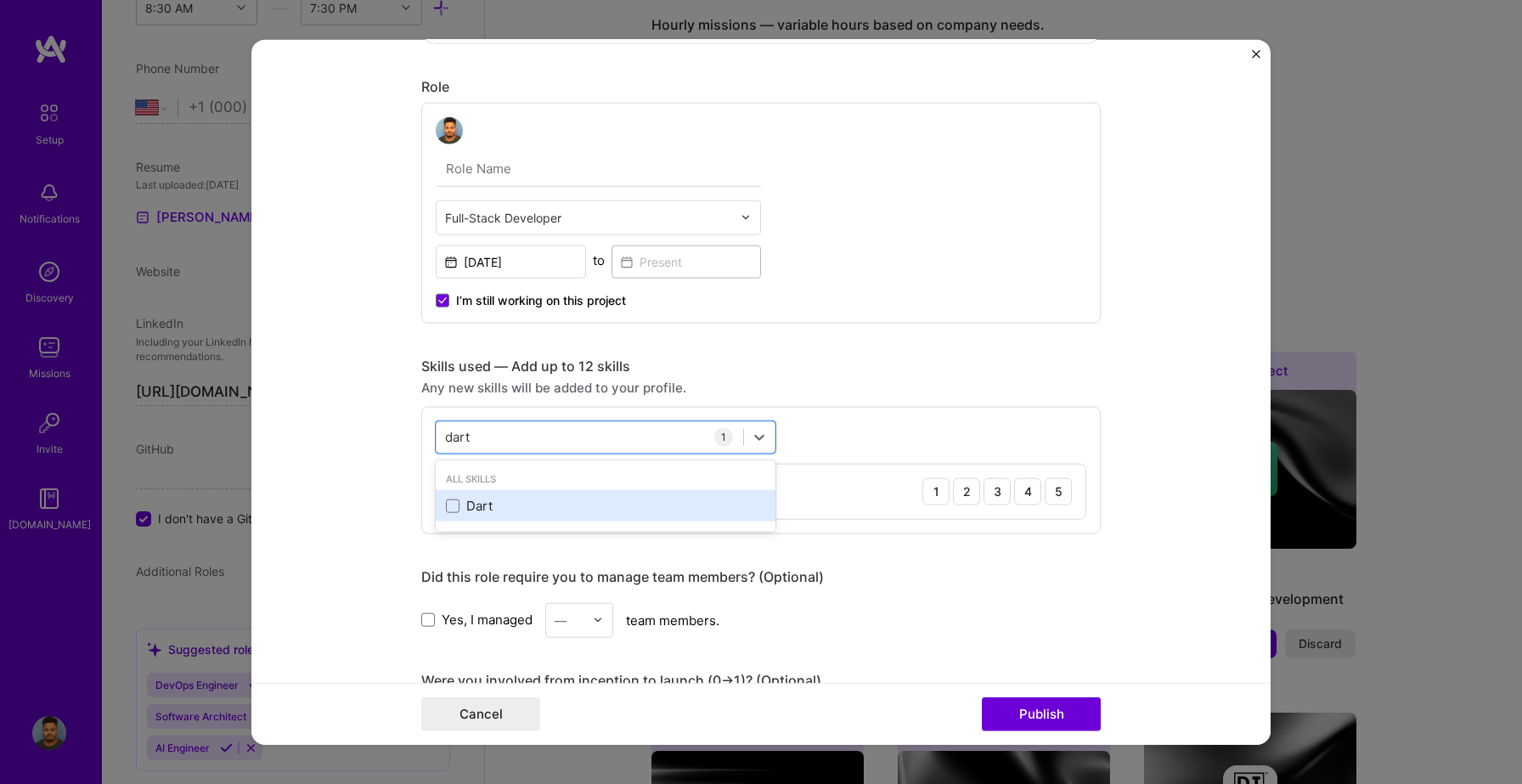
click at [445, 512] on div "Dart" at bounding box center [605, 506] width 340 height 31
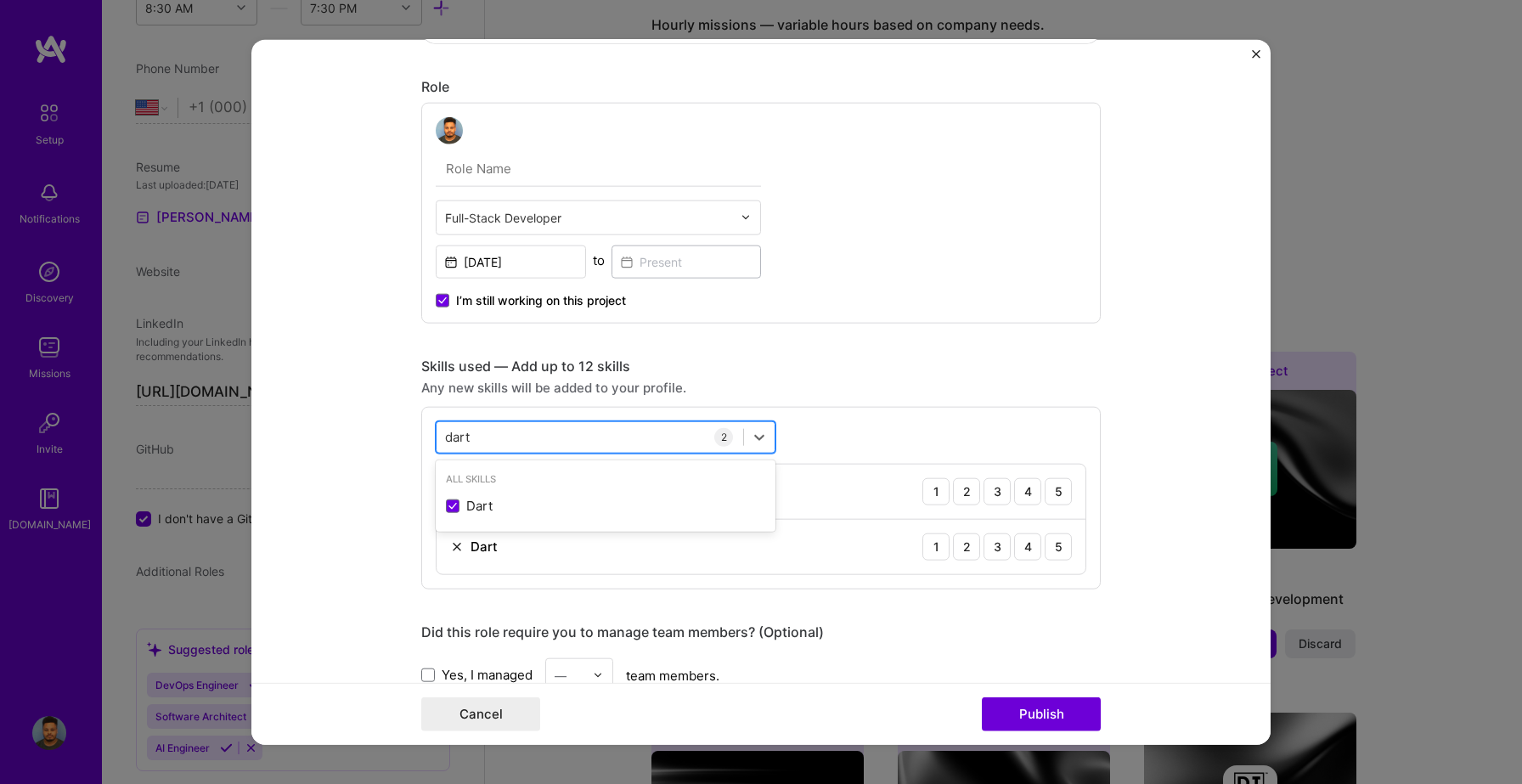
click at [475, 450] on div "dart dart" at bounding box center [590, 437] width 307 height 28
click at [471, 441] on input "dart" at bounding box center [458, 437] width 27 height 18
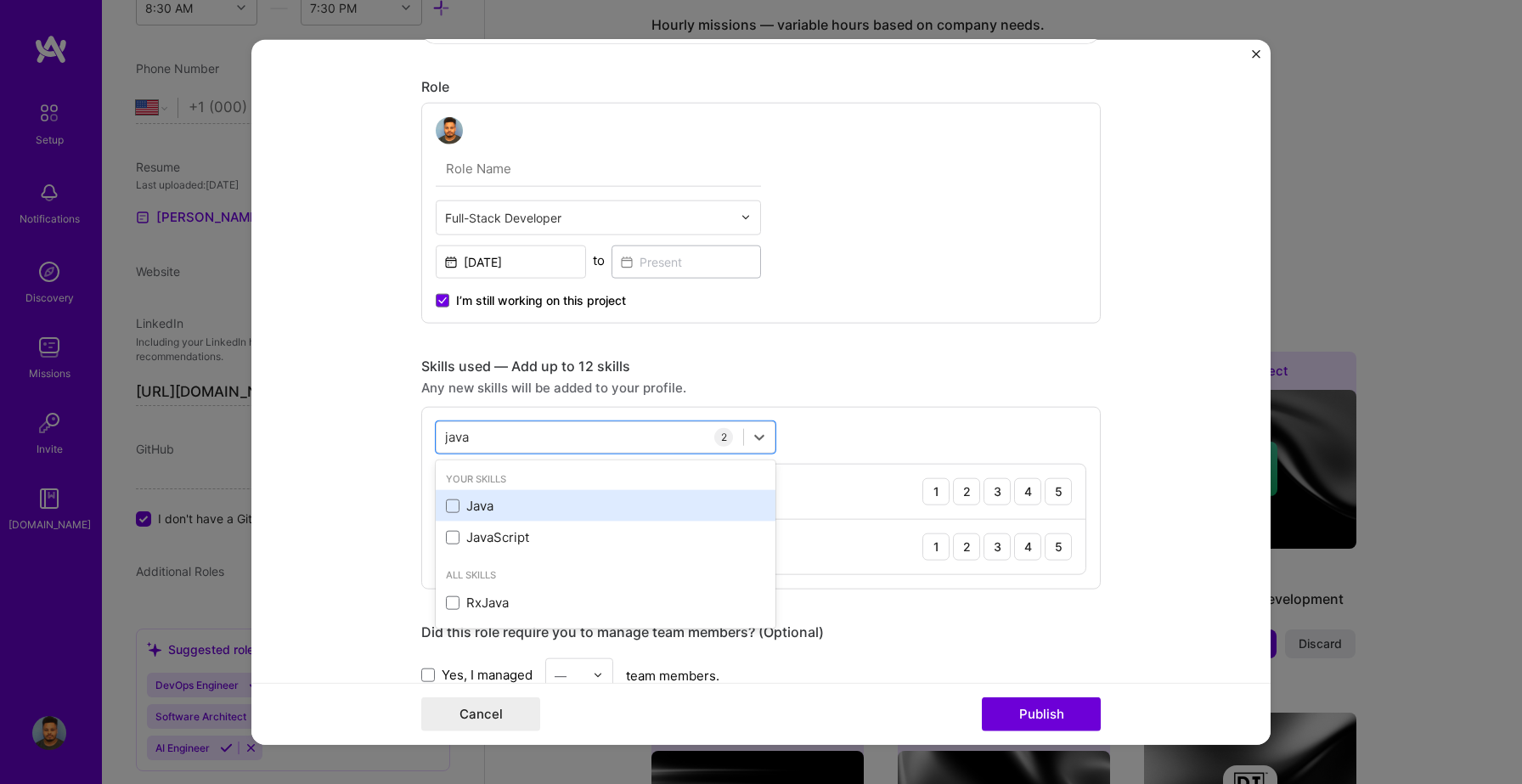
click at [460, 506] on div "Java" at bounding box center [605, 505] width 320 height 18
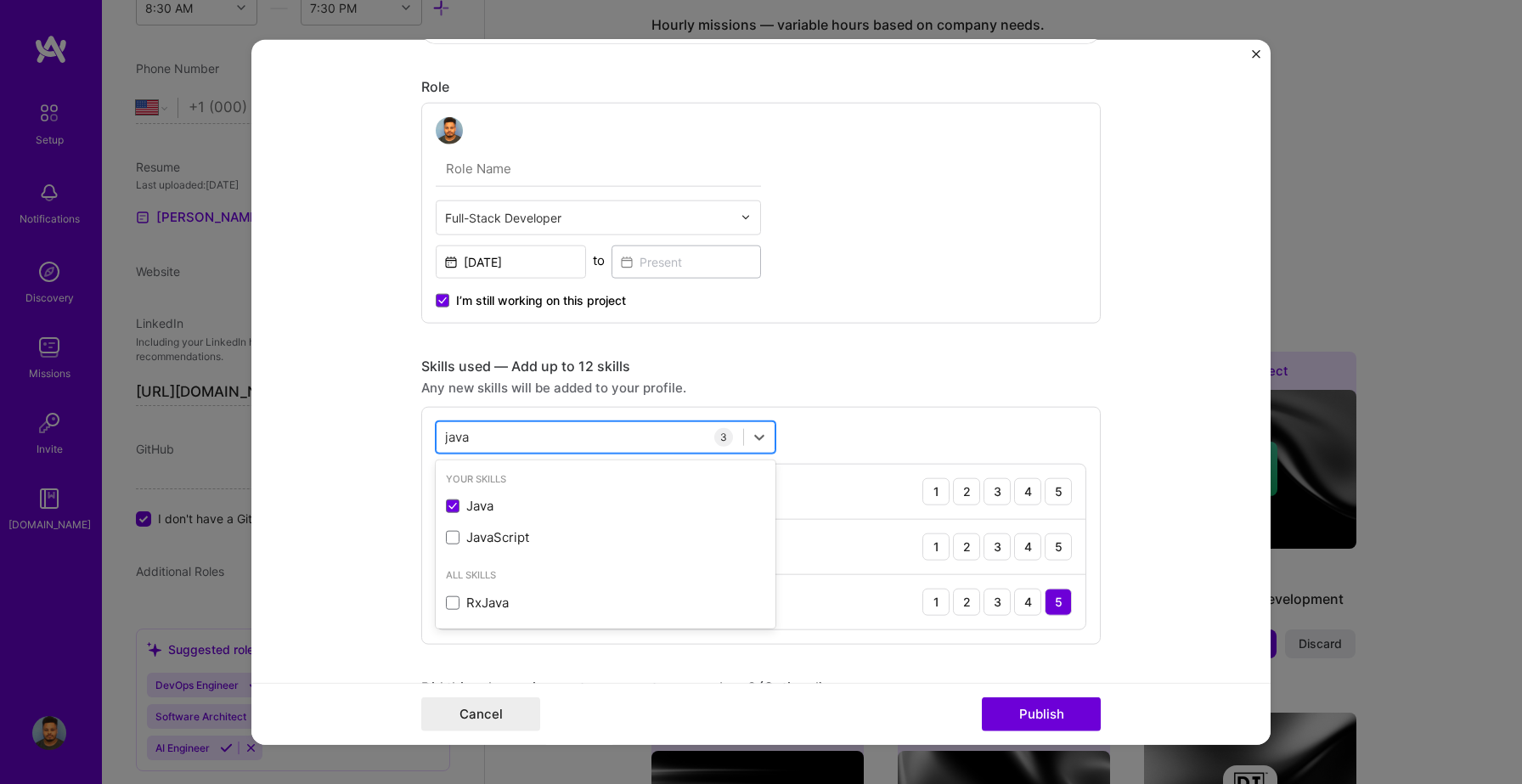
click at [501, 437] on div "java java" at bounding box center [590, 437] width 307 height 28
click at [448, 437] on input "java" at bounding box center [458, 437] width 26 height 18
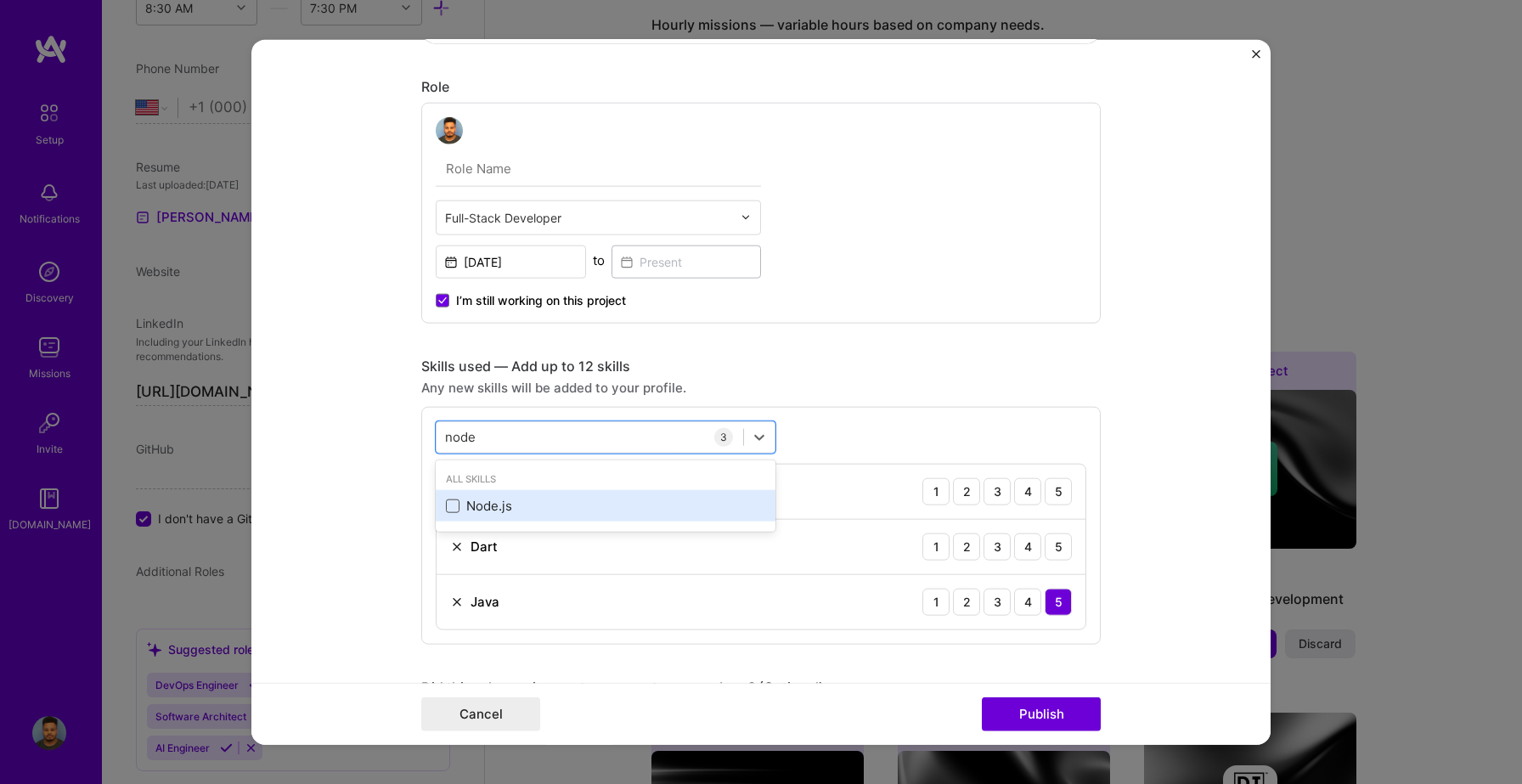
click at [452, 506] on span at bounding box center [452, 505] width 14 height 14
click at [0, 0] on input "checkbox" at bounding box center [0, 0] width 0 height 0
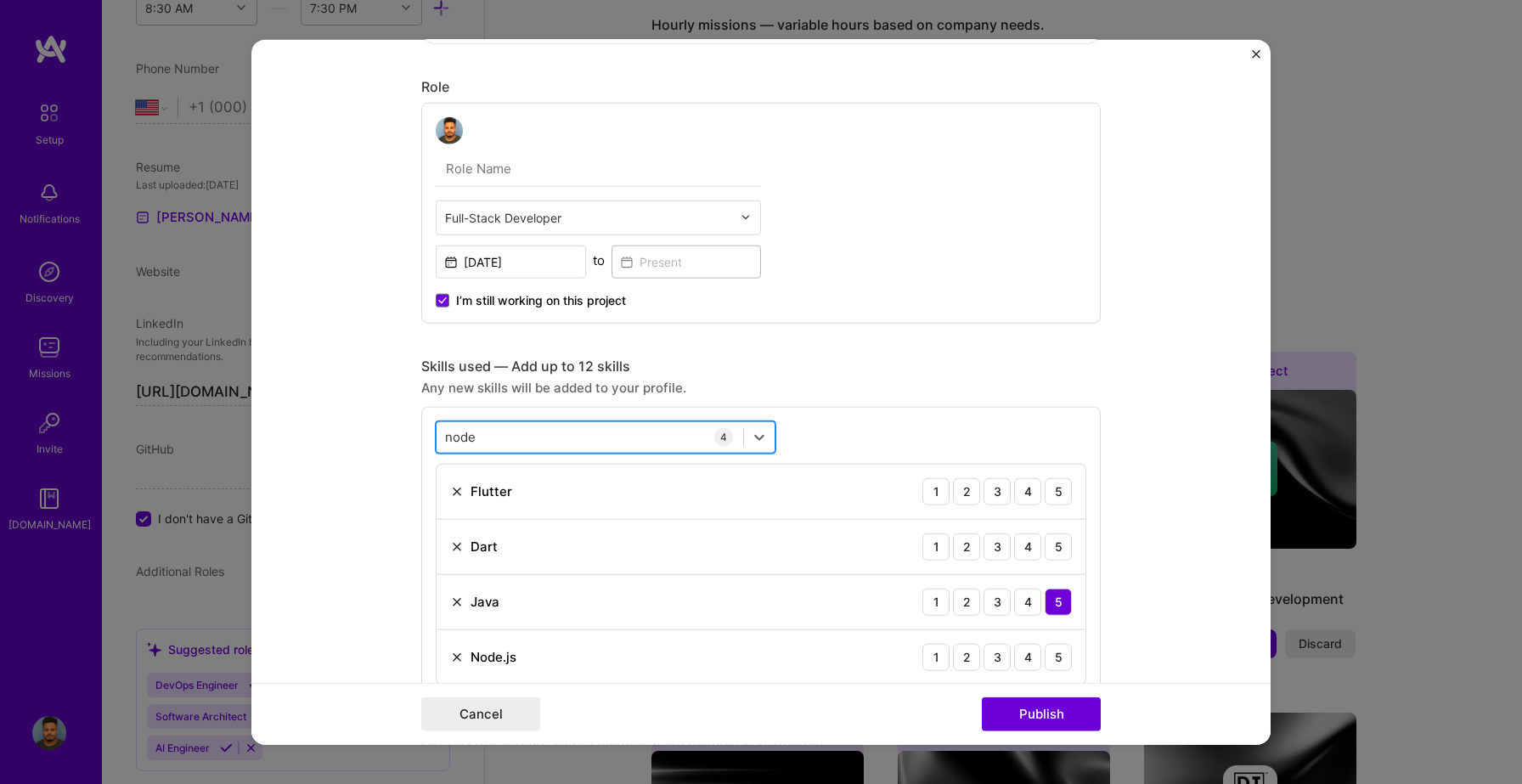
click at [580, 423] on div "node node" at bounding box center [590, 437] width 307 height 28
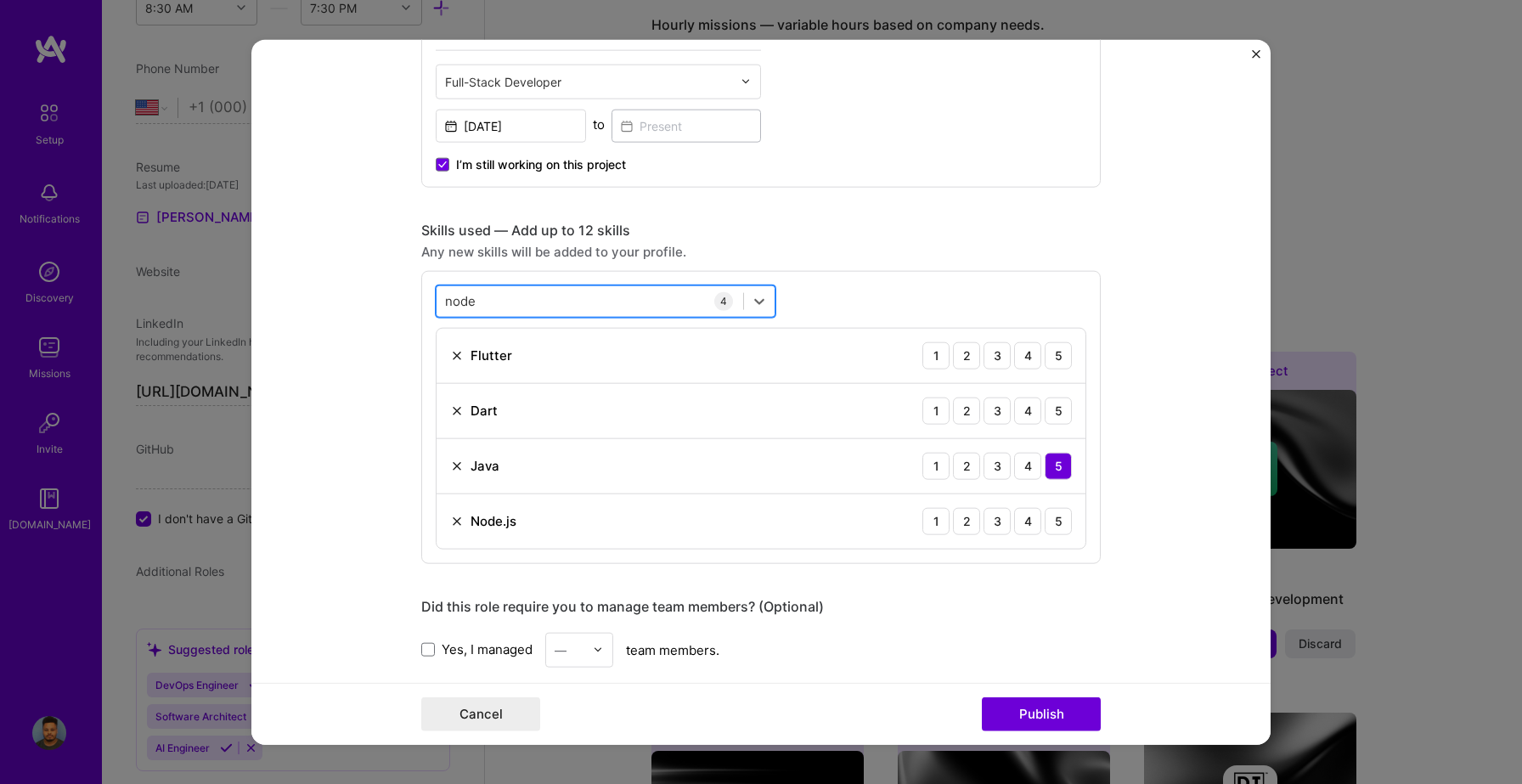
click at [481, 303] on div "node node" at bounding box center [590, 301] width 307 height 28
type input "n"
click at [798, 215] on div "Project title Company Neptune ProLab Project industry Industry 1 Project Link (…" at bounding box center [761, 427] width 680 height 1887
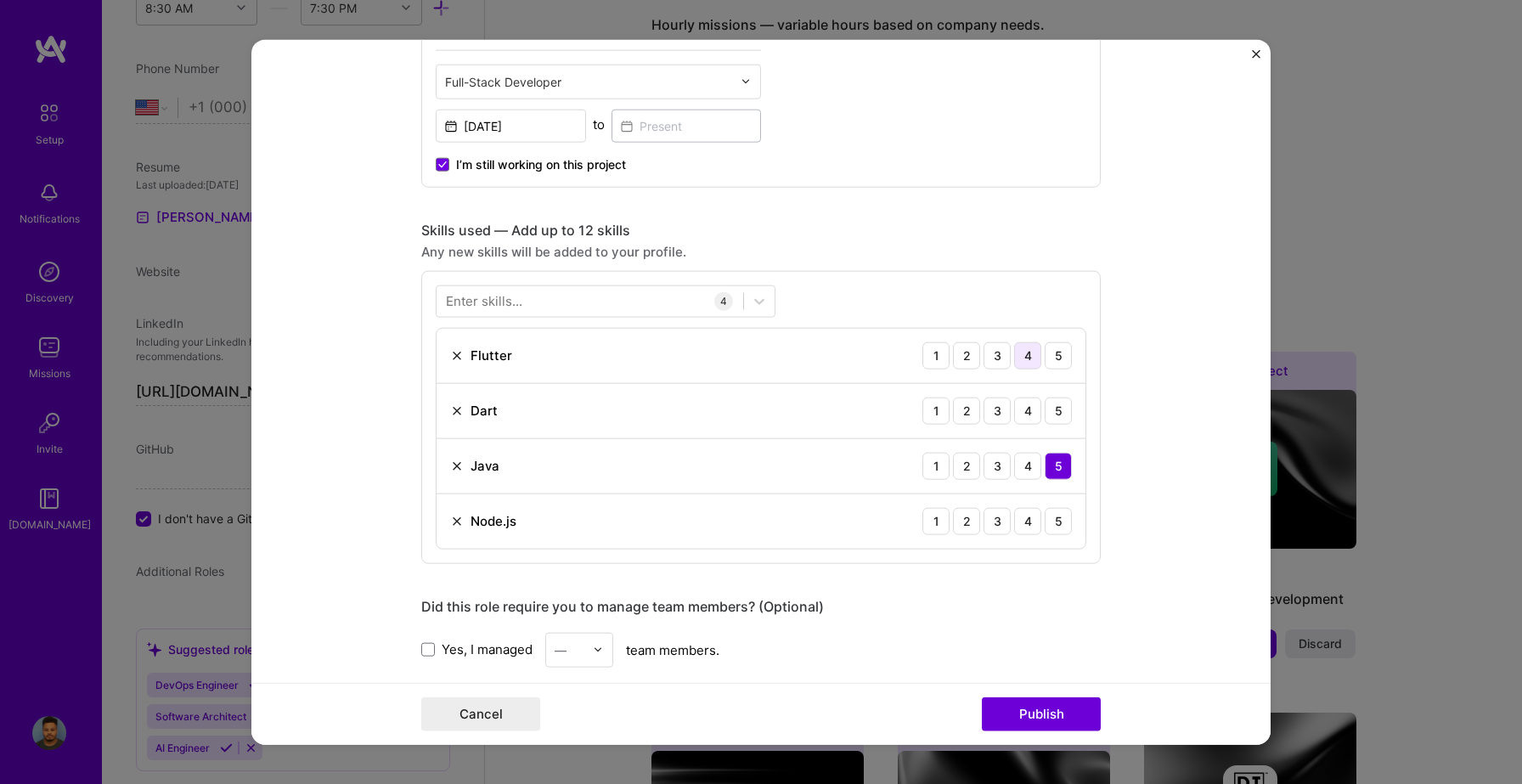
click at [1036, 358] on div "4" at bounding box center [1028, 356] width 28 height 28
click at [1026, 415] on div "4" at bounding box center [1028, 411] width 28 height 28
click at [1061, 521] on div "5" at bounding box center [1059, 521] width 28 height 28
click at [628, 309] on div at bounding box center [590, 301] width 307 height 28
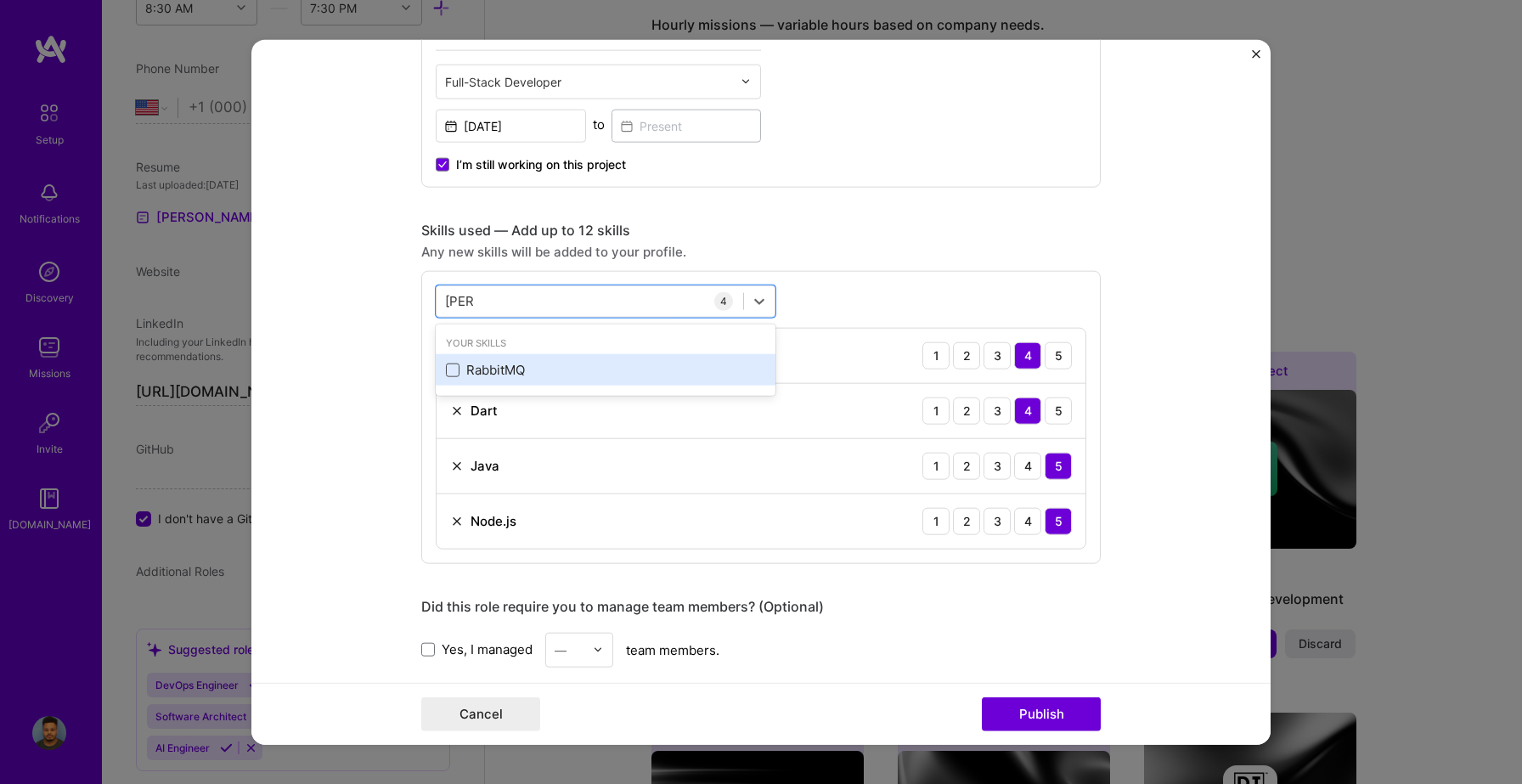
click at [456, 376] on span at bounding box center [452, 369] width 14 height 14
click at [0, 0] on input "checkbox" at bounding box center [0, 0] width 0 height 0
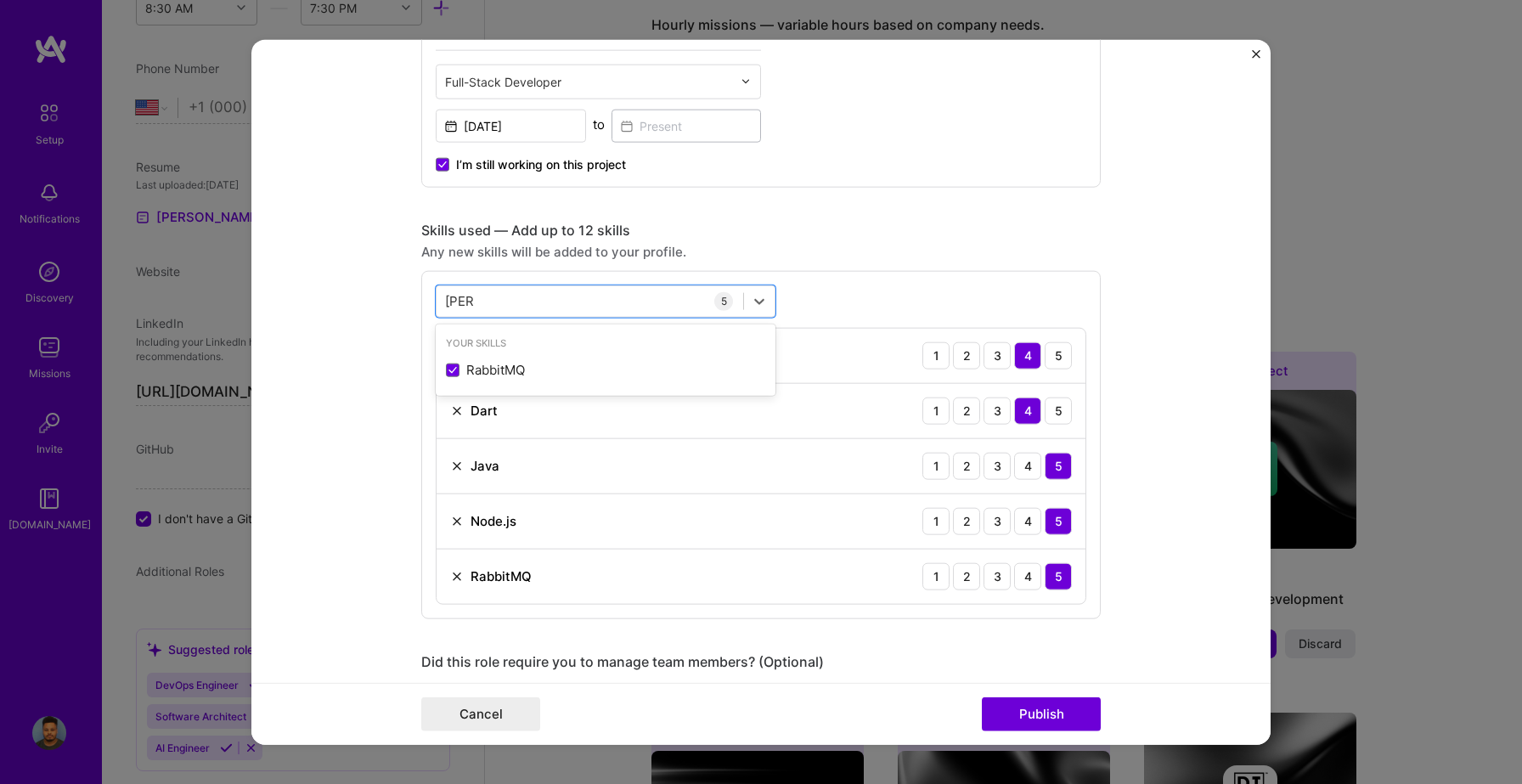
click at [745, 263] on div "Skills used — Add up to 12 skills Any new skills will be added to your profile.…" at bounding box center [761, 419] width 680 height 397
click at [539, 293] on div "rabb rabb" at bounding box center [590, 301] width 307 height 28
click at [474, 295] on input "rabb" at bounding box center [460, 300] width 29 height 18
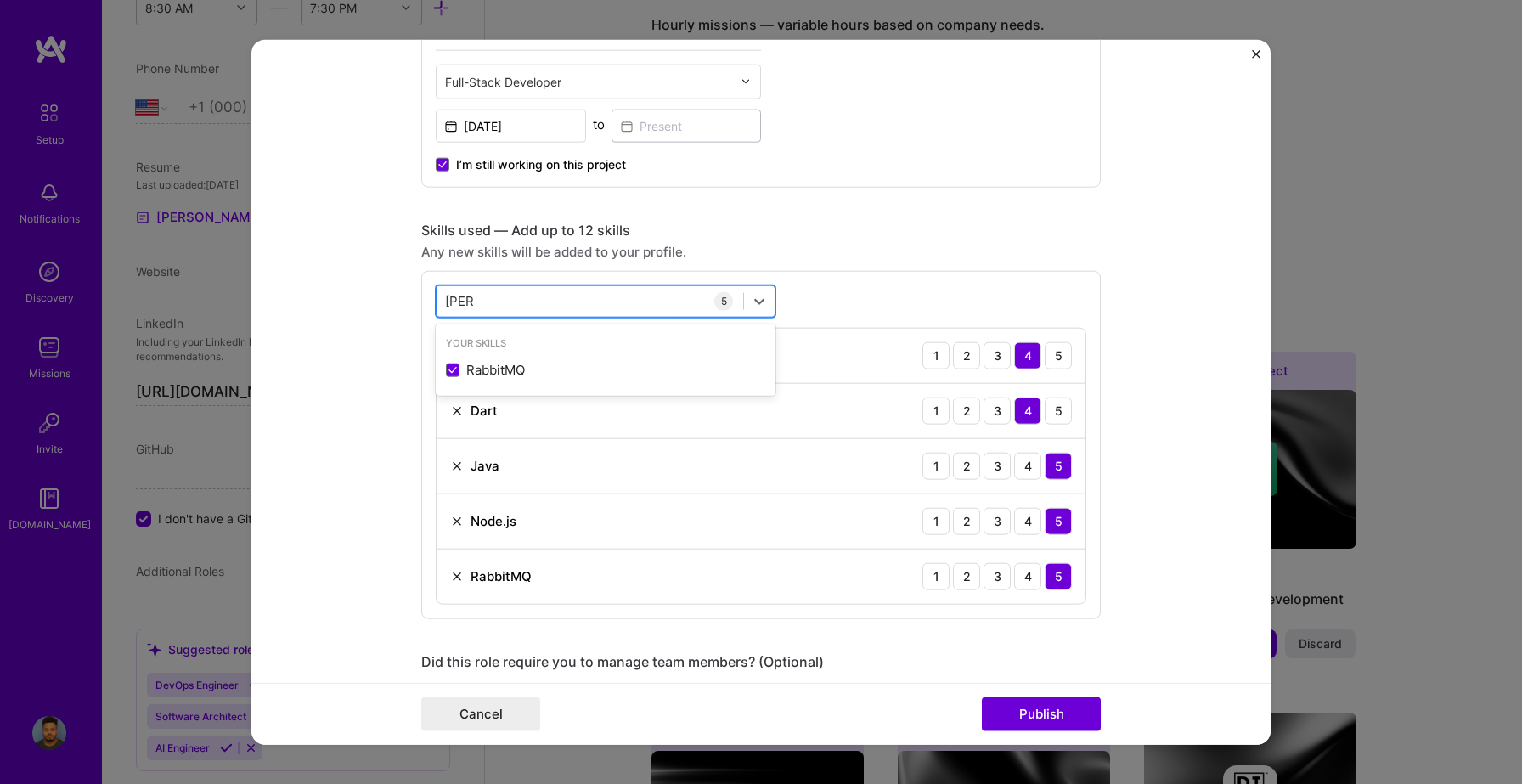
click at [474, 295] on input "rabb" at bounding box center [460, 300] width 29 height 18
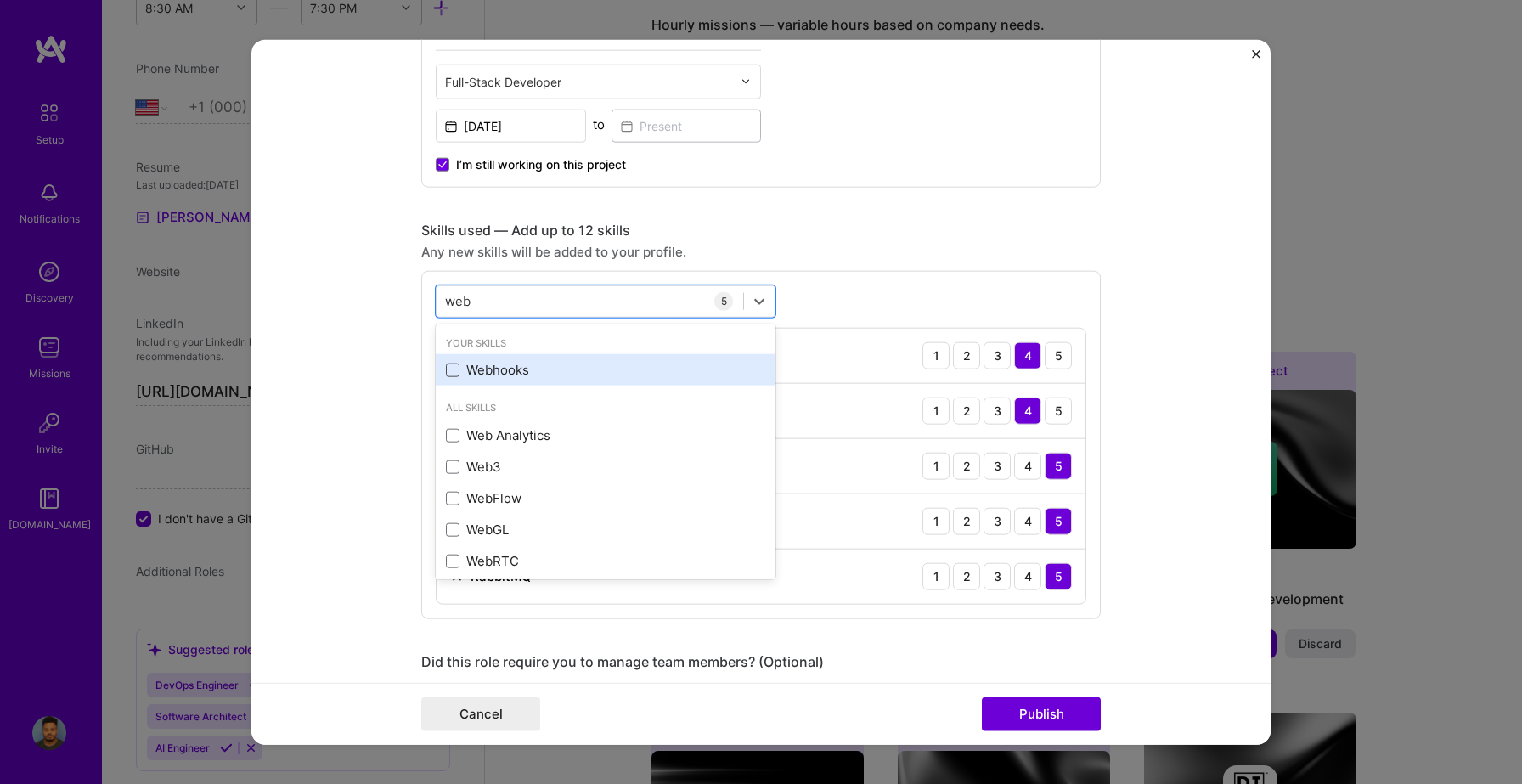
click at [453, 375] on span at bounding box center [452, 369] width 14 height 14
click at [0, 0] on input "checkbox" at bounding box center [0, 0] width 0 height 0
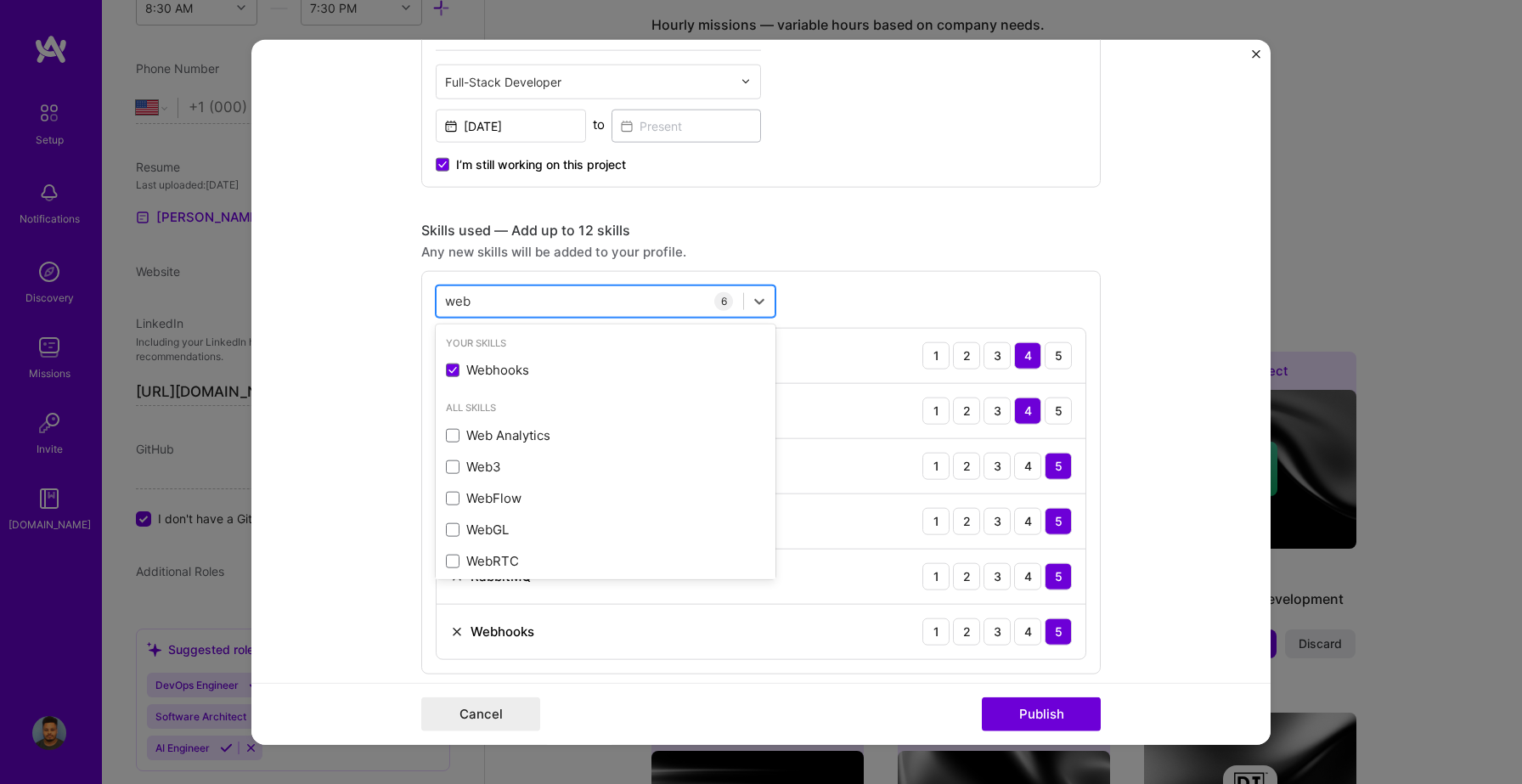
click at [465, 300] on input "web" at bounding box center [459, 300] width 28 height 18
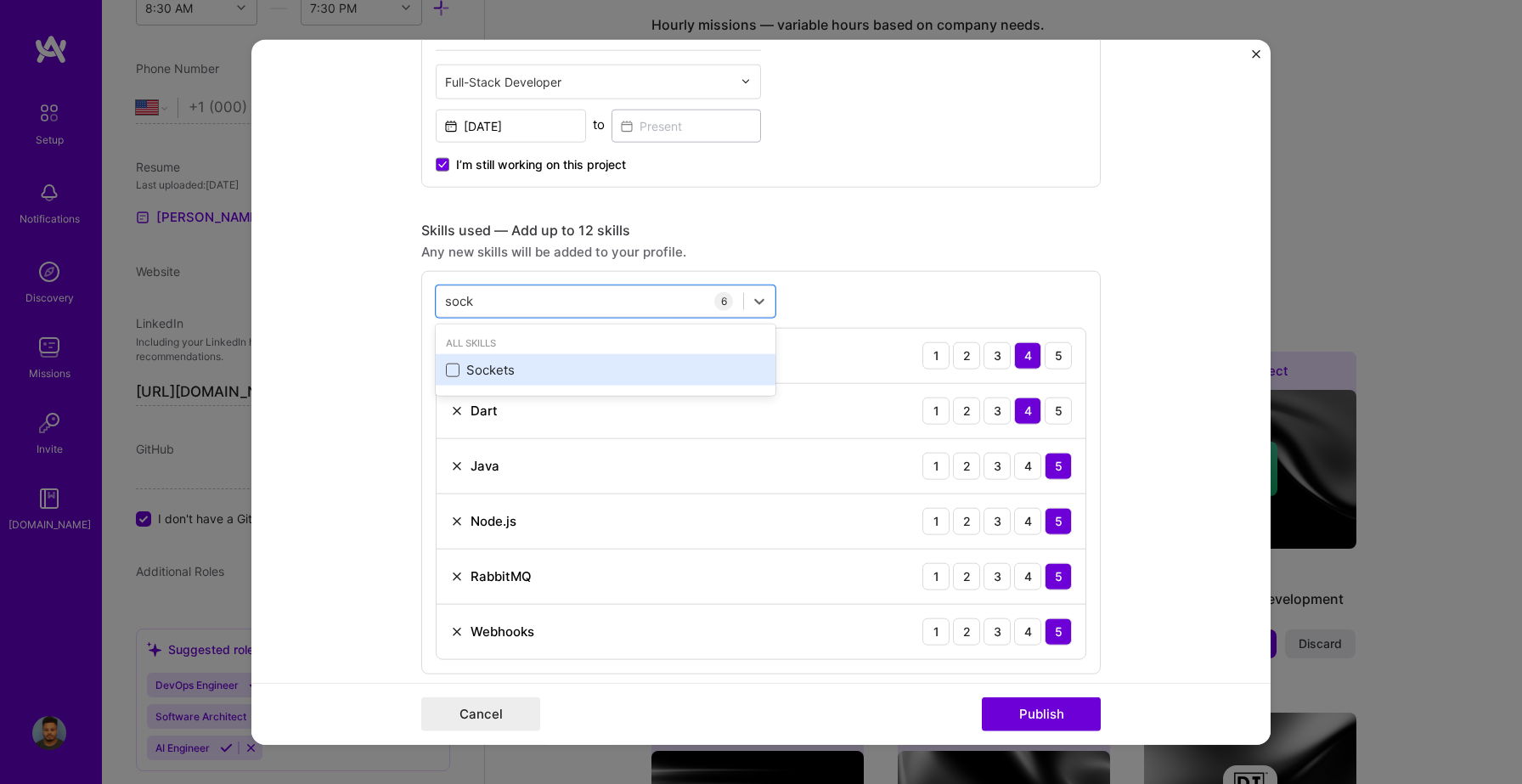
click at [451, 368] on span at bounding box center [452, 369] width 14 height 14
click at [0, 0] on input "checkbox" at bounding box center [0, 0] width 0 height 0
type input "sock"
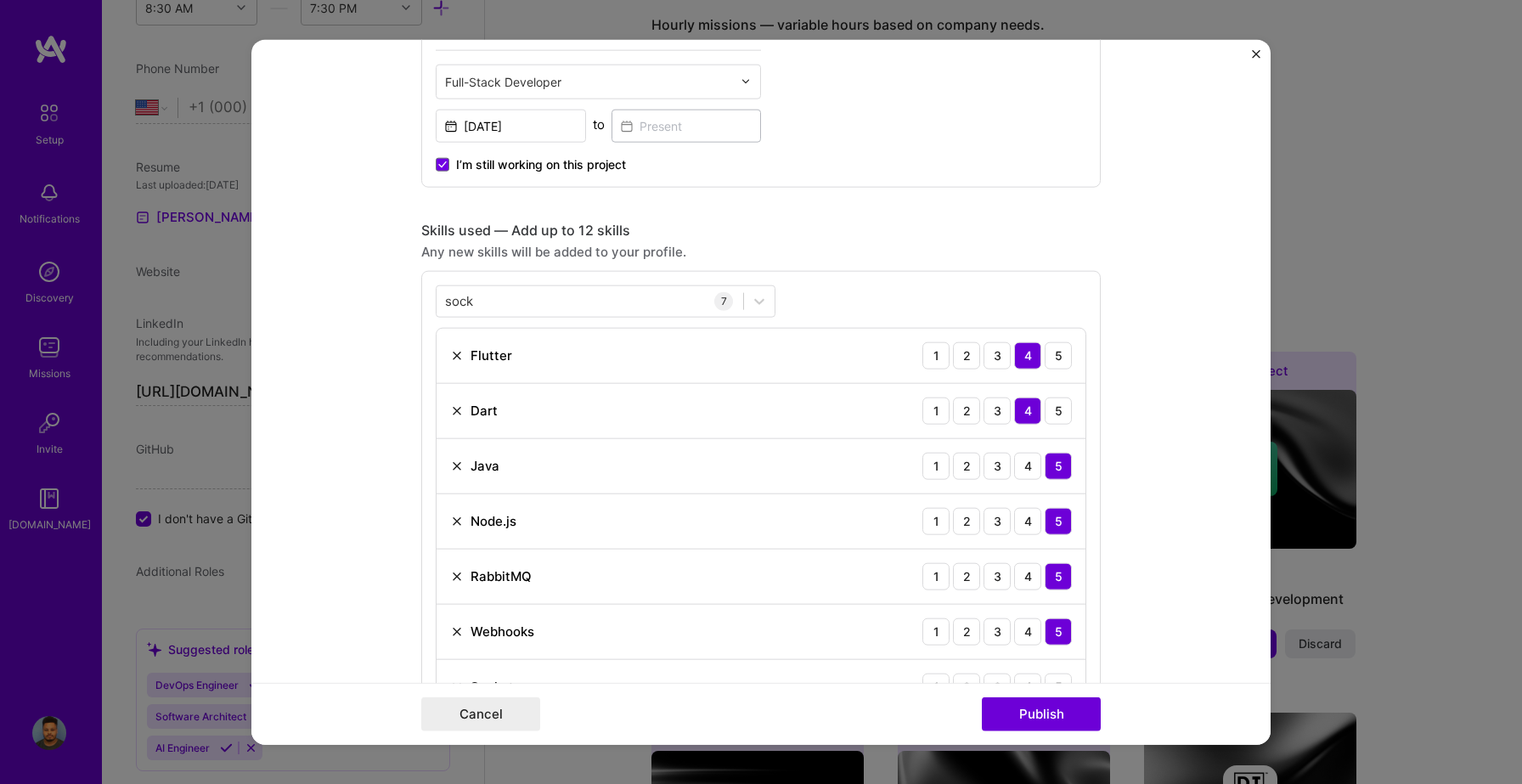
click at [750, 254] on div "Any new skills will be added to your profile." at bounding box center [761, 251] width 680 height 18
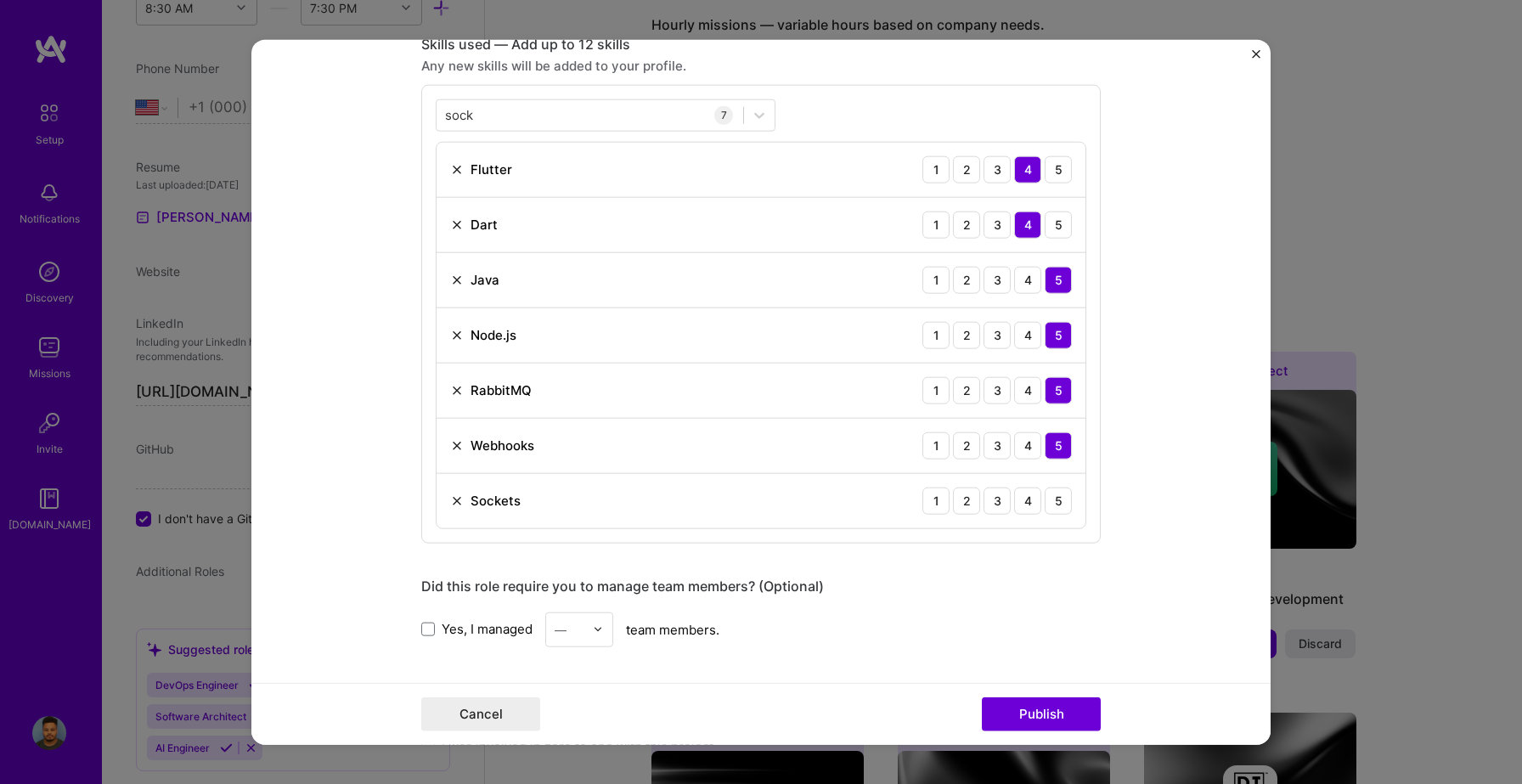
scroll to position [876, 0]
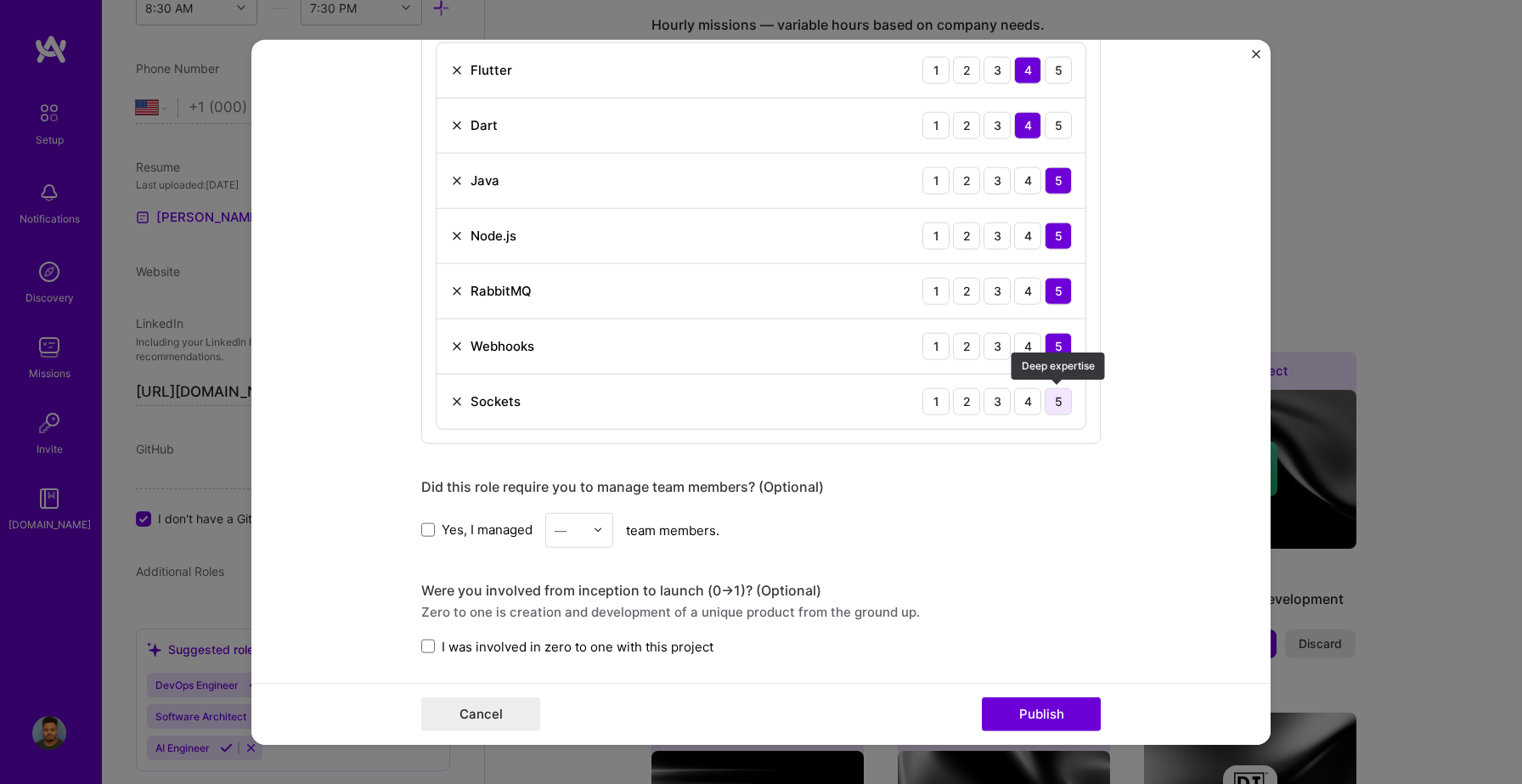
click at [1063, 397] on div "5" at bounding box center [1059, 401] width 28 height 28
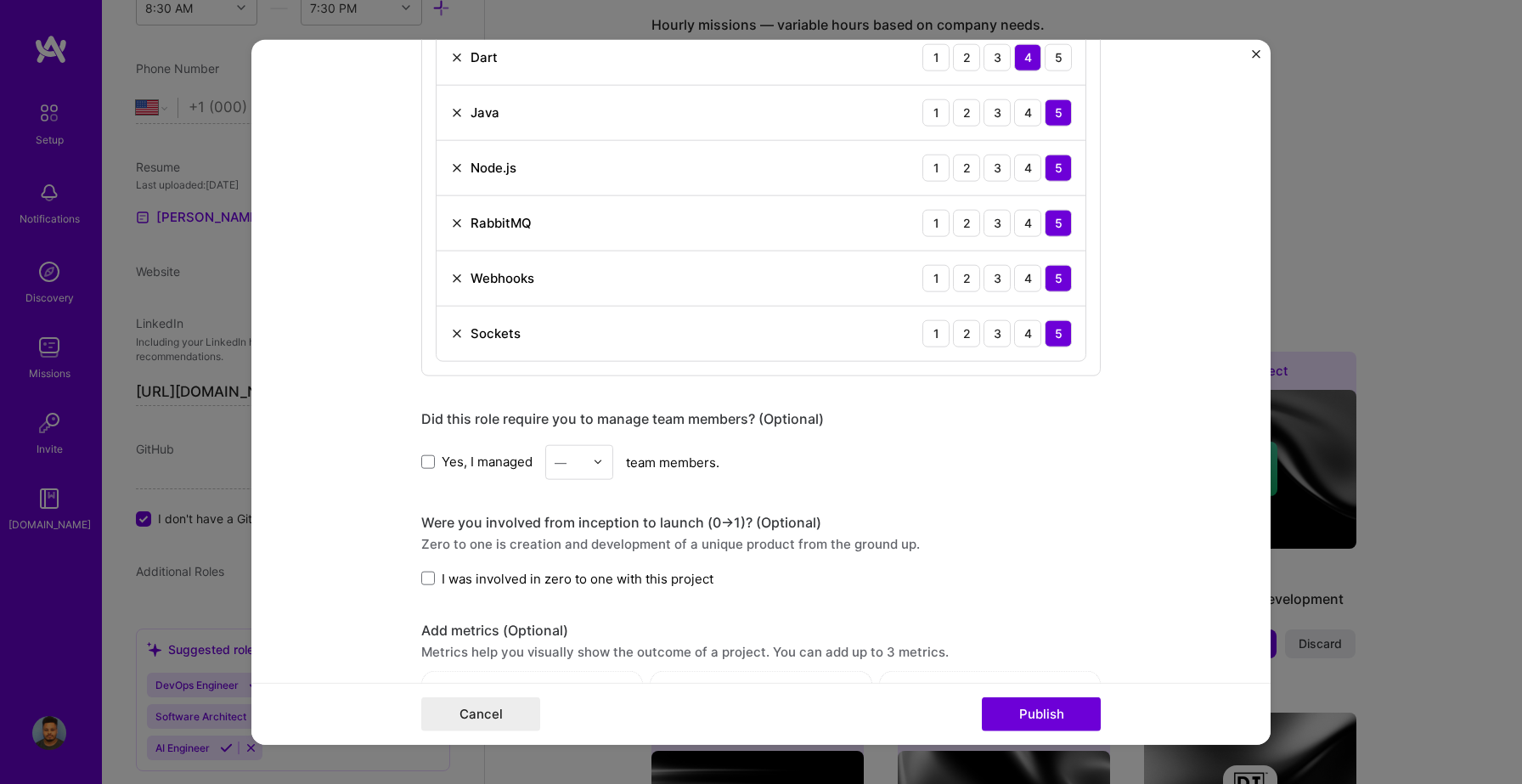
scroll to position [994, 0]
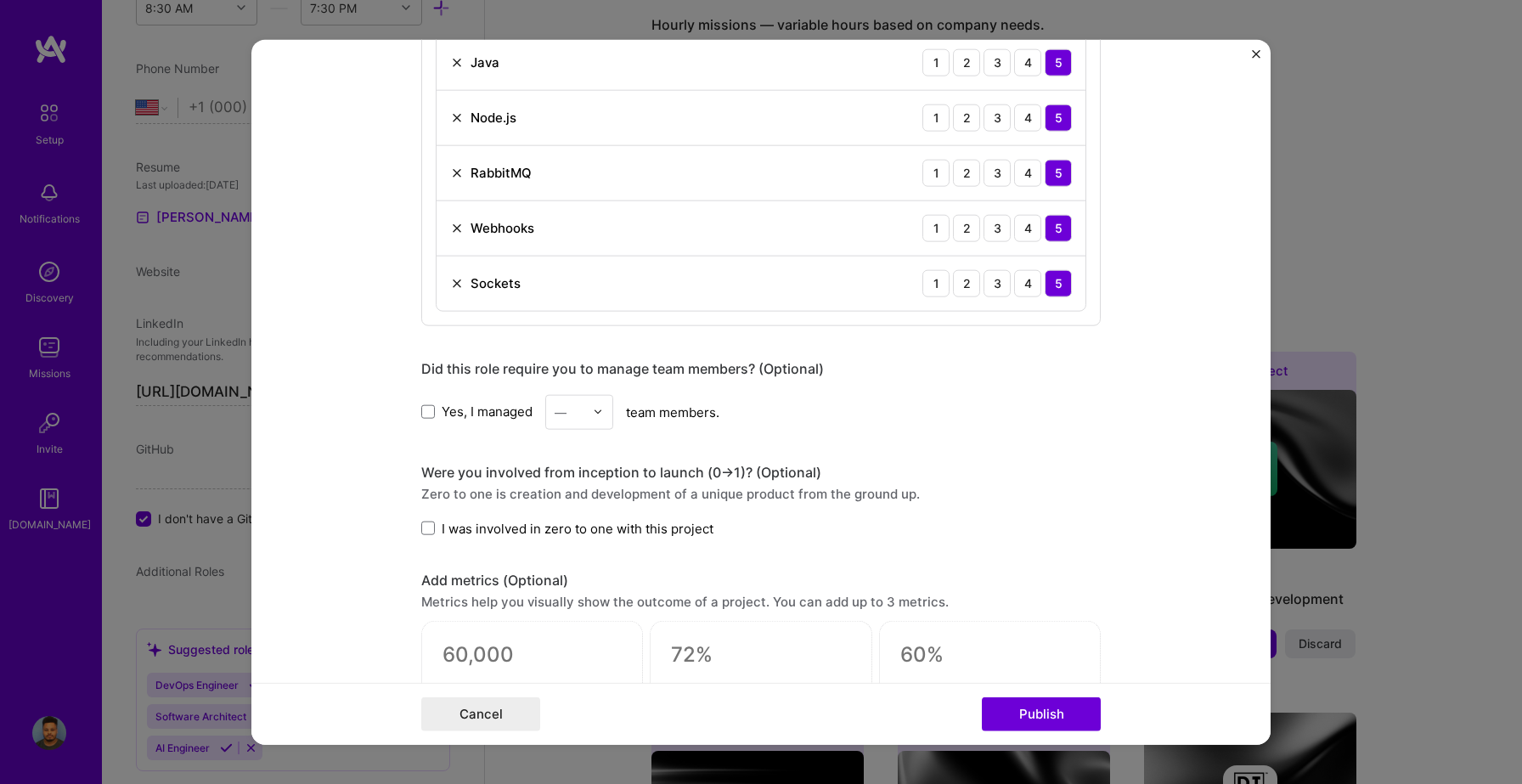
click at [489, 409] on span "Yes, I managed" at bounding box center [486, 411] width 91 height 18
click at [0, 0] on input "Yes, I managed" at bounding box center [0, 0] width 0 height 0
click at [596, 409] on img at bounding box center [598, 412] width 10 height 10
click at [593, 511] on div "3" at bounding box center [579, 520] width 58 height 31
click at [582, 532] on span "I was involved in zero to one with this project" at bounding box center [577, 527] width 272 height 18
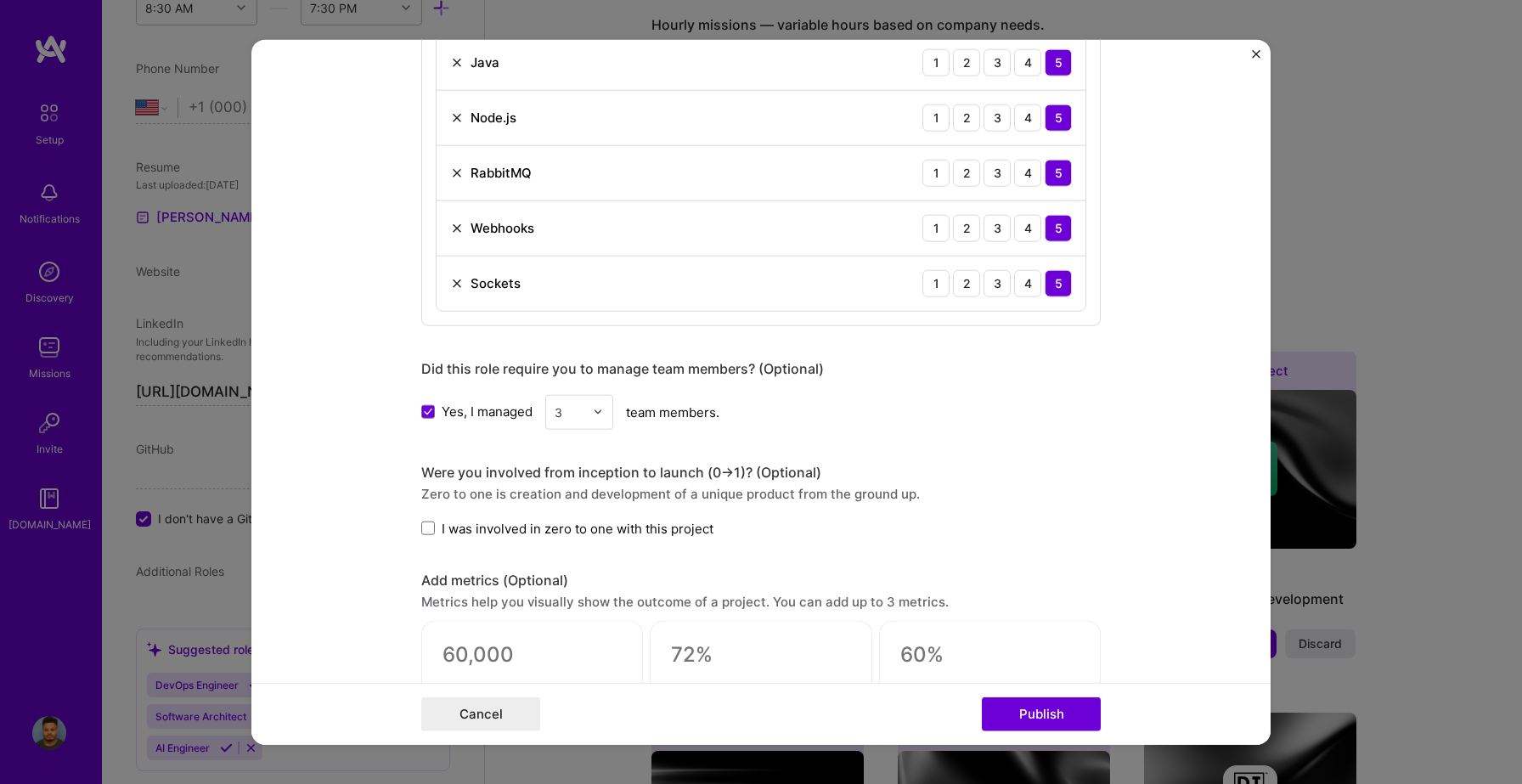
click at [0, 0] on input "I was involved in zero to one with this project" at bounding box center [0, 0] width 0 height 0
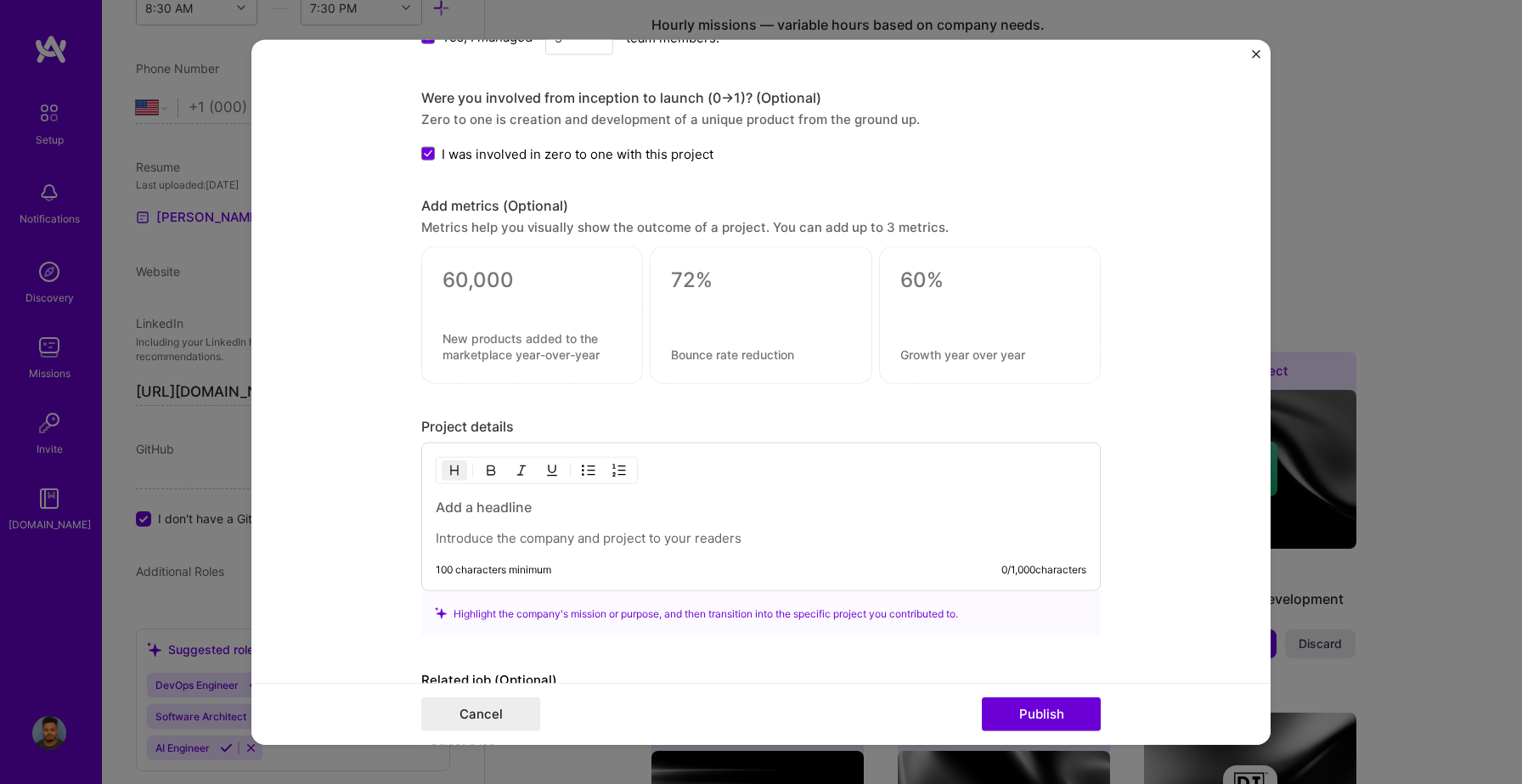
scroll to position [1475, 0]
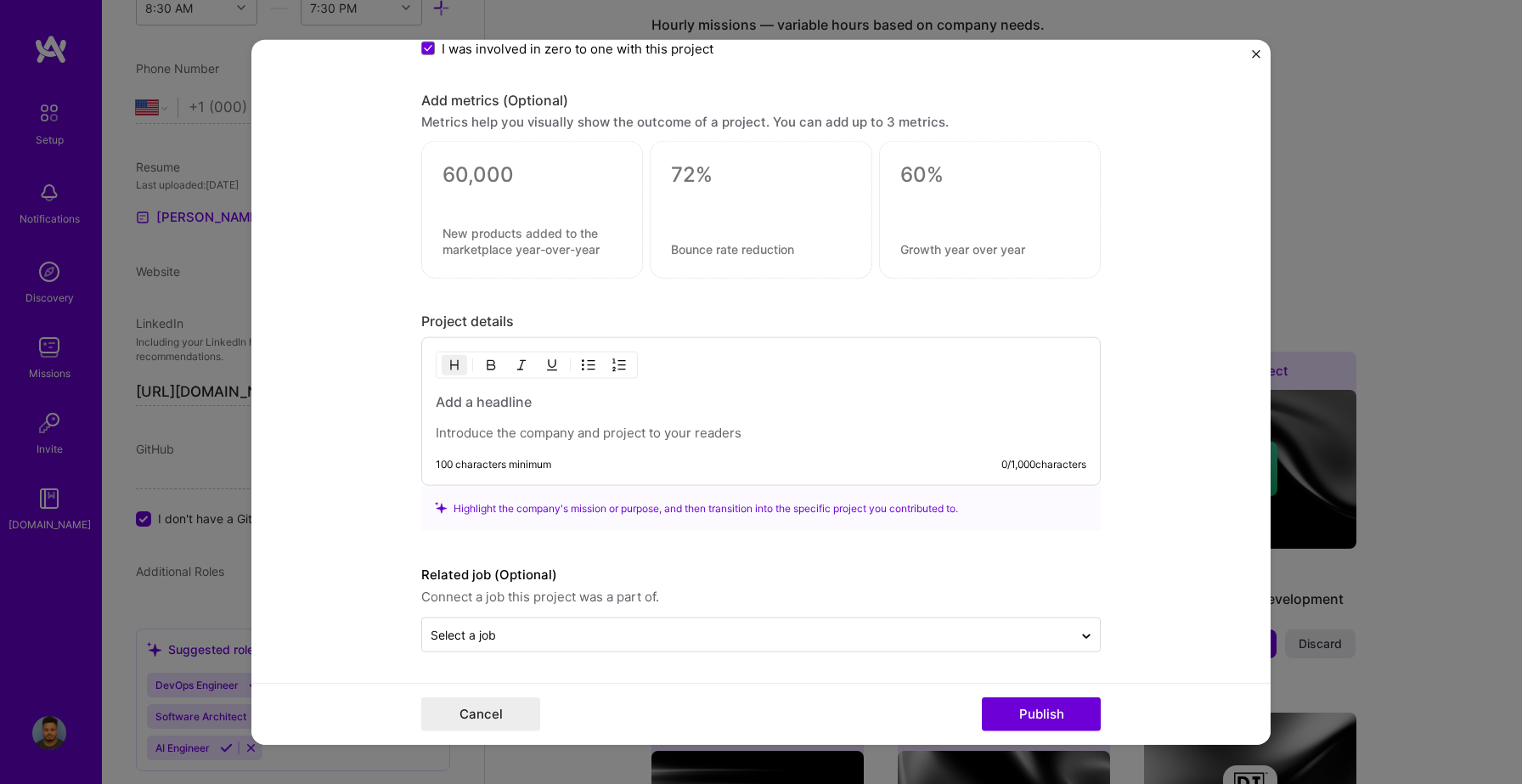
click at [533, 396] on h3 at bounding box center [761, 402] width 650 height 18
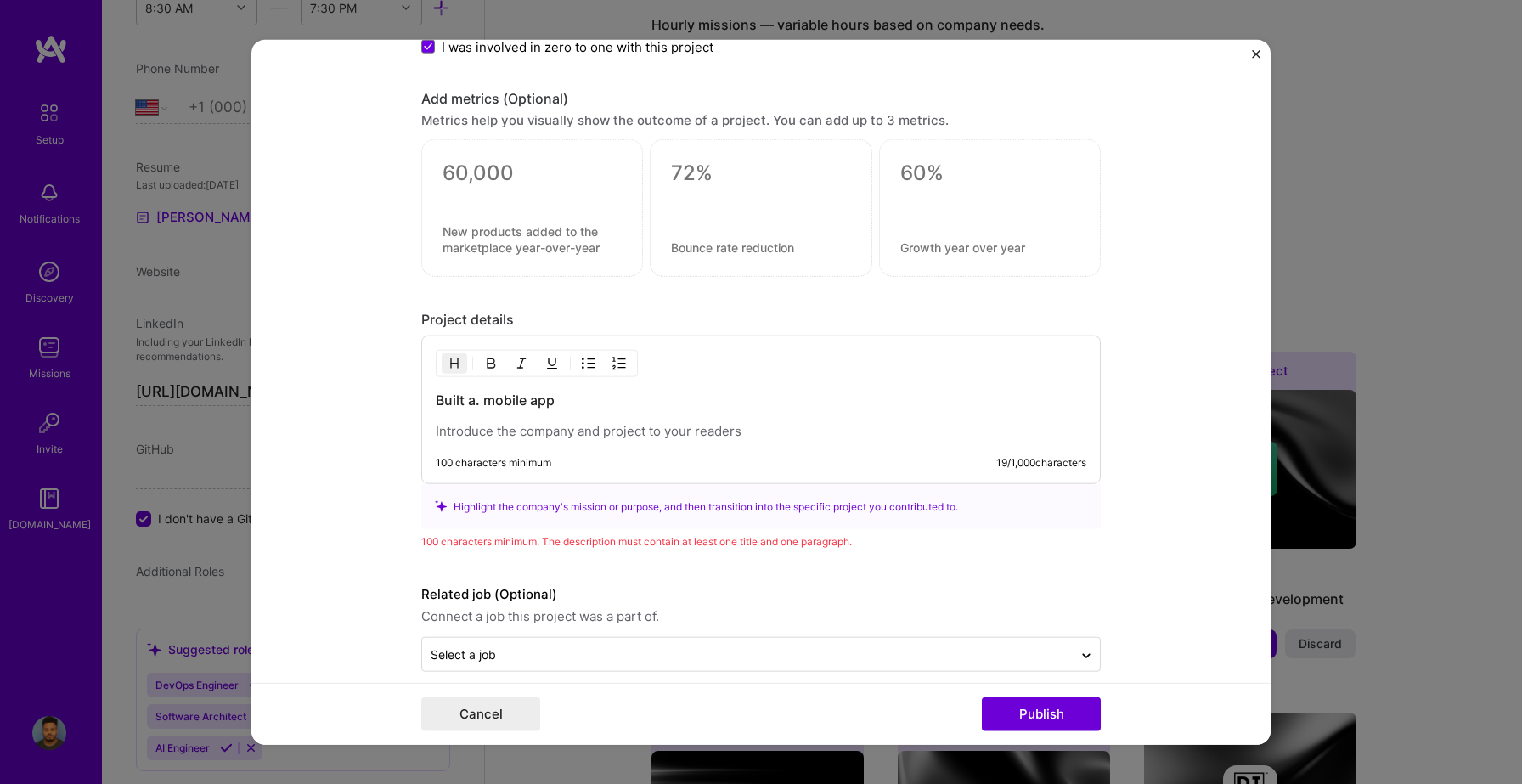
click at [477, 400] on h3 "Built a. mobile app" at bounding box center [761, 400] width 650 height 18
click at [555, 404] on h3 "Built a mobile app" at bounding box center [761, 400] width 650 height 18
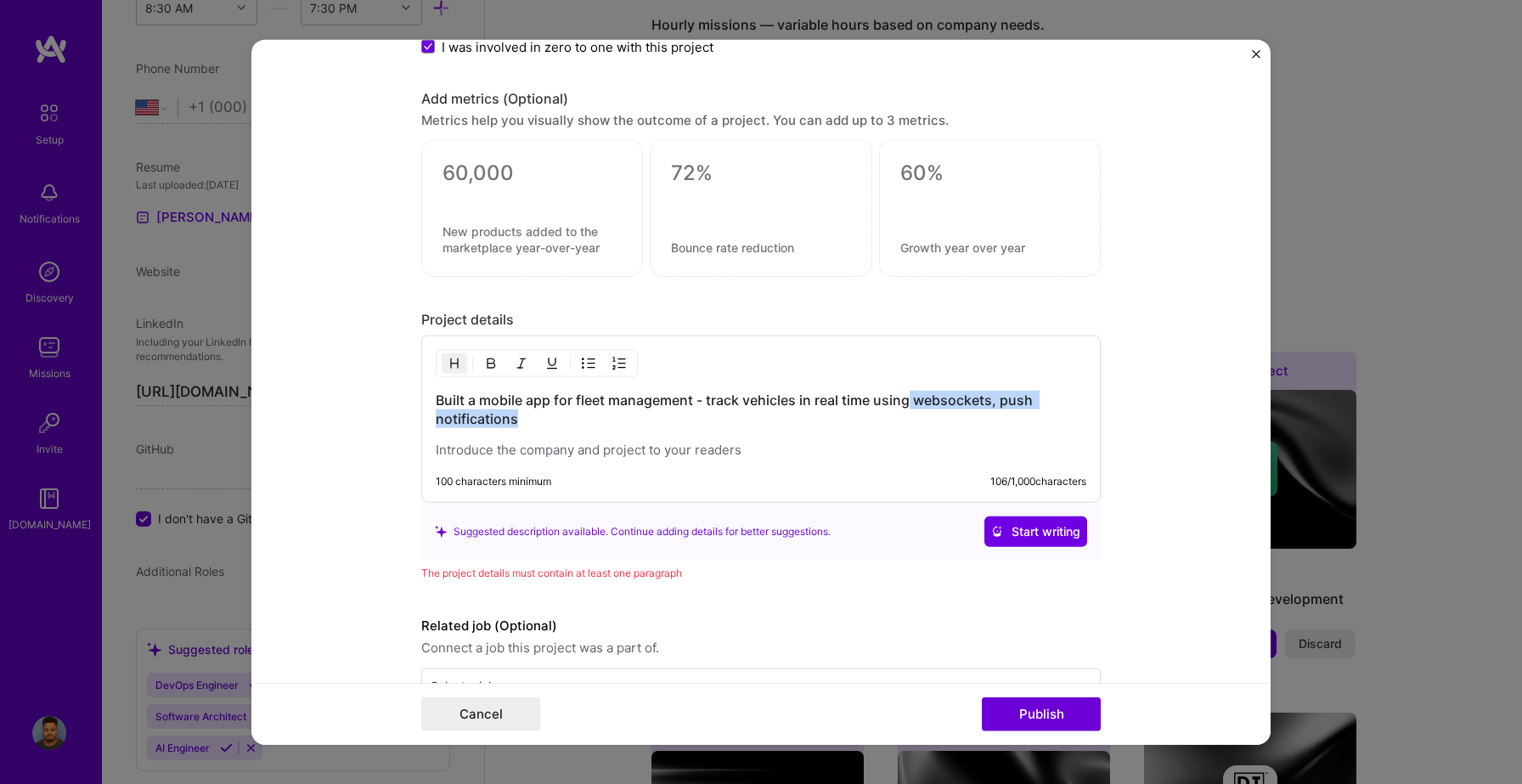
drag, startPoint x: 910, startPoint y: 404, endPoint x: 915, endPoint y: 418, distance: 14.9
click at [915, 418] on h3 "Built a mobile app for fleet management - track vehicles in real time using web…" at bounding box center [761, 409] width 650 height 38
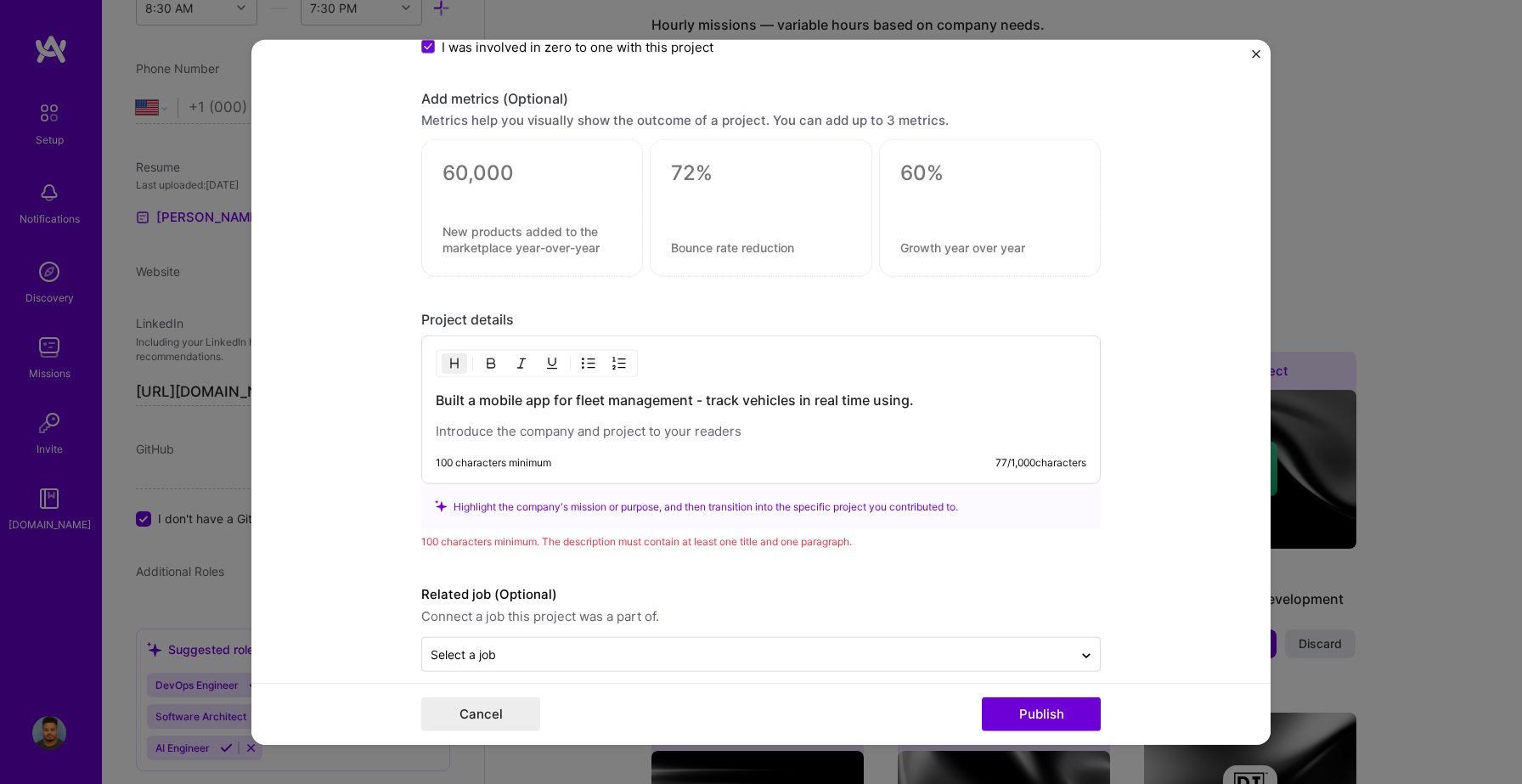
click at [744, 398] on h3 "Built a mobile app for fleet management - track vehicles in real time using." at bounding box center [761, 400] width 650 height 18
click at [916, 398] on h3 "Built a mobile app for fleet management - tracking vehicles in real time using." at bounding box center [761, 400] width 650 height 18
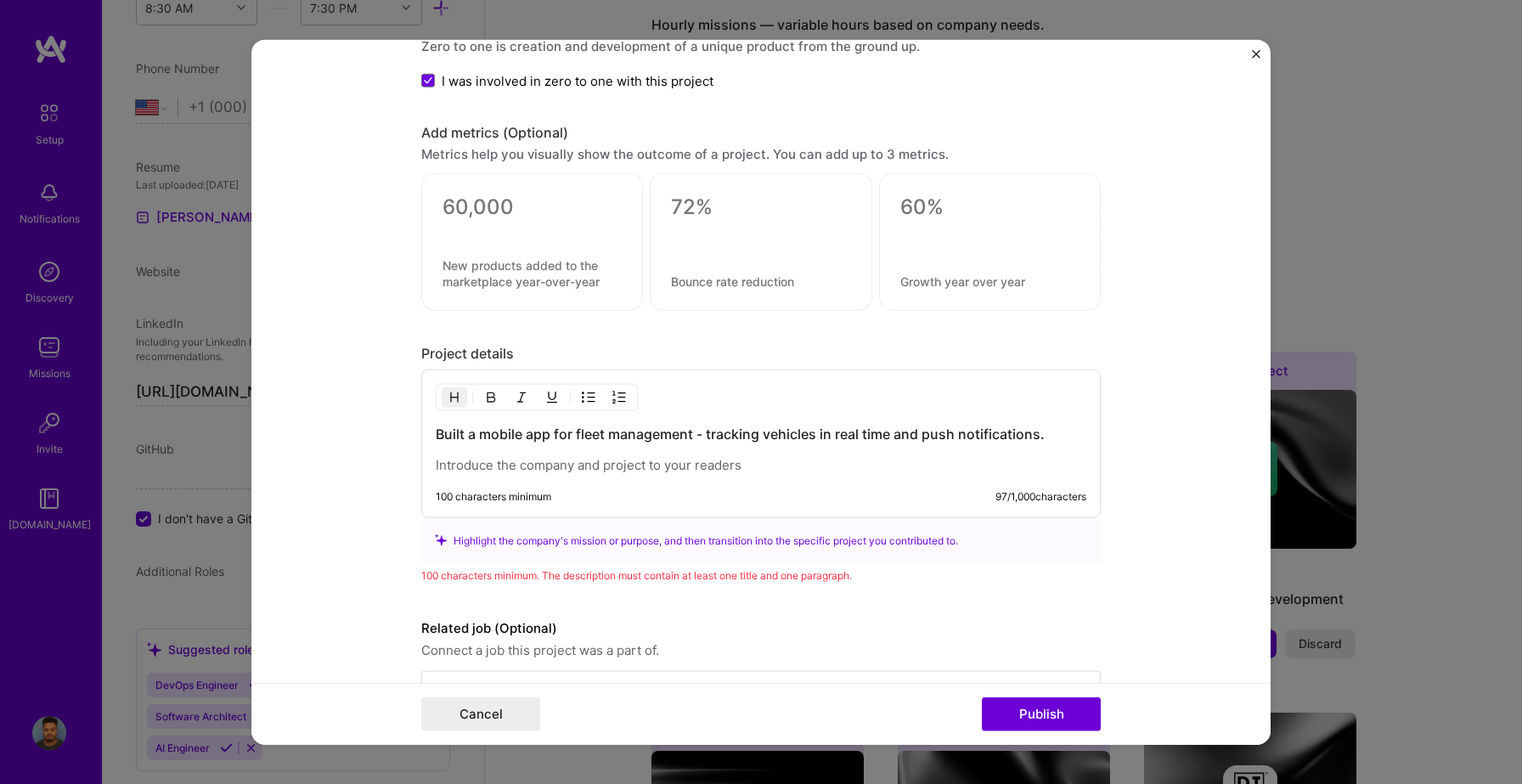
scroll to position [1440, 0]
click at [1050, 434] on h3 "Built a mobile app for fleet management - tracking vehicles in real time and pu…" at bounding box center [761, 436] width 650 height 18
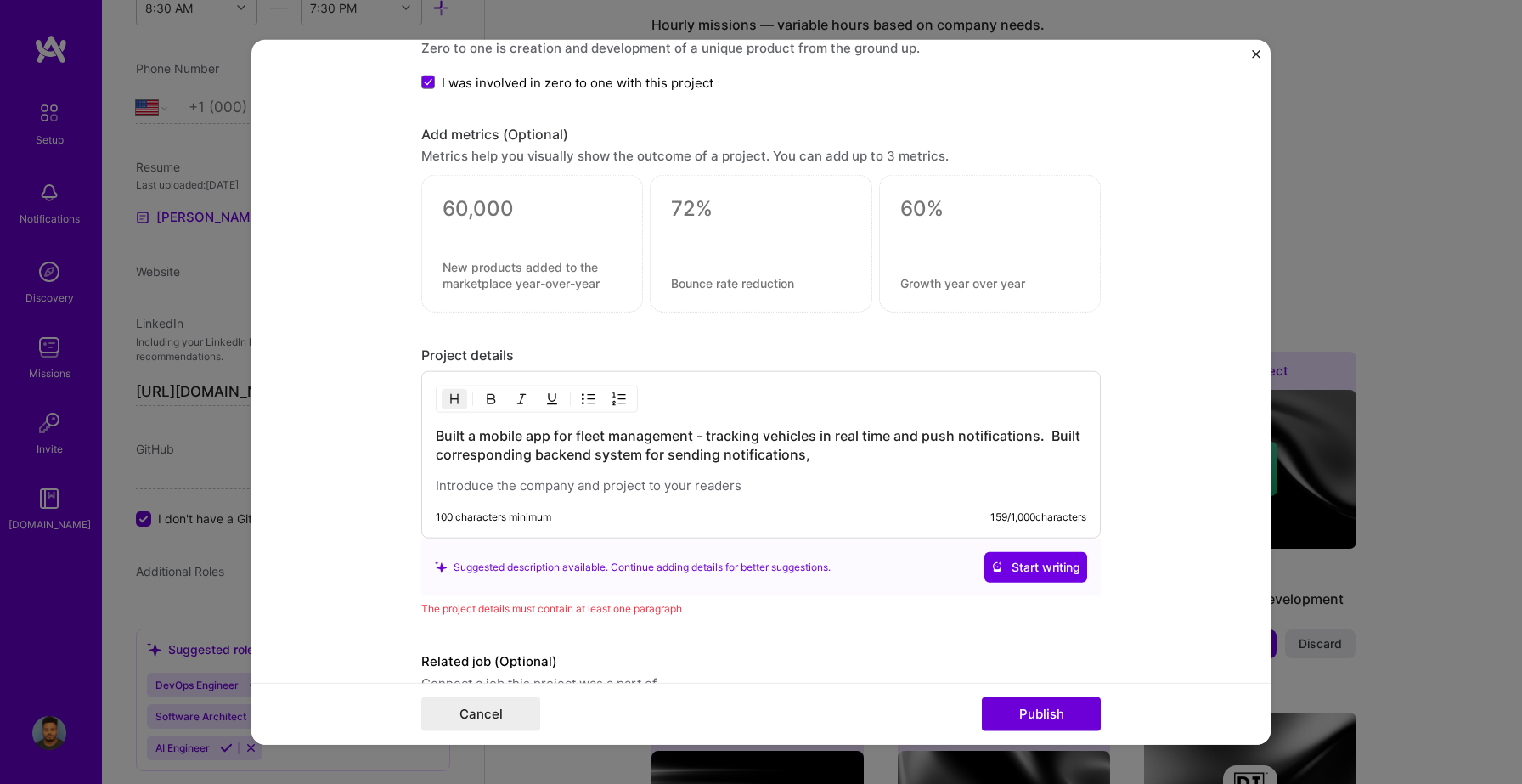
click at [667, 454] on h3 "Built a mobile app for fleet management - tracking vehicles in real time and pu…" at bounding box center [761, 445] width 650 height 38
click at [867, 454] on h3 "Built a mobile app for fleet management - tracking vehicles in real time and pu…" at bounding box center [761, 445] width 650 height 38
click at [1069, 456] on h3 "Built a mobile app for fleet management - tracking vehicles in real time and pu…" at bounding box center [761, 445] width 650 height 38
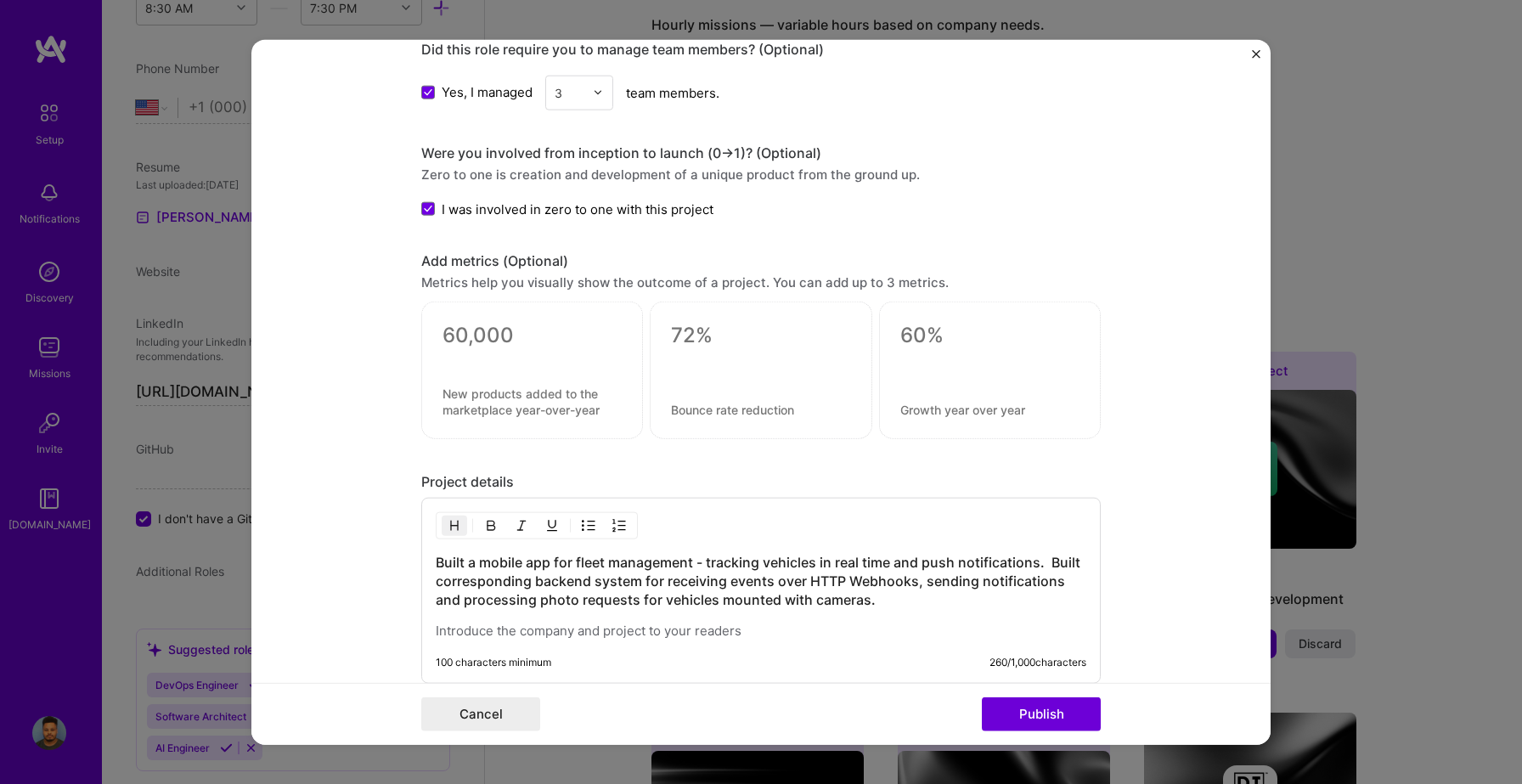
scroll to position [1309, 0]
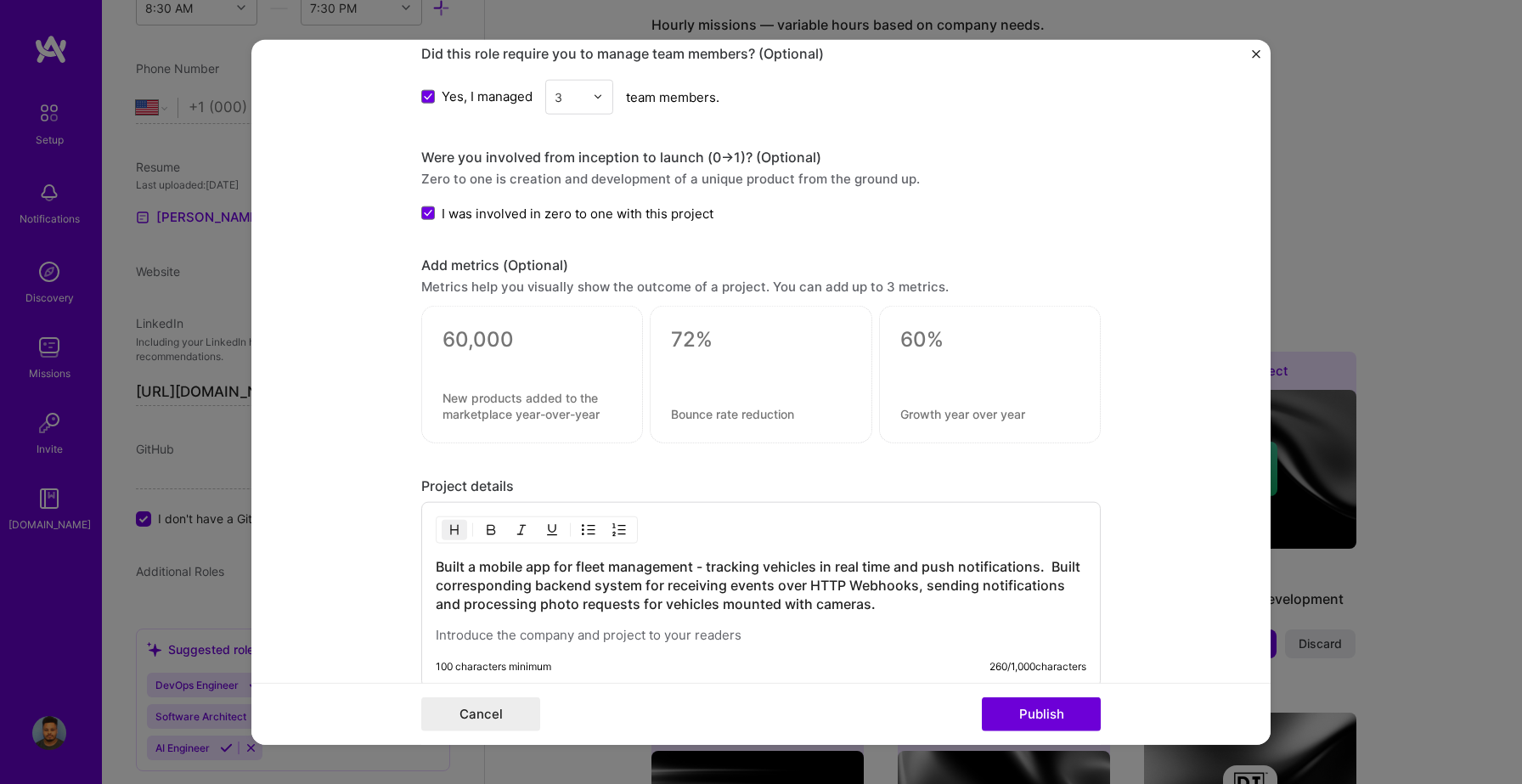
click at [989, 569] on h3 "Built a mobile app for fleet management - tracking vehicles in real time and pu…" at bounding box center [761, 585] width 650 height 56
click at [882, 580] on h3 "Built a mobile app for fleet management - tracking vehicles in real time. Built…" at bounding box center [761, 585] width 650 height 56
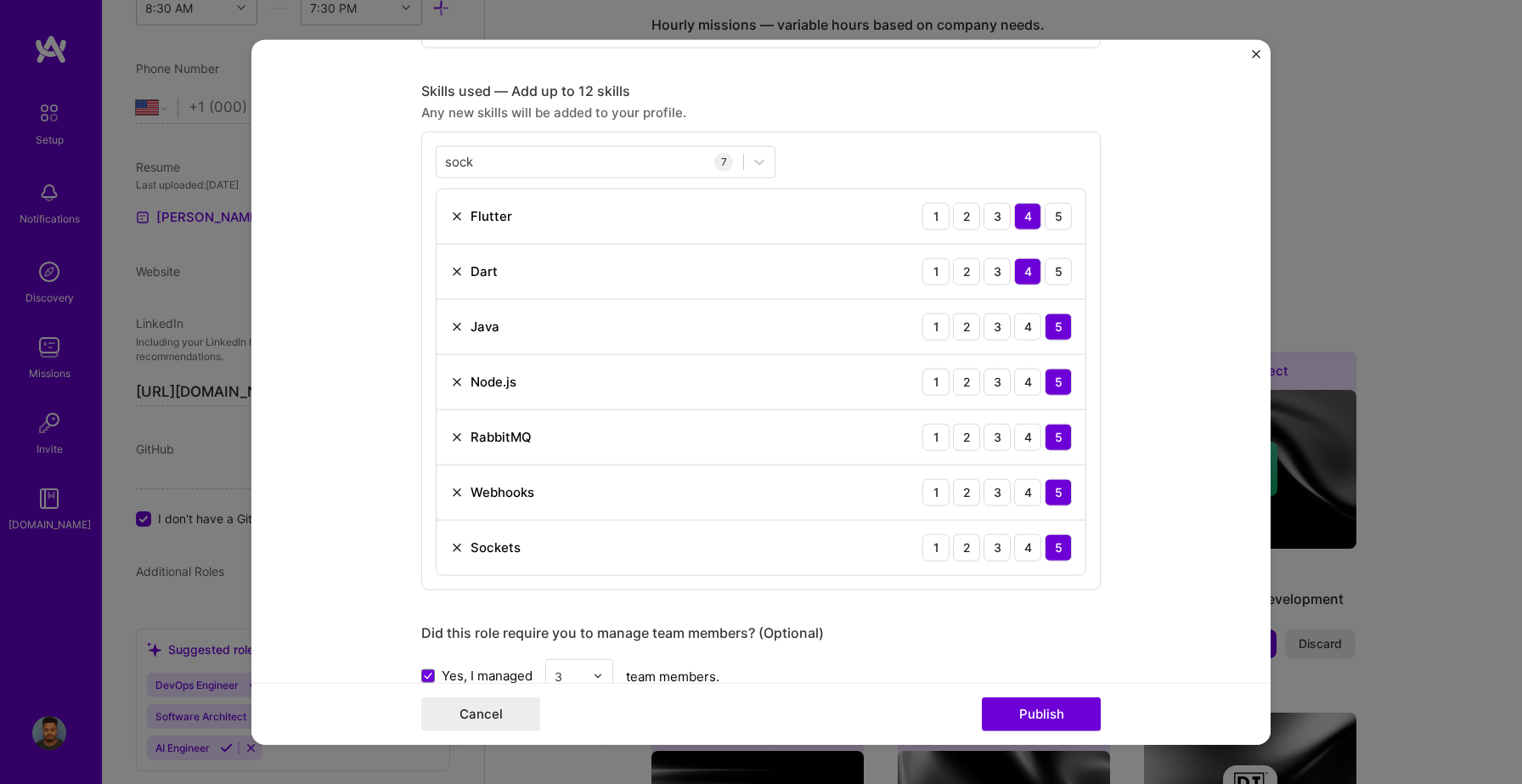
scroll to position [678, 0]
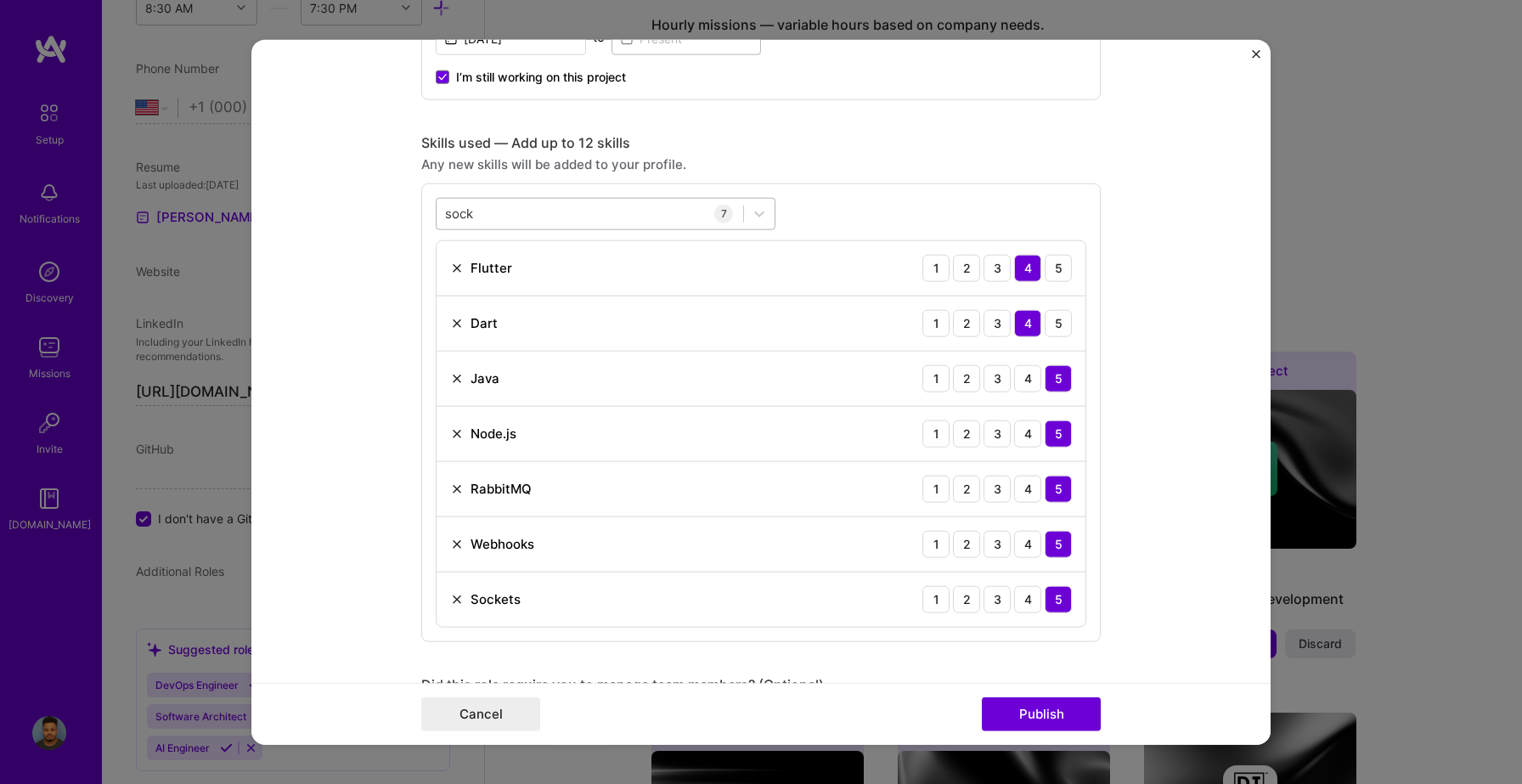
click at [522, 216] on div "sock sock" at bounding box center [590, 214] width 307 height 28
click at [462, 214] on input "sock" at bounding box center [460, 213] width 29 height 18
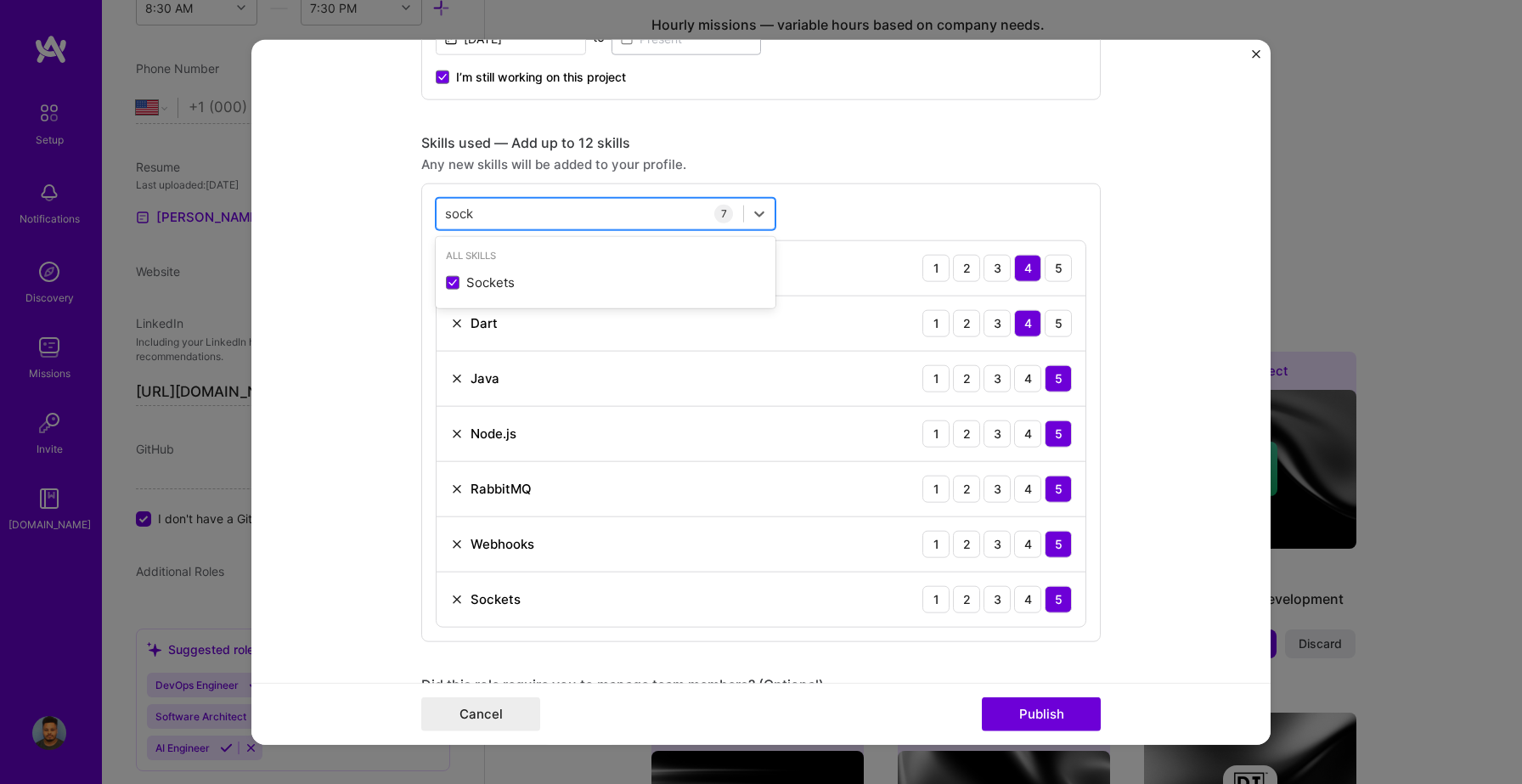
click at [462, 214] on input "sock" at bounding box center [460, 213] width 29 height 18
click at [449, 282] on span at bounding box center [452, 282] width 14 height 14
click at [0, 0] on input "checkbox" at bounding box center [0, 0] width 0 height 0
click at [861, 146] on div "Skills used — Add up to 12 skills" at bounding box center [761, 142] width 680 height 18
click at [527, 216] on div "Fire Fire" at bounding box center [590, 214] width 307 height 28
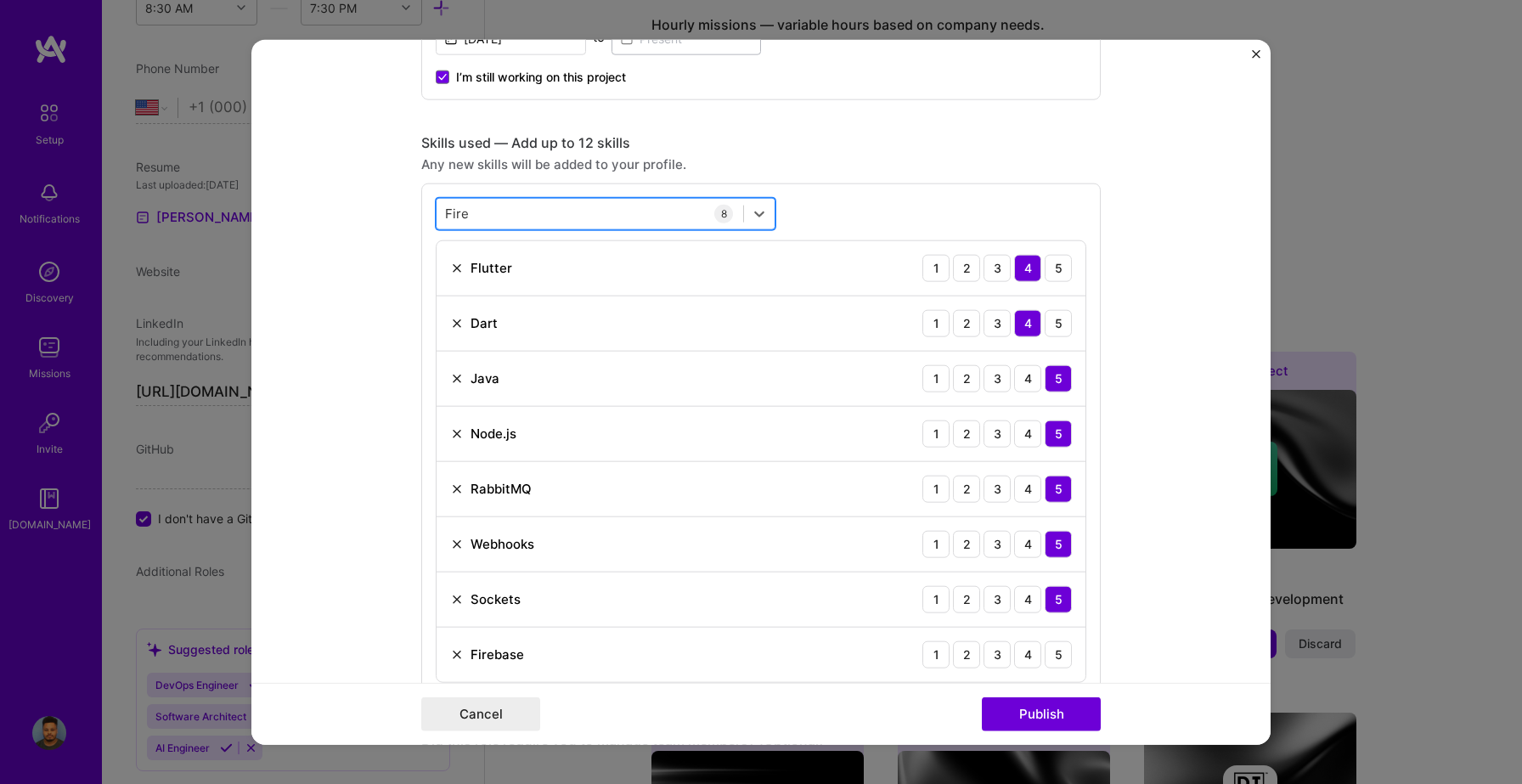
click at [527, 216] on div "Fire Fire" at bounding box center [590, 214] width 307 height 28
click at [454, 213] on input "Fire" at bounding box center [457, 213] width 24 height 18
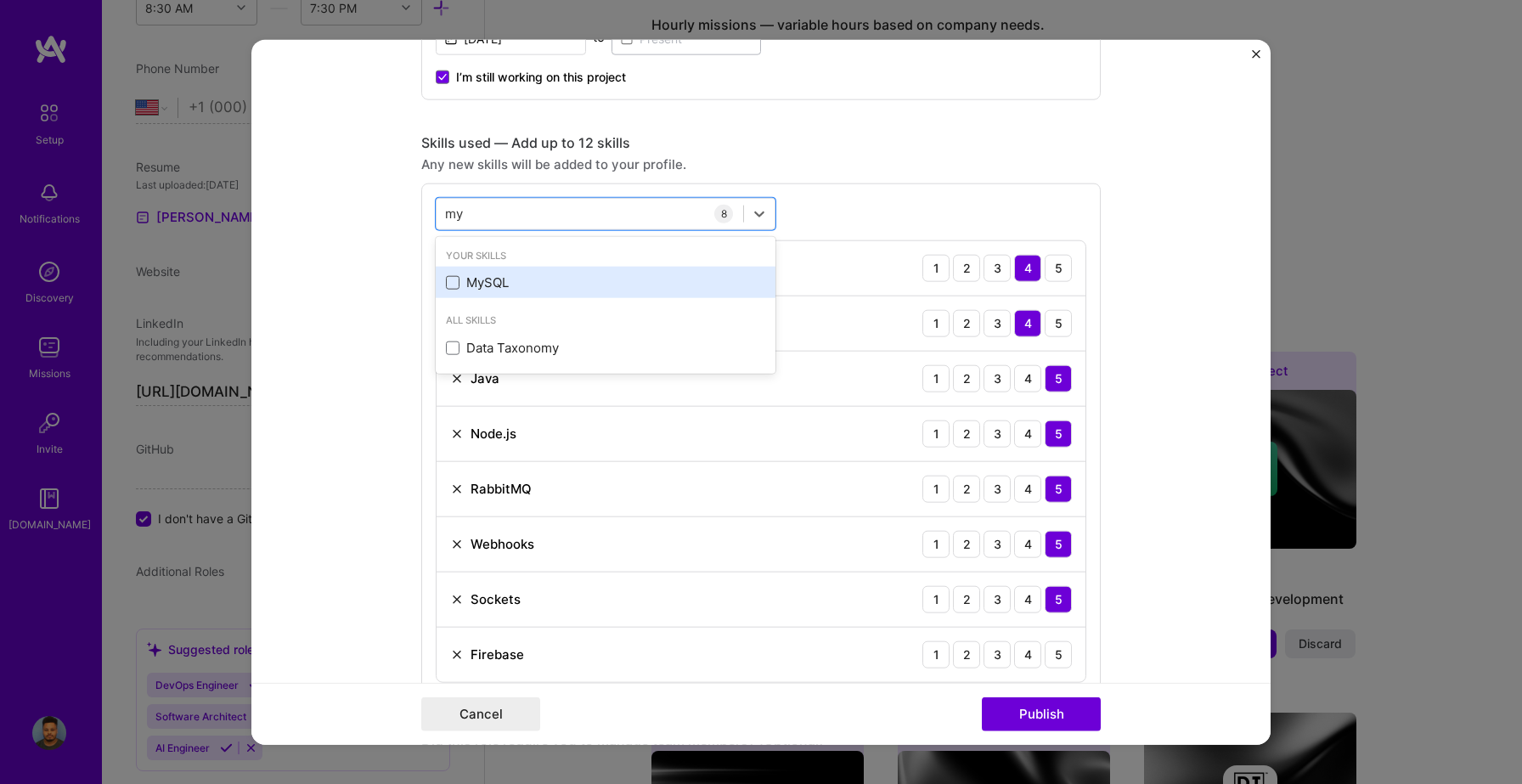
click at [458, 282] on span at bounding box center [452, 282] width 14 height 14
click at [0, 0] on input "checkbox" at bounding box center [0, 0] width 0 height 0
click at [804, 166] on div "Any new skills will be added to your profile." at bounding box center [761, 163] width 680 height 18
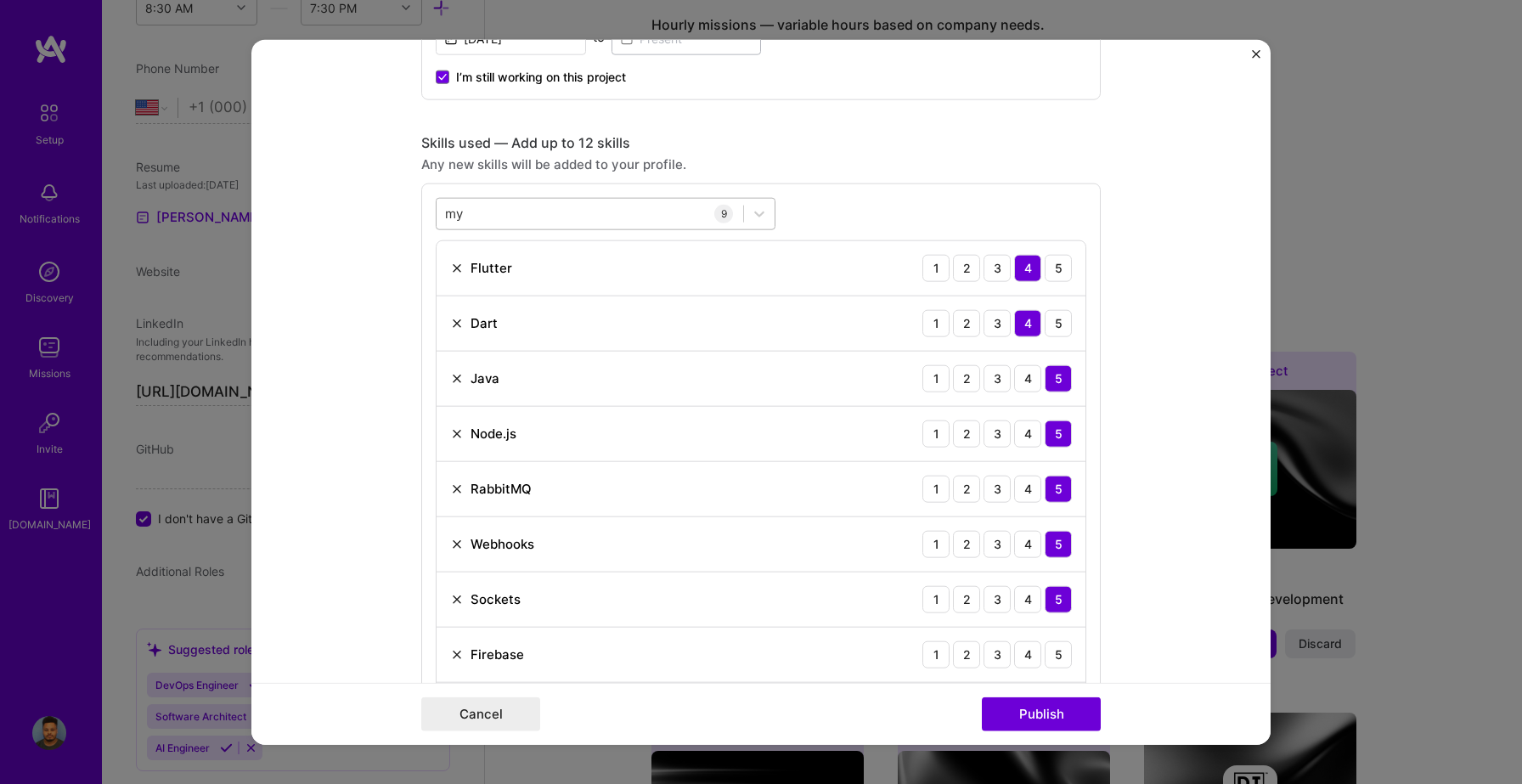
click at [591, 212] on div "my my" at bounding box center [590, 214] width 307 height 28
type input "m"
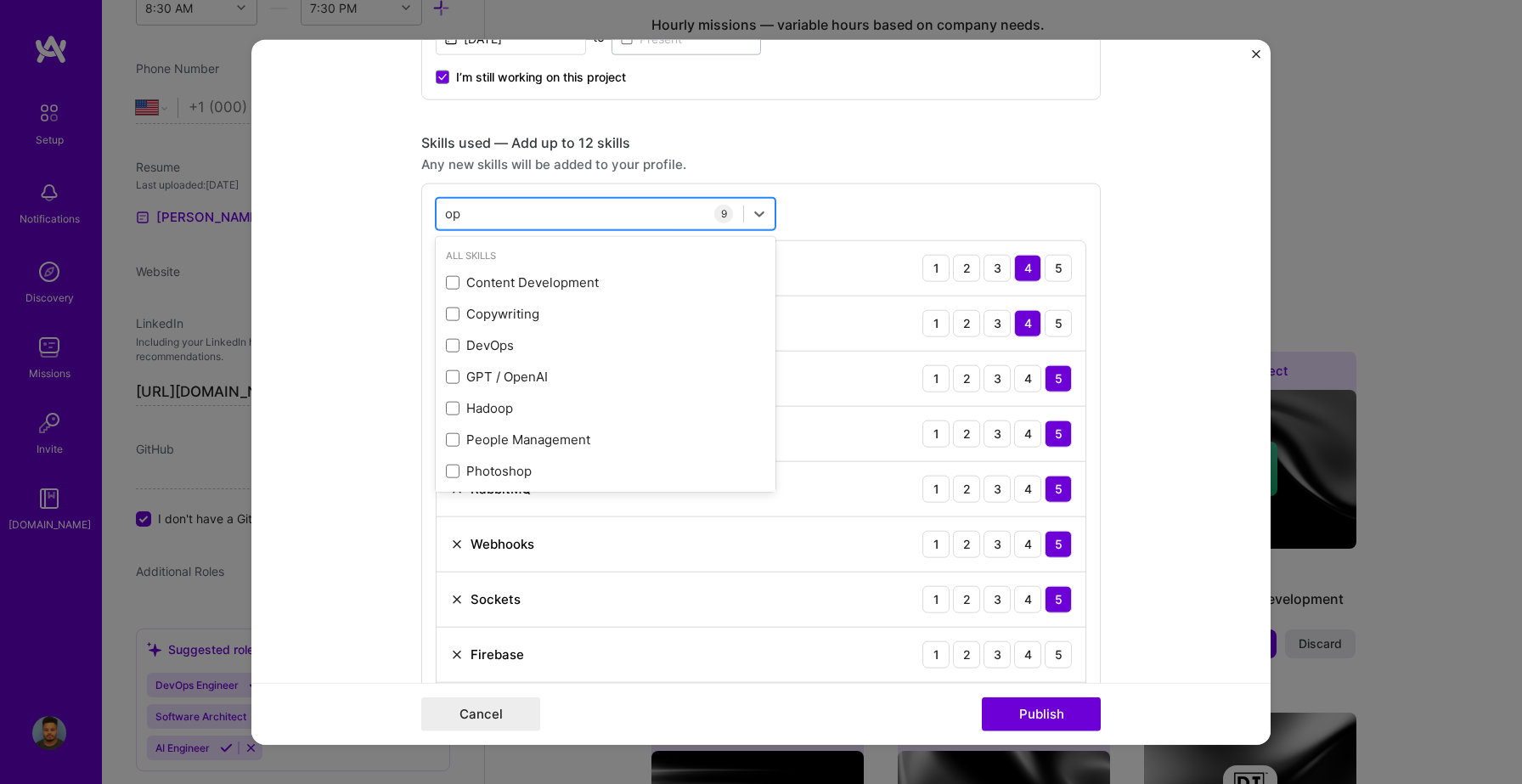
type input "o"
type input "m"
click at [802, 143] on div "Skills used — Add up to 12 skills" at bounding box center [761, 142] width 680 height 18
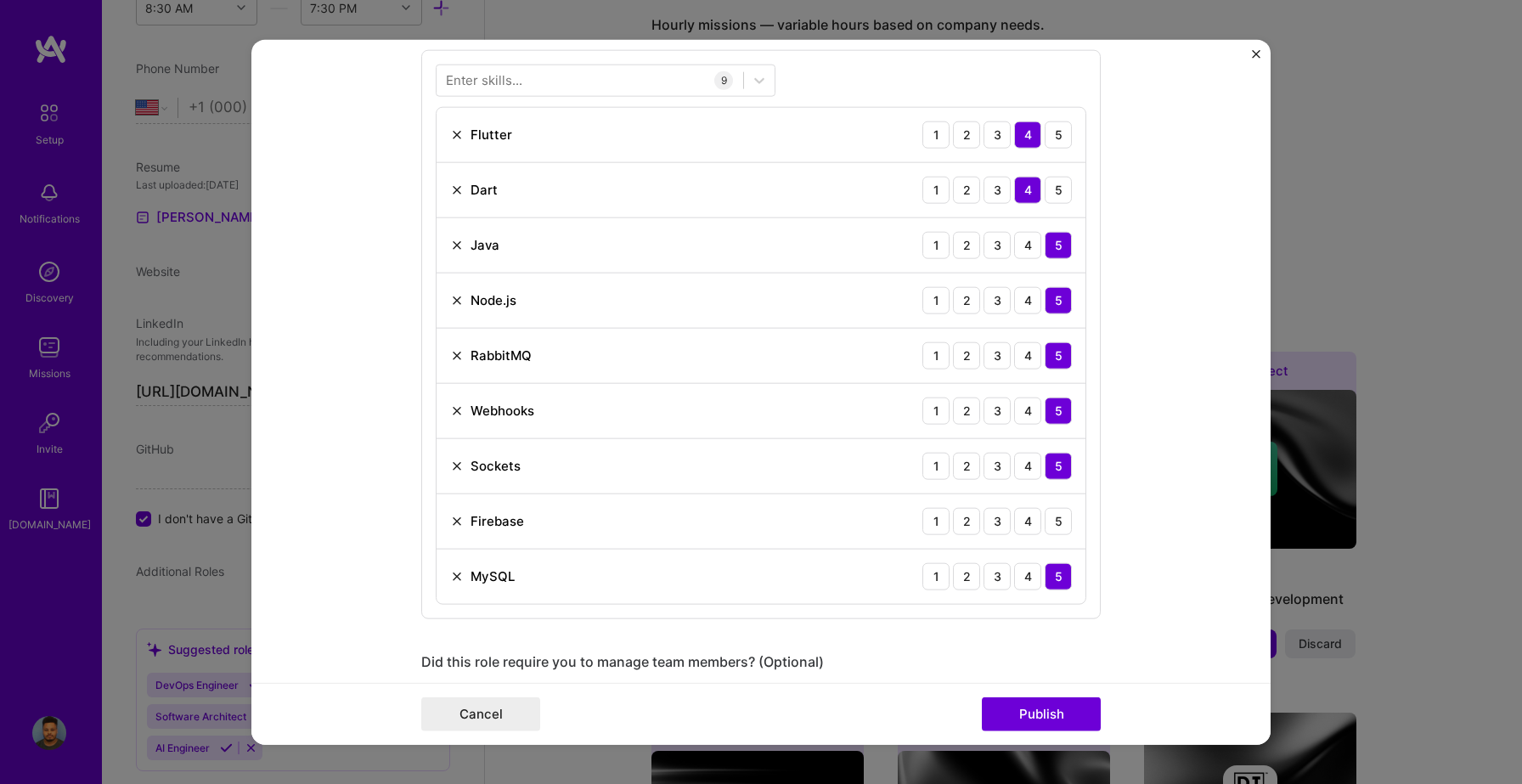
scroll to position [873, 0]
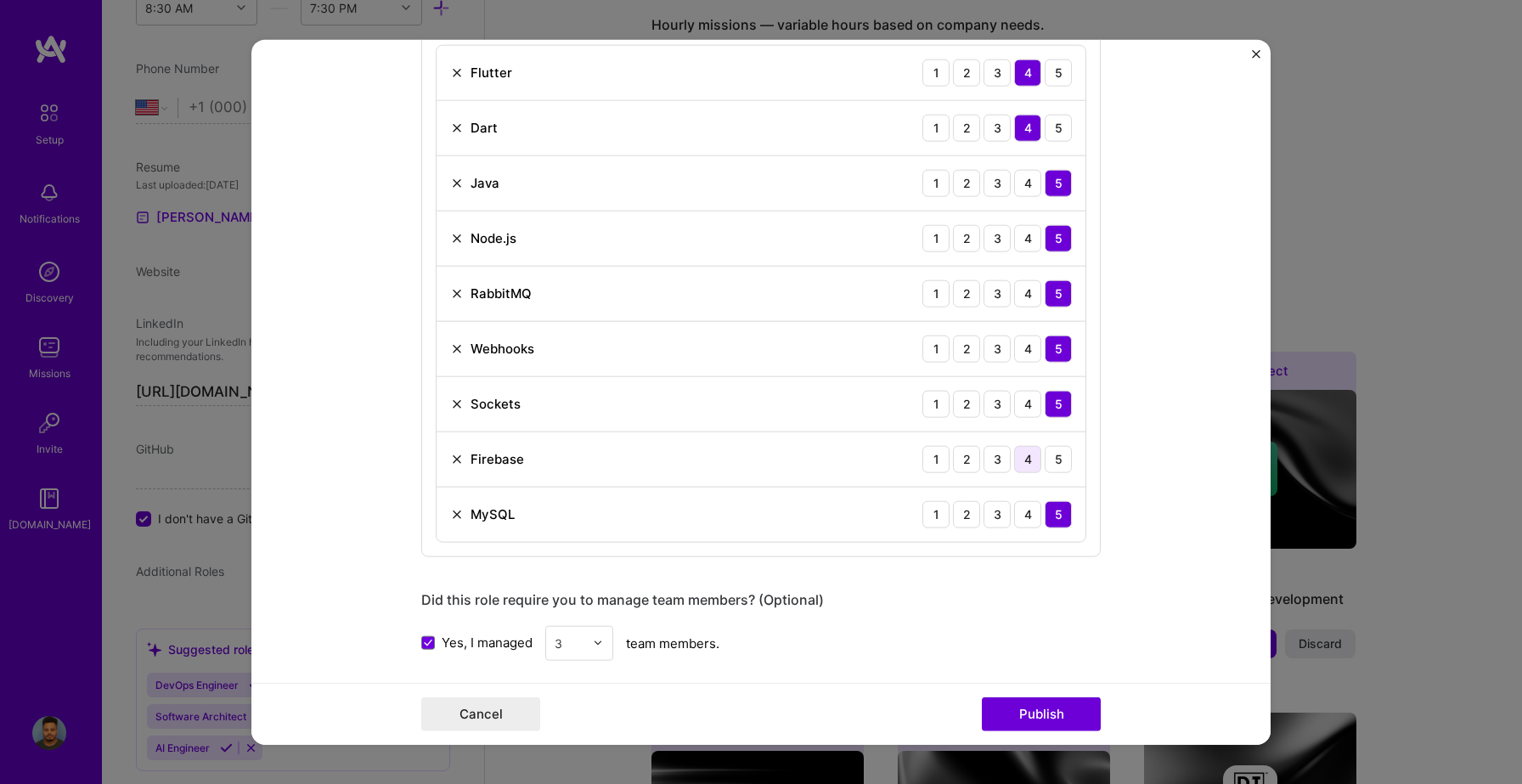
click at [1039, 457] on div "4" at bounding box center [1028, 459] width 28 height 28
click at [1050, 458] on div "5" at bounding box center [1059, 459] width 28 height 28
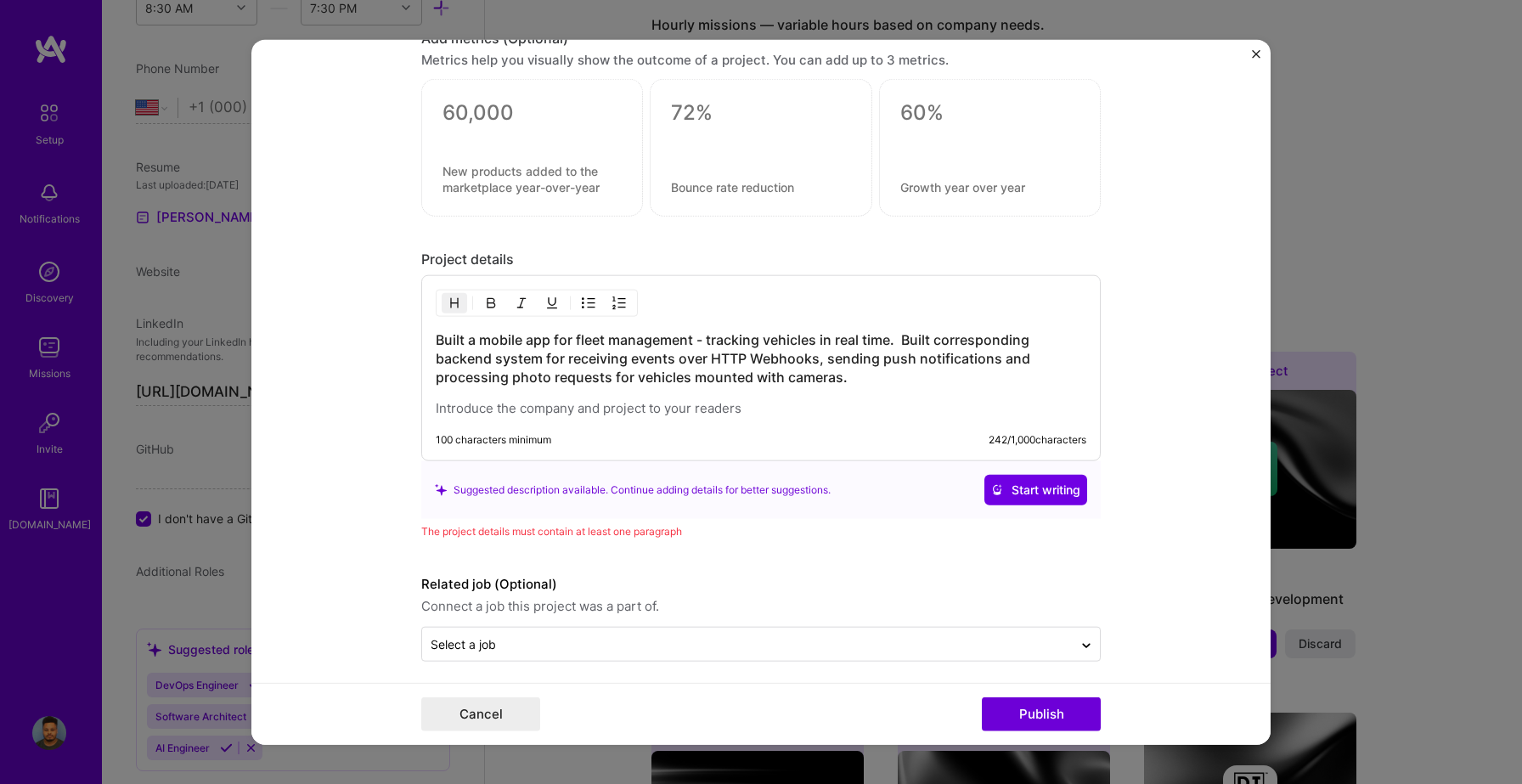
scroll to position [1628, 0]
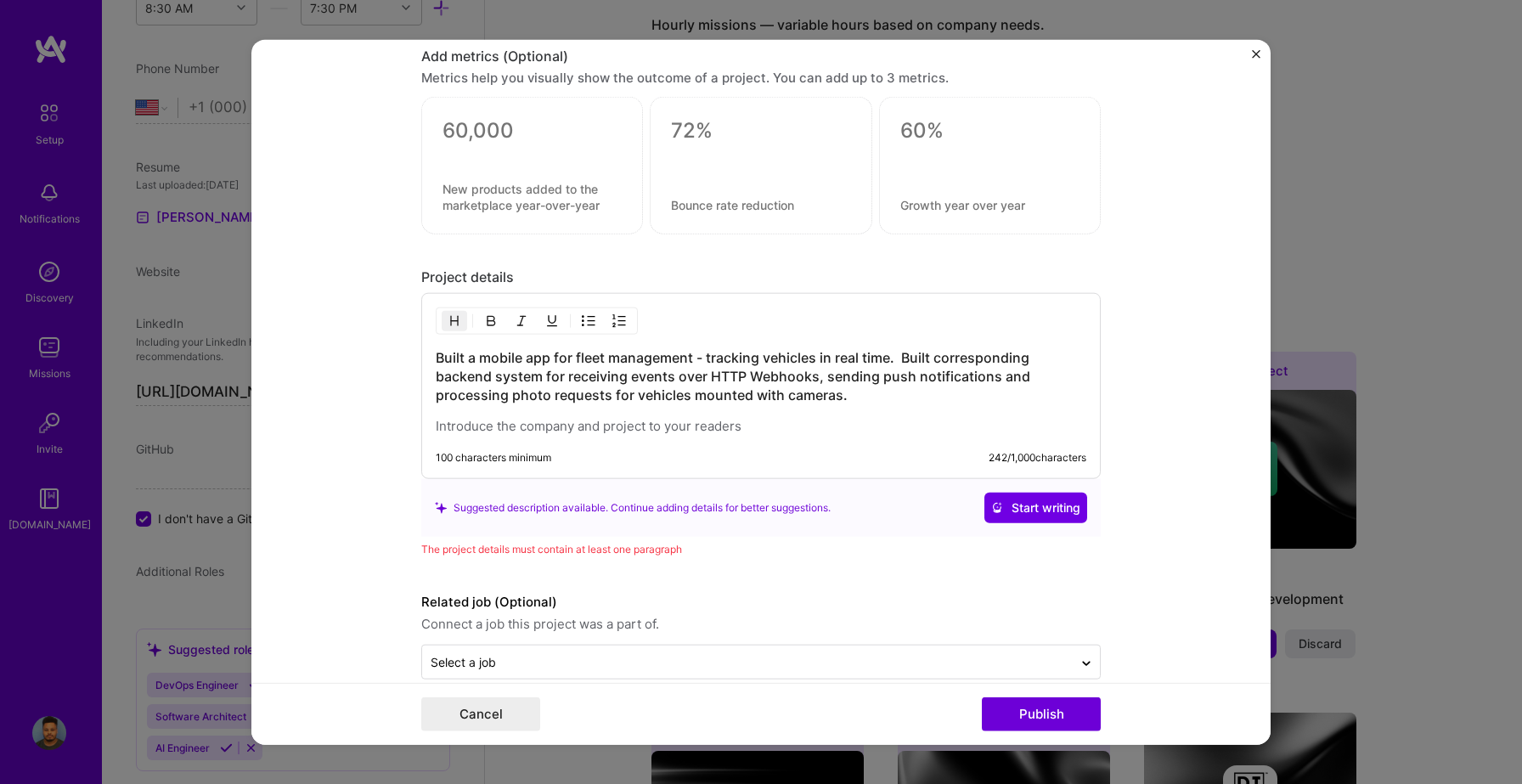
click at [865, 396] on h3 "Built a mobile app for fleet management - tracking vehicles in real time. Built…" at bounding box center [761, 376] width 650 height 56
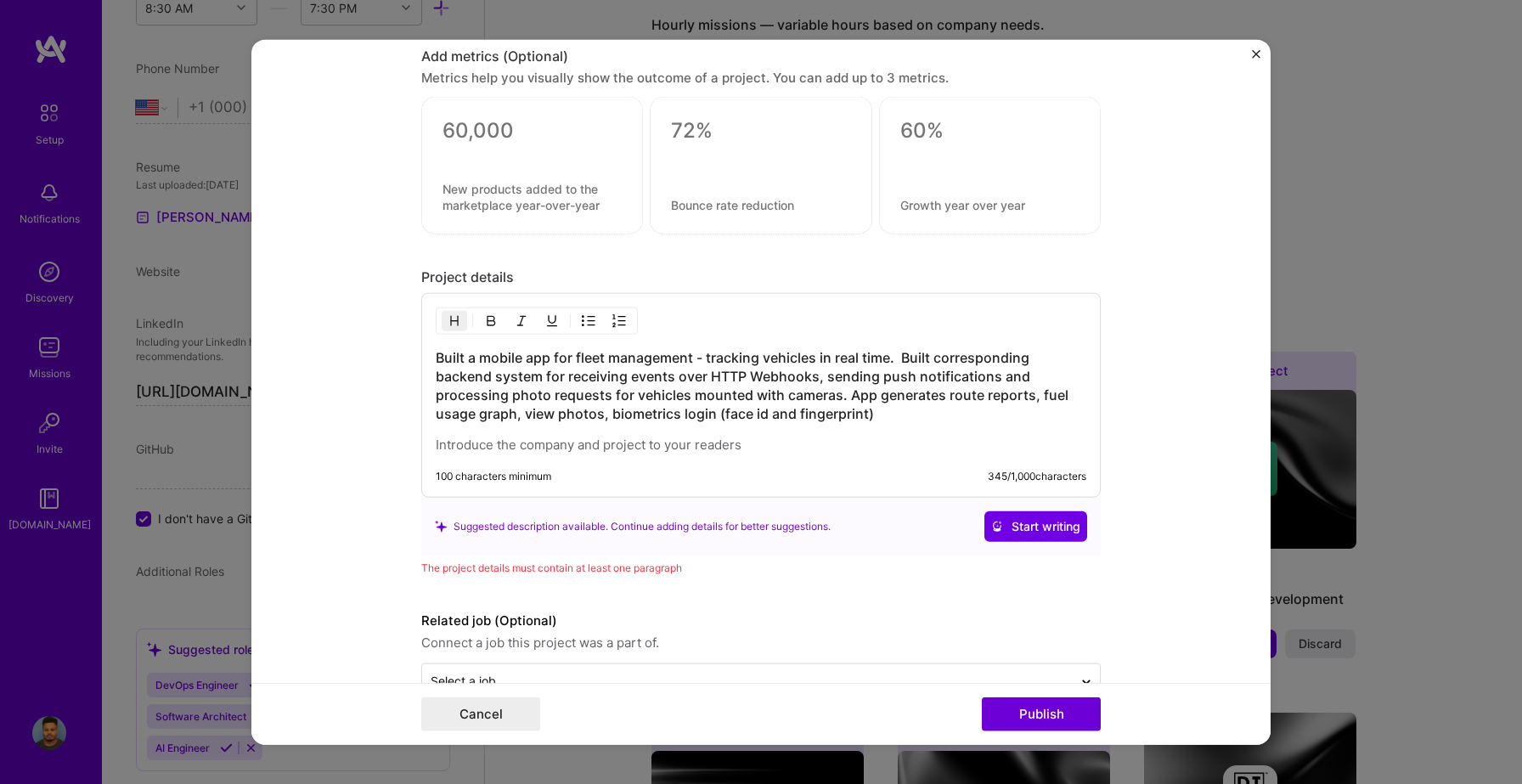
click at [525, 416] on h3 "Built a mobile app for fleet management - tracking vehicles in real time. Built…" at bounding box center [761, 385] width 650 height 75
click at [964, 410] on h3 "Built a mobile app for fleet management - tracking vehicles in real time. Built…" at bounding box center [761, 385] width 650 height 75
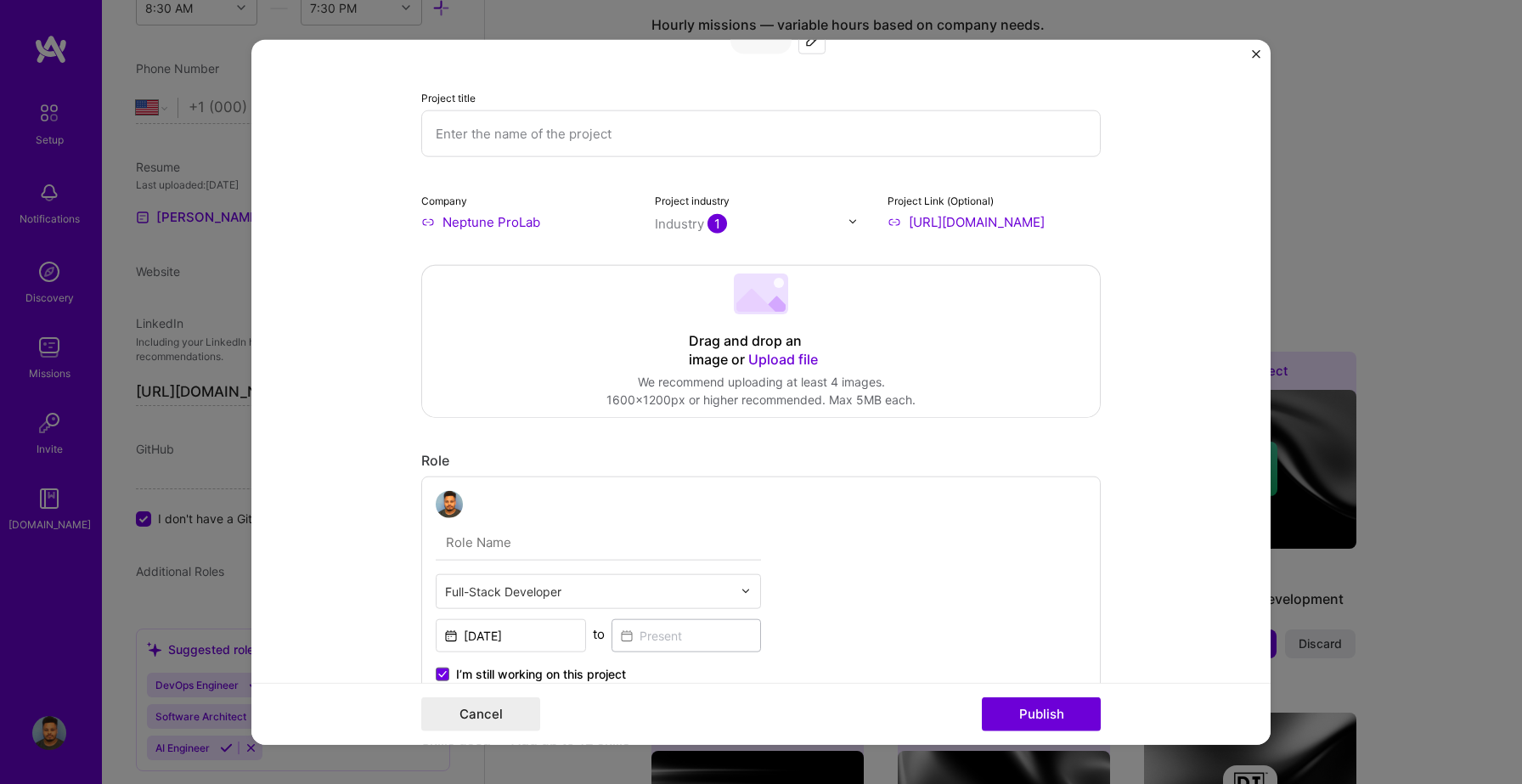
scroll to position [0, 0]
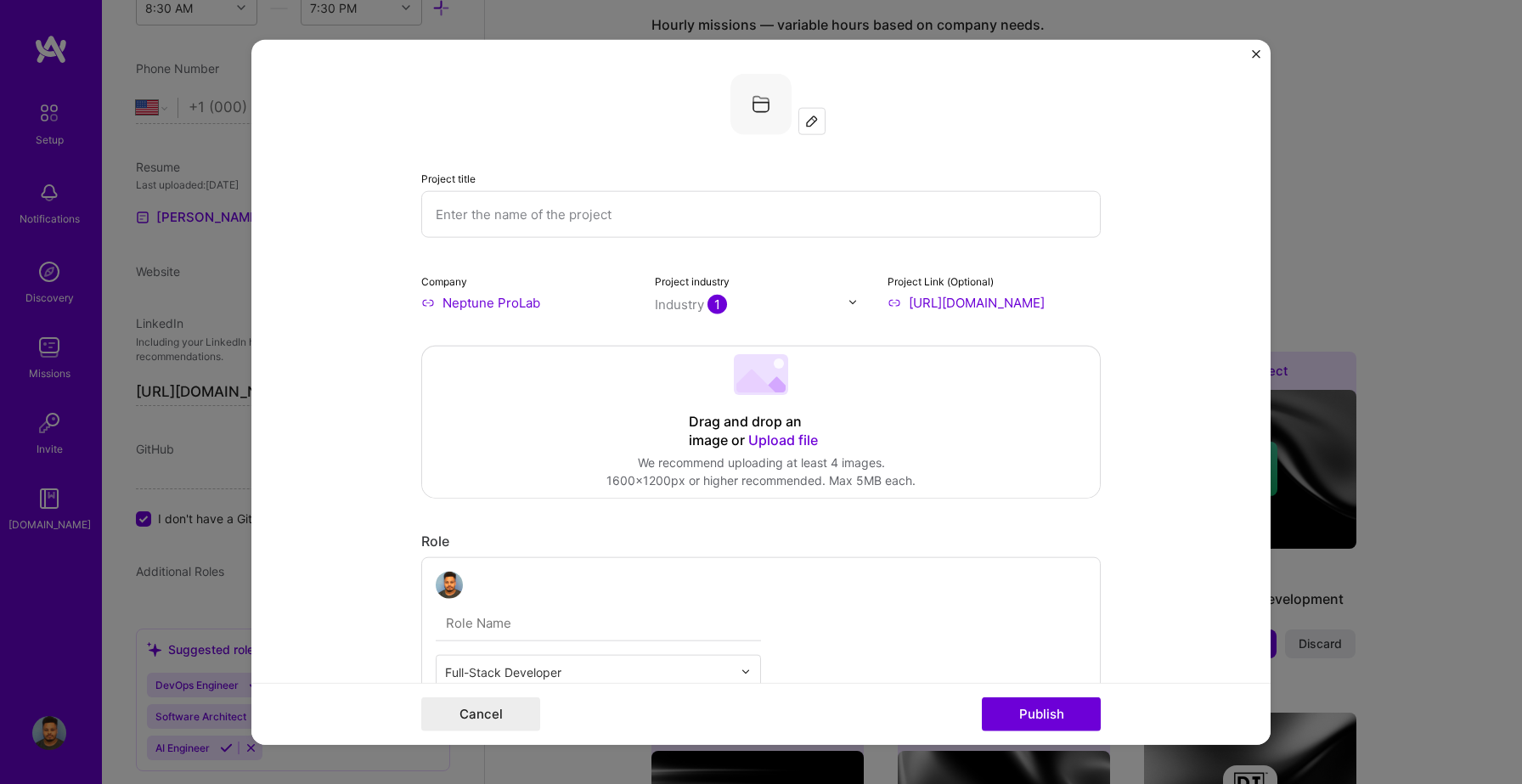
click at [802, 440] on span "Upload file" at bounding box center [783, 439] width 70 height 17
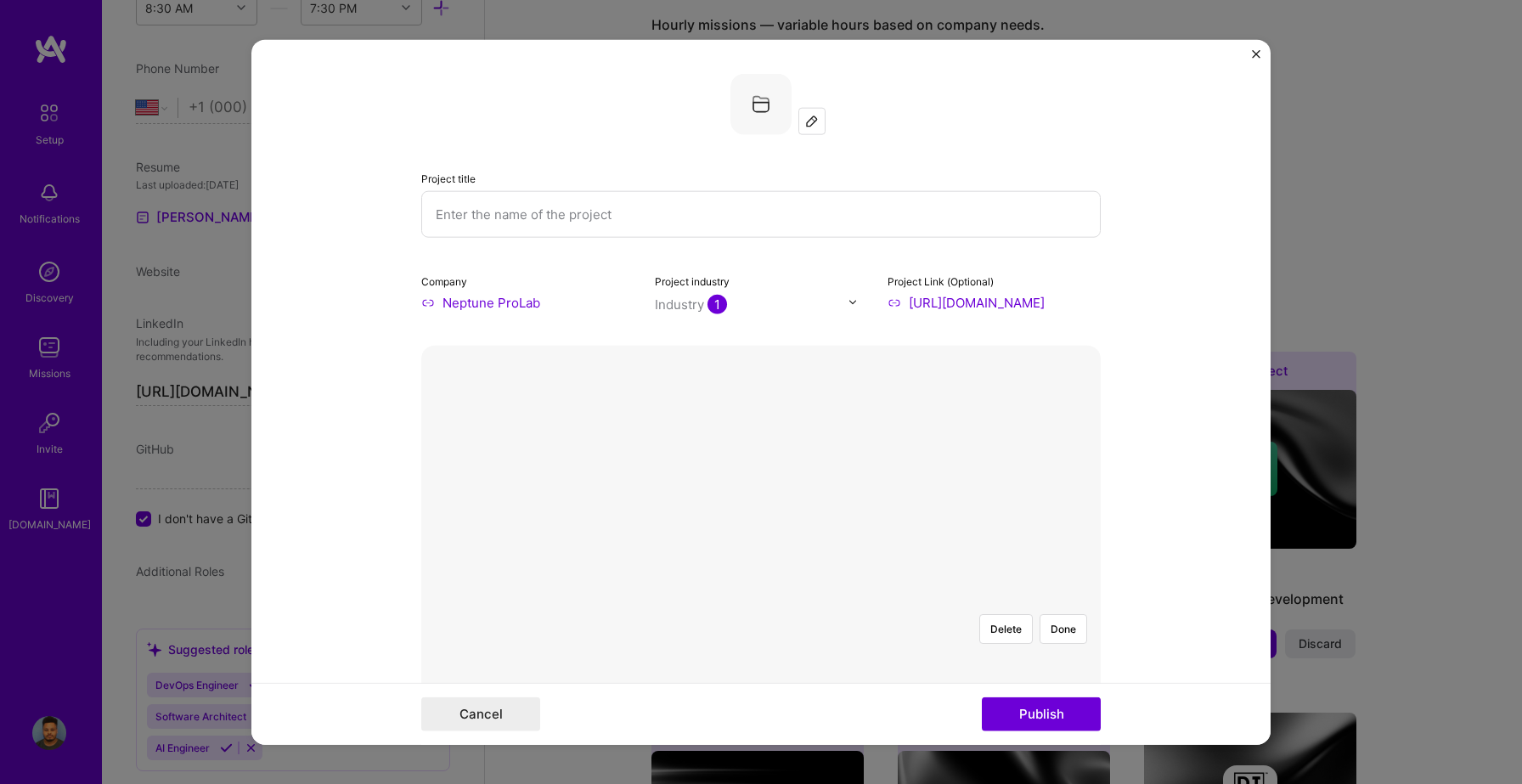
click at [811, 600] on div at bounding box center [878, 688] width 235 height 177
drag, startPoint x: 879, startPoint y: 522, endPoint x: 877, endPoint y: 615, distance: 93.0
click at [877, 600] on div "Delete Done" at bounding box center [761, 600] width 680 height 0
click at [774, 600] on div at bounding box center [878, 688] width 235 height 177
click at [761, 648] on div at bounding box center [878, 736] width 235 height 177
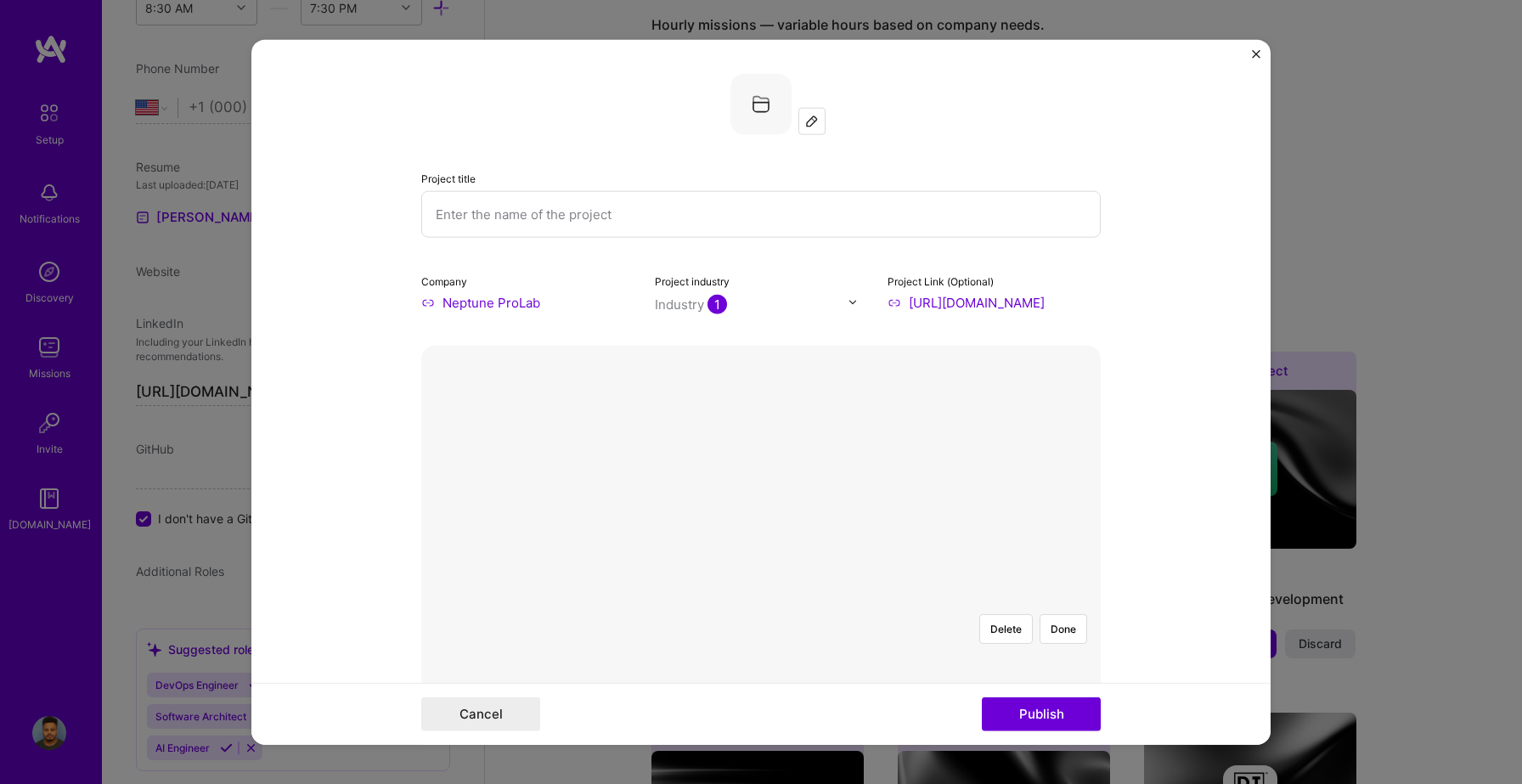
click at [761, 600] on div at bounding box center [878, 688] width 235 height 177
click at [1008, 614] on button "Delete" at bounding box center [1006, 628] width 53 height 29
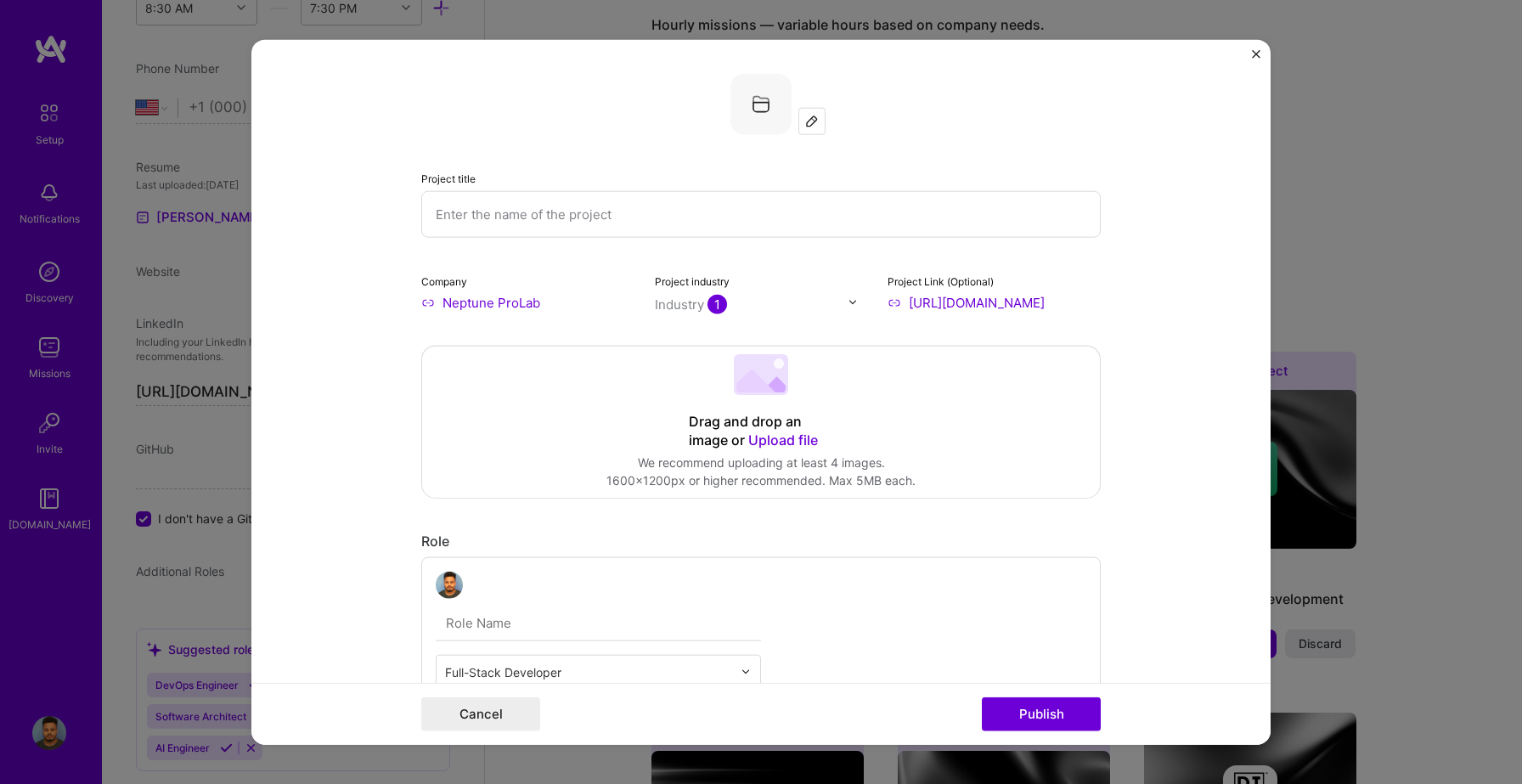
click at [784, 436] on span "Upload file" at bounding box center [783, 439] width 70 height 17
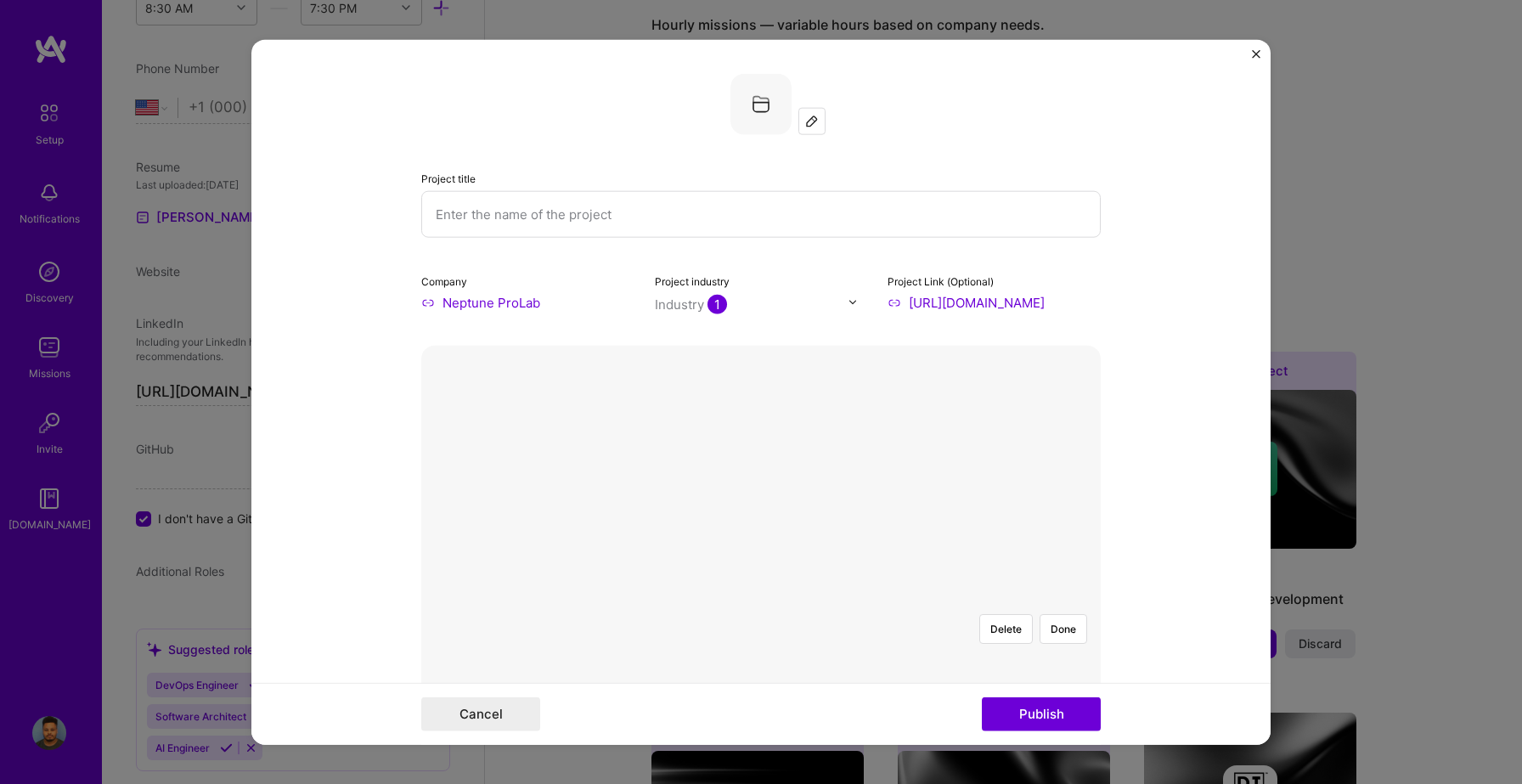
click at [813, 600] on div at bounding box center [878, 688] width 235 height 177
click at [770, 227] on input "text" at bounding box center [761, 214] width 680 height 47
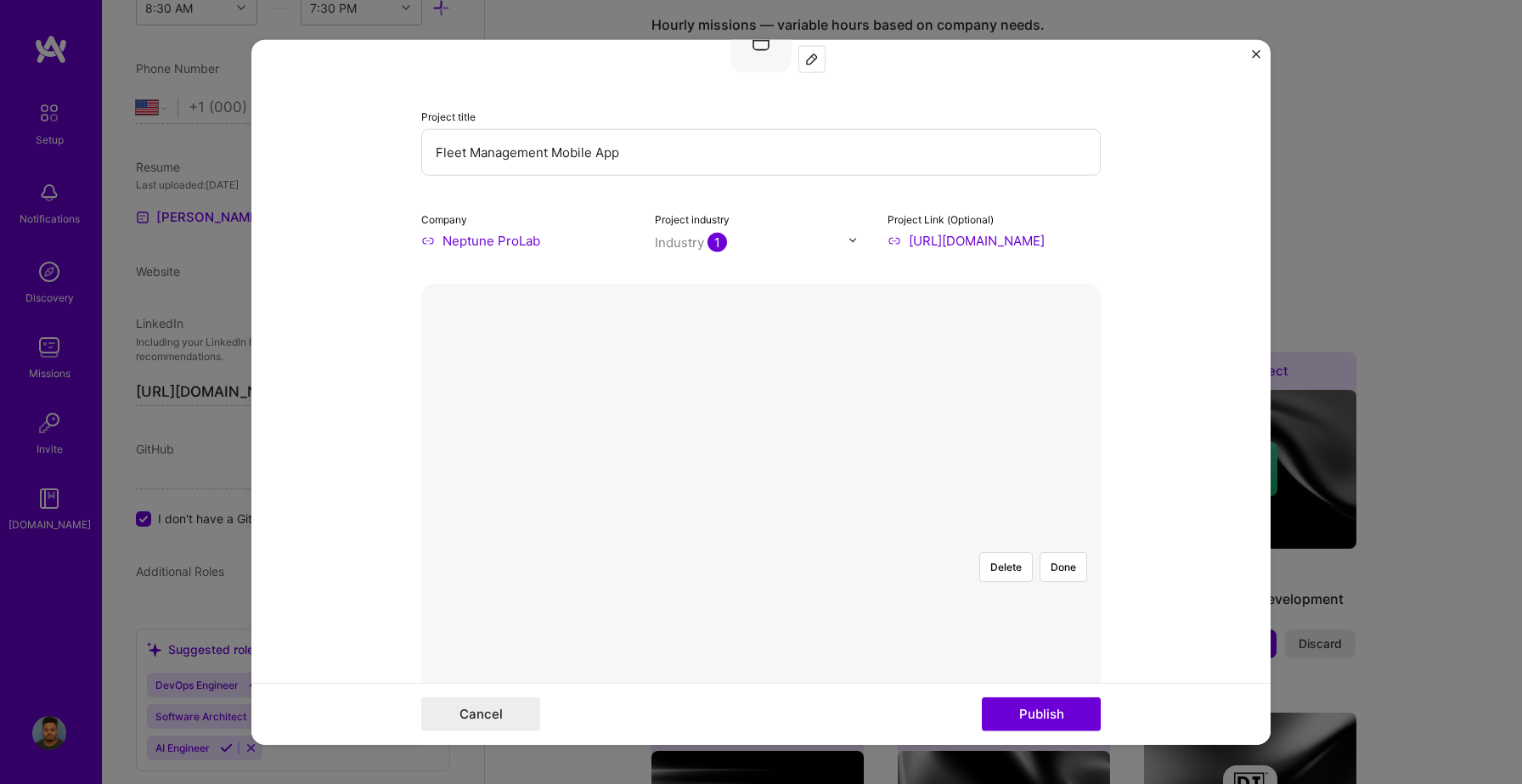
scroll to position [35, 0]
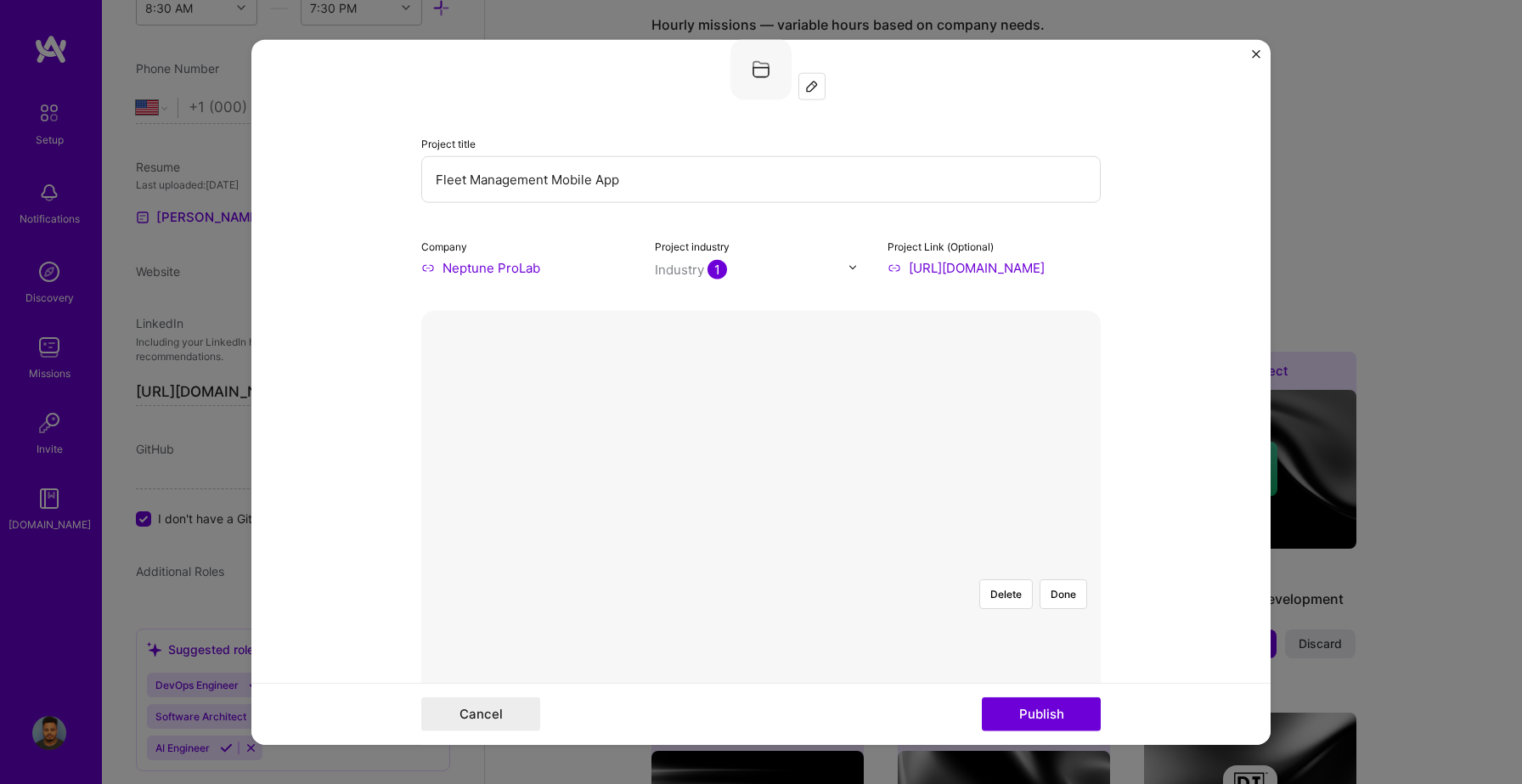
type input "Fleet Management Mobile App"
click at [777, 565] on div at bounding box center [878, 653] width 235 height 177
click at [761, 565] on div at bounding box center [761, 565] width 0 height 0
click at [762, 565] on div at bounding box center [879, 653] width 234 height 177
click at [629, 565] on div "Delete Done" at bounding box center [761, 565] width 680 height 0
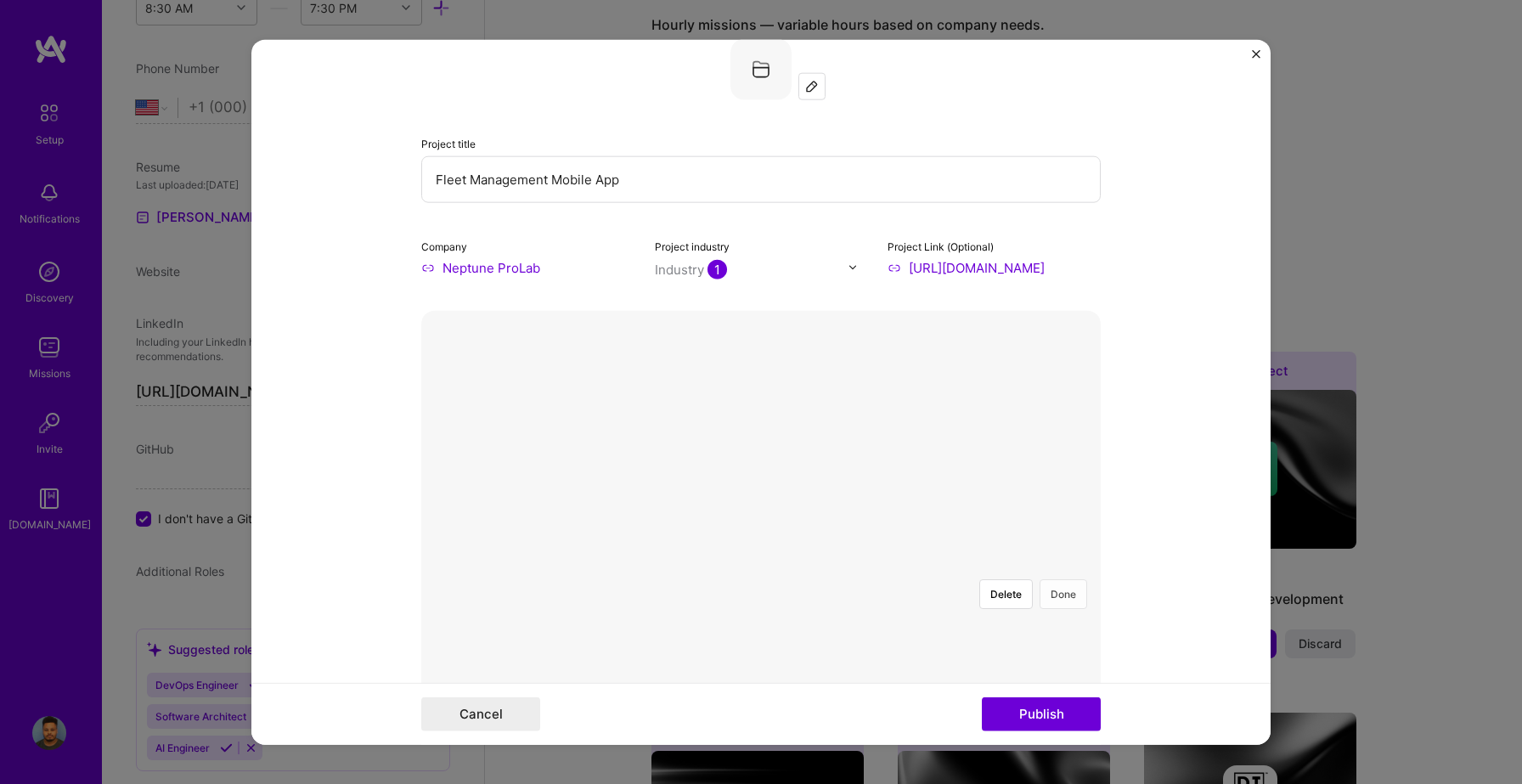
click at [1058, 579] on button "Done" at bounding box center [1063, 593] width 48 height 29
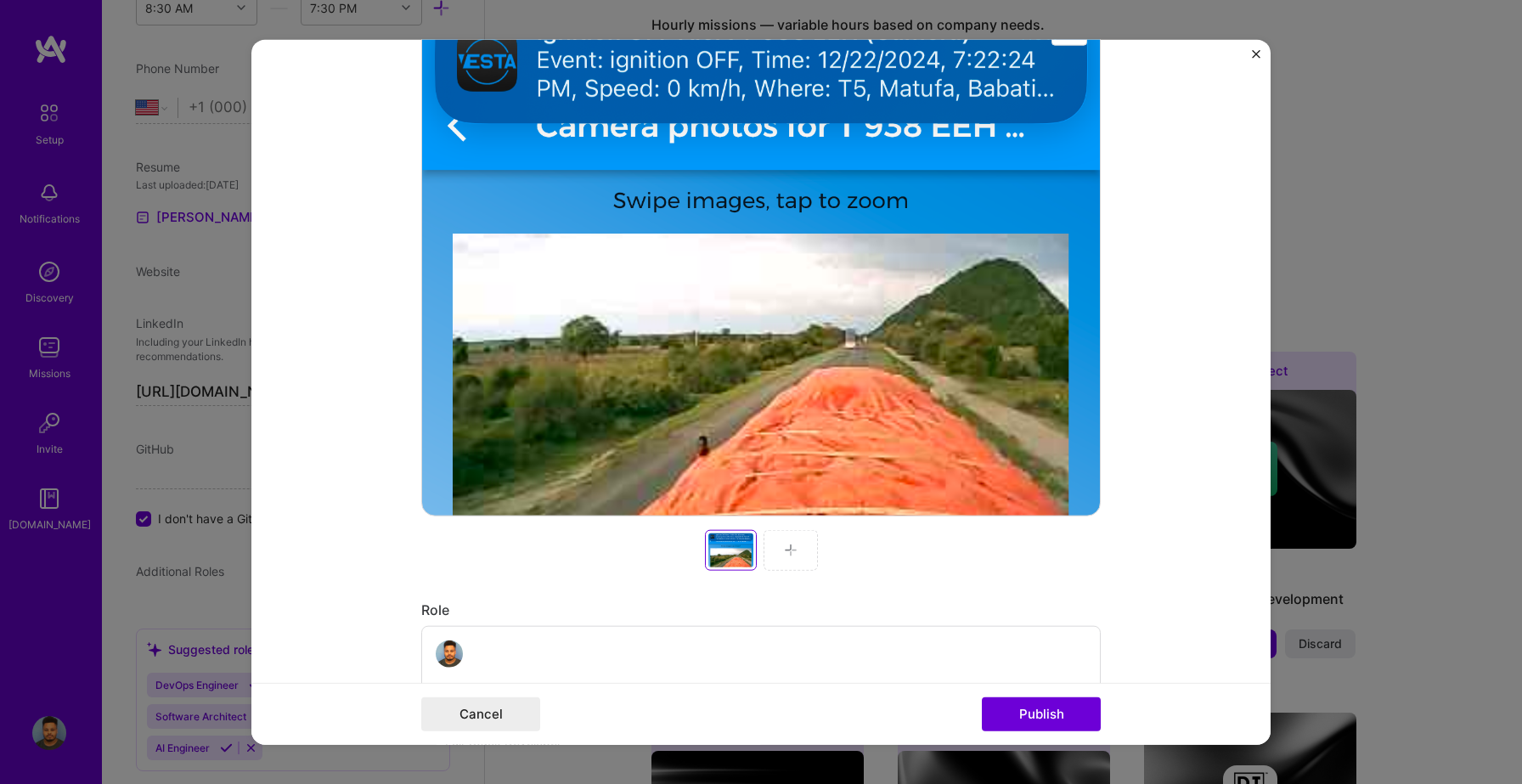
scroll to position [411, 0]
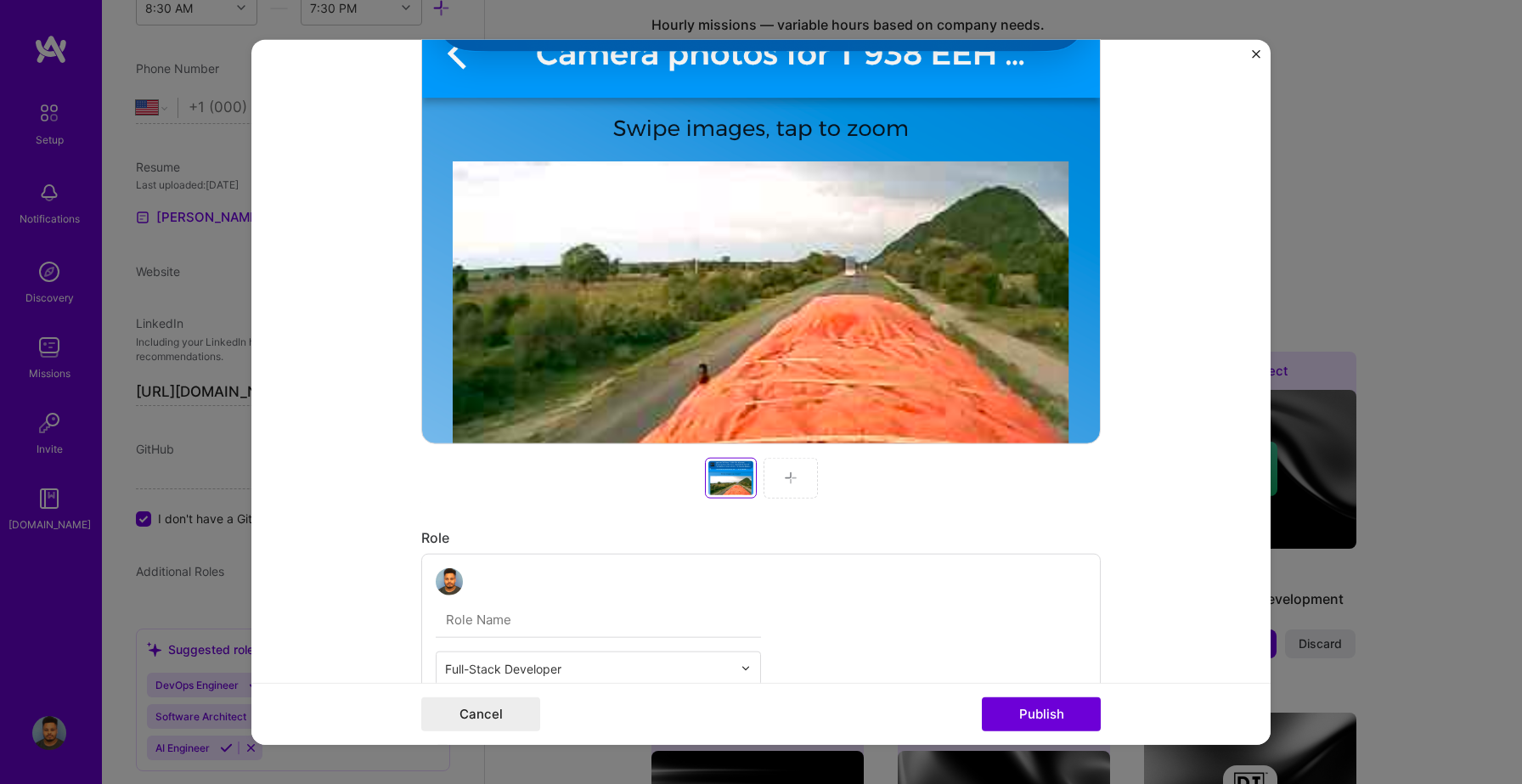
click at [796, 473] on img at bounding box center [790, 477] width 14 height 14
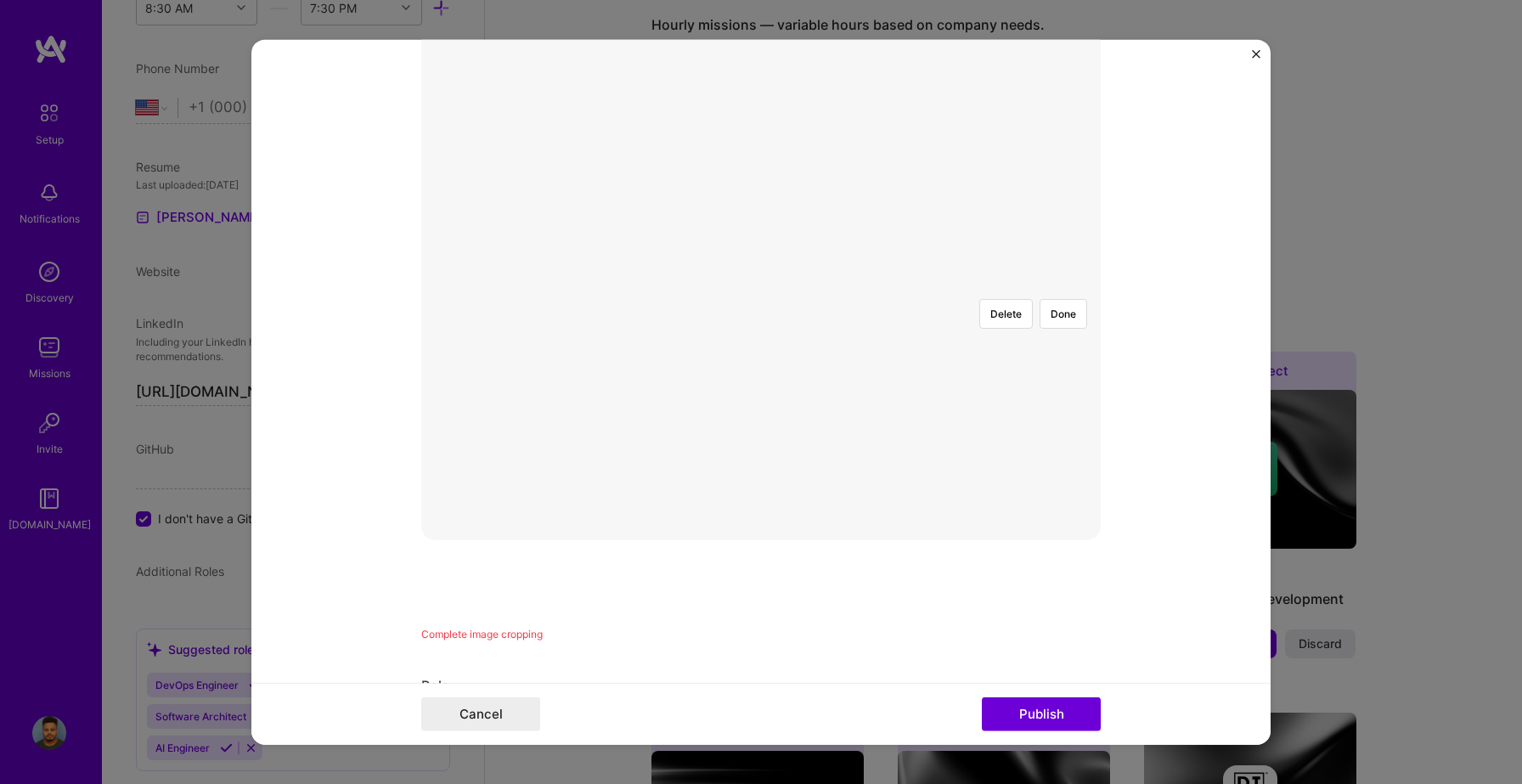
scroll to position [286, 0]
click at [764, 601] on div at bounding box center [878, 689] width 235 height 177
click at [1065, 328] on button "Done" at bounding box center [1063, 343] width 48 height 29
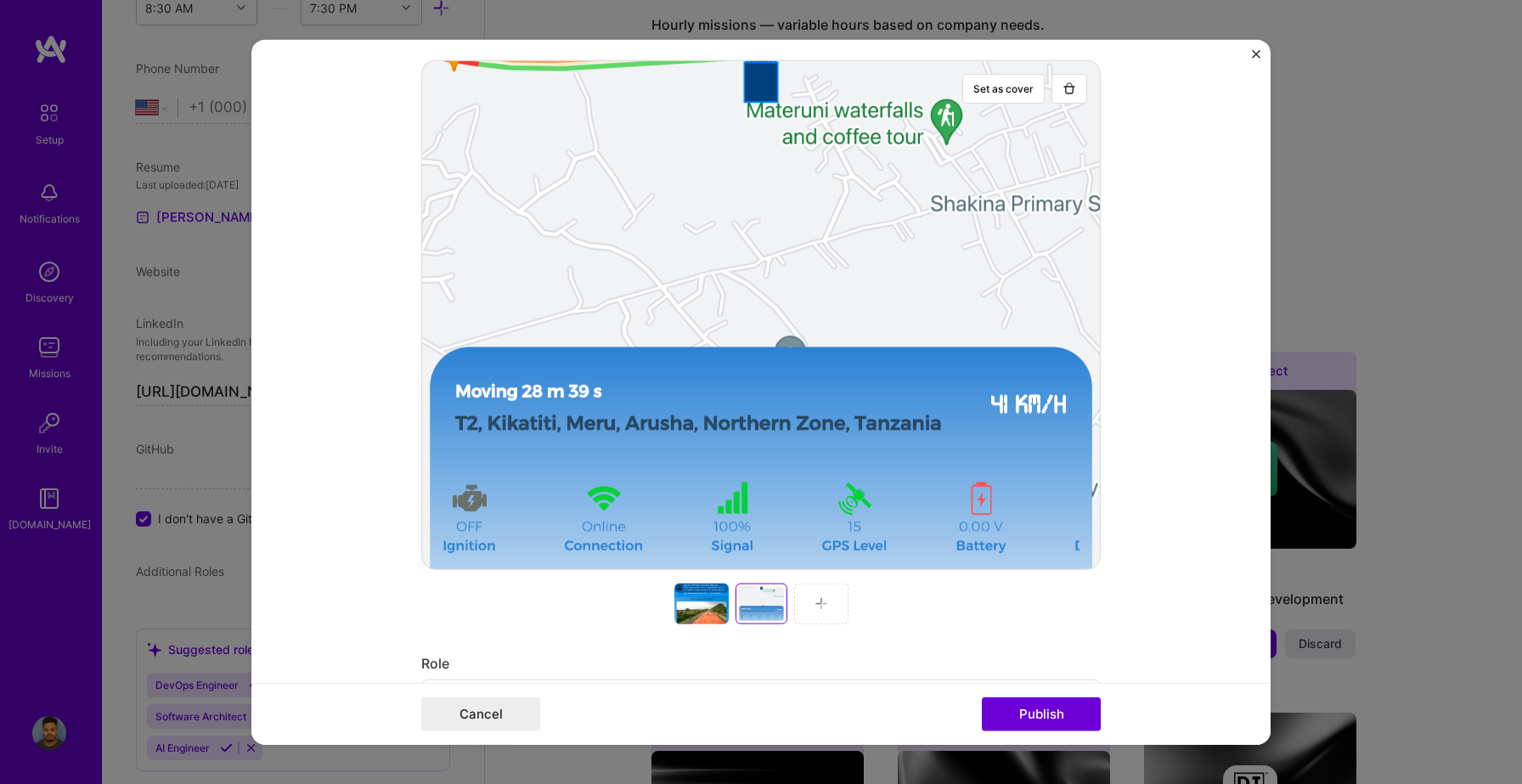
click at [826, 597] on img at bounding box center [821, 603] width 14 height 14
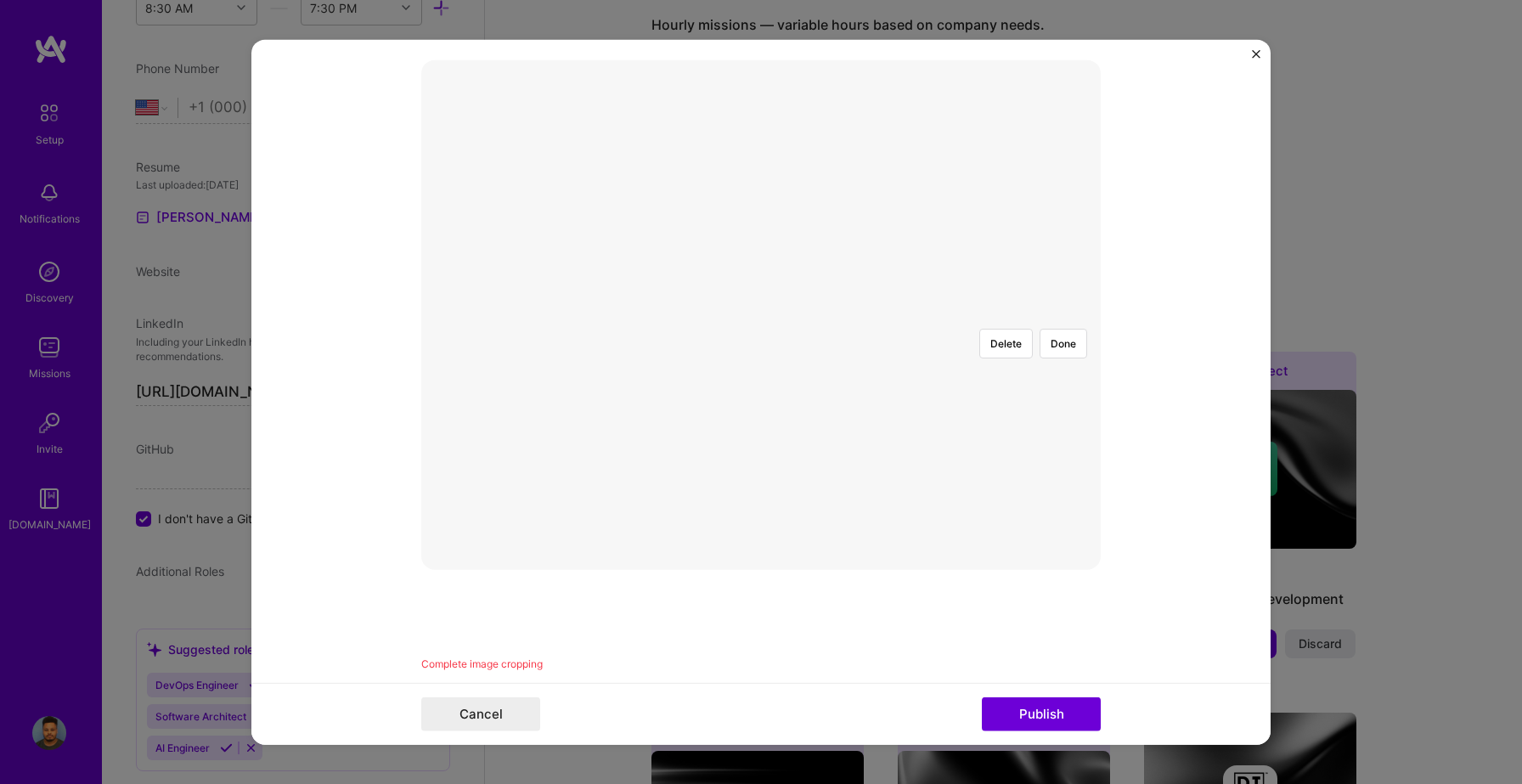
click at [814, 512] on div at bounding box center [878, 601] width 235 height 177
click at [1050, 328] on button "Done" at bounding box center [1063, 343] width 48 height 29
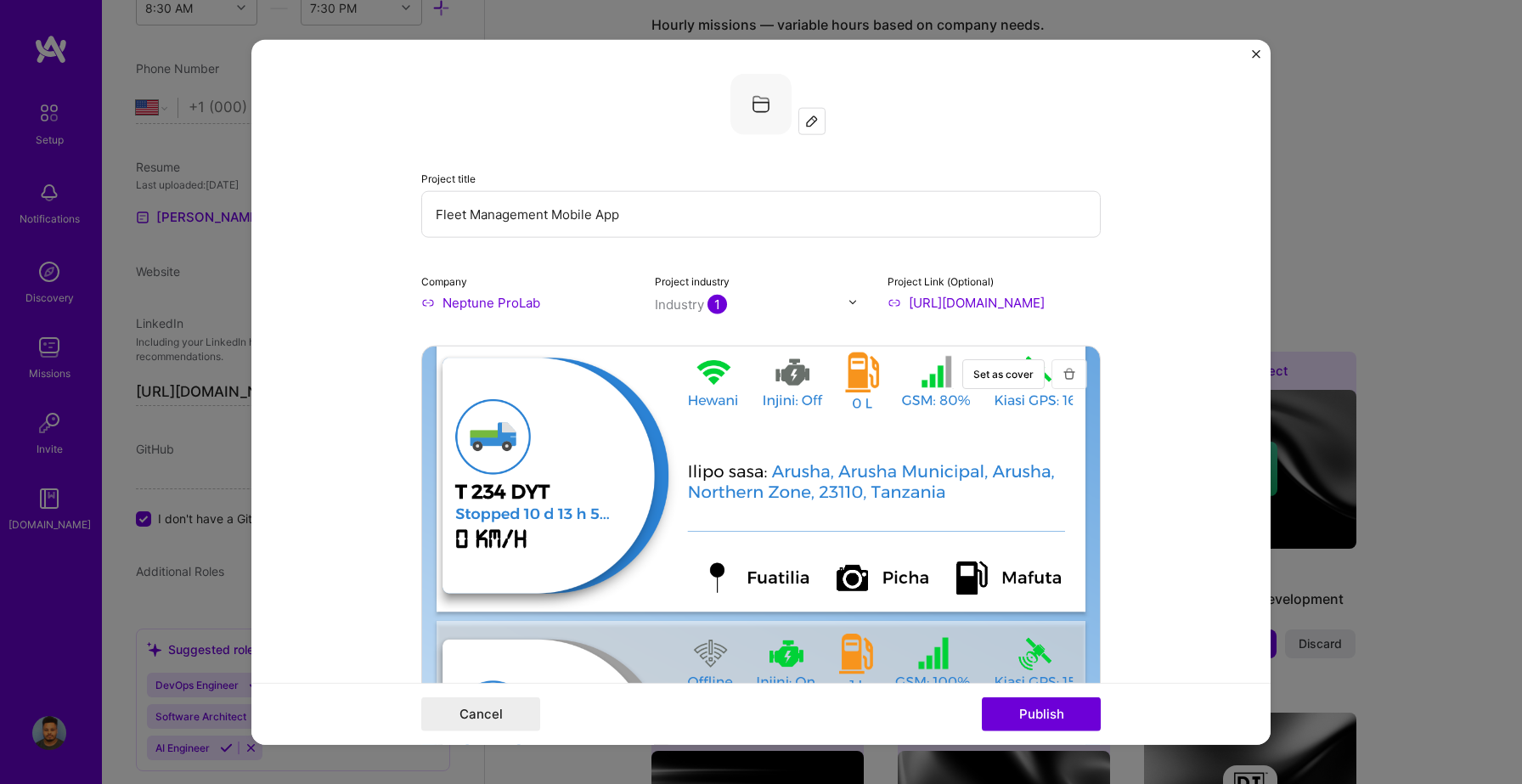
click at [1071, 366] on button "button" at bounding box center [1069, 373] width 36 height 29
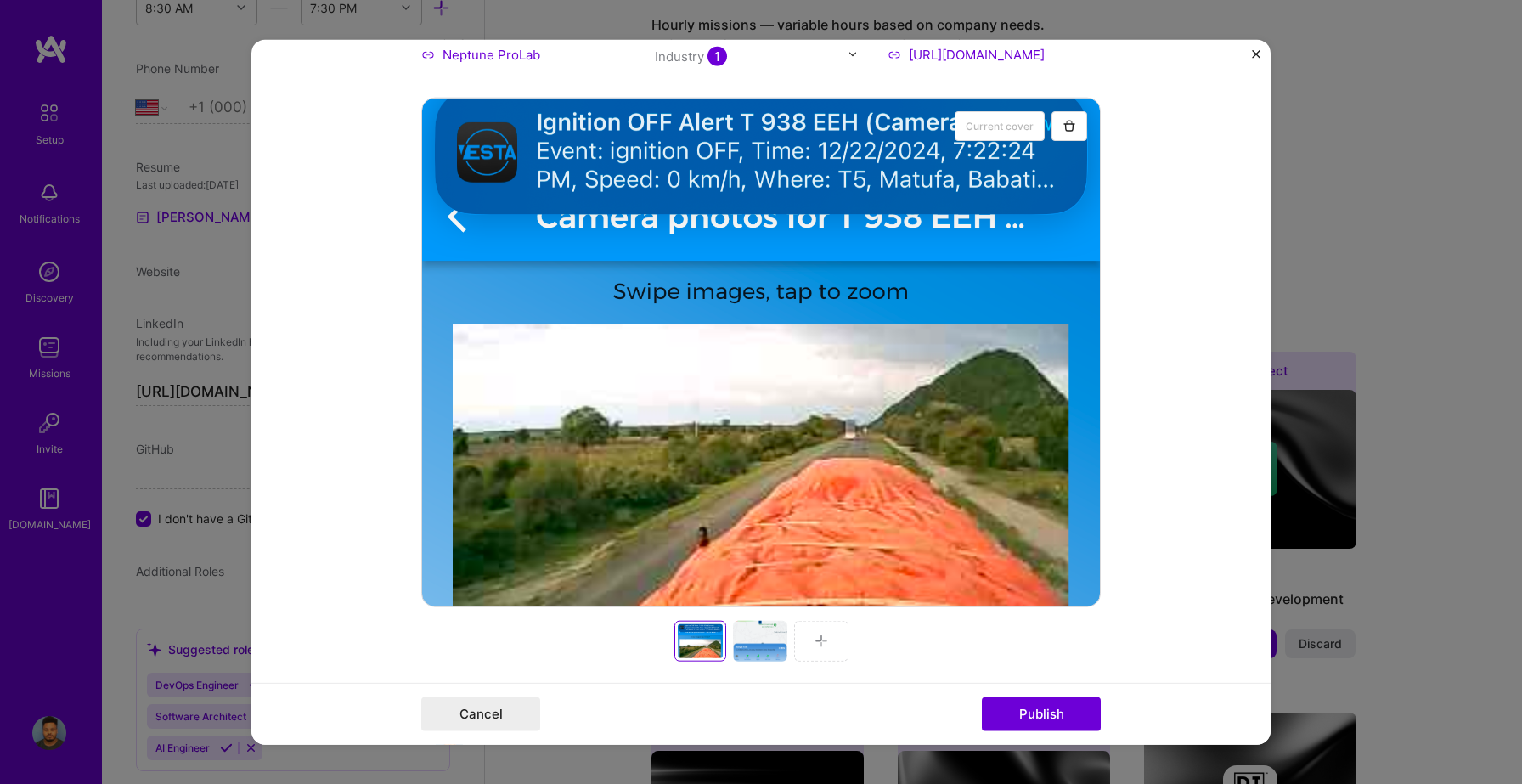
scroll to position [391, 0]
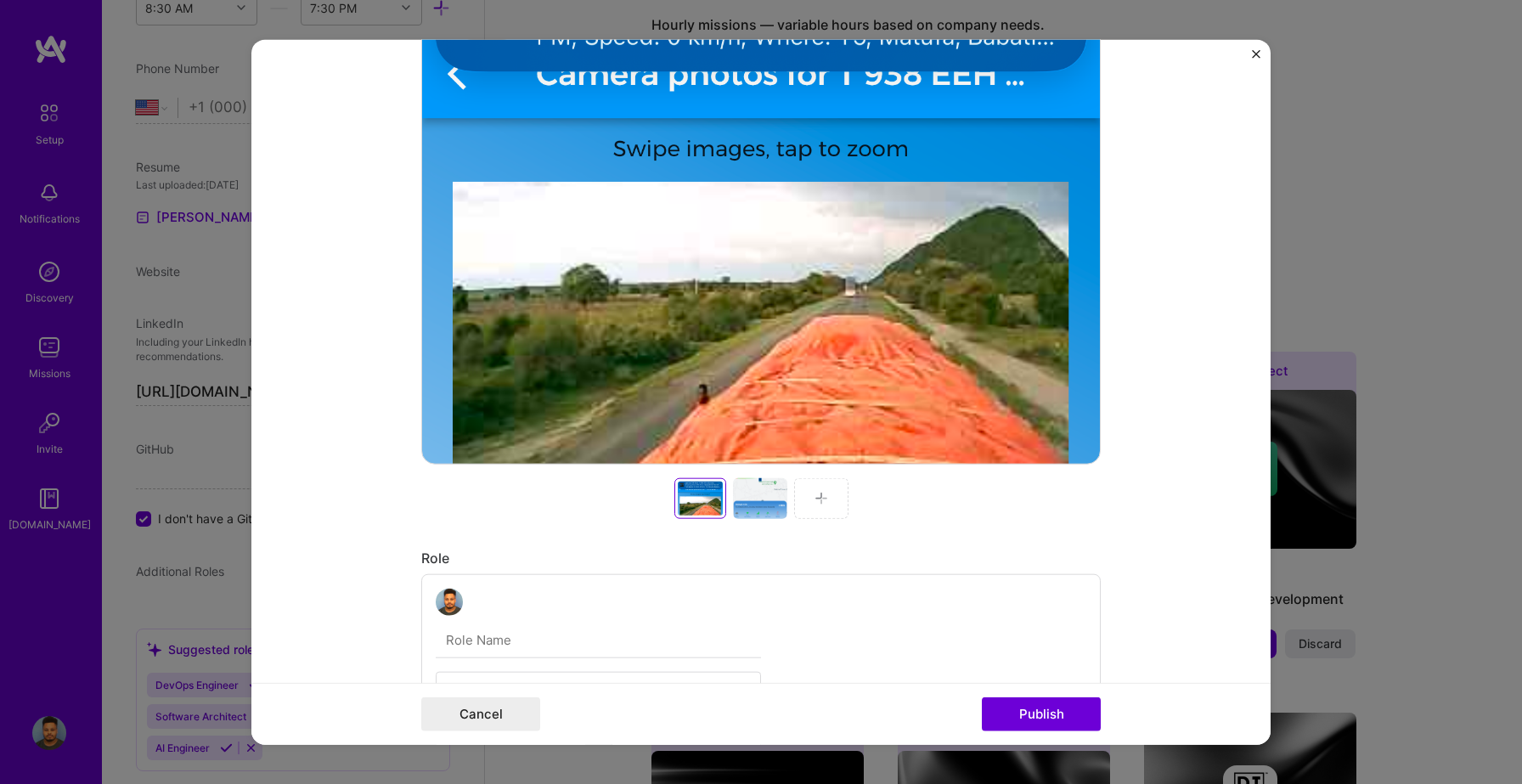
click at [816, 496] on img at bounding box center [821, 497] width 14 height 14
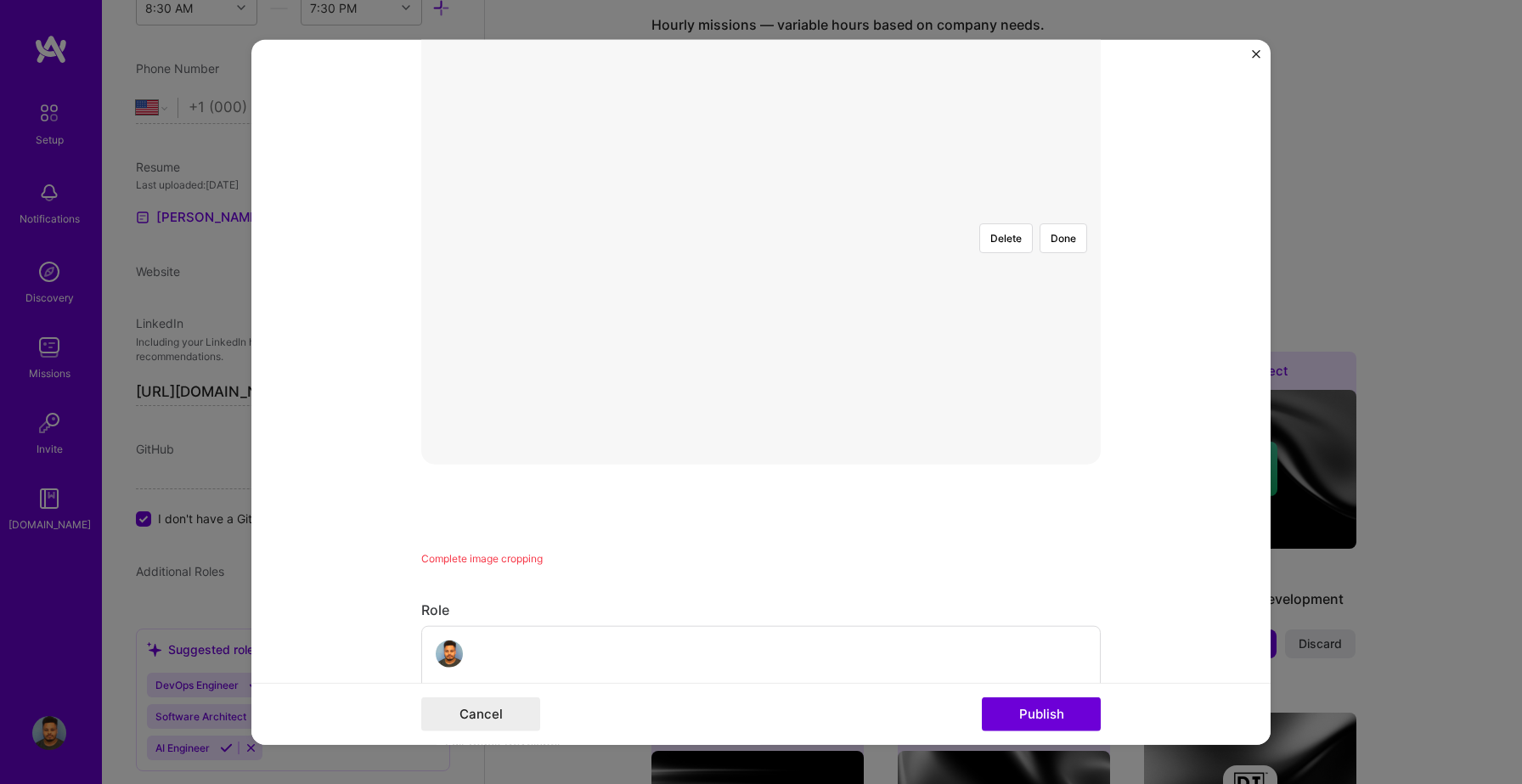
scroll to position [414, 0]
click at [778, 519] on div at bounding box center [878, 607] width 235 height 177
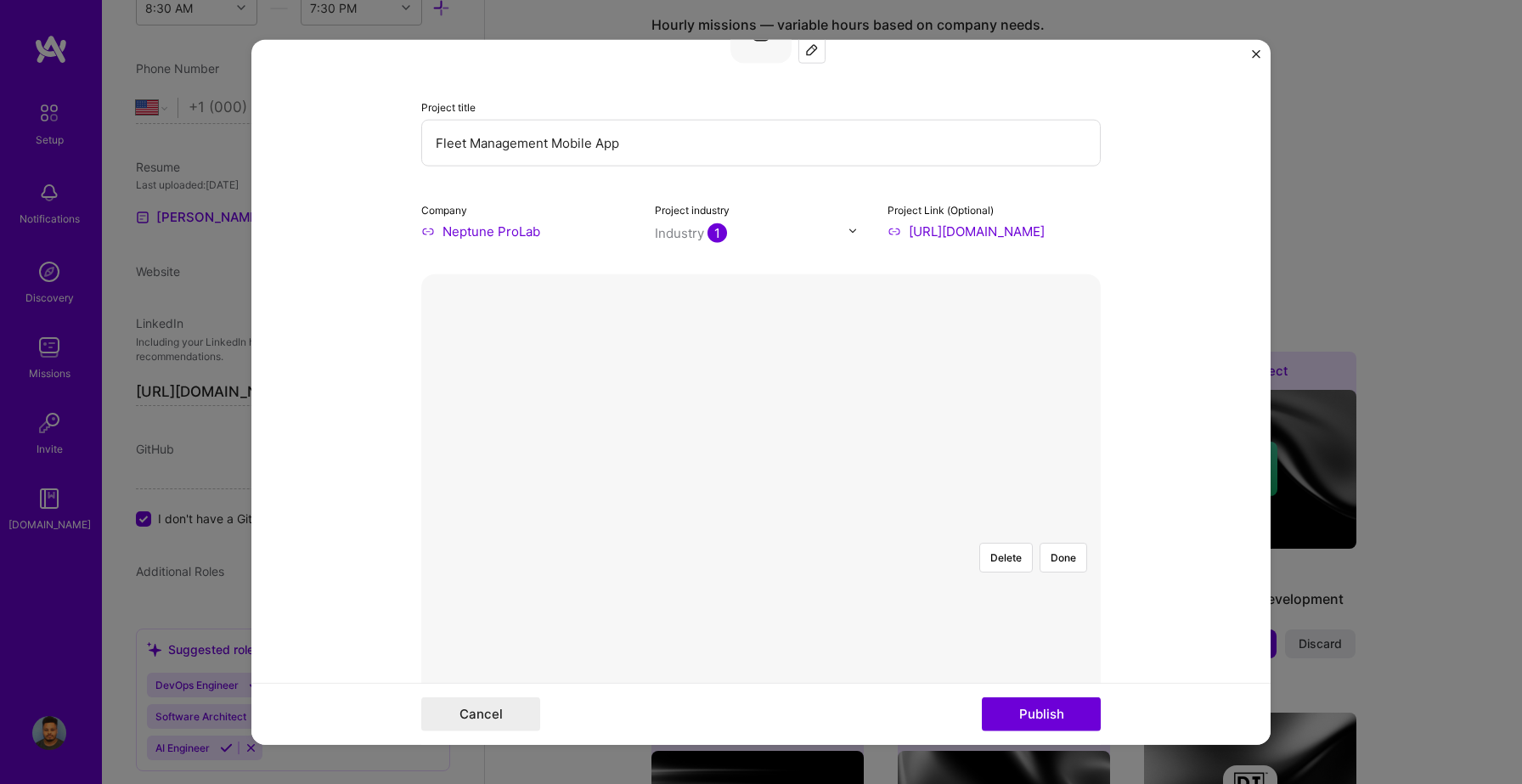
scroll to position [0, 0]
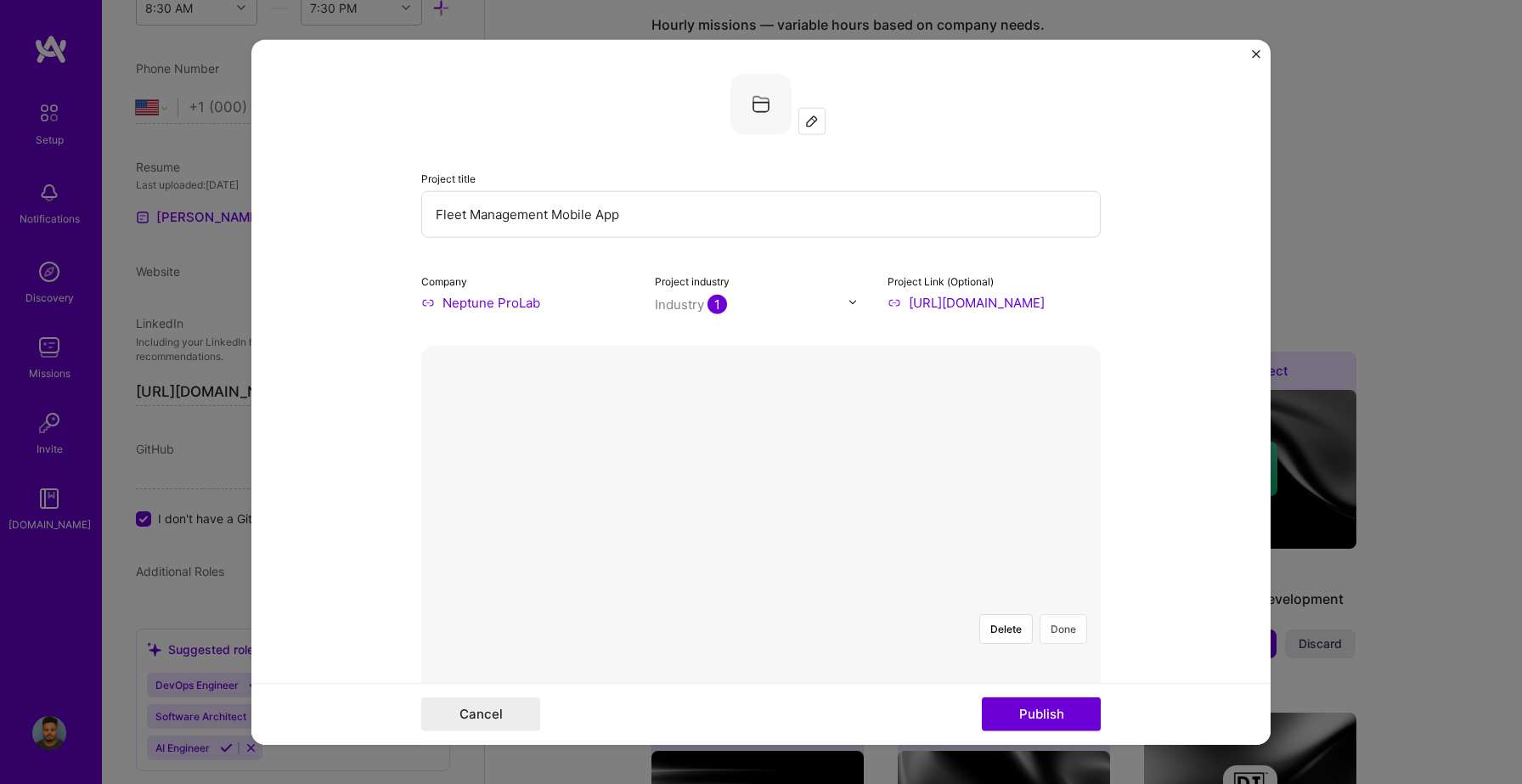
click at [1063, 614] on button "Done" at bounding box center [1063, 628] width 48 height 29
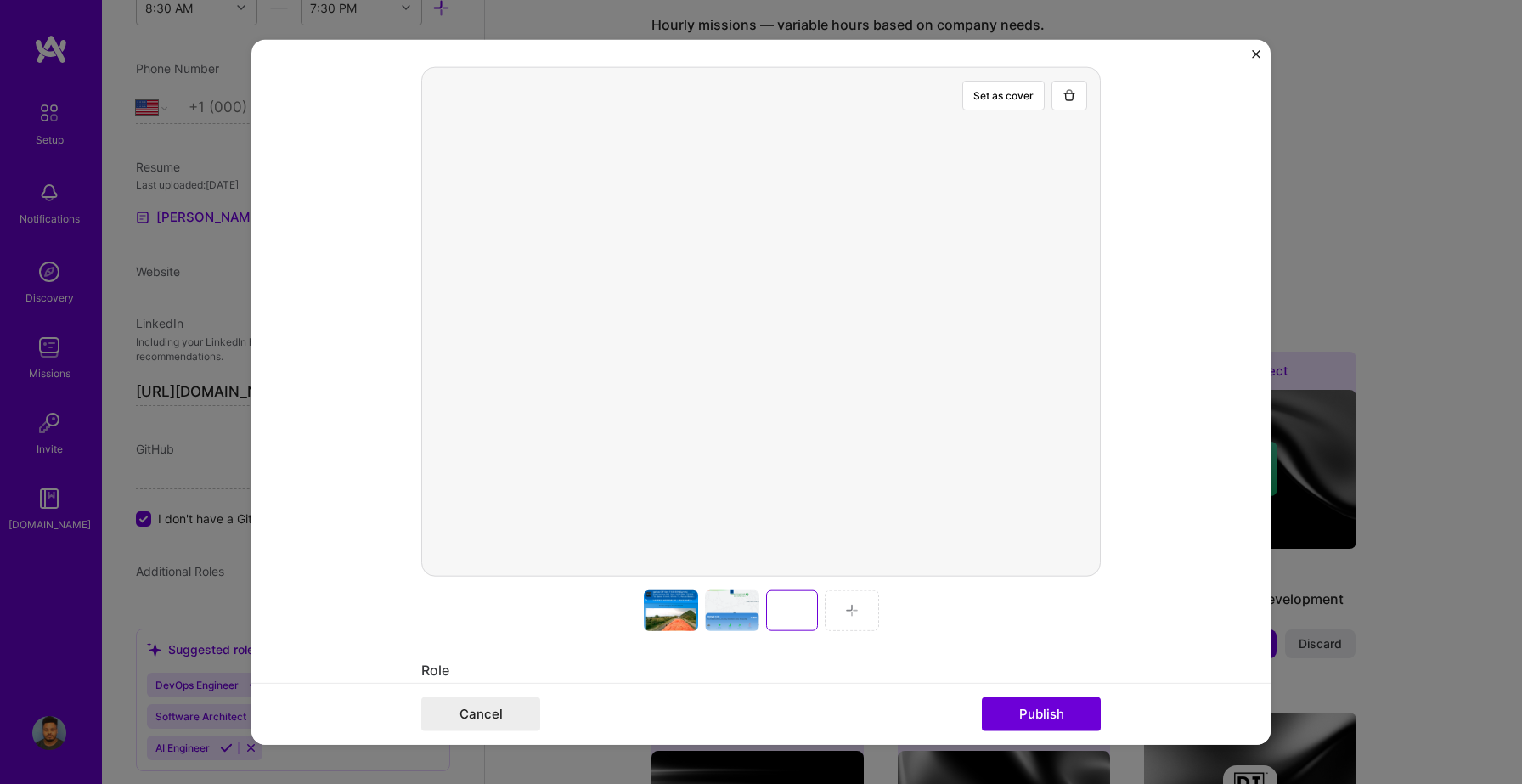
scroll to position [282, 0]
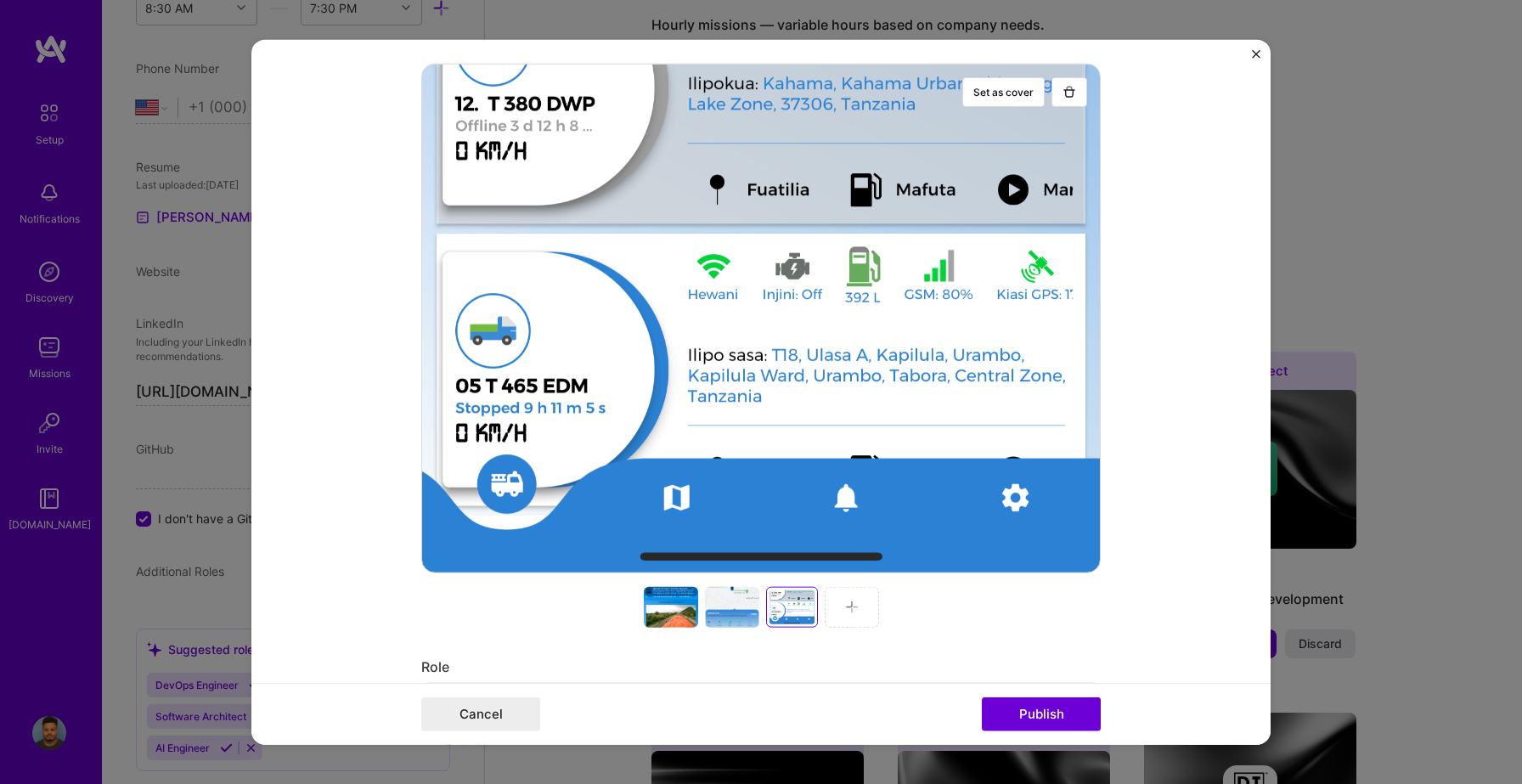
click at [866, 609] on div at bounding box center [851, 606] width 54 height 41
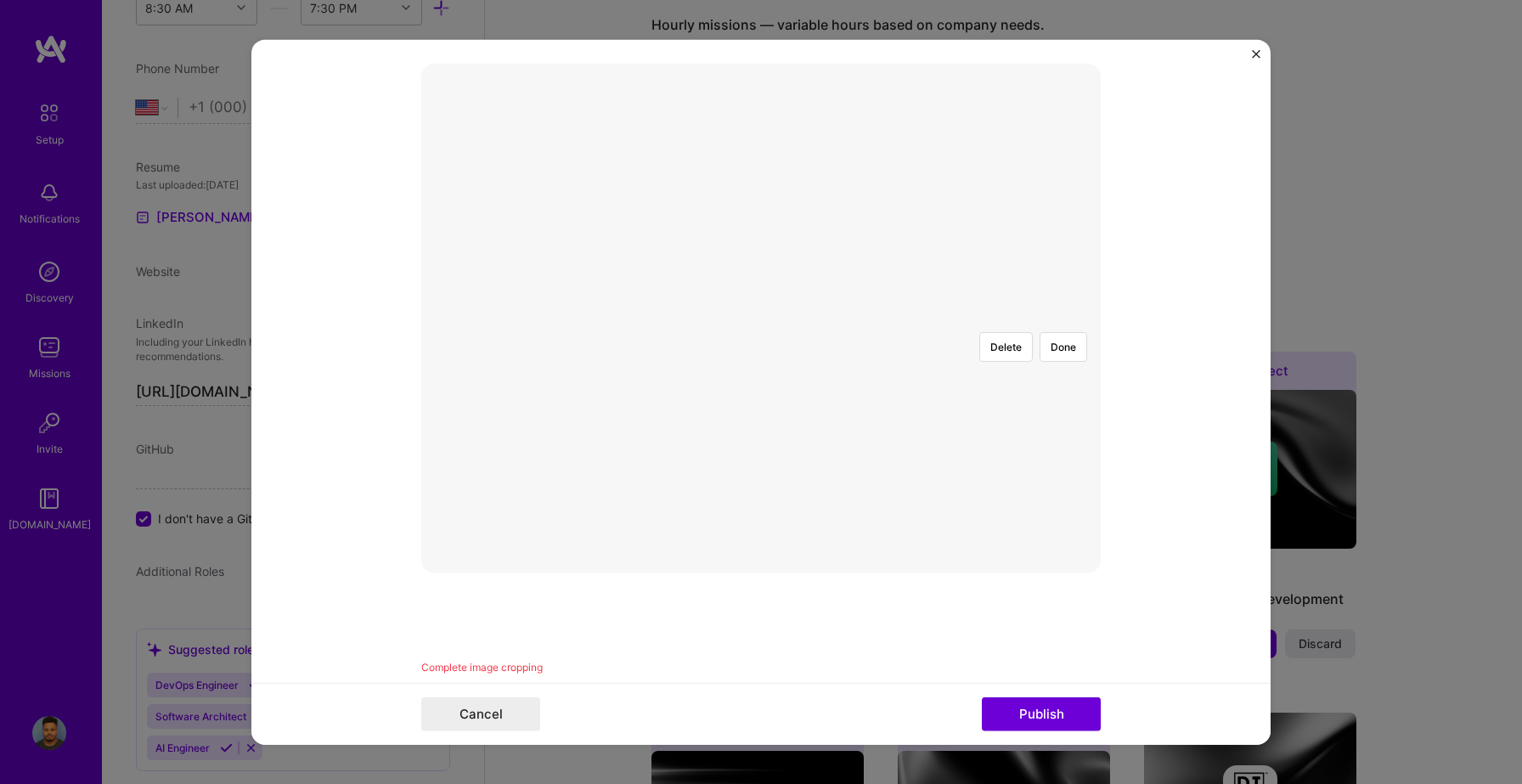
click at [761, 543] on div at bounding box center [878, 631] width 235 height 177
click at [1055, 332] on button "Done" at bounding box center [1063, 346] width 48 height 29
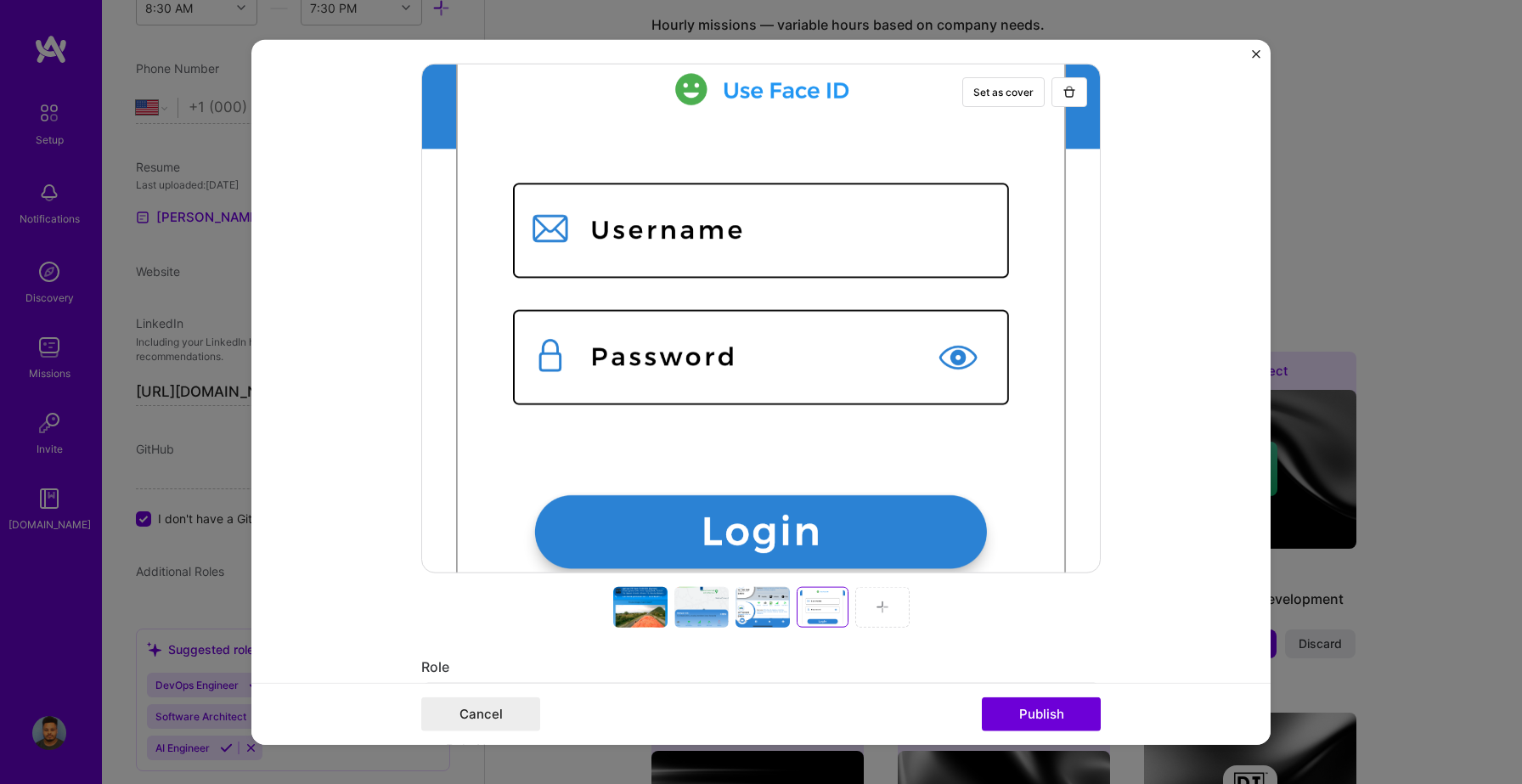
click at [881, 615] on div at bounding box center [882, 606] width 54 height 41
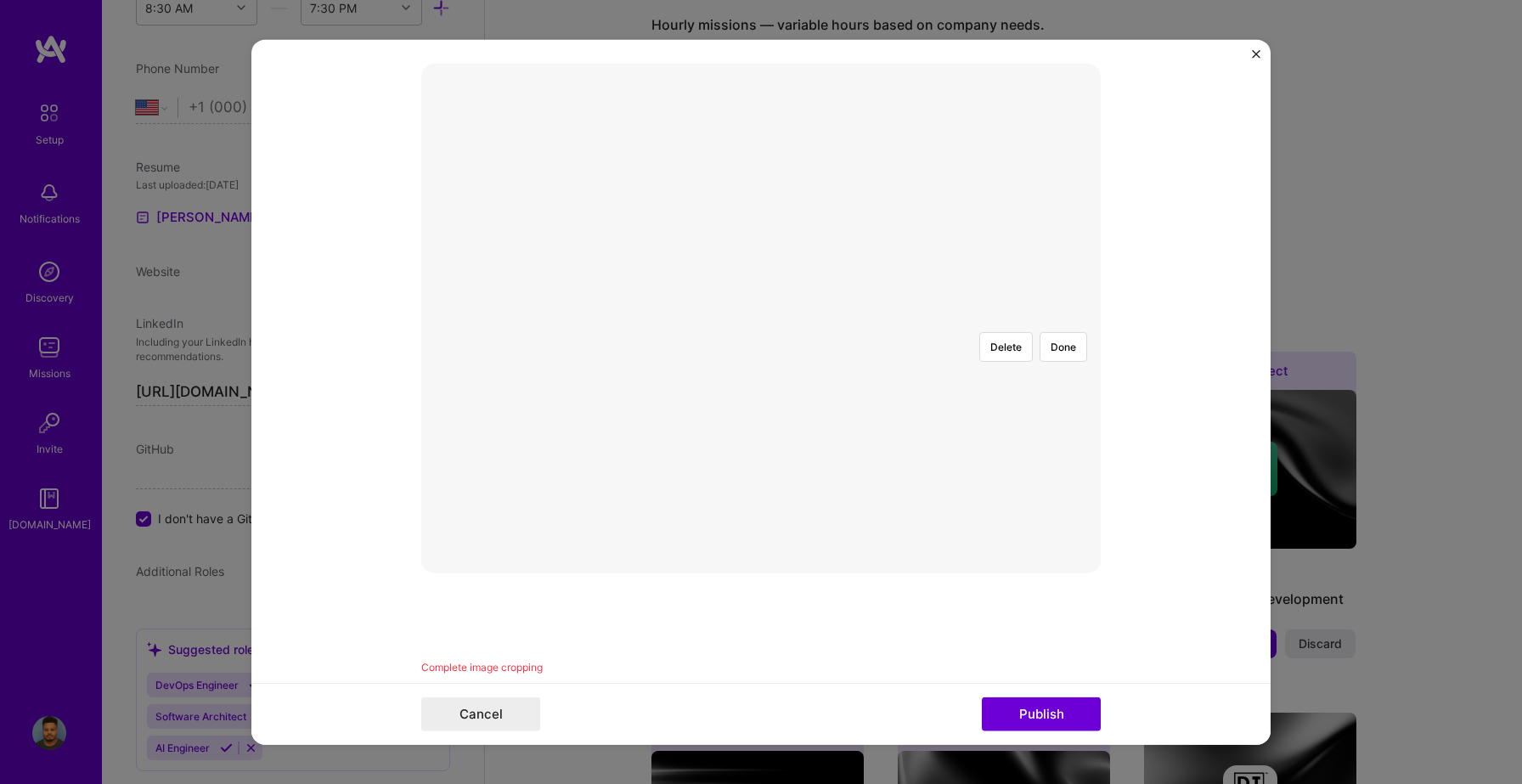
click at [778, 393] on div at bounding box center [878, 482] width 235 height 177
click at [1067, 332] on button "Done" at bounding box center [1063, 346] width 48 height 29
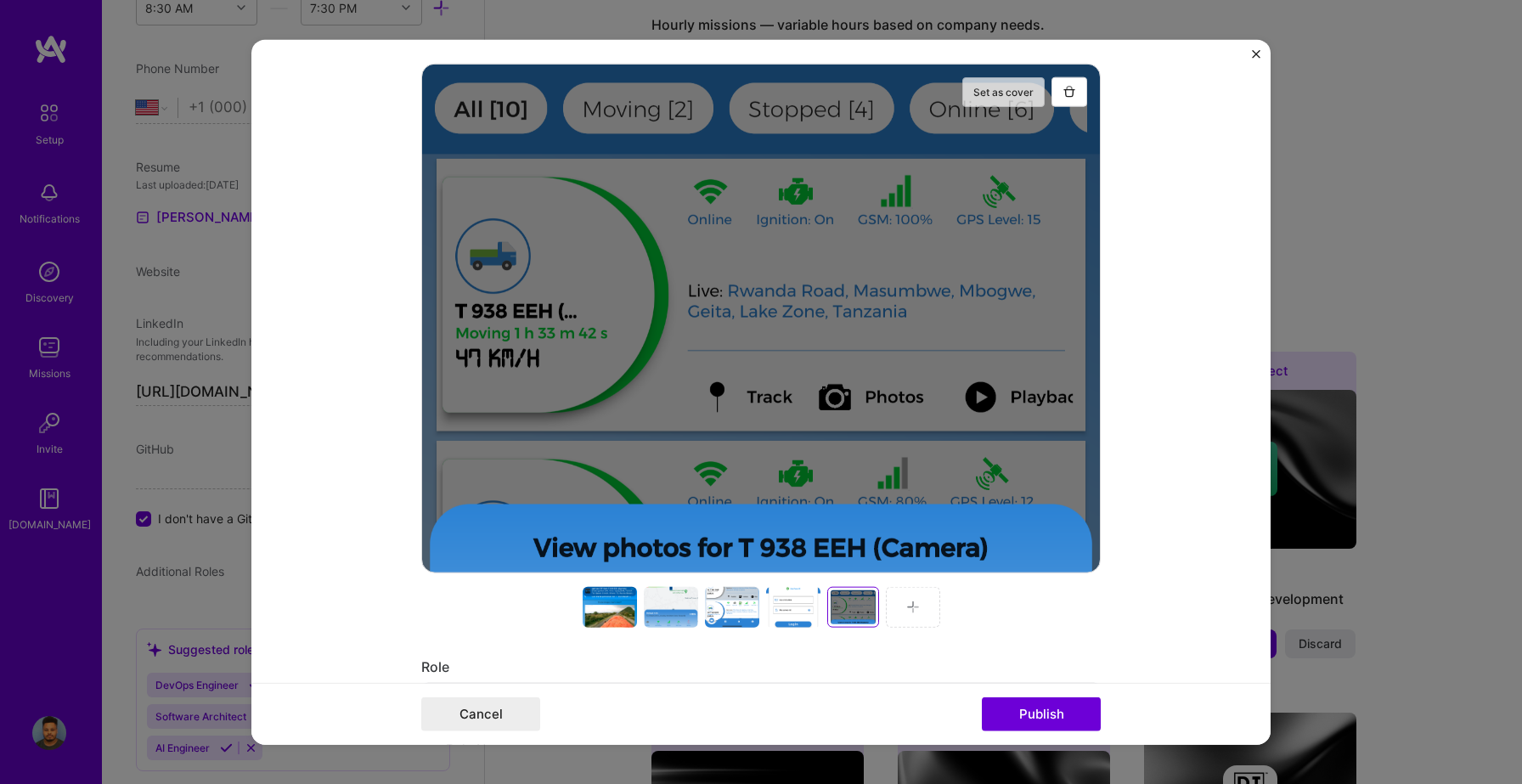
click at [1005, 89] on button "Set as cover" at bounding box center [1003, 91] width 82 height 29
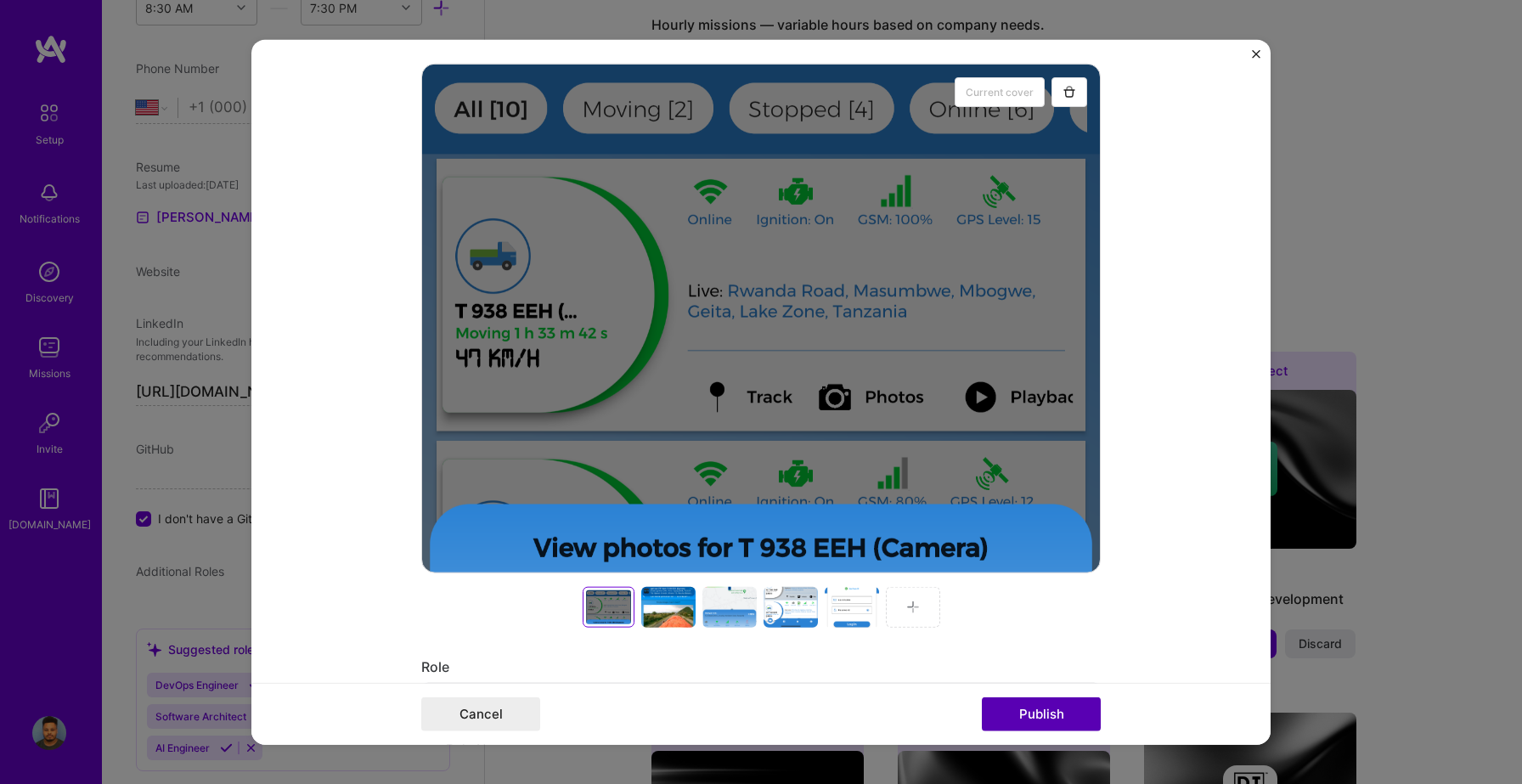
click at [1054, 703] on button "Publish" at bounding box center [1041, 714] width 119 height 34
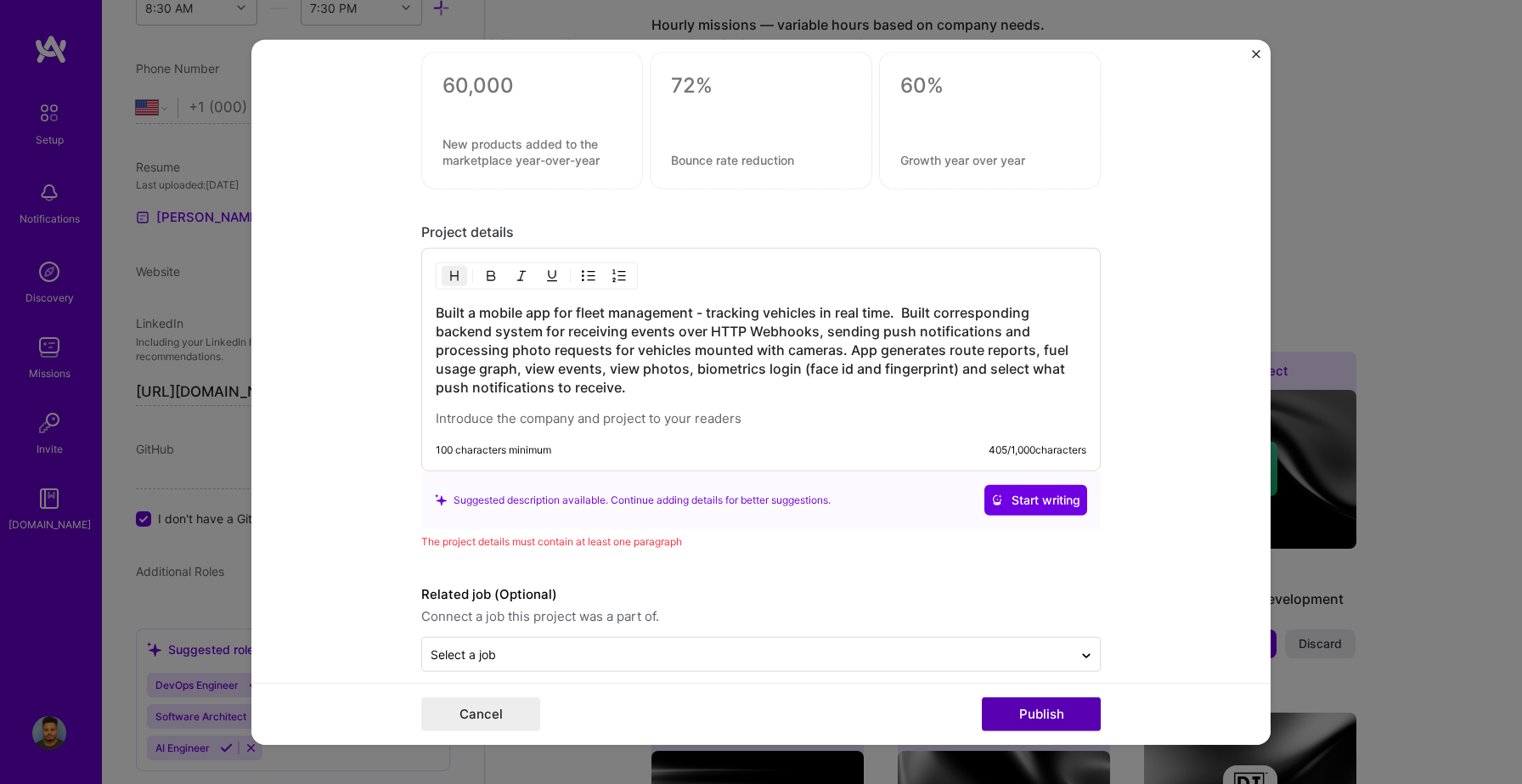
scroll to position [2102, 0]
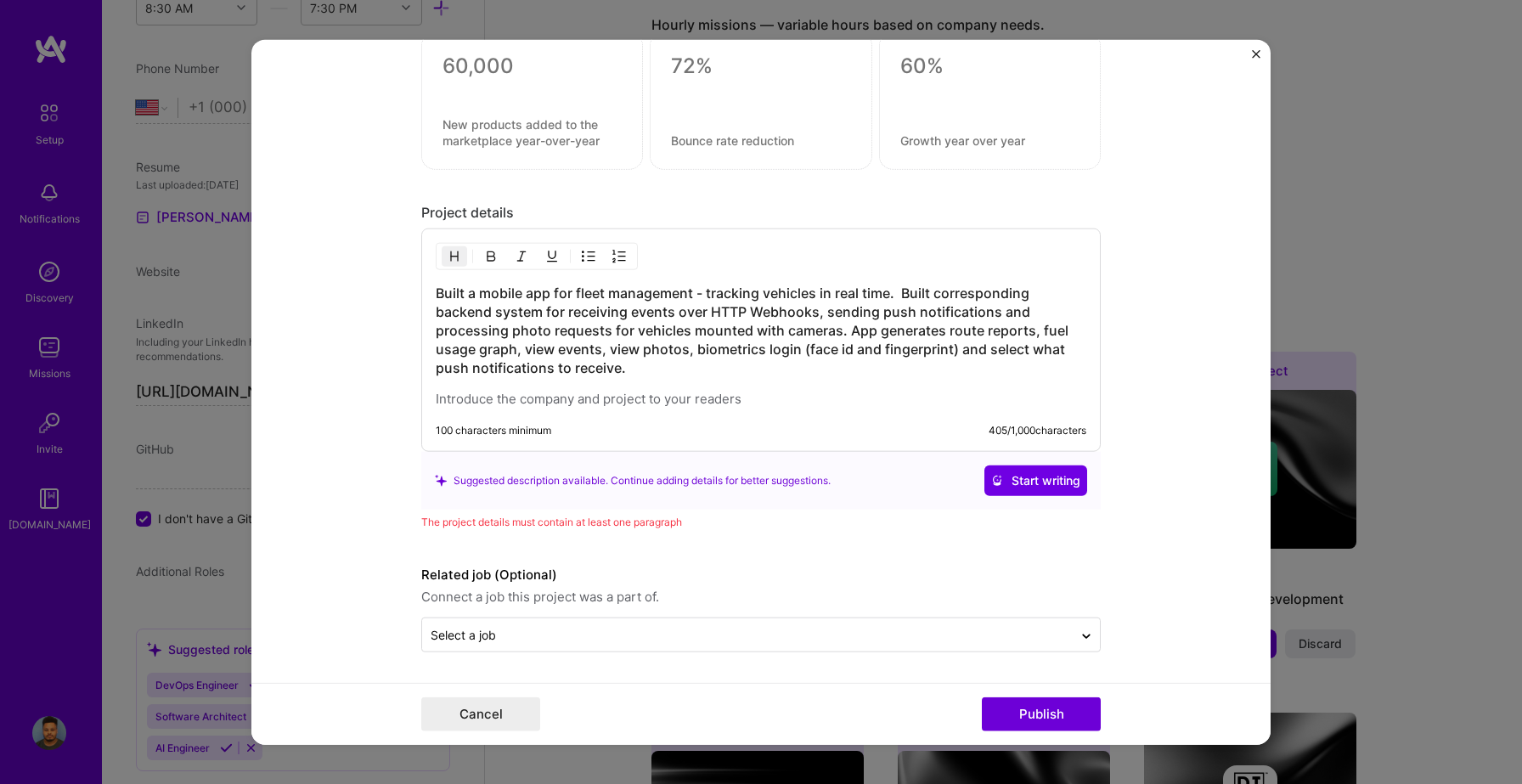
click at [819, 313] on h3 "Built a mobile app for fleet management - tracking vehicles in real time. Built…" at bounding box center [761, 330] width 650 height 93
click at [824, 370] on h3 "Built a mobile app for fleet management - tracking vehicles in real time. Built…" at bounding box center [761, 330] width 650 height 93
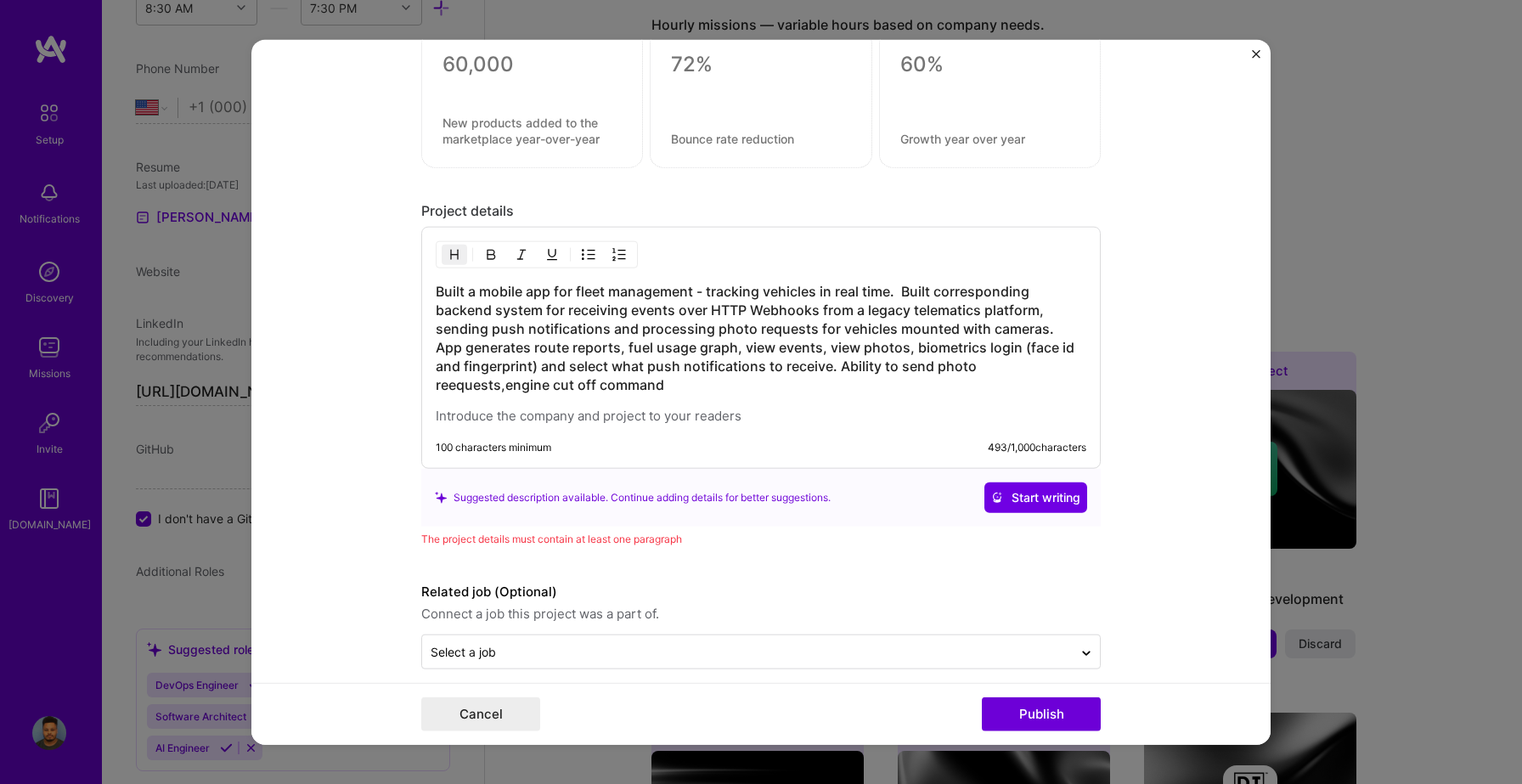
click at [1018, 366] on h3 "Built a mobile app for fleet management - tracking vehicles in real time. Built…" at bounding box center [761, 338] width 650 height 112
click at [587, 386] on h3 "Built a mobile app for fleet management - tracking vehicles in real time. Built…" at bounding box center [761, 338] width 650 height 112
click at [607, 415] on p at bounding box center [761, 416] width 650 height 17
click at [578, 287] on h3 "Built a mobile app for fleet management - tracking vehicles in real time. Built…" at bounding box center [761, 338] width 650 height 112
click at [708, 287] on h3 "Built a mobile app for a fleet management - tracking vehicles in real time. Bui…" at bounding box center [761, 338] width 650 height 112
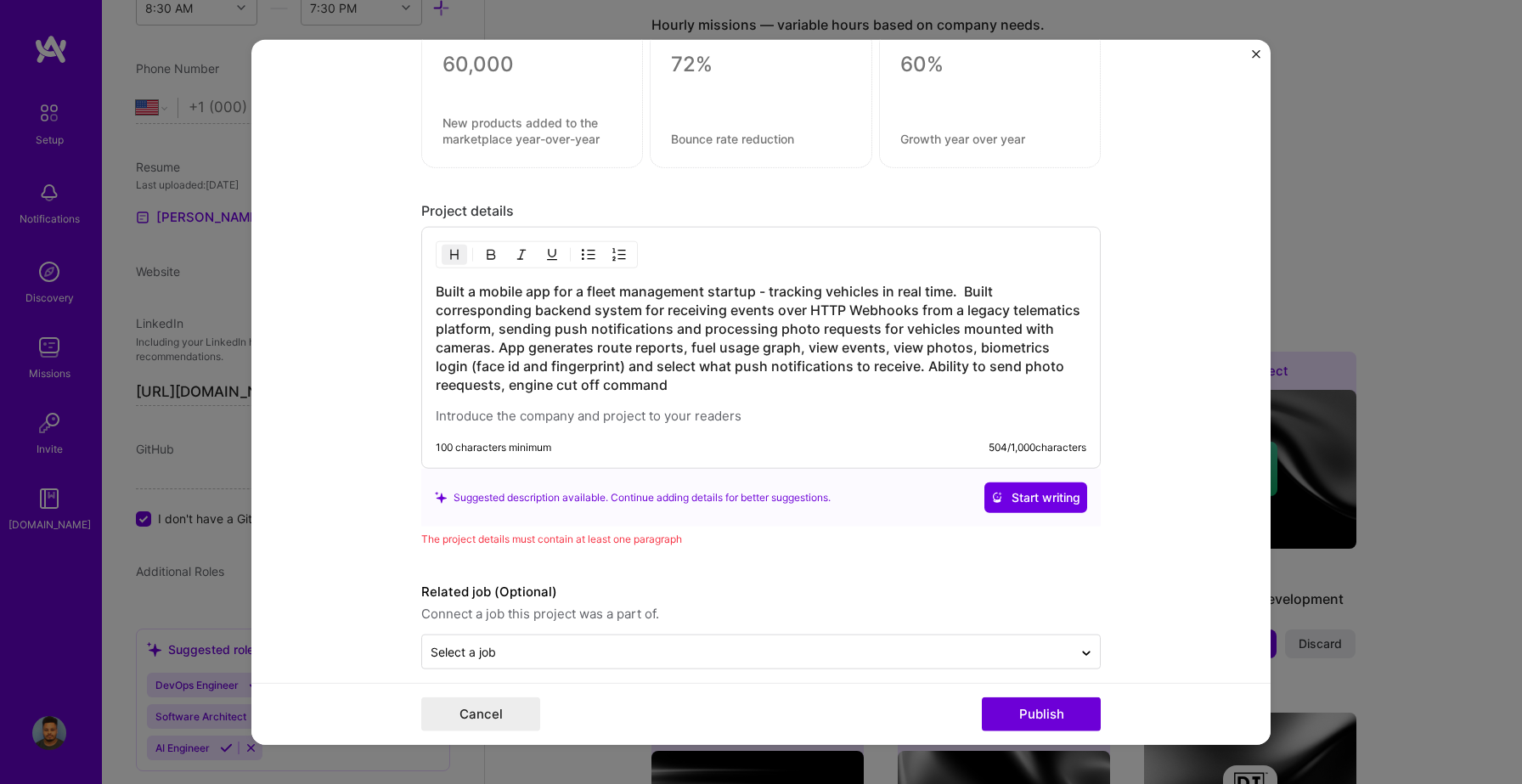
click at [494, 326] on h3 "Built a mobile app for a fleet management startup - tracking vehicles in real t…" at bounding box center [761, 338] width 650 height 112
click at [504, 326] on h3 "Built a mobile app for a fleet management startup - tracking vehicles in real t…" at bounding box center [761, 338] width 650 height 112
drag, startPoint x: 591, startPoint y: 327, endPoint x: 497, endPoint y: 330, distance: 94.0
click at [497, 330] on h3 "Built a mobile app for a fleet management startup - tracking vehicles in real t…" at bounding box center [761, 338] width 650 height 112
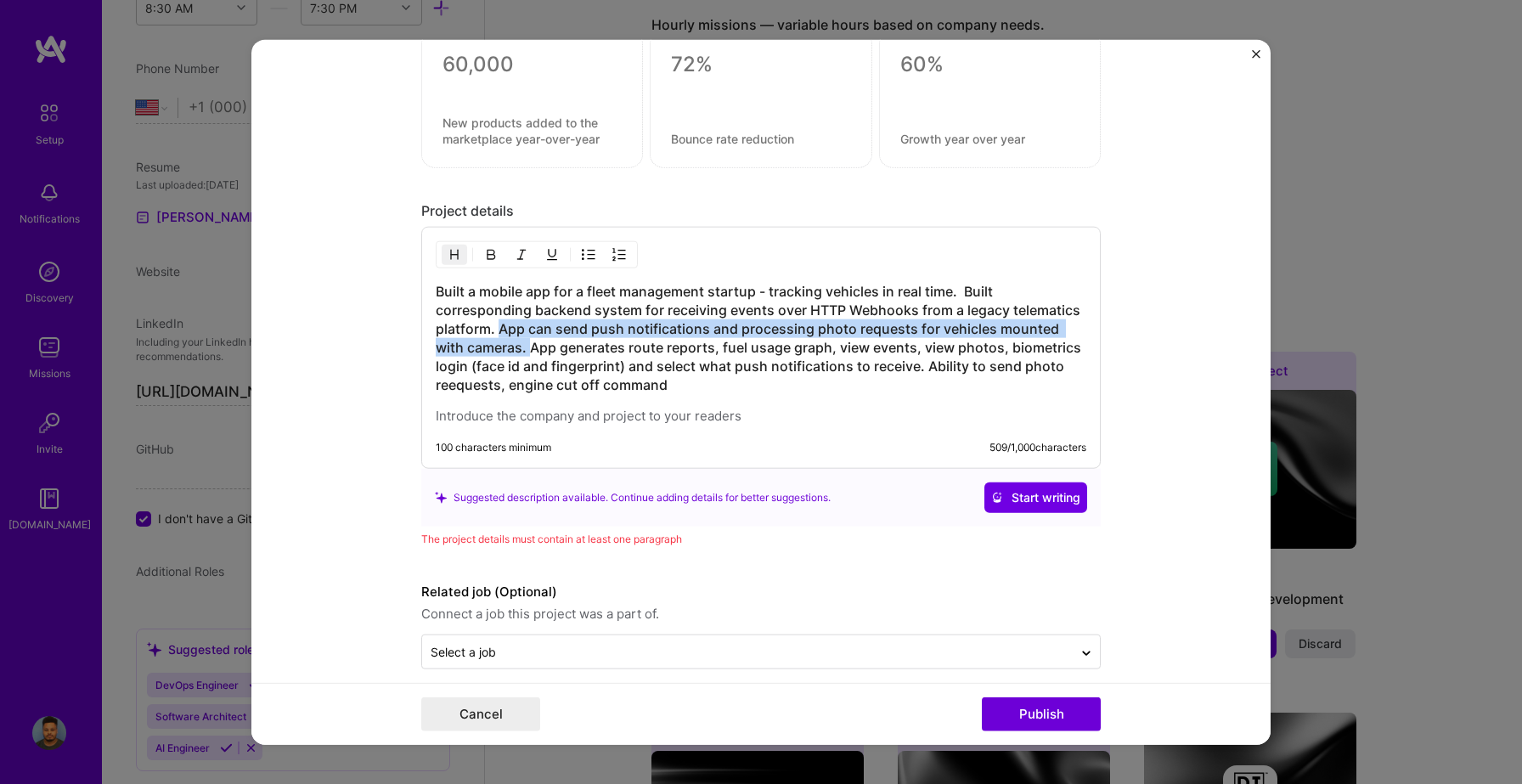
drag, startPoint x: 496, startPoint y: 329, endPoint x: 529, endPoint y: 343, distance: 35.8
click at [529, 343] on h3 "Built a mobile app for a fleet management startup - tracking vehicles in real t…" at bounding box center [761, 338] width 650 height 112
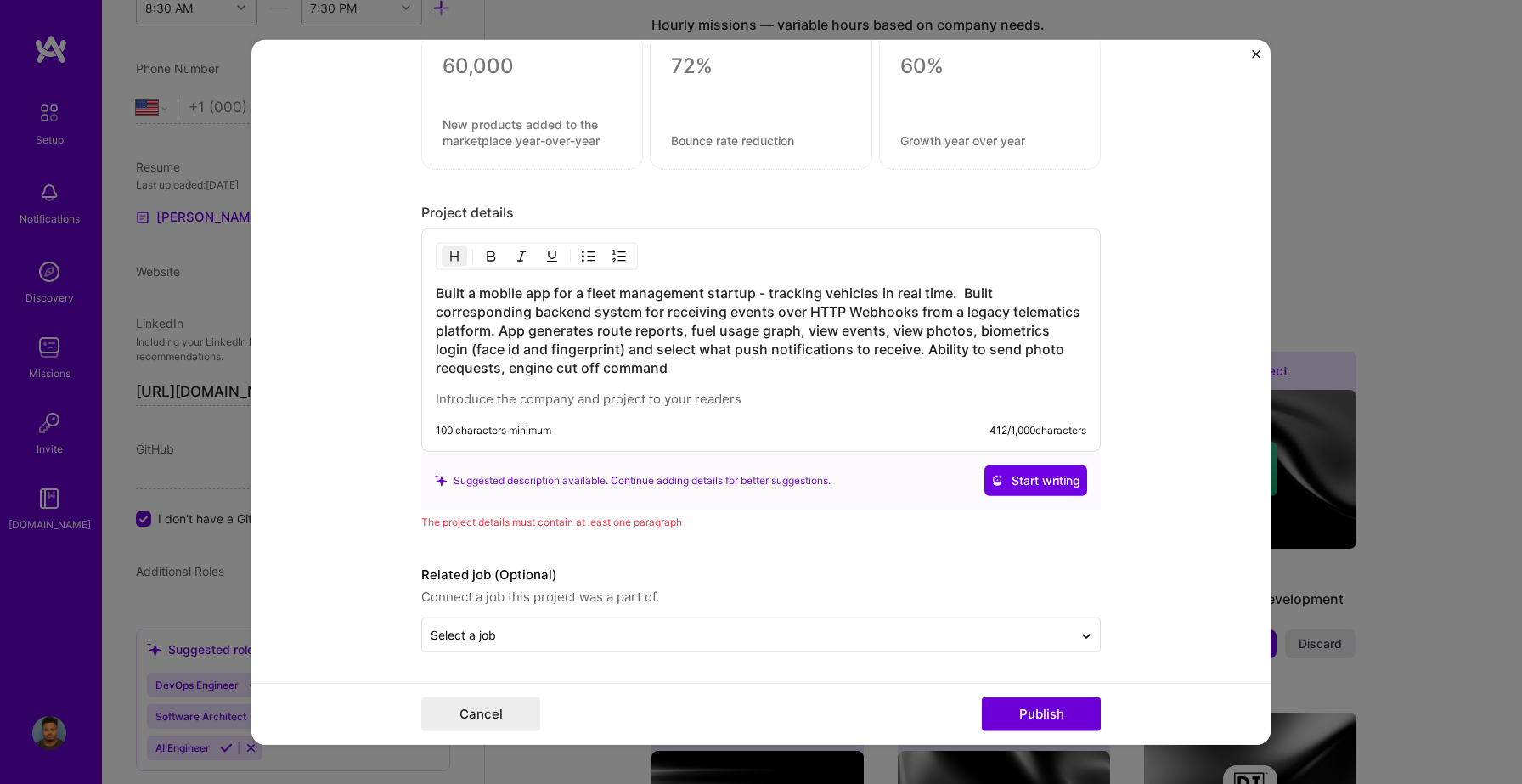
click at [689, 365] on h3 "Built a mobile app for a fleet management startup - tracking vehicles in real t…" at bounding box center [761, 330] width 650 height 93
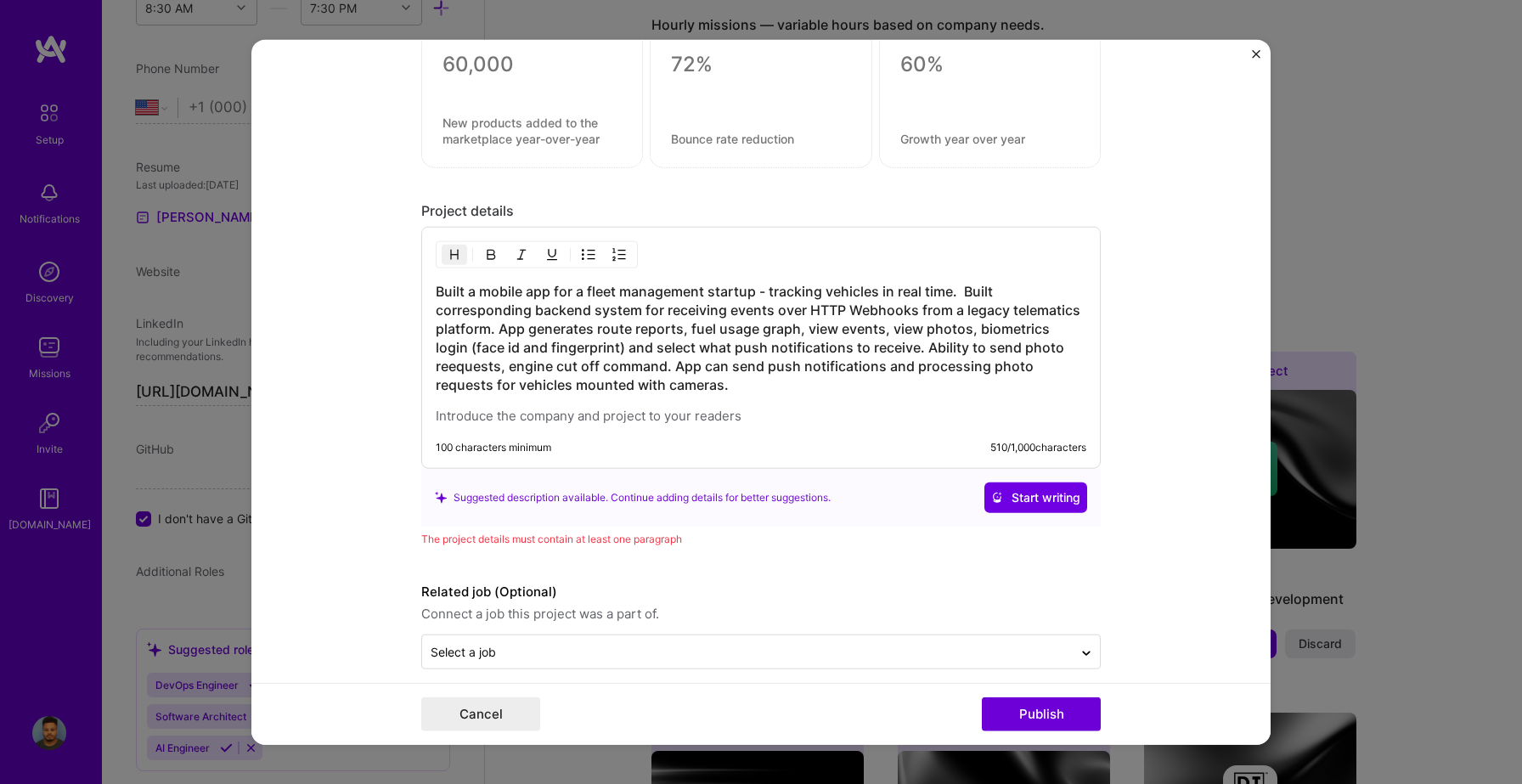
click at [504, 425] on div "Built a mobile app for a fleet management startup - tracking vehicles in real t…" at bounding box center [761, 347] width 680 height 242
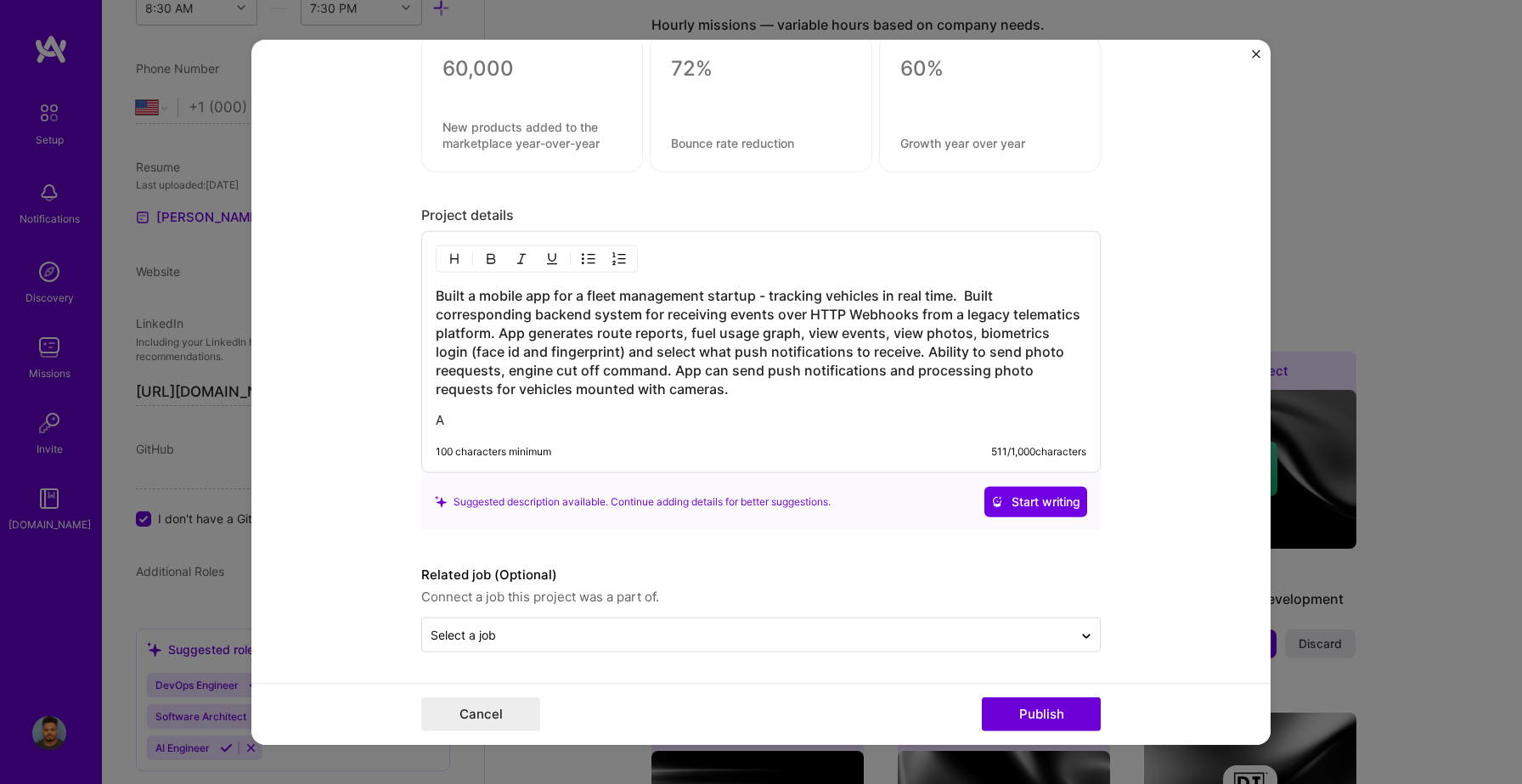
scroll to position [2100, 0]
click at [457, 369] on h3 "Built a mobile app for a fleet management startup - tracking vehicles in real t…" at bounding box center [761, 343] width 650 height 112
click at [685, 366] on h3 "Built a mobile app for a fleet management startup - tracking vehicles in real t…" at bounding box center [761, 343] width 650 height 112
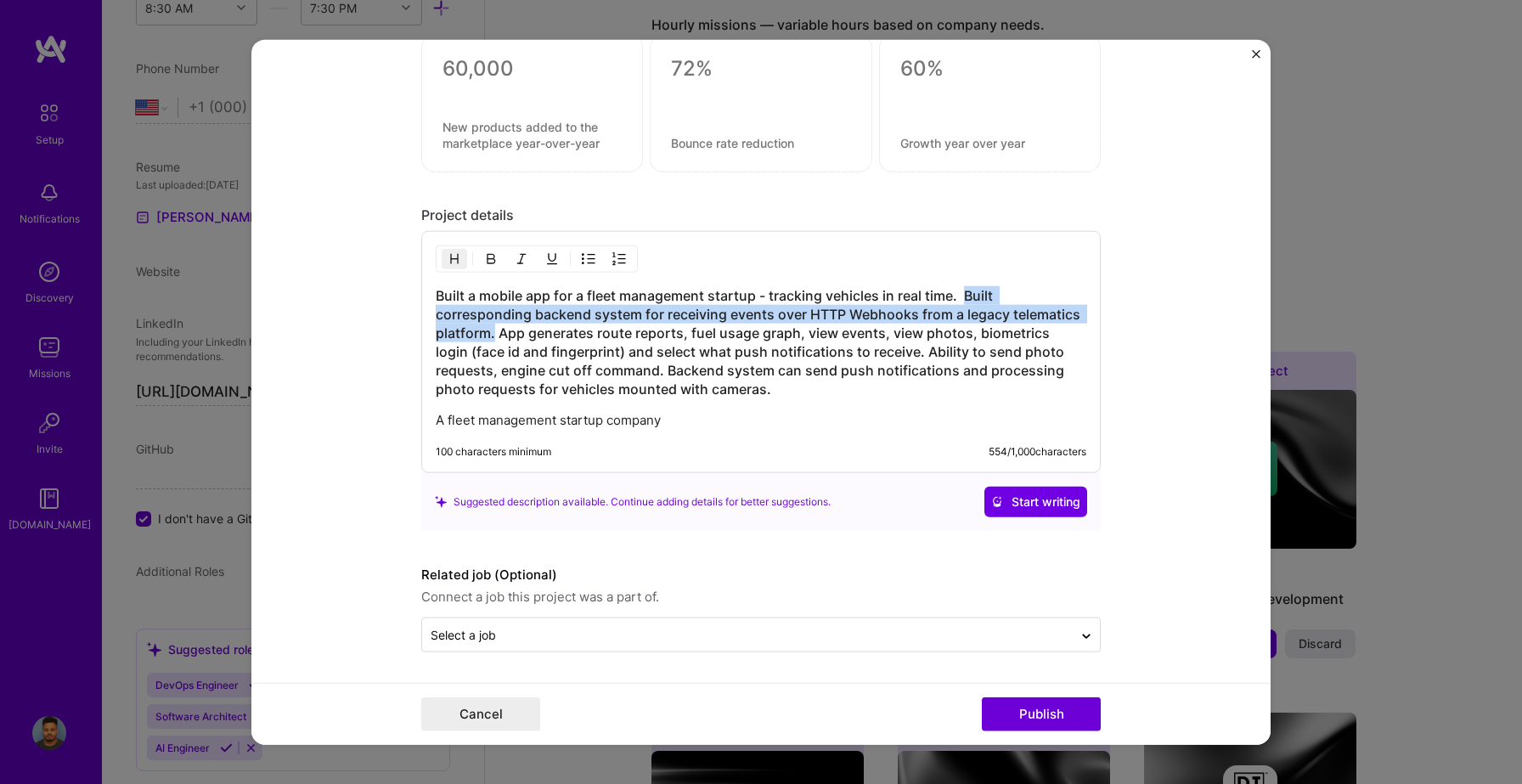
drag, startPoint x: 964, startPoint y: 290, endPoint x: 496, endPoint y: 332, distance: 469.9
click at [496, 332] on h3 "Built a mobile app for a fleet management startup - tracking vehicles in real t…" at bounding box center [761, 343] width 650 height 112
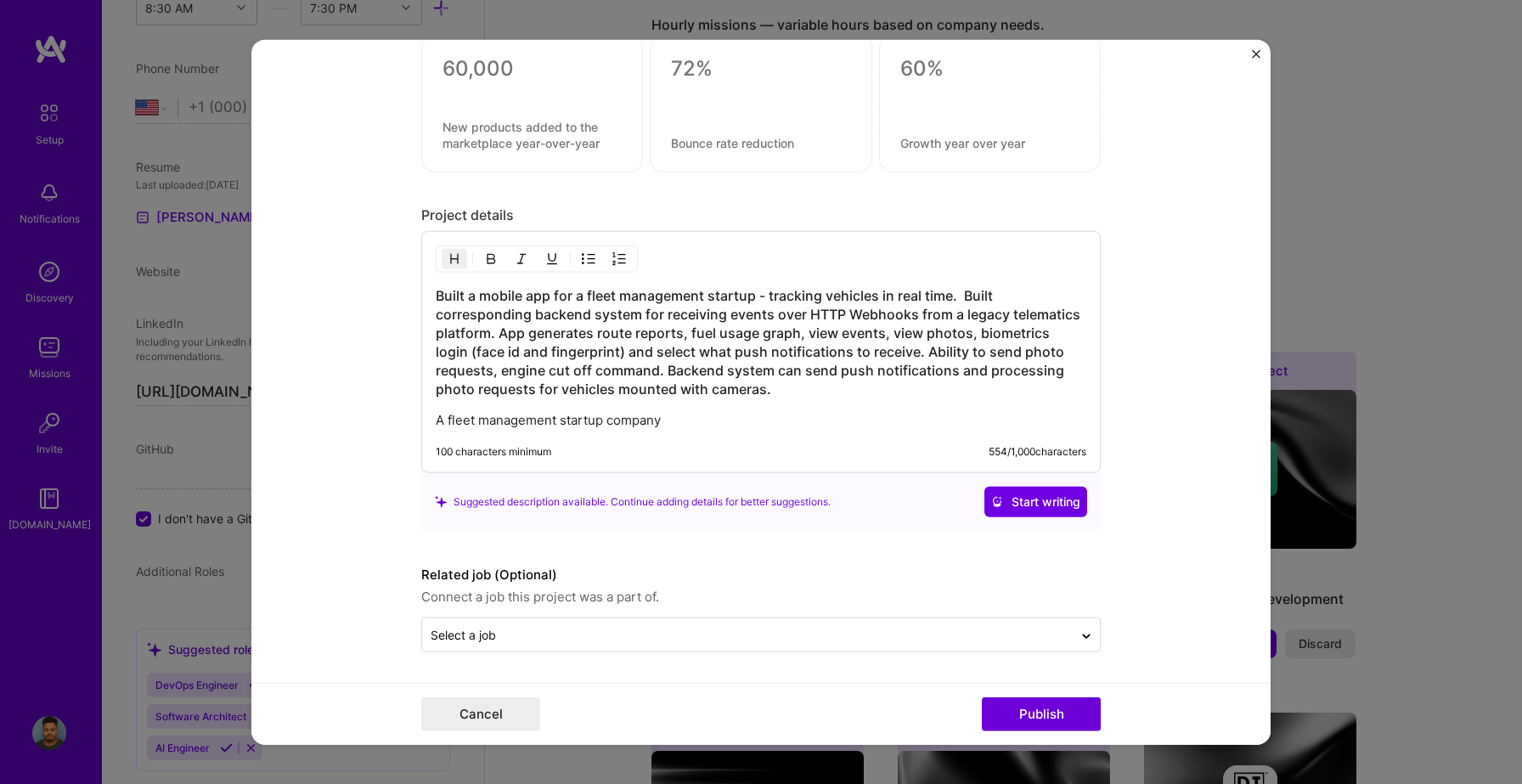
scroll to position [2081, 0]
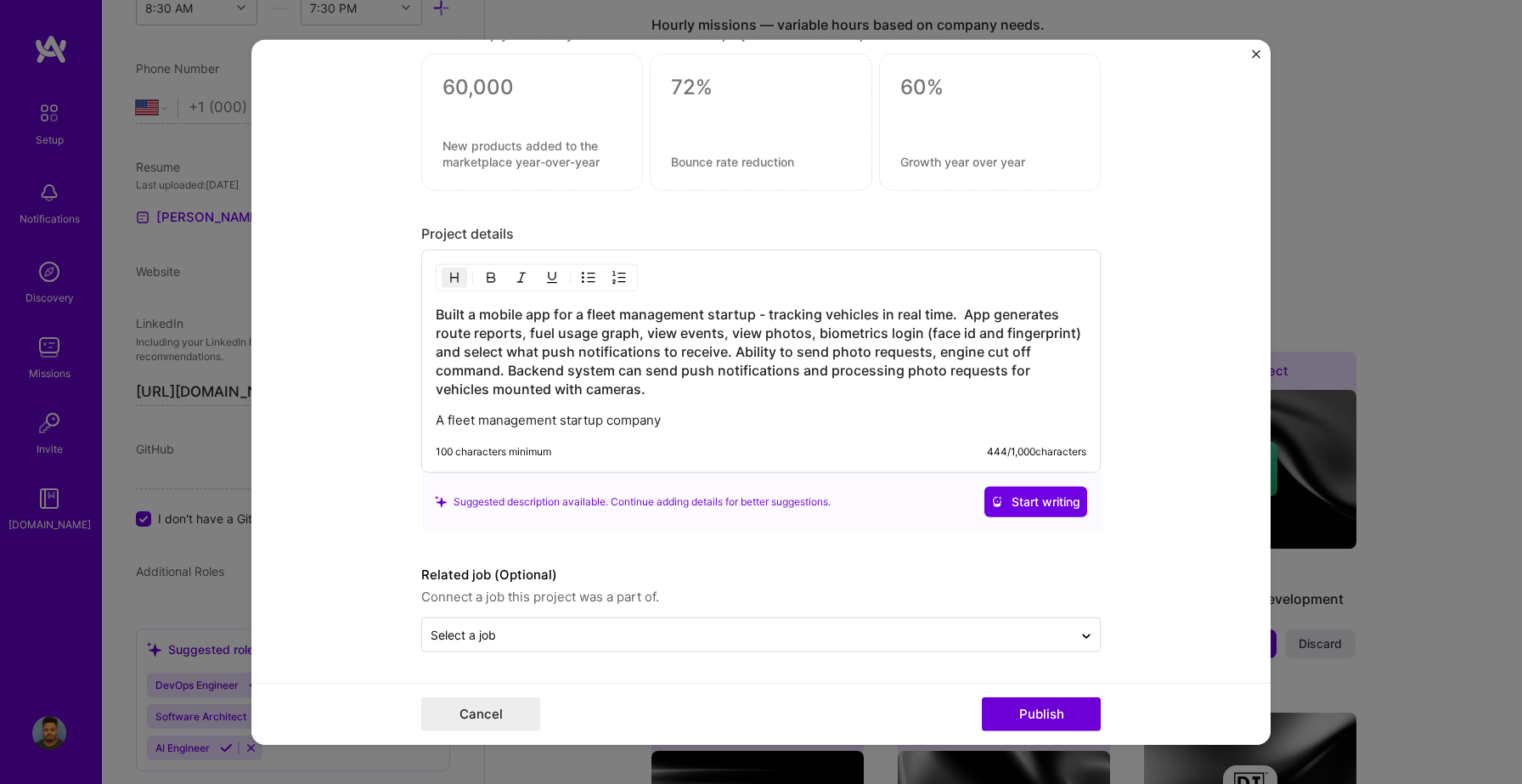
click at [509, 367] on h3 "Built a mobile app for a fleet management startup - tracking vehicles in real t…" at bounding box center [761, 351] width 650 height 93
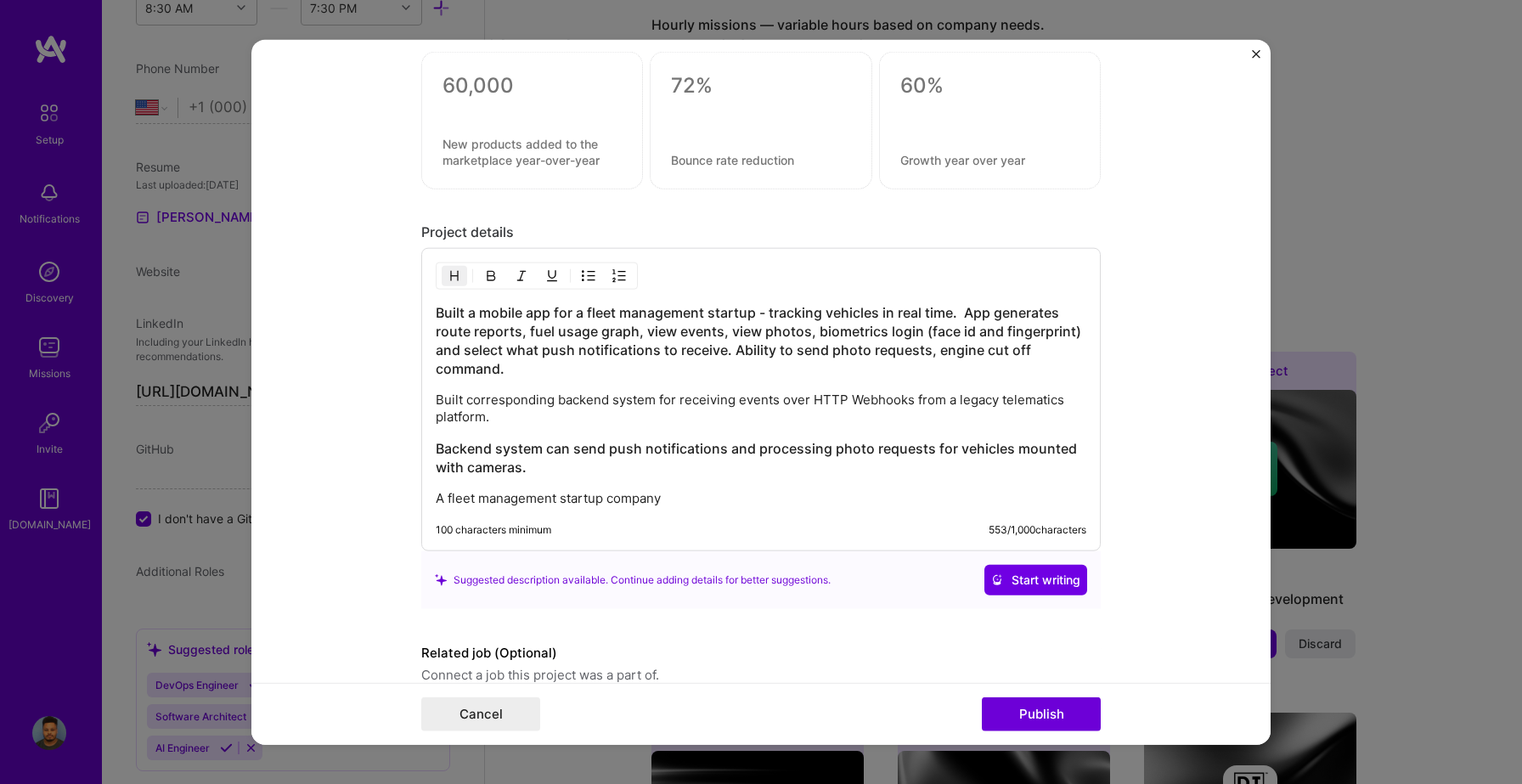
scroll to position [2102, 0]
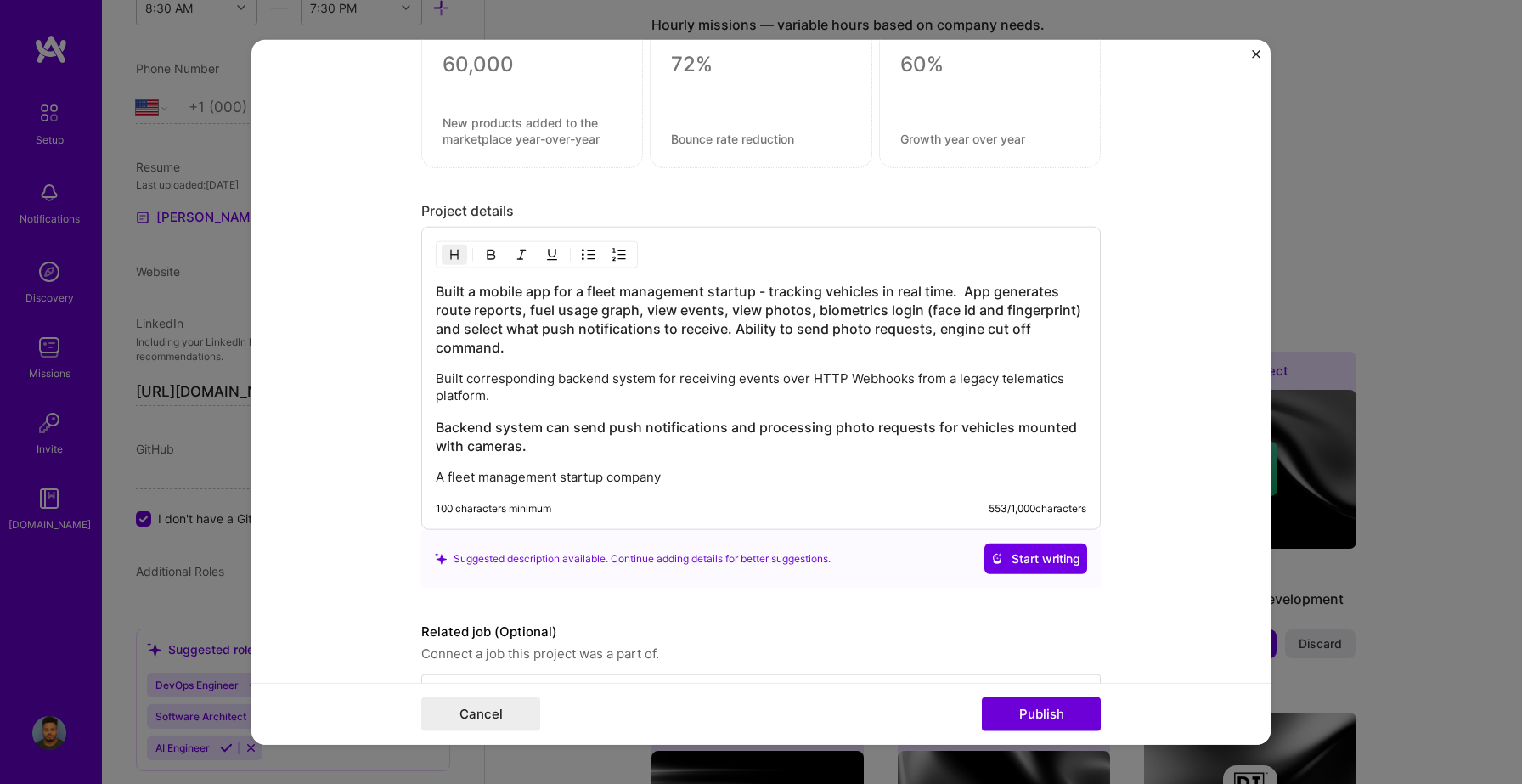
click at [439, 374] on p "Built corresponding backend system for receiving events over HTTP Webhooks from…" at bounding box center [761, 387] width 650 height 34
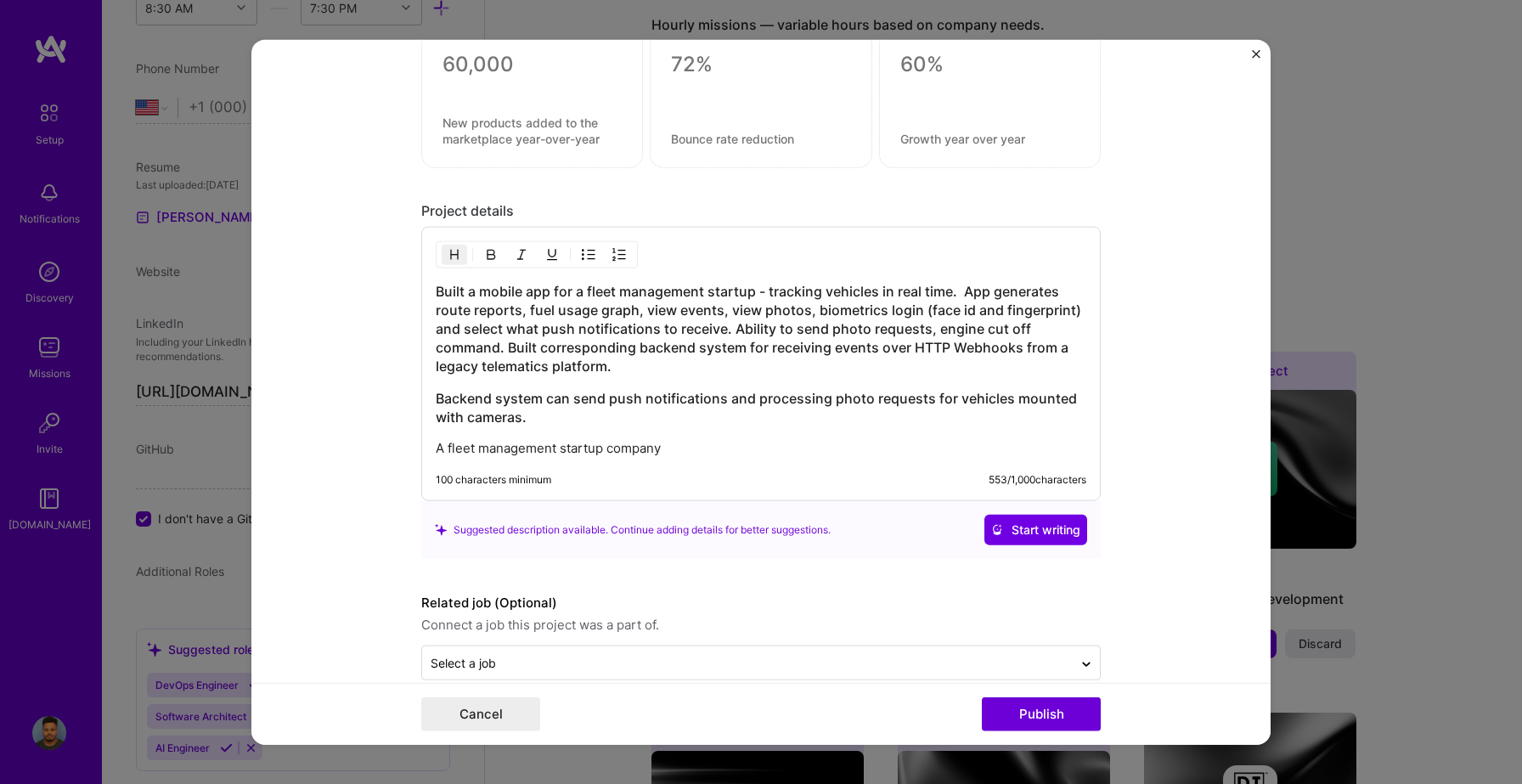
click at [432, 397] on div "Built a mobile app for a fleet management startup - tracking vehicles in real t…" at bounding box center [761, 364] width 680 height 275
click at [441, 396] on h3 "Backend system can send push notifications and processing photo requests for ve…" at bounding box center [761, 407] width 650 height 38
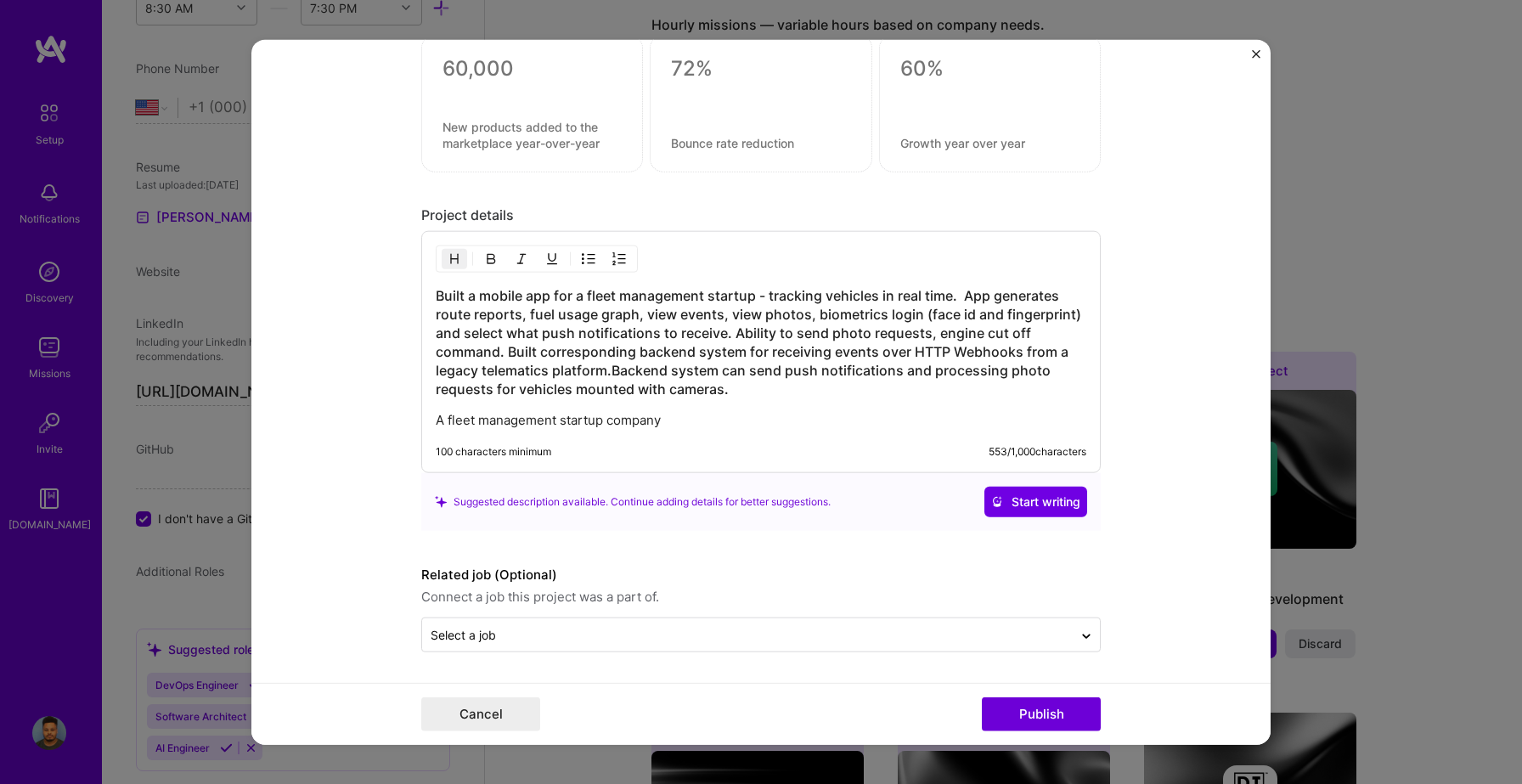
scroll to position [2100, 0]
click at [920, 373] on h3 "Built a mobile app for a fleet management startup - tracking vehicles in real t…" at bounding box center [761, 343] width 650 height 112
click at [1005, 367] on h3 "Built a mobile app for a fleet management startup - tracking vehicles in real t…" at bounding box center [761, 343] width 650 height 112
click at [555, 386] on h3 "Built a mobile app for a fleet management startup - tracking vehicles in real t…" at bounding box center [761, 343] width 650 height 112
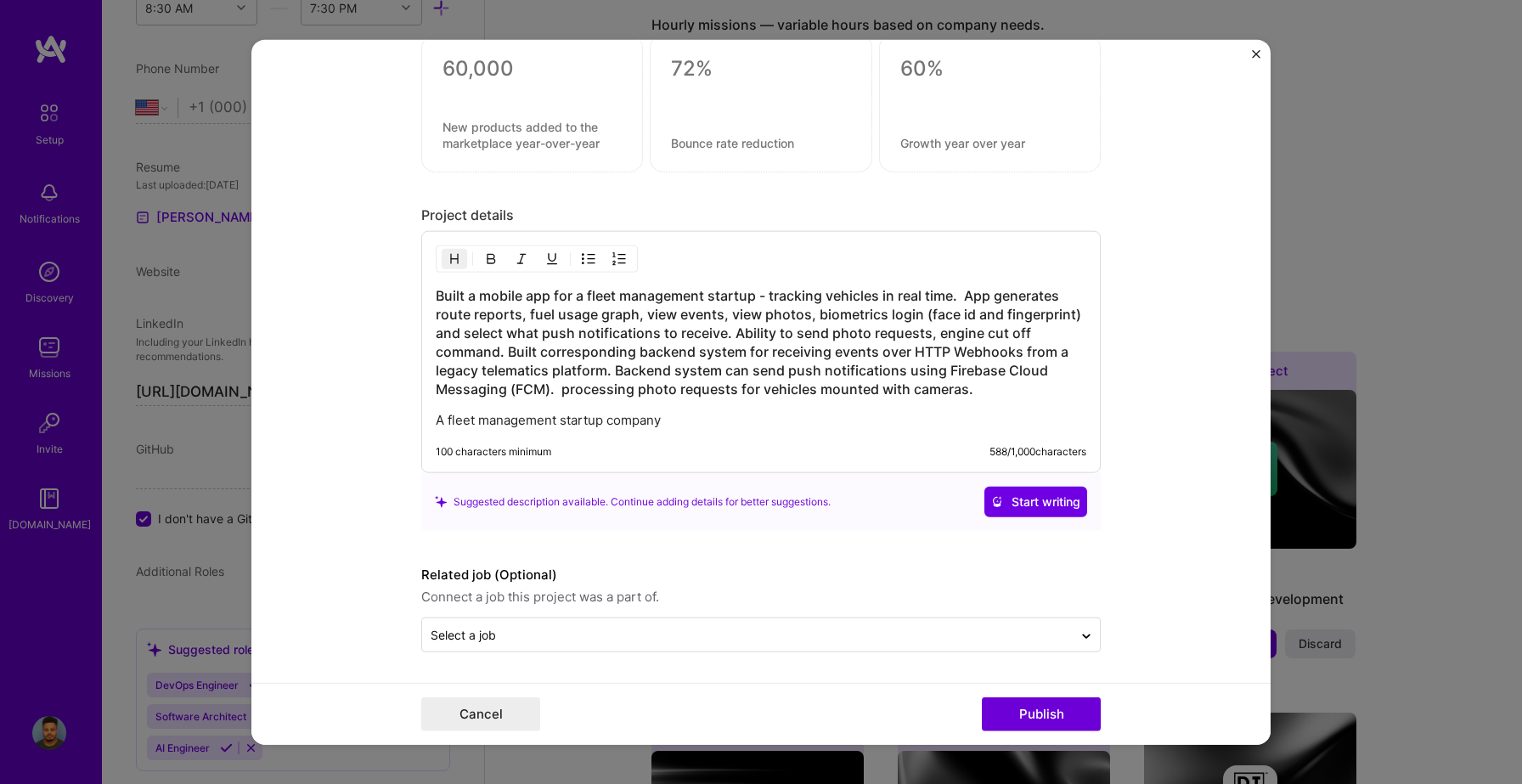
click at [566, 390] on h3 "Built a mobile app for a fleet management startup - tracking vehicles in real t…" at bounding box center [761, 343] width 650 height 112
click at [562, 389] on h3 "Built a mobile app for a fleet management startup - tracking vehicles in real t…" at bounding box center [761, 343] width 650 height 112
click at [732, 386] on h3 "Built a mobile app for a fleet management startup - tracking vehicles in real t…" at bounding box center [761, 343] width 650 height 112
click at [647, 386] on h3 "Built a mobile app for a fleet management startup - tracking vehicles in real t…" at bounding box center [761, 343] width 650 height 112
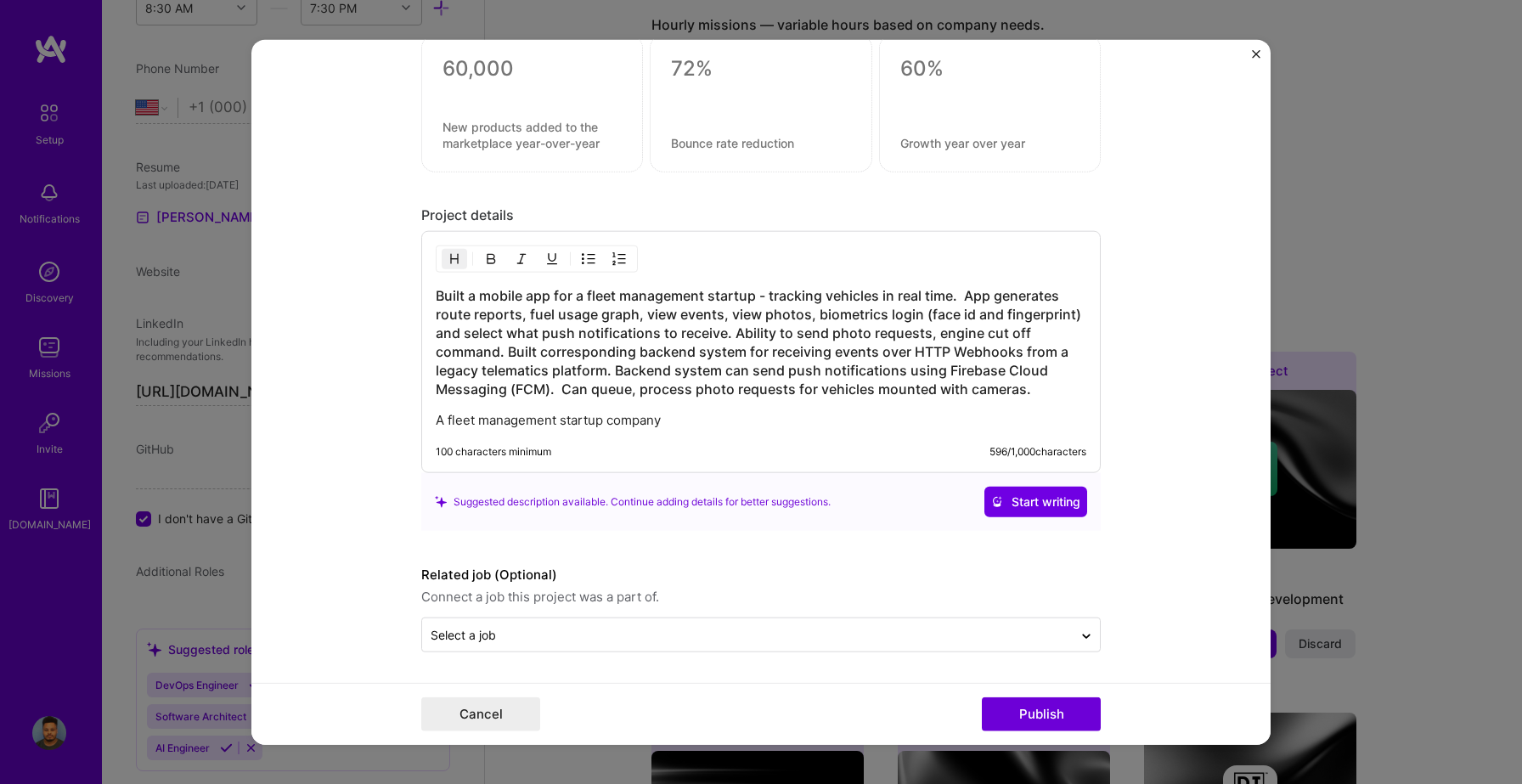
click at [1025, 387] on h3 "Built a mobile app for a fleet management startup - tracking vehicles in real t…" at bounding box center [761, 343] width 650 height 112
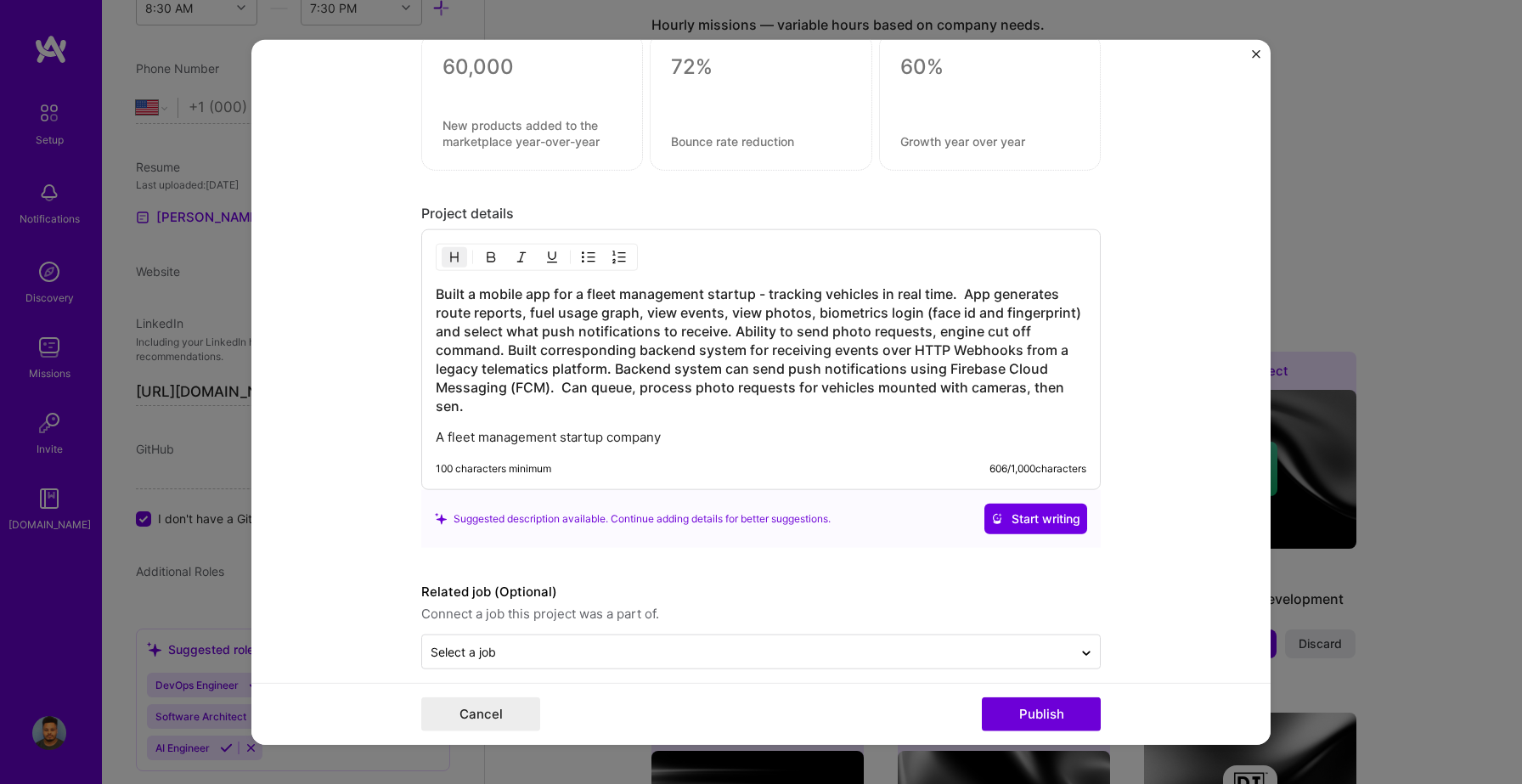
scroll to position [2102, 0]
click at [517, 399] on h3 "Built a mobile app for a fleet management startup - tracking vehicles in real t…" at bounding box center [761, 347] width 650 height 131
click at [641, 404] on h3 "Built a mobile app for a fleet management startup - tracking vehicles in real t…" at bounding box center [761, 347] width 650 height 131
click at [674, 404] on h3 "Built a mobile app for a fleet management startup - tracking vehicles in real t…" at bounding box center [761, 347] width 650 height 131
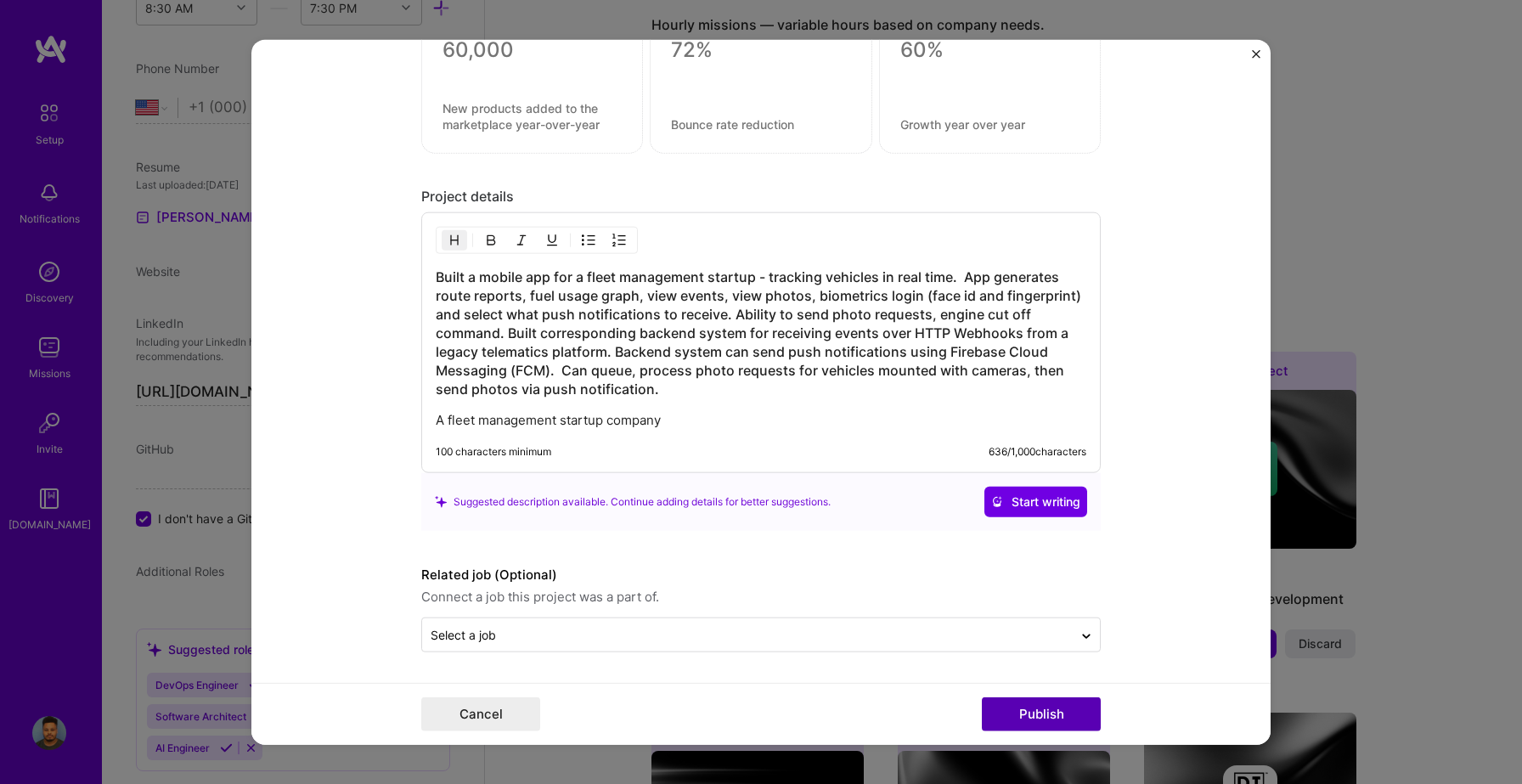
click at [1017, 702] on button "Publish" at bounding box center [1041, 714] width 119 height 34
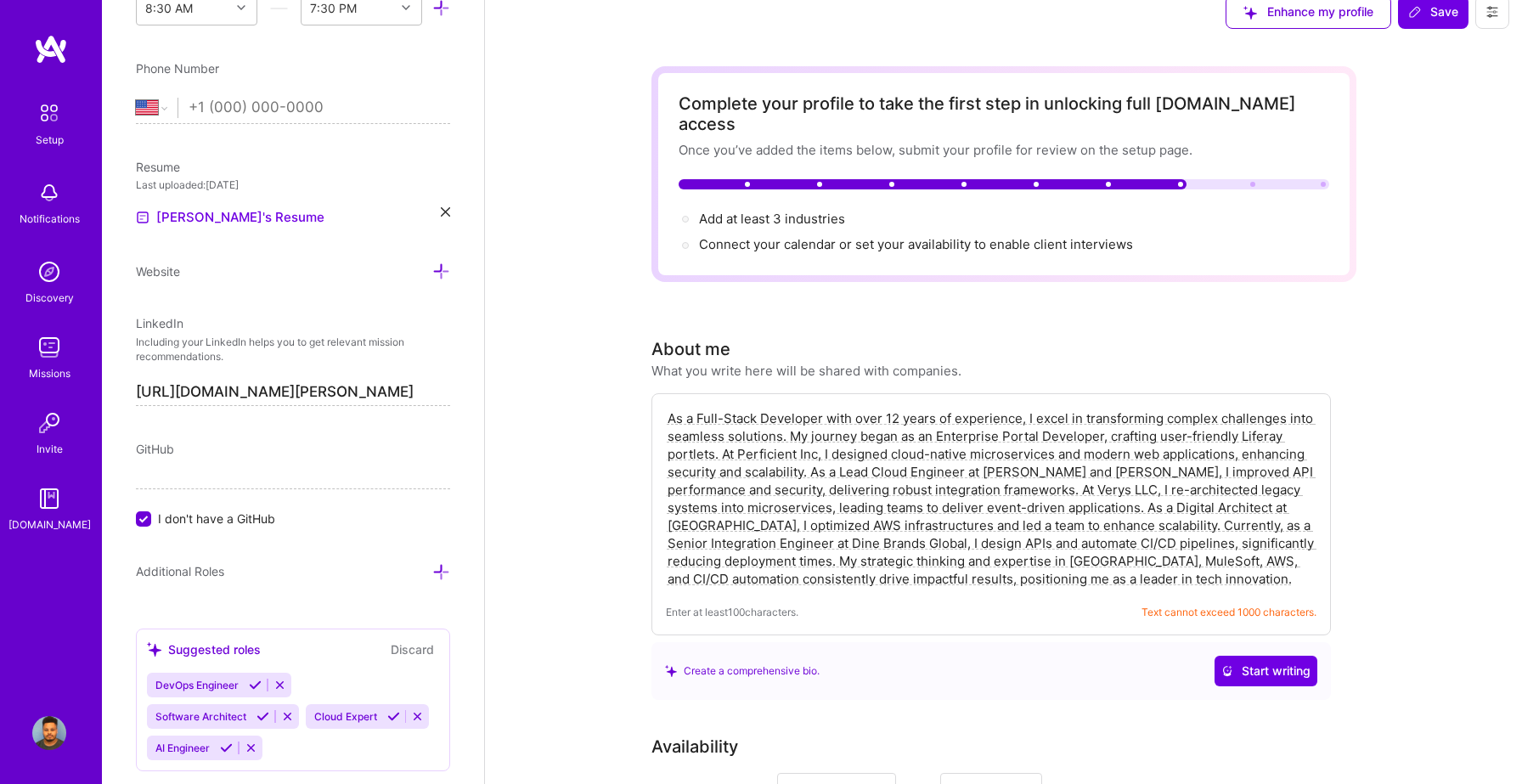
scroll to position [0, 0]
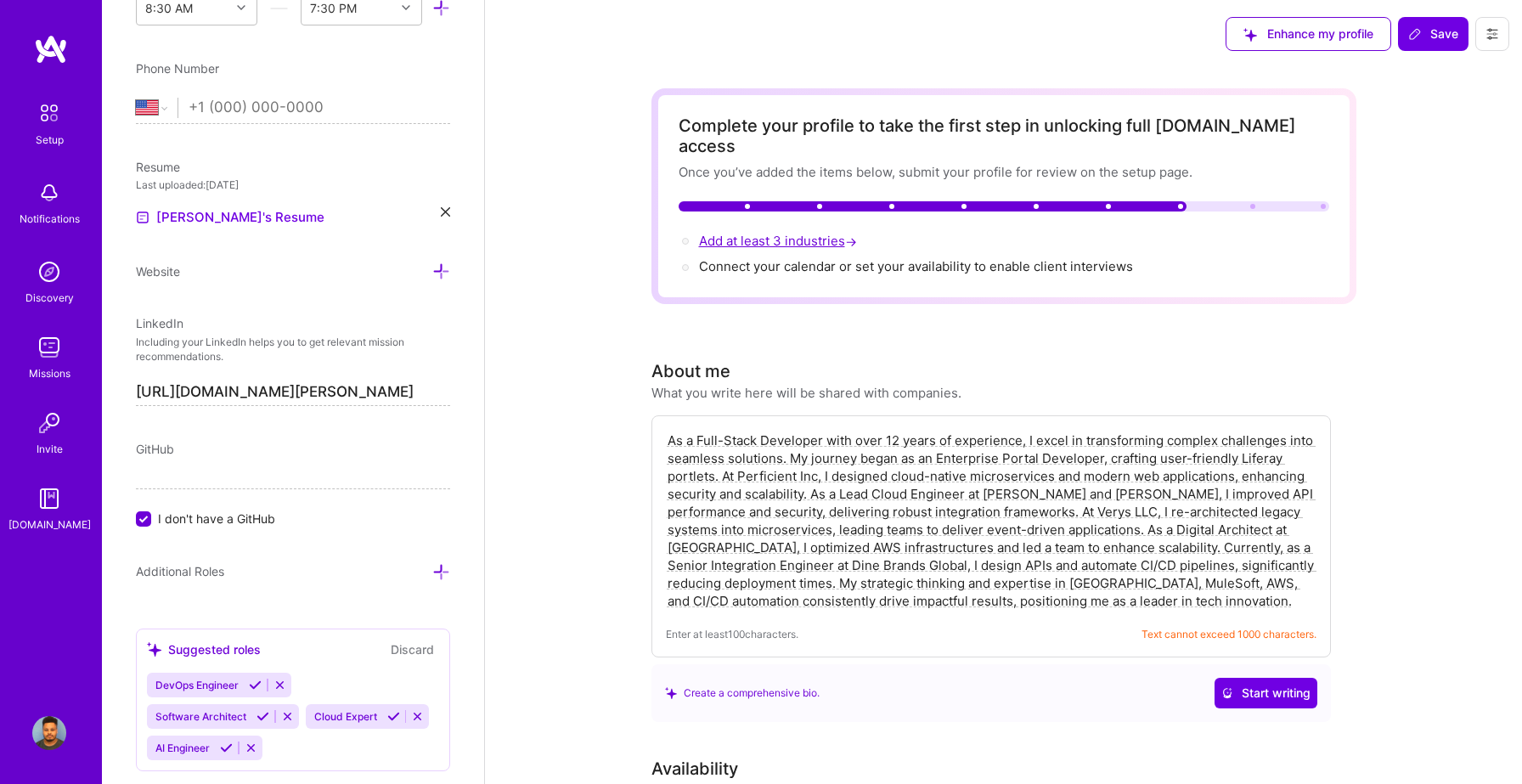
click at [817, 233] on span "Add at least 3 industries →" at bounding box center [779, 241] width 161 height 17
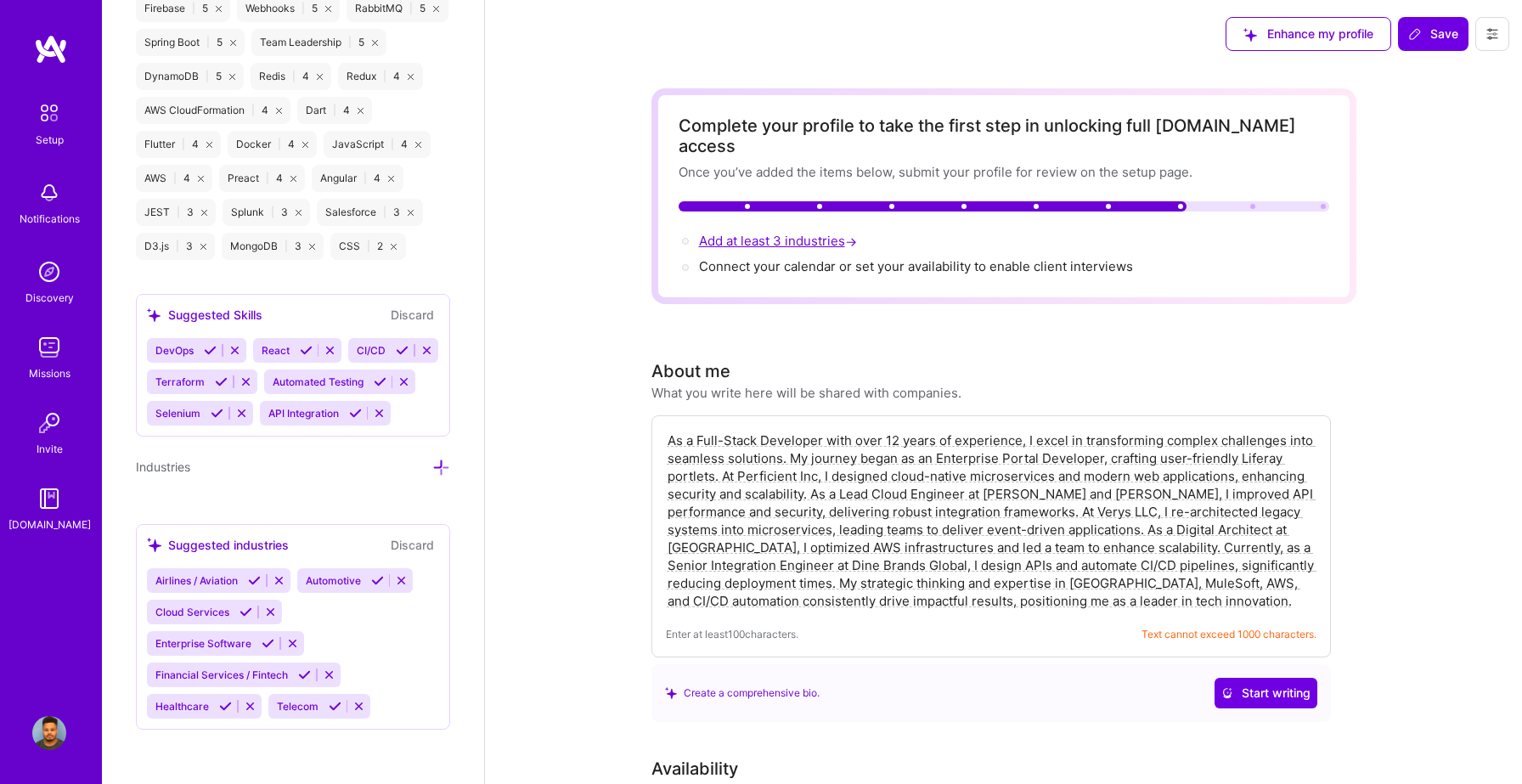
scroll to position [1531, 0]
click at [441, 459] on icon at bounding box center [440, 467] width 18 height 18
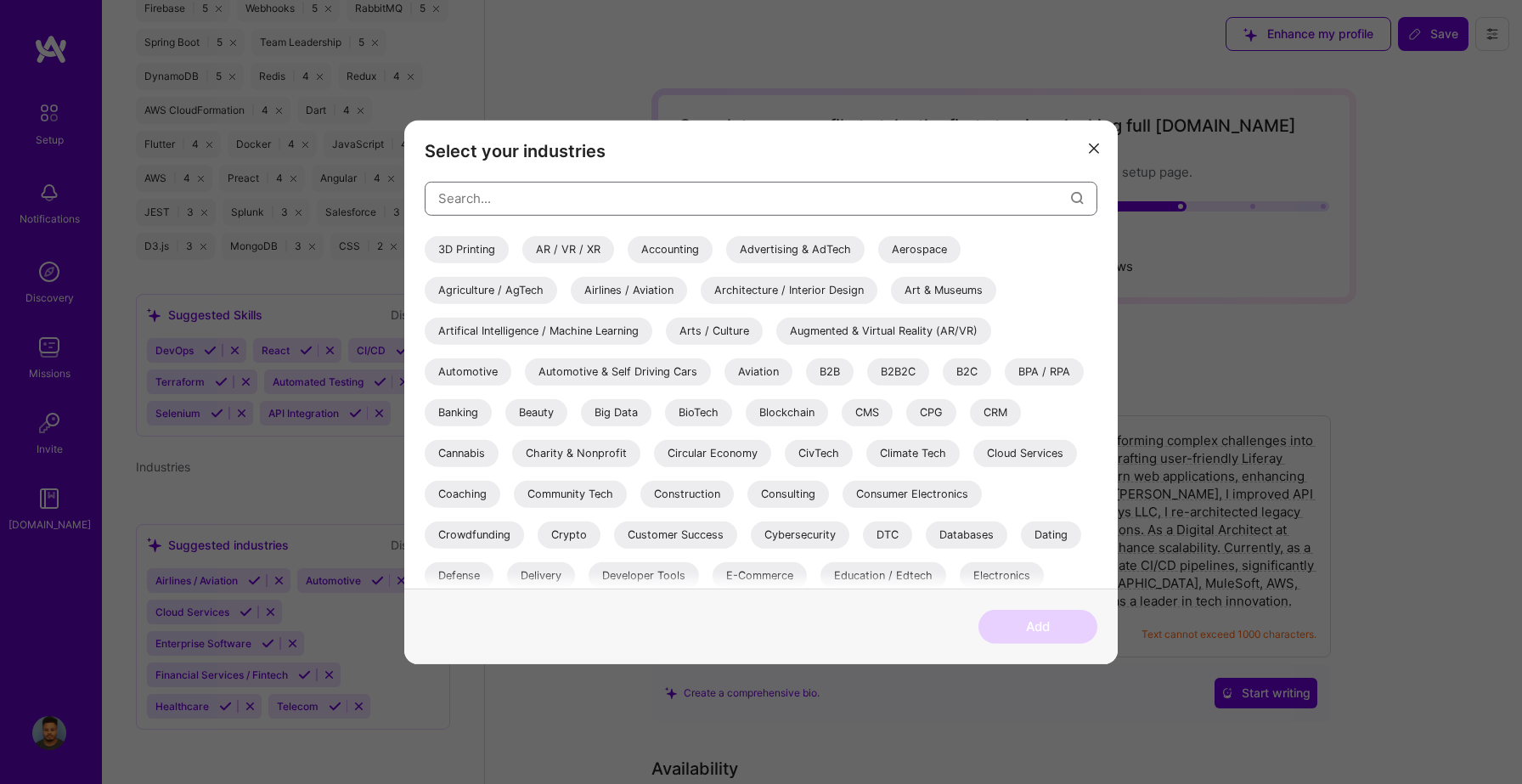
click at [502, 191] on input "modal" at bounding box center [755, 198] width 633 height 43
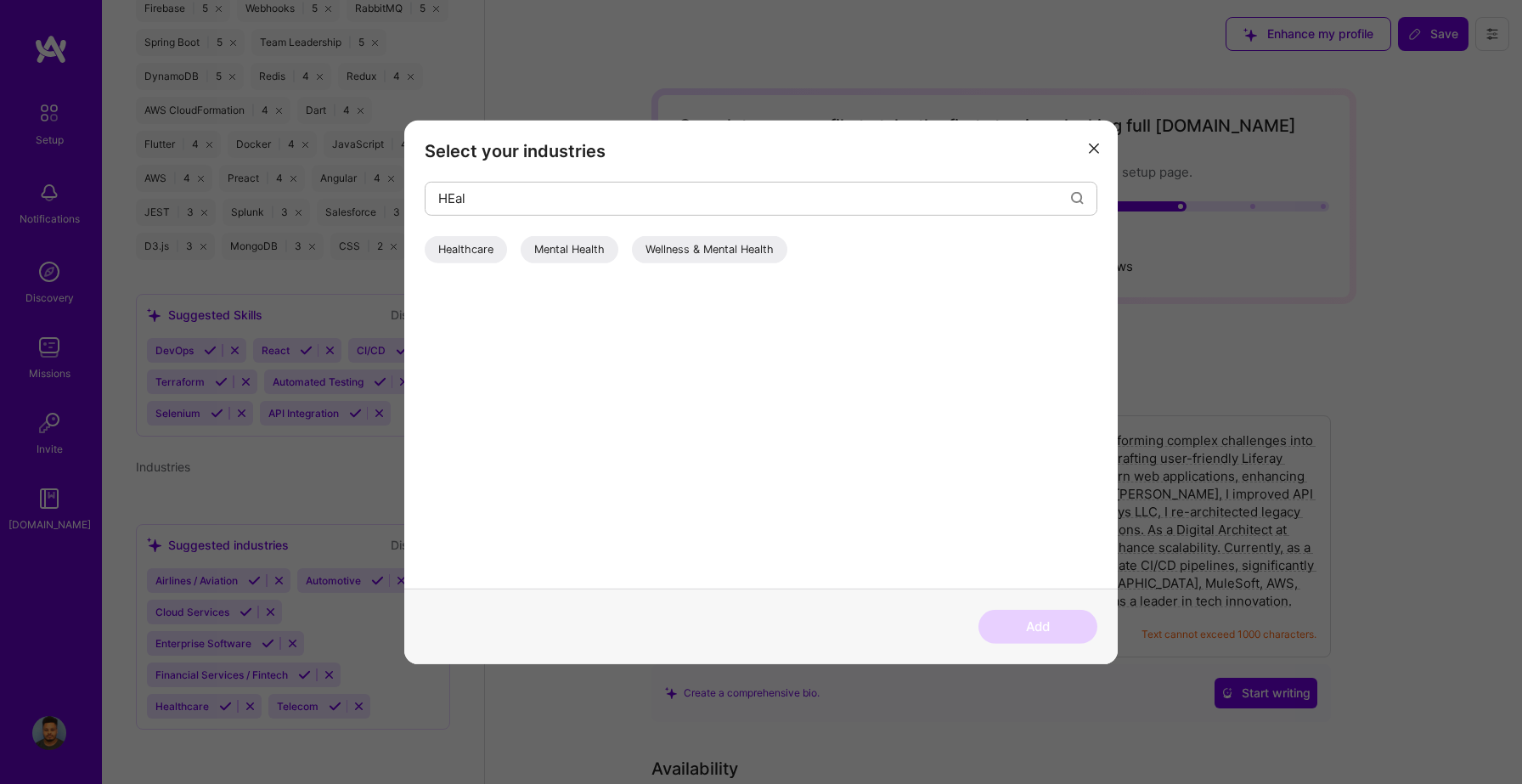
click at [492, 247] on div "Healthcare" at bounding box center [465, 249] width 82 height 28
click at [509, 197] on input "HEal" at bounding box center [755, 198] width 633 height 43
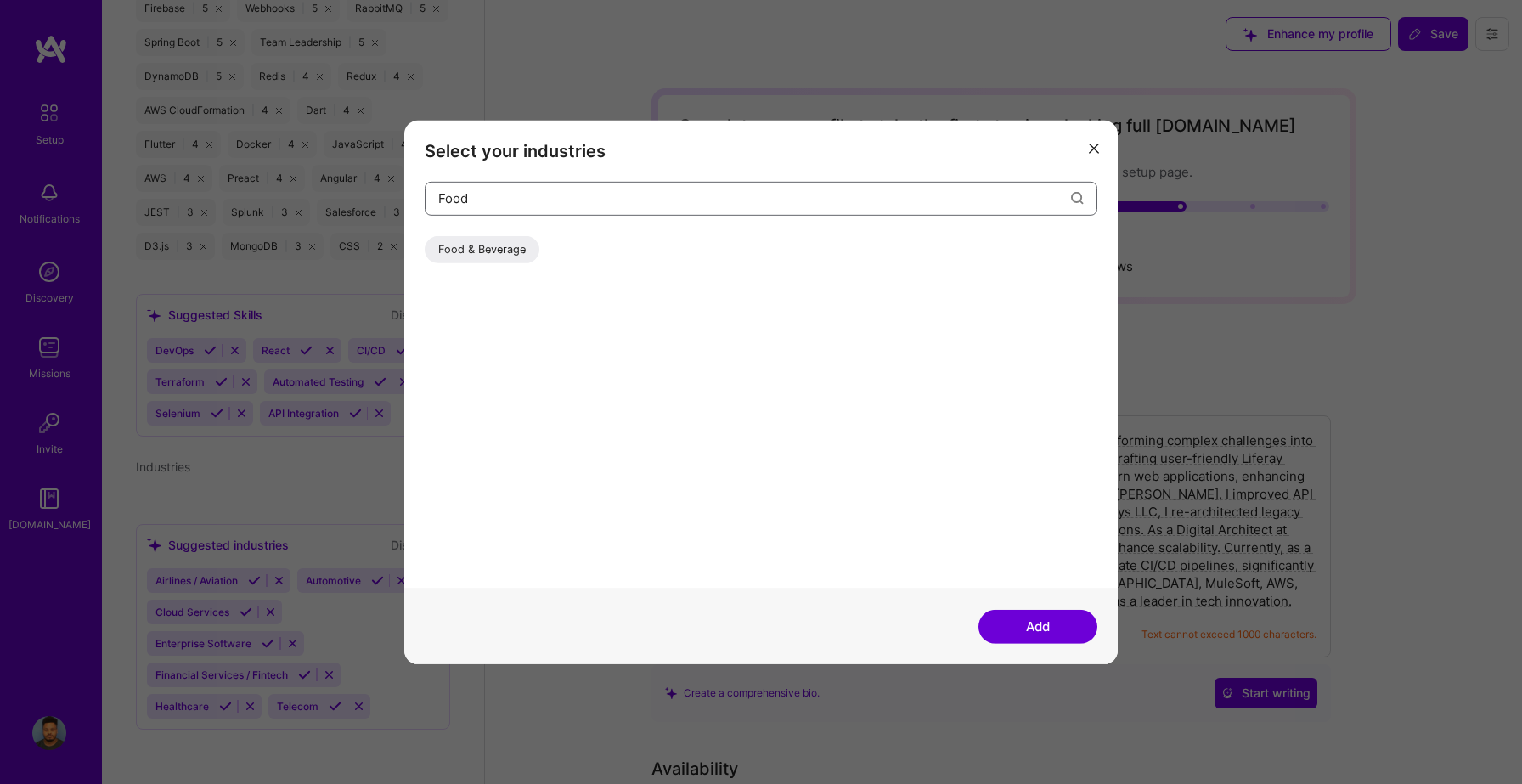
type input "Food"
click at [481, 242] on div "Food & Beverage" at bounding box center [482, 249] width 114 height 28
click at [1008, 634] on button "Add" at bounding box center [1037, 626] width 119 height 34
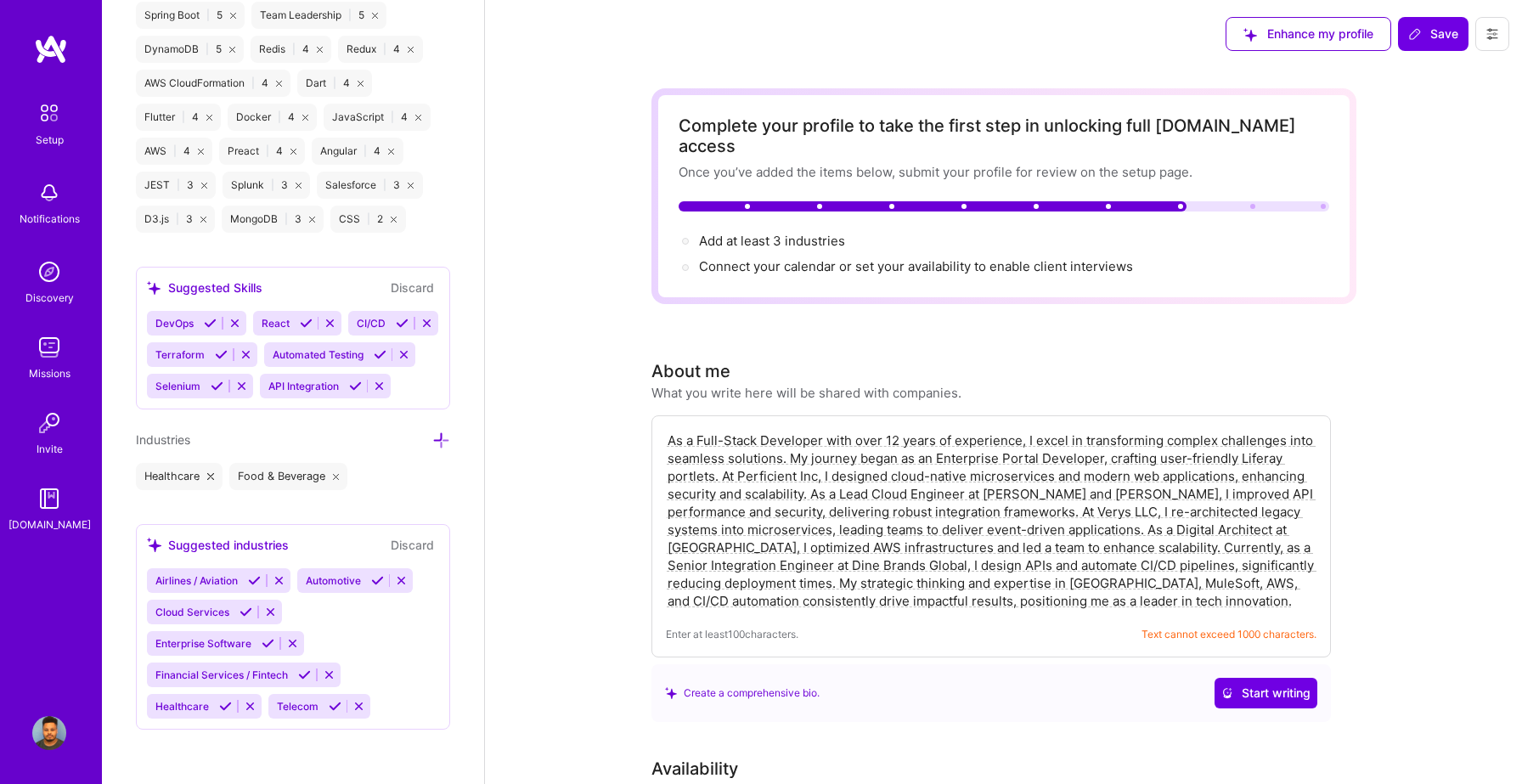
click at [447, 450] on icon at bounding box center [440, 439] width 18 height 18
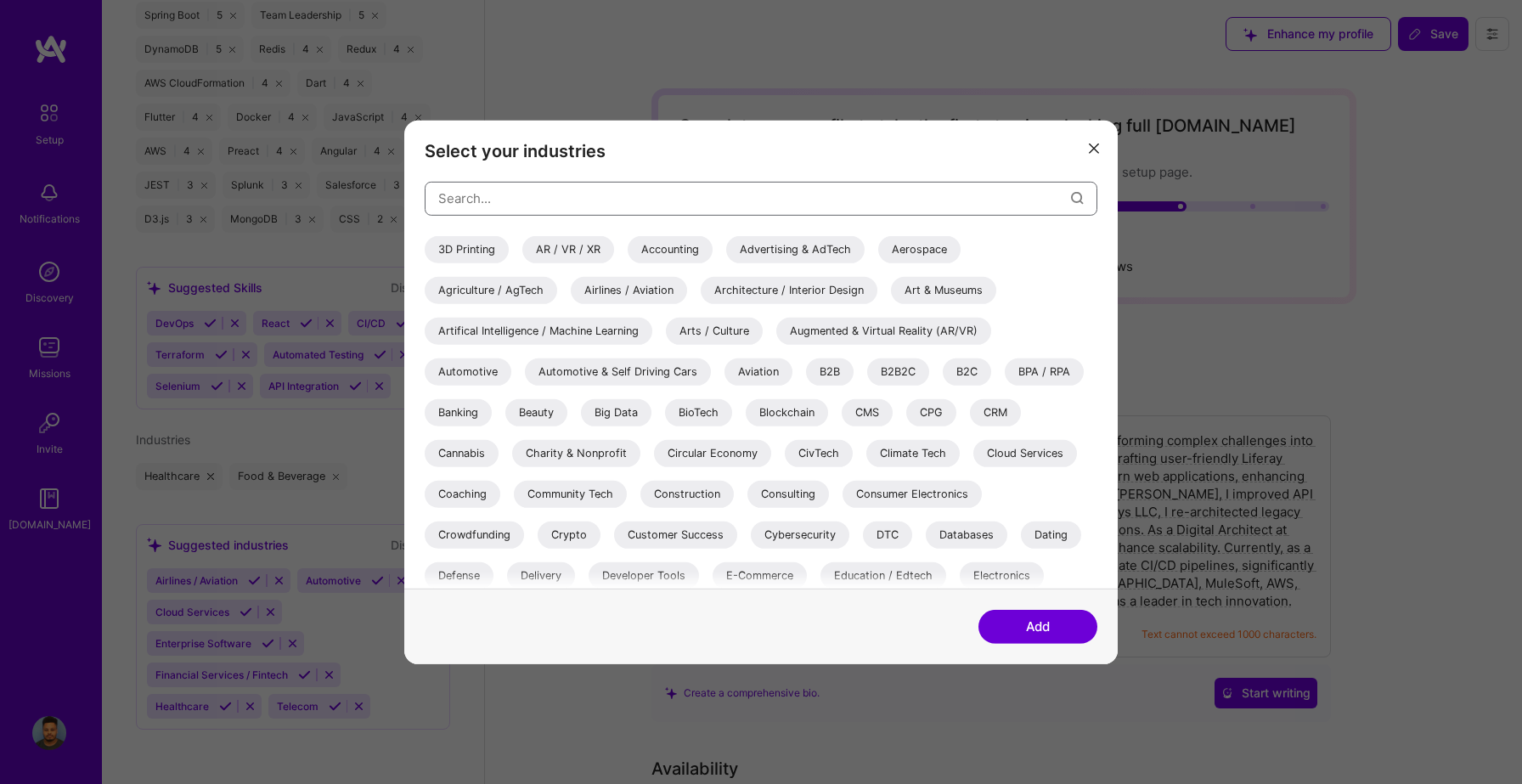
click at [641, 203] on input "modal" at bounding box center [755, 198] width 633 height 43
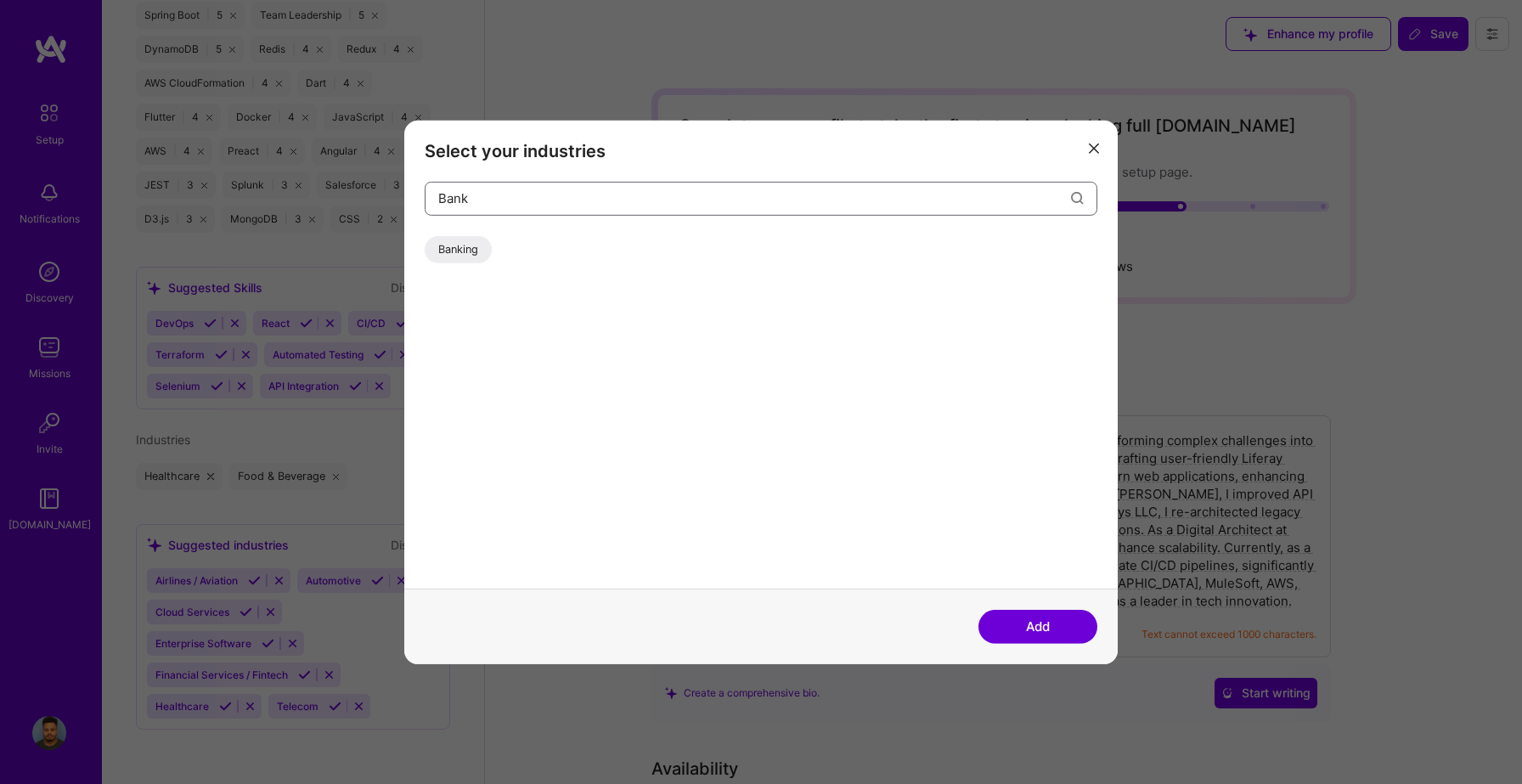
type input "Bank"
click at [453, 252] on div "Banking" at bounding box center [458, 249] width 67 height 28
click at [1038, 625] on button "Add" at bounding box center [1037, 626] width 119 height 34
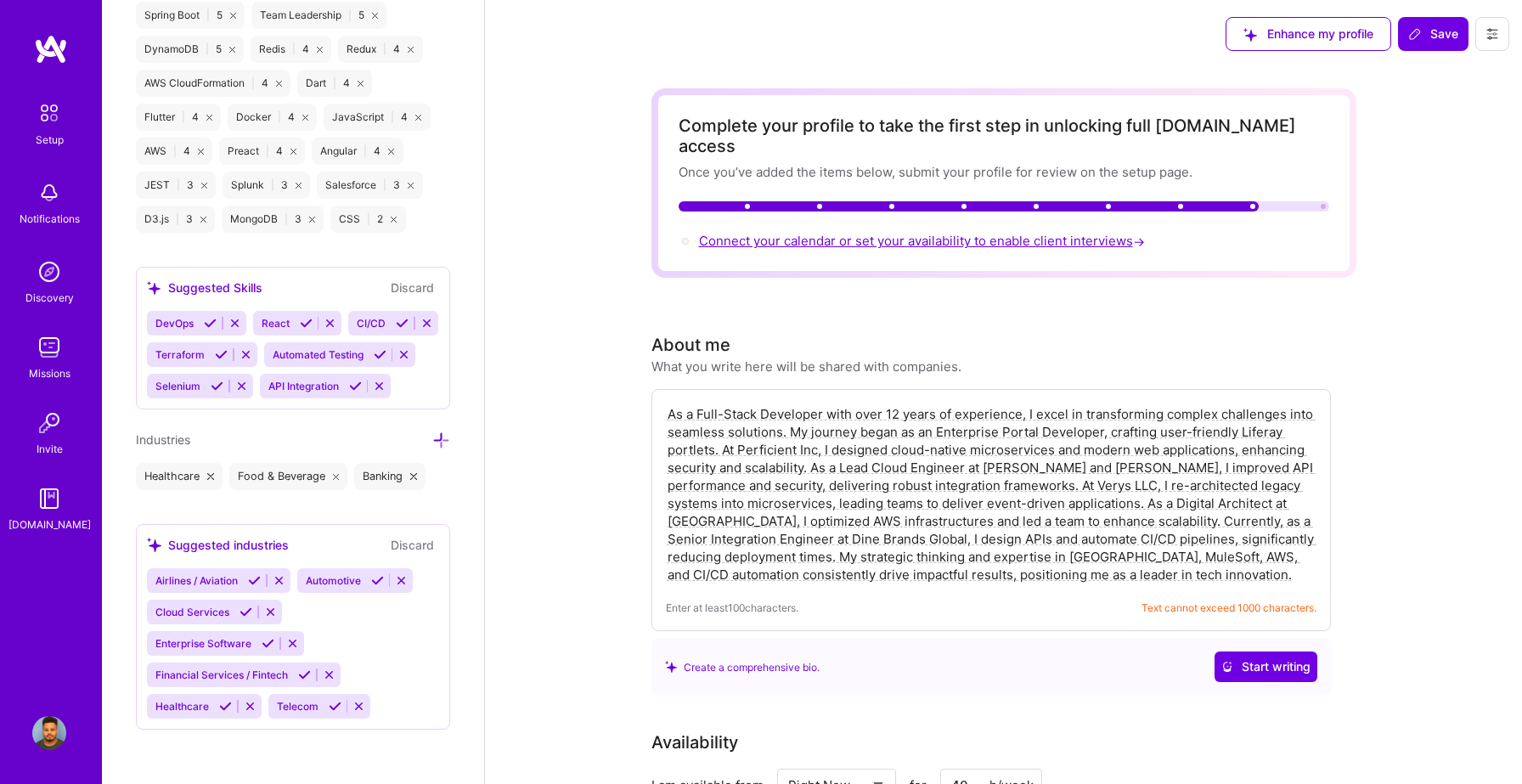
click at [952, 233] on span "Connect your calendar or set your availability to enable client interviews →" at bounding box center [924, 241] width 450 height 17
click at [924, 233] on span "Connect your calendar or set your availability to enable client interviews →" at bounding box center [924, 241] width 450 height 17
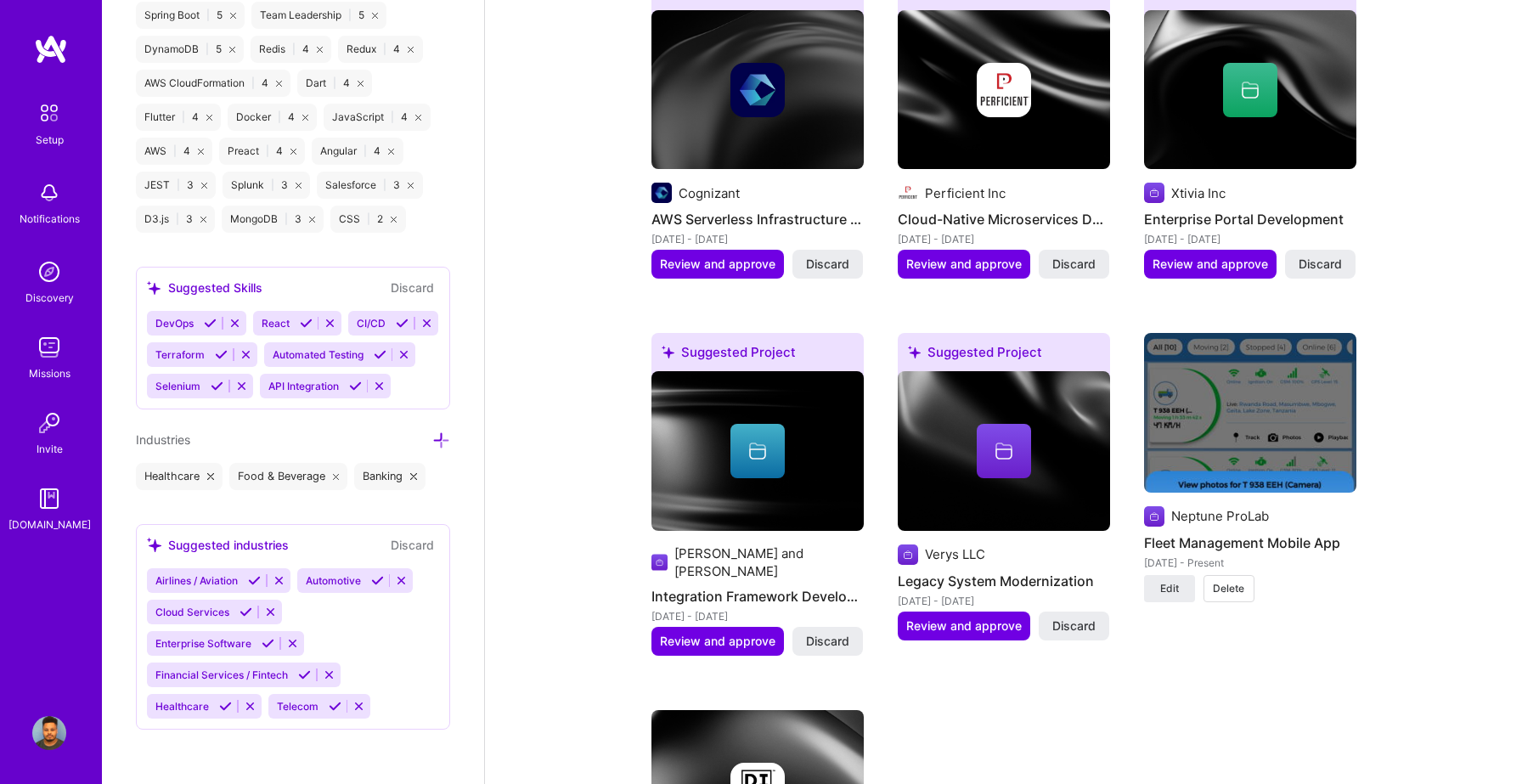
scroll to position [1454, 0]
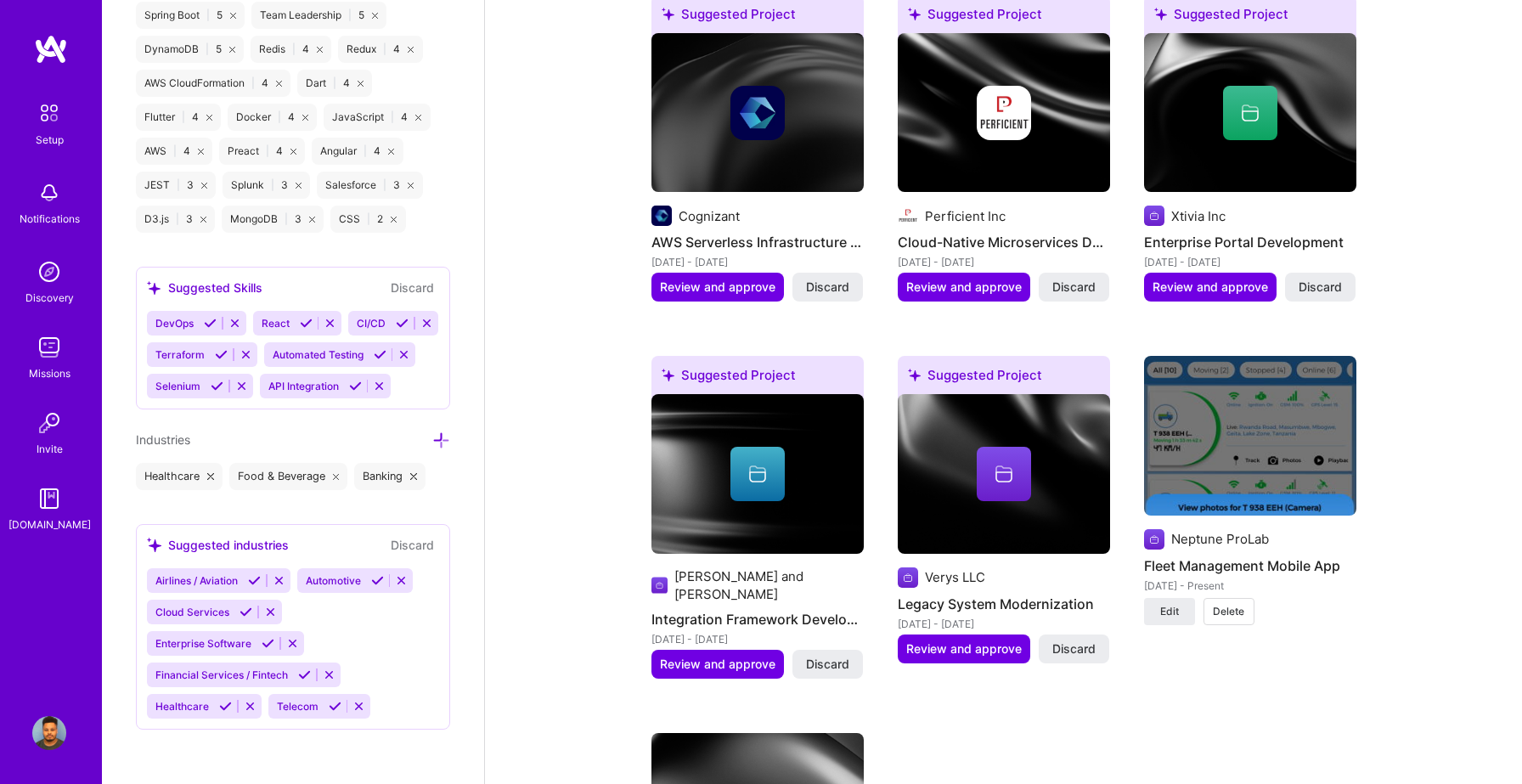
click at [1233, 442] on img at bounding box center [1250, 435] width 212 height 159
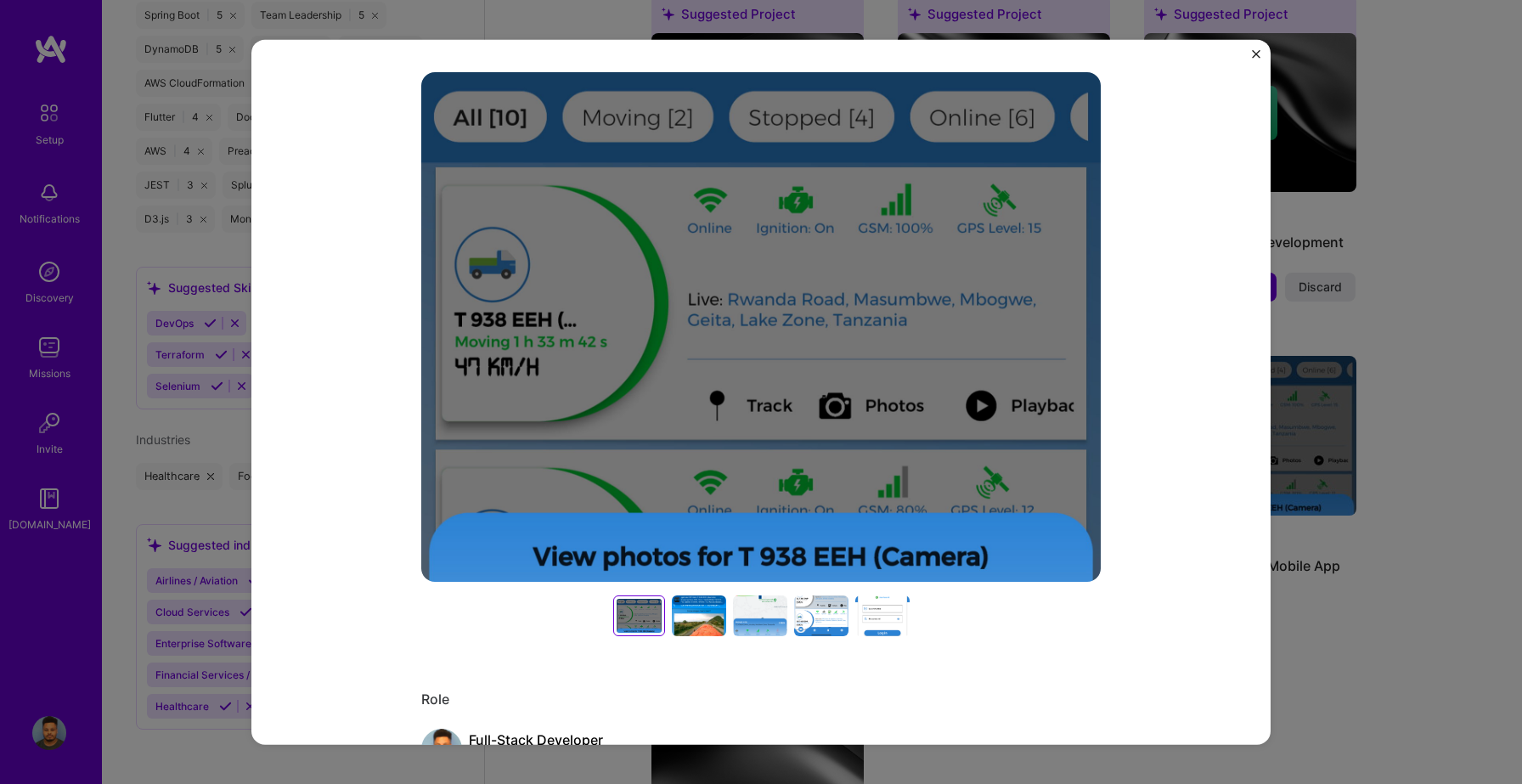
scroll to position [158, 0]
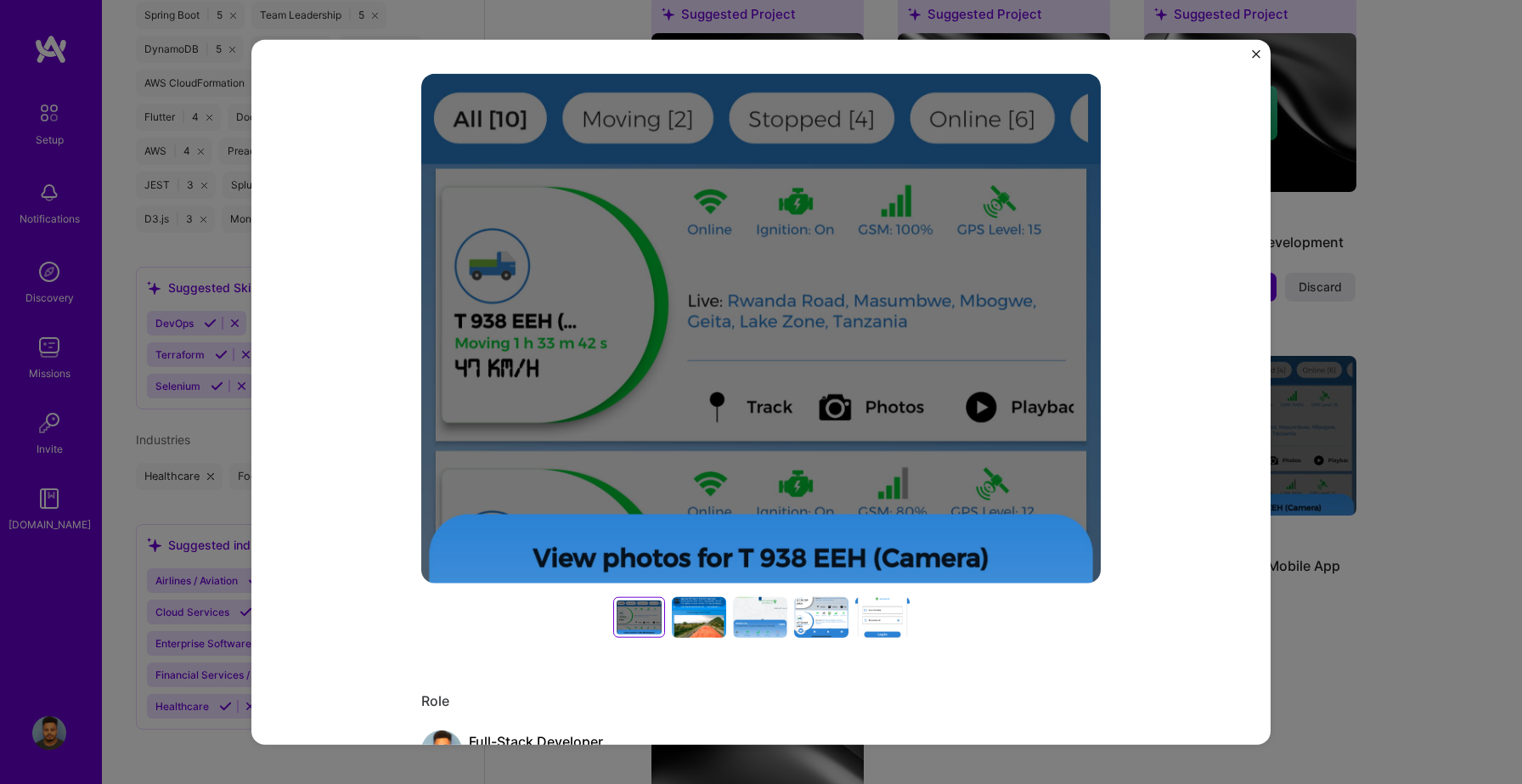
click at [1254, 54] on img "Close" at bounding box center [1256, 53] width 8 height 8
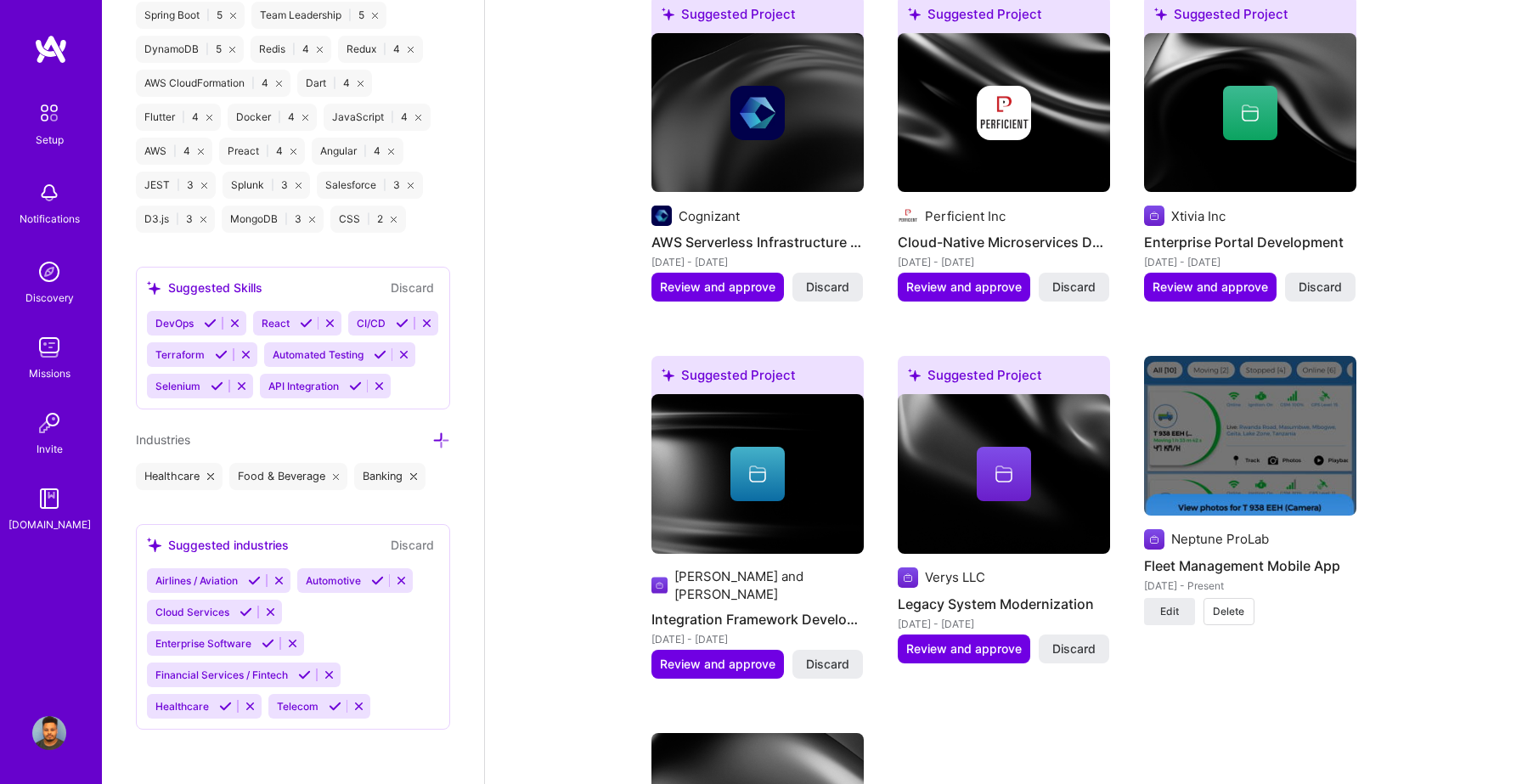
click at [1261, 385] on img at bounding box center [1250, 435] width 212 height 159
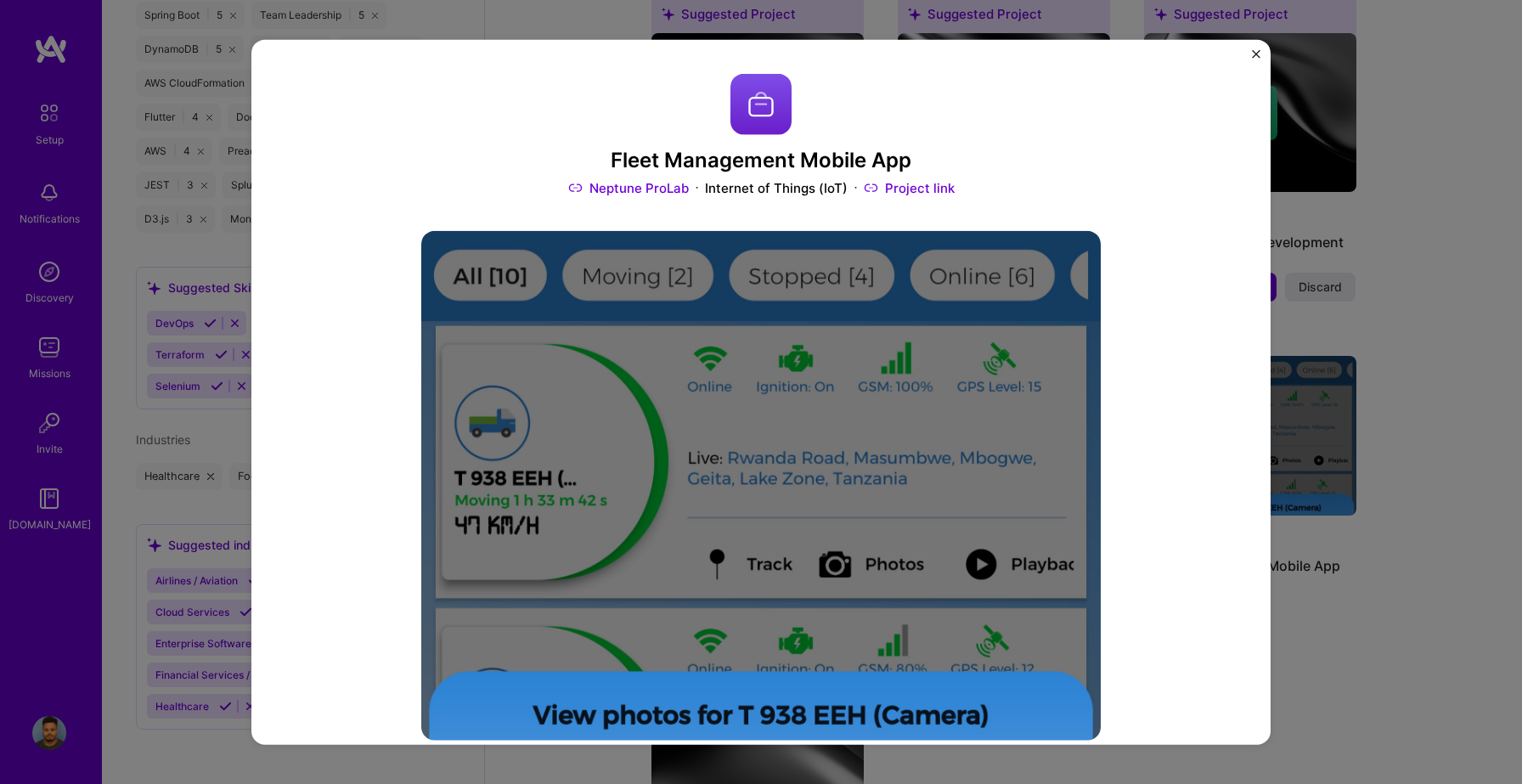
click at [1377, 594] on div "Fleet Management Mobile App Neptune ProLab Internet of Things (IoT) Project lin…" at bounding box center [761, 392] width 1522 height 784
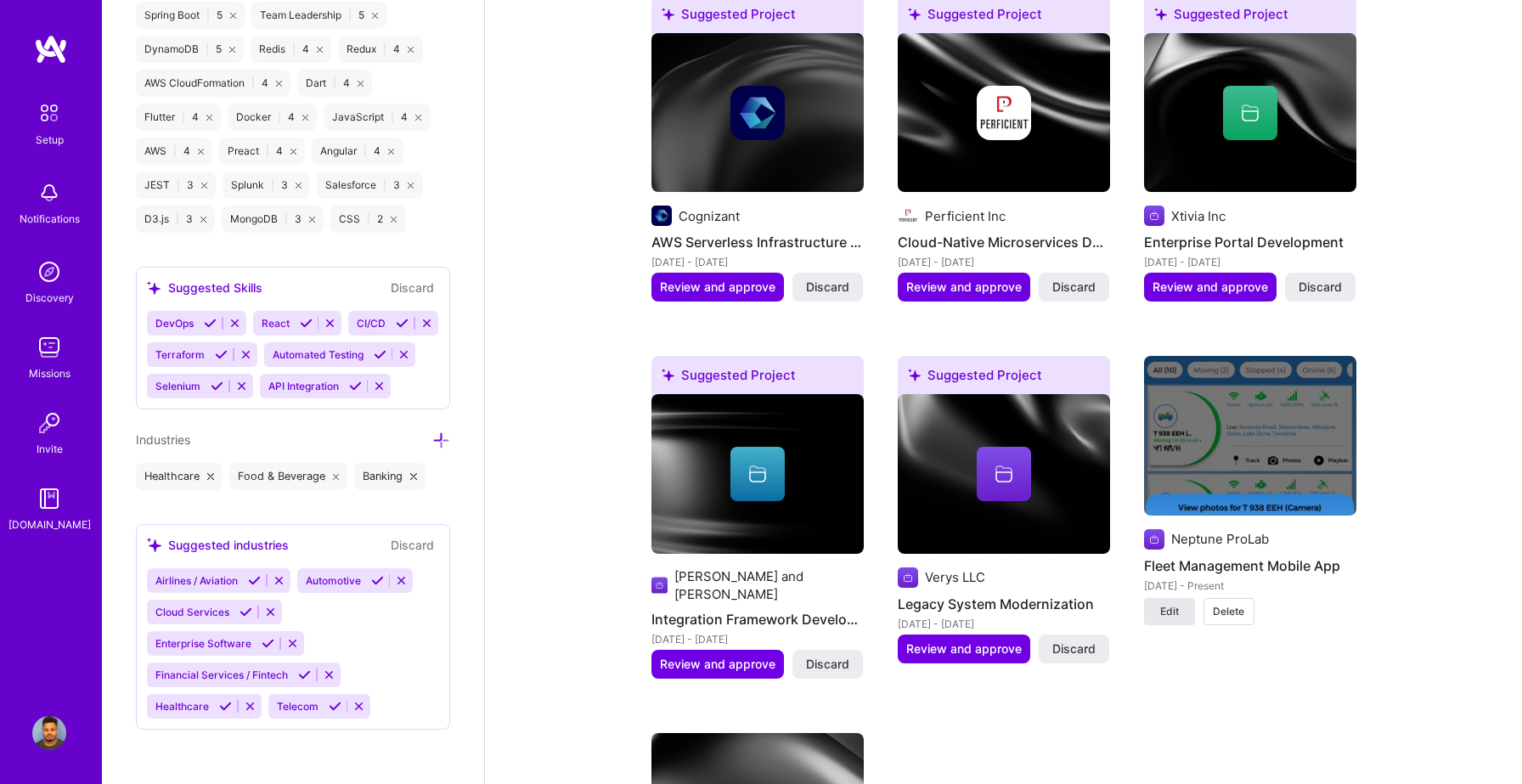
click at [1187, 598] on button "Edit" at bounding box center [1169, 612] width 51 height 28
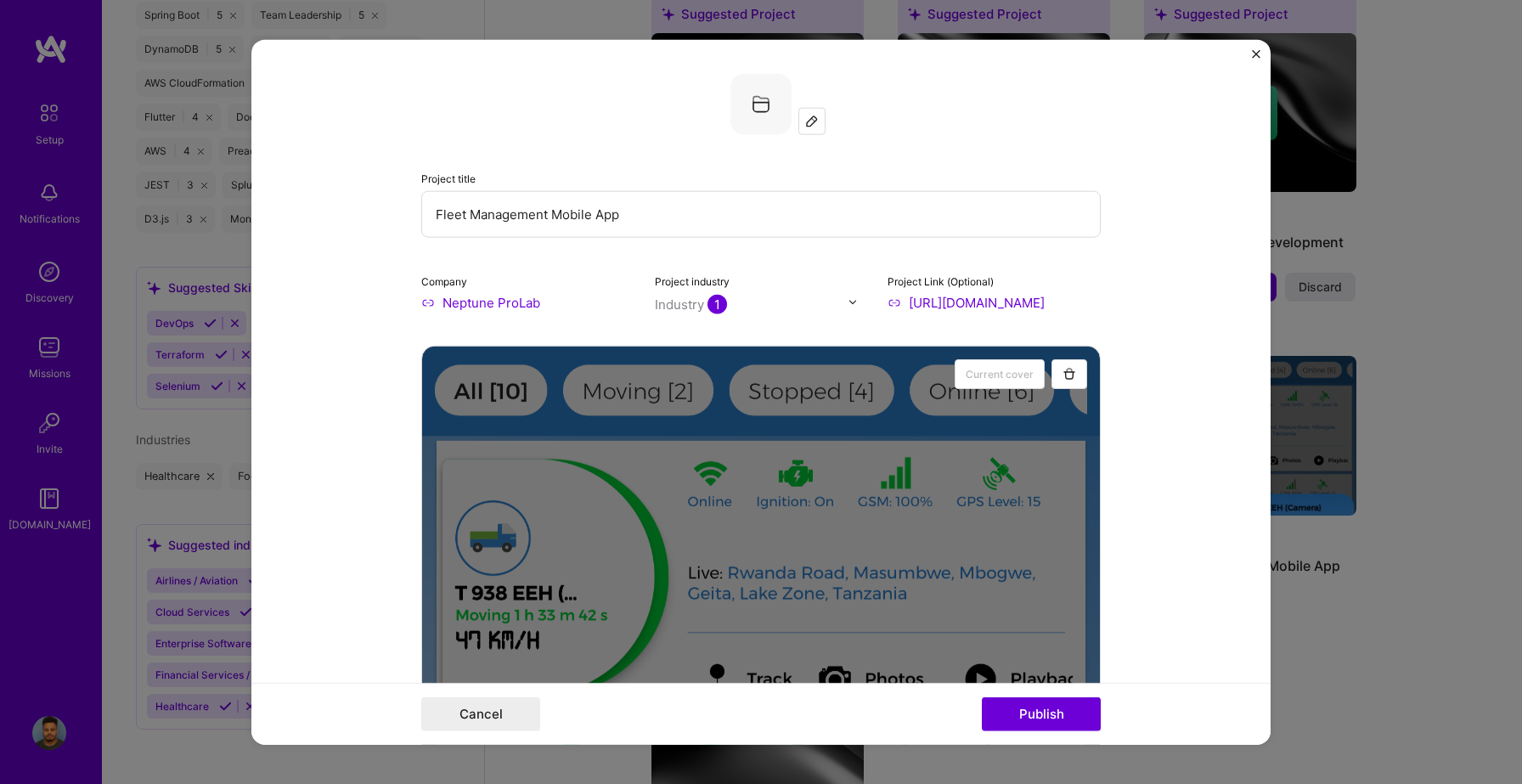
click at [545, 293] on input "Neptune ProLab" at bounding box center [527, 301] width 213 height 18
click at [547, 305] on input "Neptune ProLab" at bounding box center [527, 301] width 213 height 18
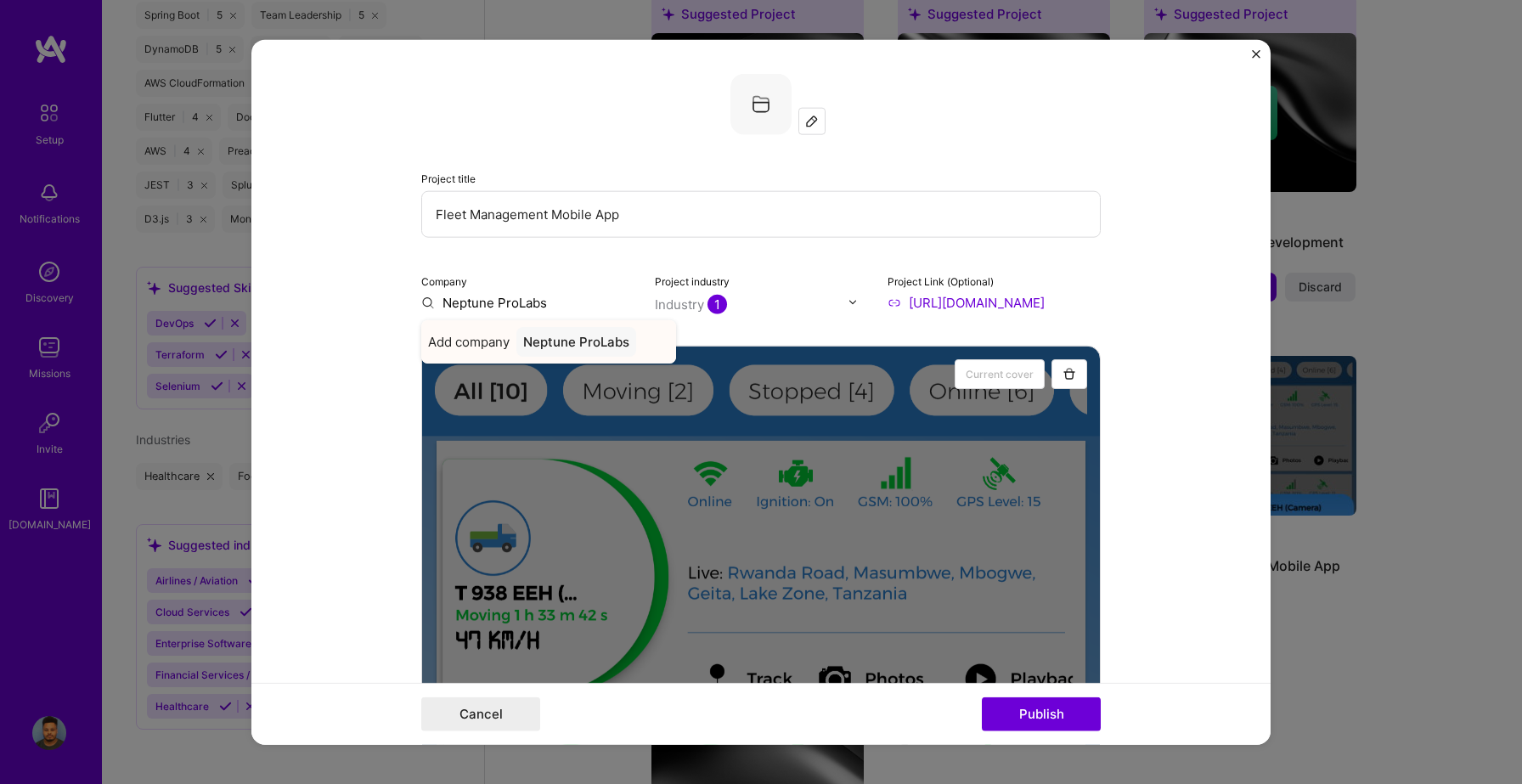
type input "Neptune ProLabs"
click at [638, 334] on div "Add company Neptune ProLabs" at bounding box center [548, 341] width 255 height 43
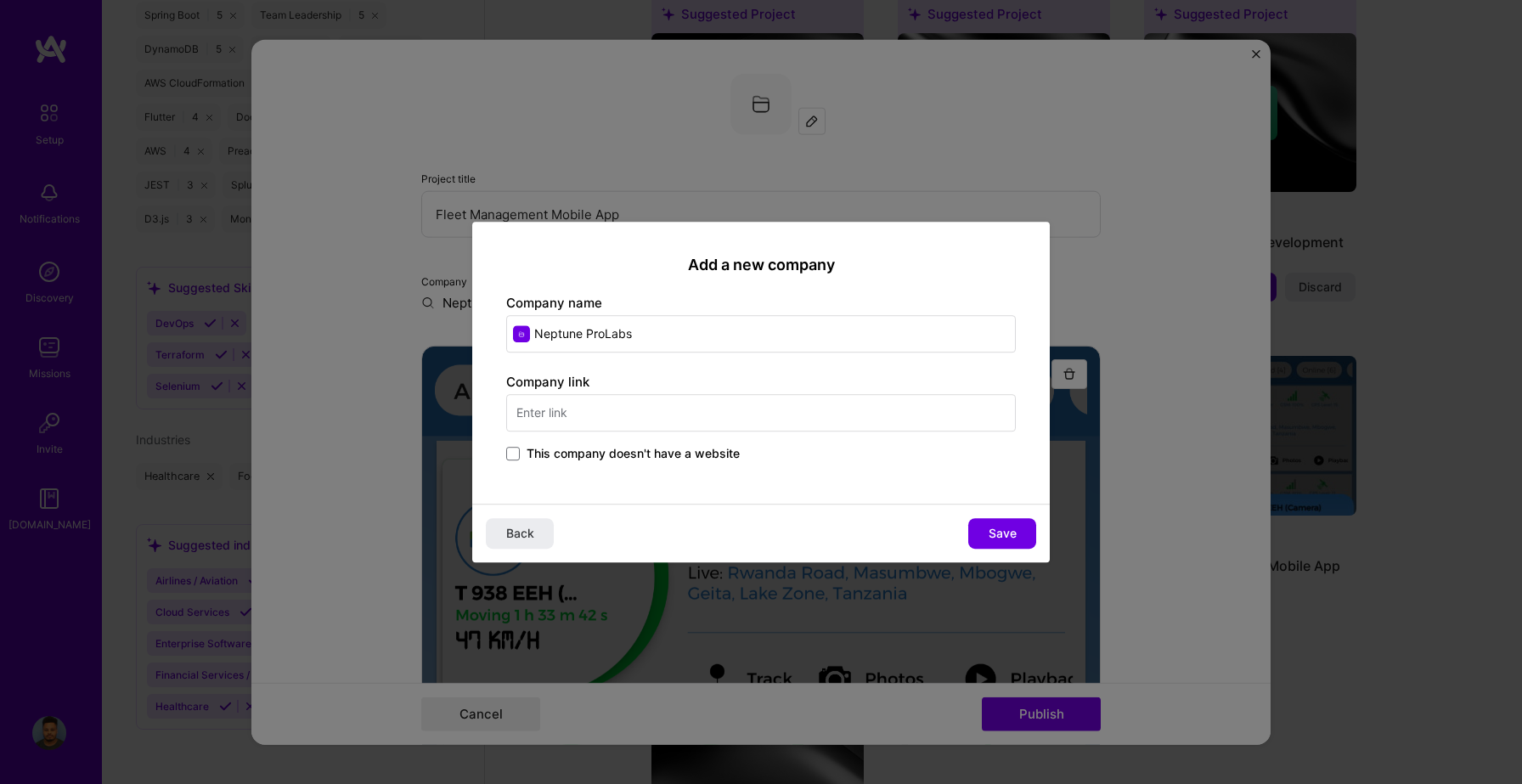
click at [713, 425] on input "text" at bounding box center [760, 413] width 509 height 38
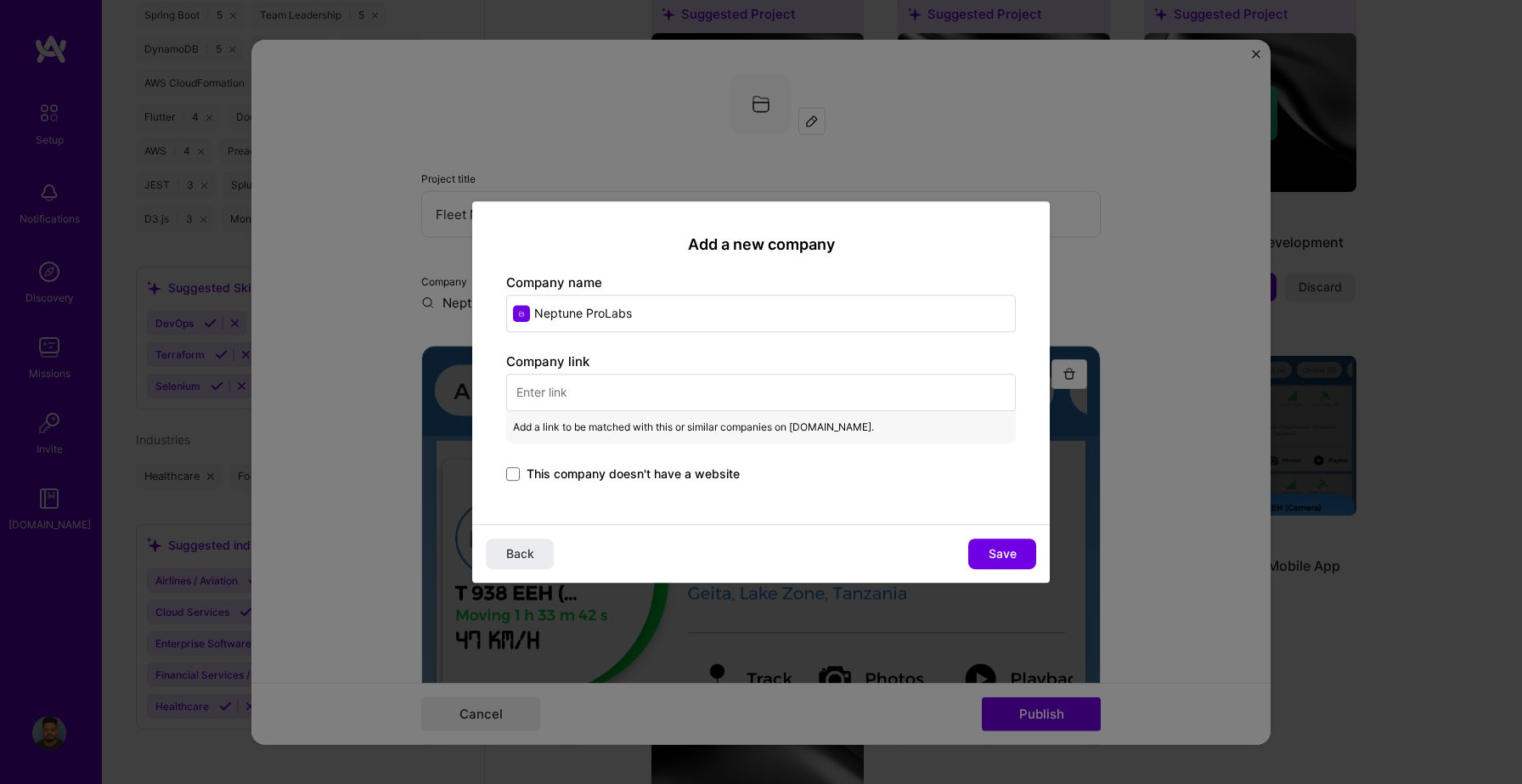
paste input "Built corresponding backend system for receiving events over HTTP Webhooks from…"
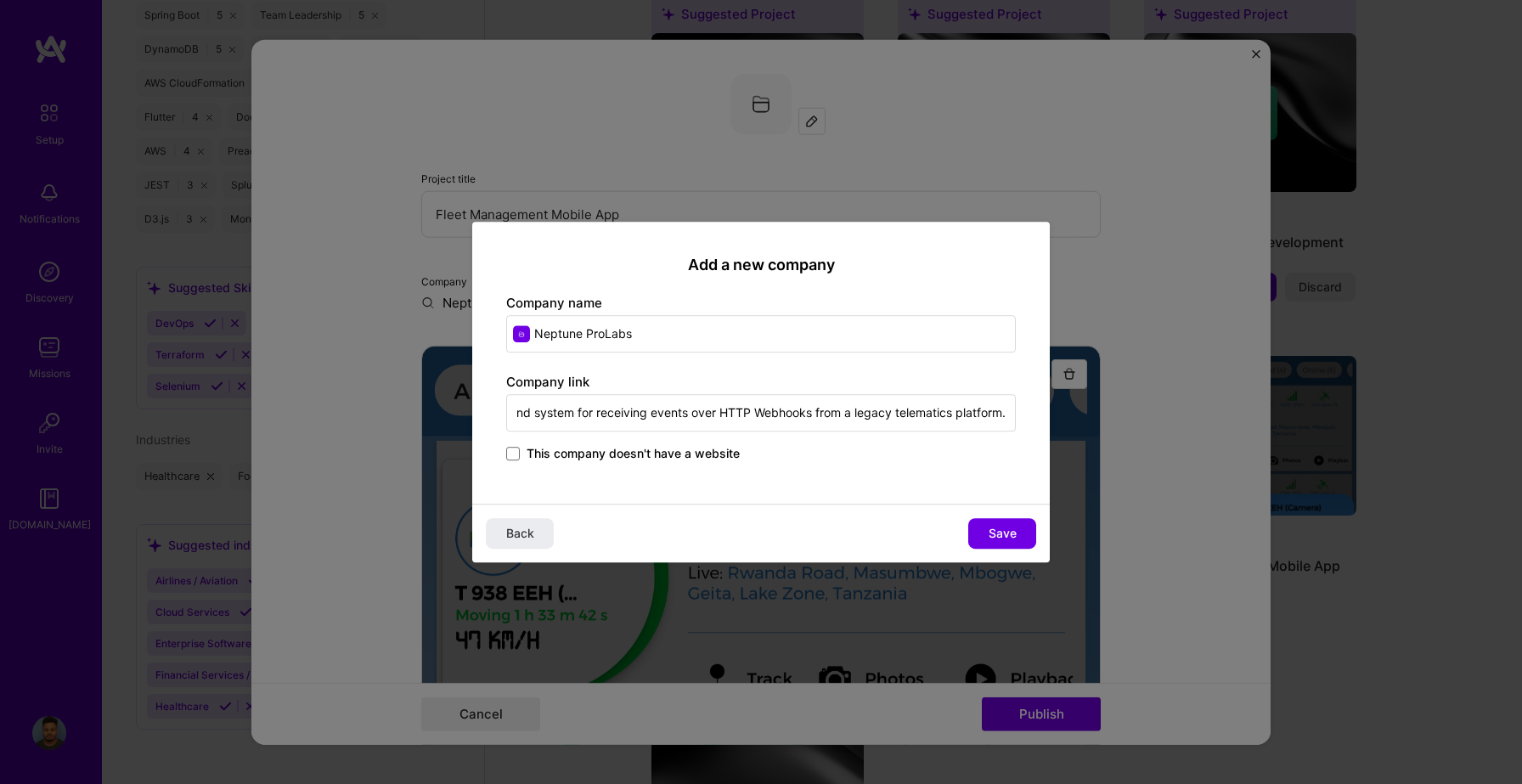
type input "Built corresponding backend system for receiving events over HTTP Webhooks from…"
click at [600, 343] on input "Neptune ProLabs" at bounding box center [760, 333] width 509 height 38
click at [650, 340] on input "Neptune ProLabs" at bounding box center [760, 333] width 509 height 38
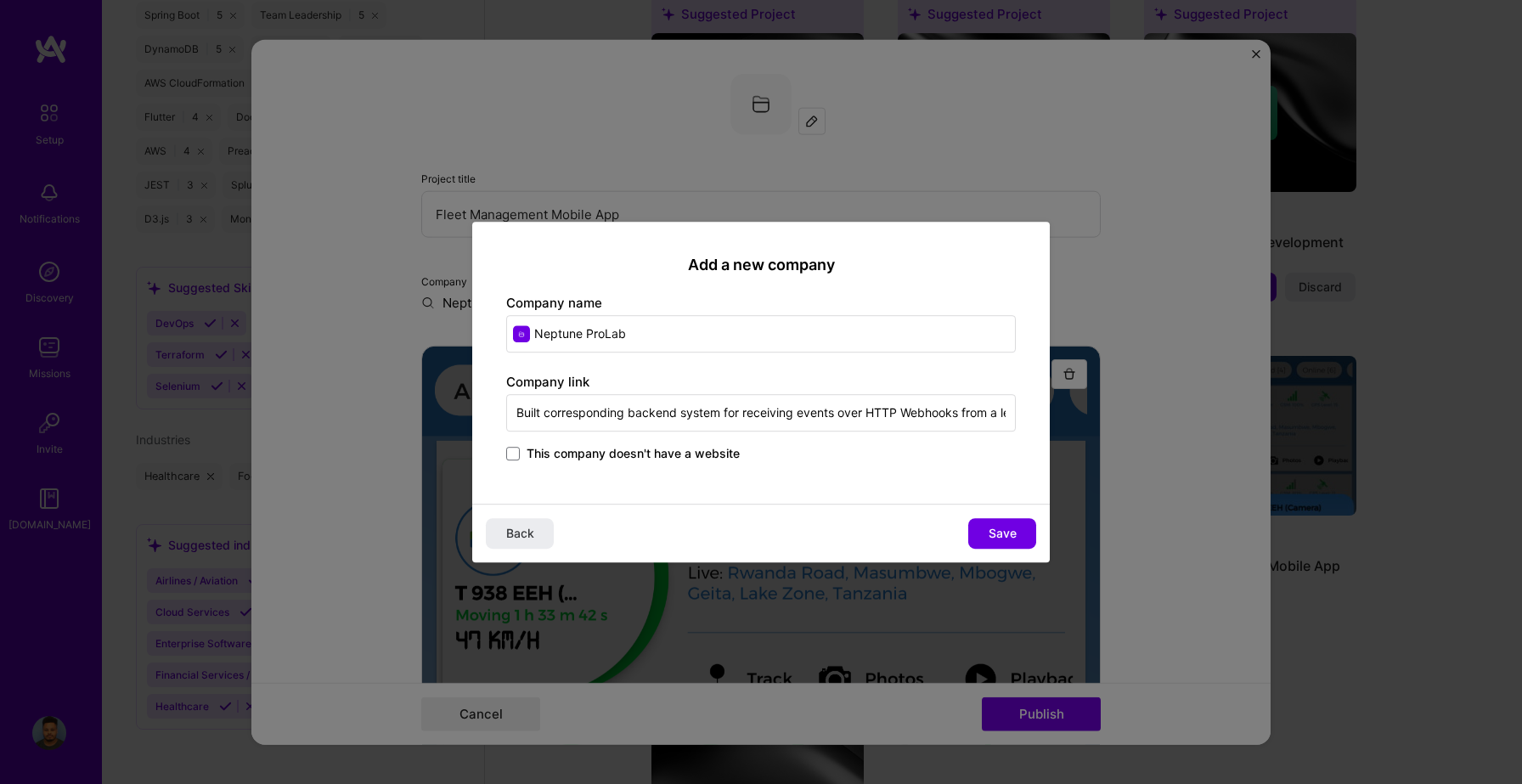
type input "Neptune ProLabs"
click at [648, 409] on input "Built corresponding backend system for receiving events over HTTP Webhooks from…" at bounding box center [760, 413] width 509 height 38
paste input "https://neptuneprolabs.com/fleet-home/"
type input "https://neptuneprolabs.com/fleet-home/"
click at [1009, 537] on span "Save" at bounding box center [1002, 533] width 28 height 17
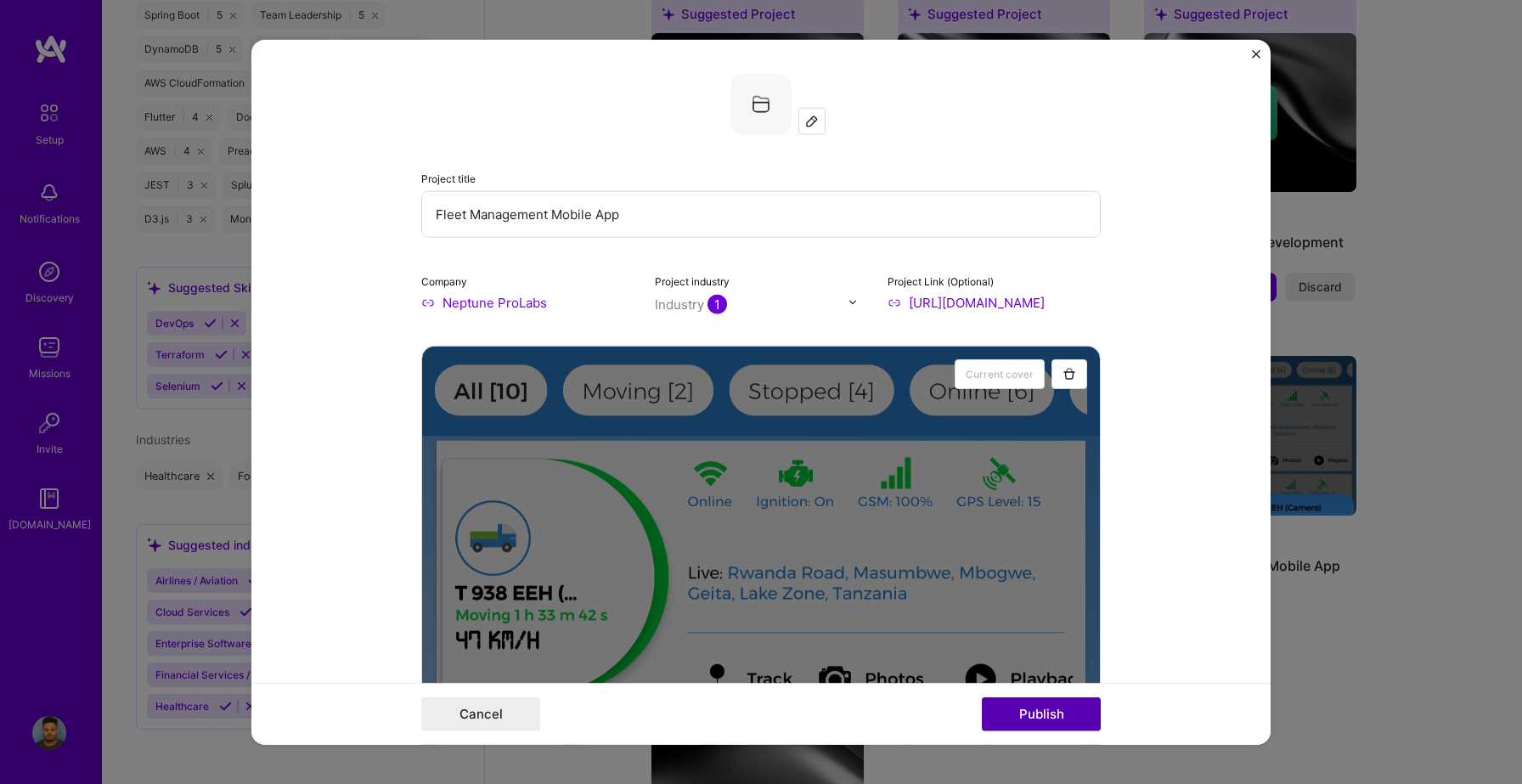
click at [1065, 720] on button "Publish" at bounding box center [1041, 714] width 119 height 34
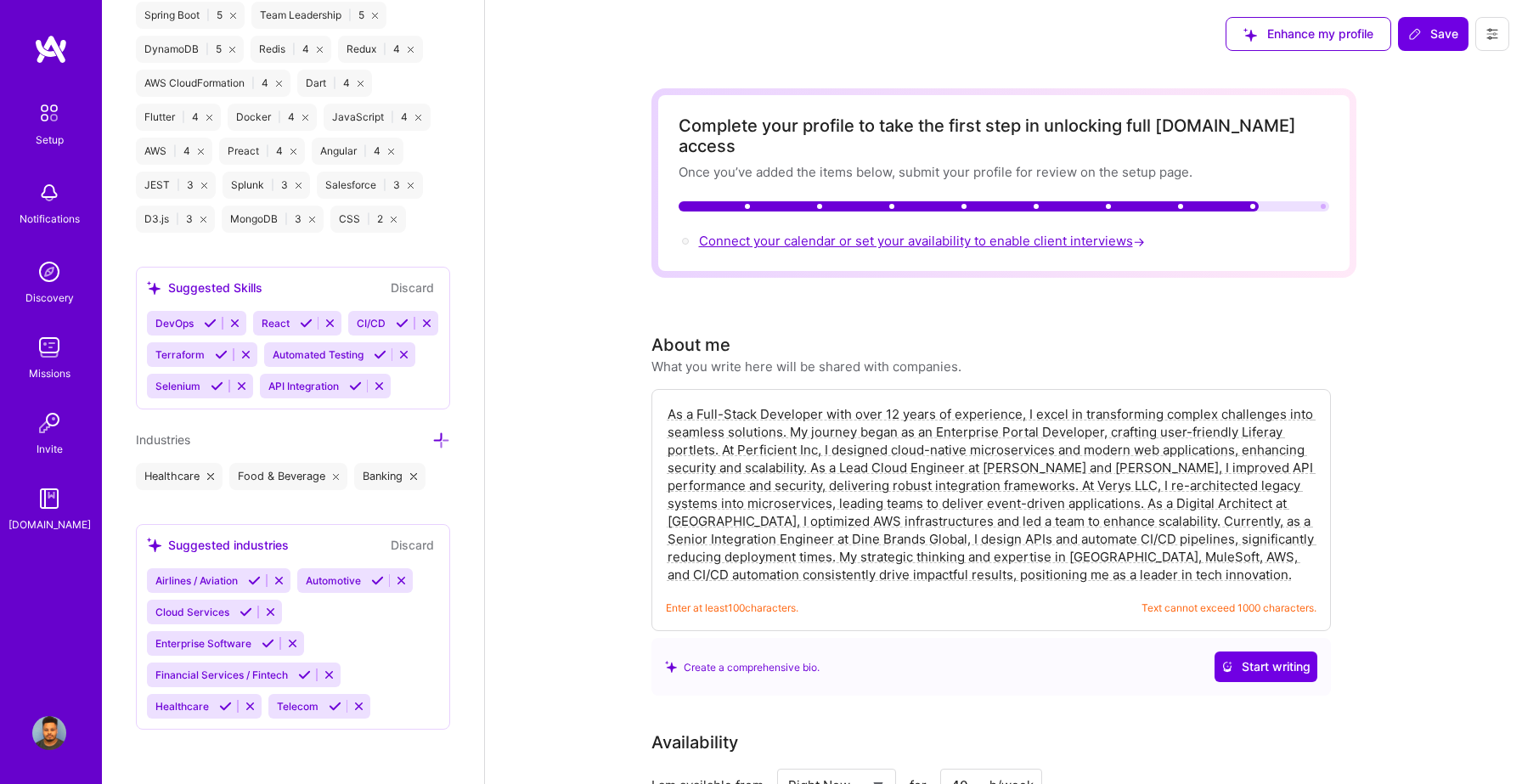
click at [872, 233] on span "Connect your calendar or set your availability to enable client interviews →" at bounding box center [924, 241] width 450 height 17
click at [1077, 233] on span "Connect your calendar or set your availability to enable client interviews →" at bounding box center [924, 241] width 450 height 17
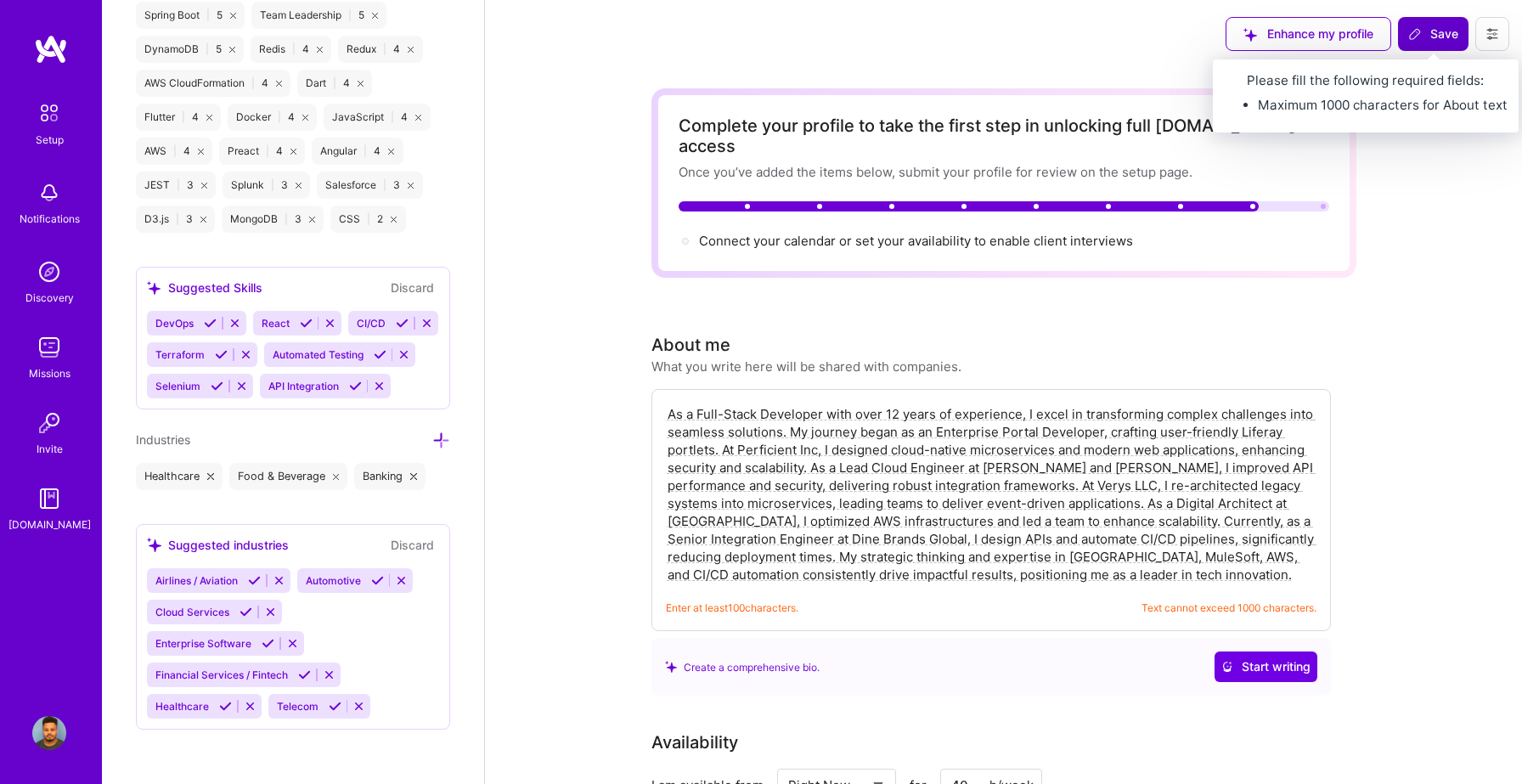
click at [1432, 35] on span "Save" at bounding box center [1434, 34] width 50 height 17
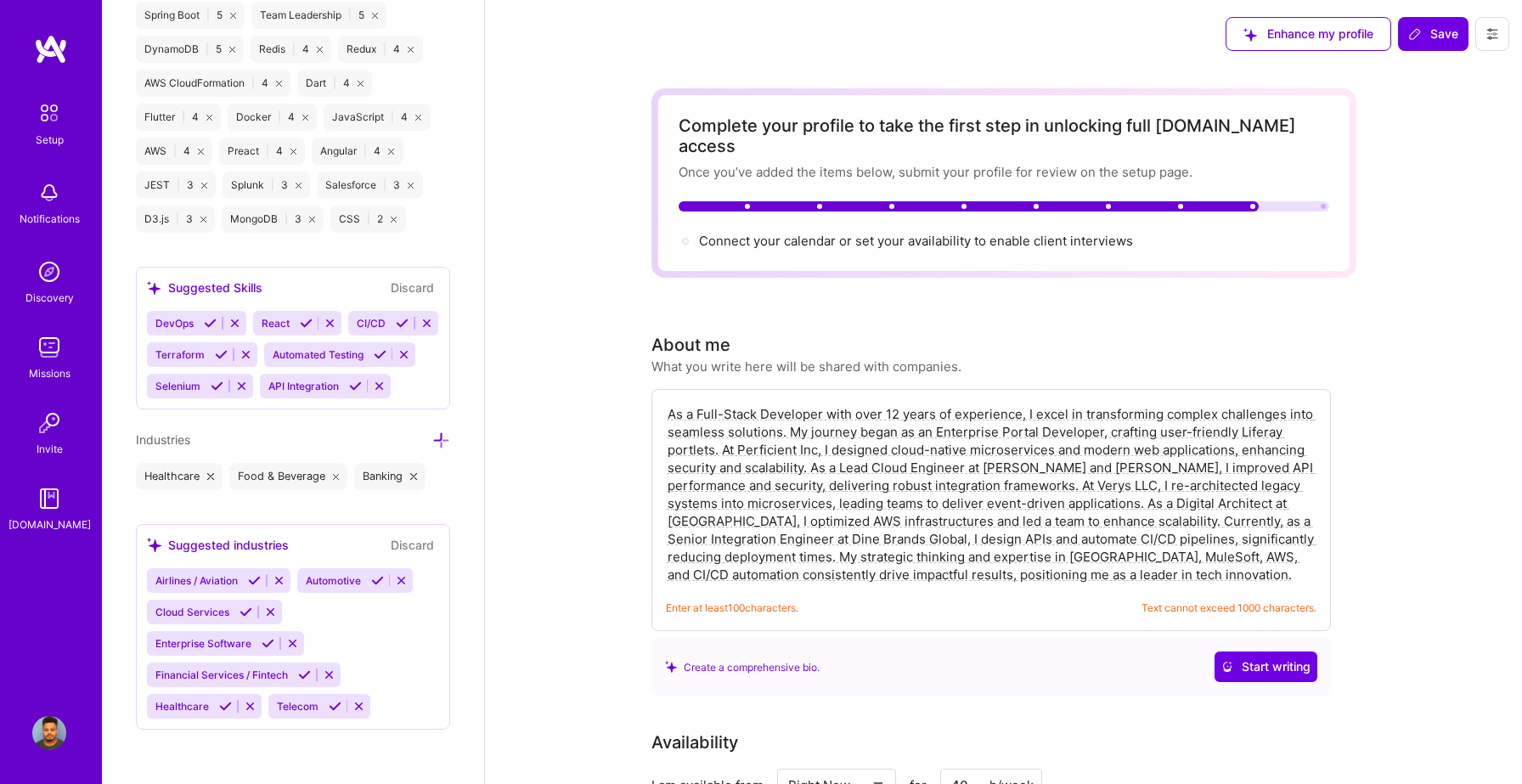
click at [58, 427] on img at bounding box center [49, 423] width 34 height 34
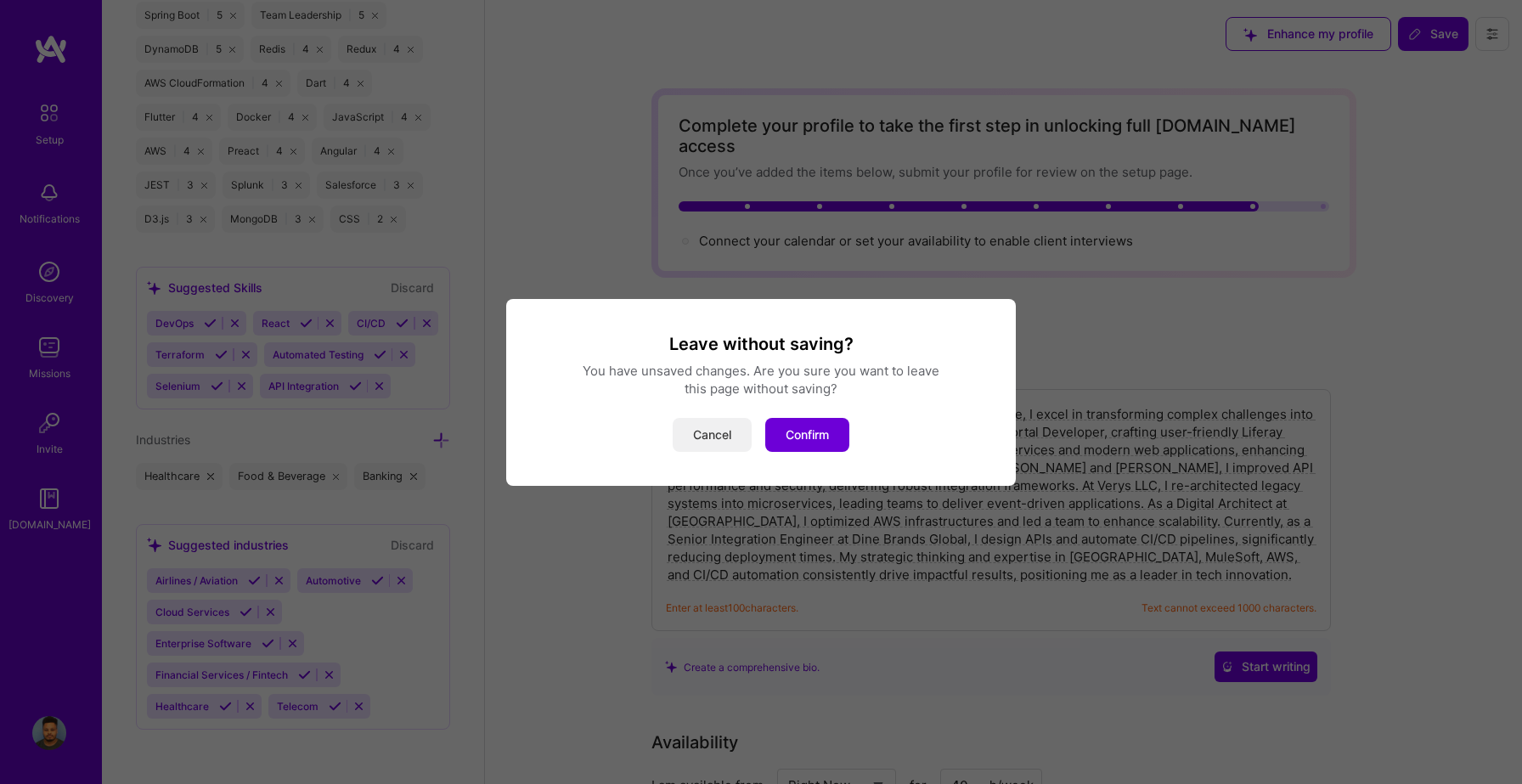
click at [718, 439] on button "Cancel" at bounding box center [712, 435] width 79 height 34
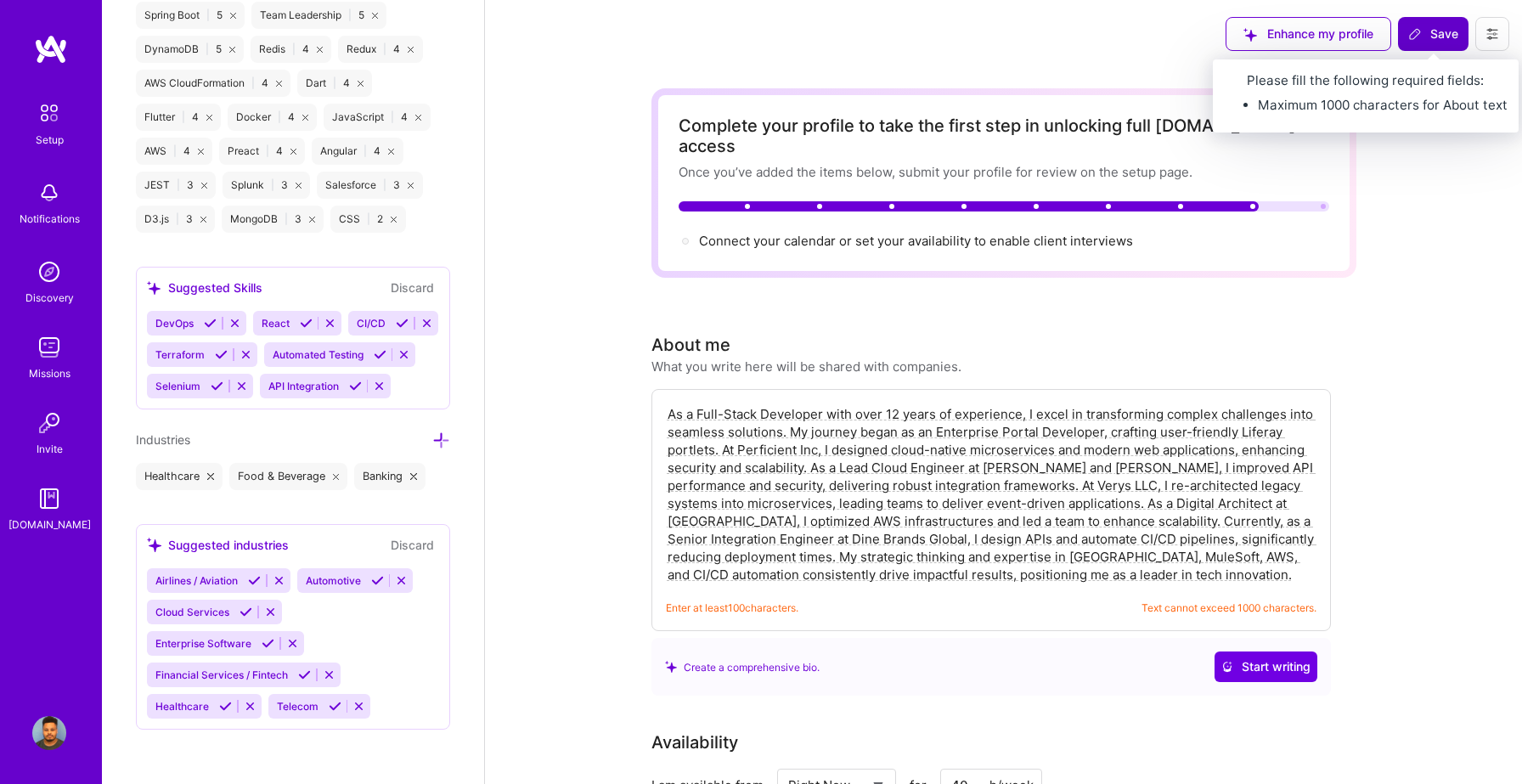
click at [1420, 39] on icon at bounding box center [1415, 34] width 14 height 14
click at [1431, 46] on button "Save" at bounding box center [1434, 33] width 71 height 34
click at [1432, 41] on span "Save" at bounding box center [1434, 34] width 50 height 17
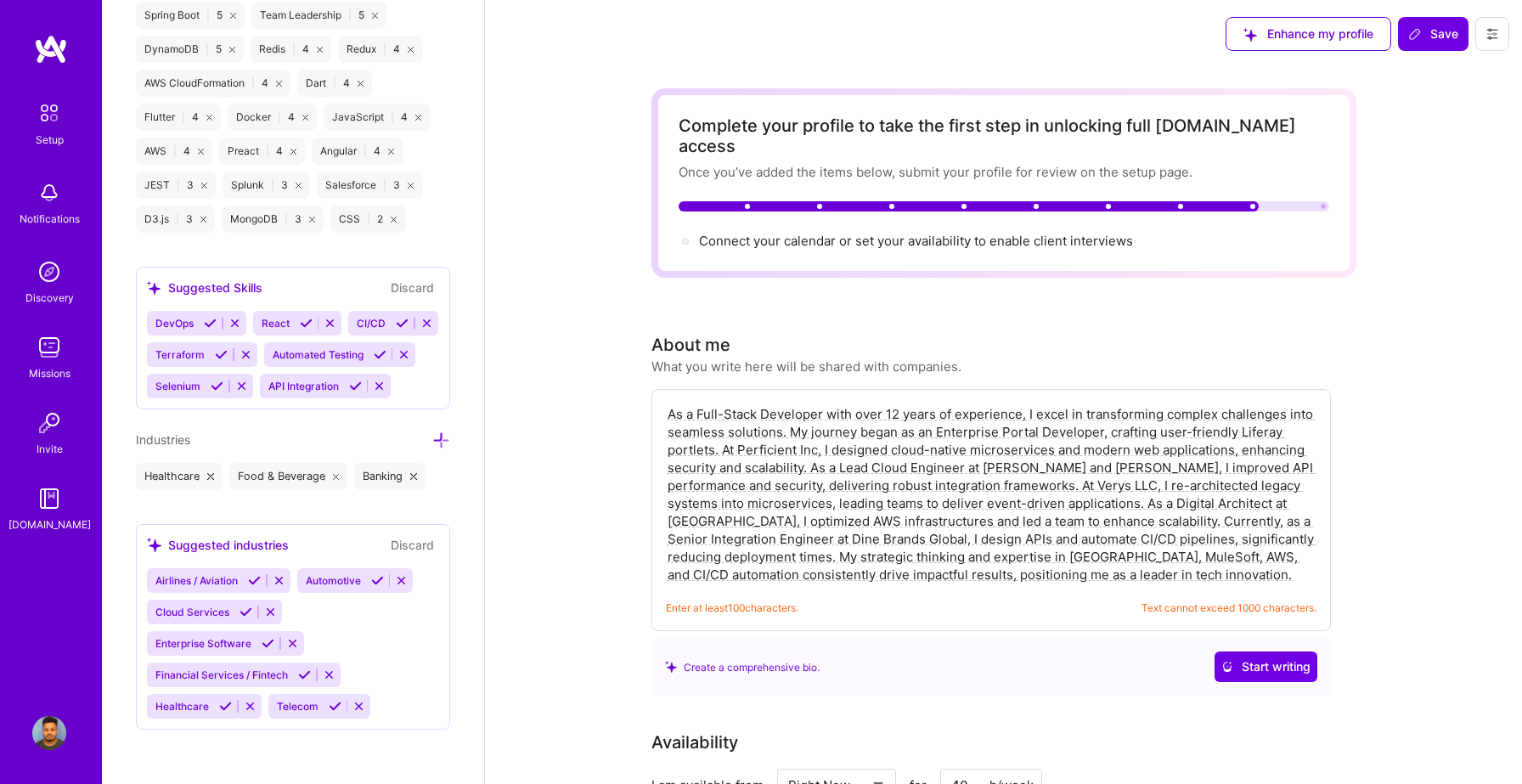
click at [1432, 41] on span "Save" at bounding box center [1434, 34] width 50 height 17
click at [1081, 460] on textarea "As a Full-Stack Developer with over 12 years of experience, I excel in transfor…" at bounding box center [991, 494] width 650 height 181
paste textarea "I am a Full-Stack Developer with over 12 years of experience delivering scalabl…"
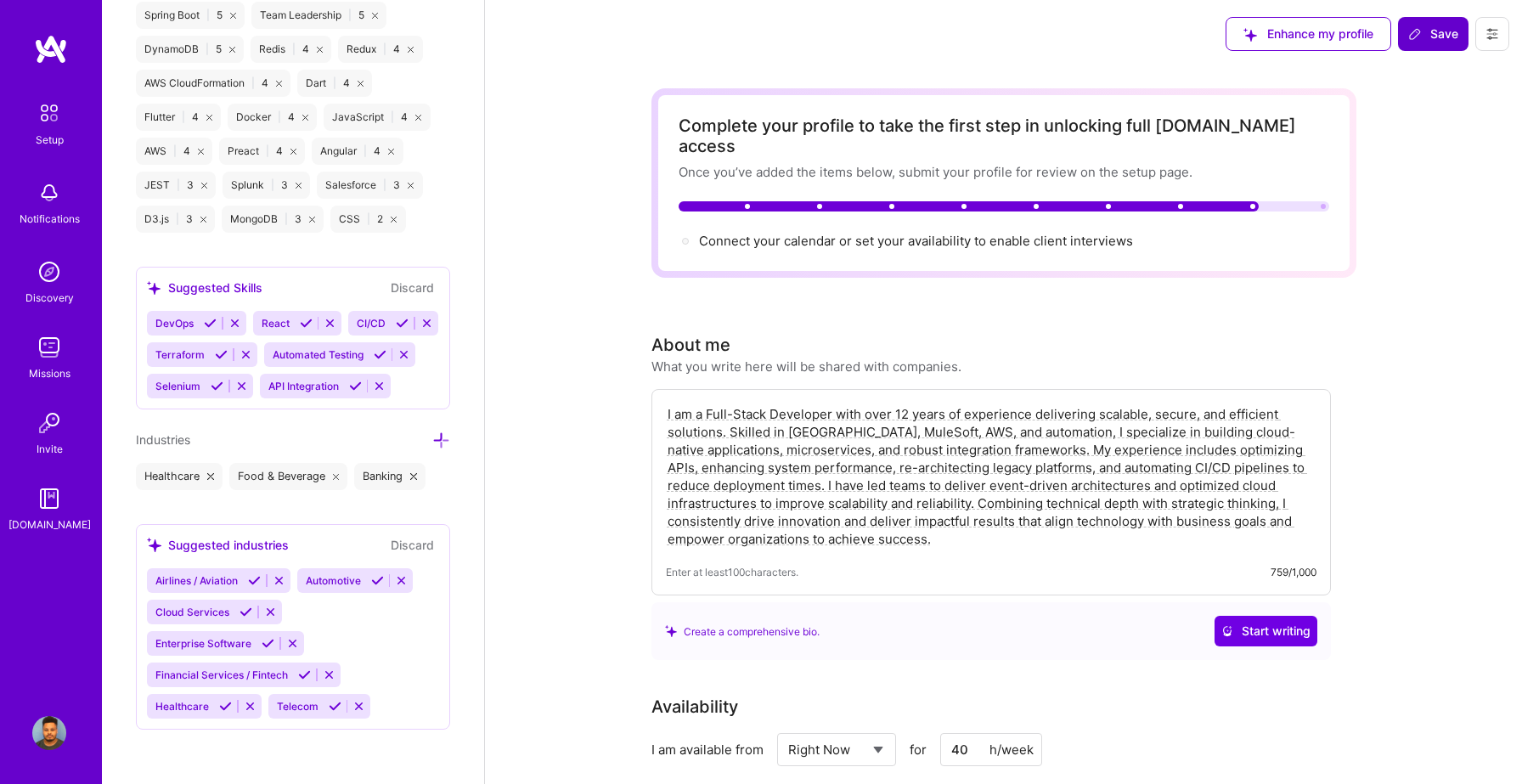
type textarea "I am a Full-Stack Developer with over 12 years of experience delivering scalabl…"
click at [1434, 44] on button "Save" at bounding box center [1434, 33] width 71 height 34
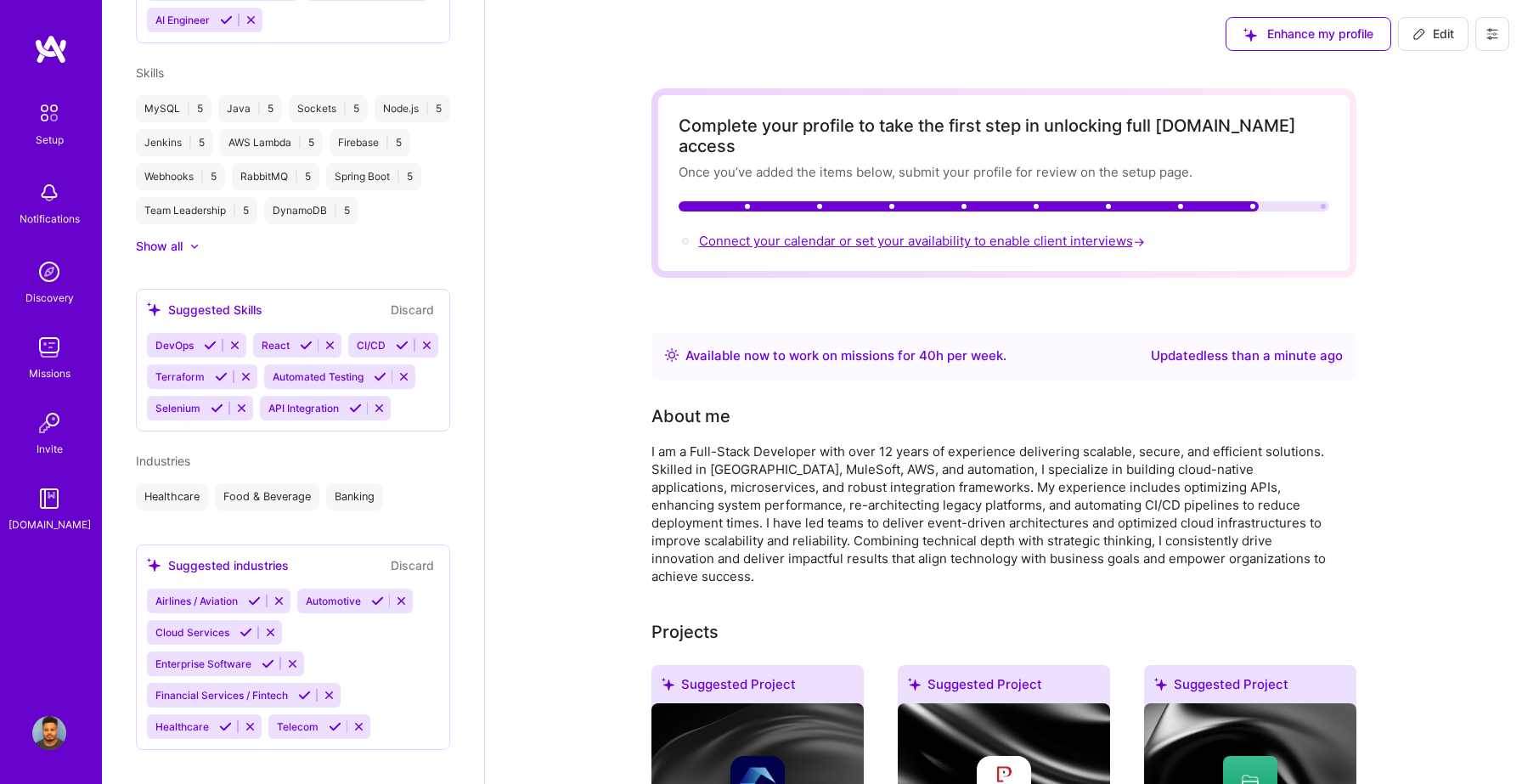
click at [957, 233] on span "Connect your calendar or set your availability to enable client interviews →" at bounding box center [924, 241] width 450 height 17
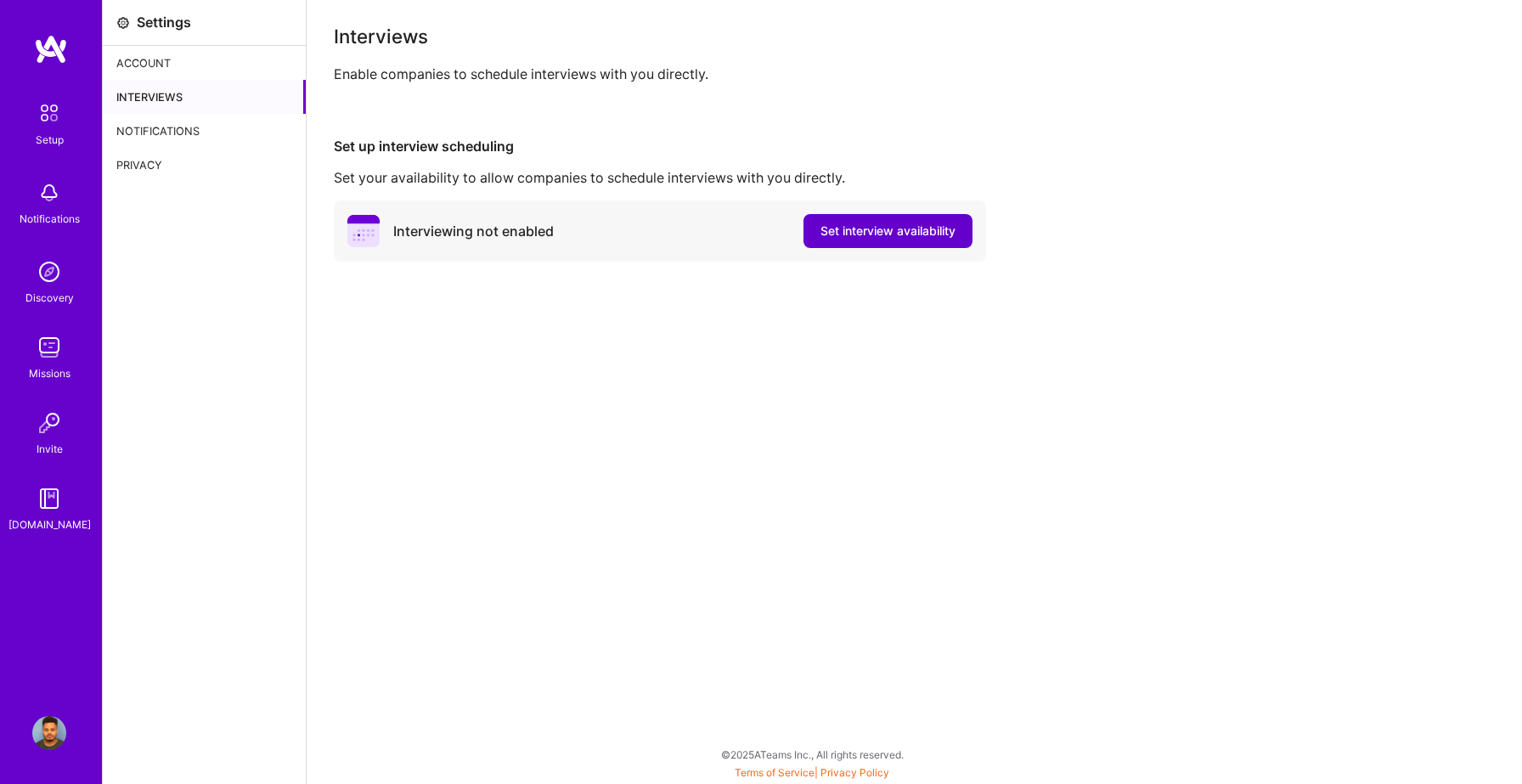
click at [904, 237] on span "Set interview availability" at bounding box center [888, 231] width 135 height 17
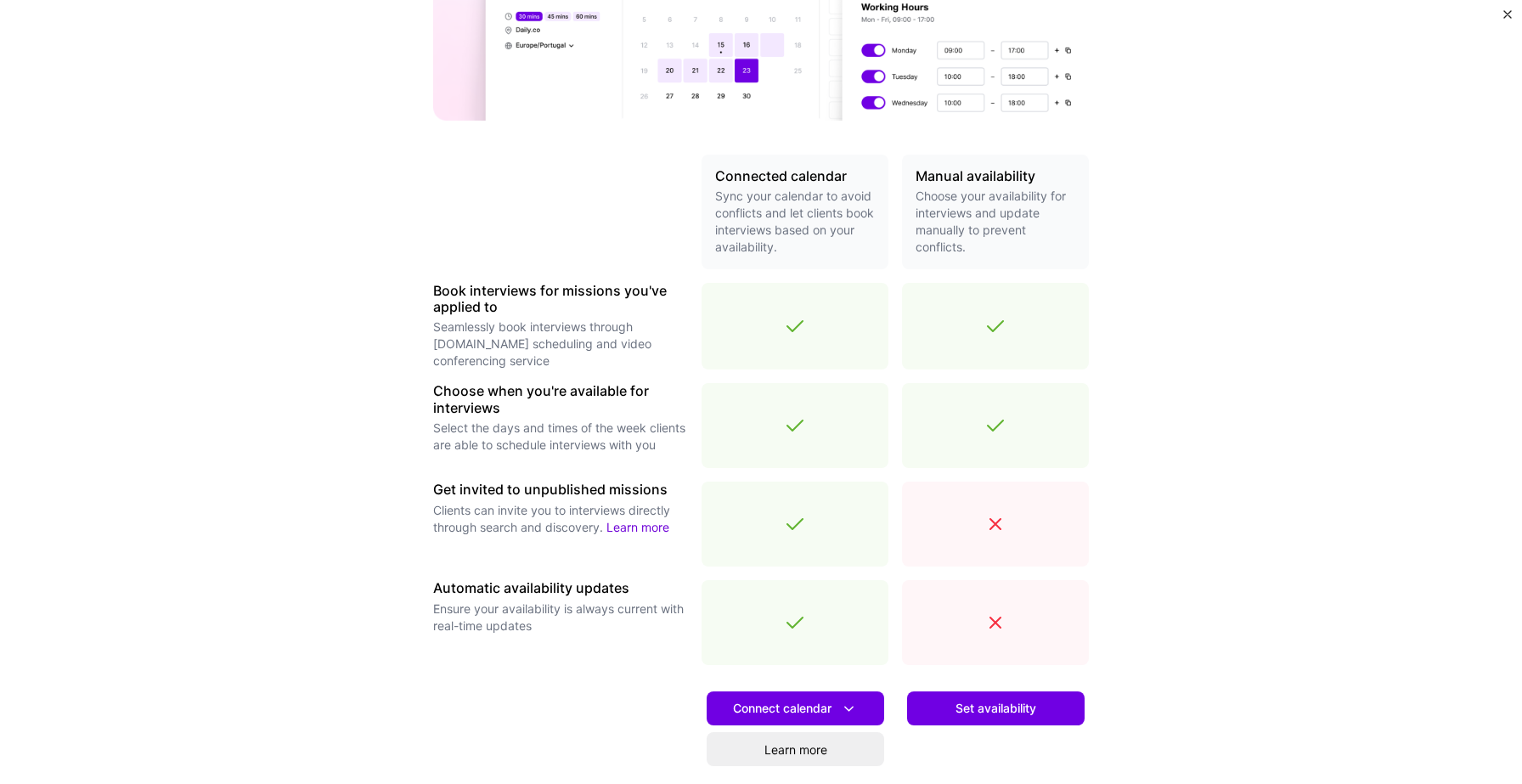
scroll to position [288, 0]
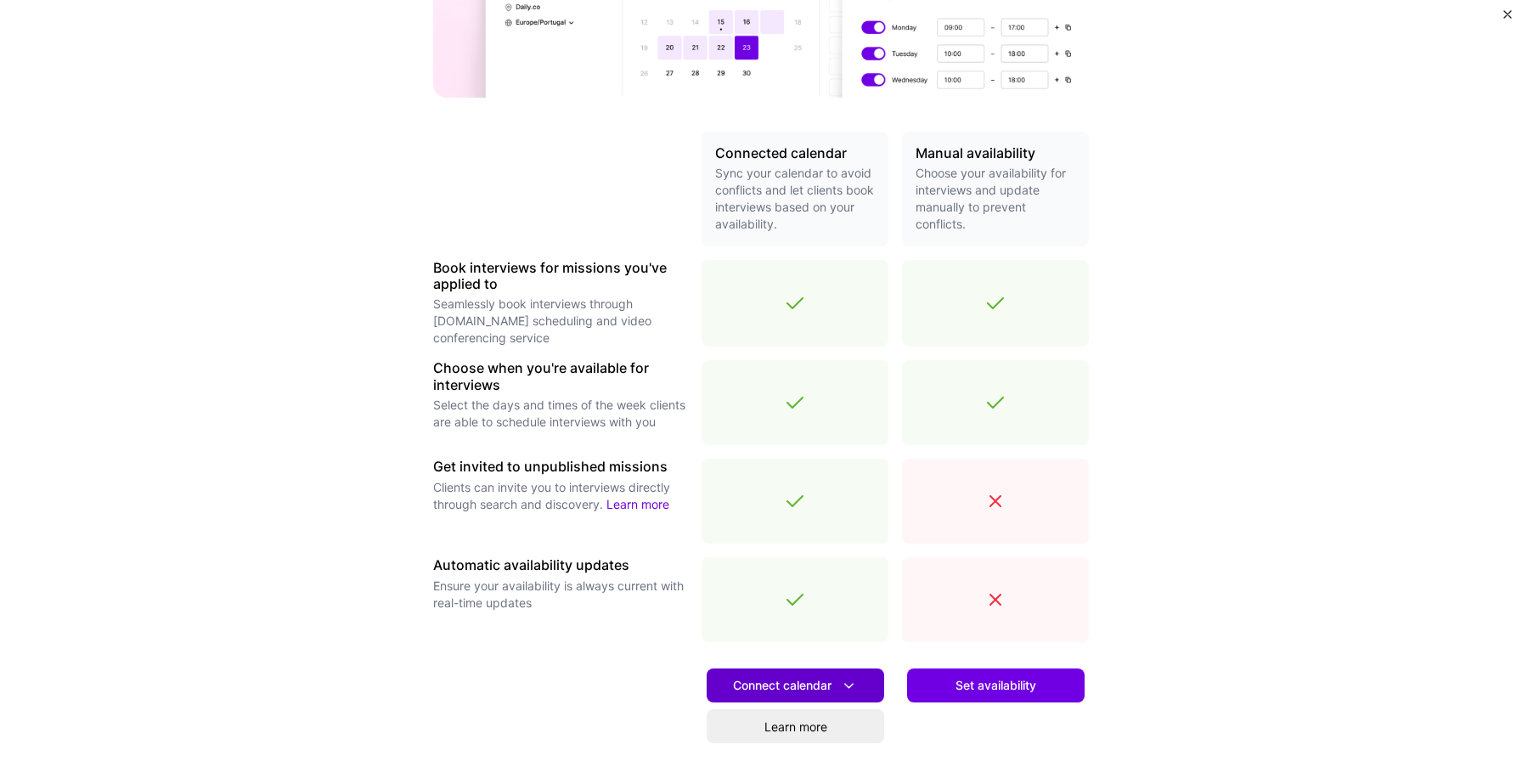
click at [839, 690] on span "Connect calendar" at bounding box center [796, 685] width 125 height 18
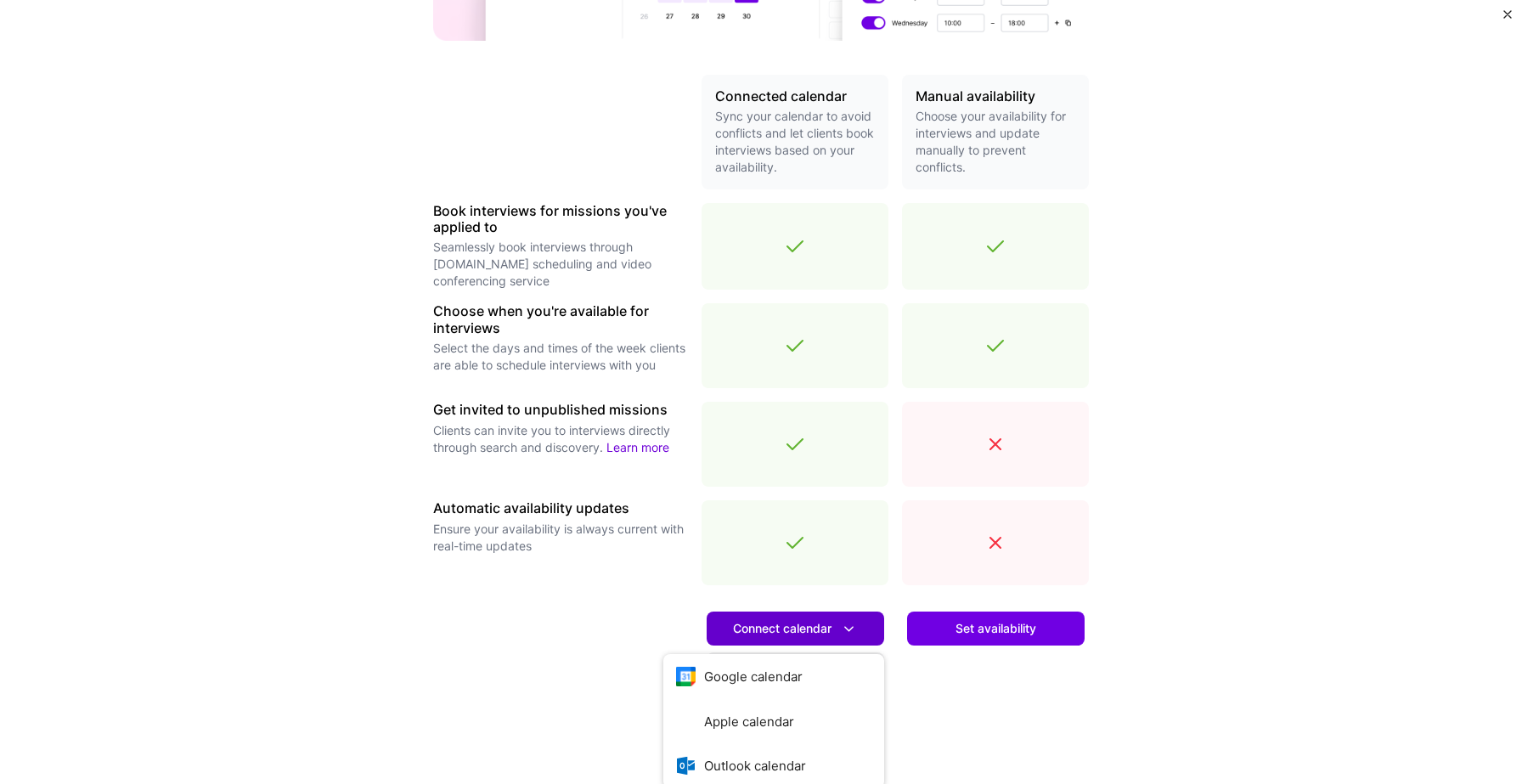
scroll to position [406, 0]
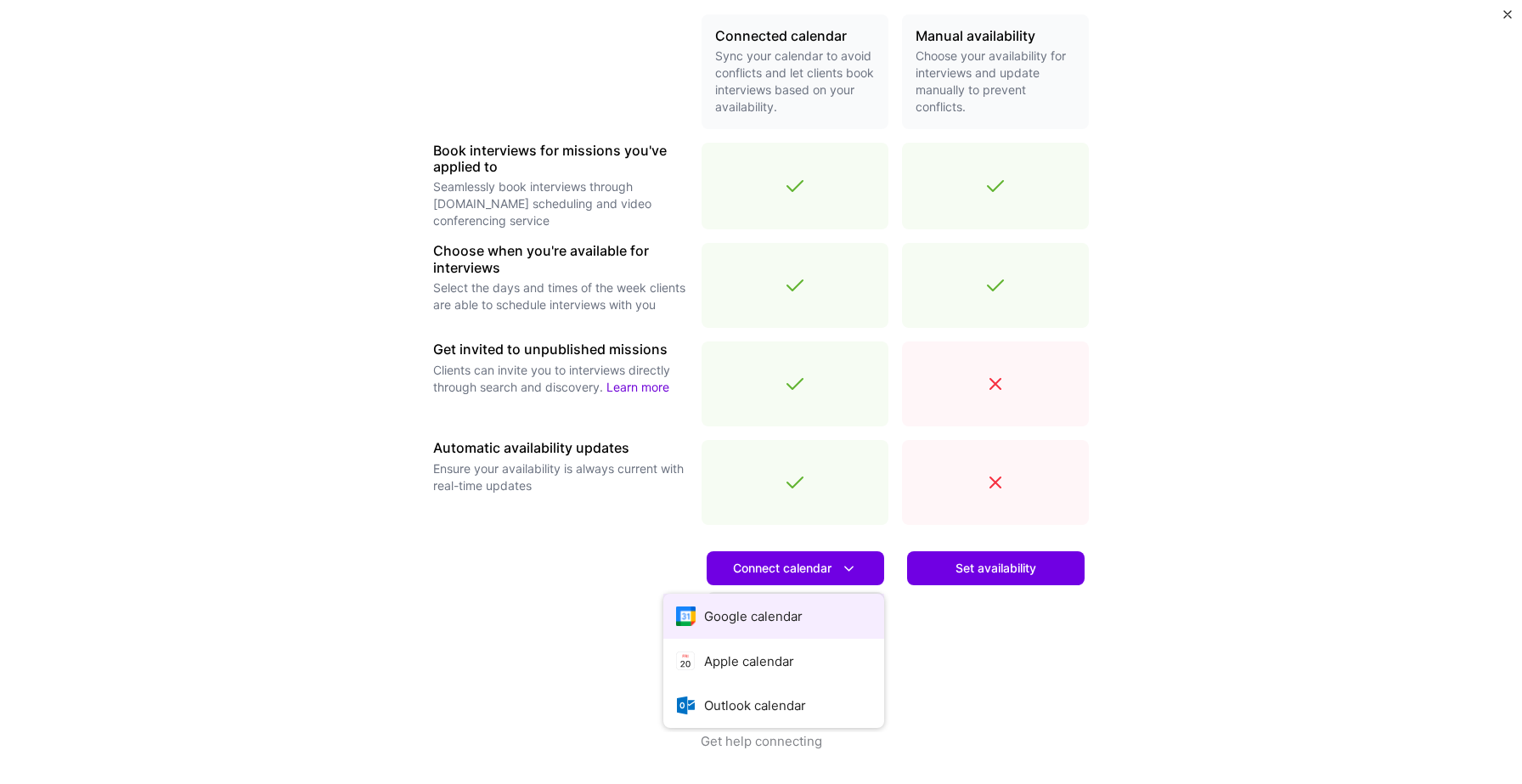
click at [790, 626] on button "Google calendar" at bounding box center [774, 615] width 221 height 45
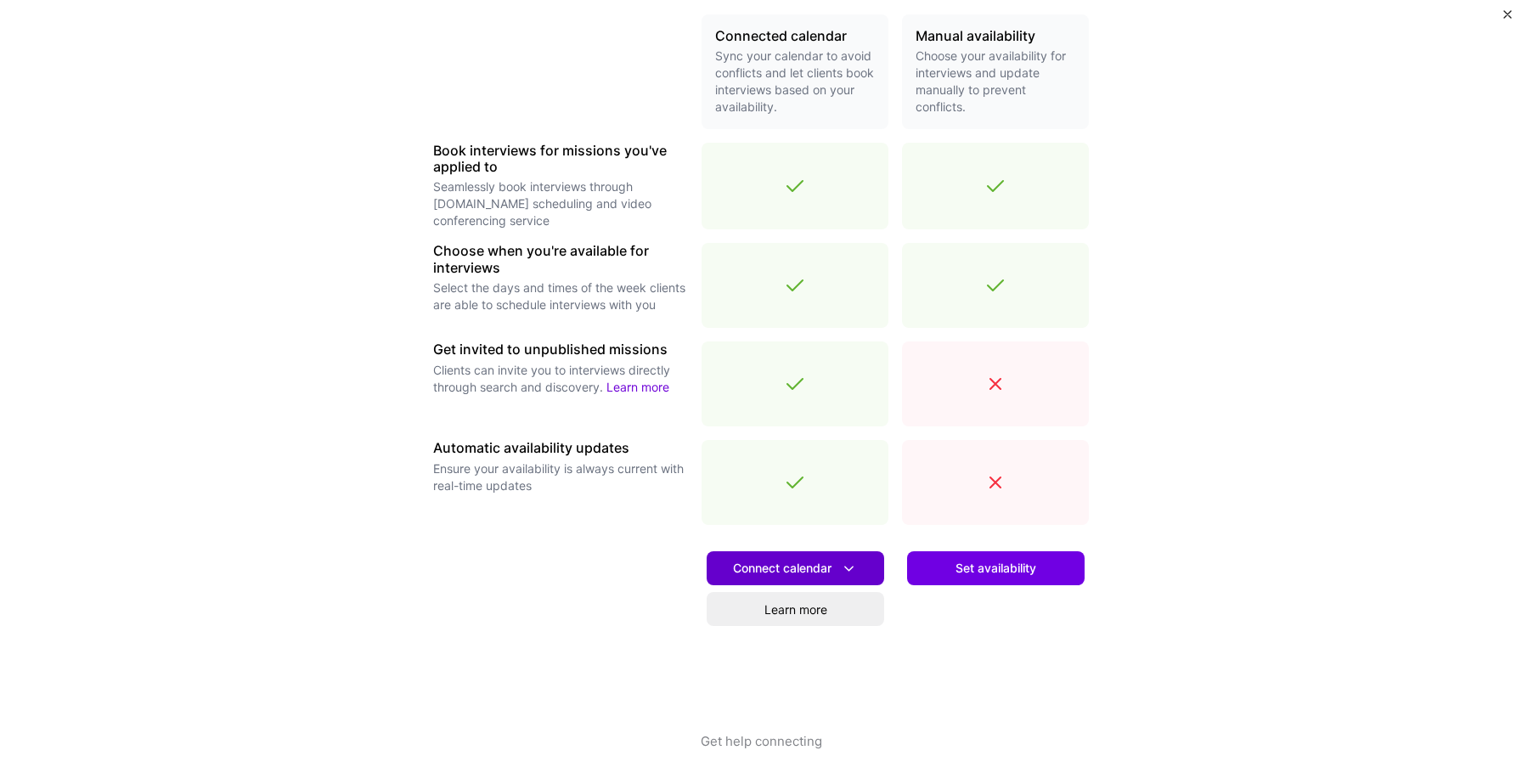
click at [801, 565] on span "Connect calendar" at bounding box center [796, 568] width 125 height 18
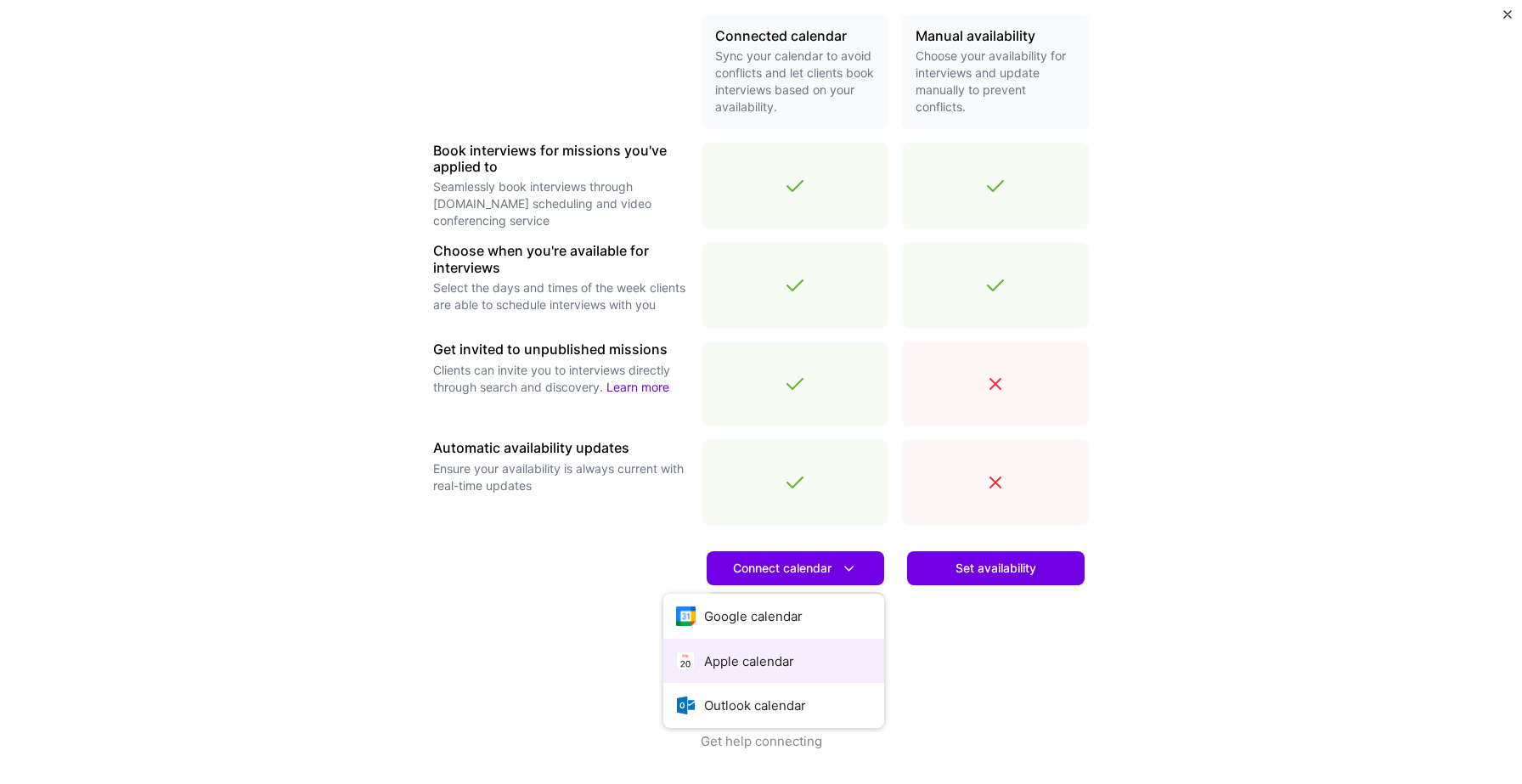
click at [820, 659] on button "Apple calendar" at bounding box center [774, 661] width 221 height 45
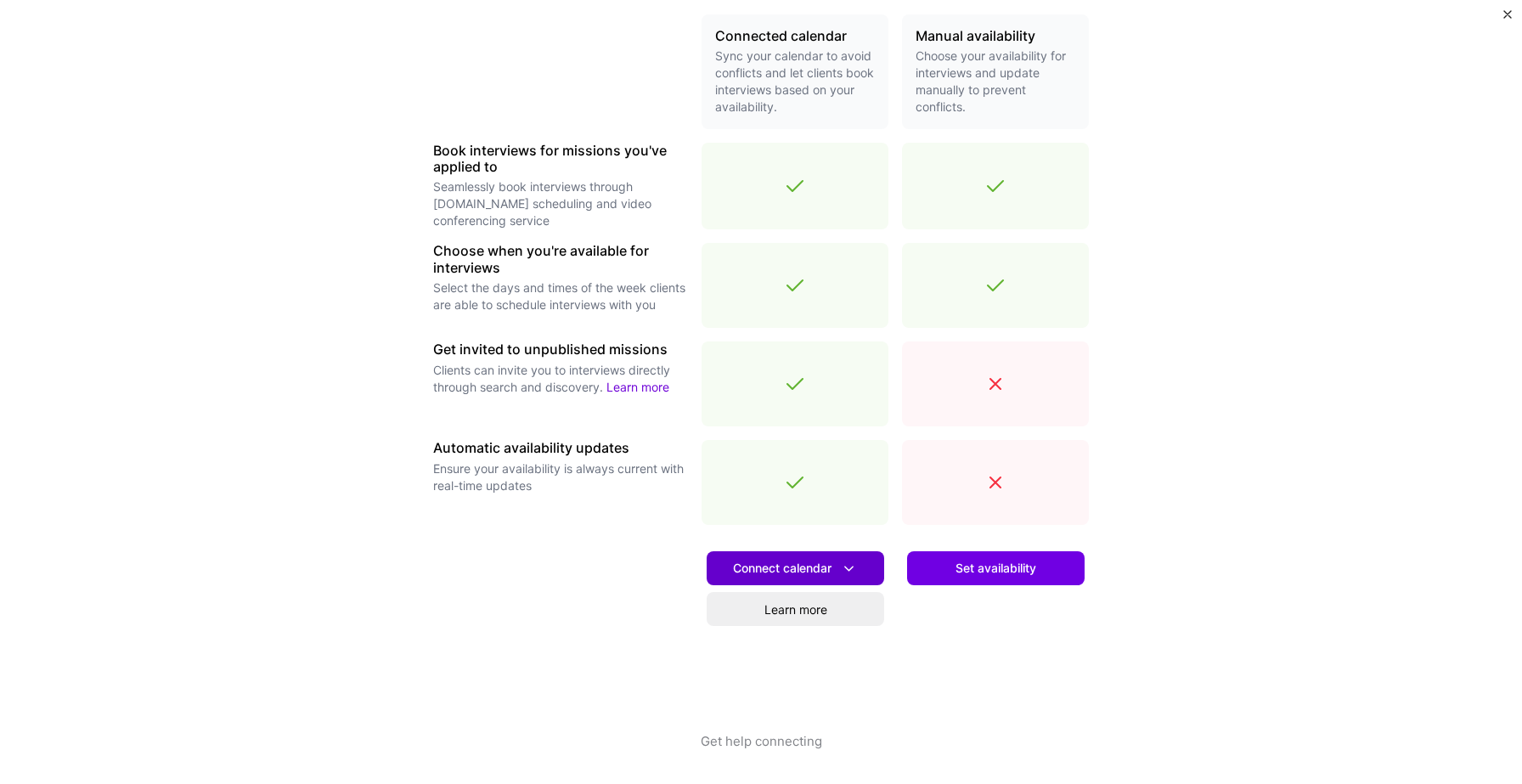
click at [816, 579] on button "Connect calendar" at bounding box center [795, 568] width 178 height 34
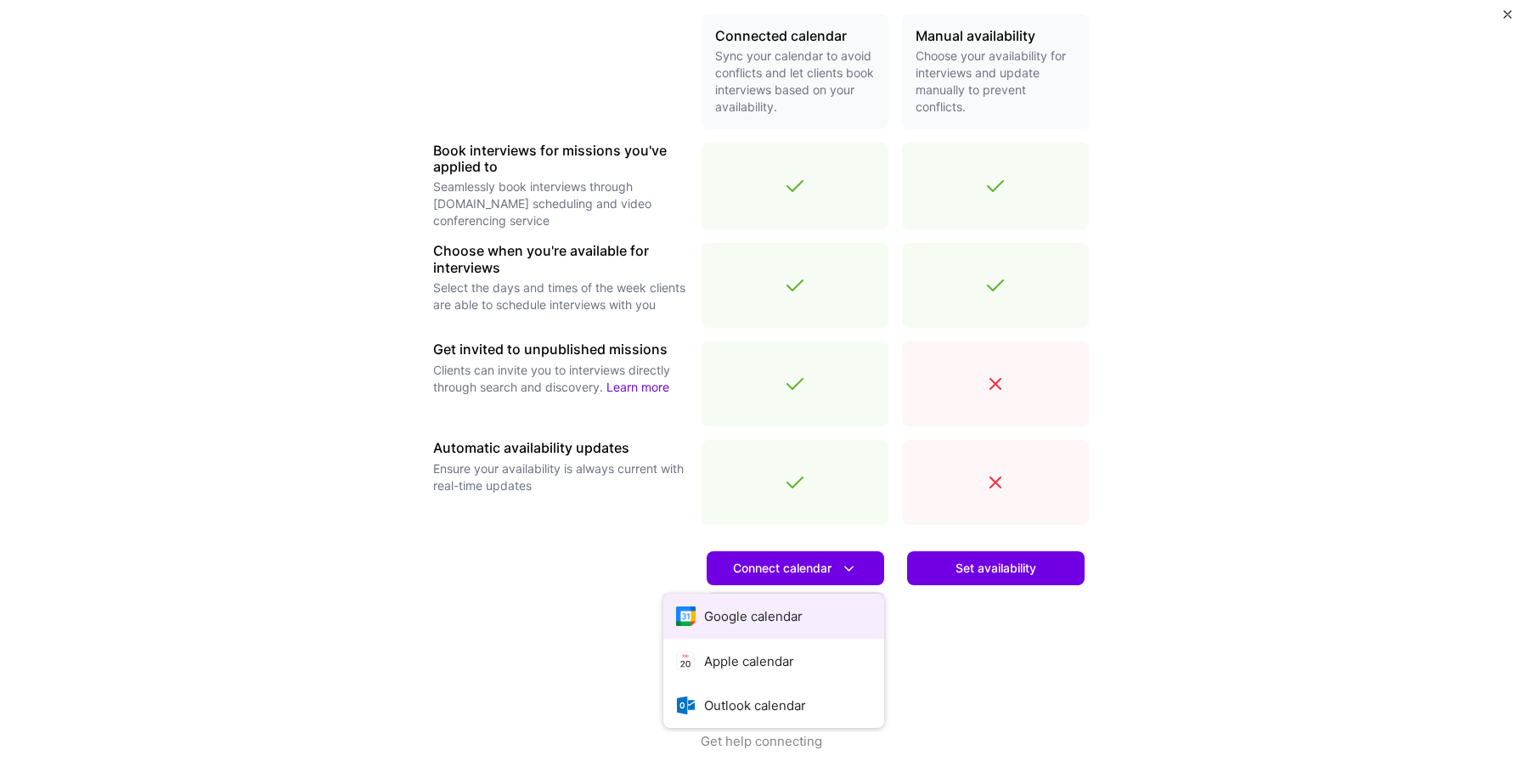
click at [798, 624] on button "Google calendar" at bounding box center [774, 615] width 221 height 45
click at [1505, 8] on div "Make interview scheduling effortless Choose how you want clients to schedule in…" at bounding box center [761, 392] width 1522 height 784
click at [1506, 13] on img "Close" at bounding box center [1507, 14] width 8 height 8
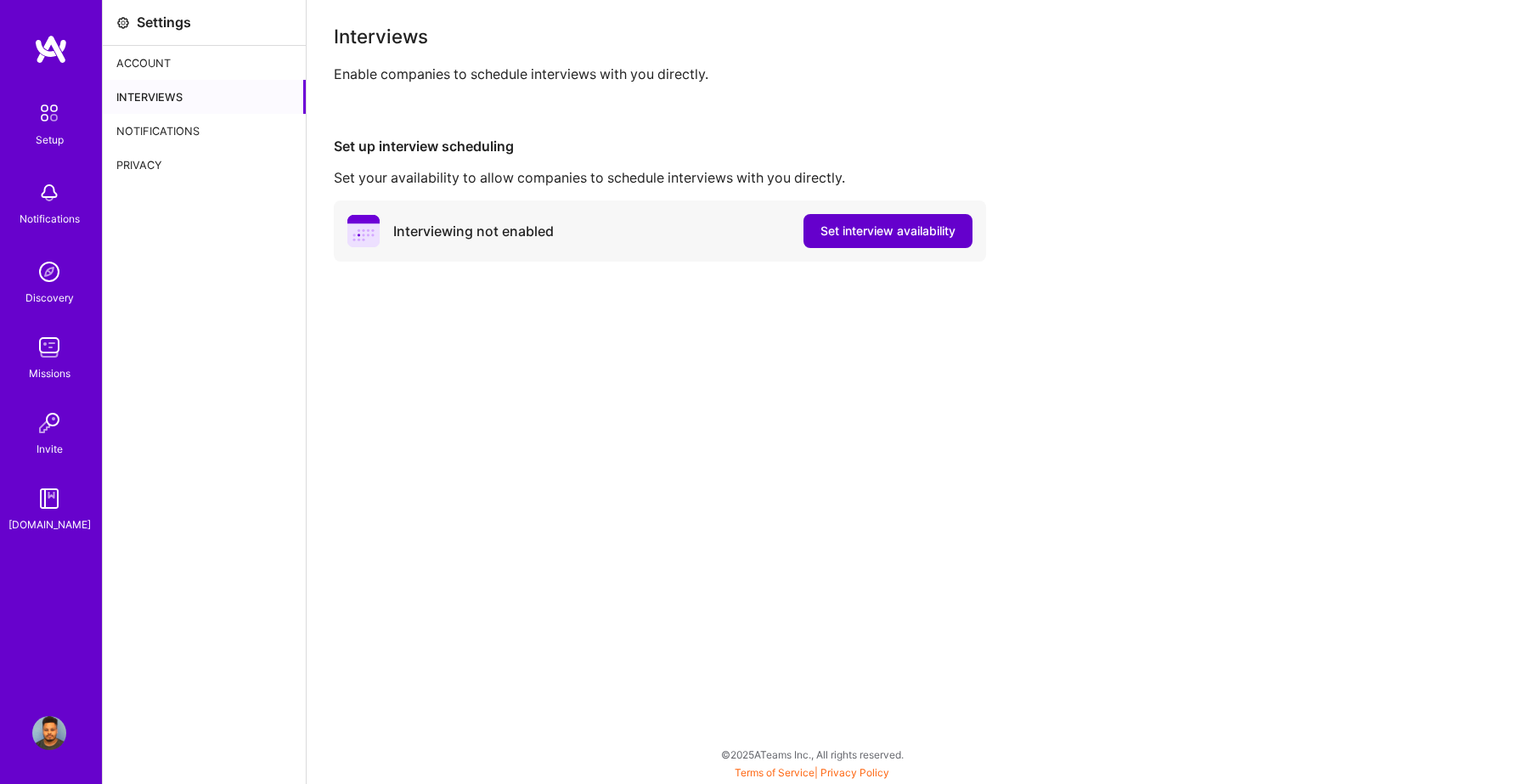
click at [893, 235] on span "Set interview availability" at bounding box center [888, 231] width 135 height 17
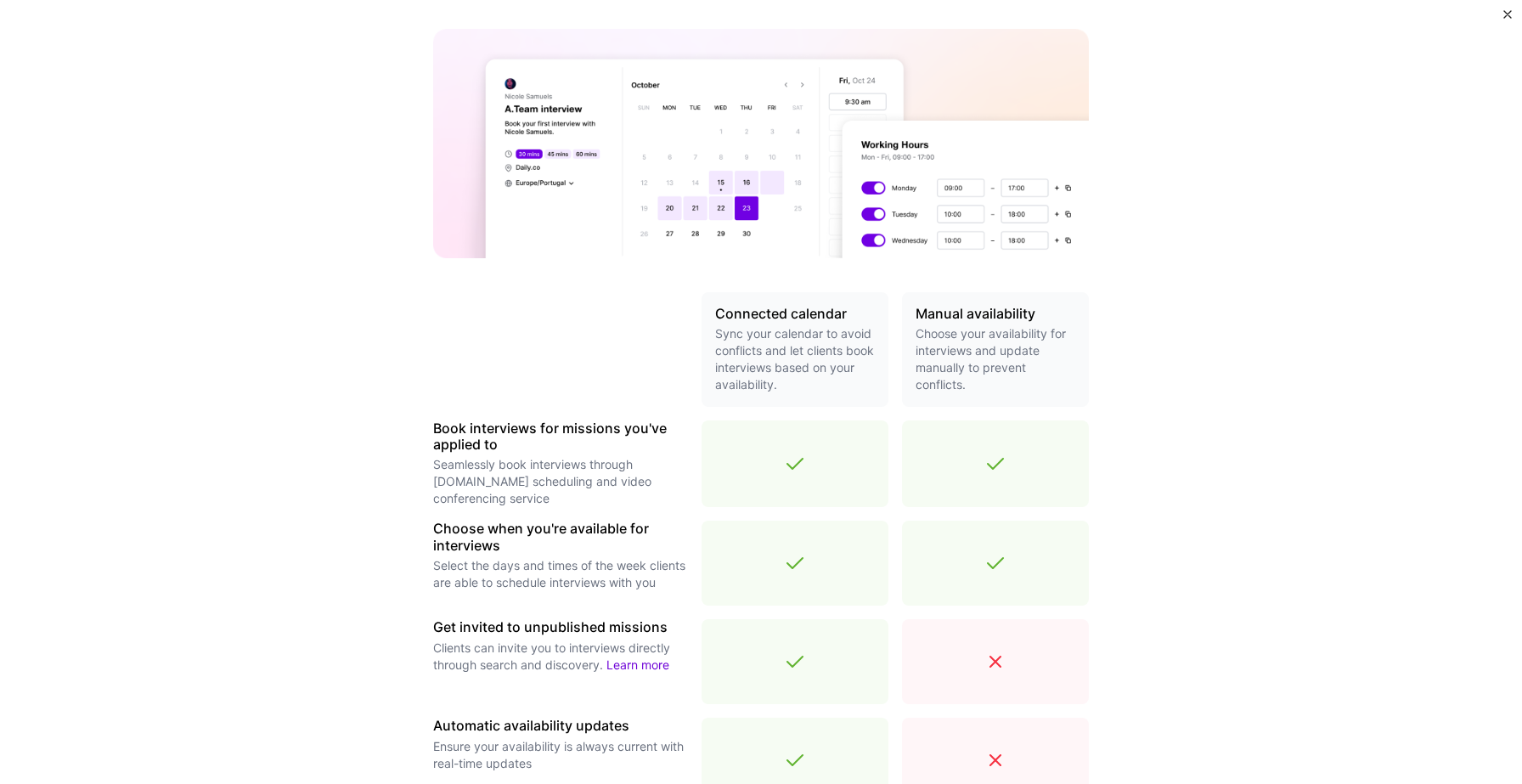
scroll to position [406, 0]
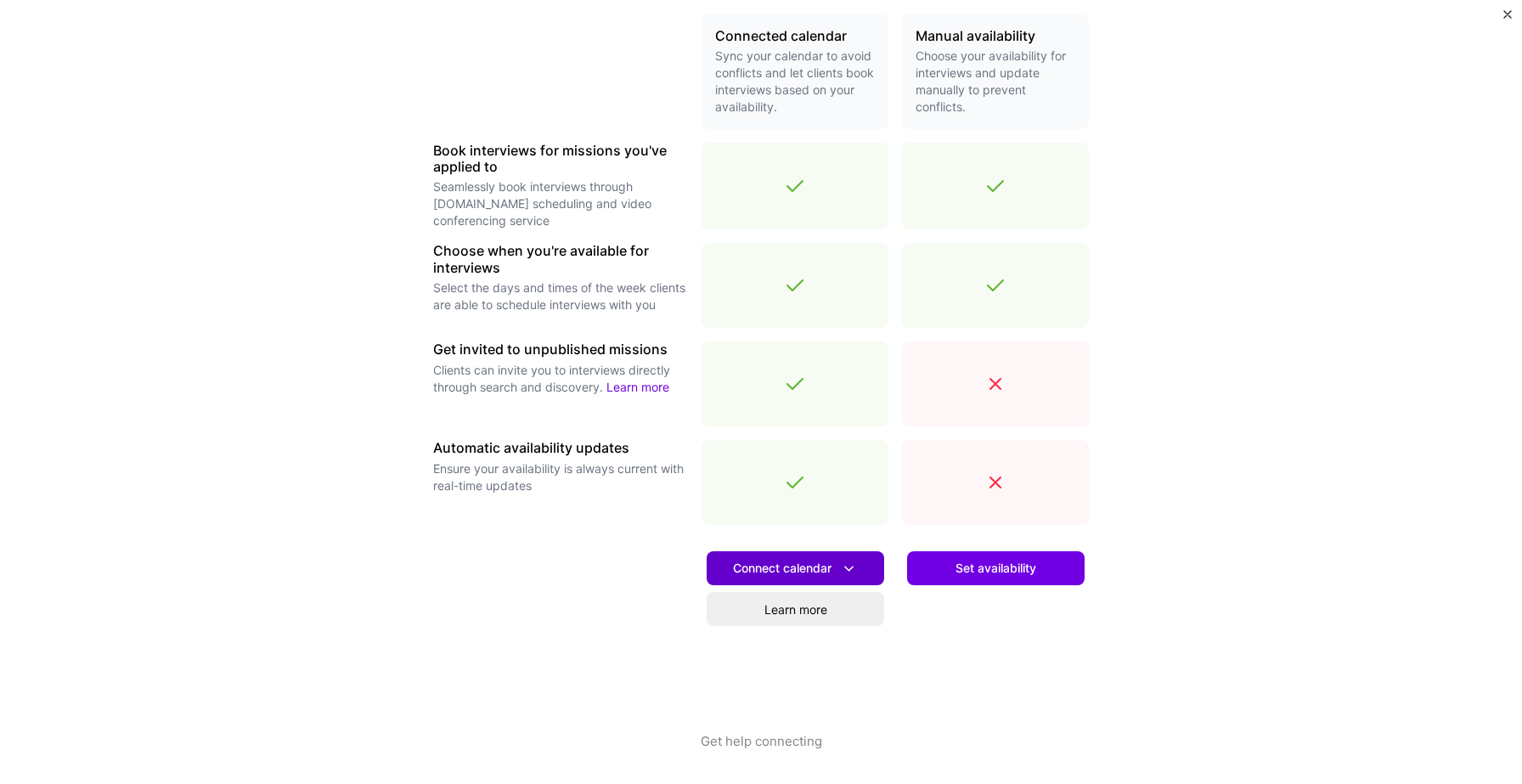
click at [831, 581] on button "Connect calendar" at bounding box center [795, 568] width 178 height 34
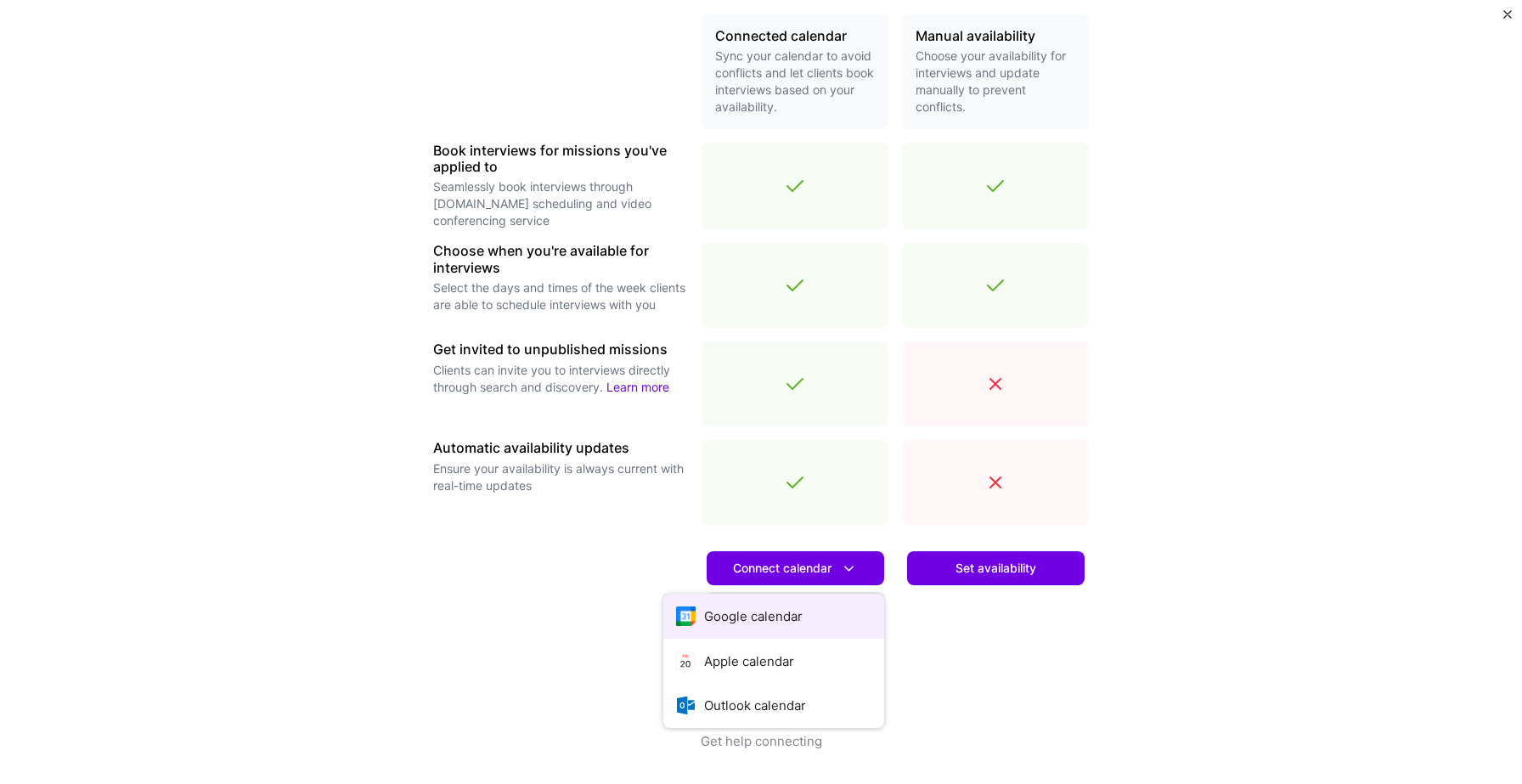
click at [827, 619] on button "Google calendar" at bounding box center [774, 615] width 221 height 45
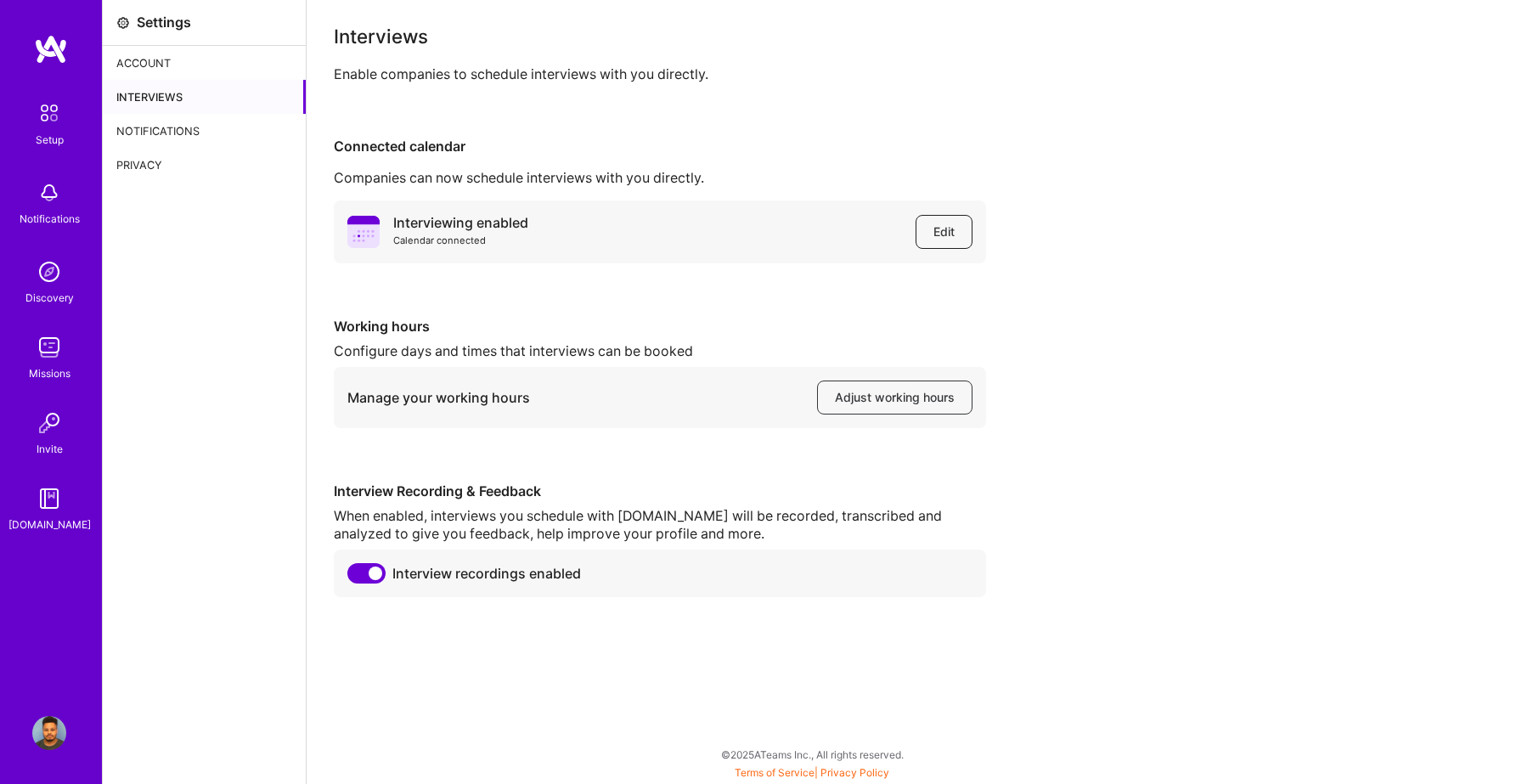
click at [933, 223] on button "Edit" at bounding box center [944, 231] width 57 height 34
click at [896, 393] on span "Adjust working hours" at bounding box center [895, 397] width 120 height 17
click at [960, 240] on button "Edit" at bounding box center [944, 231] width 57 height 34
click at [892, 397] on span "Adjust working hours" at bounding box center [895, 397] width 120 height 17
click at [56, 135] on div "Setup" at bounding box center [50, 139] width 28 height 18
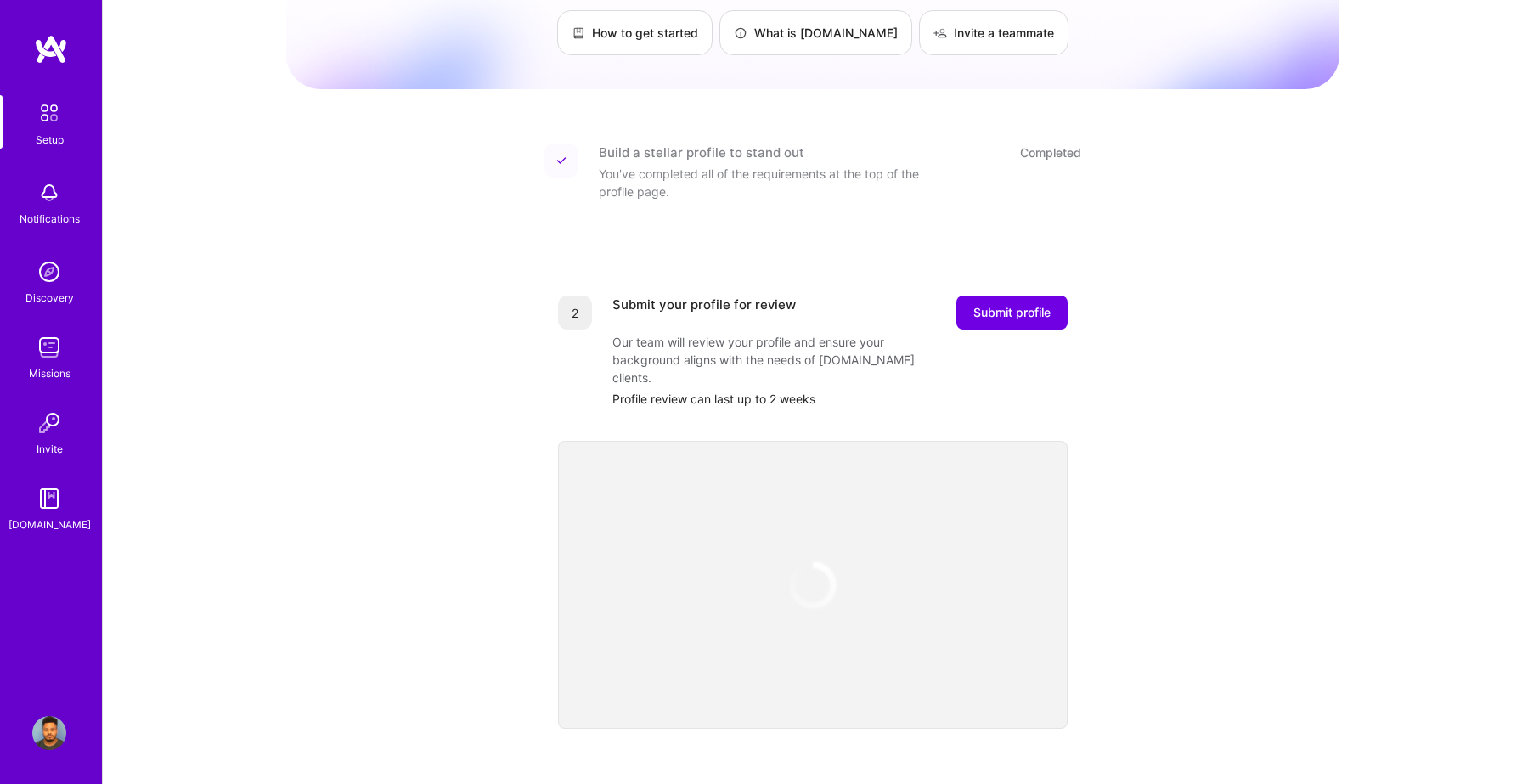
scroll to position [105, 0]
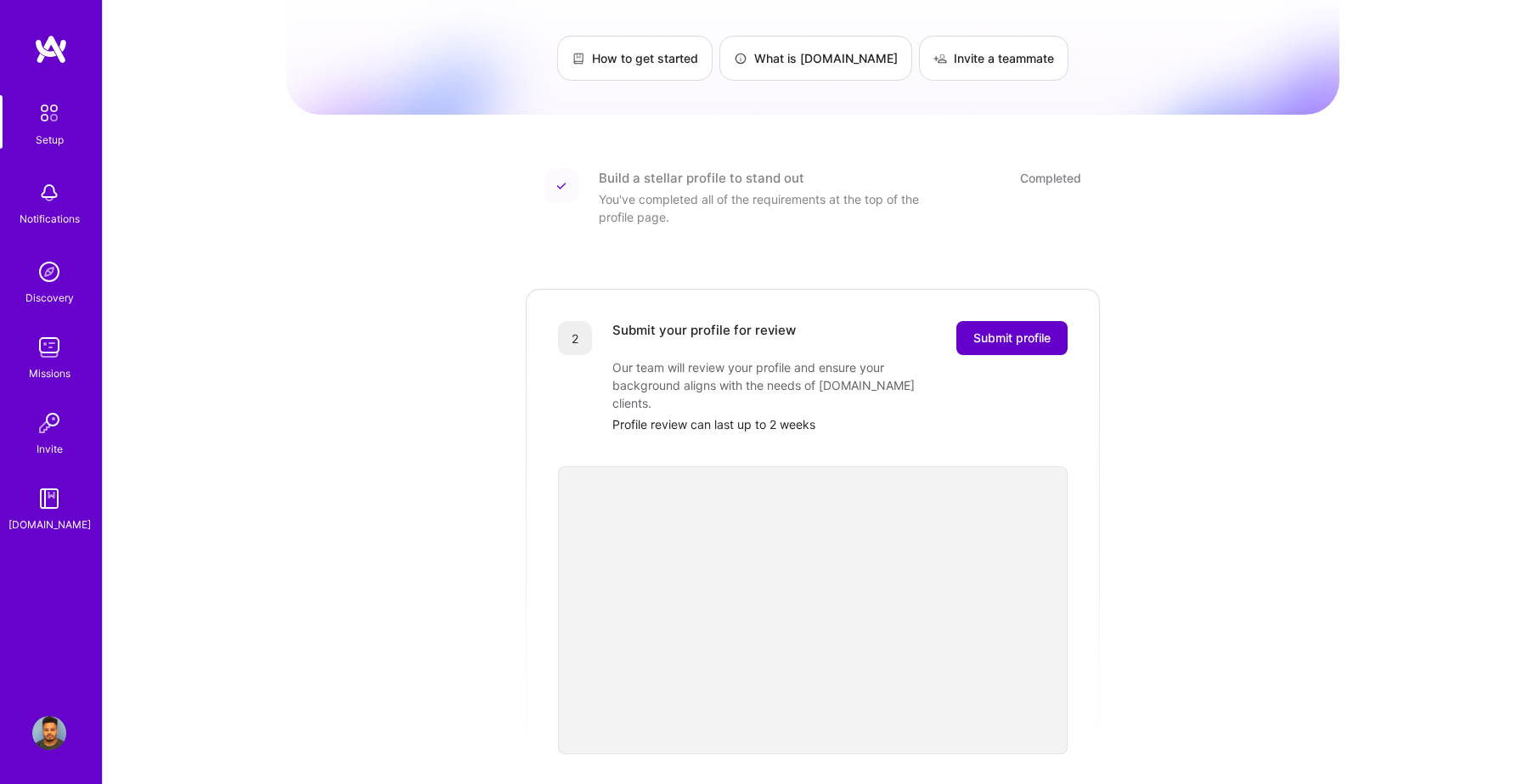
click at [1021, 330] on span "Submit profile" at bounding box center [1013, 338] width 77 height 17
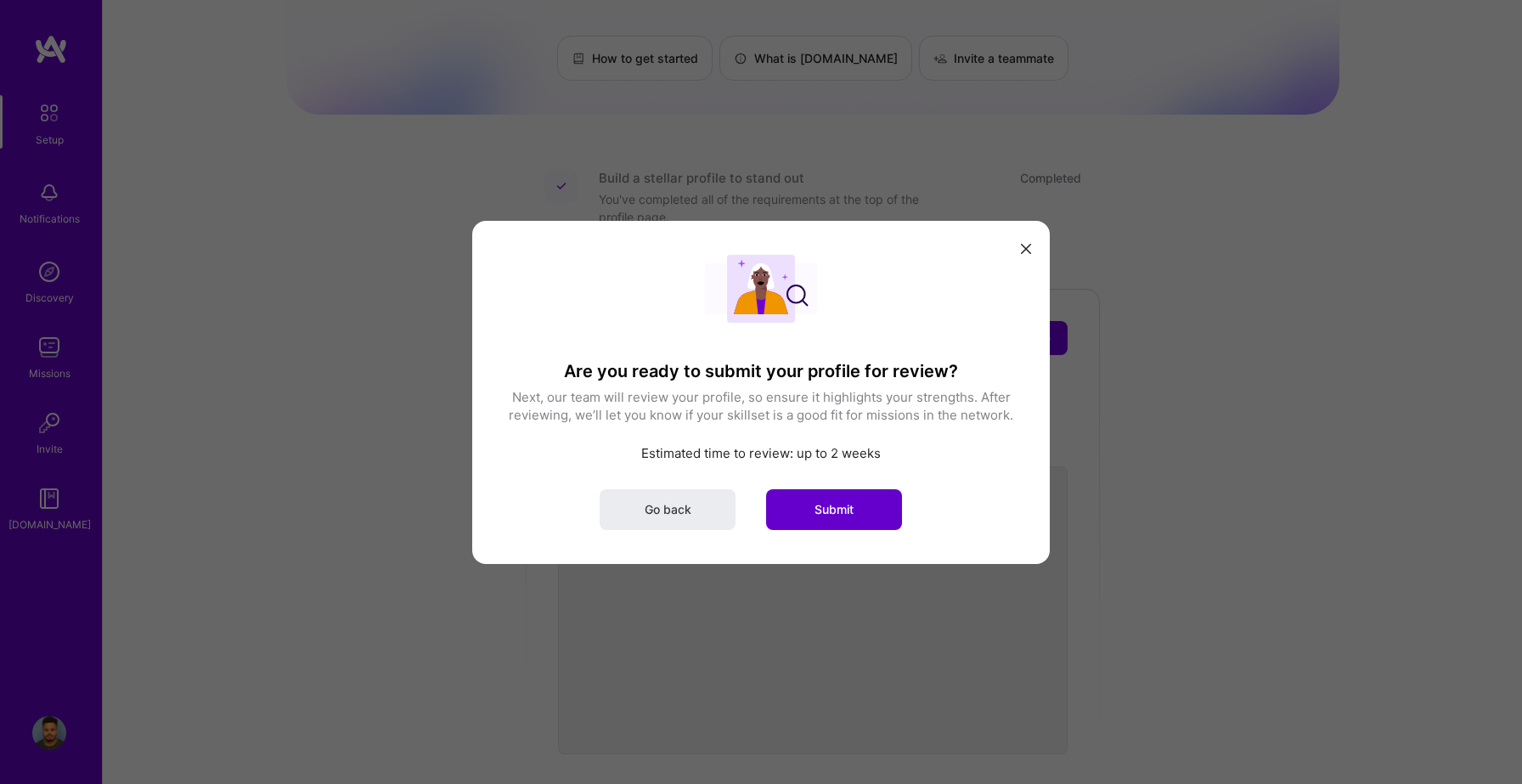
click at [843, 504] on span "Submit" at bounding box center [834, 509] width 39 height 17
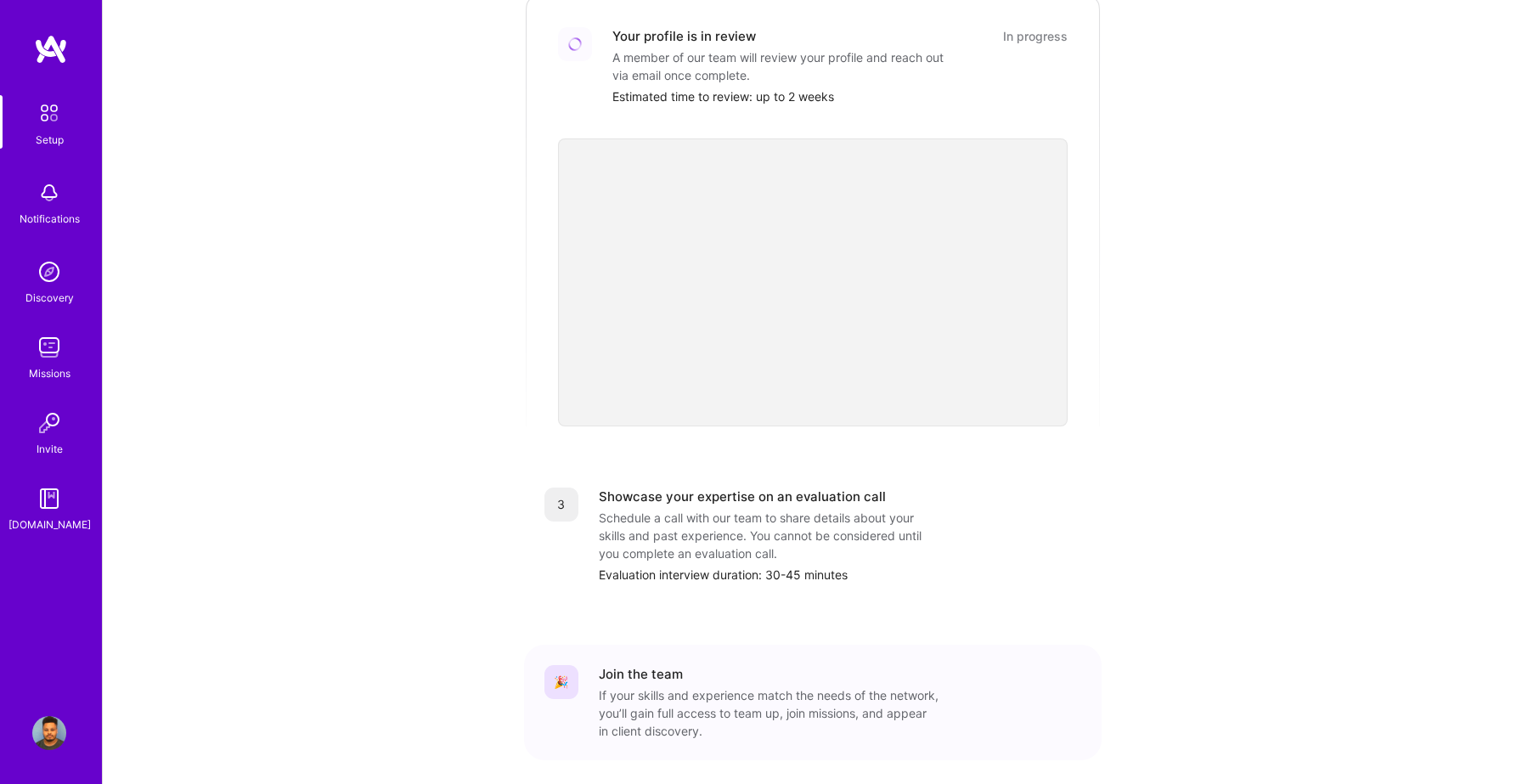
scroll to position [451, 0]
